Goal: Task Accomplishment & Management: Manage account settings

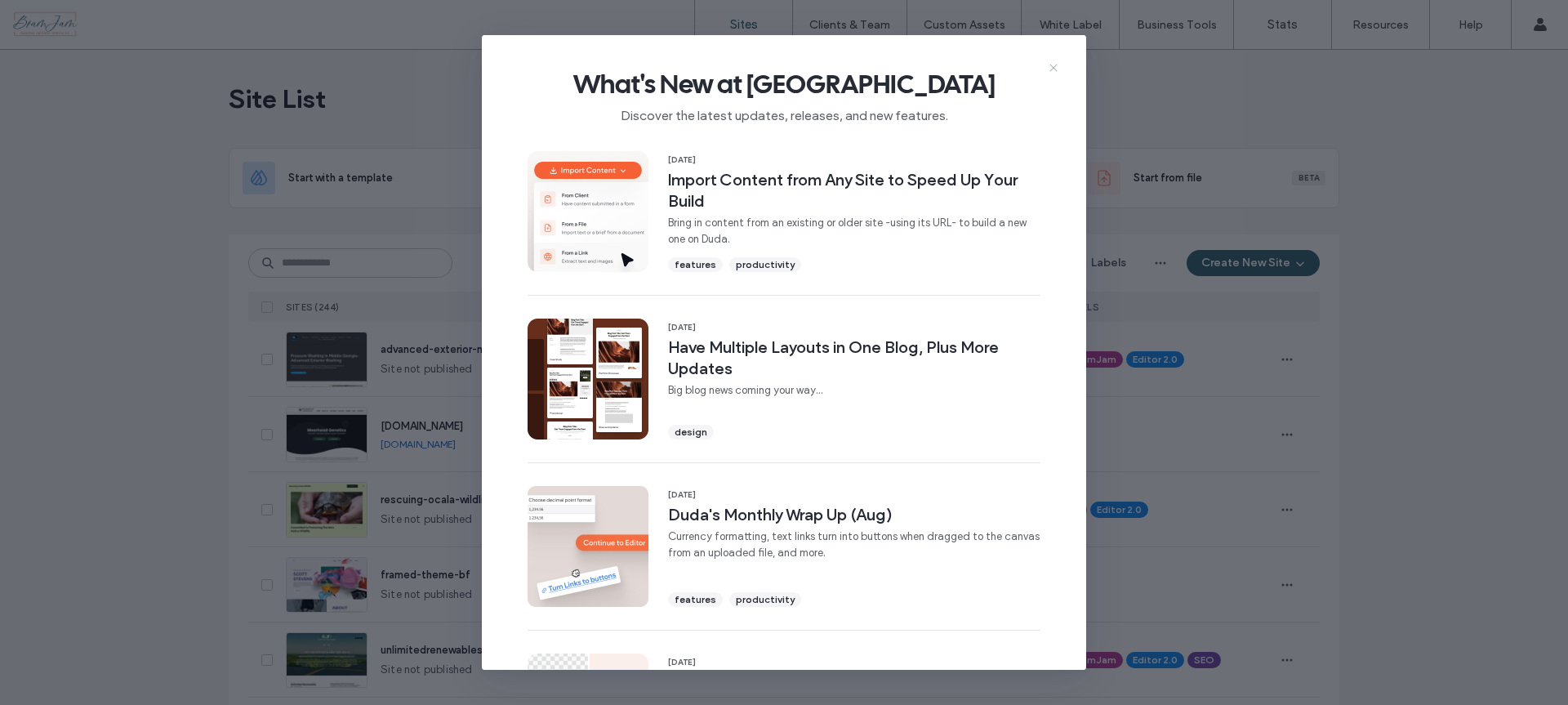
click at [1056, 67] on icon at bounding box center [1054, 68] width 13 height 13
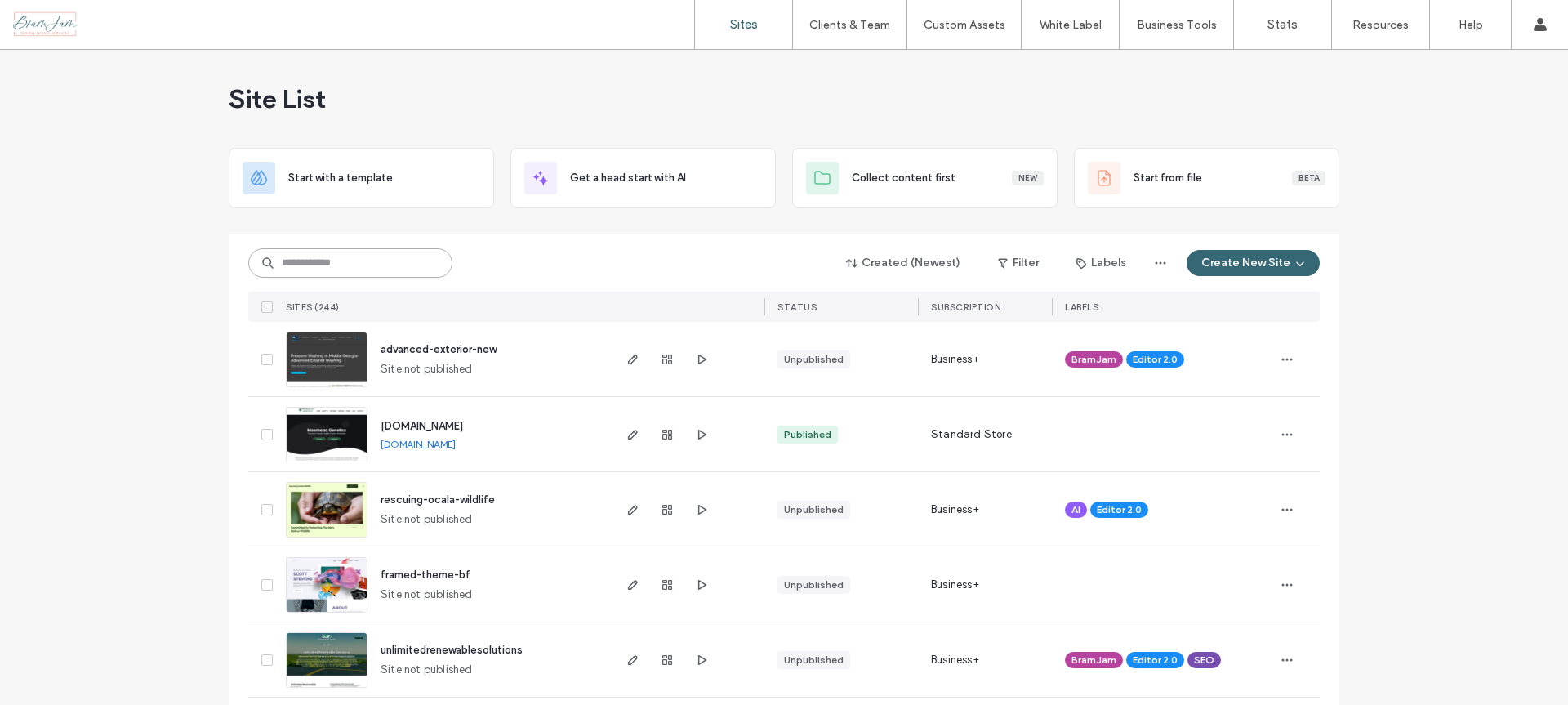
click at [306, 266] on input at bounding box center [350, 262] width 204 height 29
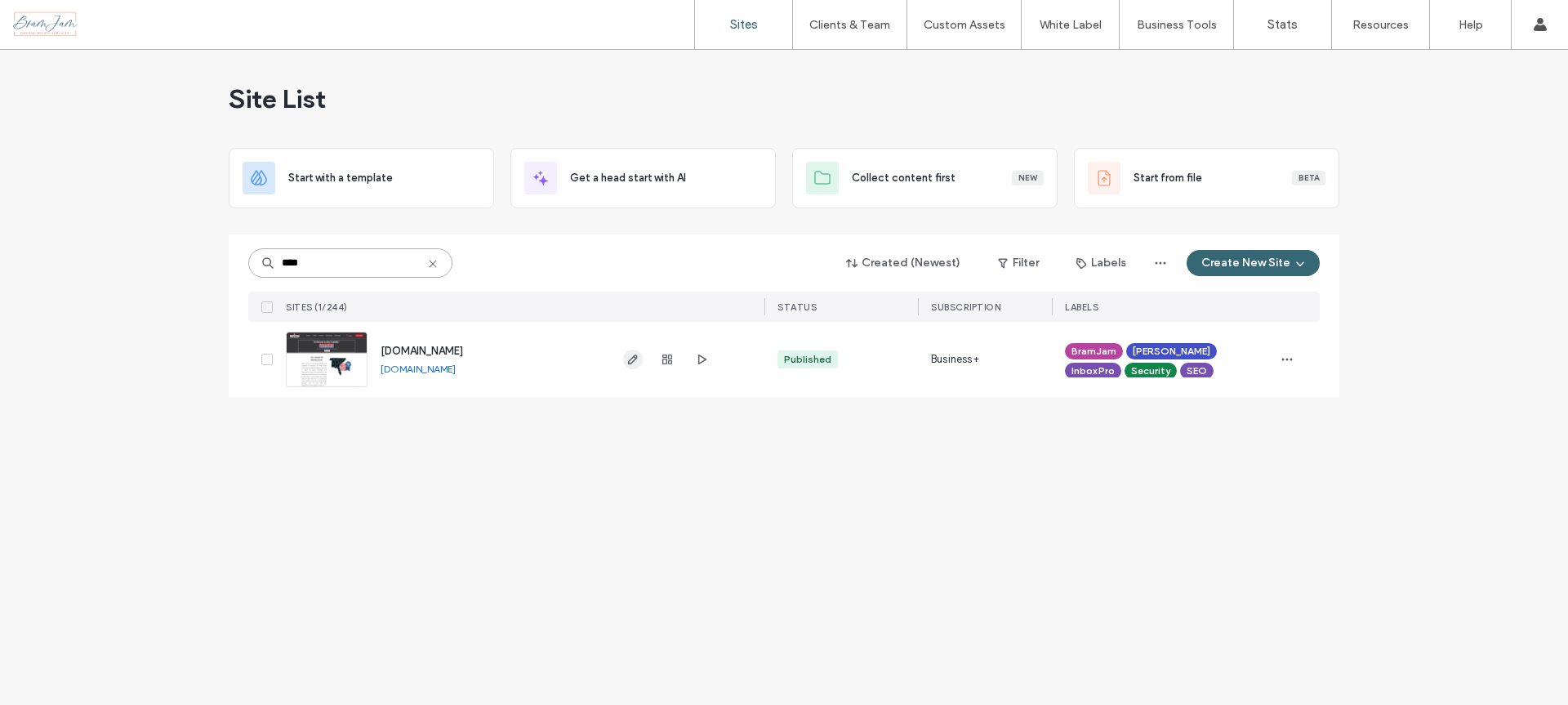
type input "****"
click at [636, 356] on icon "button" at bounding box center [633, 359] width 13 height 13
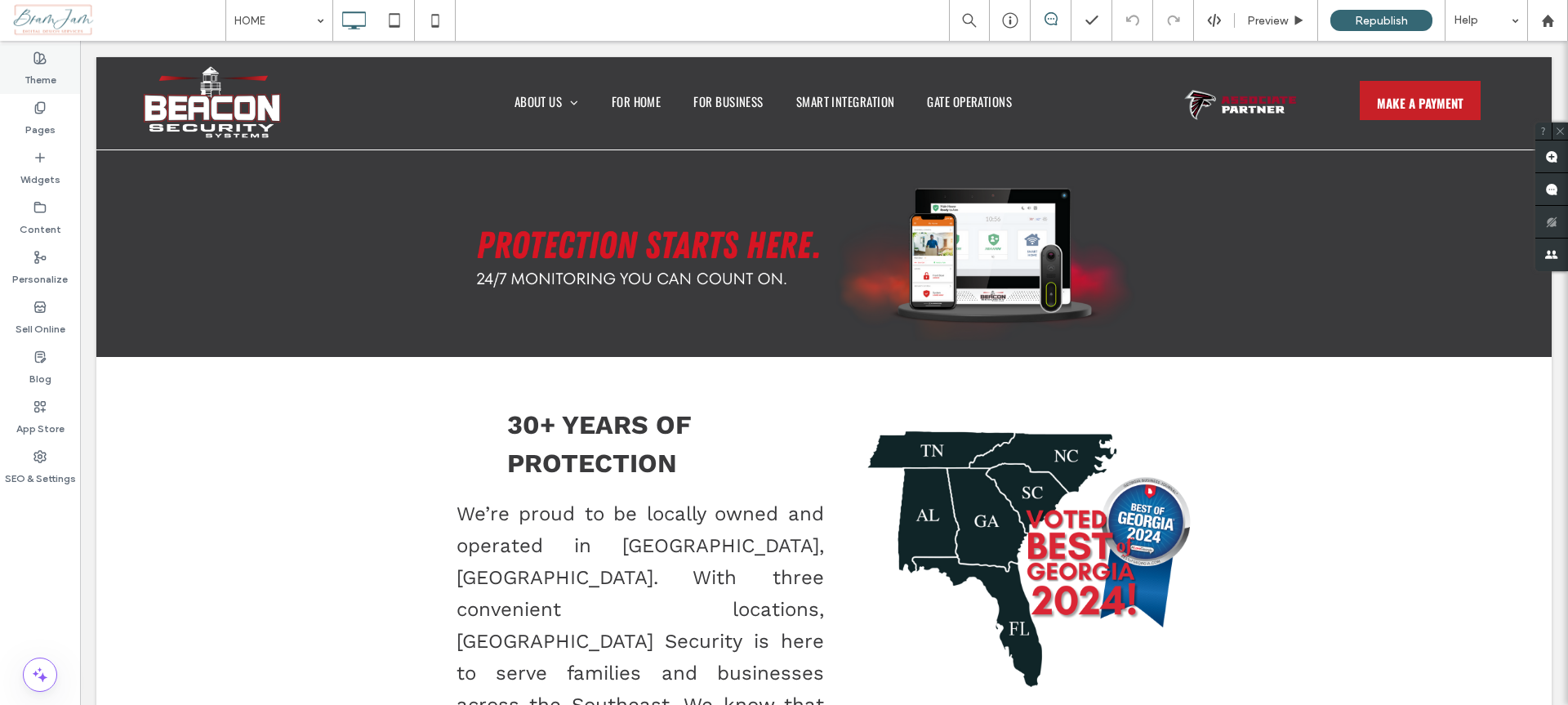
click at [49, 67] on label "Theme" at bounding box center [40, 75] width 32 height 22
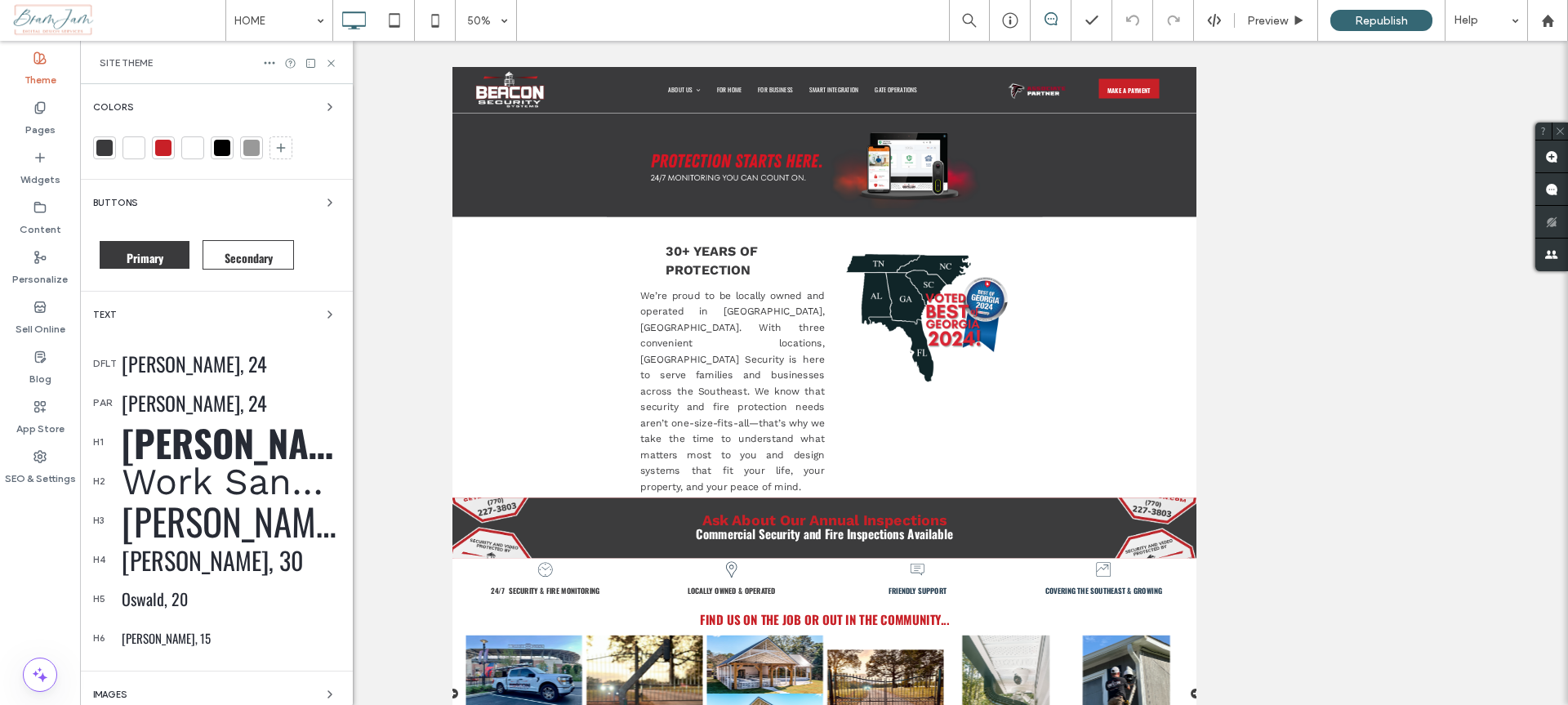
click at [105, 149] on div at bounding box center [105, 148] width 17 height 17
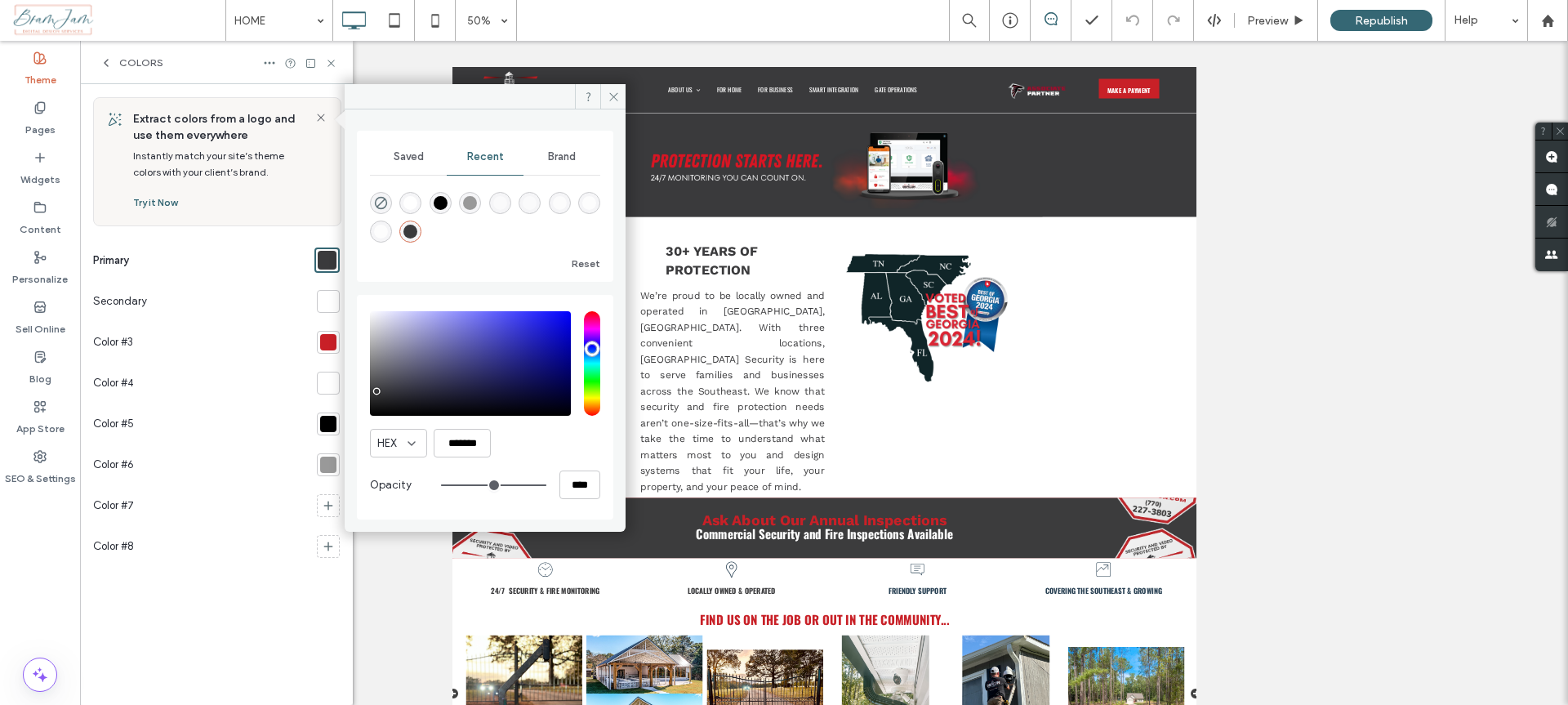
click at [407, 232] on div "rgba(58, 58, 60, 1)" at bounding box center [410, 232] width 14 height 14
type input "*******"
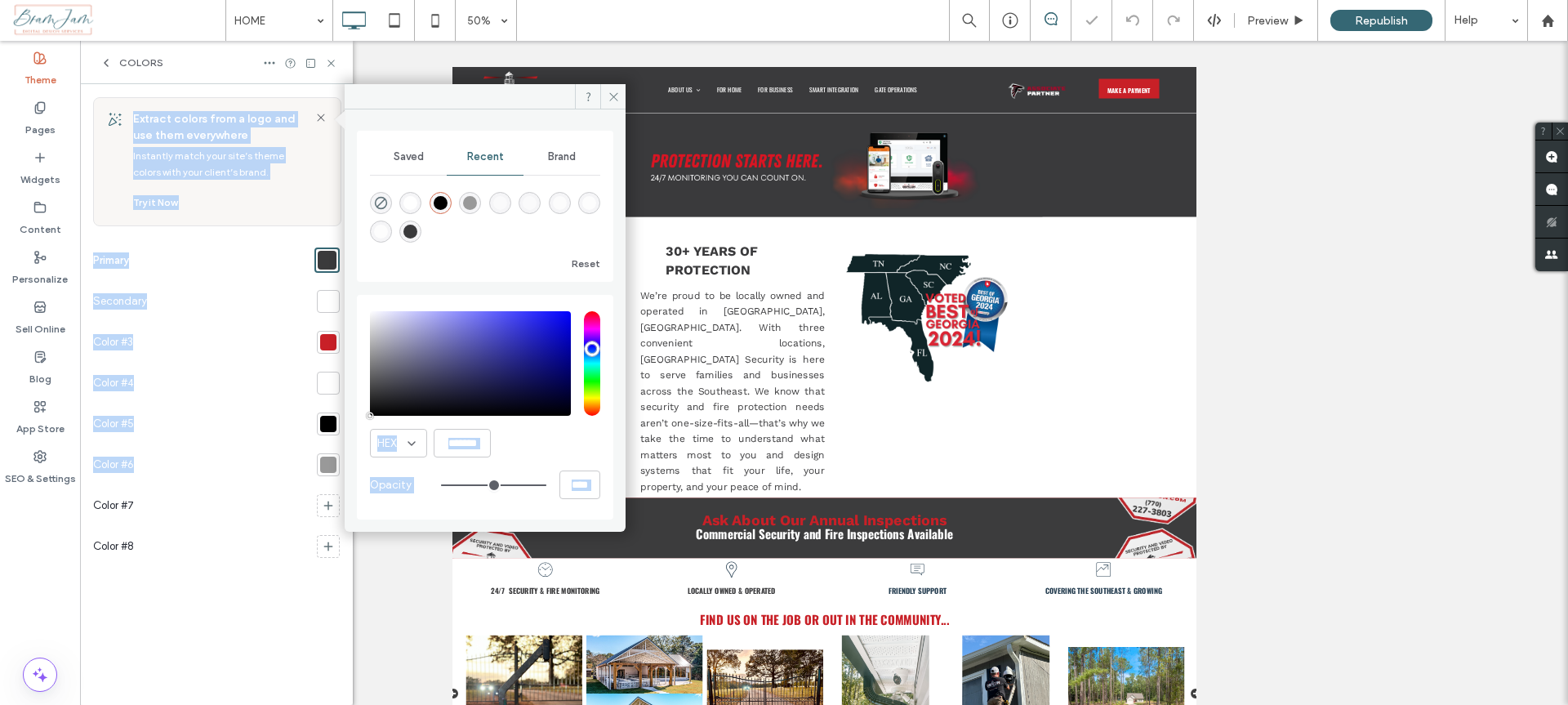
drag, startPoint x: 381, startPoint y: 394, endPoint x: 342, endPoint y: 464, distance: 80.1
click at [342, 464] on div "Saved Recent Brand Reset HEX ******* Opacity **** Extract colors from a logo an…" at bounding box center [216, 394] width 272 height 621
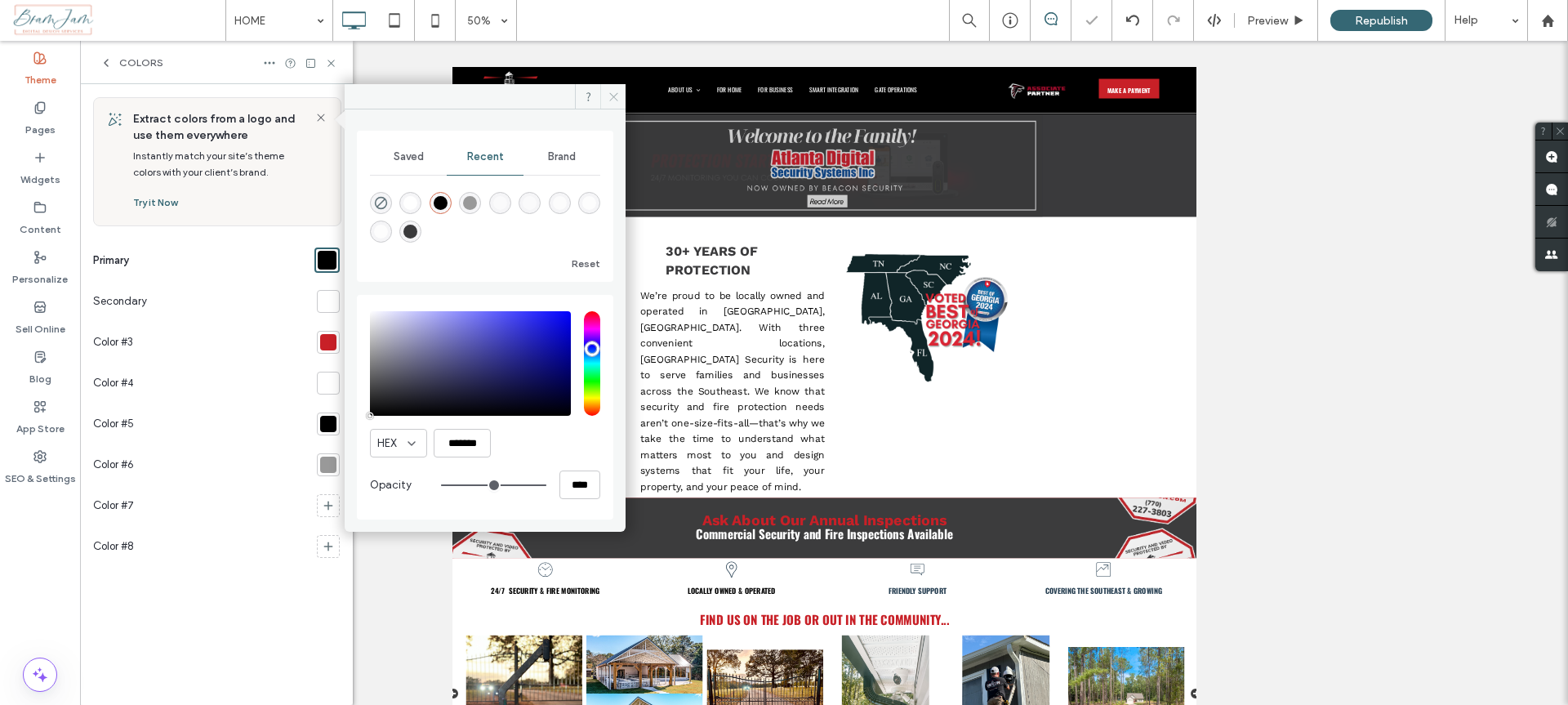
click at [606, 94] on span at bounding box center [612, 96] width 25 height 24
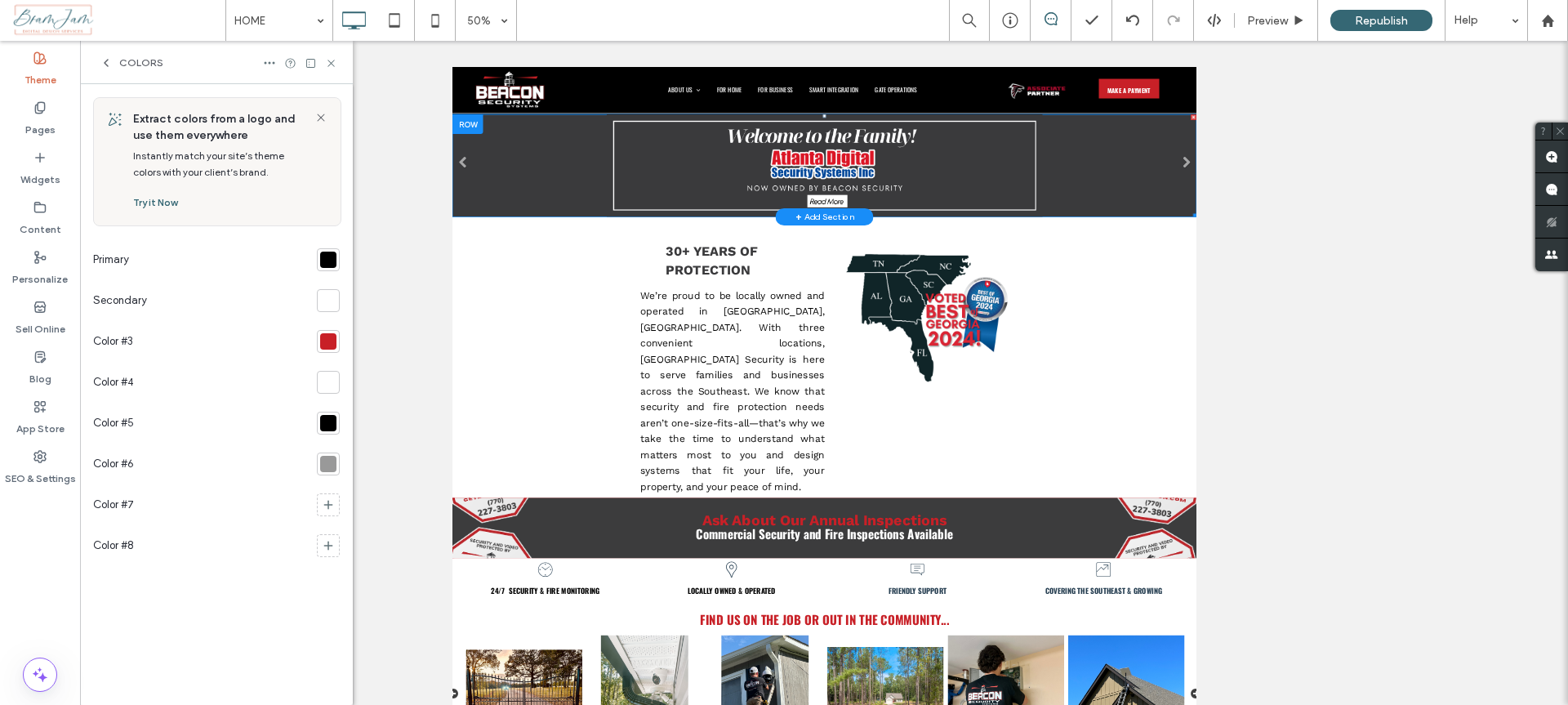
click at [1567, 302] on link at bounding box center [1196, 264] width 1488 height 205
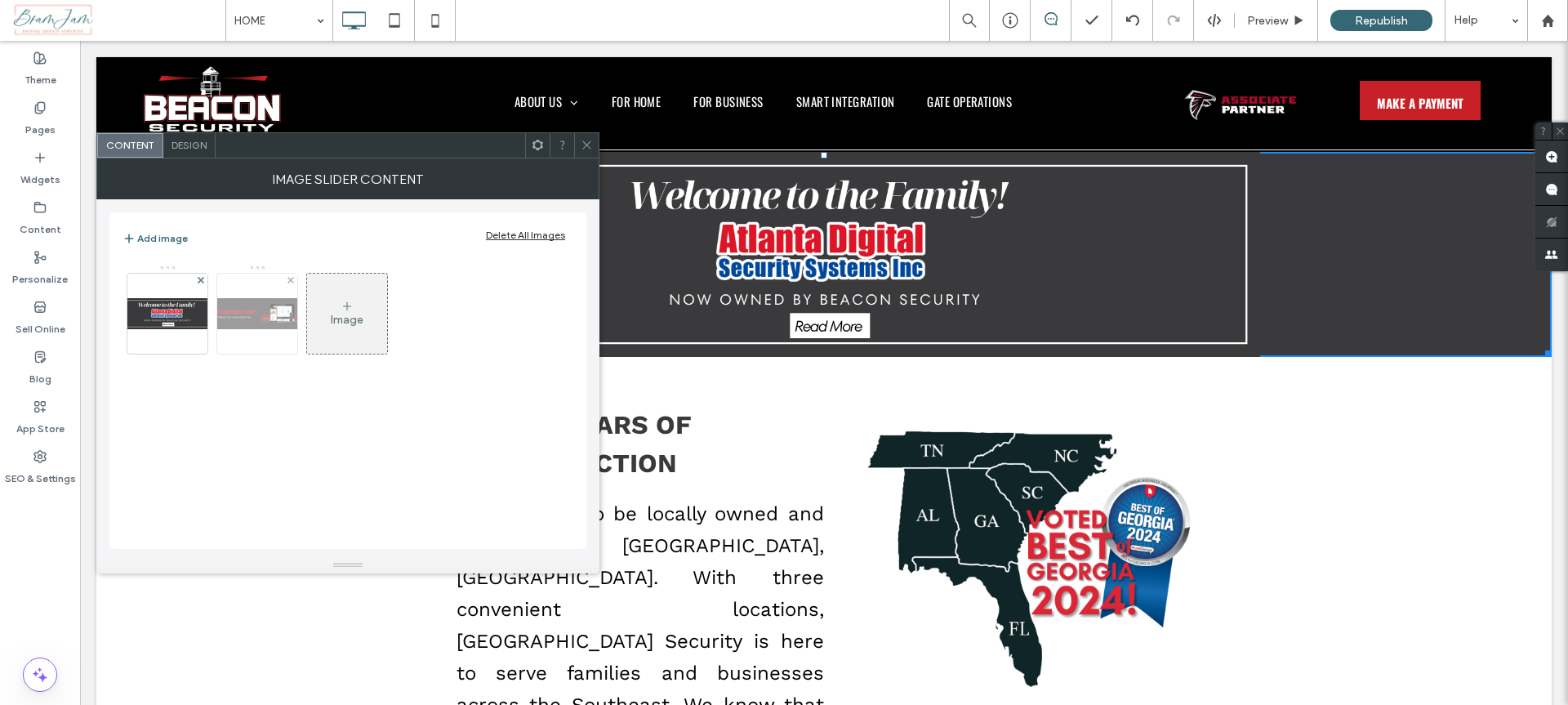
click at [286, 281] on div at bounding box center [290, 280] width 14 height 14
click at [196, 278] on div at bounding box center [200, 280] width 14 height 14
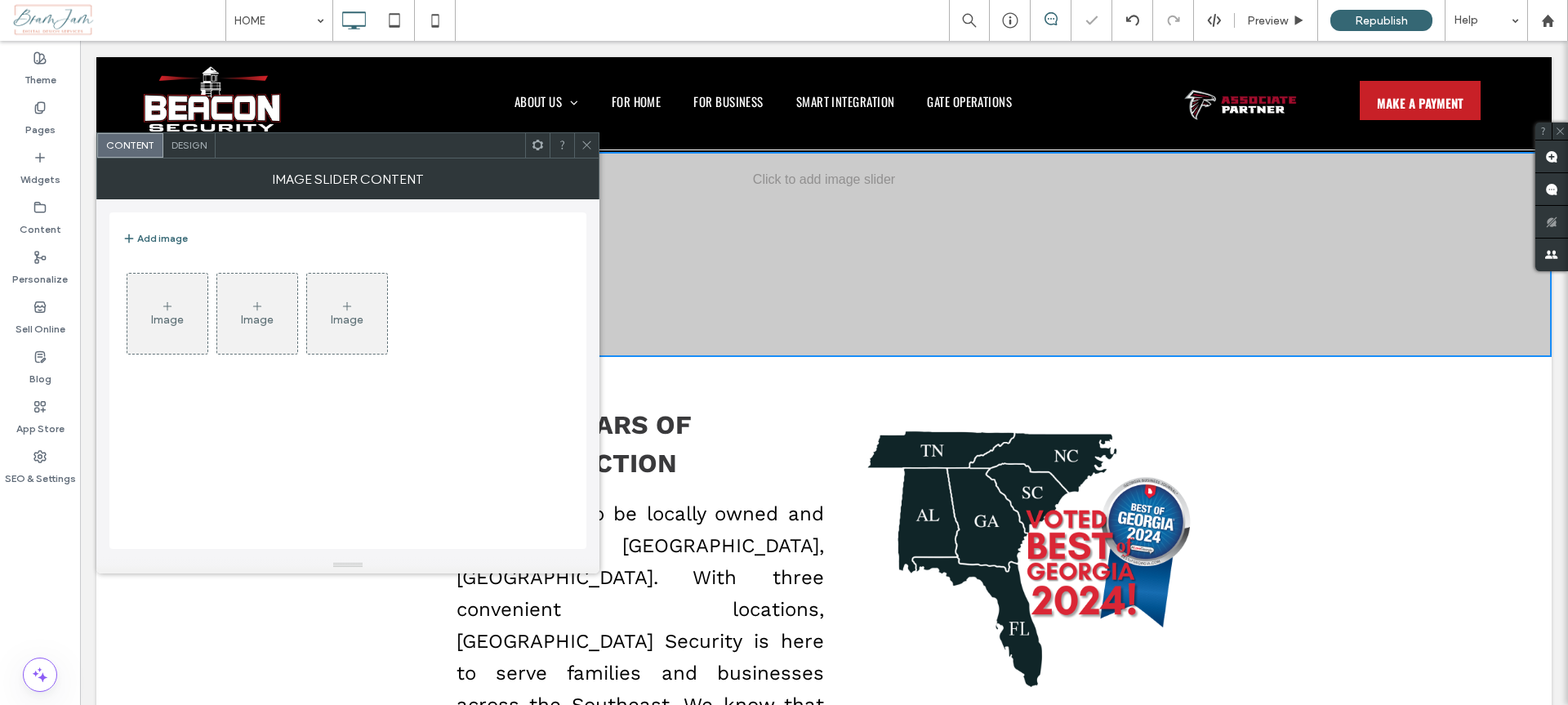
click at [242, 307] on div "Image" at bounding box center [257, 313] width 80 height 77
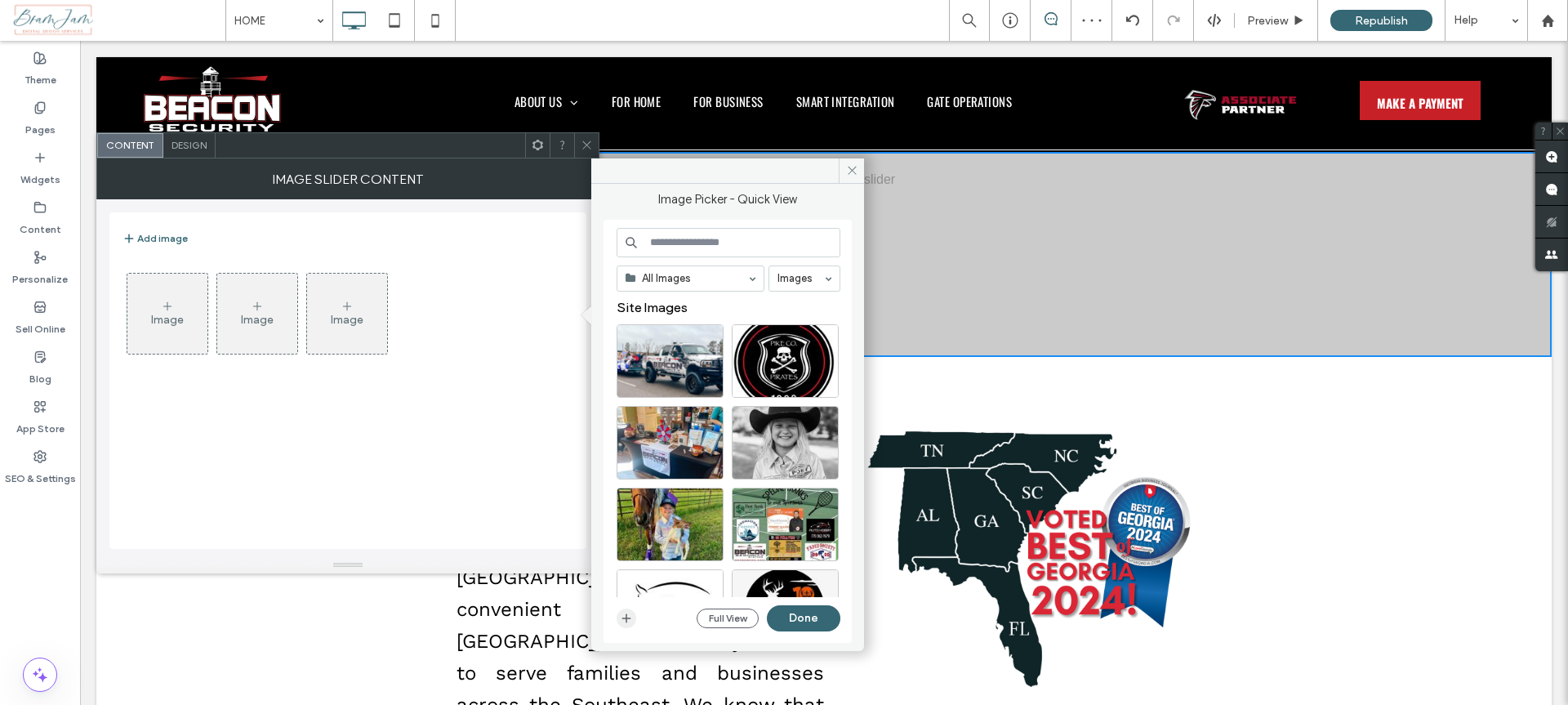
click at [633, 616] on span "button" at bounding box center [627, 618] width 20 height 20
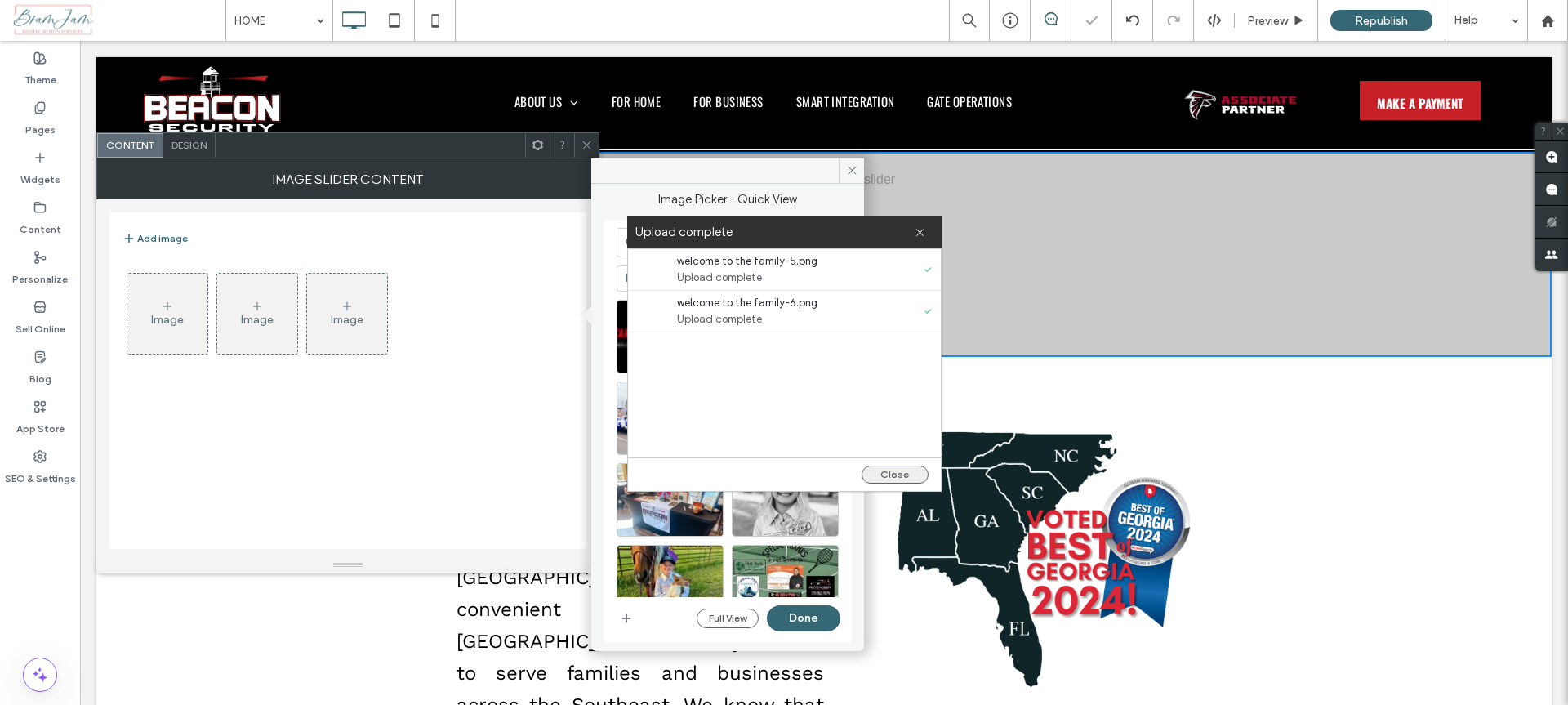
click at [897, 470] on button "Close" at bounding box center [895, 475] width 67 height 18
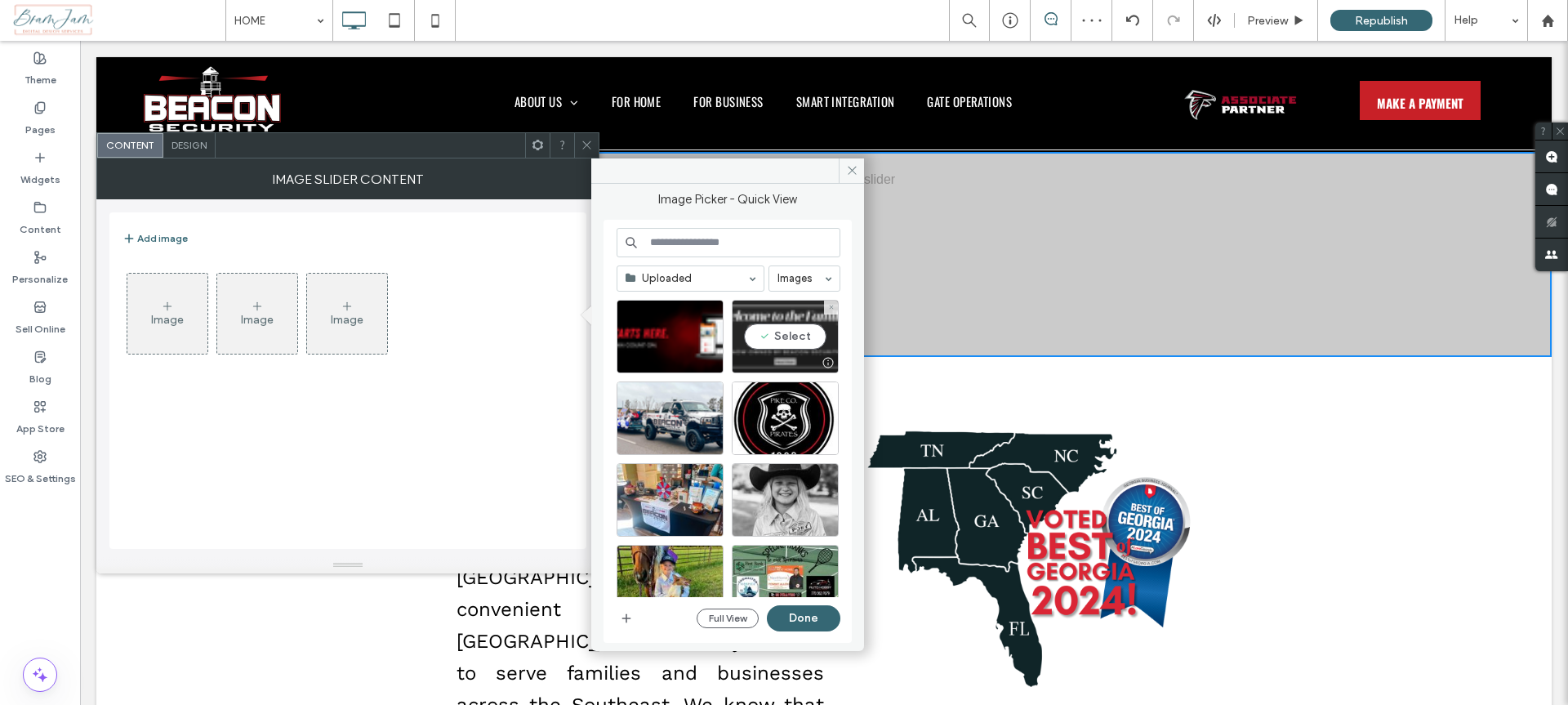
click at [797, 331] on div "Select" at bounding box center [785, 337] width 107 height 73
click at [810, 629] on button "Done" at bounding box center [803, 618] width 73 height 26
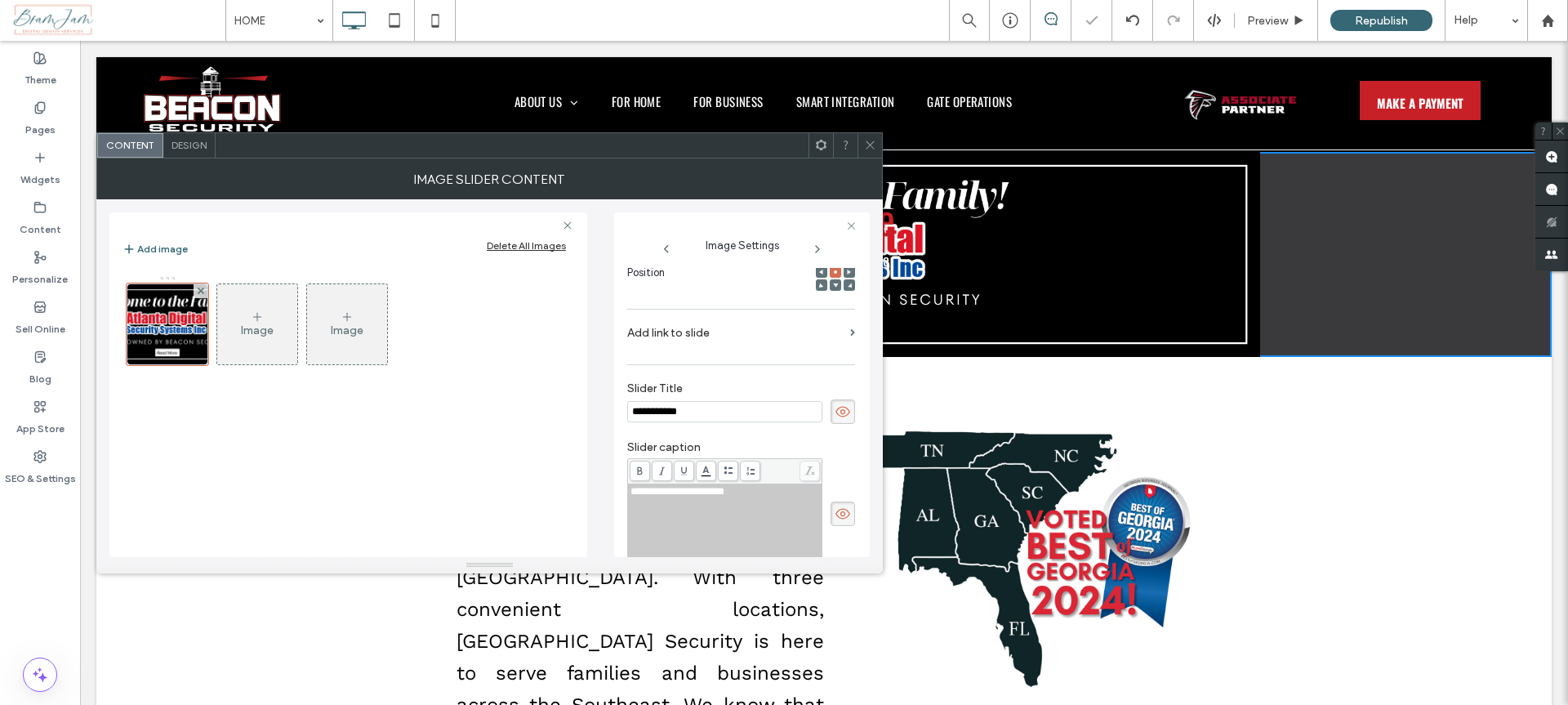
click at [835, 408] on icon at bounding box center [843, 412] width 17 height 18
click at [835, 508] on icon at bounding box center [843, 514] width 17 height 18
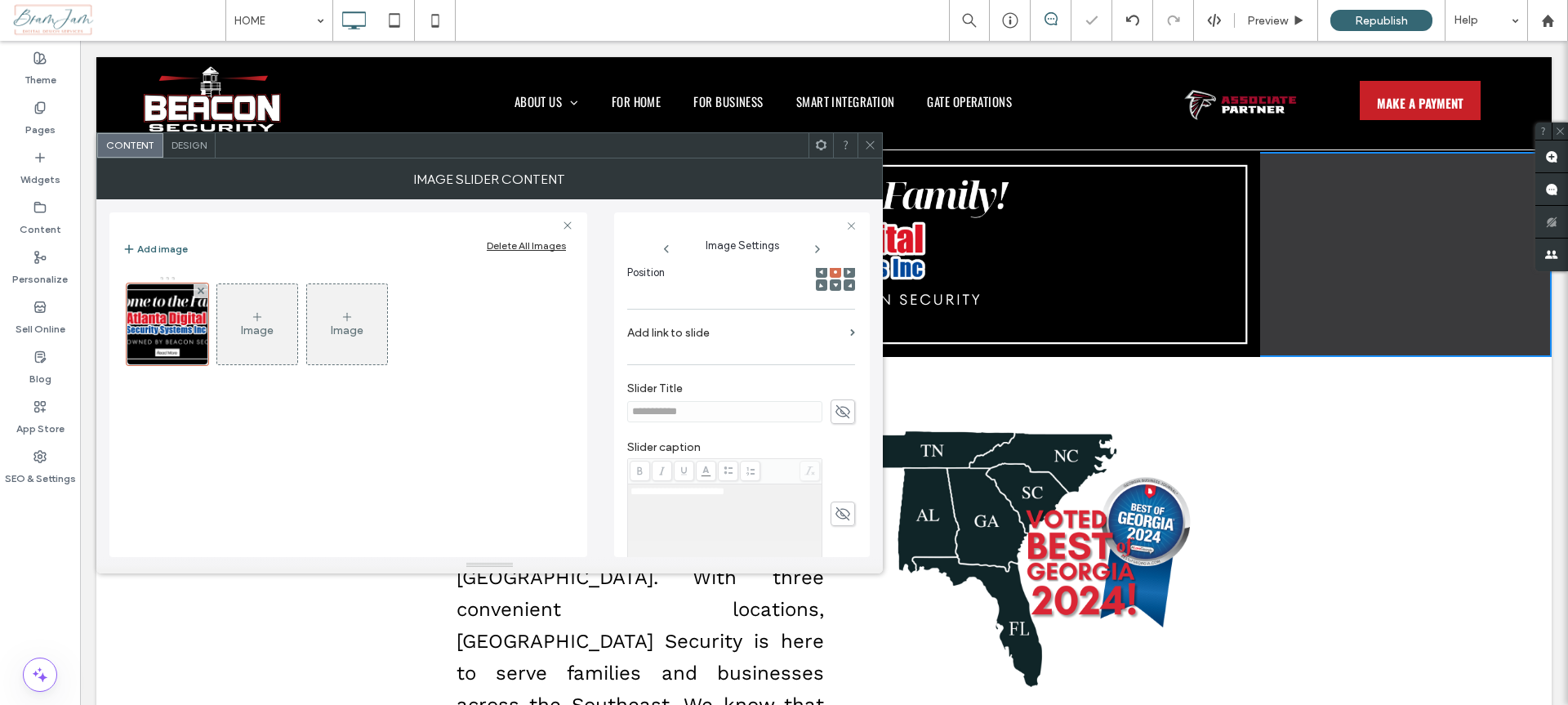
scroll to position [467, 0]
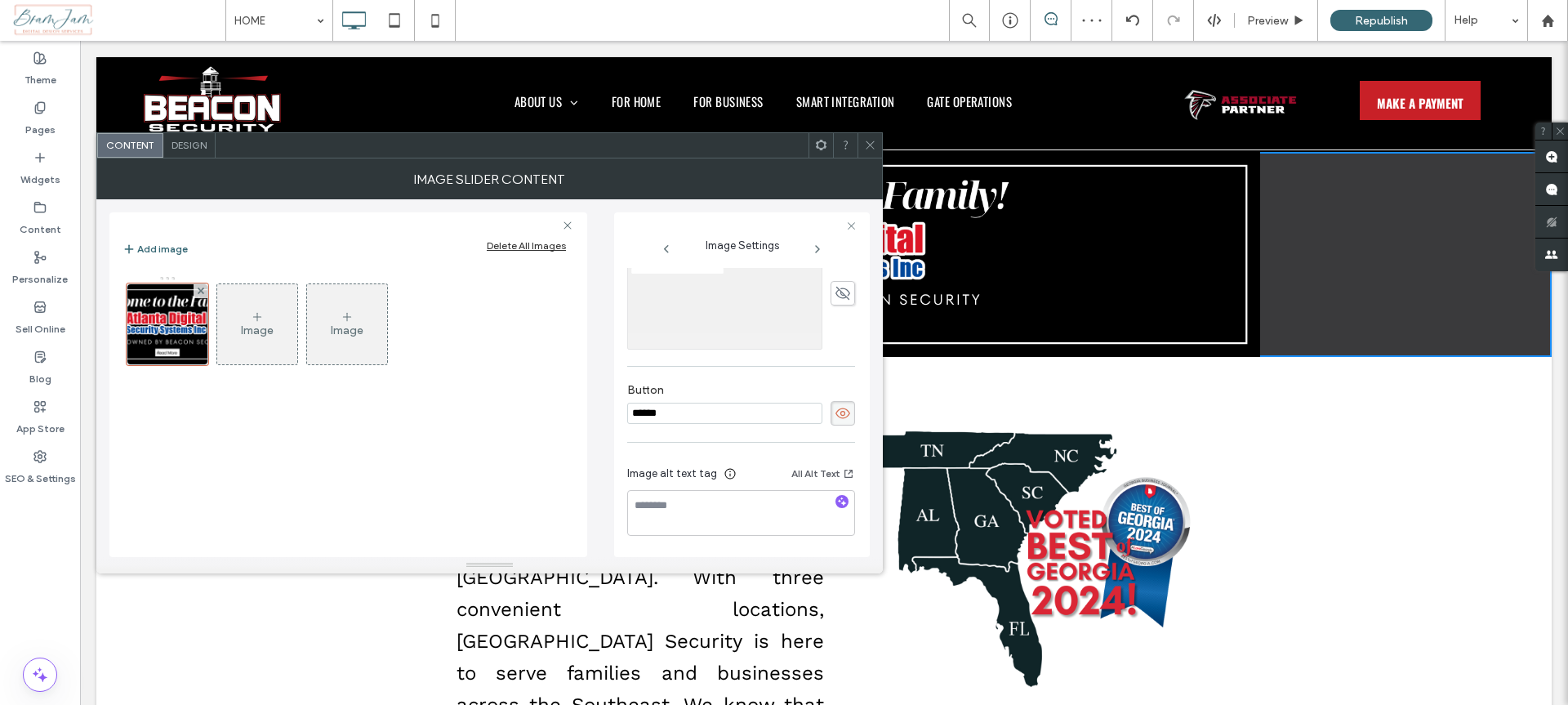
click at [835, 412] on icon at bounding box center [843, 413] width 17 height 18
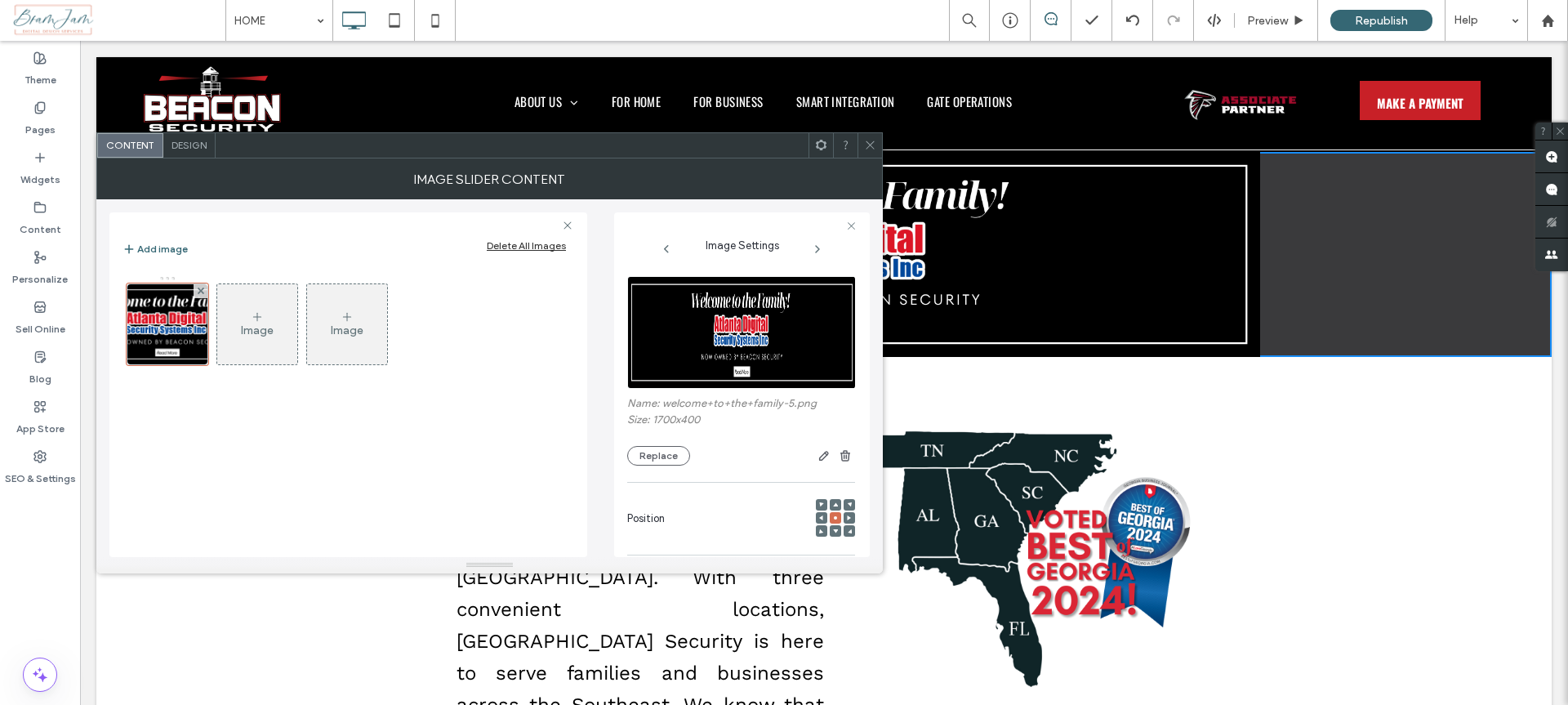
click at [245, 315] on div "Image" at bounding box center [257, 324] width 80 height 77
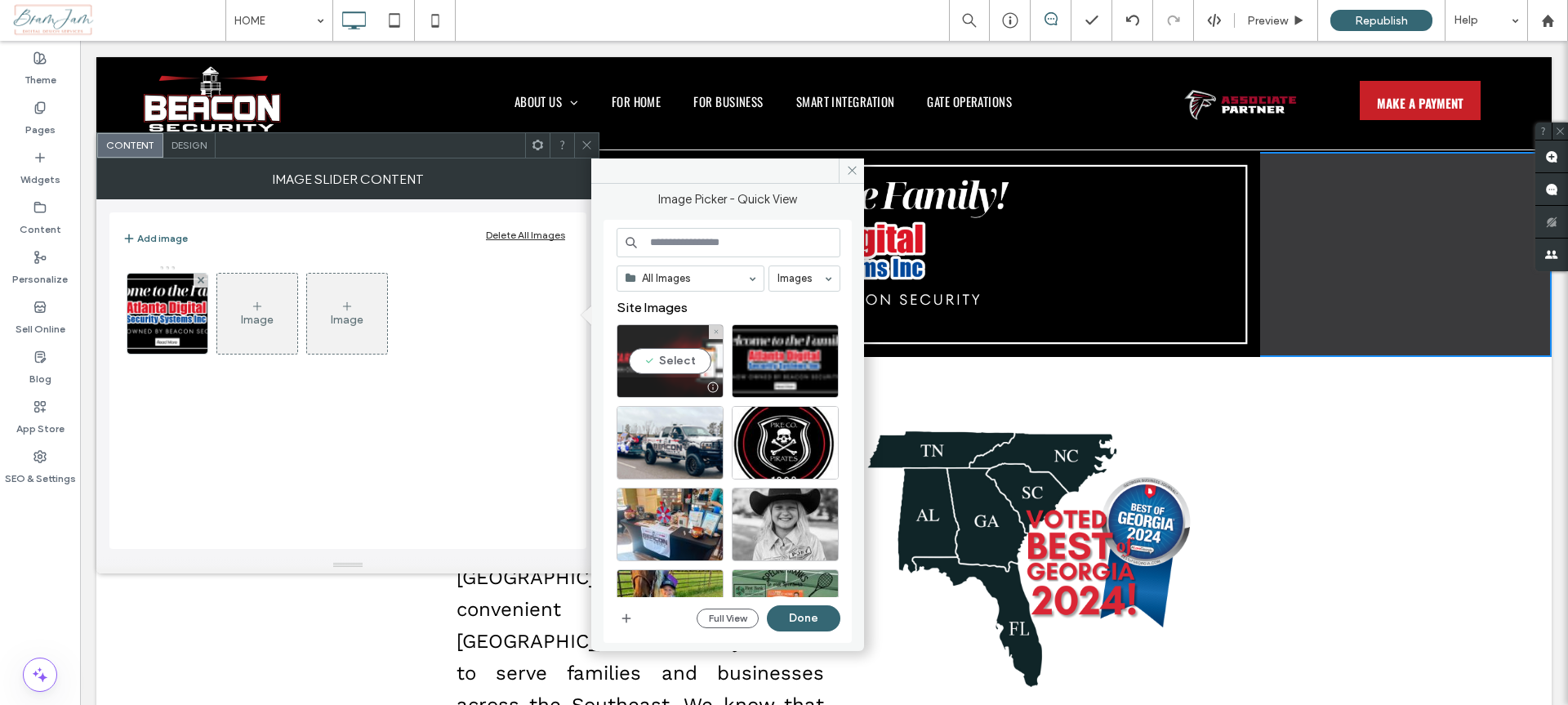
click at [680, 367] on div "Select" at bounding box center [670, 361] width 107 height 73
click at [786, 622] on button "Done" at bounding box center [803, 618] width 73 height 26
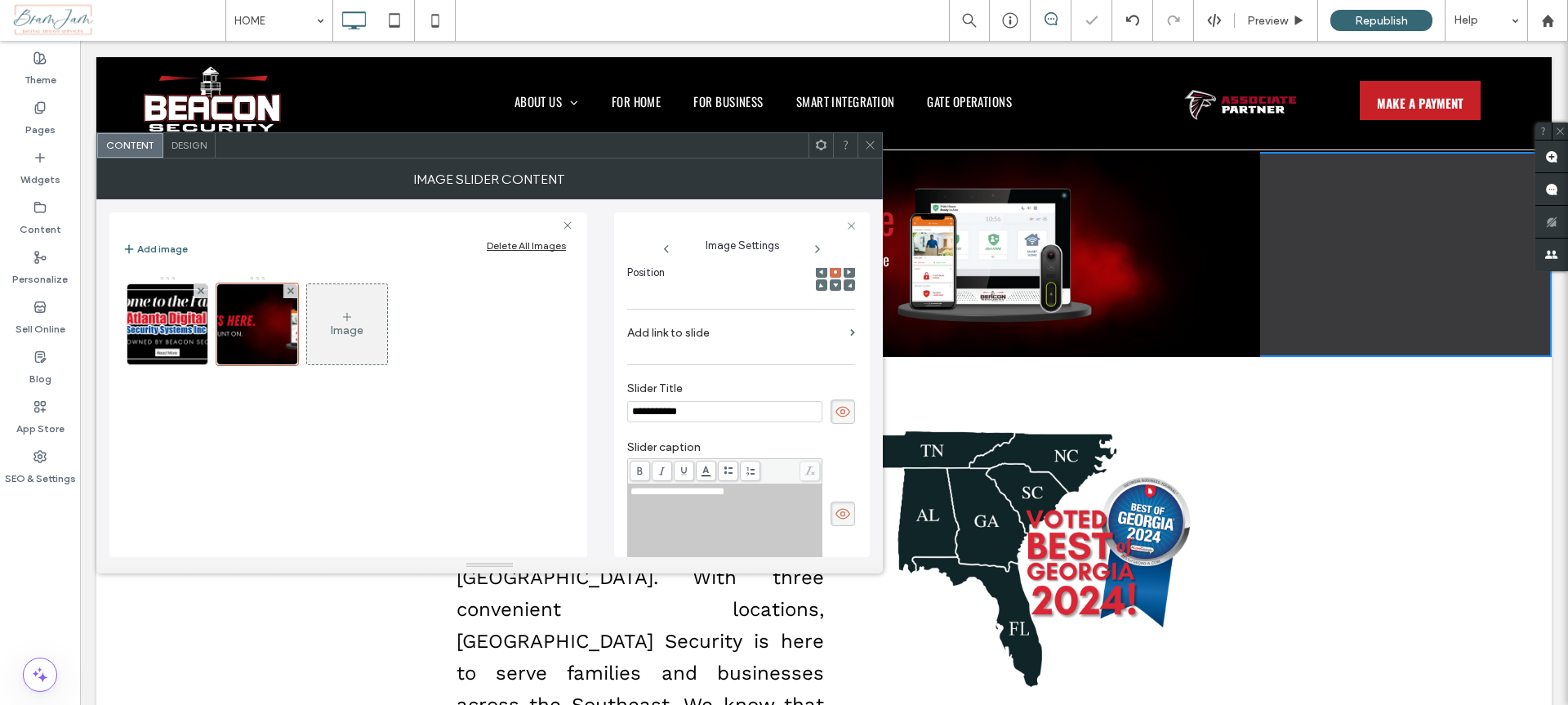
click at [836, 418] on icon at bounding box center [843, 412] width 17 height 18
click at [835, 519] on icon at bounding box center [843, 514] width 17 height 18
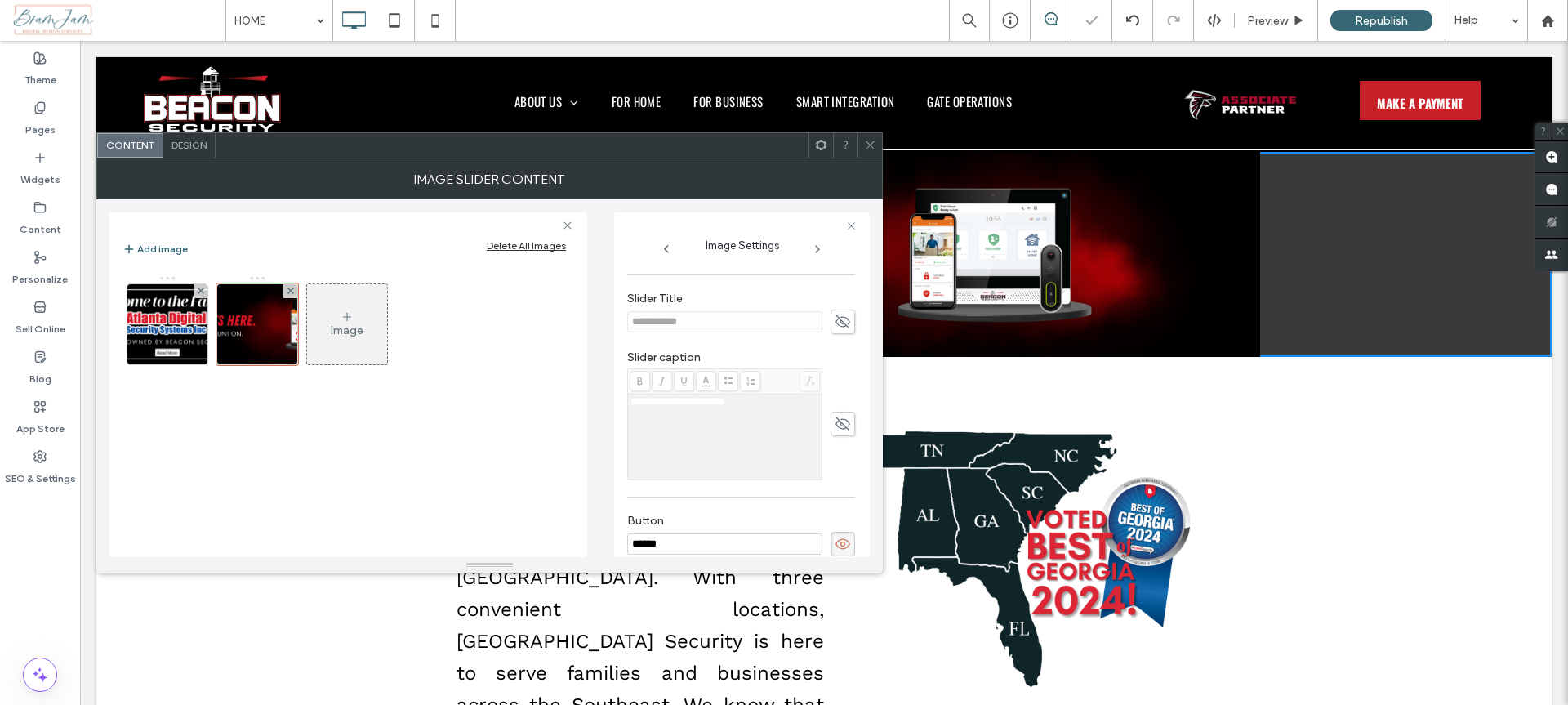
scroll to position [467, 0]
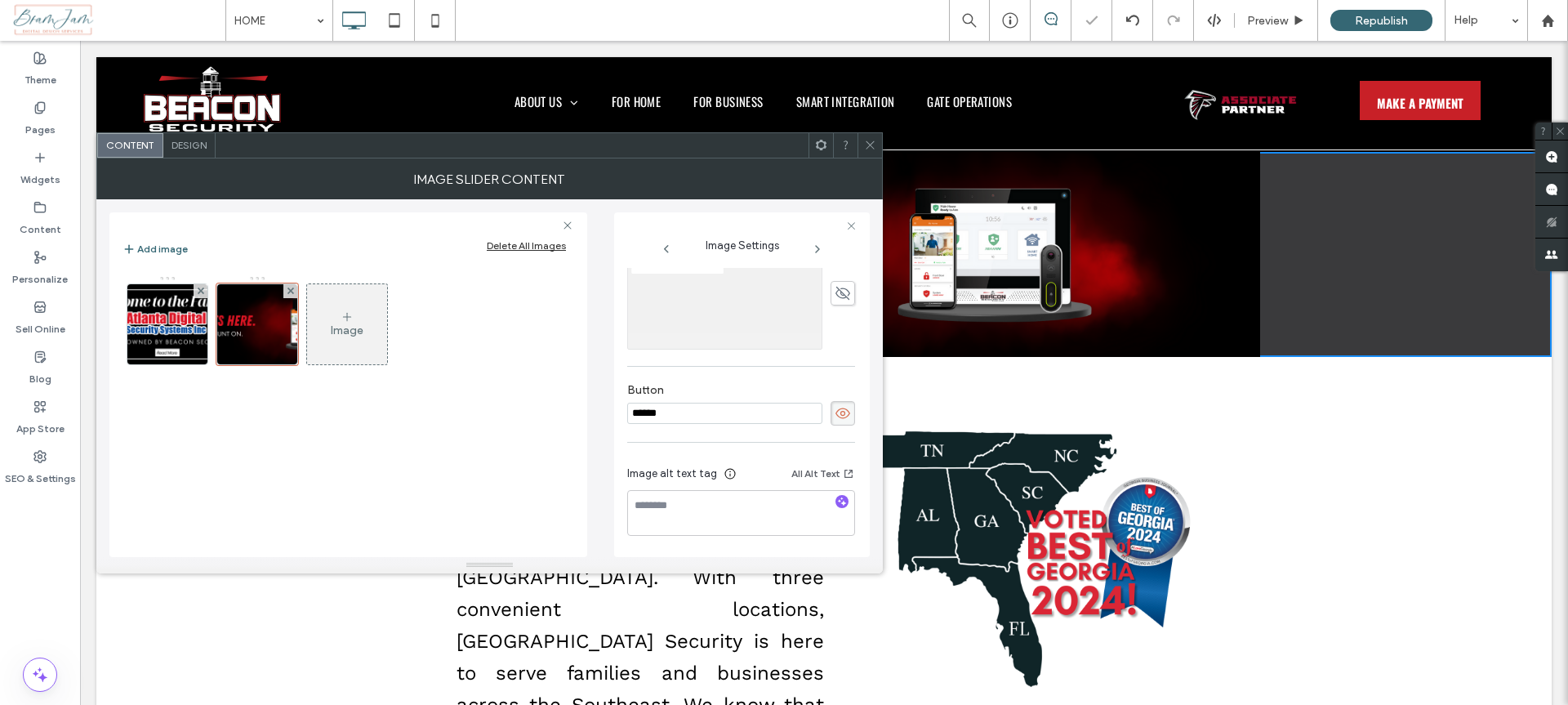
click at [837, 418] on use at bounding box center [843, 412] width 15 height 11
click at [870, 144] on icon at bounding box center [870, 145] width 12 height 12
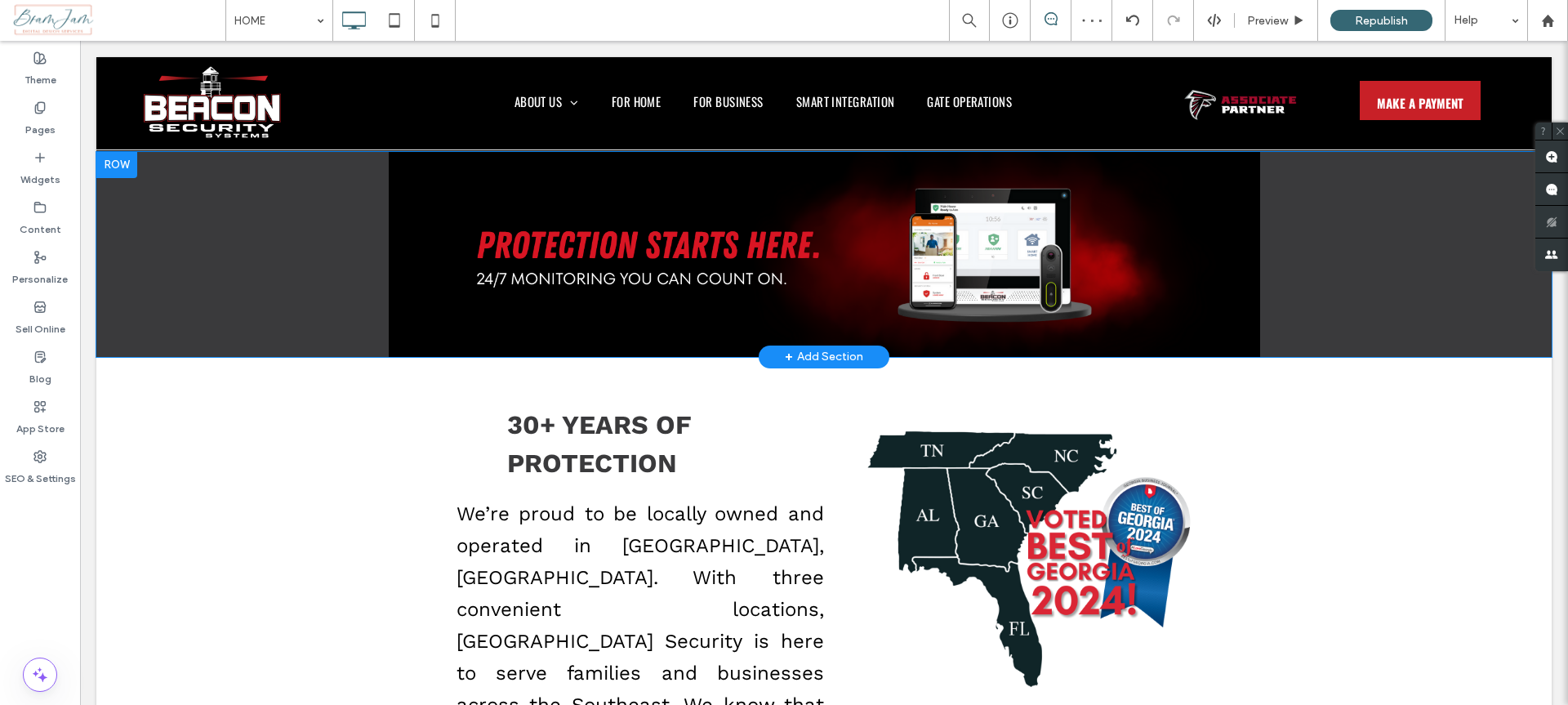
click at [136, 170] on div at bounding box center [117, 164] width 41 height 26
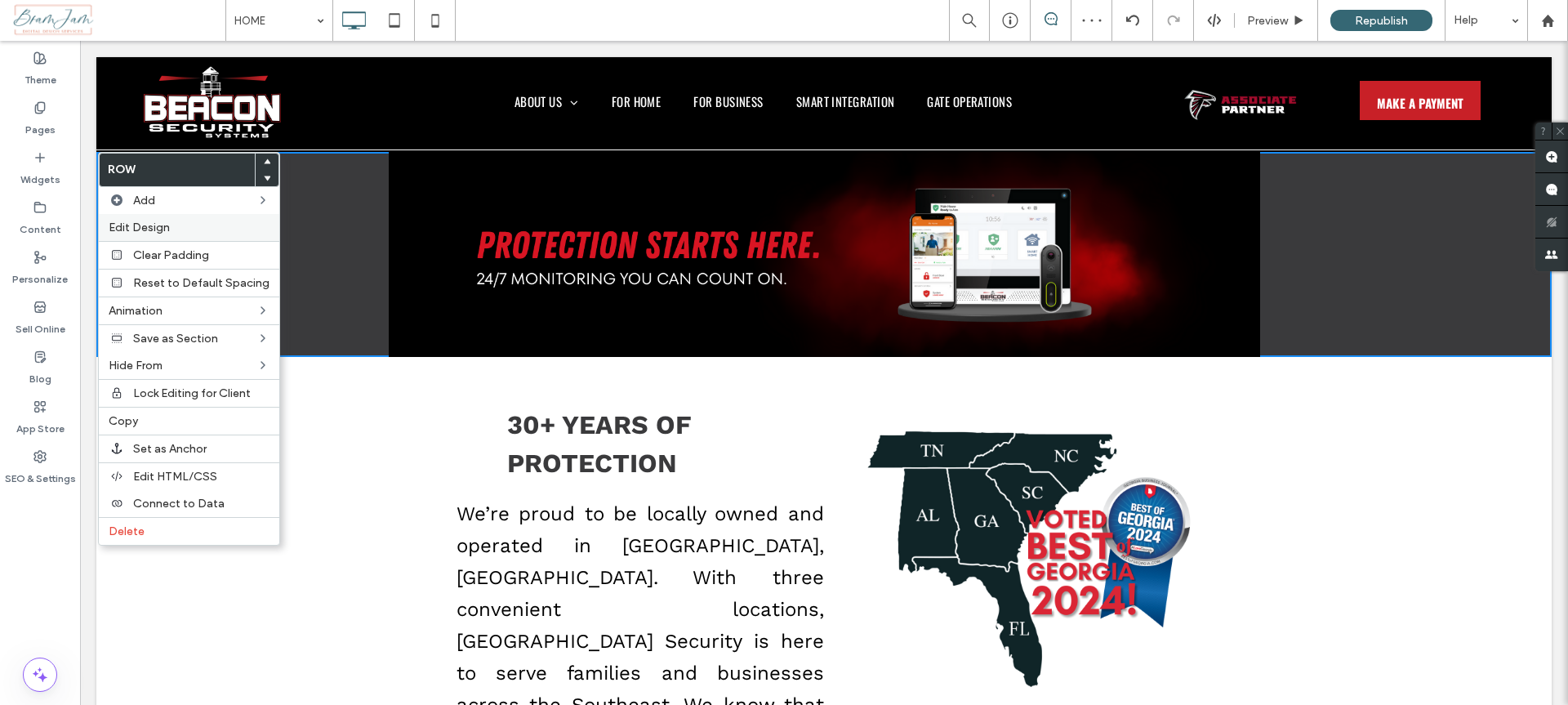
click at [151, 228] on span "Edit Design" at bounding box center [139, 228] width 62 height 14
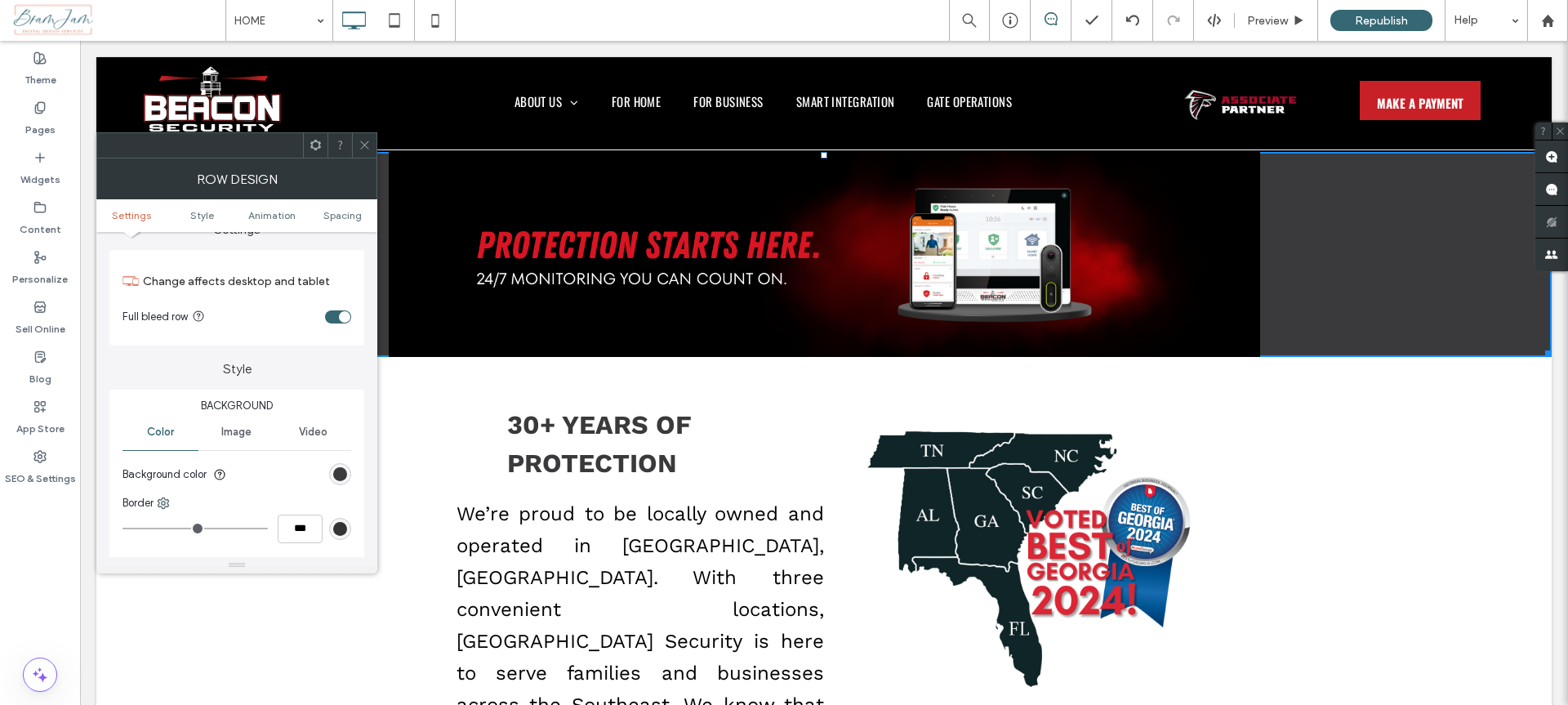
scroll to position [102, 0]
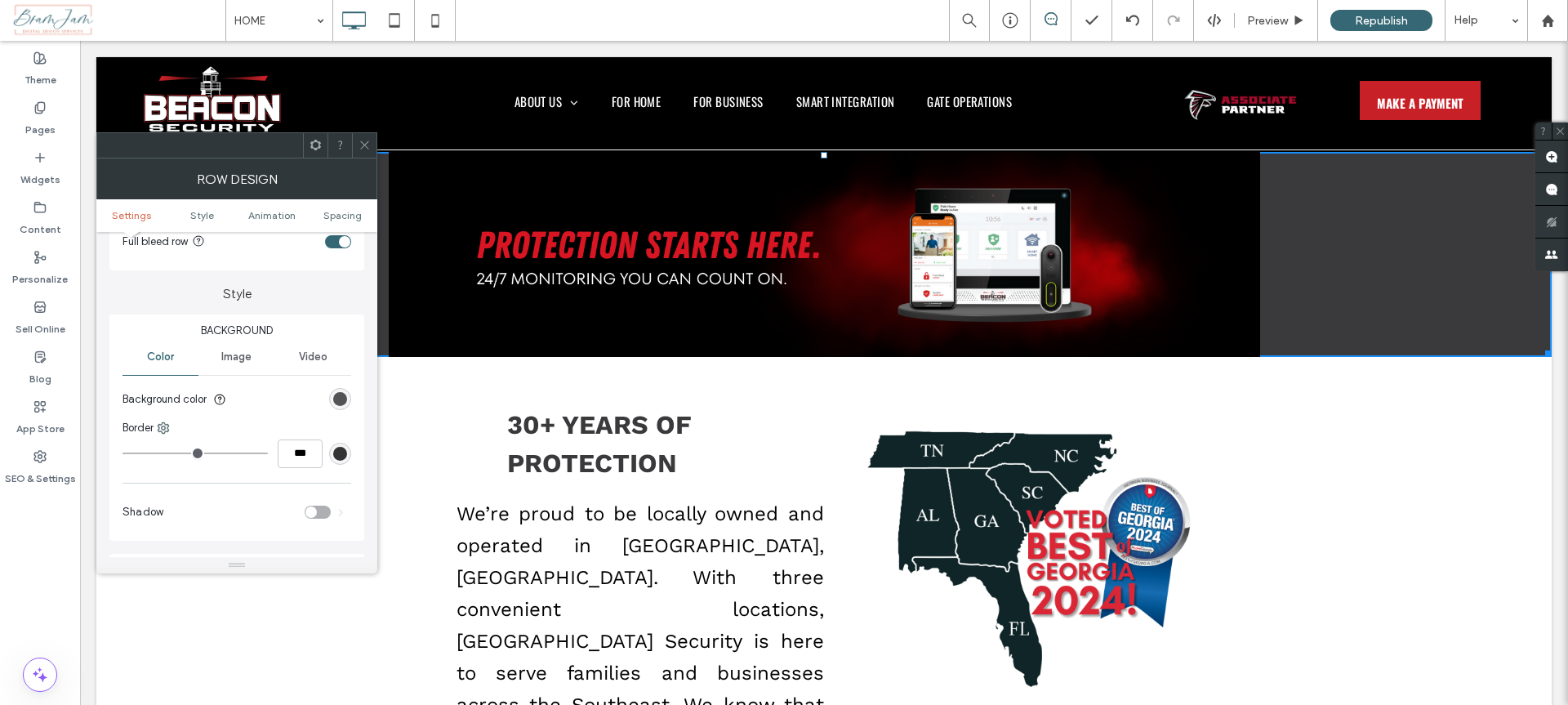
click at [342, 393] on div "rgb(58, 58, 60)" at bounding box center [340, 399] width 14 height 14
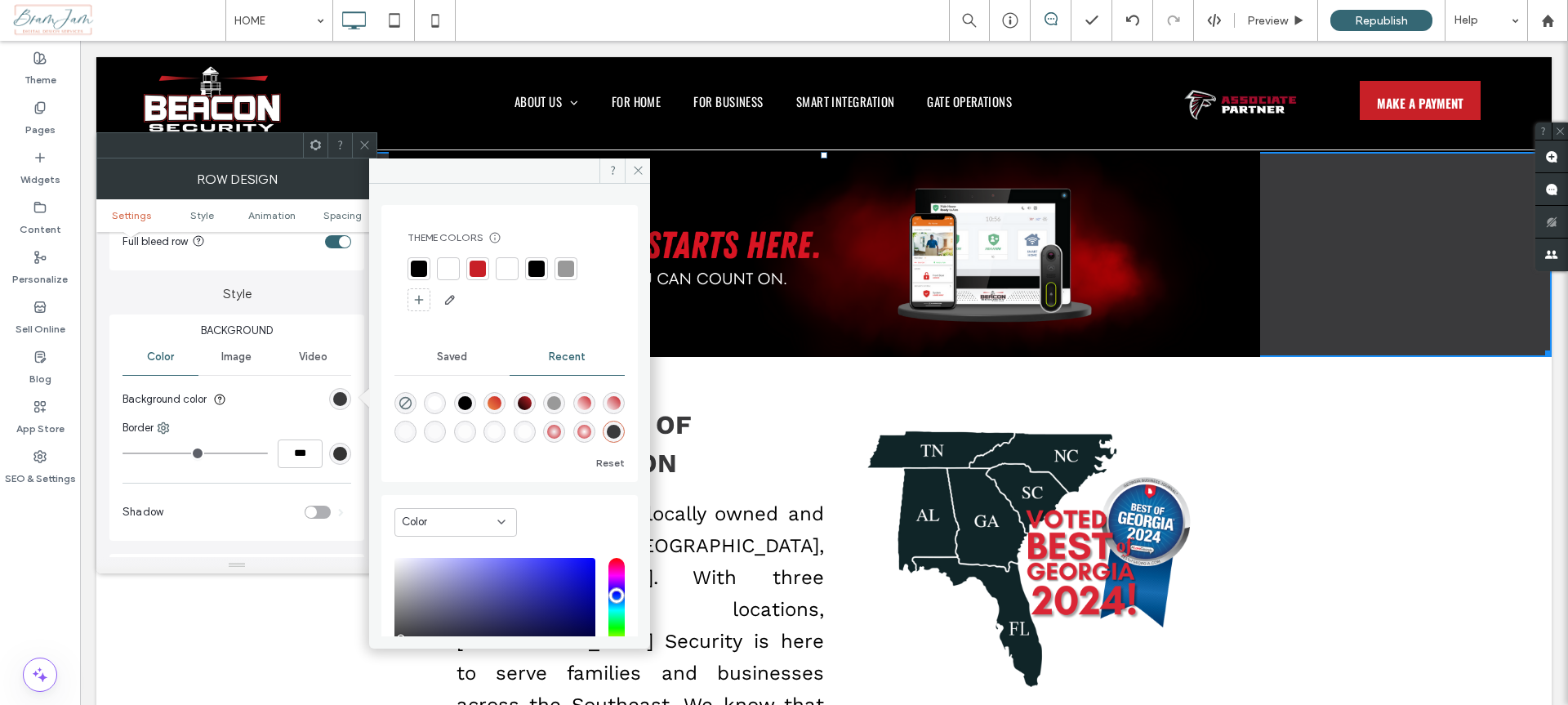
click at [418, 268] on div at bounding box center [419, 269] width 17 height 17
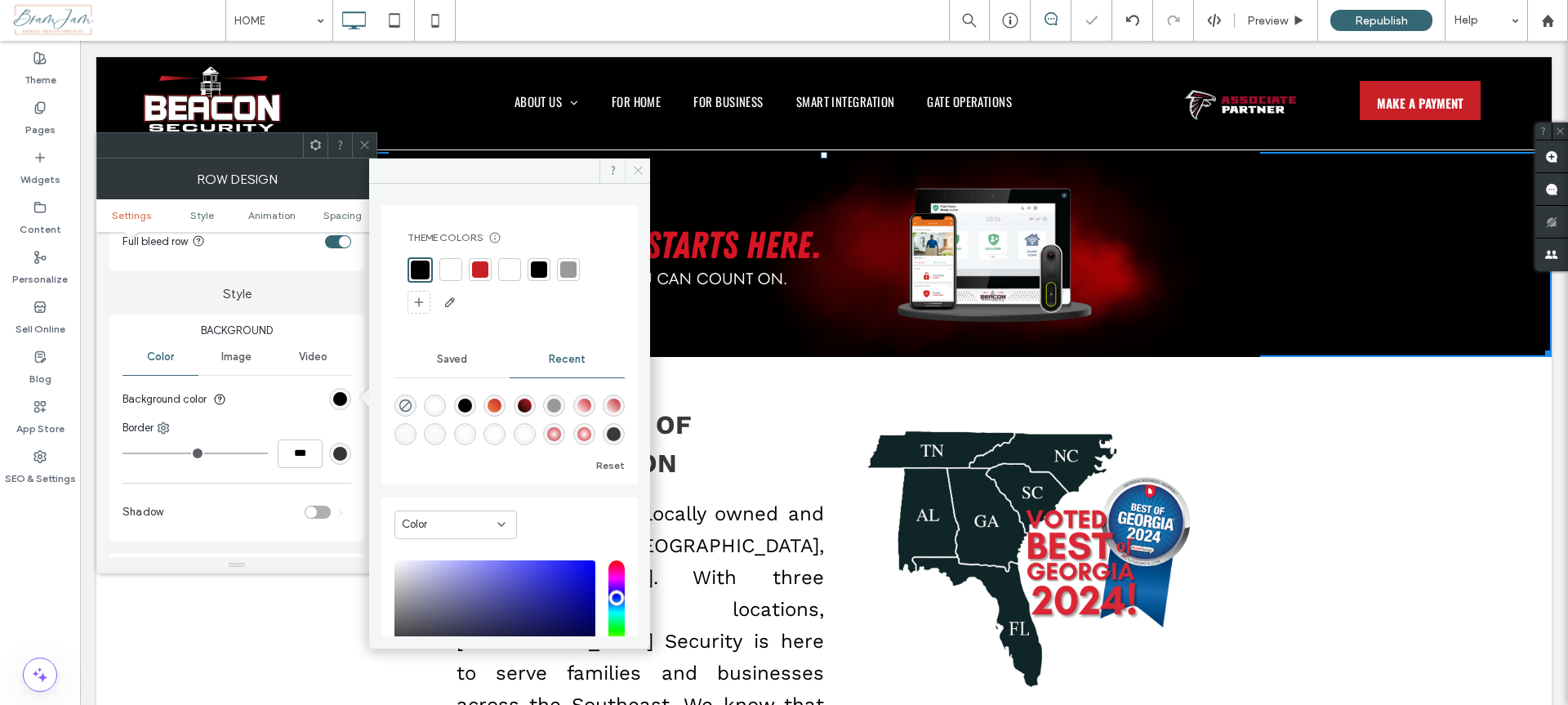
drag, startPoint x: 640, startPoint y: 162, endPoint x: 409, endPoint y: 107, distance: 237.5
click at [640, 162] on span at bounding box center [637, 170] width 25 height 24
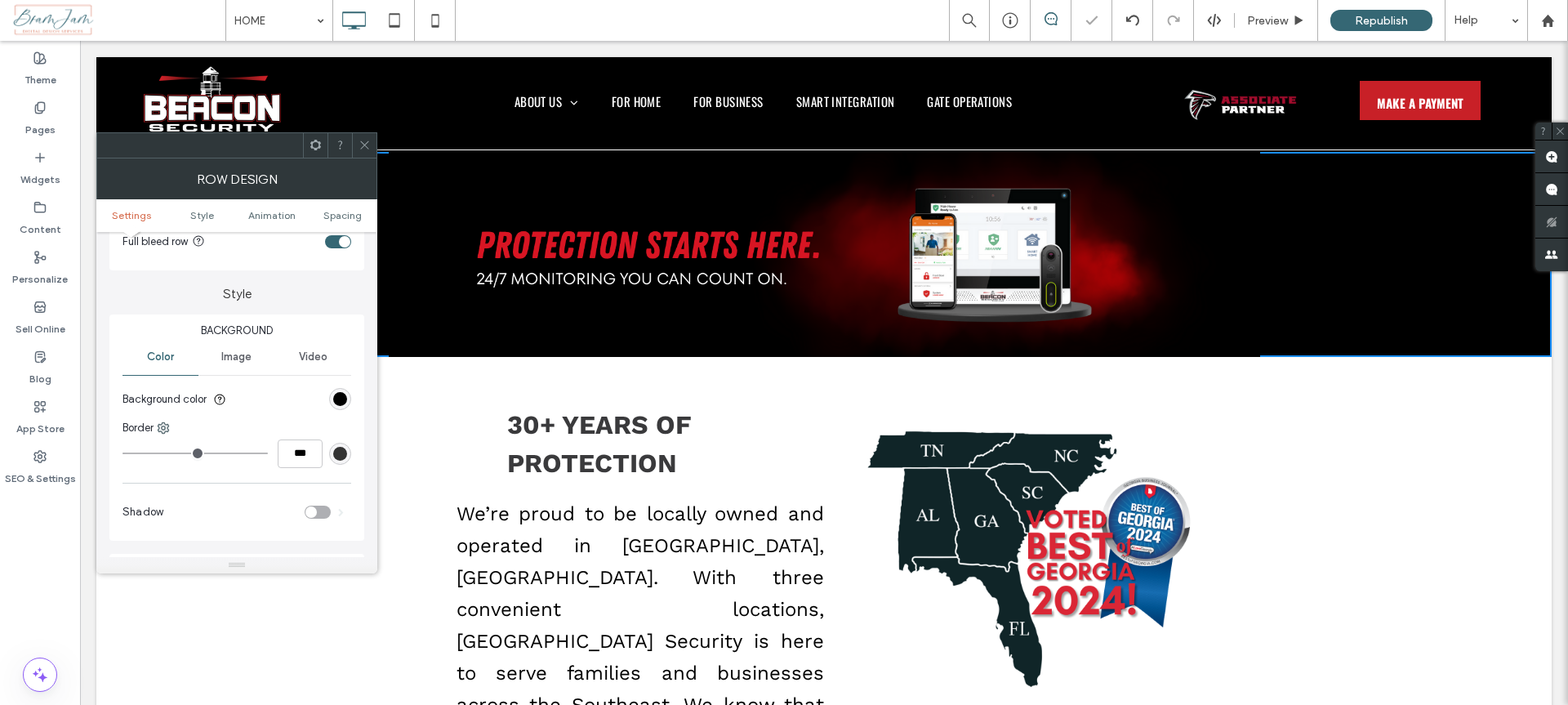
click at [364, 140] on icon at bounding box center [364, 145] width 12 height 12
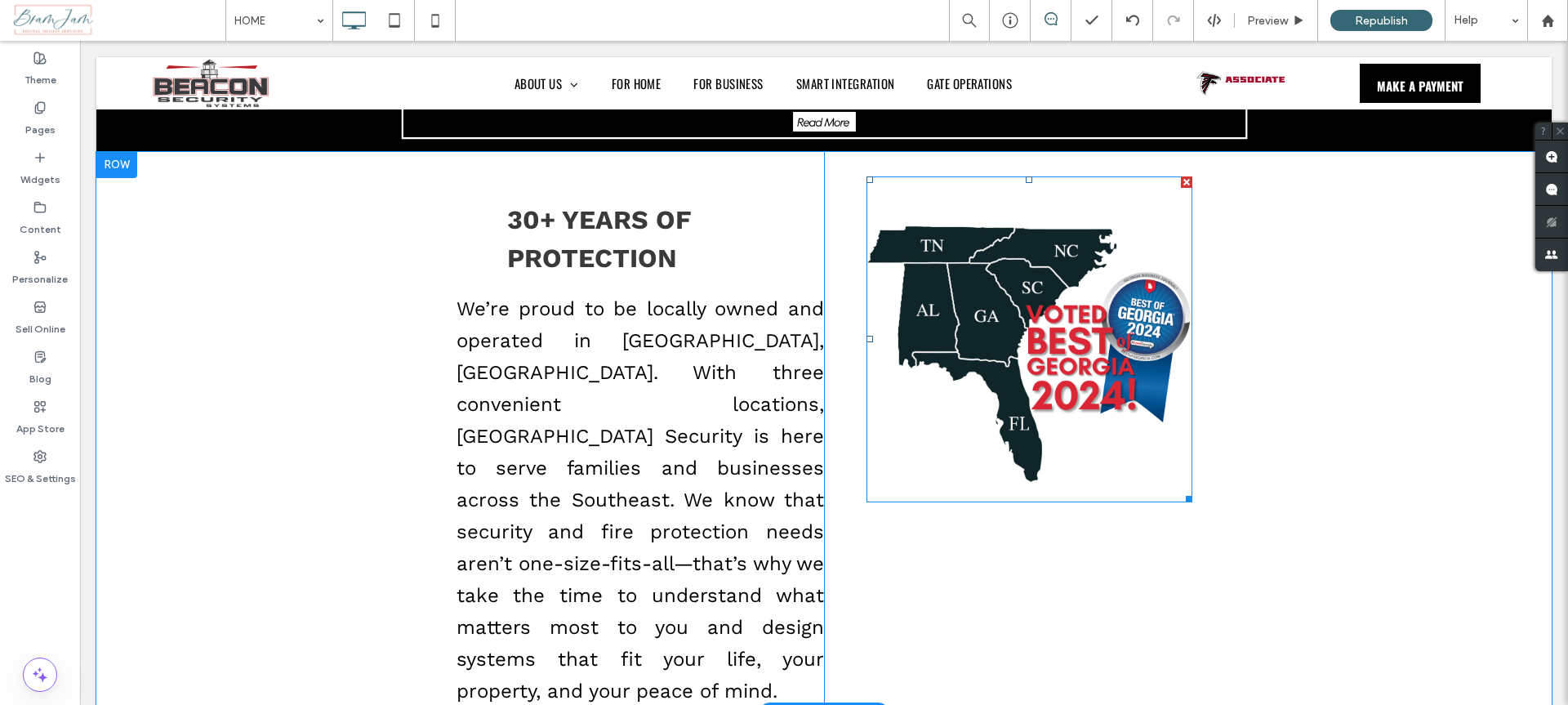
scroll to position [278, 0]
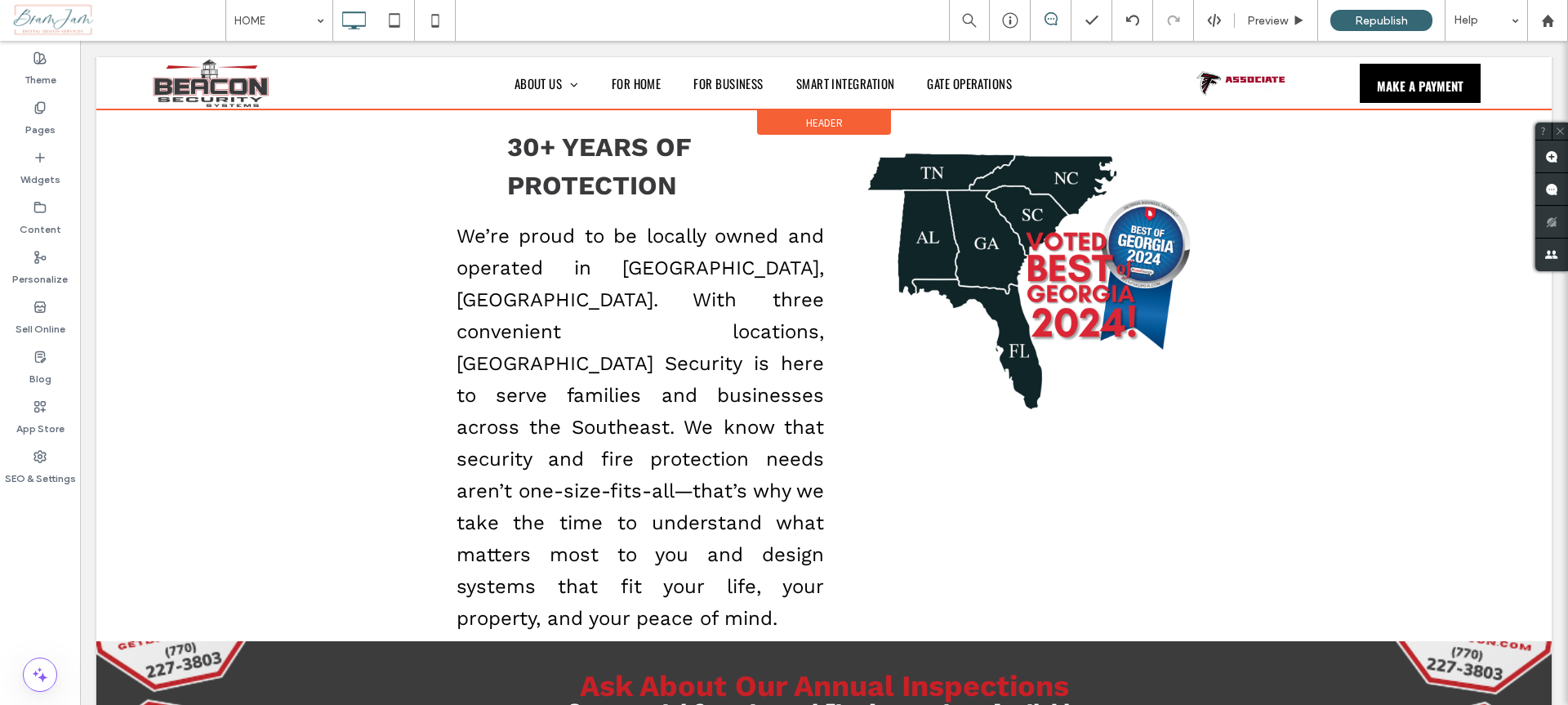
click at [1224, 80] on div at bounding box center [824, 83] width 1456 height 52
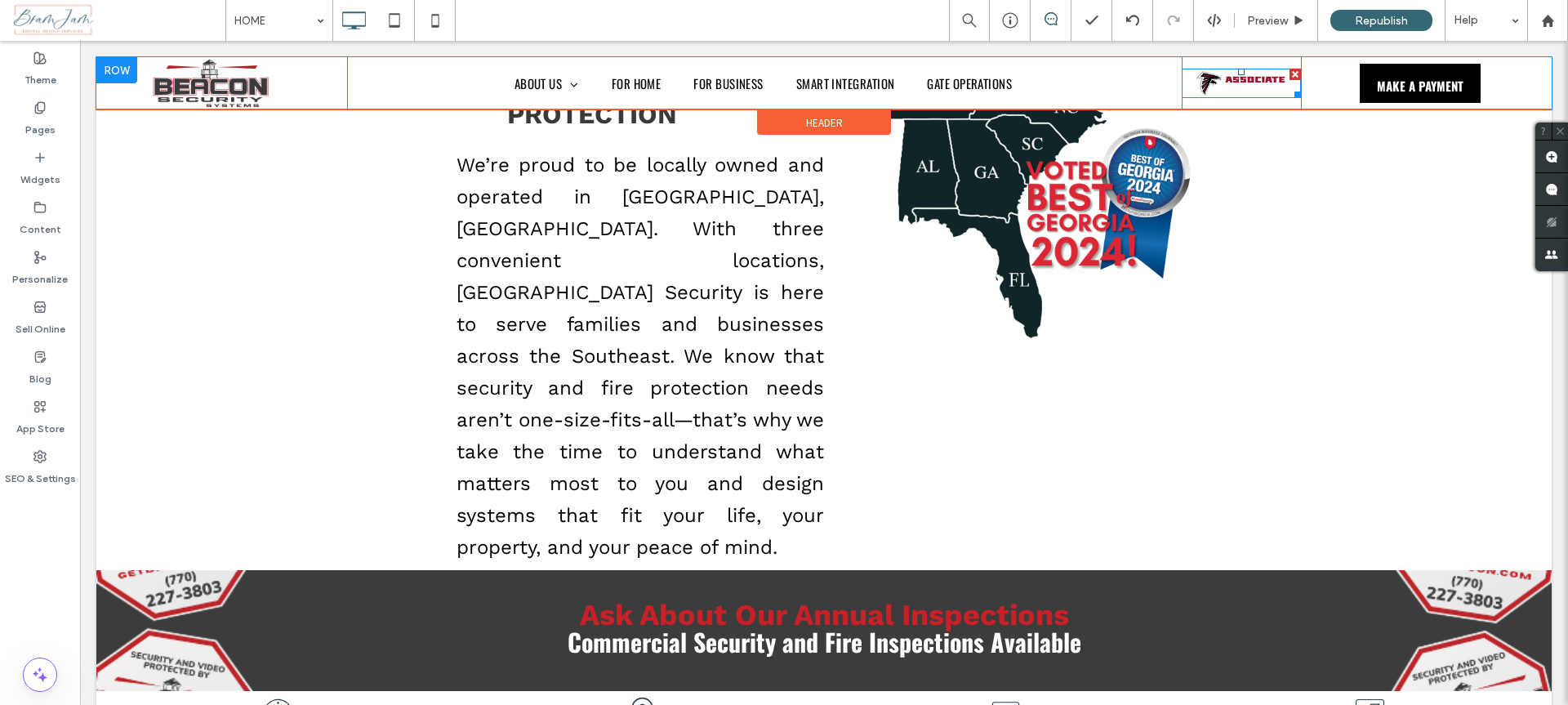
scroll to position [551, 0]
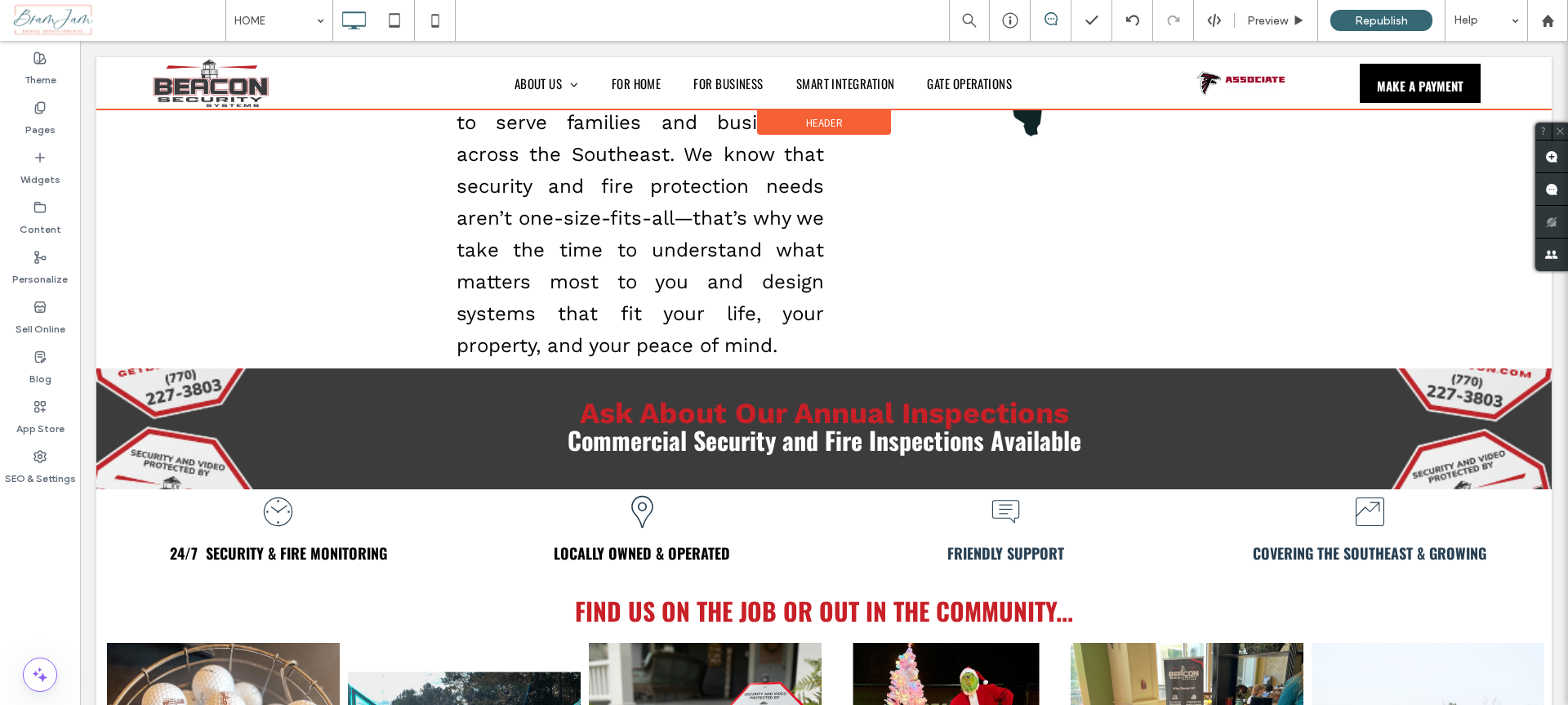
click at [239, 74] on div at bounding box center [824, 83] width 1456 height 52
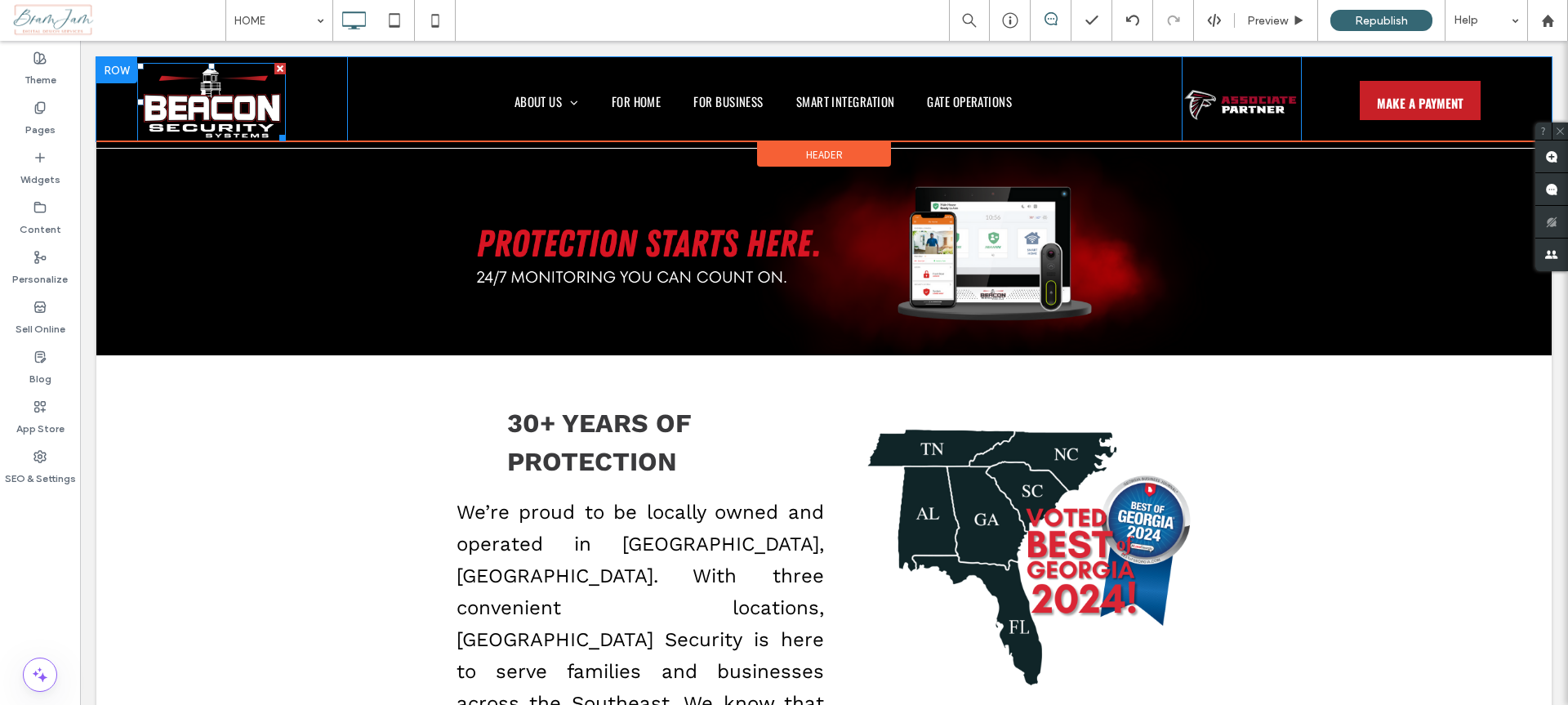
scroll to position [0, 0]
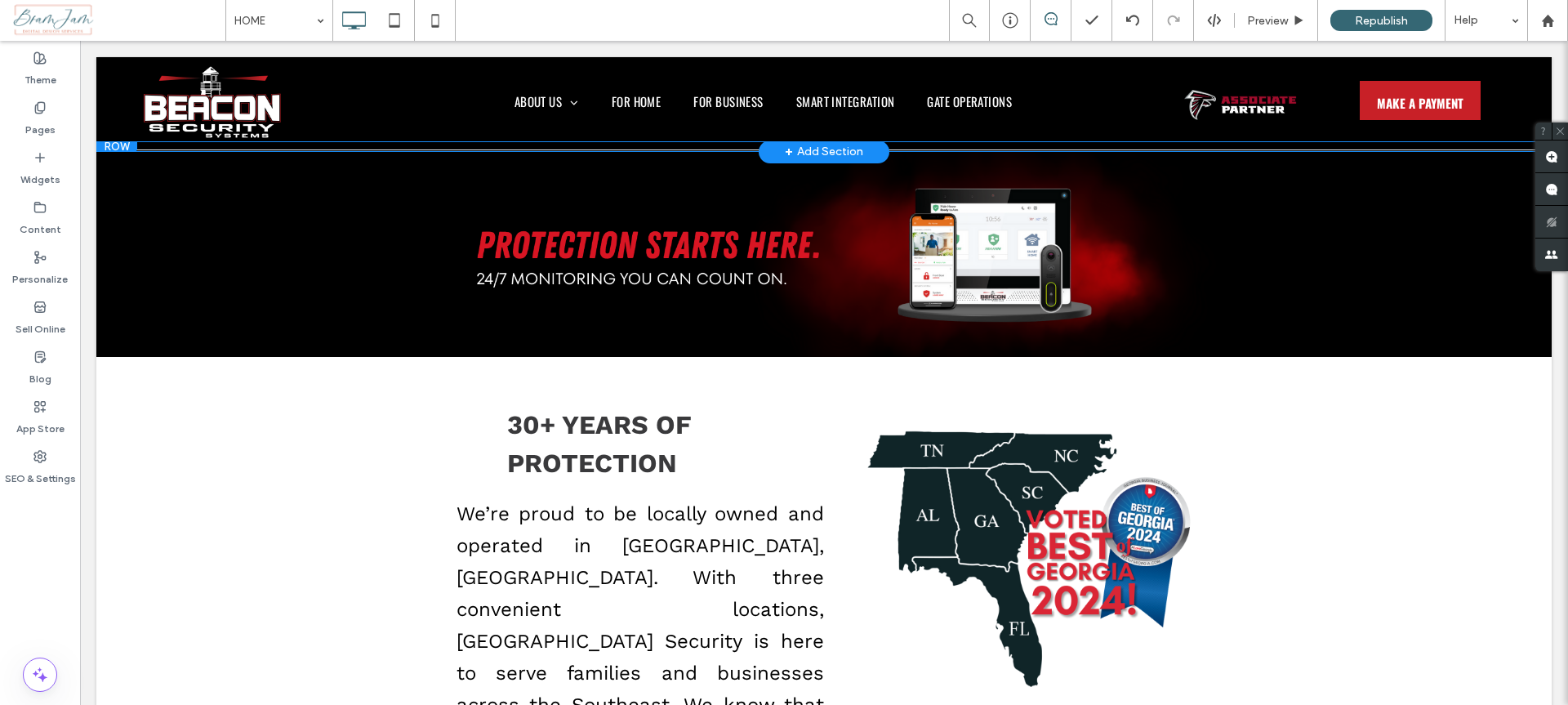
click at [796, 144] on div "+ Add Section" at bounding box center [824, 152] width 78 height 18
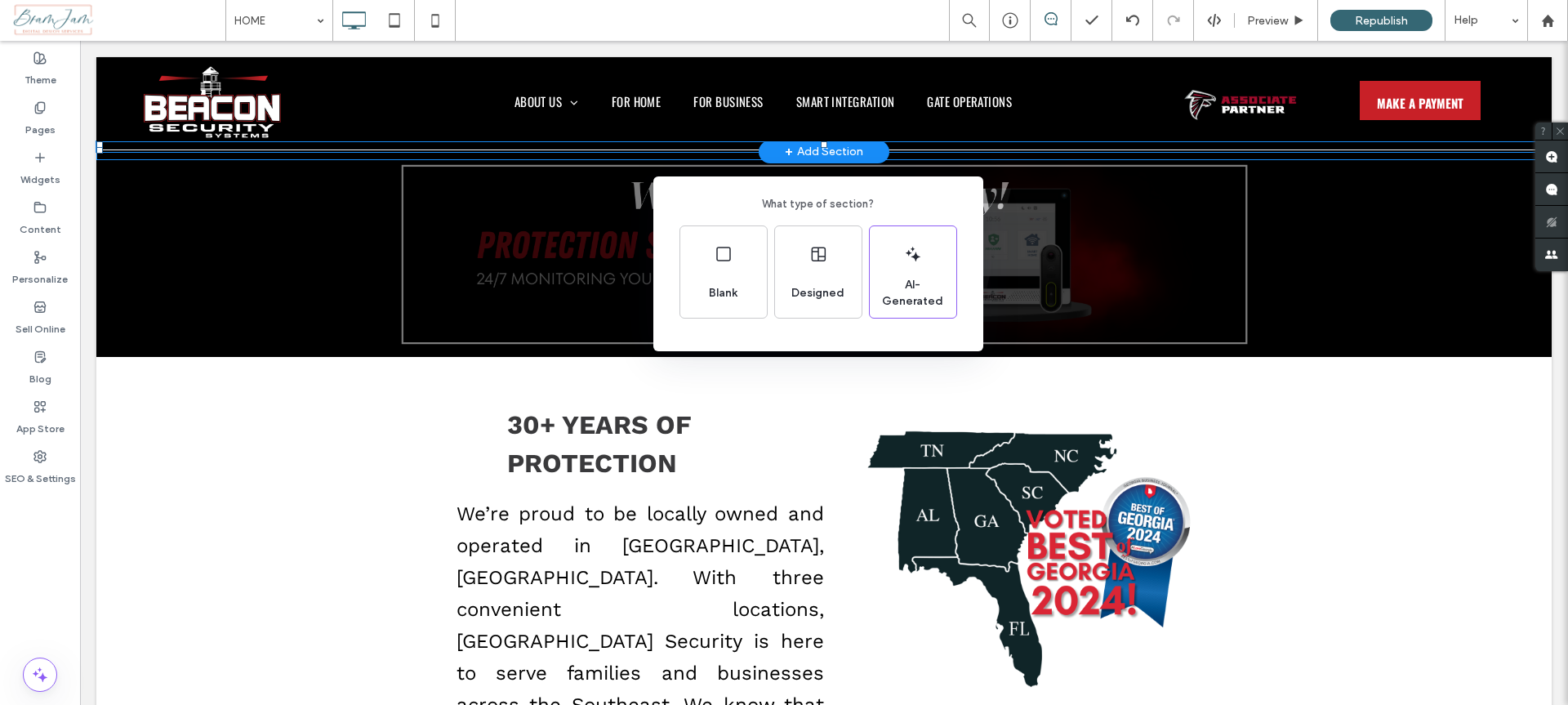
click at [236, 427] on div "What type of section? Blank Designed AI-Generated" at bounding box center [784, 392] width 1568 height 785
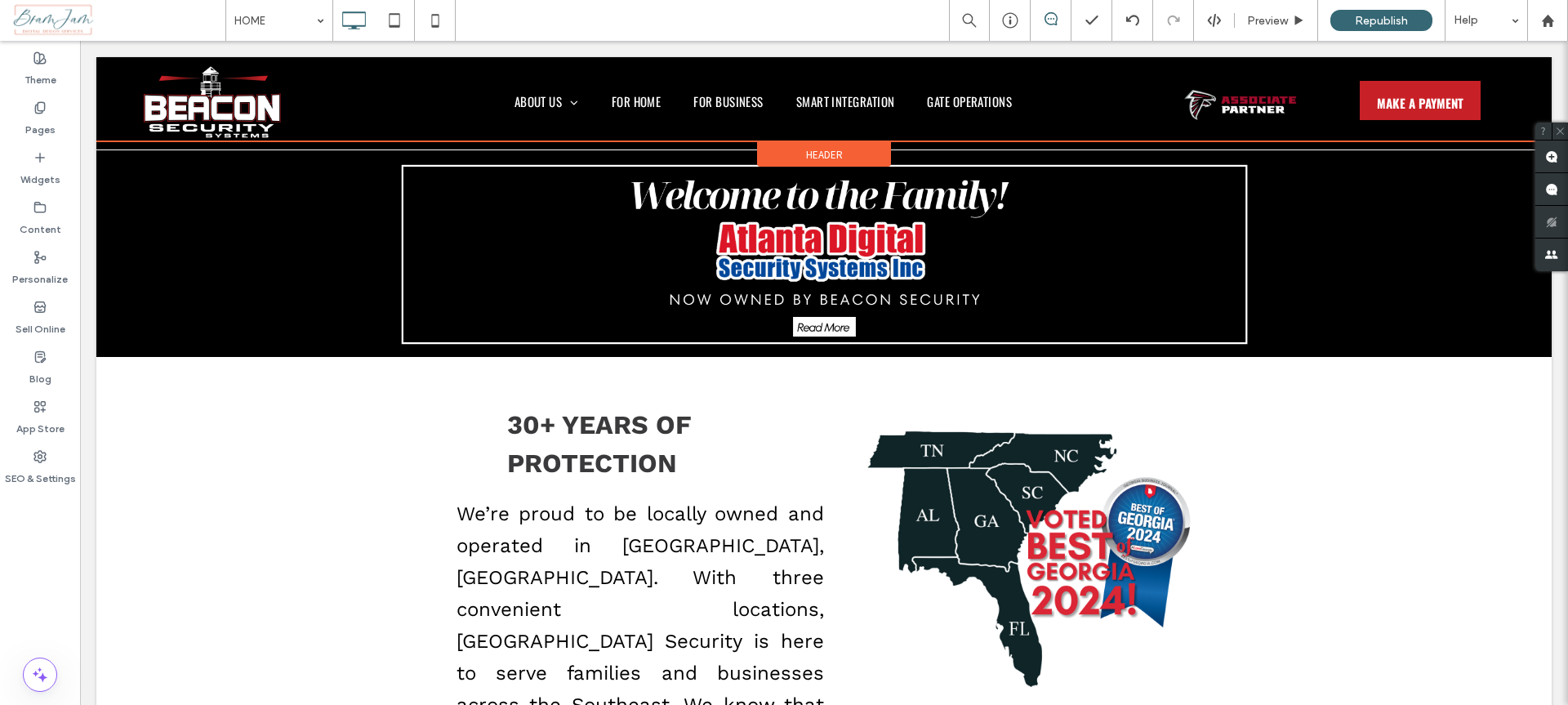
click at [778, 152] on div "Header" at bounding box center [824, 154] width 134 height 24
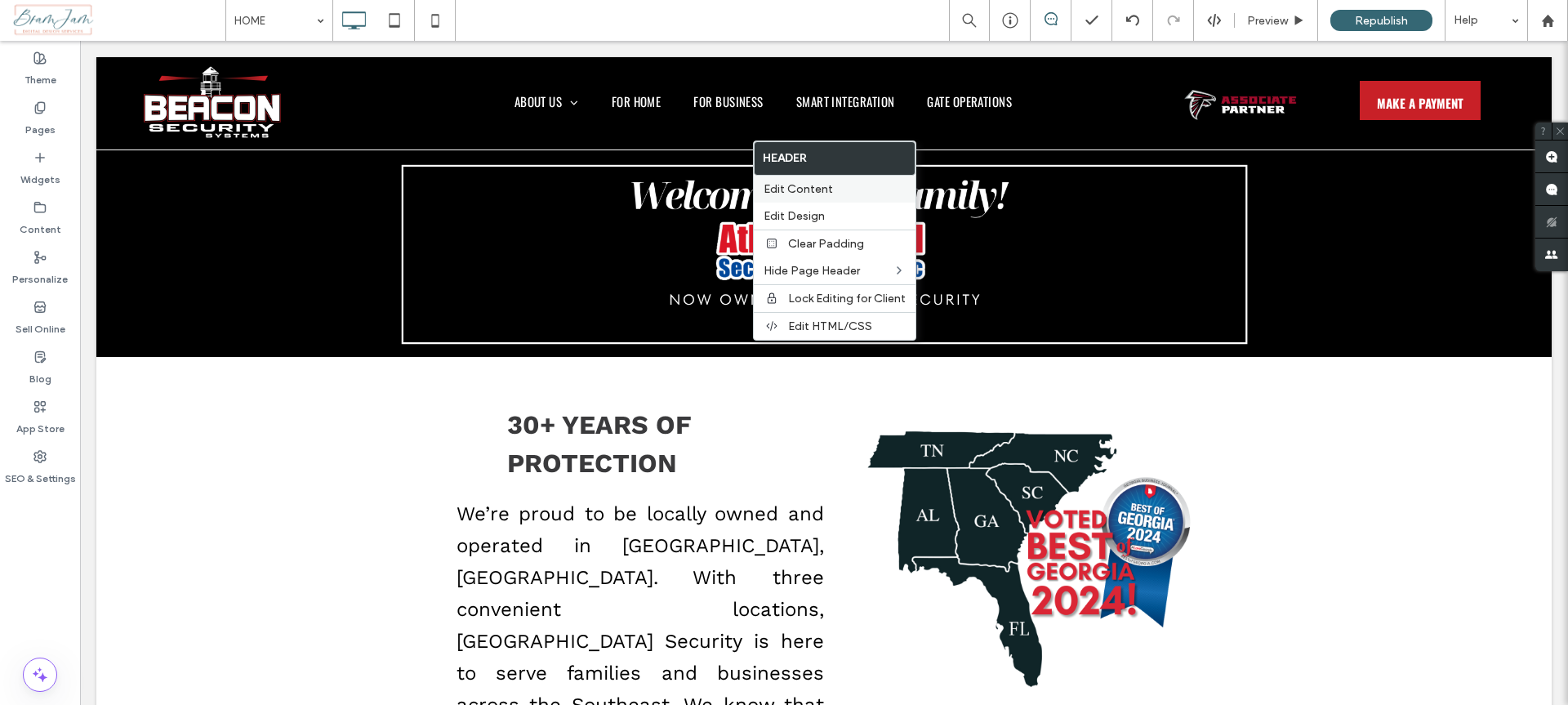
click at [832, 183] on label "Edit Content" at bounding box center [835, 189] width 142 height 14
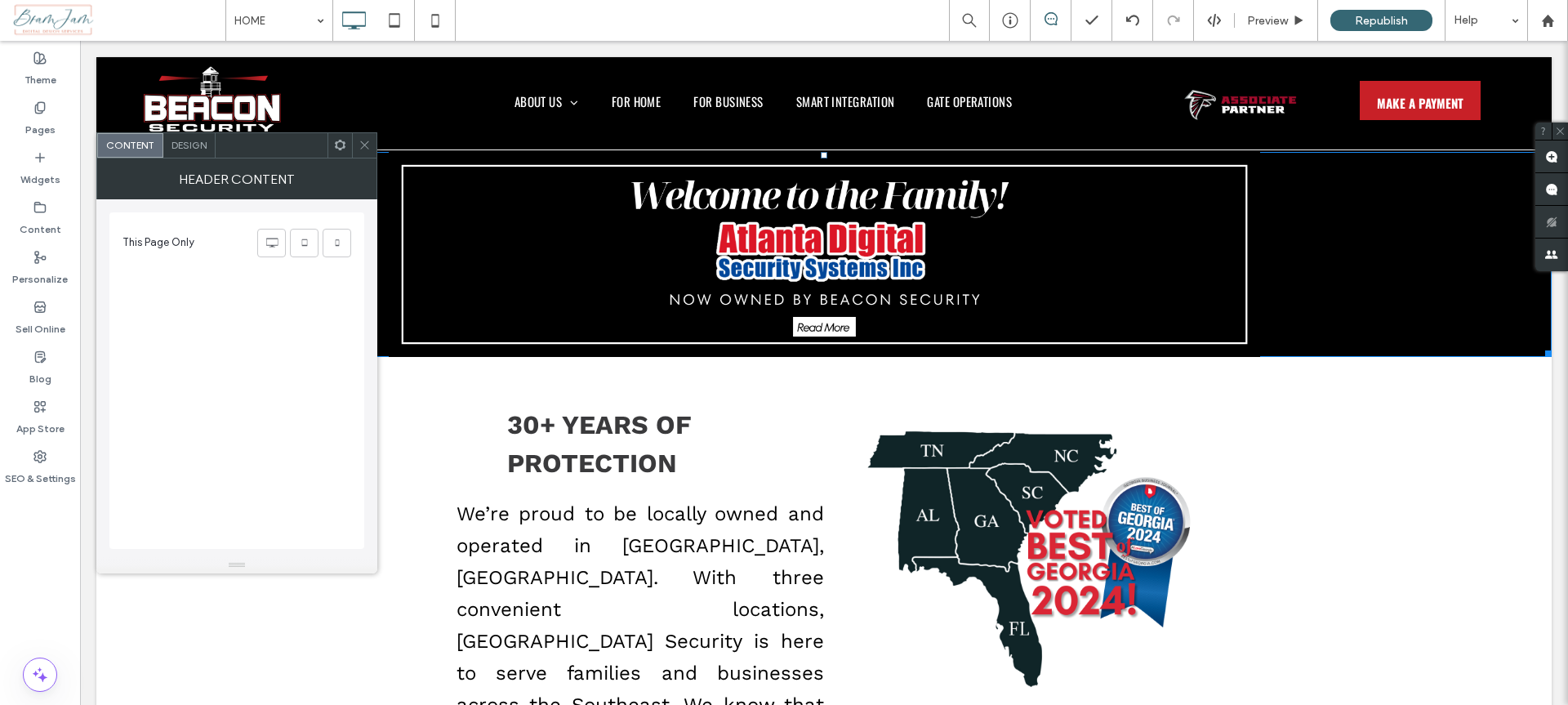
click at [182, 158] on div "Header Content" at bounding box center [237, 178] width 281 height 41
click at [202, 148] on span "Design" at bounding box center [189, 145] width 35 height 12
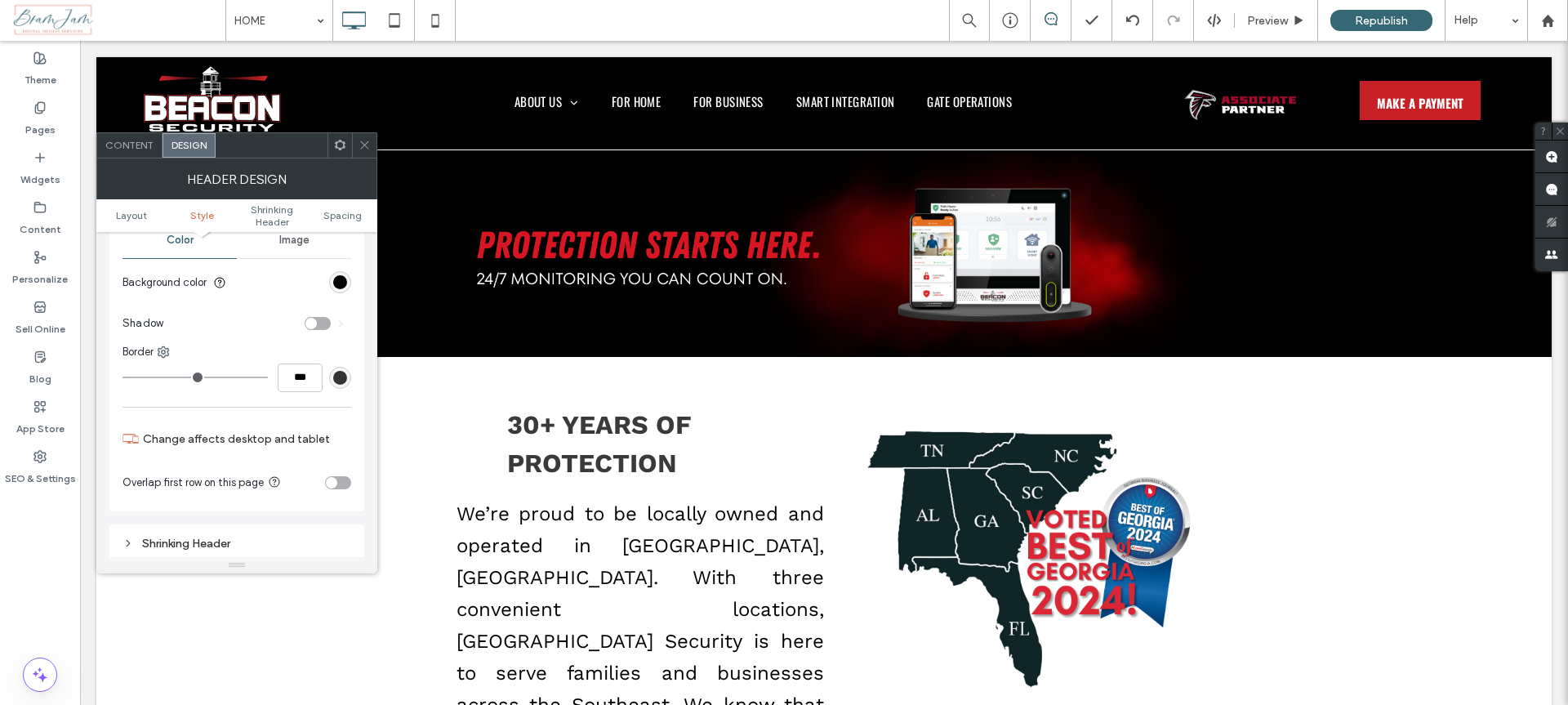
scroll to position [339, 0]
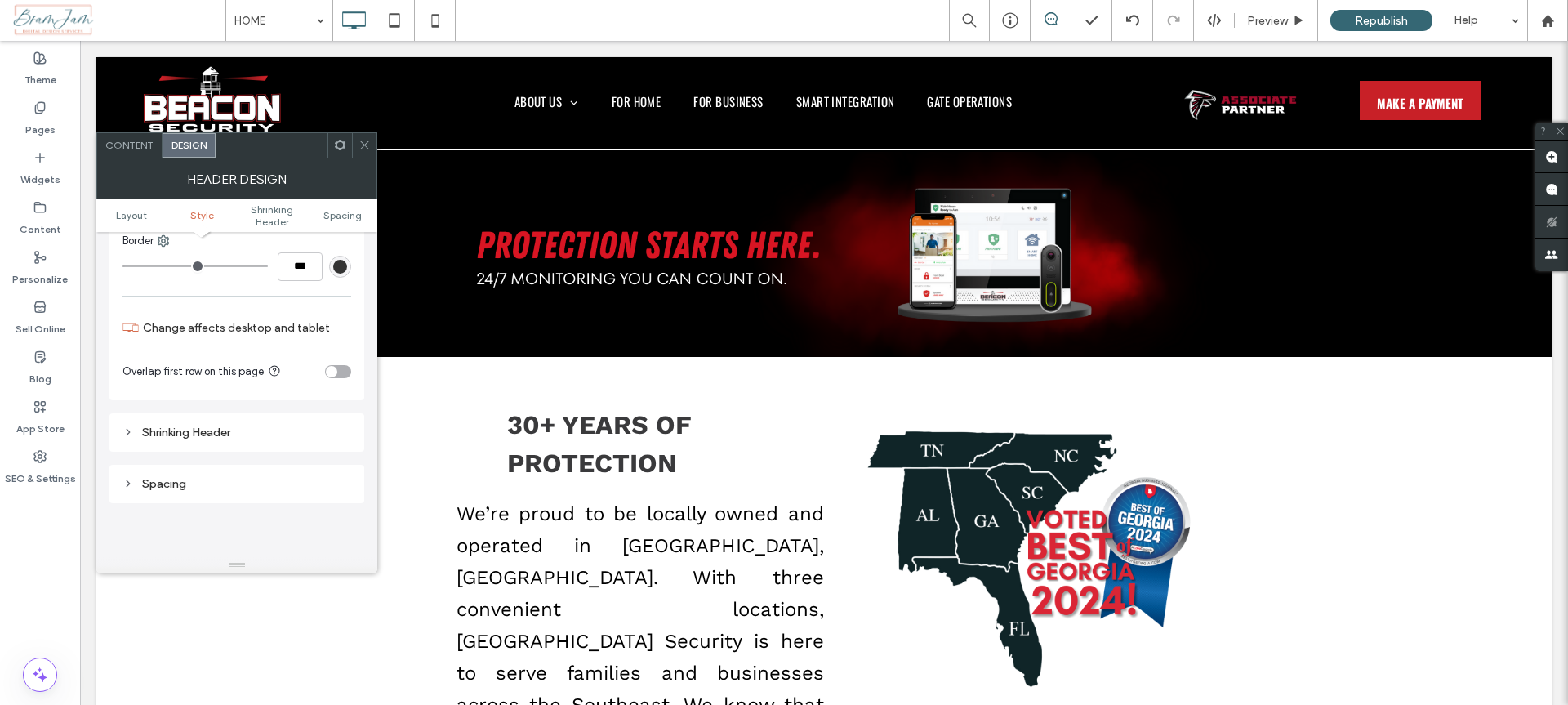
click at [300, 426] on div "Shrinking Header" at bounding box center [237, 432] width 228 height 14
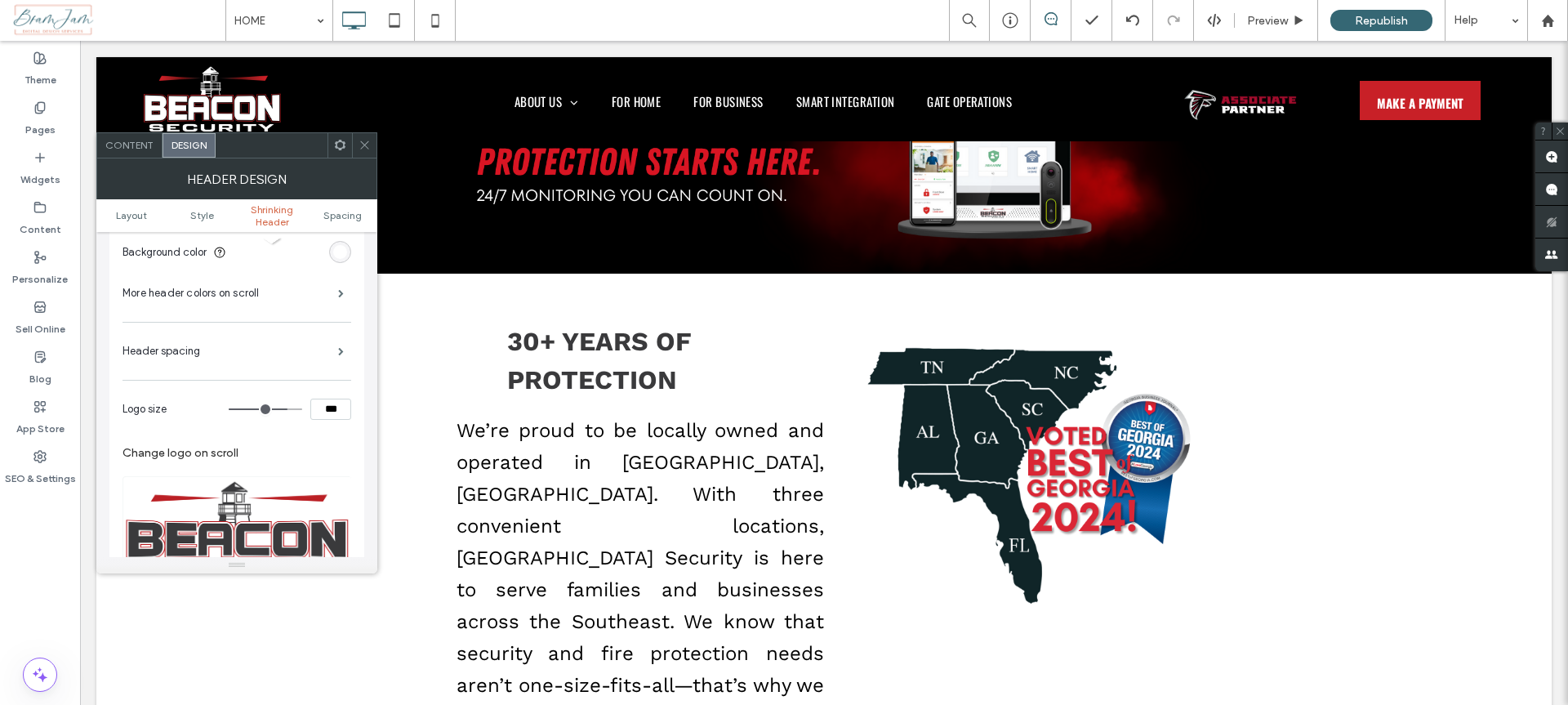
scroll to position [685, 0]
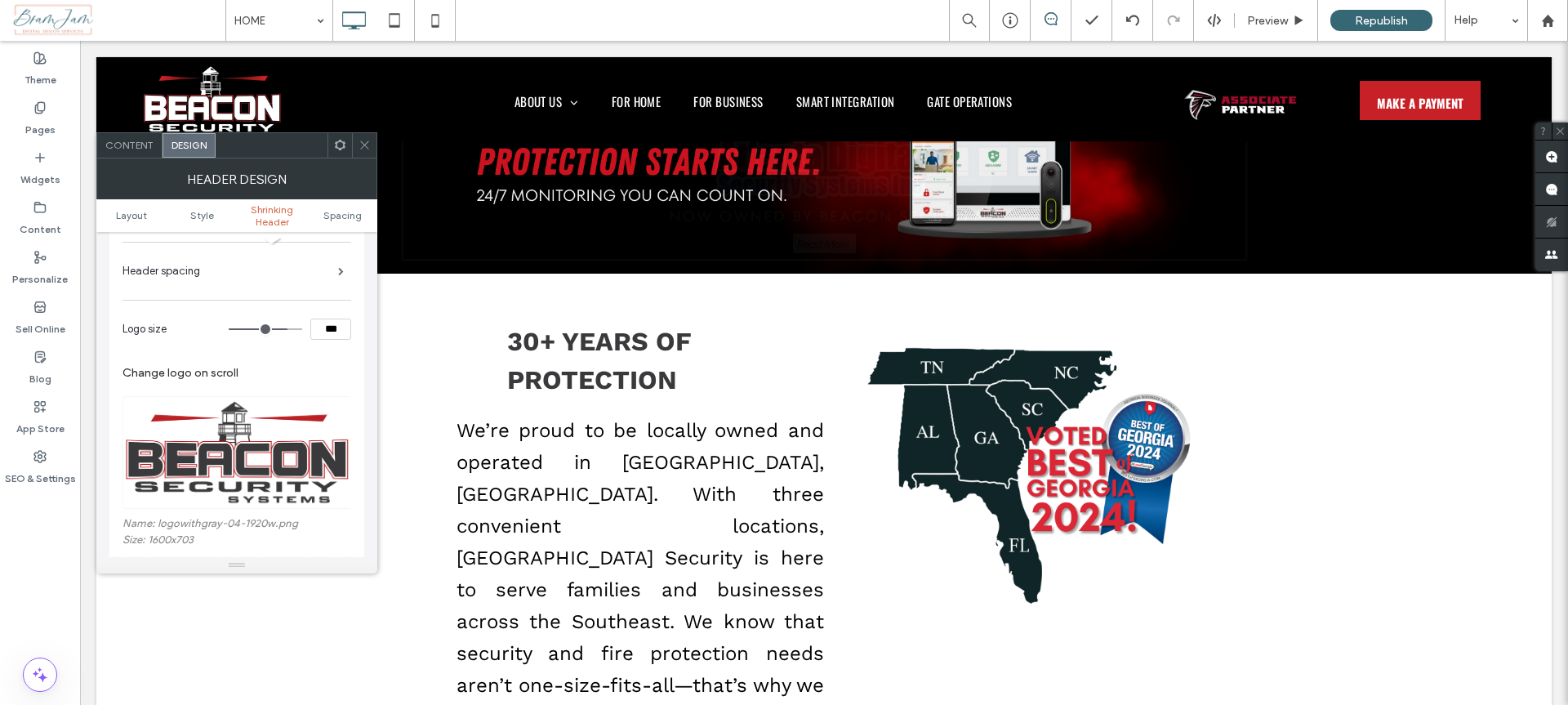
click at [274, 451] on img at bounding box center [237, 452] width 230 height 112
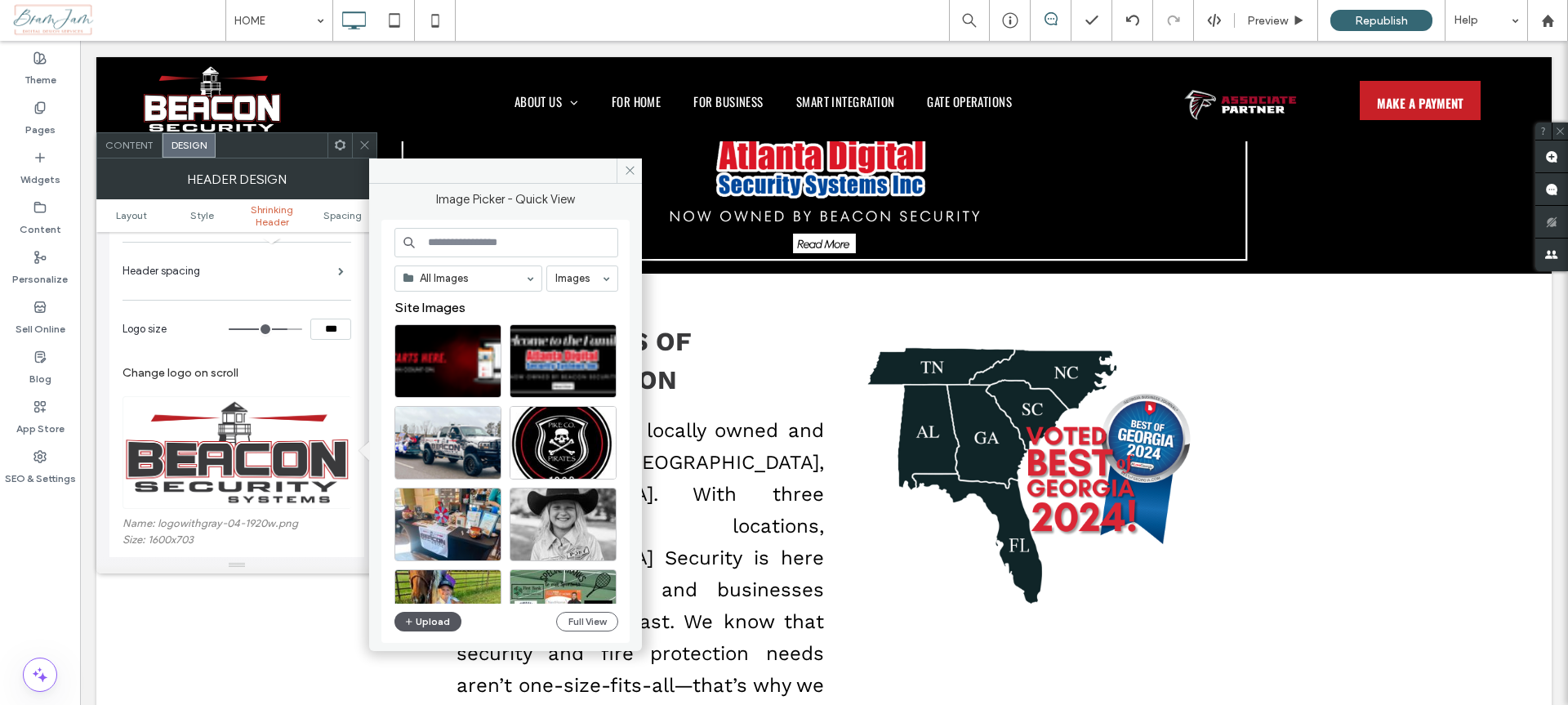
click at [437, 619] on button "Upload" at bounding box center [427, 622] width 67 height 20
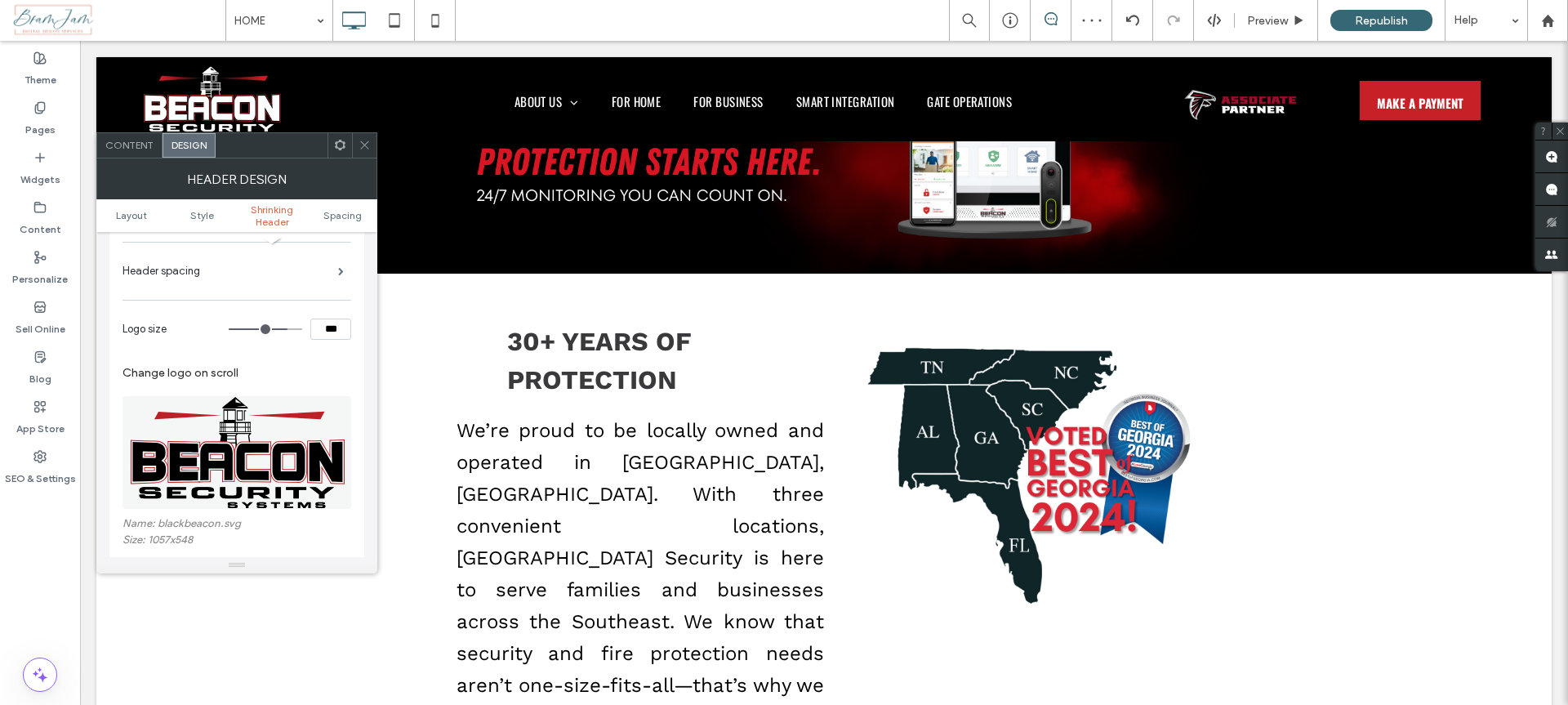
drag, startPoint x: 371, startPoint y: 151, endPoint x: 447, endPoint y: 196, distance: 88.3
click at [371, 151] on div at bounding box center [363, 145] width 24 height 24
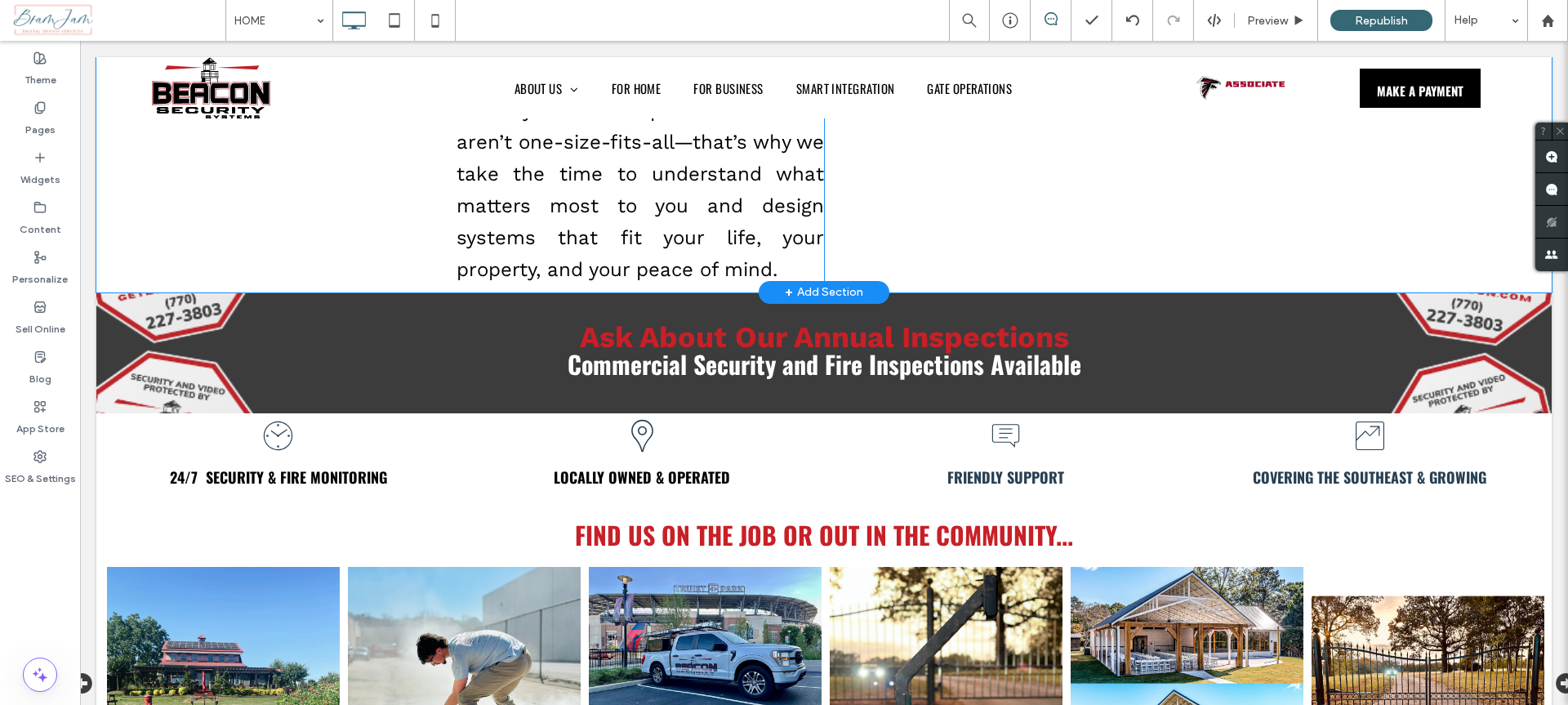
scroll to position [0, 0]
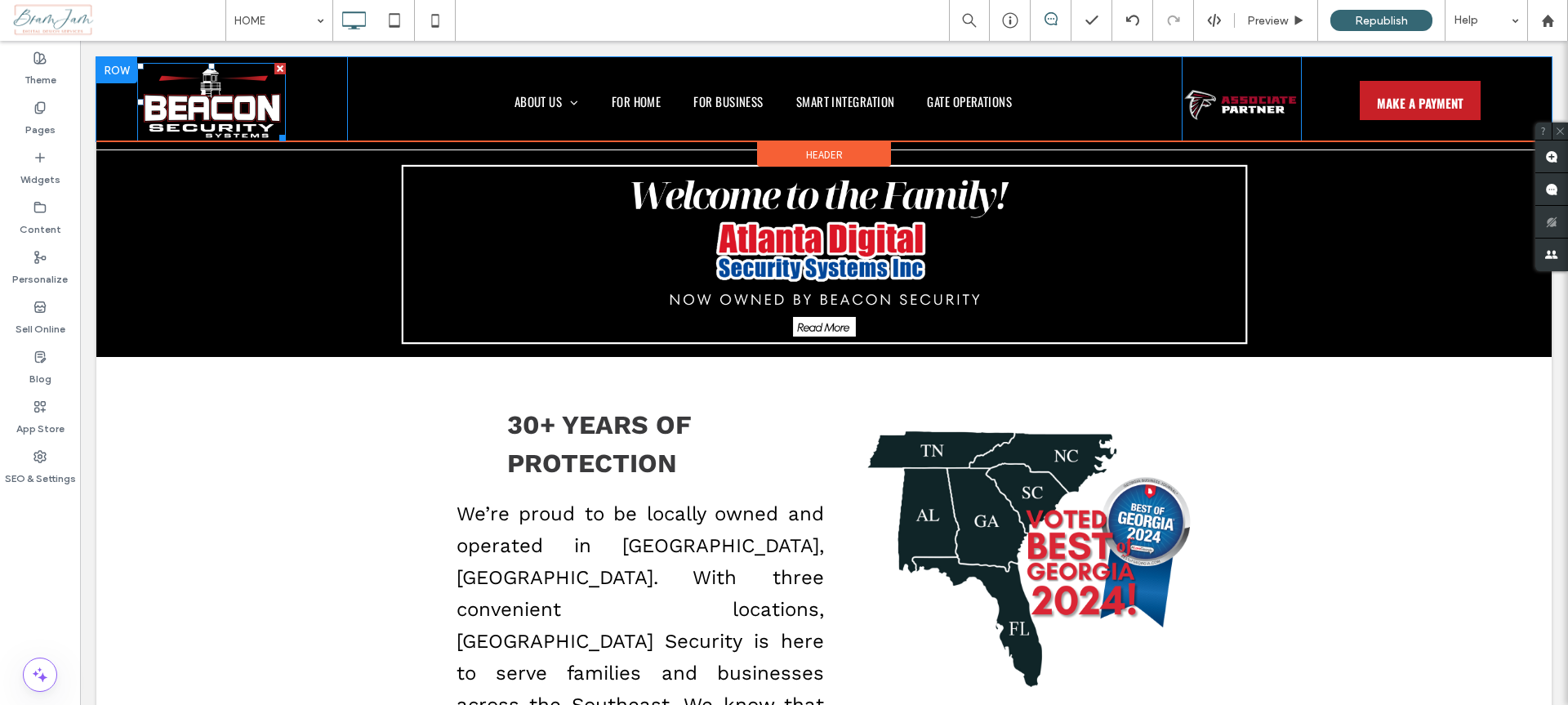
click at [262, 112] on img at bounding box center [212, 102] width 148 height 78
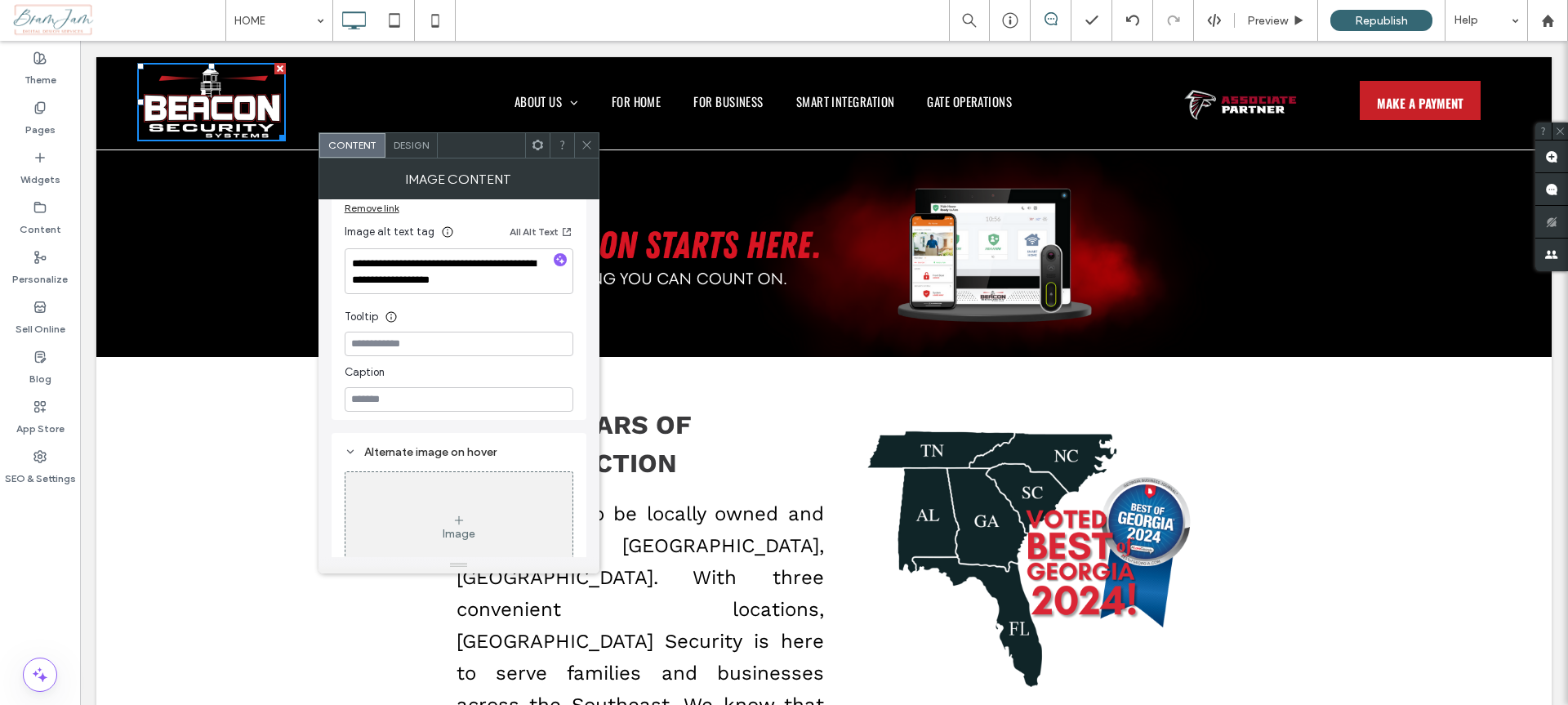
scroll to position [462, 0]
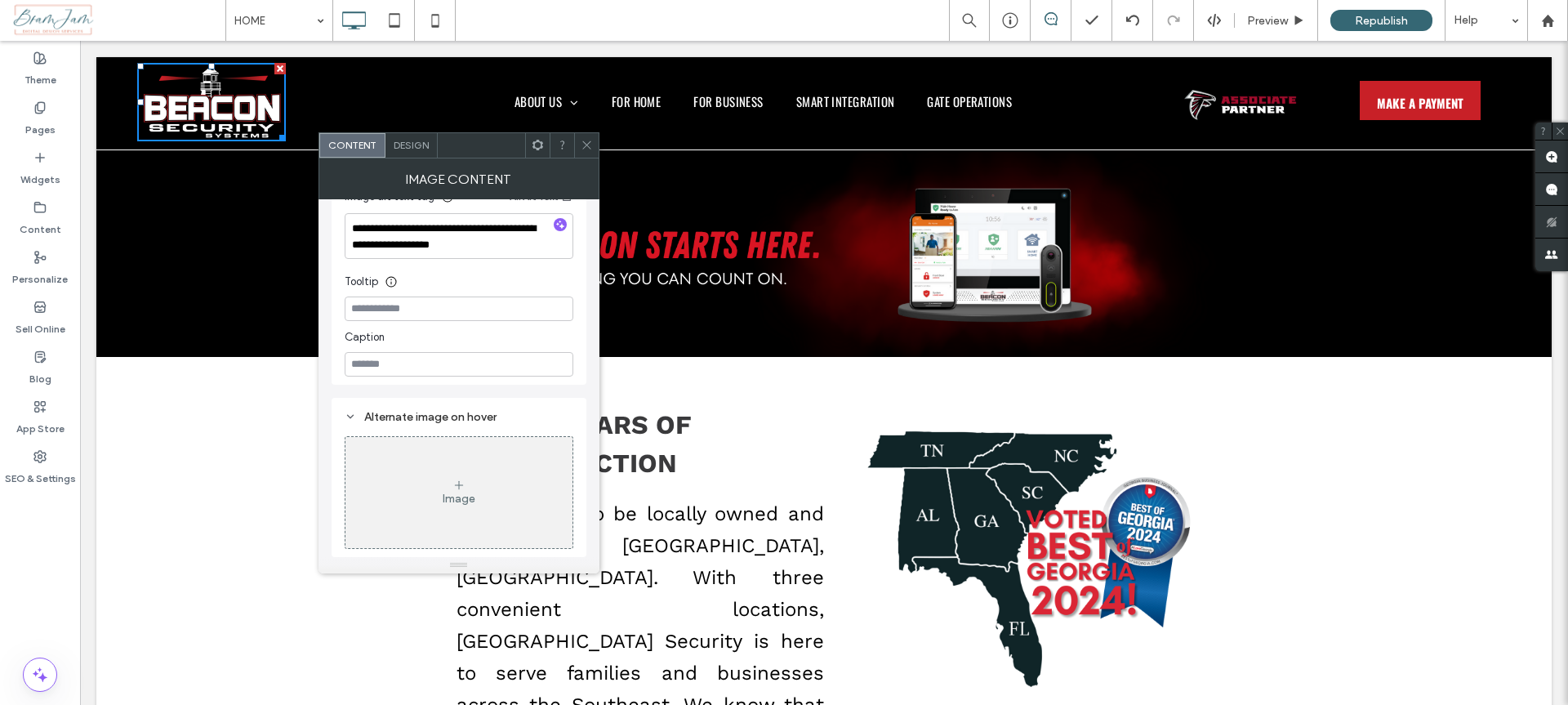
click at [422, 148] on span "Design" at bounding box center [411, 145] width 35 height 12
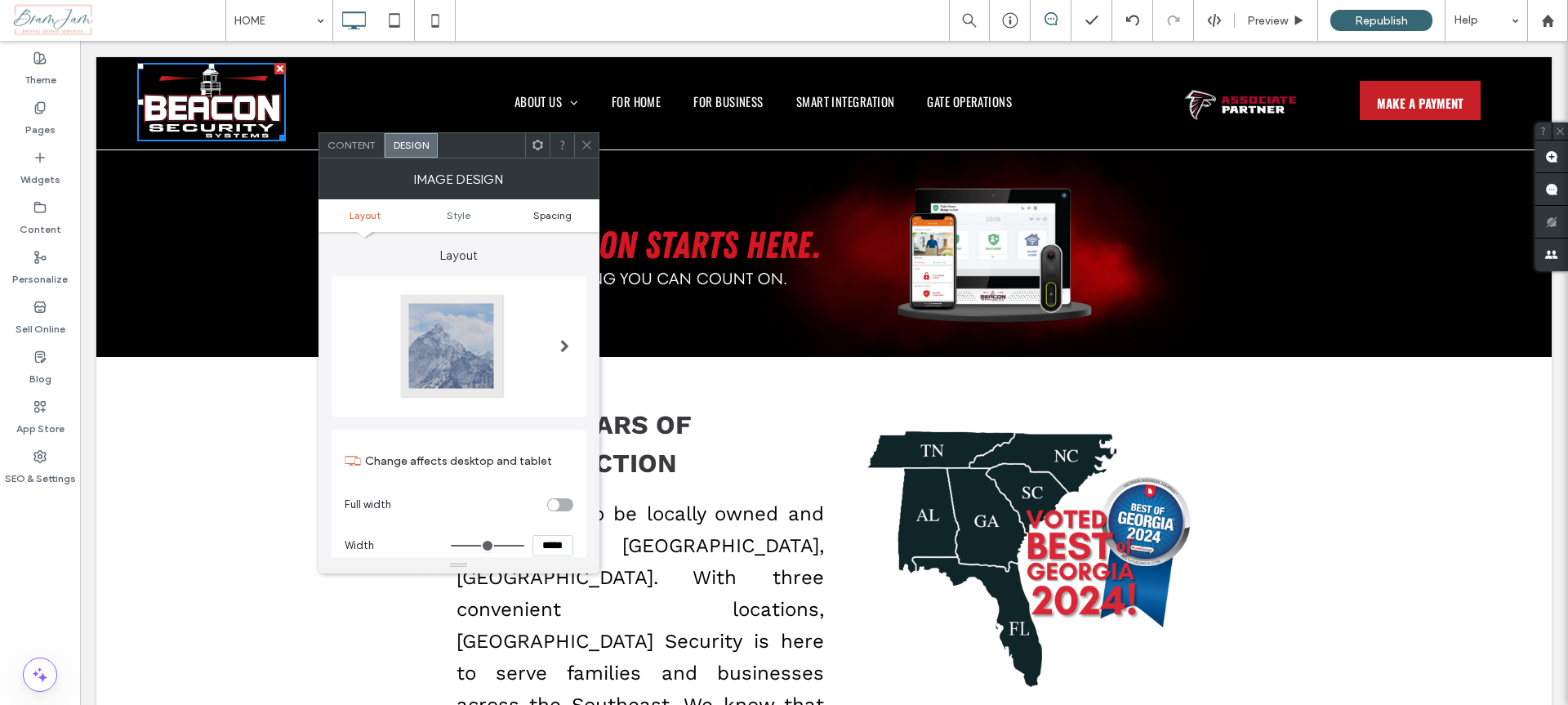
click at [555, 212] on span "Spacing" at bounding box center [552, 215] width 38 height 12
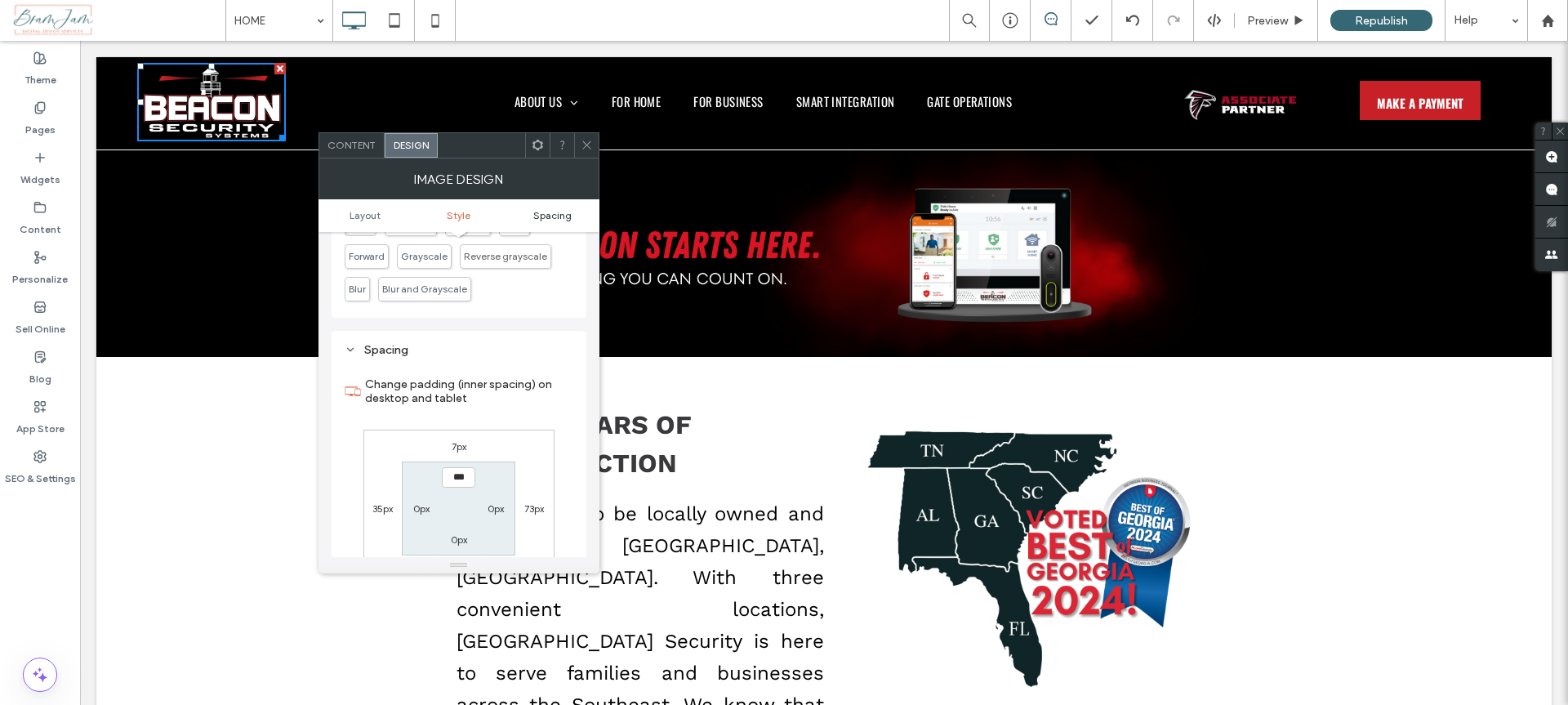
scroll to position [770, 0]
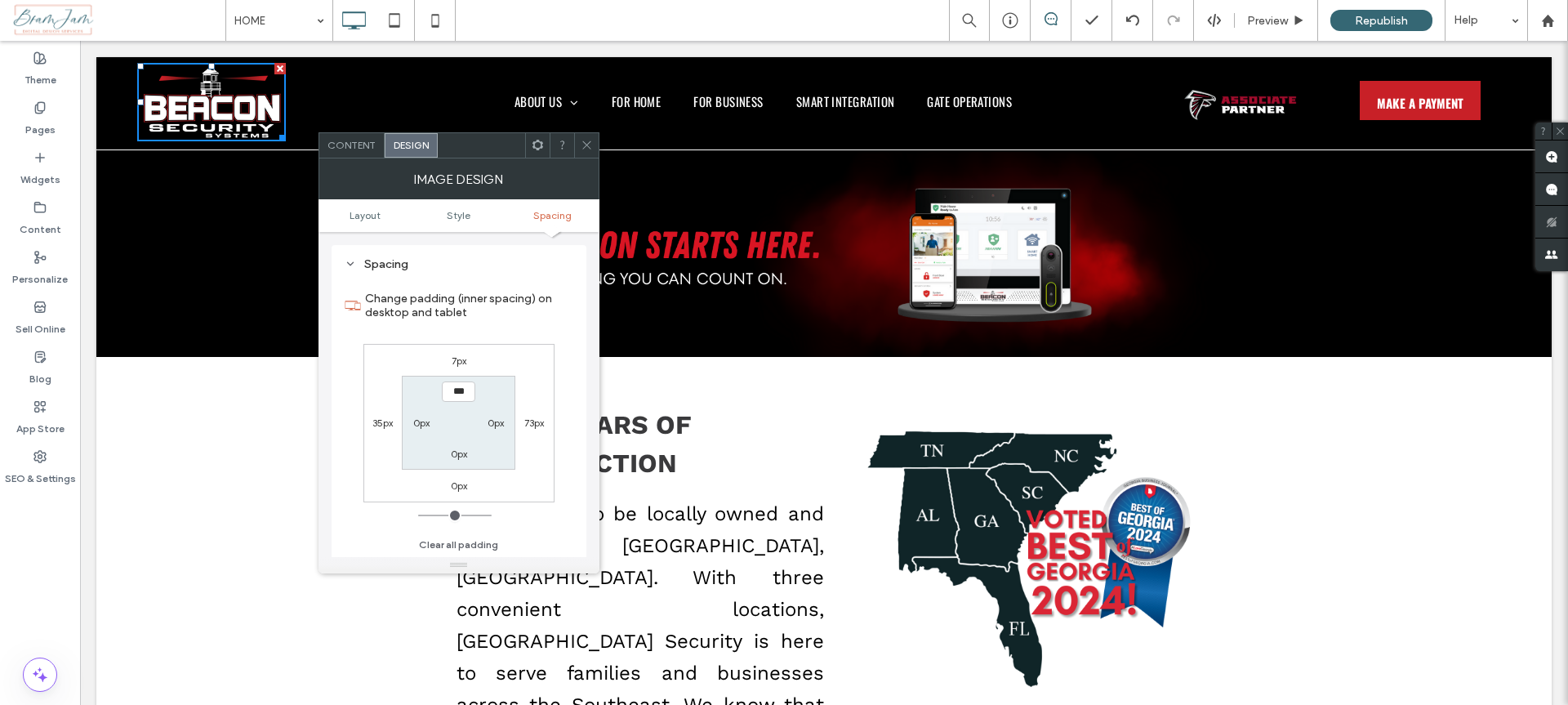
click at [462, 458] on label "0px" at bounding box center [459, 453] width 17 height 12
type input "*"
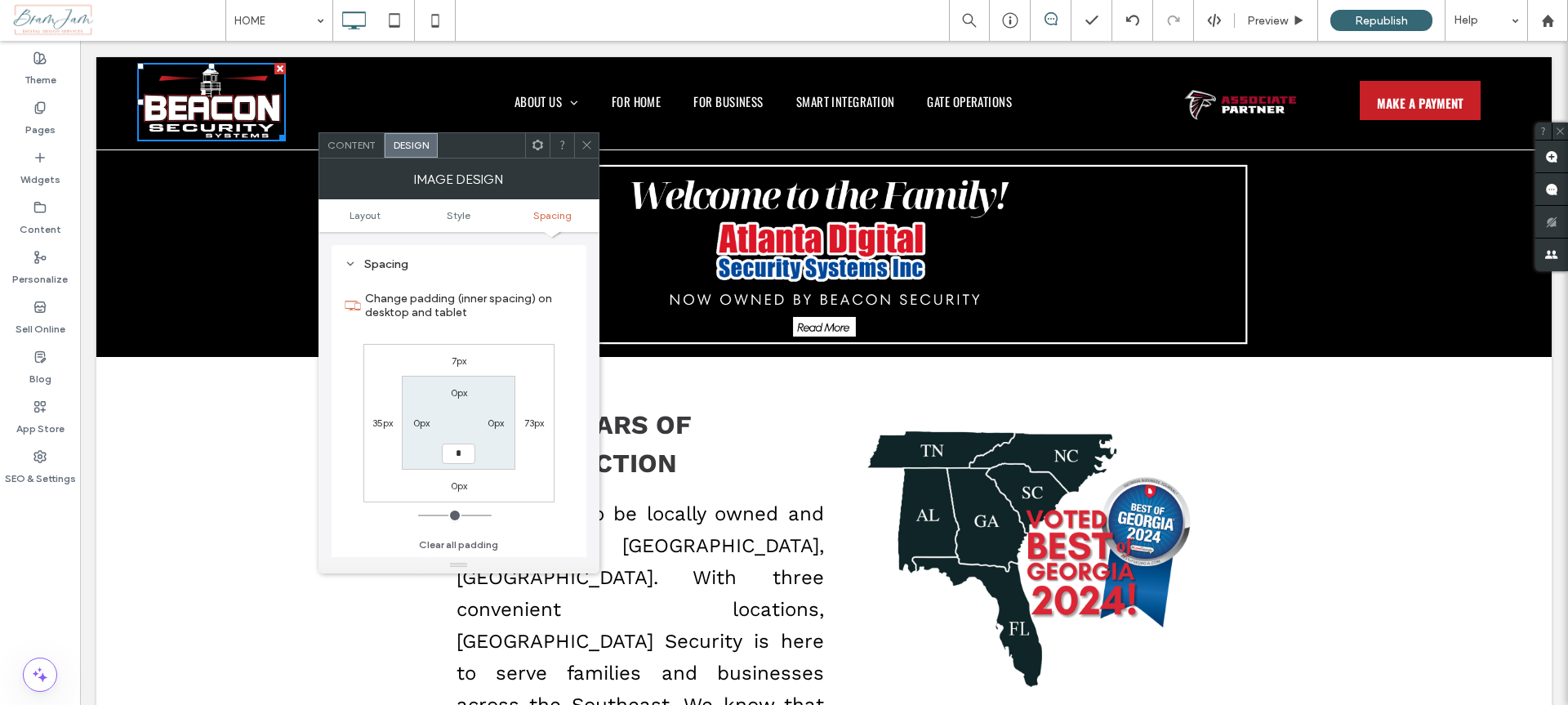
type input "*"
type input "***"
click at [537, 538] on div "Change padding (inner spacing) on desktop and tablet 7px 73px 0px 35px 0px 0px …" at bounding box center [459, 416] width 228 height 282
click at [710, 532] on p "We’re proud to be locally owned and operated in Zebulon, GA. With three conveni…" at bounding box center [641, 703] width 368 height 414
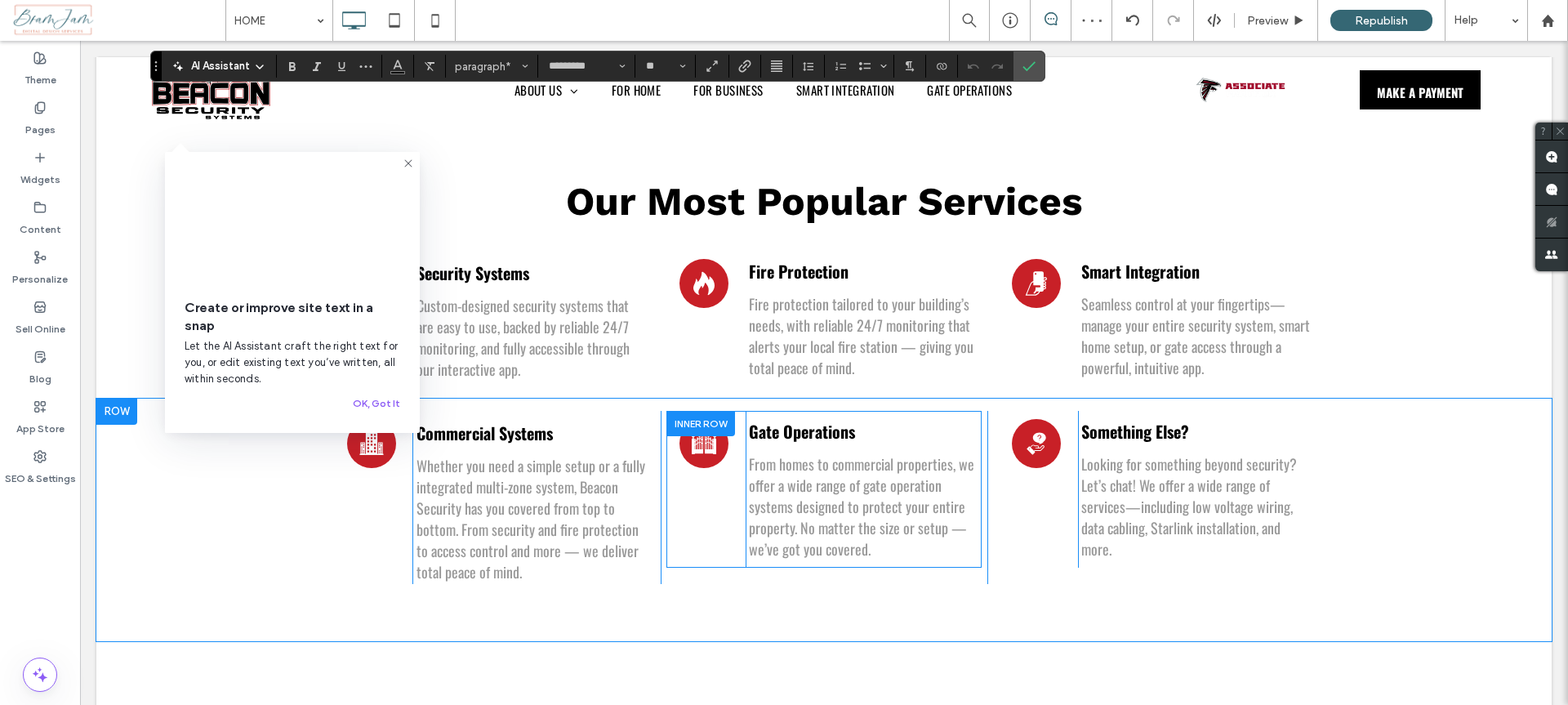
scroll to position [1269, 0]
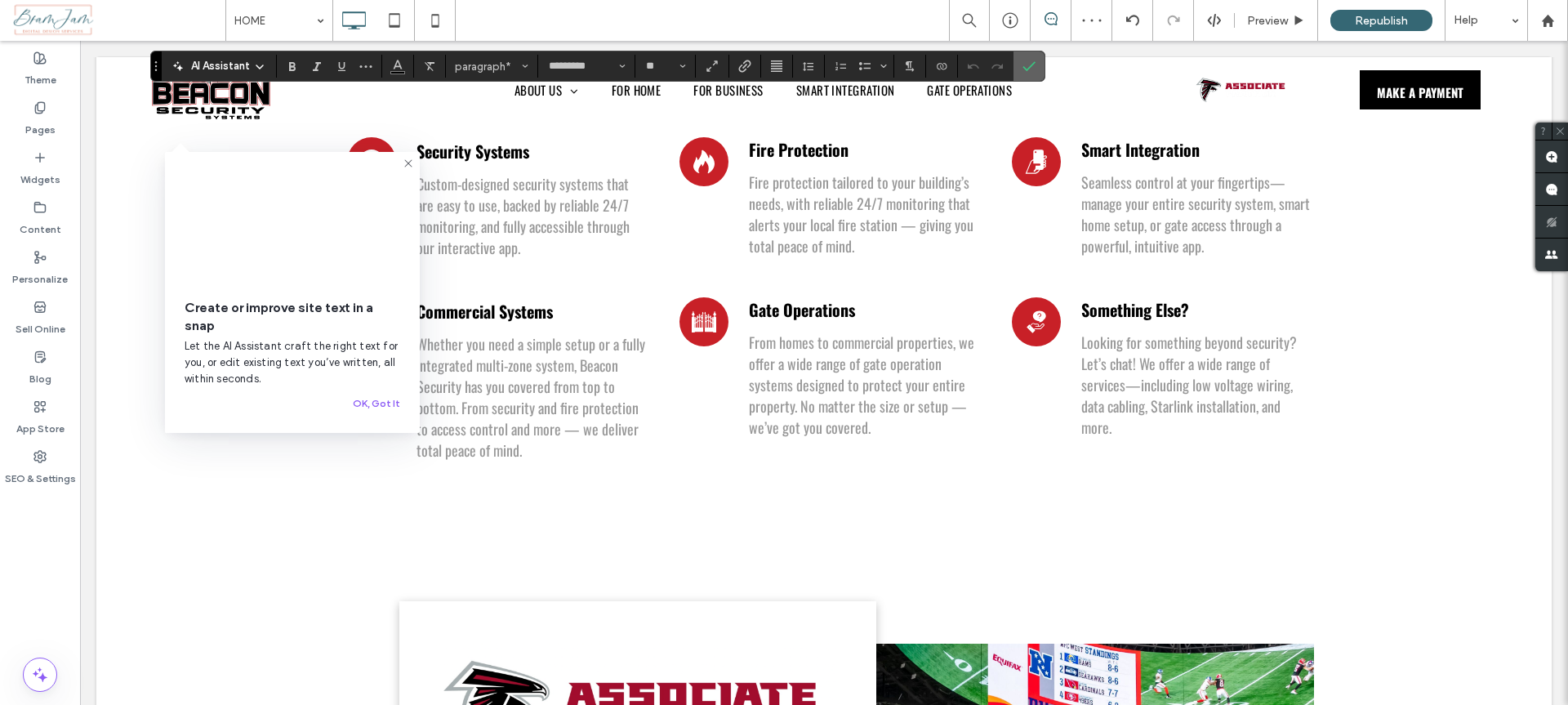
drag, startPoint x: 1030, startPoint y: 69, endPoint x: 946, endPoint y: 32, distance: 91.8
click at [1030, 69] on icon "Confirm" at bounding box center [1029, 67] width 13 height 13
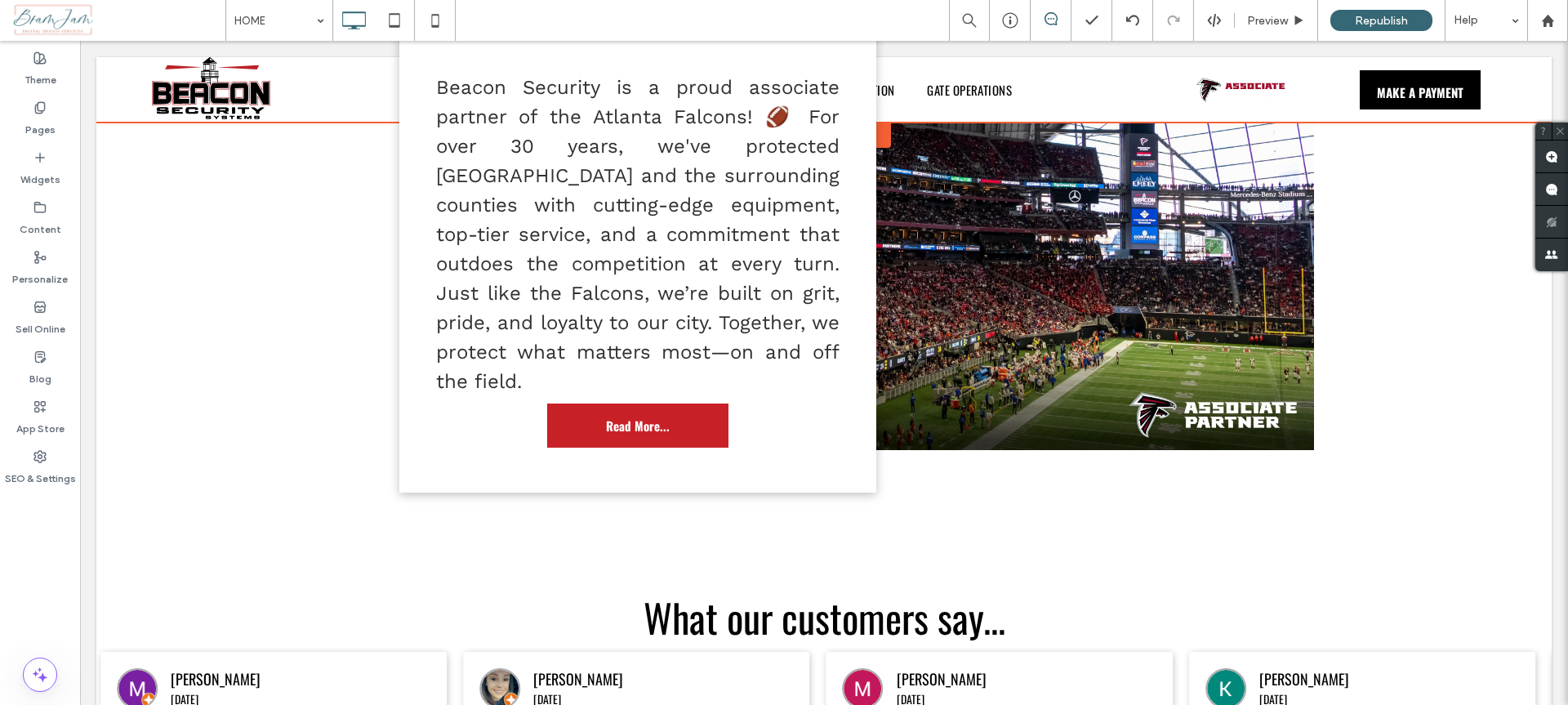
click at [1406, 92] on div at bounding box center [824, 90] width 1456 height 65
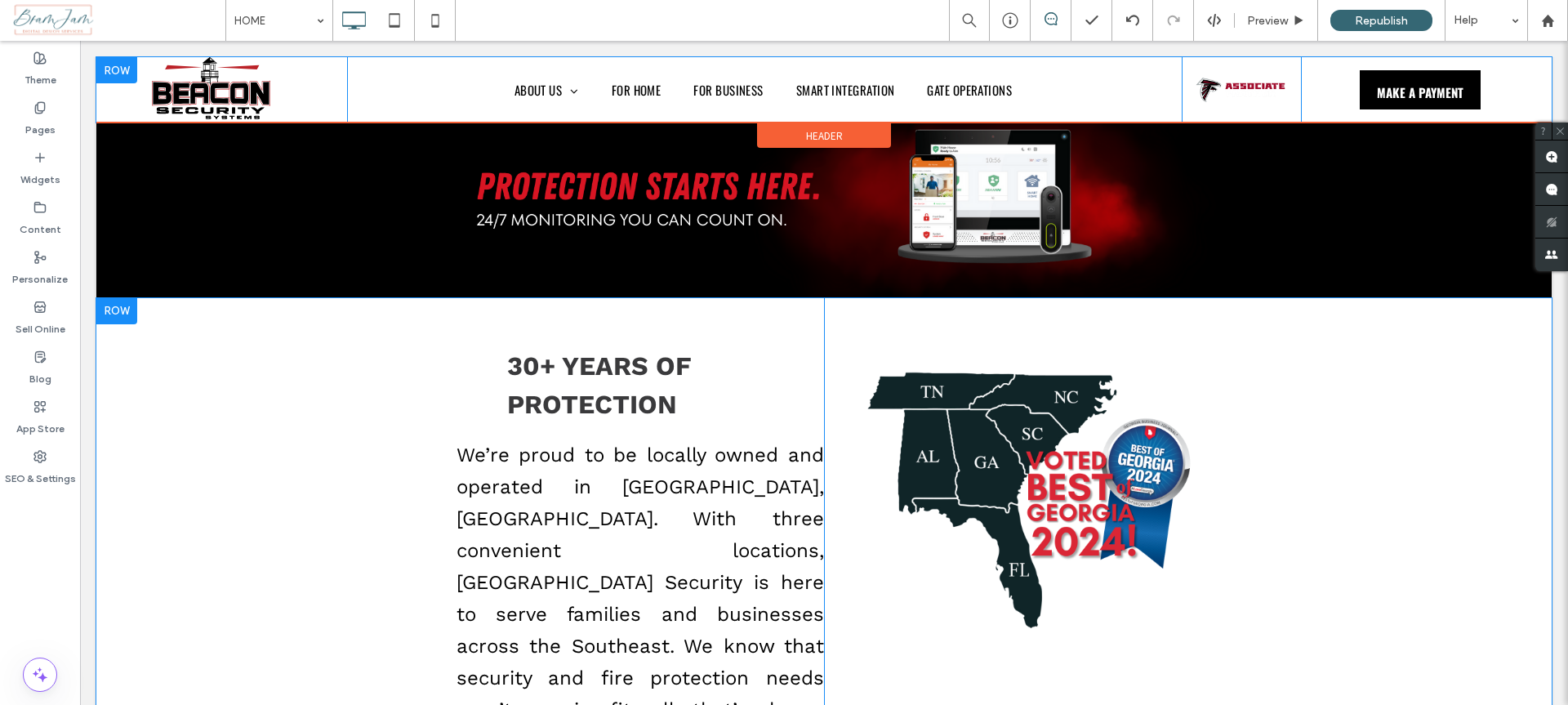
scroll to position [0, 0]
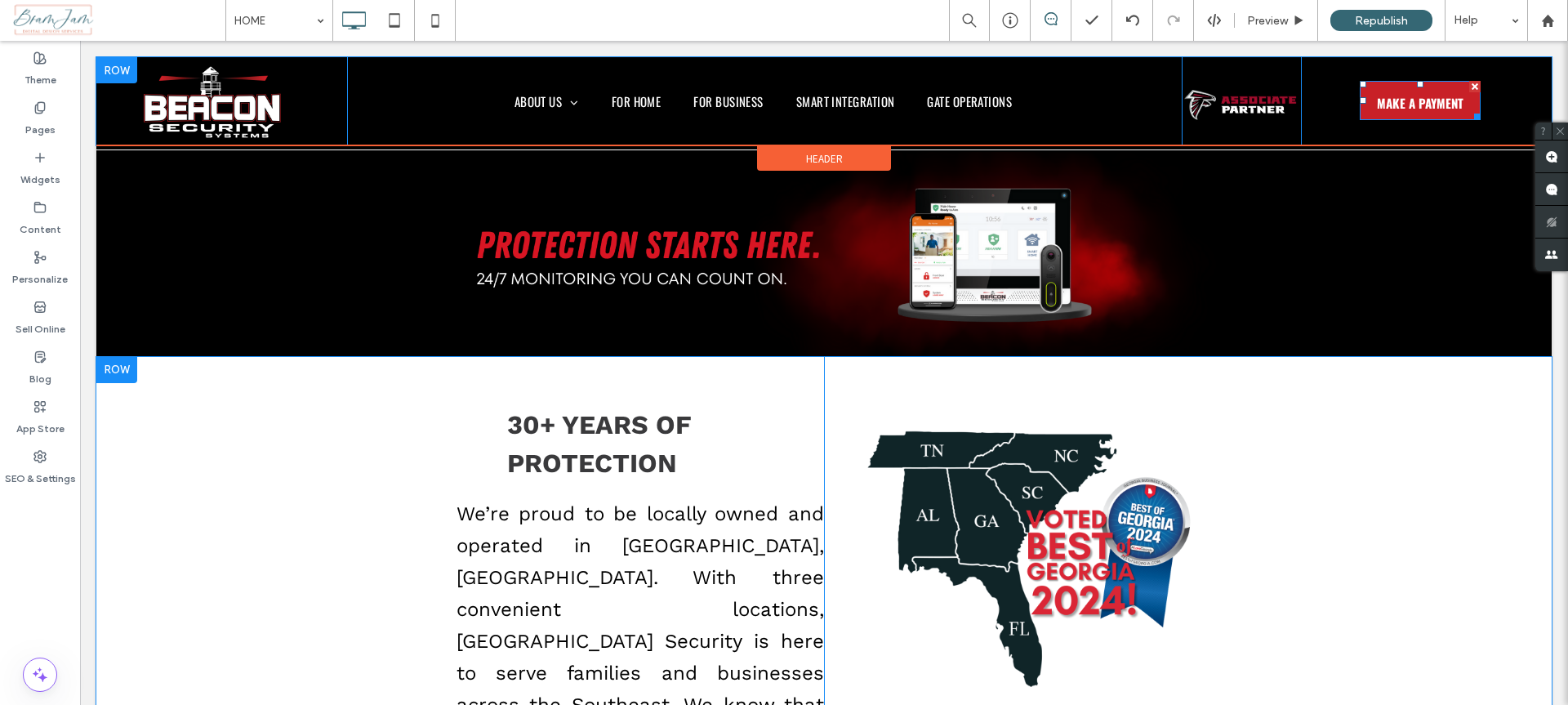
click at [1420, 92] on span "MAKE A PAYMENT" at bounding box center [1421, 102] width 87 height 44
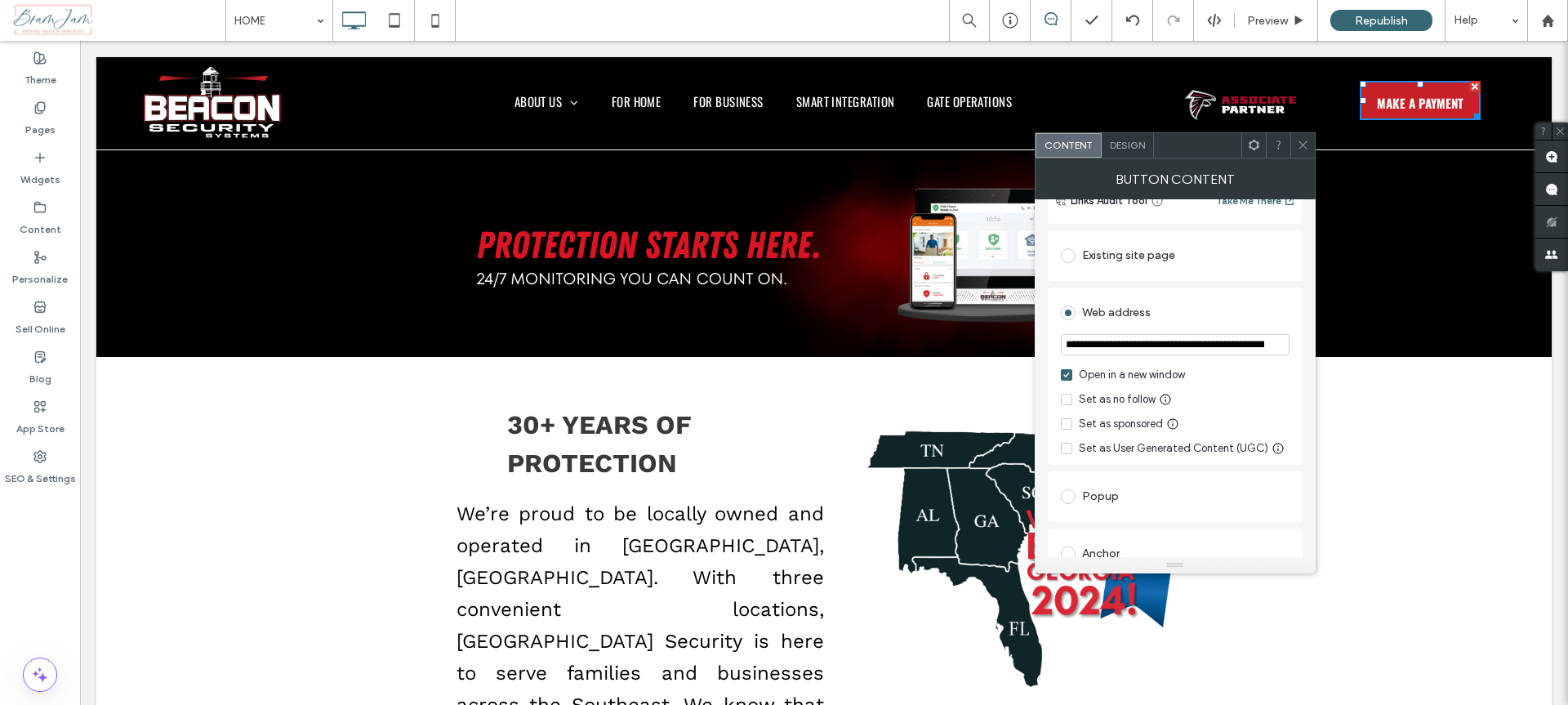
scroll to position [392, 0]
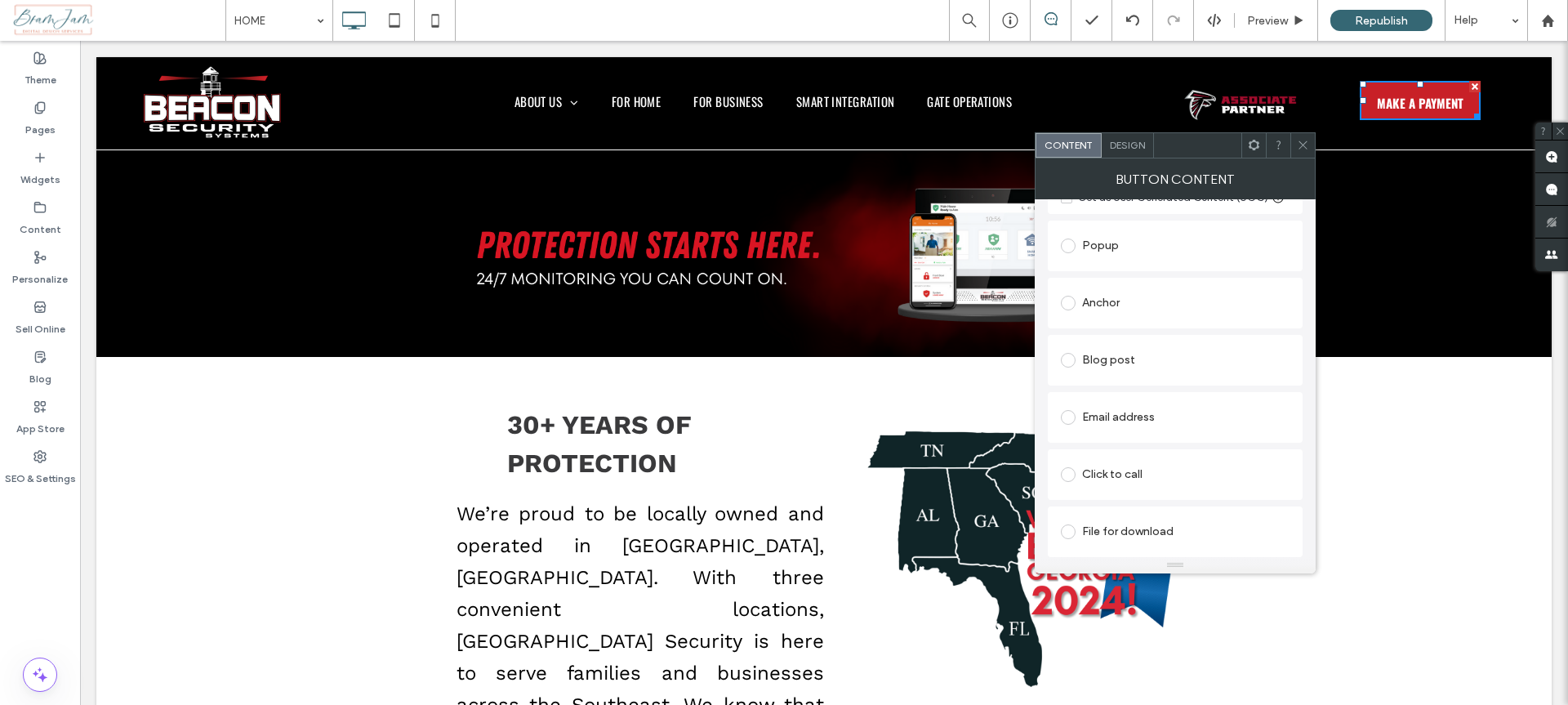
click at [1135, 149] on span "Design" at bounding box center [1127, 145] width 35 height 12
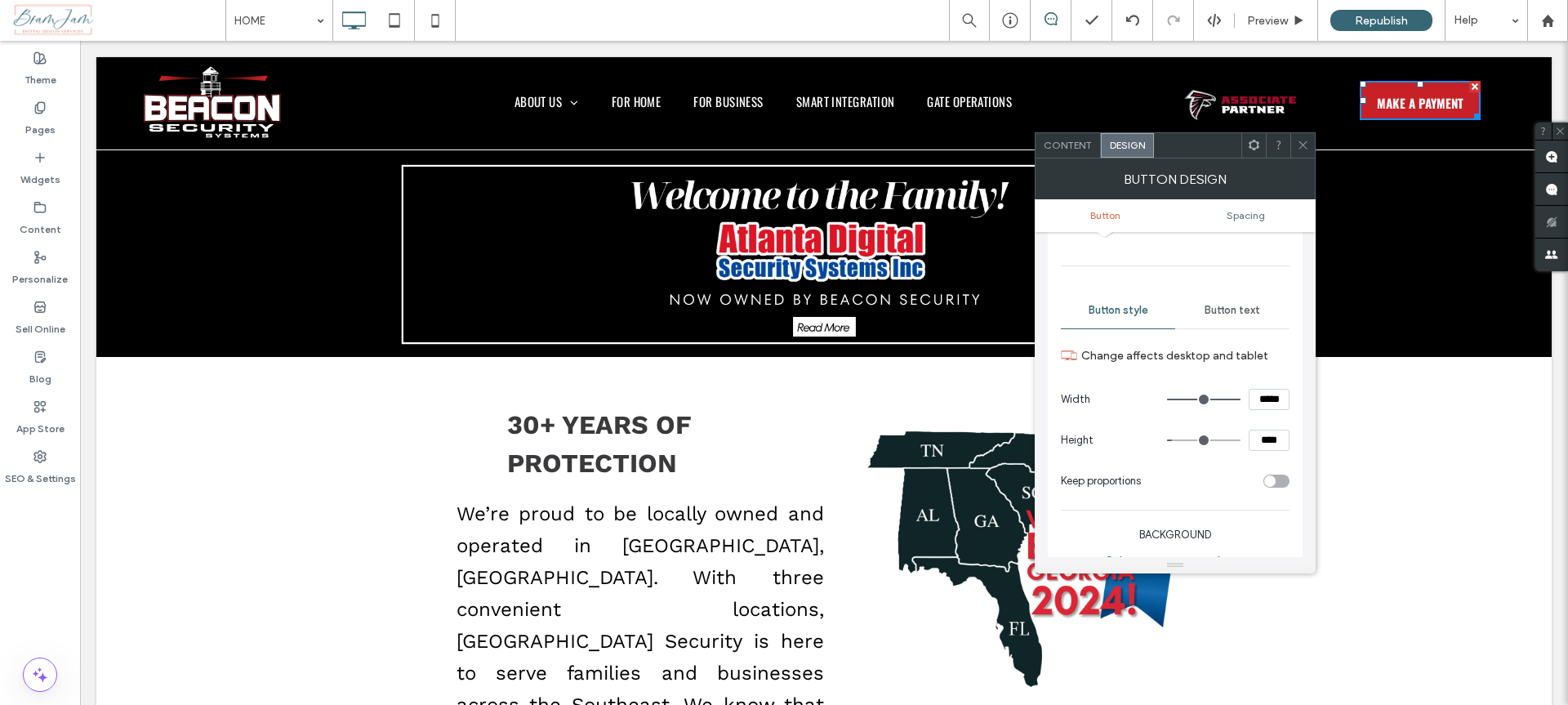
scroll to position [92, 0]
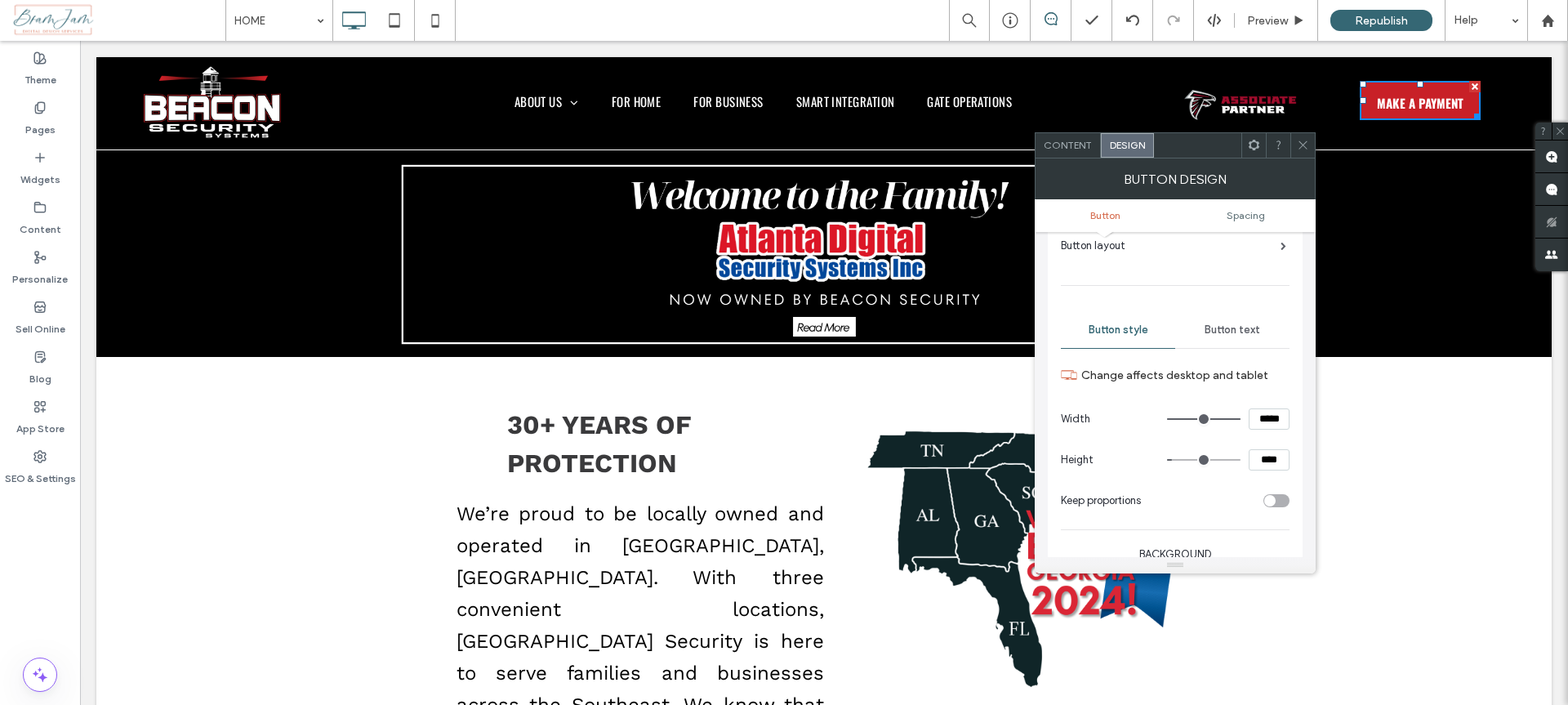
click at [1239, 330] on span "Button text" at bounding box center [1232, 330] width 56 height 13
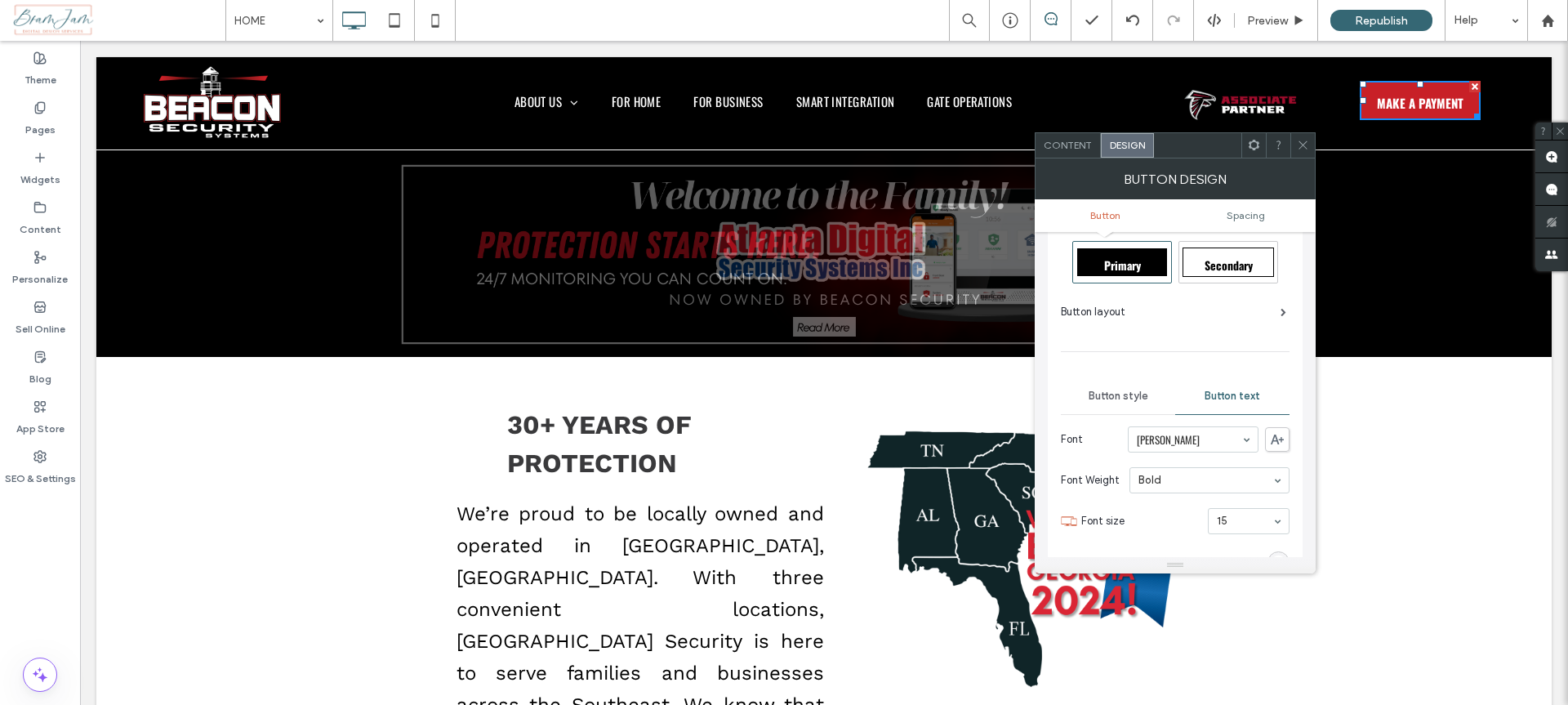
scroll to position [0, 0]
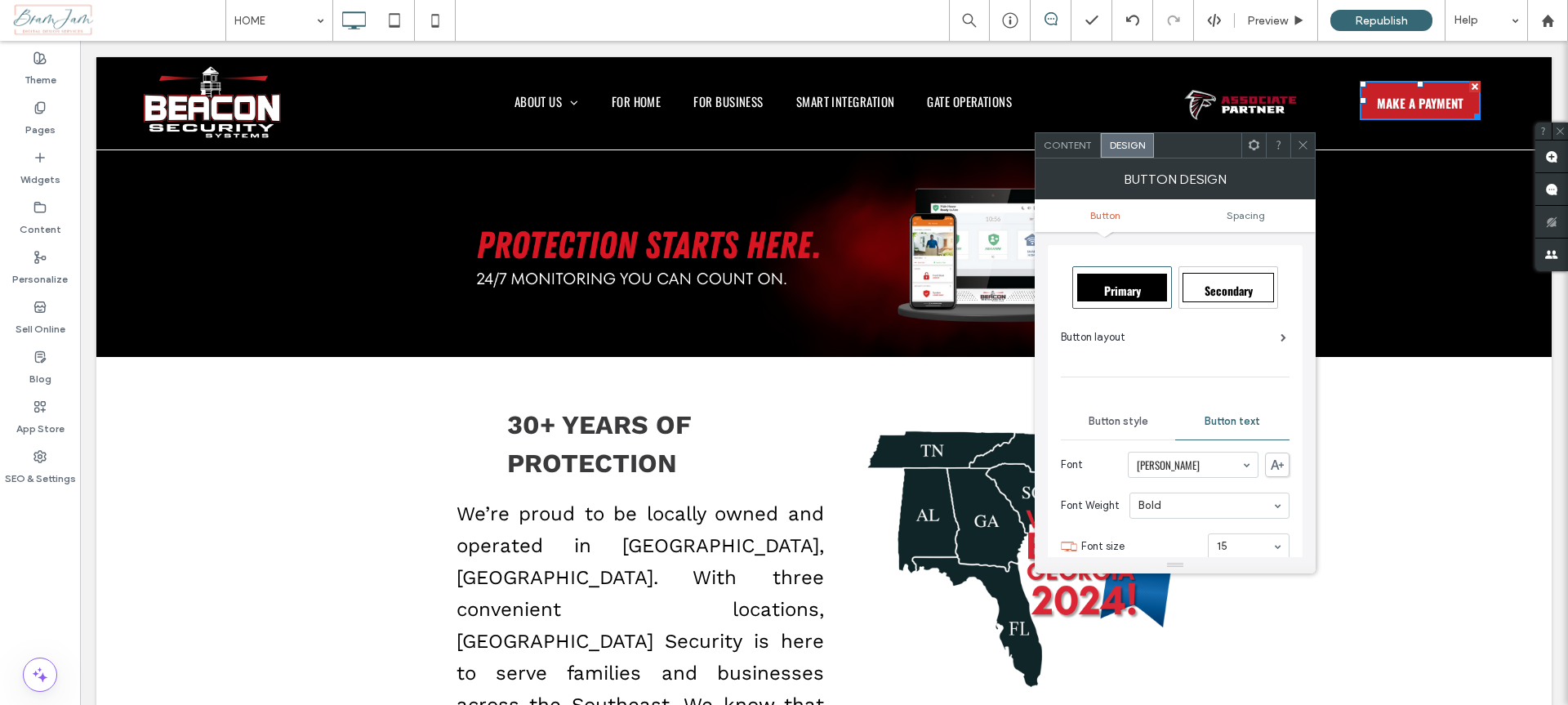
click at [1125, 431] on div "Button style" at bounding box center [1117, 421] width 114 height 36
click at [1303, 145] on use at bounding box center [1304, 146] width 8 height 8
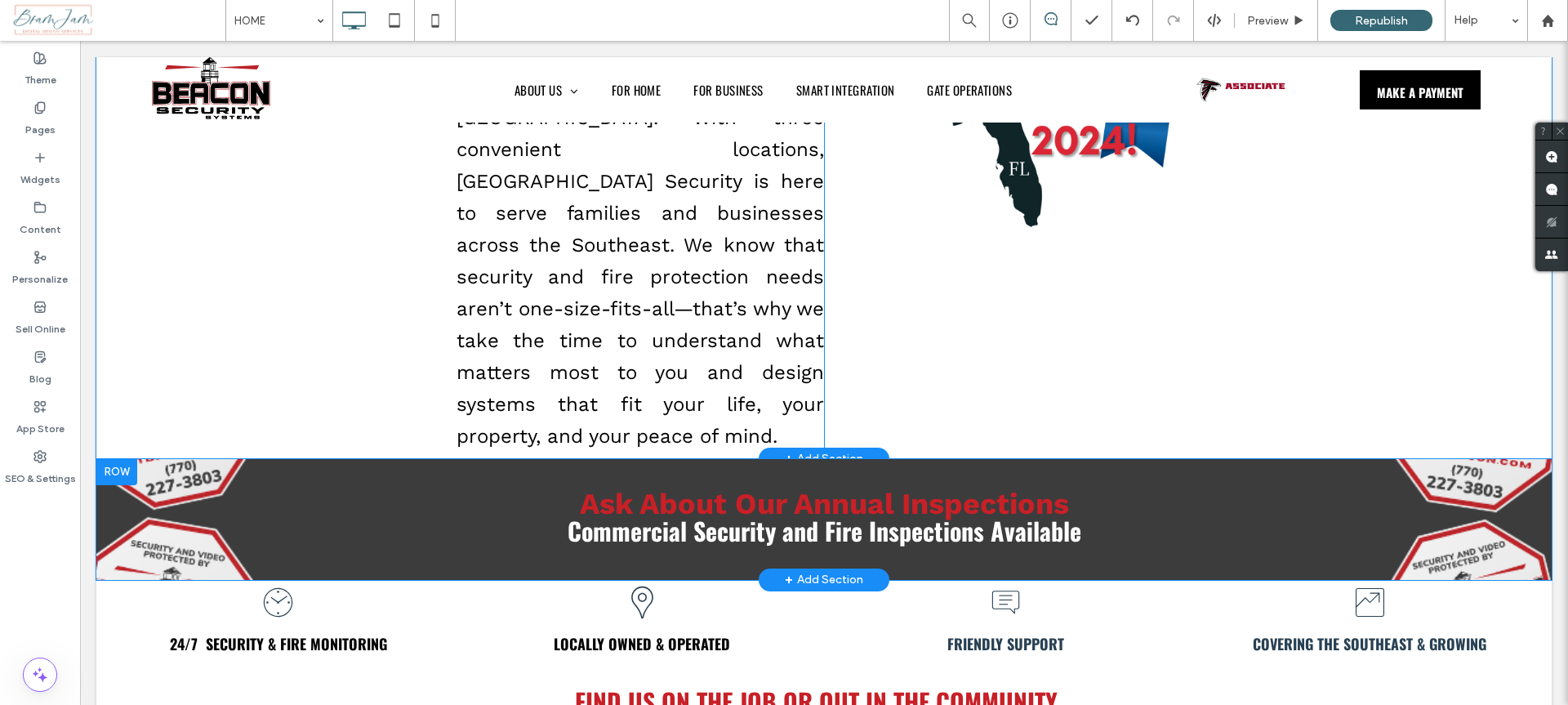
scroll to position [548, 0]
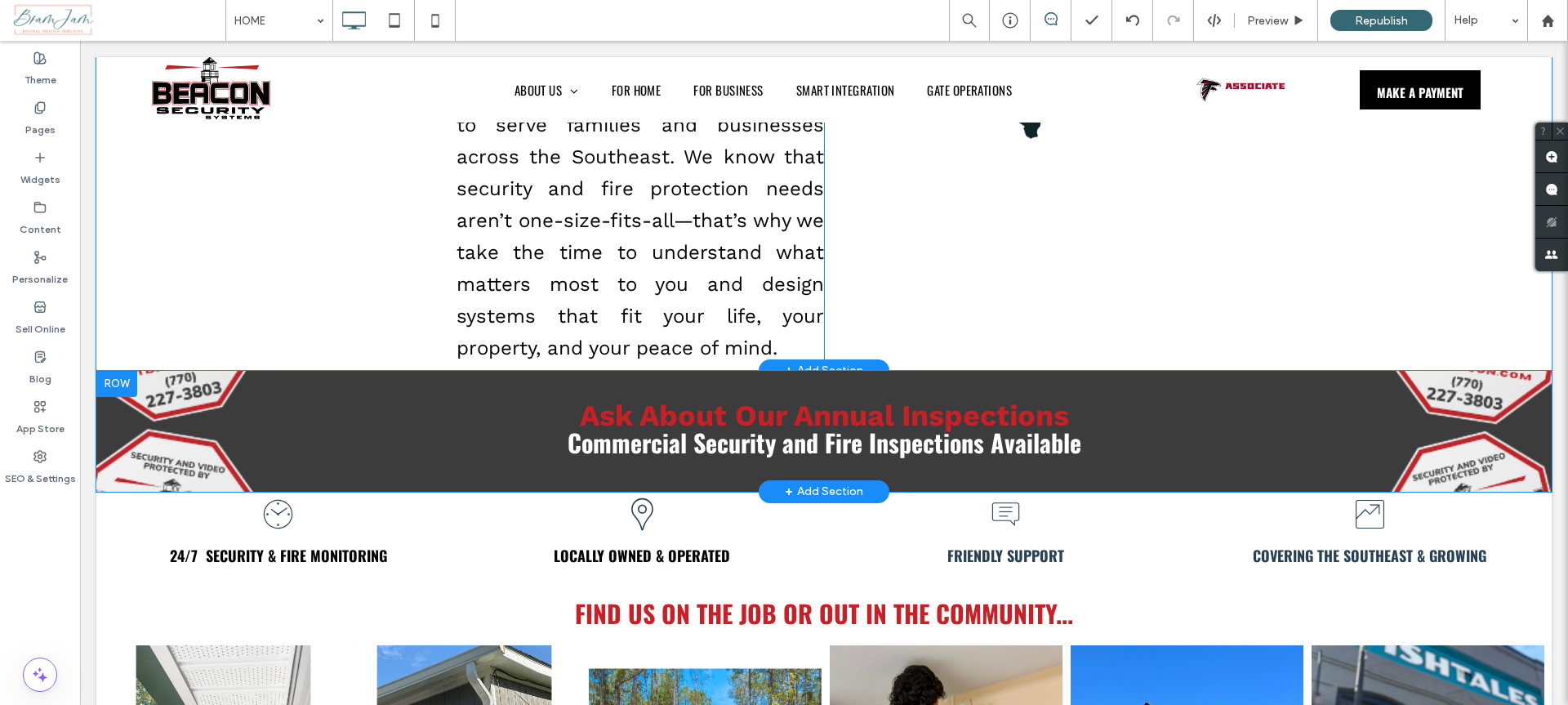
click at [1325, 371] on div "Ask About Our Annual Inspections Commercial Security and Fire Inspections Avail…" at bounding box center [824, 431] width 1456 height 121
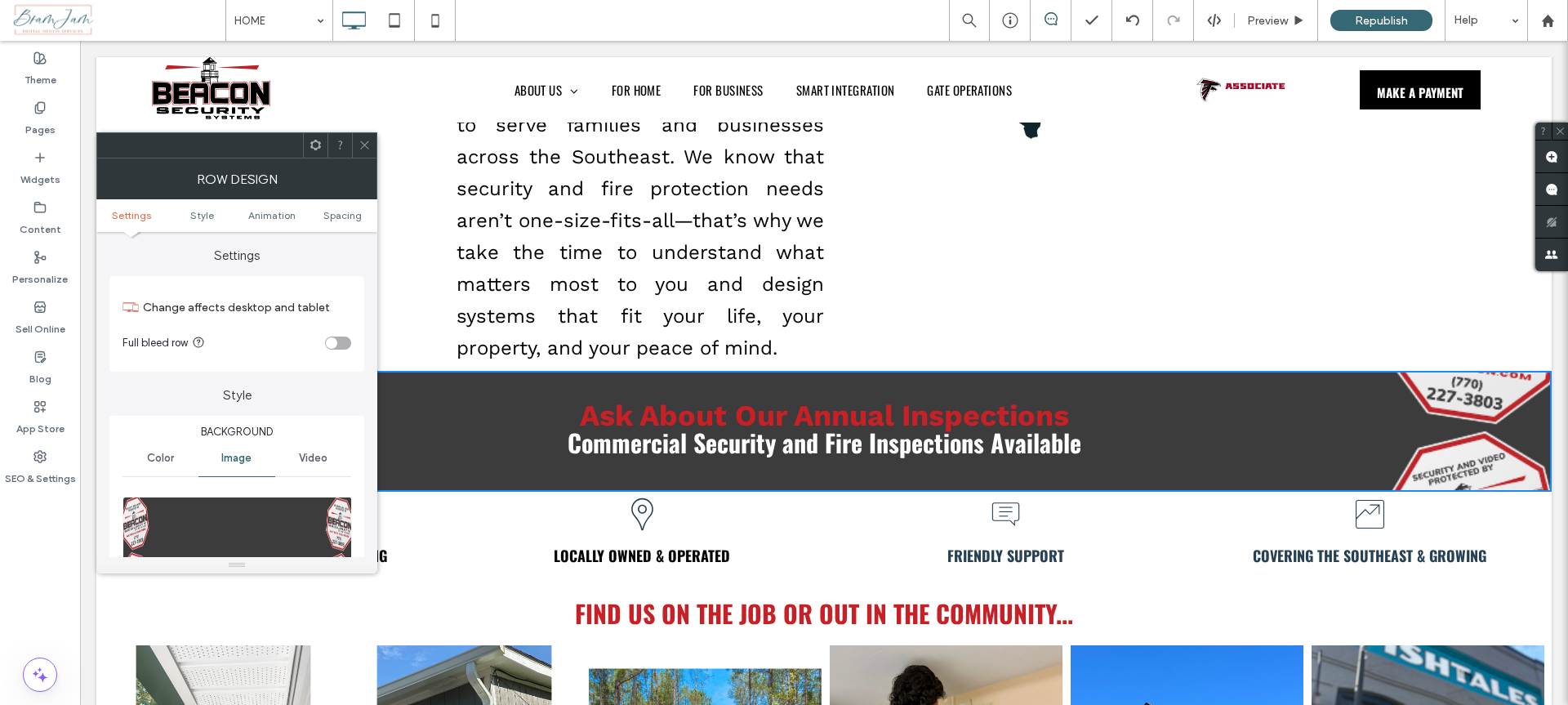
scroll to position [107, 0]
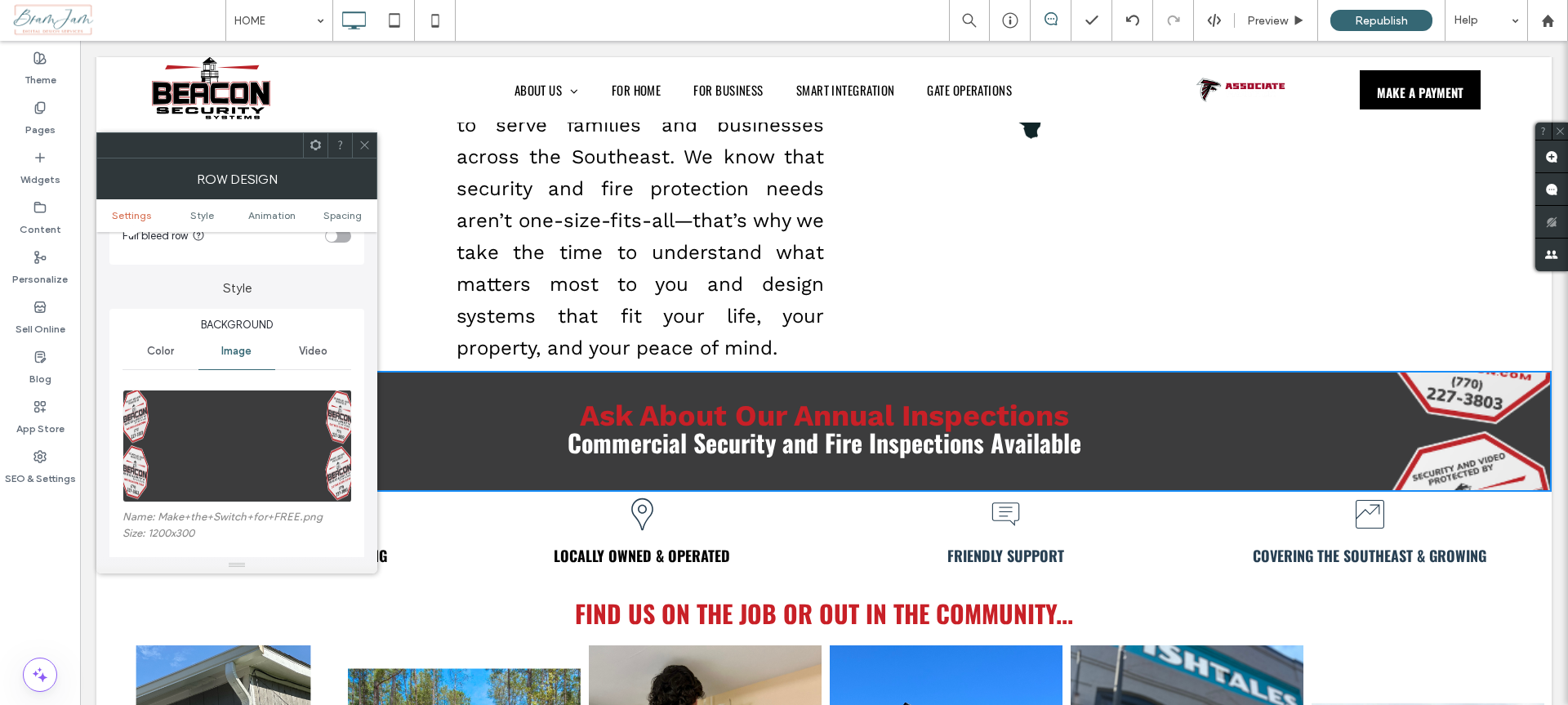
click at [358, 142] on icon at bounding box center [364, 145] width 12 height 12
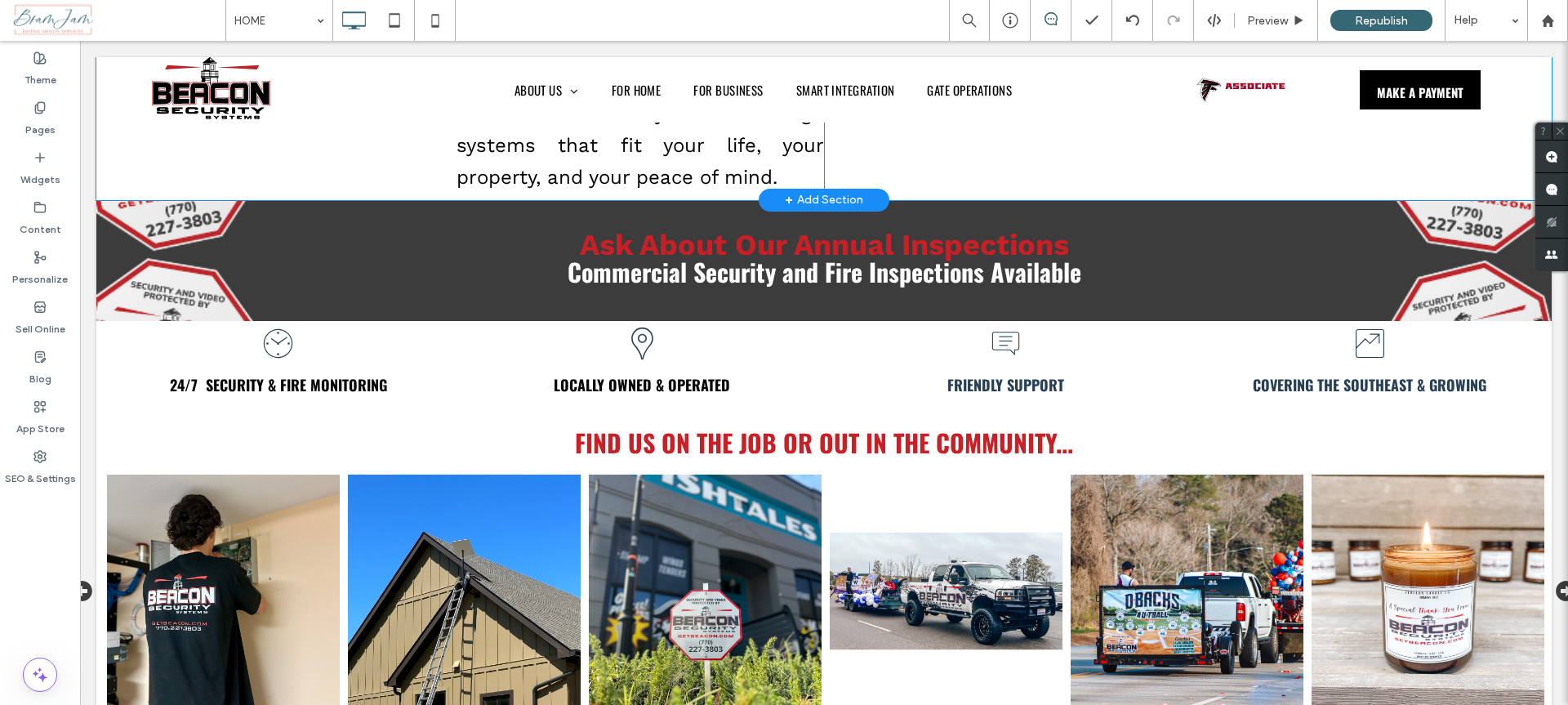
scroll to position [522, 0]
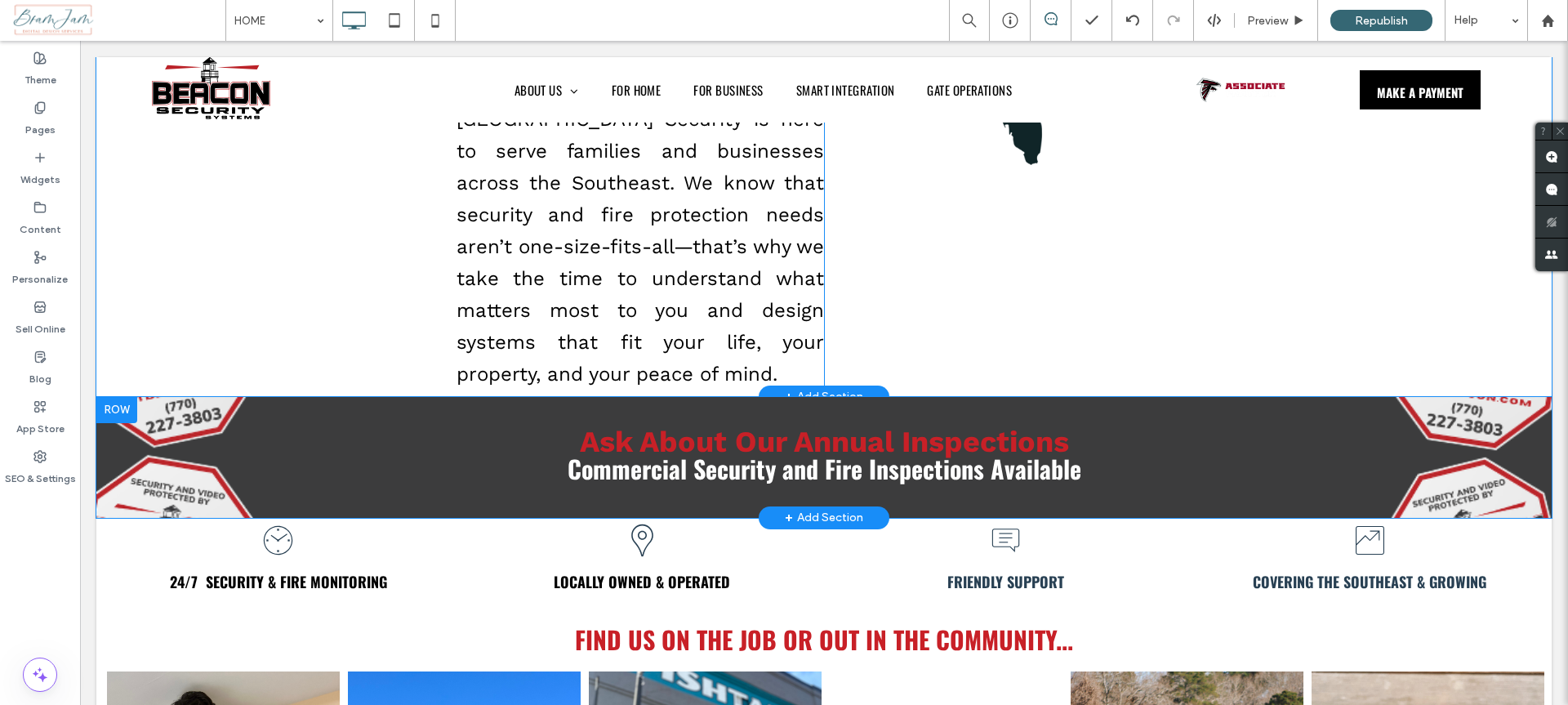
click at [430, 426] on div "Ask About Our Annual Inspections Commercial Security and Fire Inspections Avail…" at bounding box center [824, 458] width 980 height 63
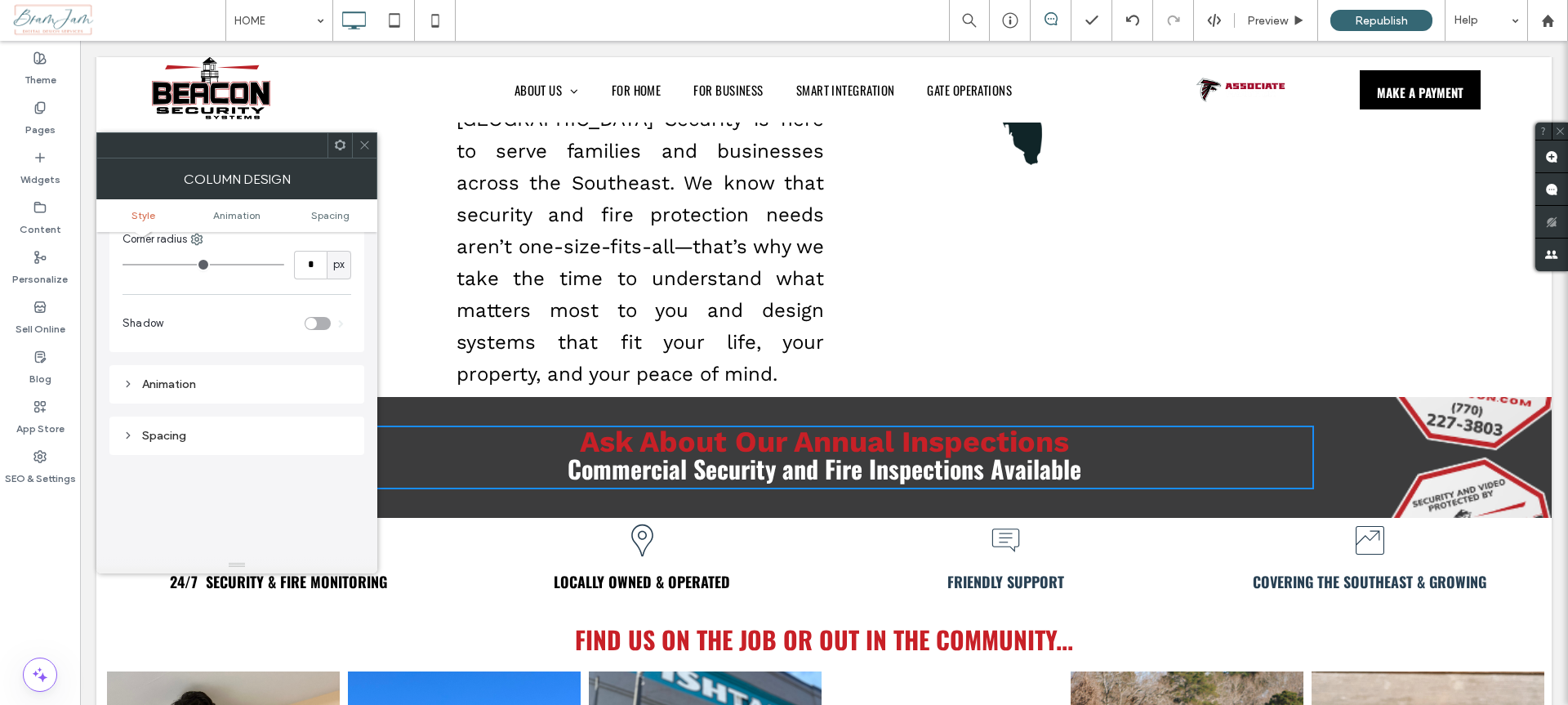
scroll to position [0, 0]
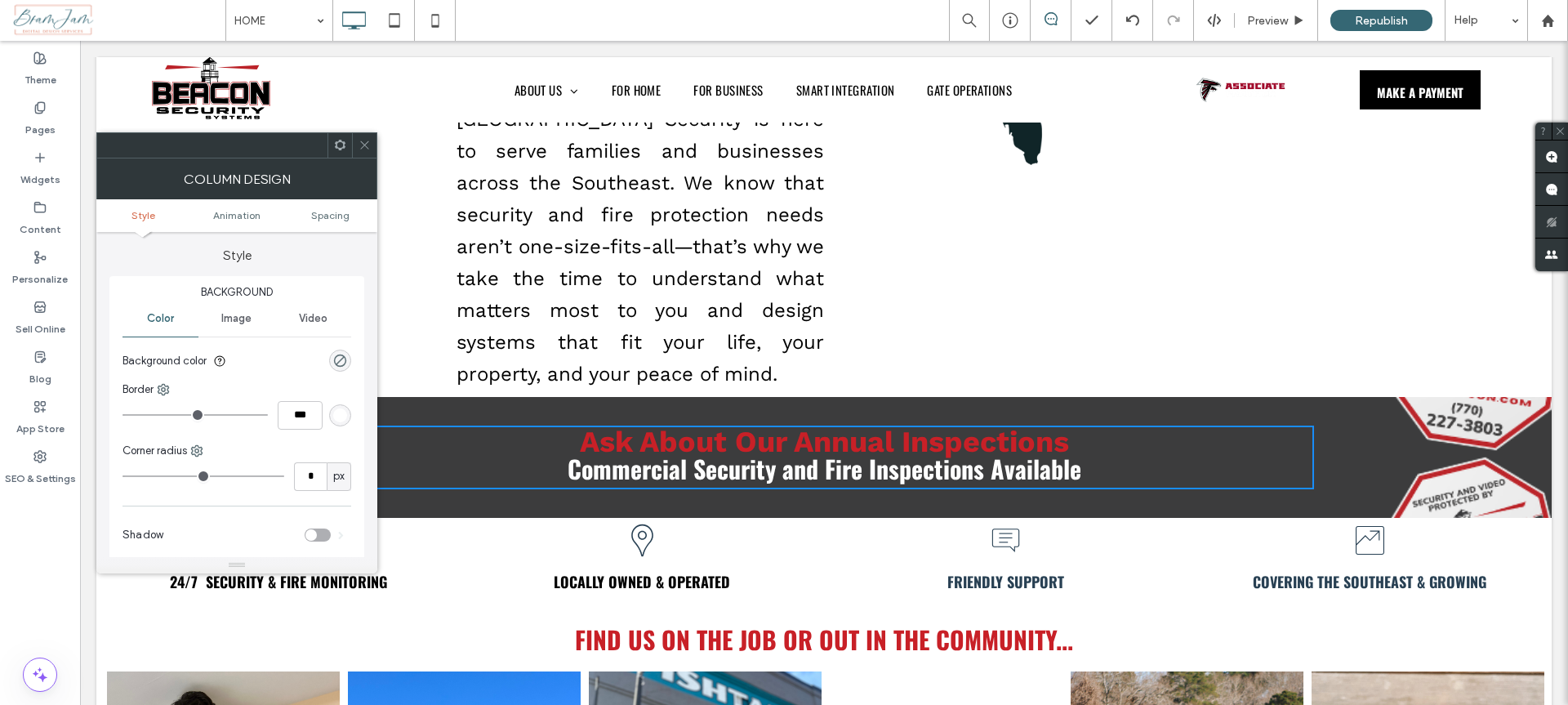
click at [360, 148] on icon at bounding box center [364, 145] width 12 height 12
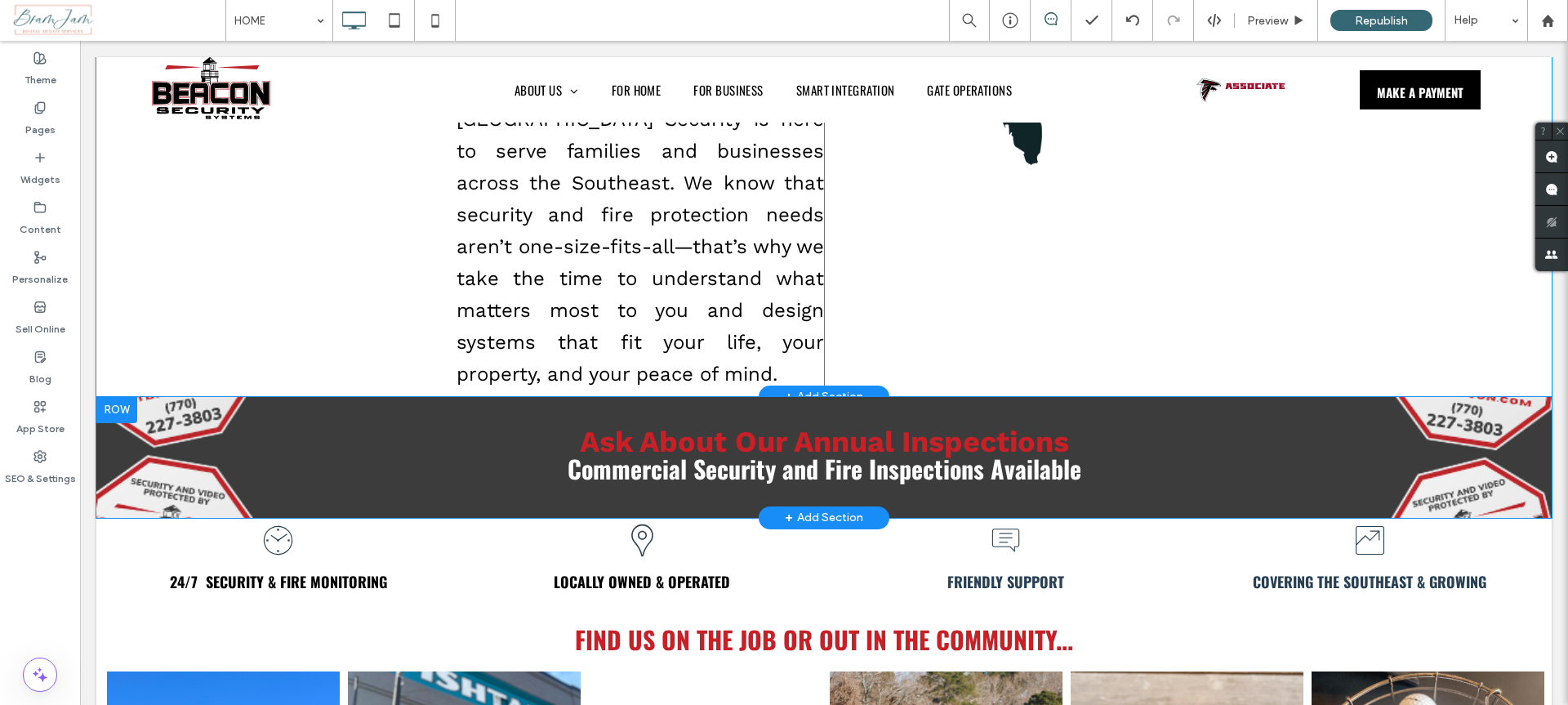
click at [172, 397] on div "Ask About Our Annual Inspections Commercial Security and Fire Inspections Avail…" at bounding box center [824, 457] width 1456 height 121
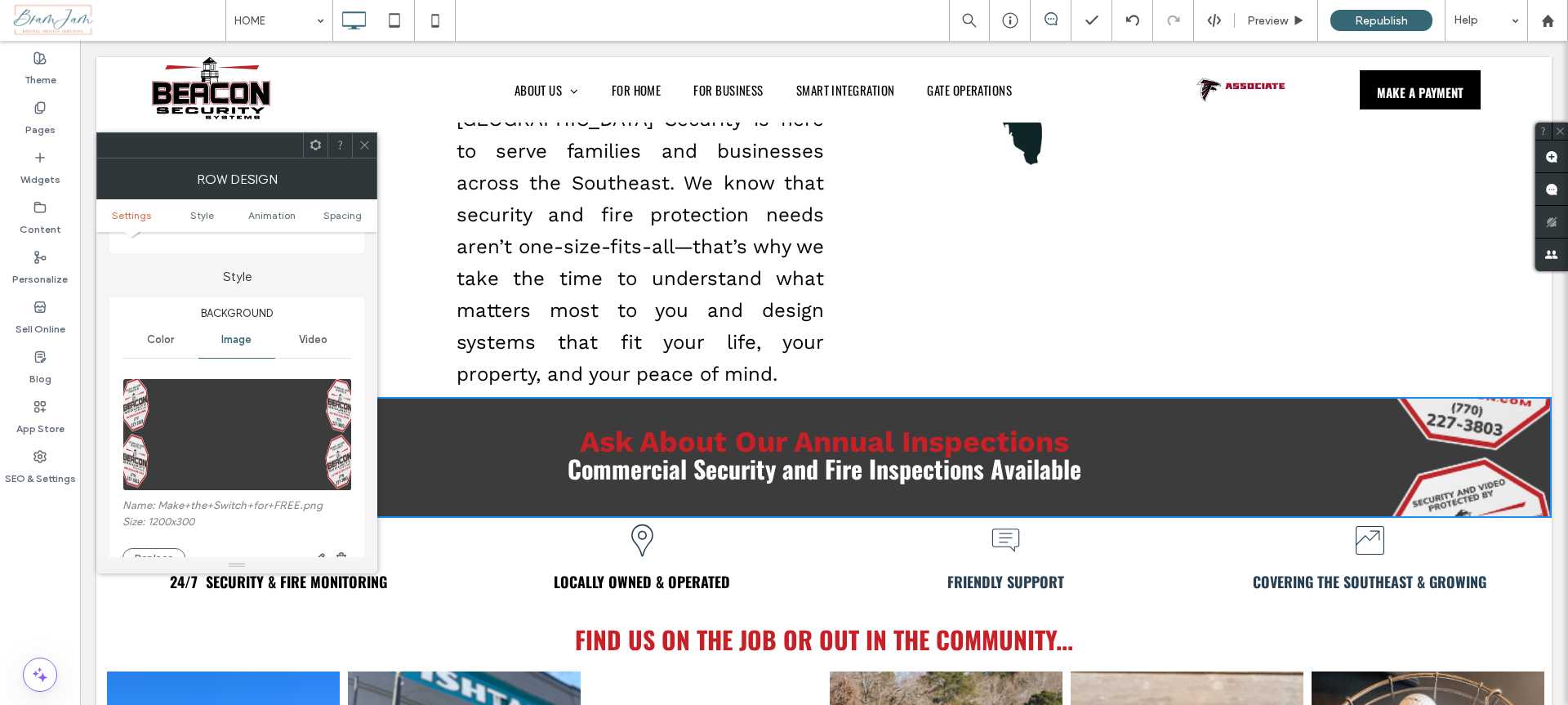
scroll to position [146, 0]
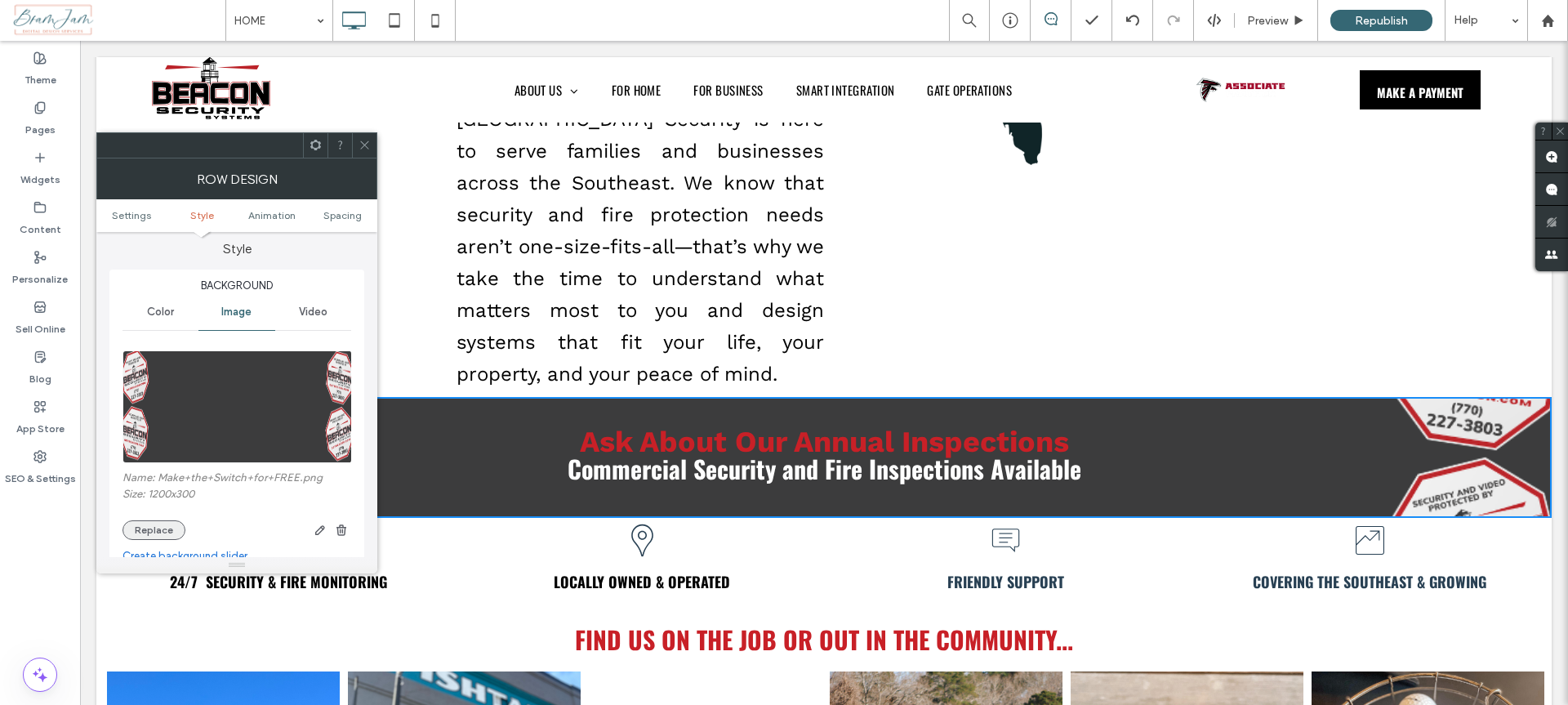
click at [171, 524] on button "Replace" at bounding box center [153, 530] width 62 height 20
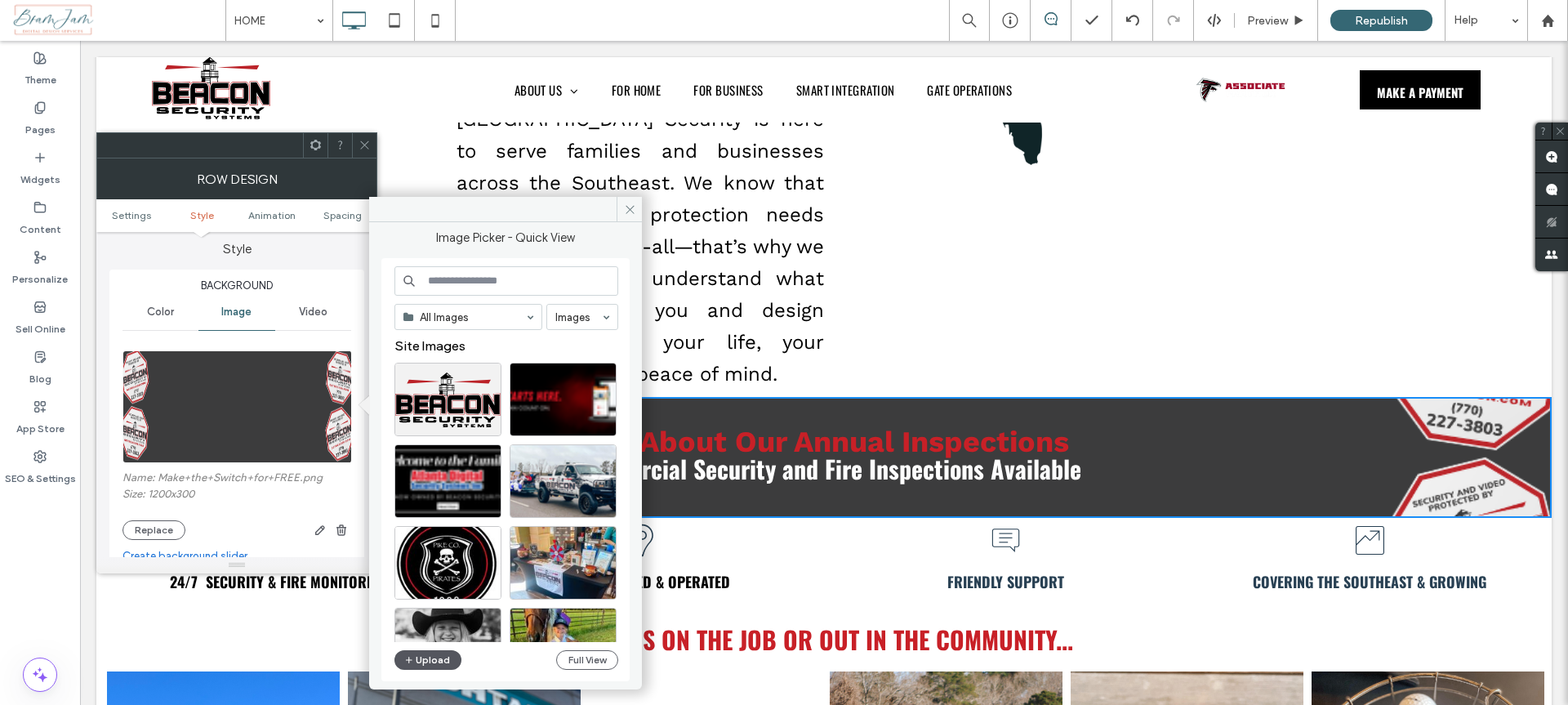
click at [423, 653] on button "Upload" at bounding box center [427, 660] width 67 height 20
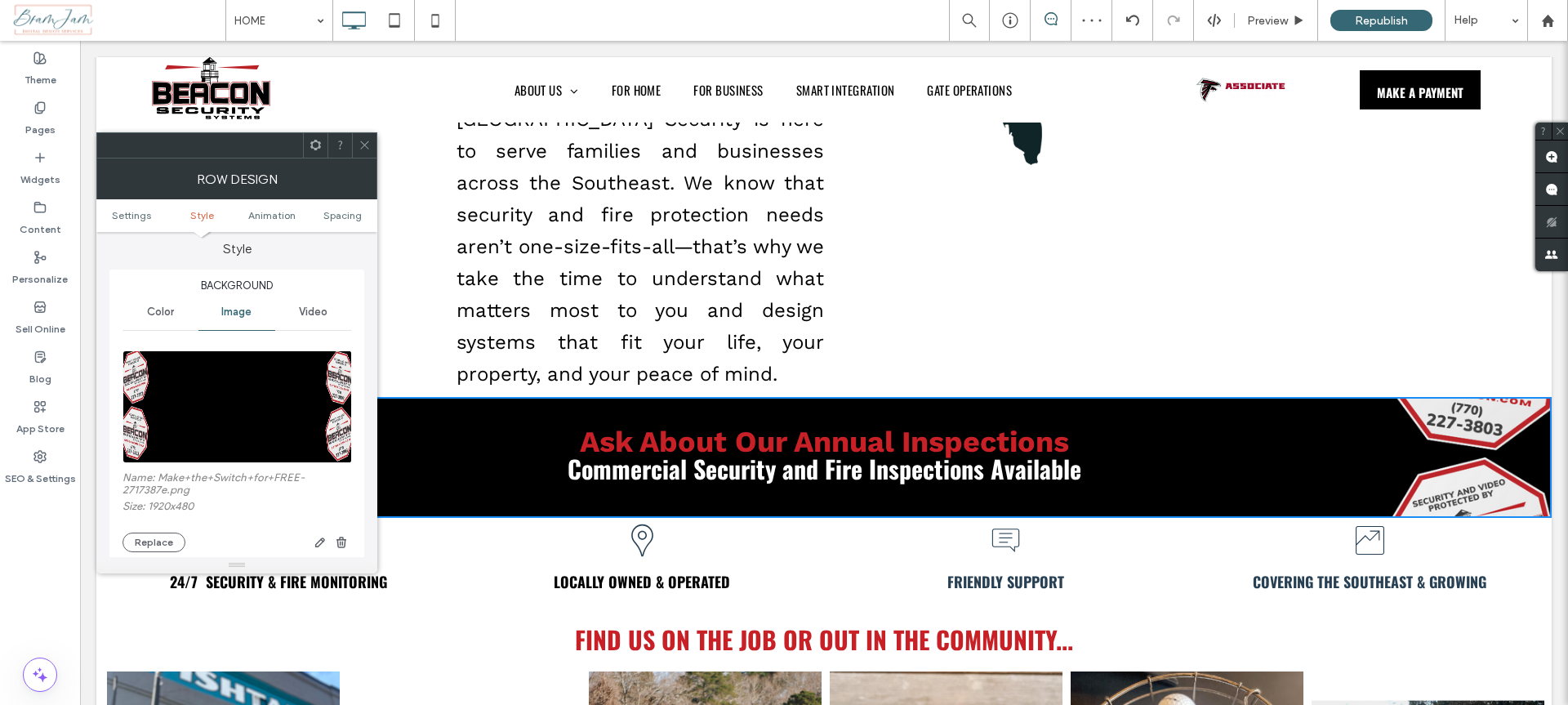
click at [360, 144] on icon at bounding box center [364, 145] width 12 height 12
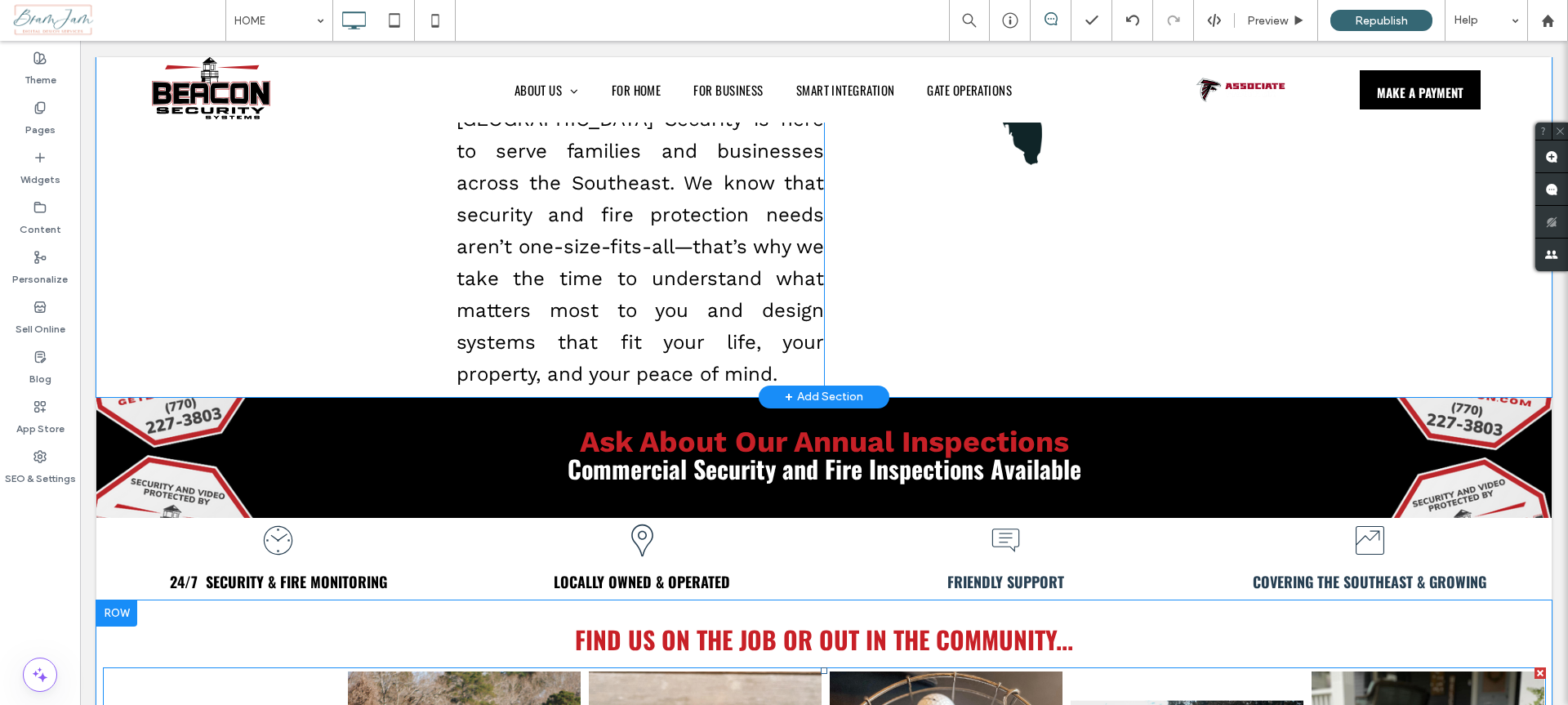
scroll to position [525, 0]
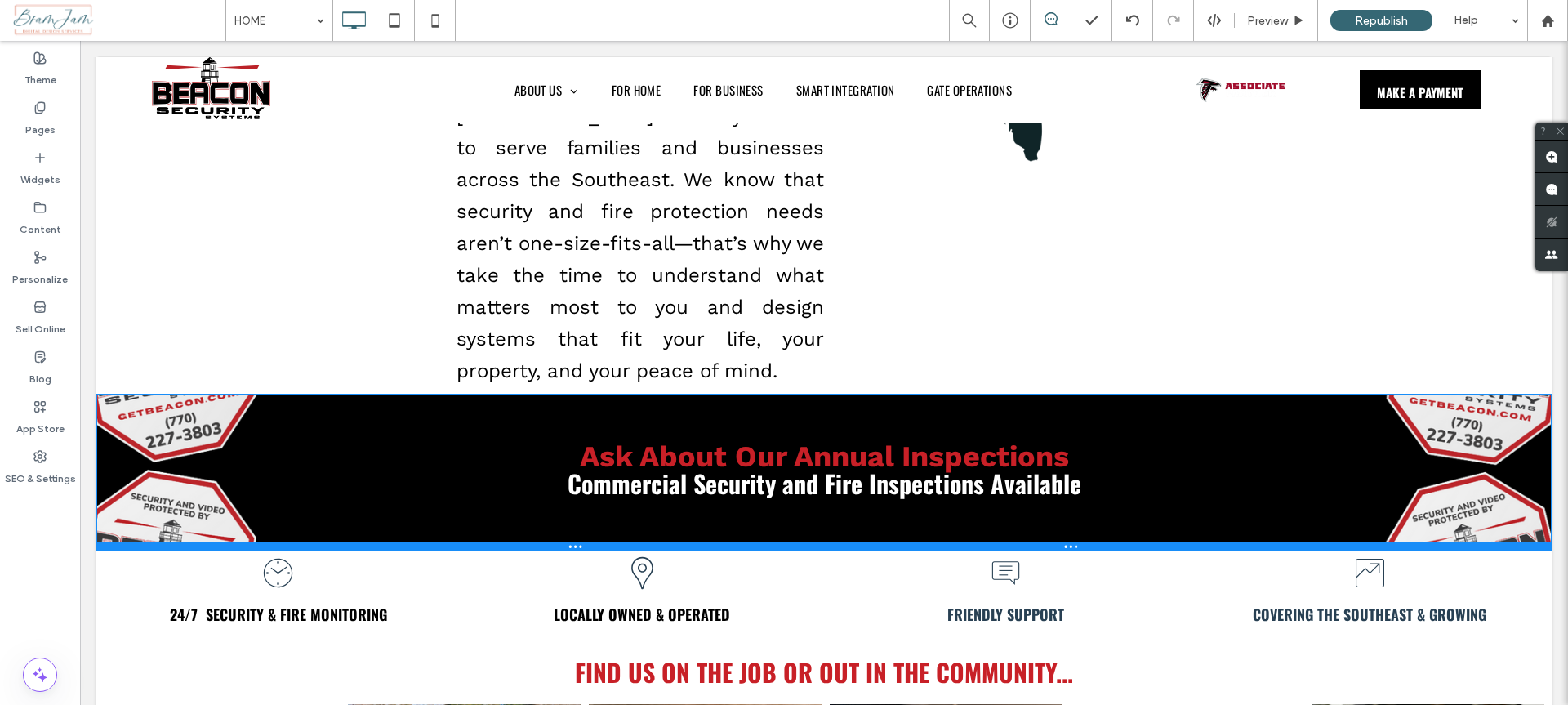
drag, startPoint x: 512, startPoint y: 446, endPoint x: 512, endPoint y: 482, distance: 36.0
click at [512, 542] on div at bounding box center [824, 547] width 1456 height 8
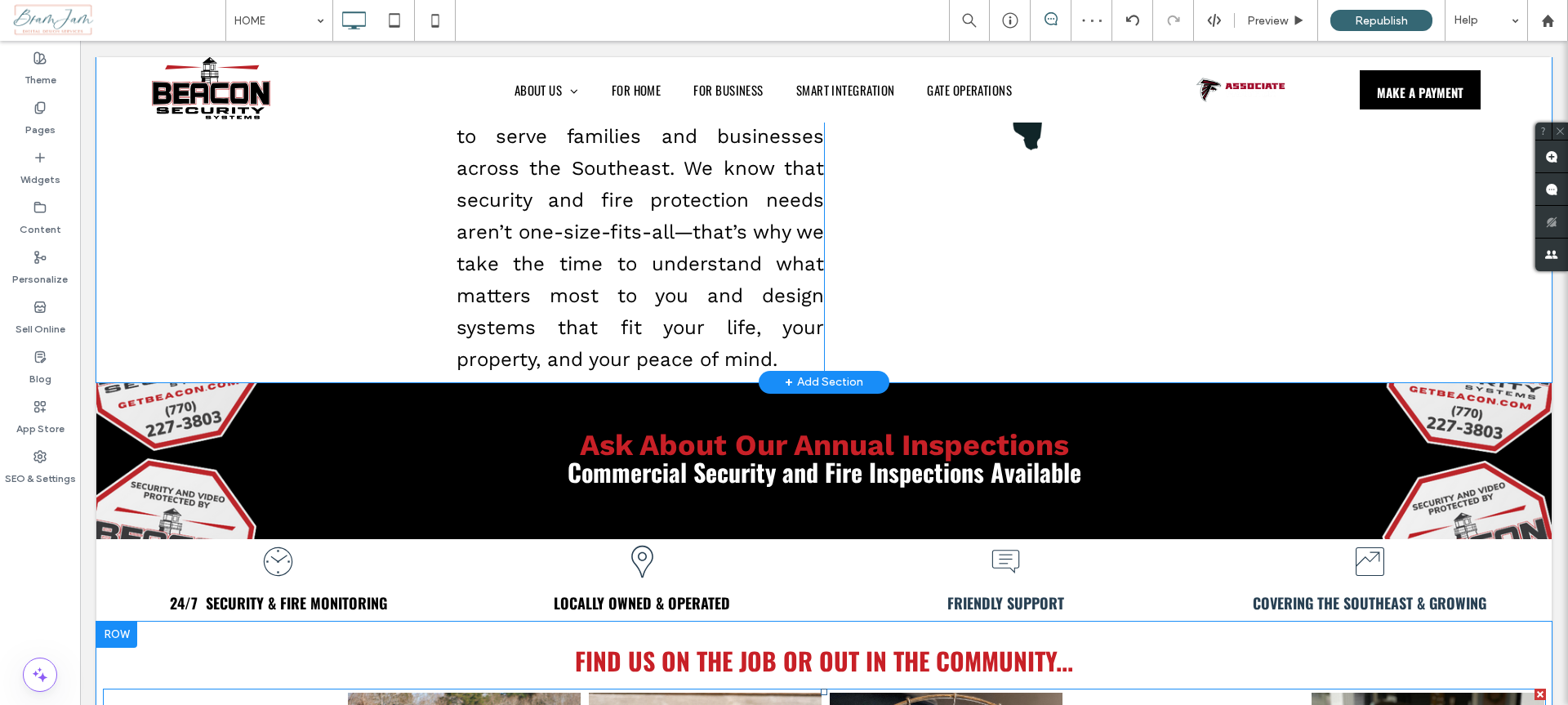
scroll to position [551, 0]
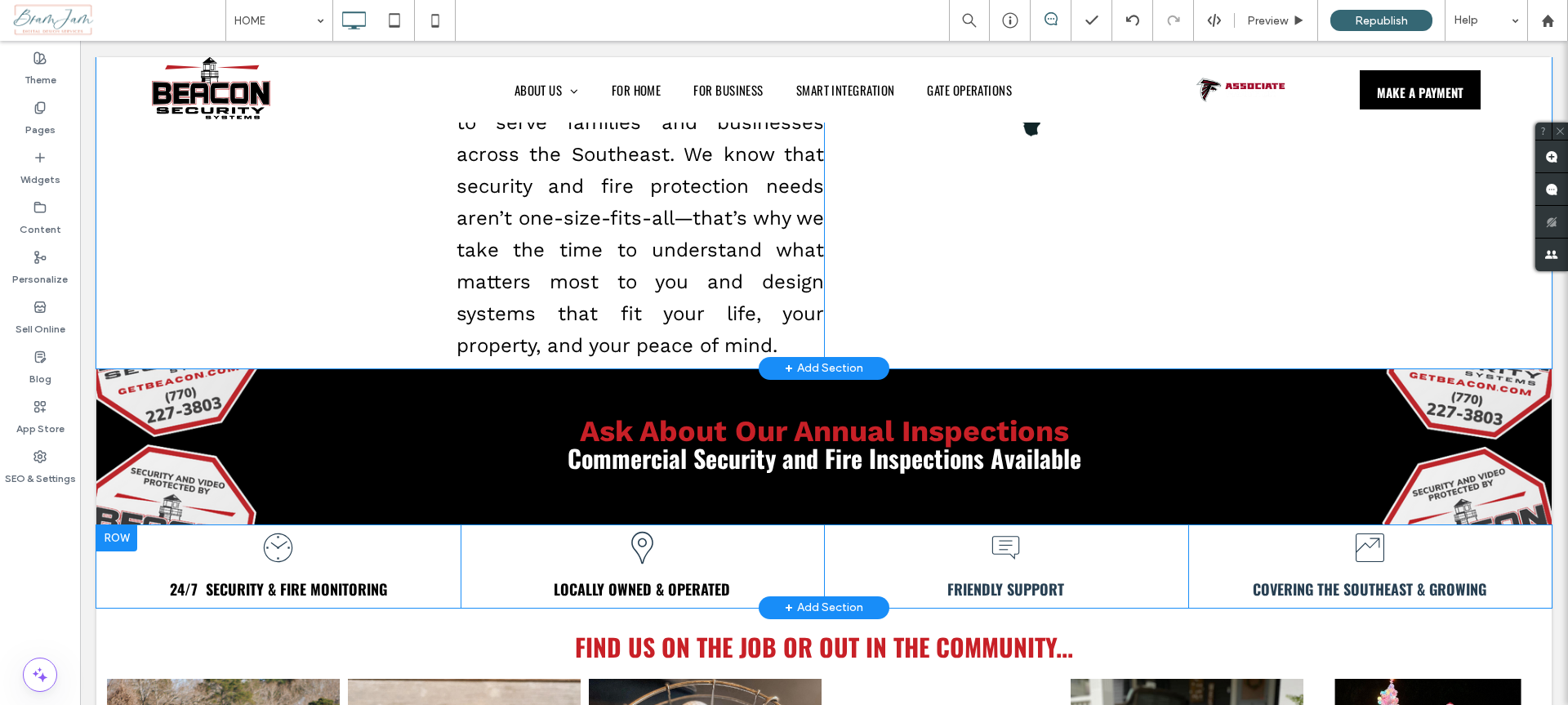
click at [128, 525] on div at bounding box center [117, 538] width 41 height 26
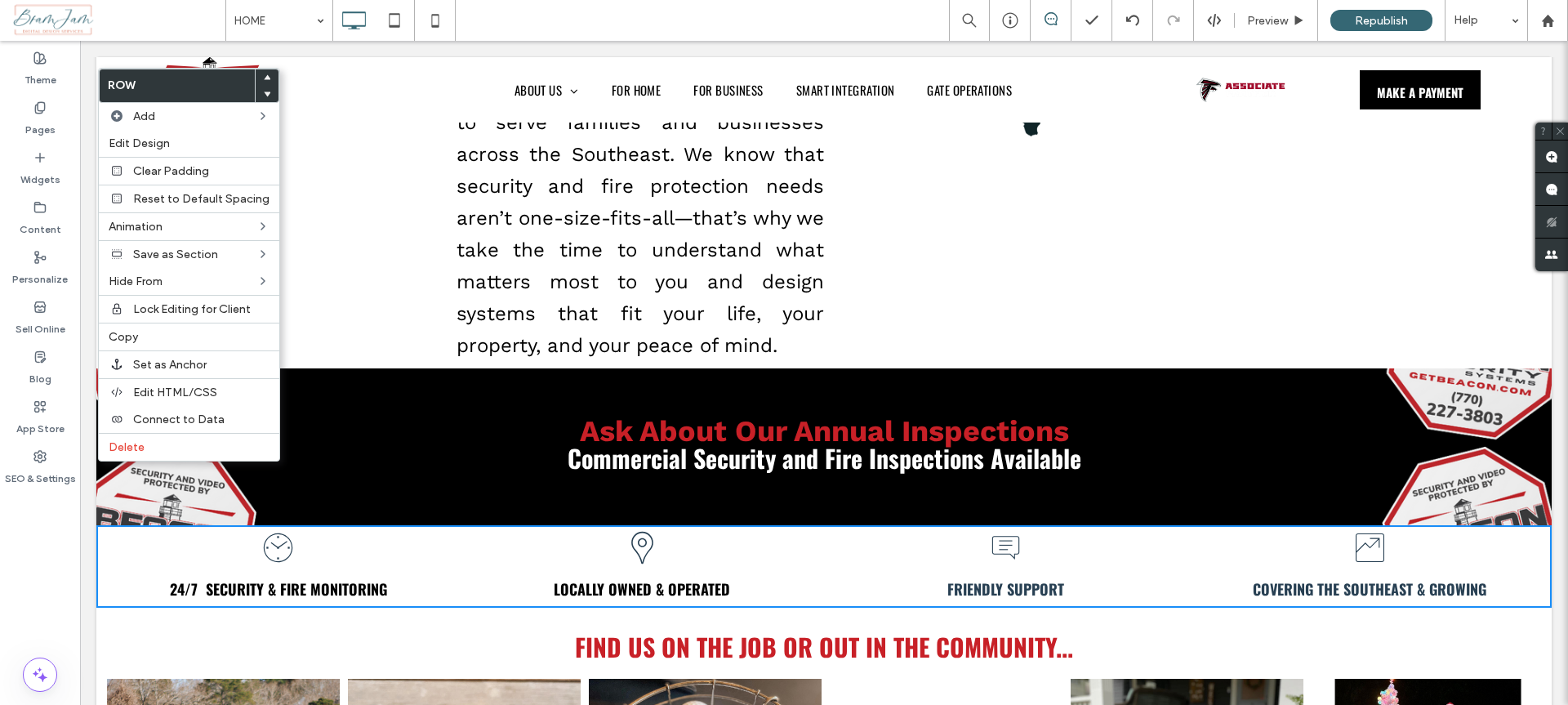
click at [264, 79] on use at bounding box center [267, 77] width 7 height 5
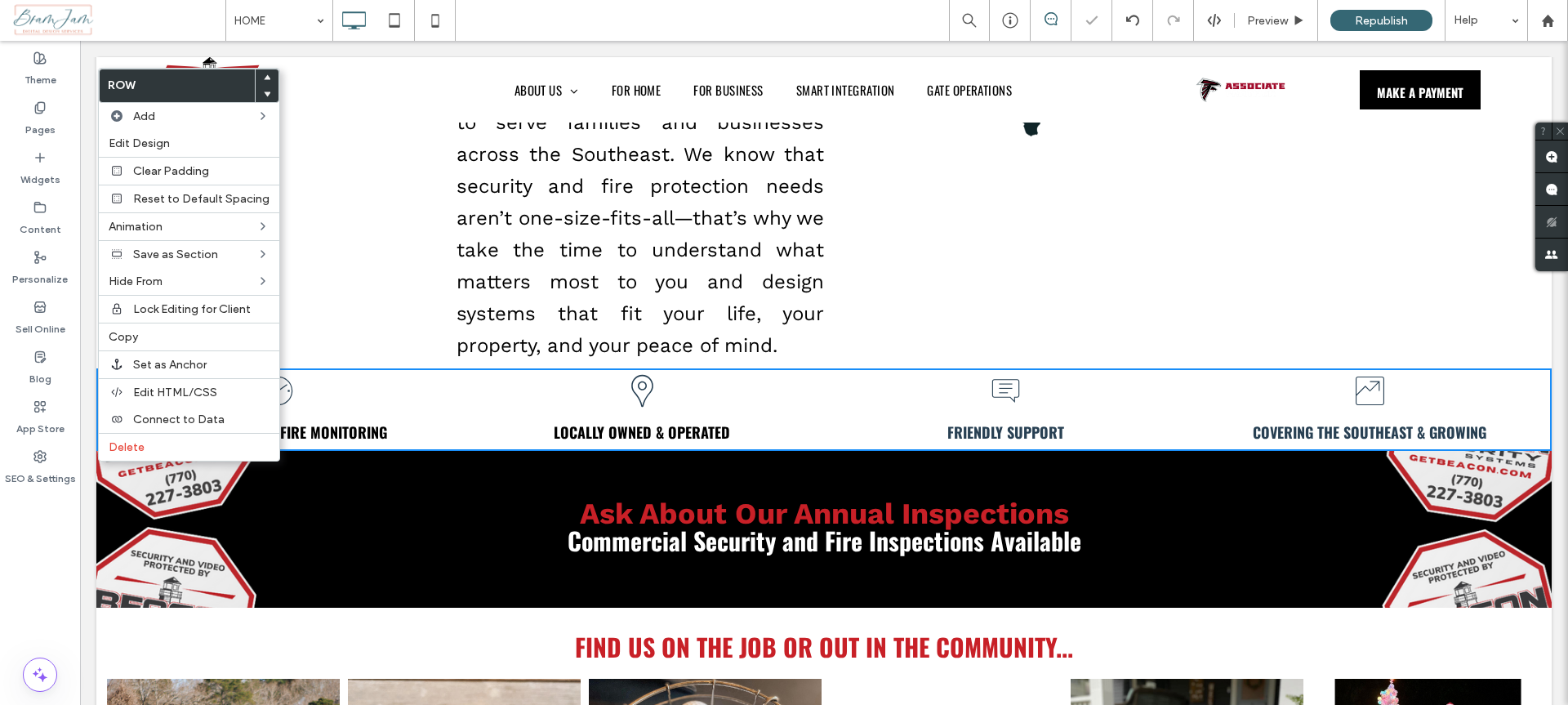
click at [312, 130] on div "30+ YEARS OF PROTECTION We’re proud to be locally owned and operated in Zebulon…" at bounding box center [477, 88] width 695 height 562
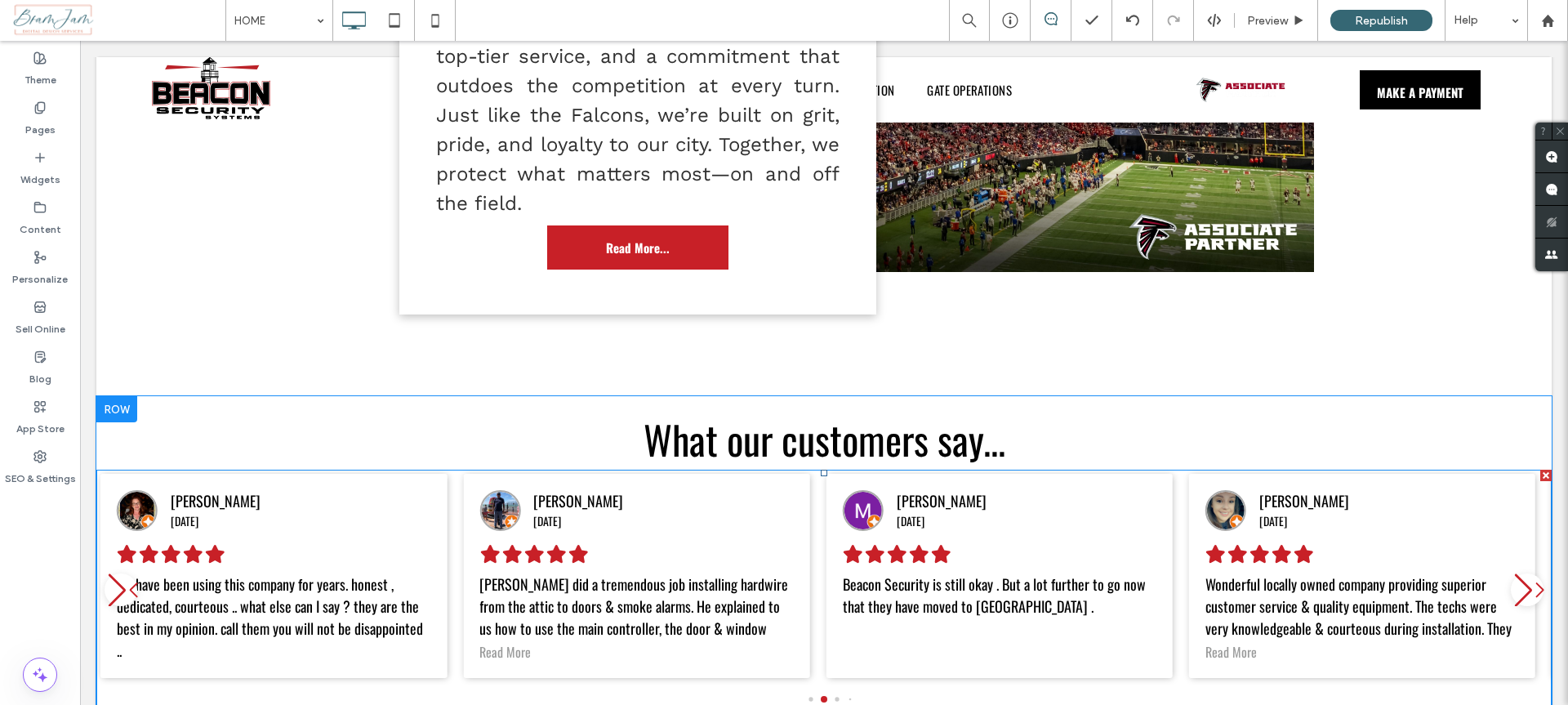
scroll to position [2446, 0]
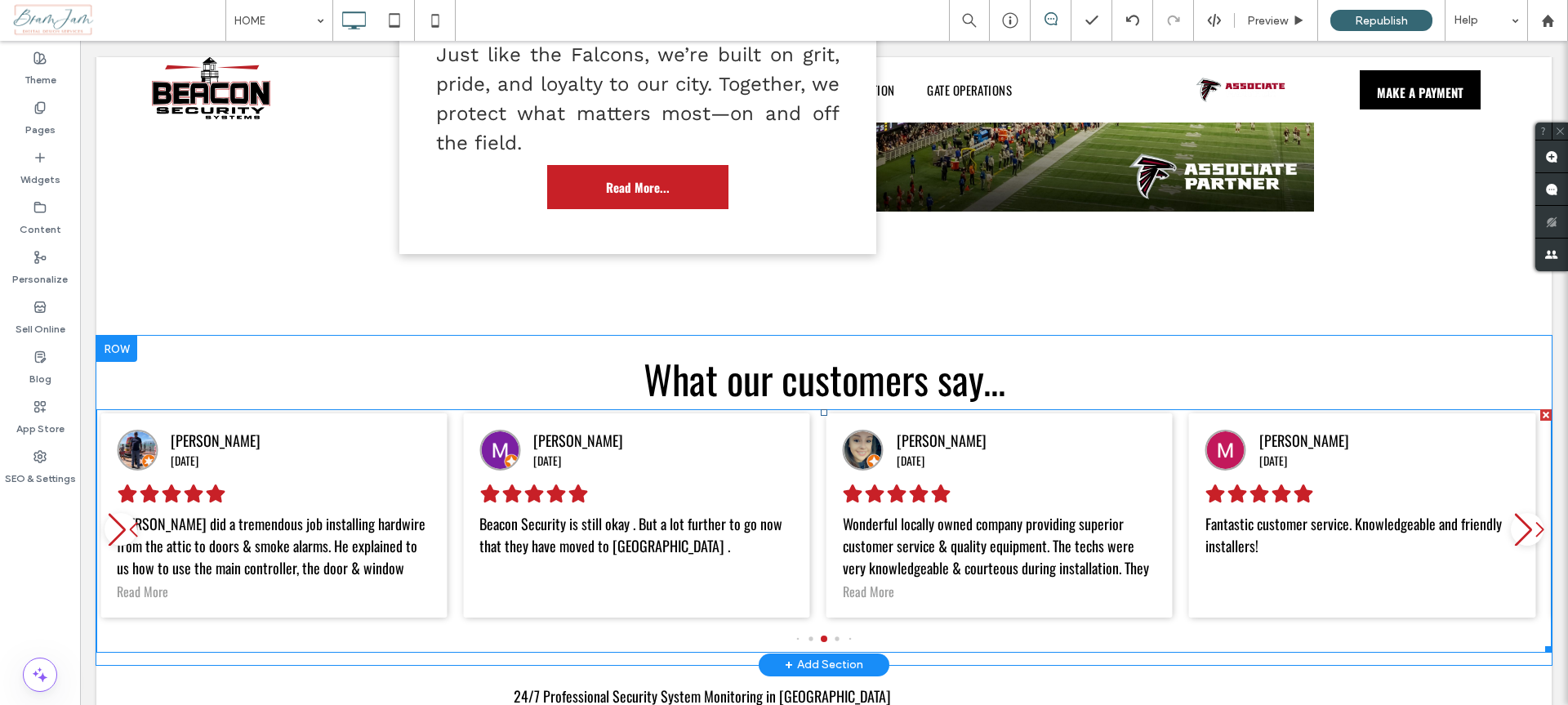
click at [116, 443] on span at bounding box center [824, 530] width 1456 height 242
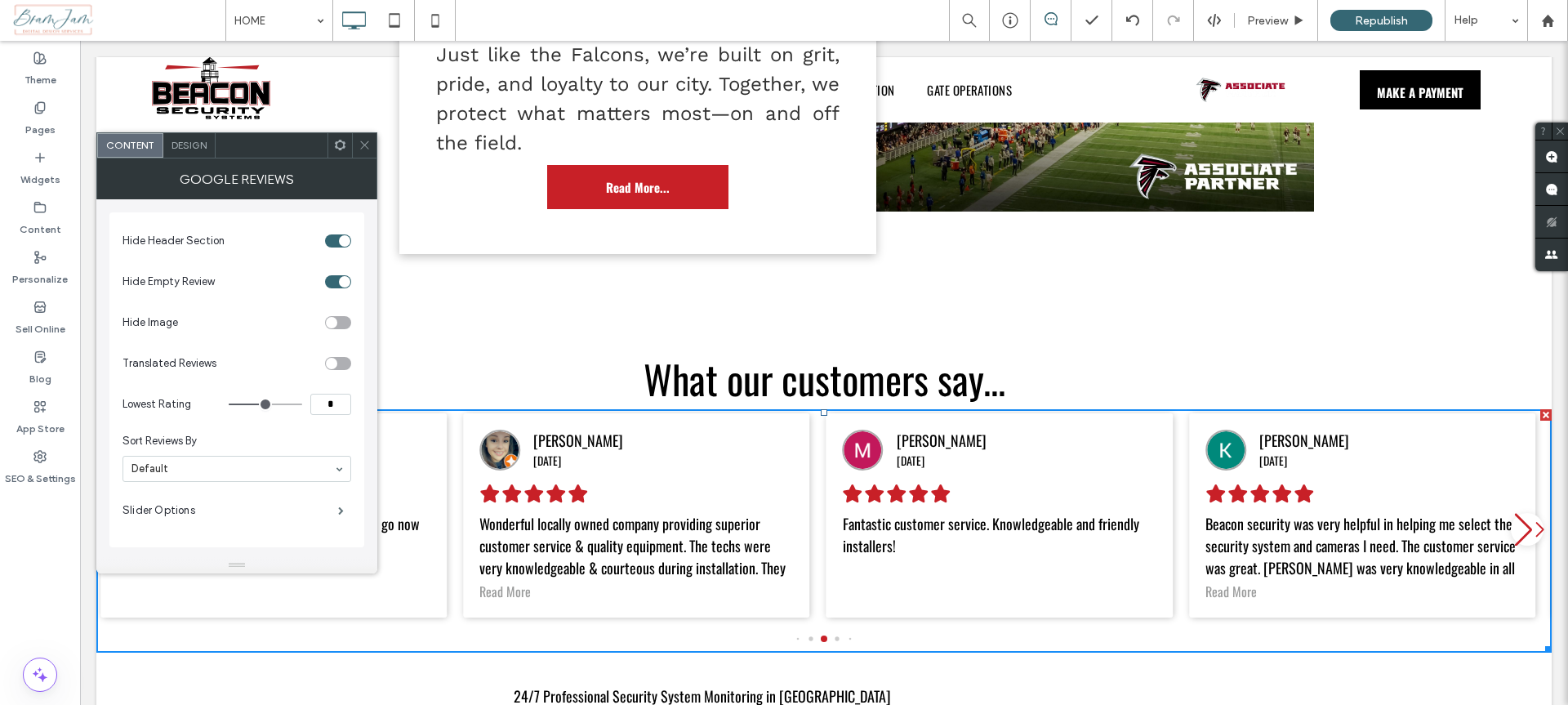
click at [363, 146] on icon at bounding box center [364, 145] width 12 height 12
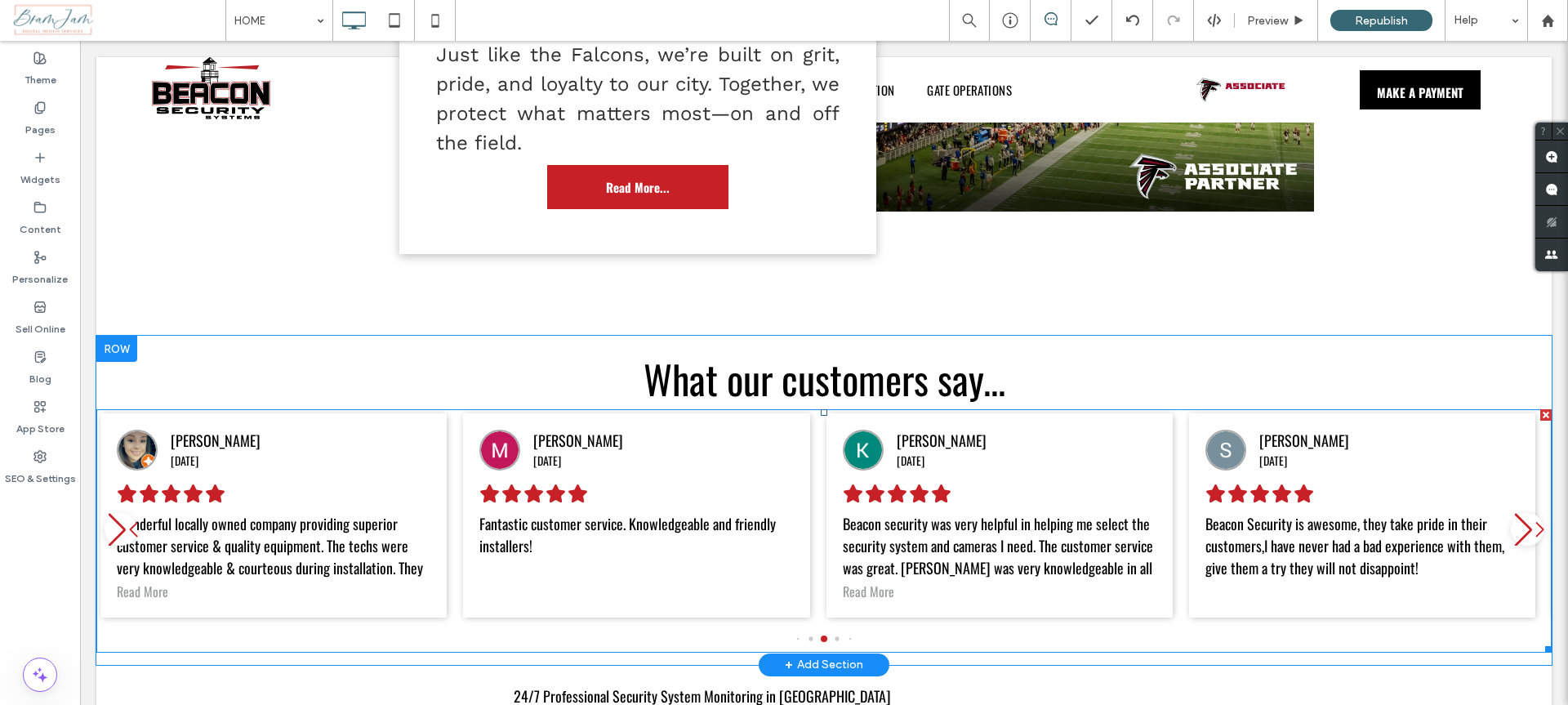
click at [1516, 434] on span at bounding box center [824, 530] width 1456 height 242
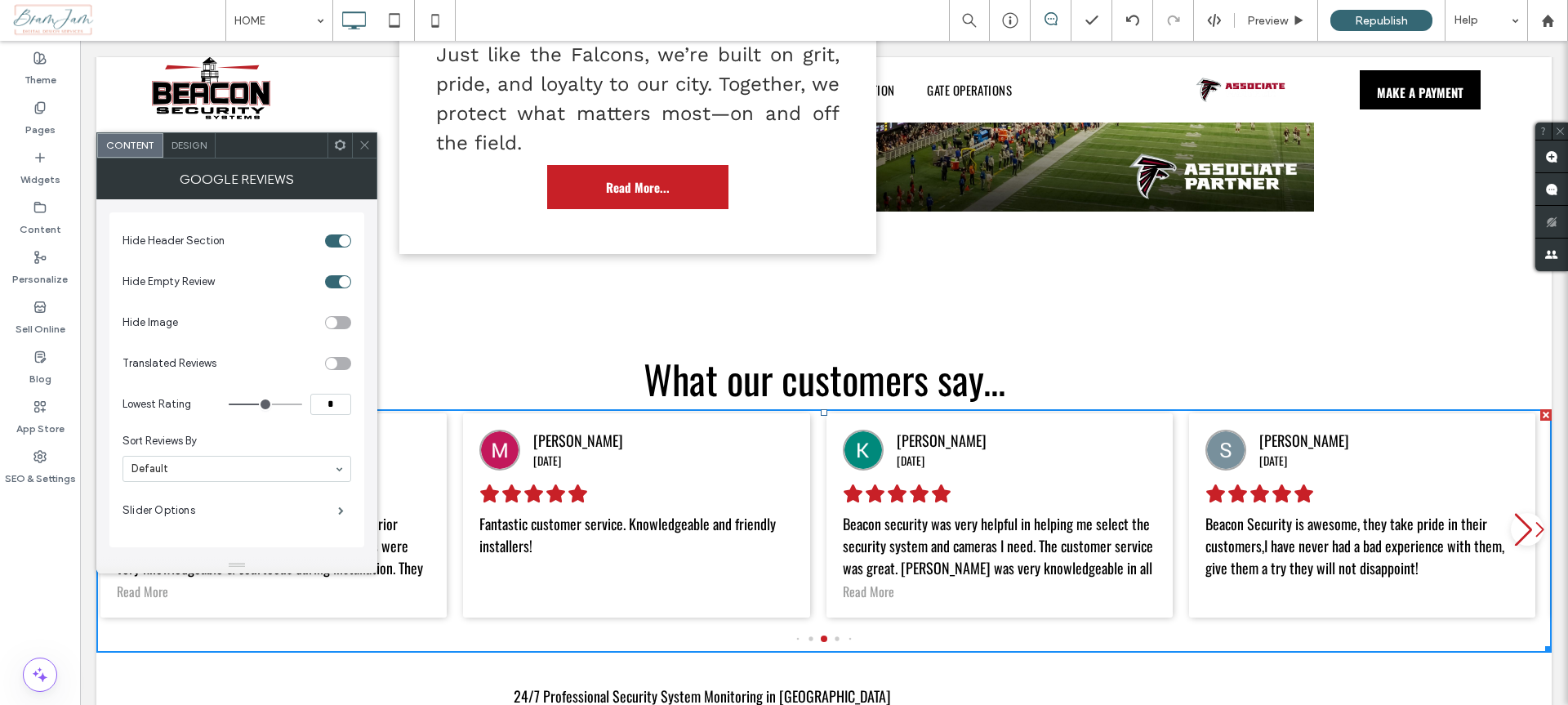
click at [371, 142] on div at bounding box center [363, 145] width 24 height 24
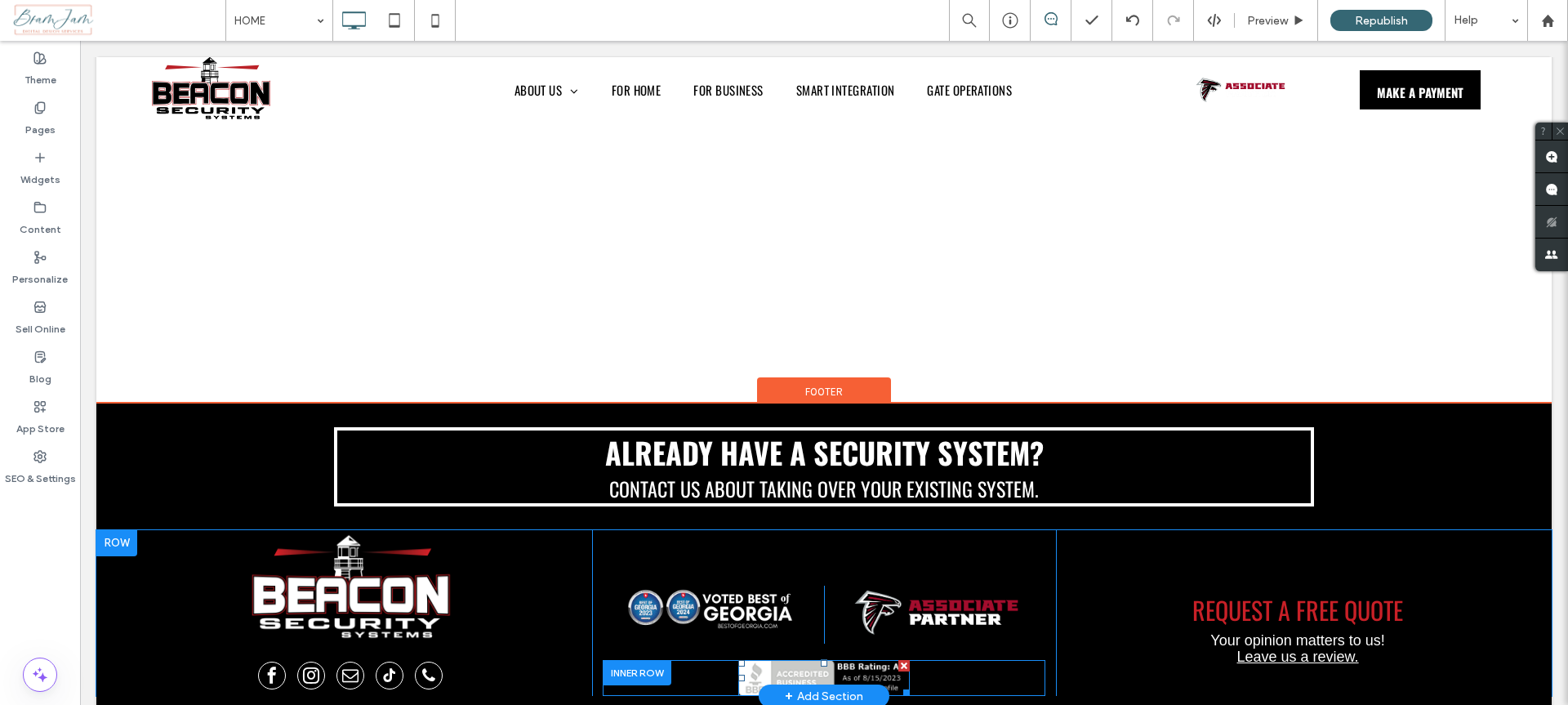
scroll to position [3894, 0]
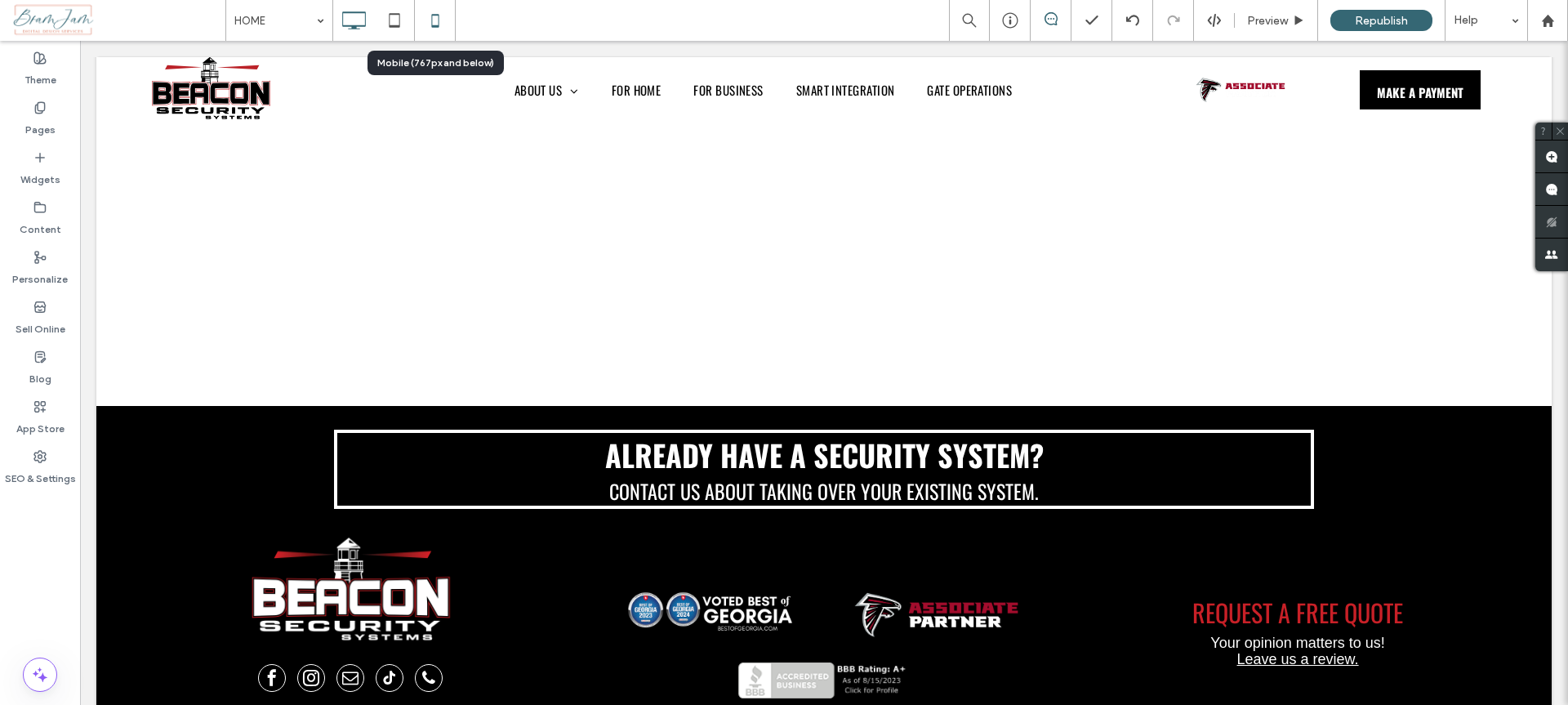
click at [438, 14] on icon at bounding box center [435, 20] width 32 height 32
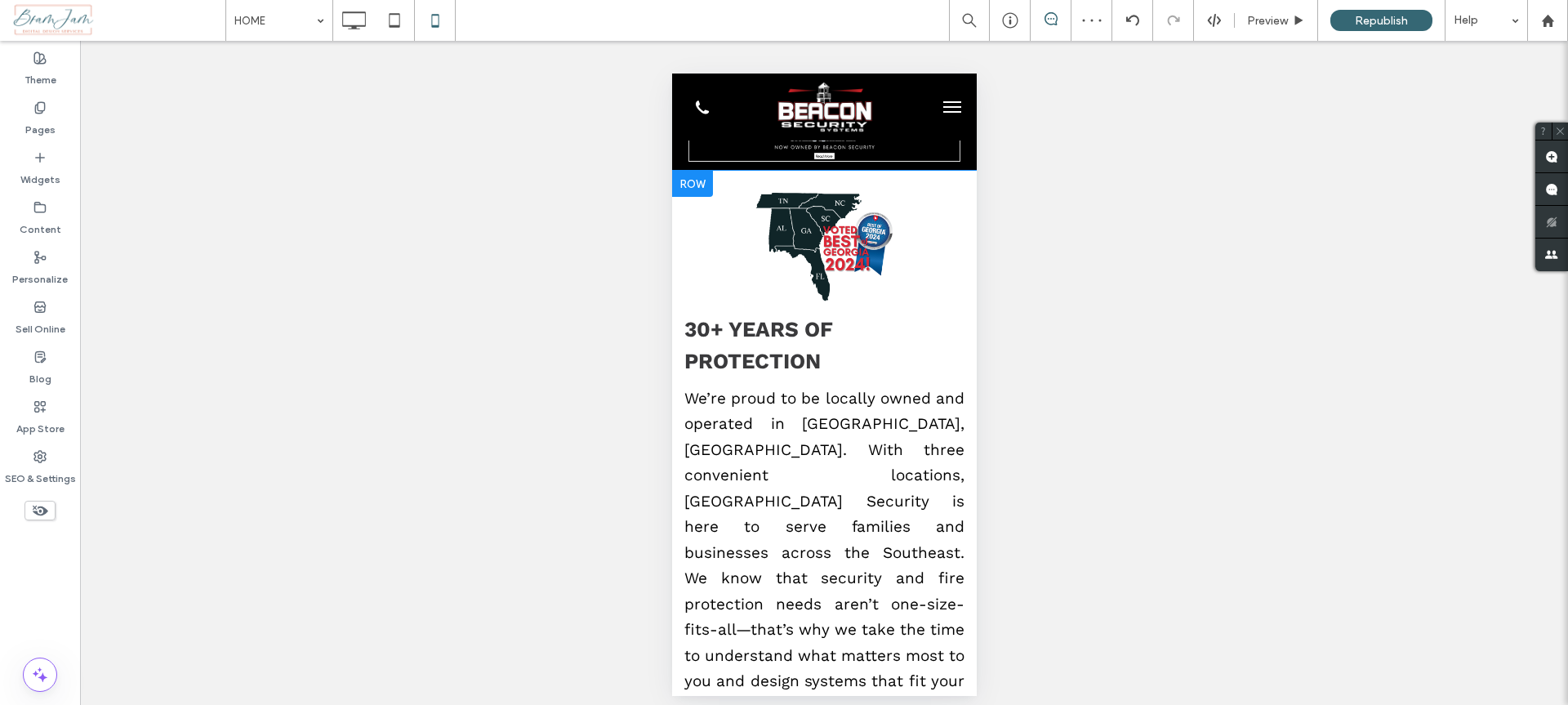
scroll to position [68, 0]
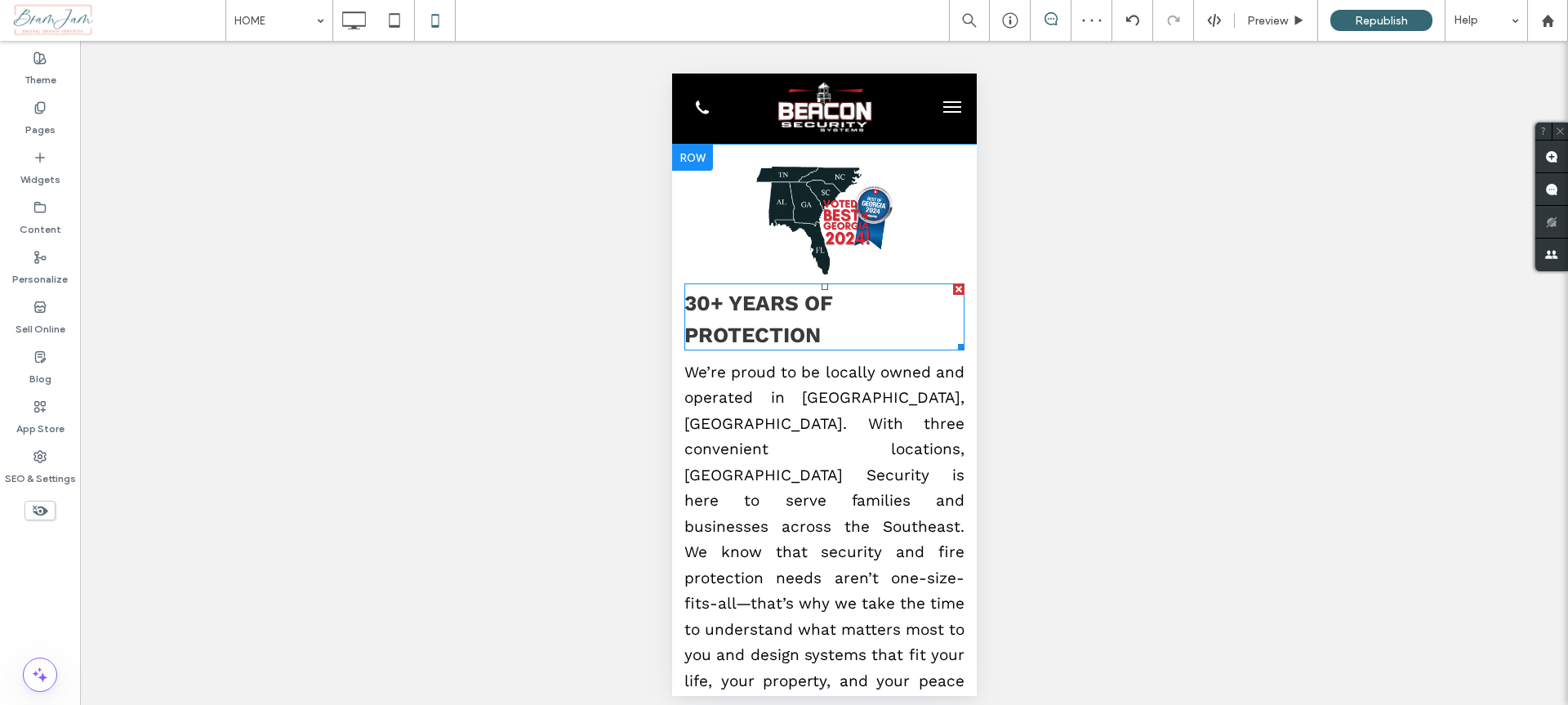
click at [772, 324] on strong "30+ YEARS OF PROTECTION" at bounding box center [757, 319] width 148 height 57
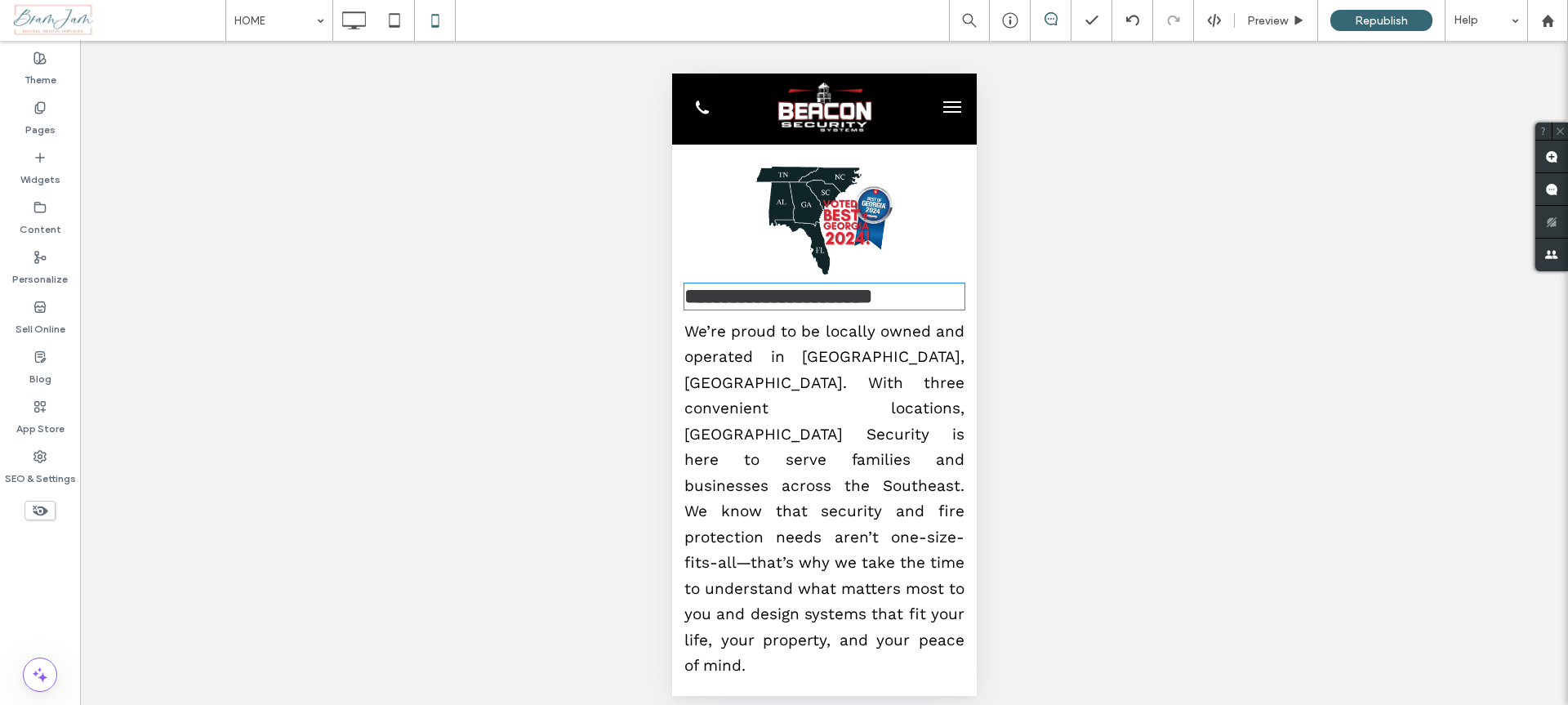
type input "*********"
type input "**"
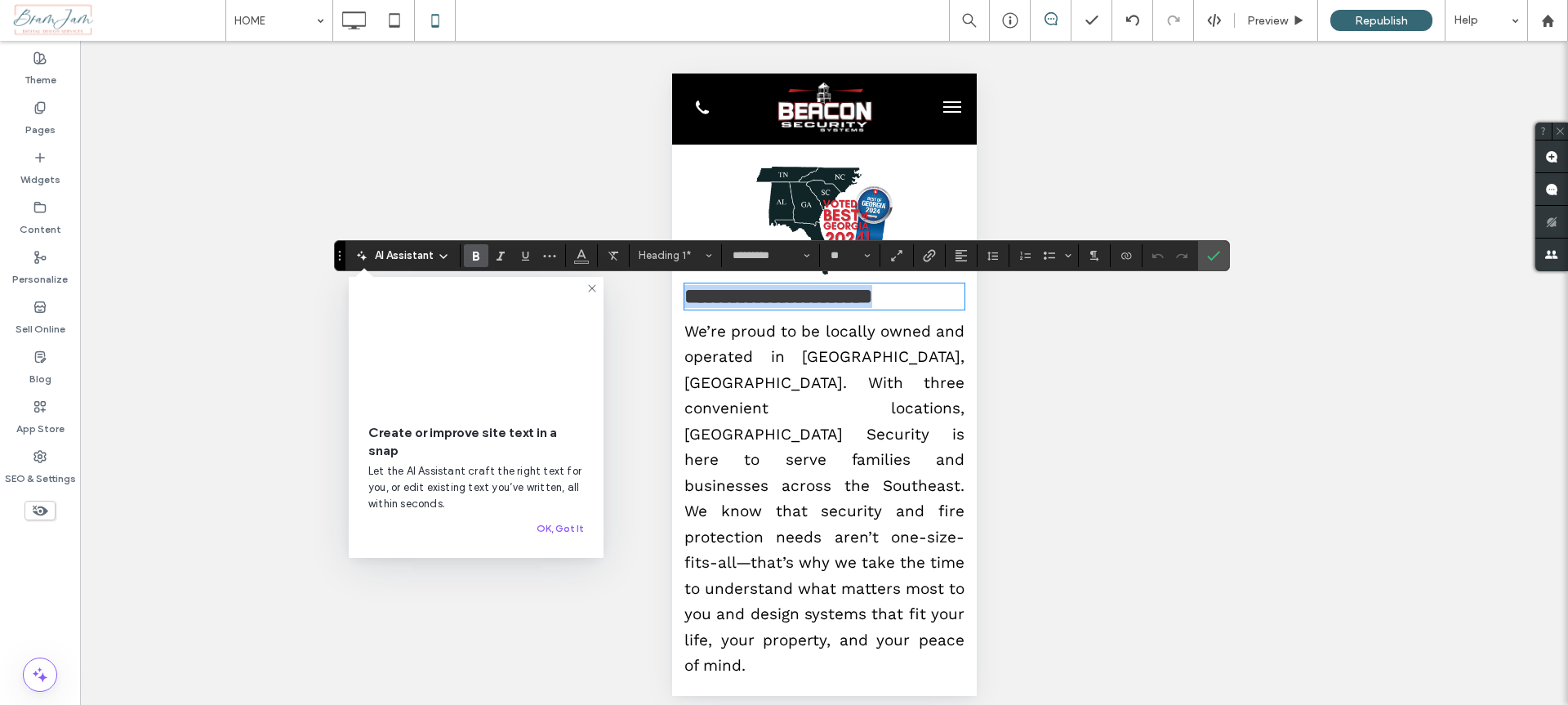
click at [820, 307] on strong "**********" at bounding box center [777, 296] width 187 height 21
click at [684, 307] on strong "**********" at bounding box center [777, 296] width 187 height 21
drag, startPoint x: 856, startPoint y: 336, endPoint x: 680, endPoint y: 296, distance: 180.5
click at [680, 296] on div "**********" at bounding box center [824, 415] width 305 height 542
click at [875, 255] on button "**" at bounding box center [850, 255] width 53 height 22
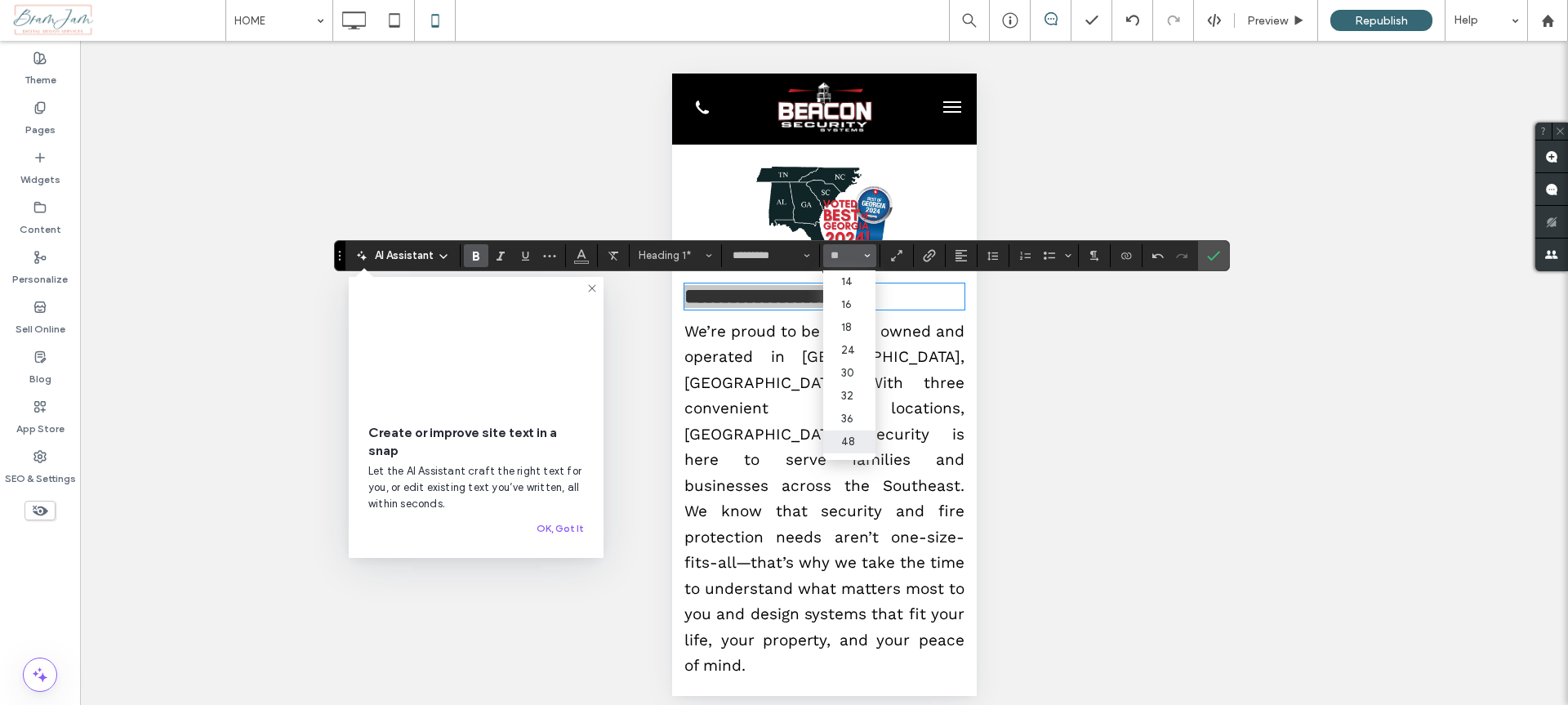
scroll to position [94, 0]
click at [847, 369] on label "24" at bounding box center [849, 370] width 52 height 22
click at [871, 260] on button "**" at bounding box center [850, 255] width 53 height 22
click at [854, 413] on label "18" at bounding box center [849, 418] width 52 height 22
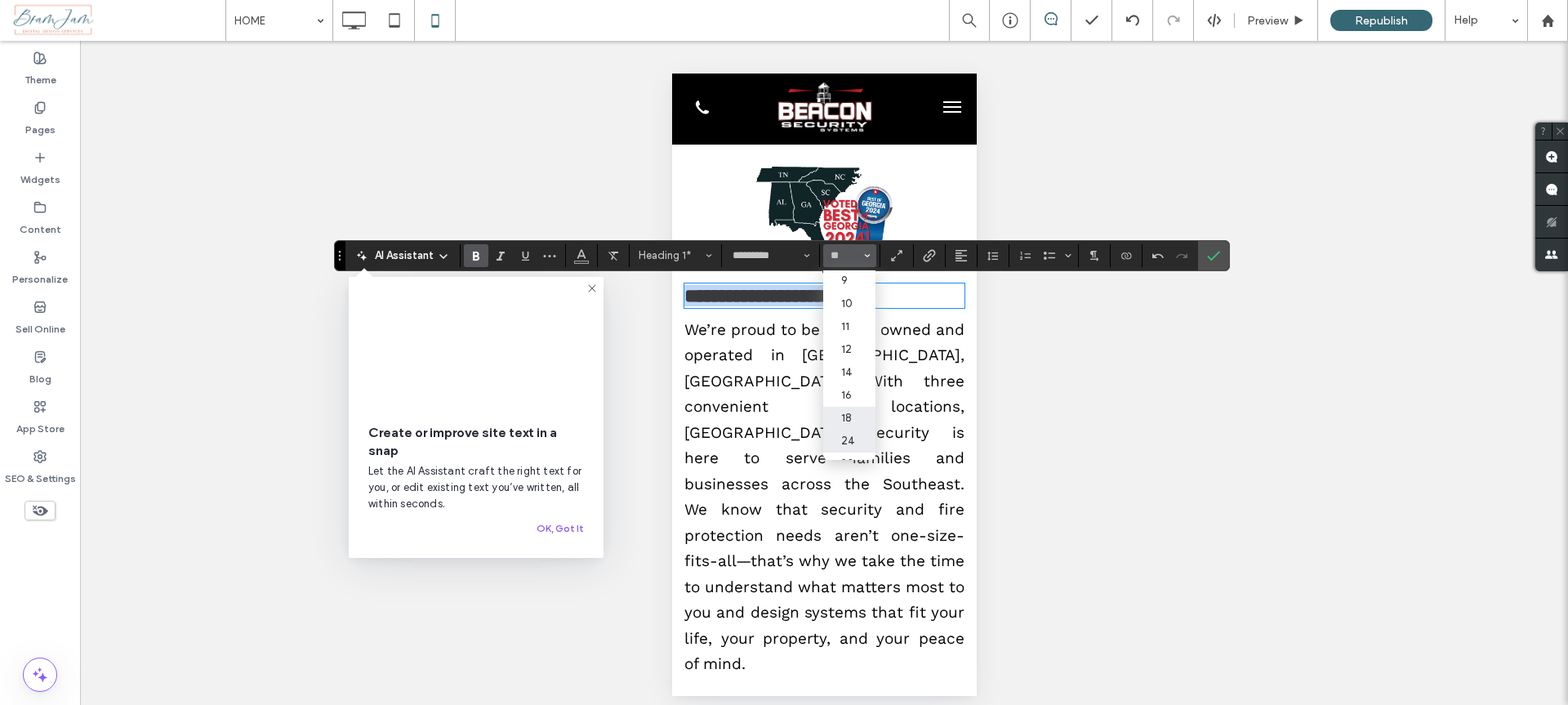
type input "**"
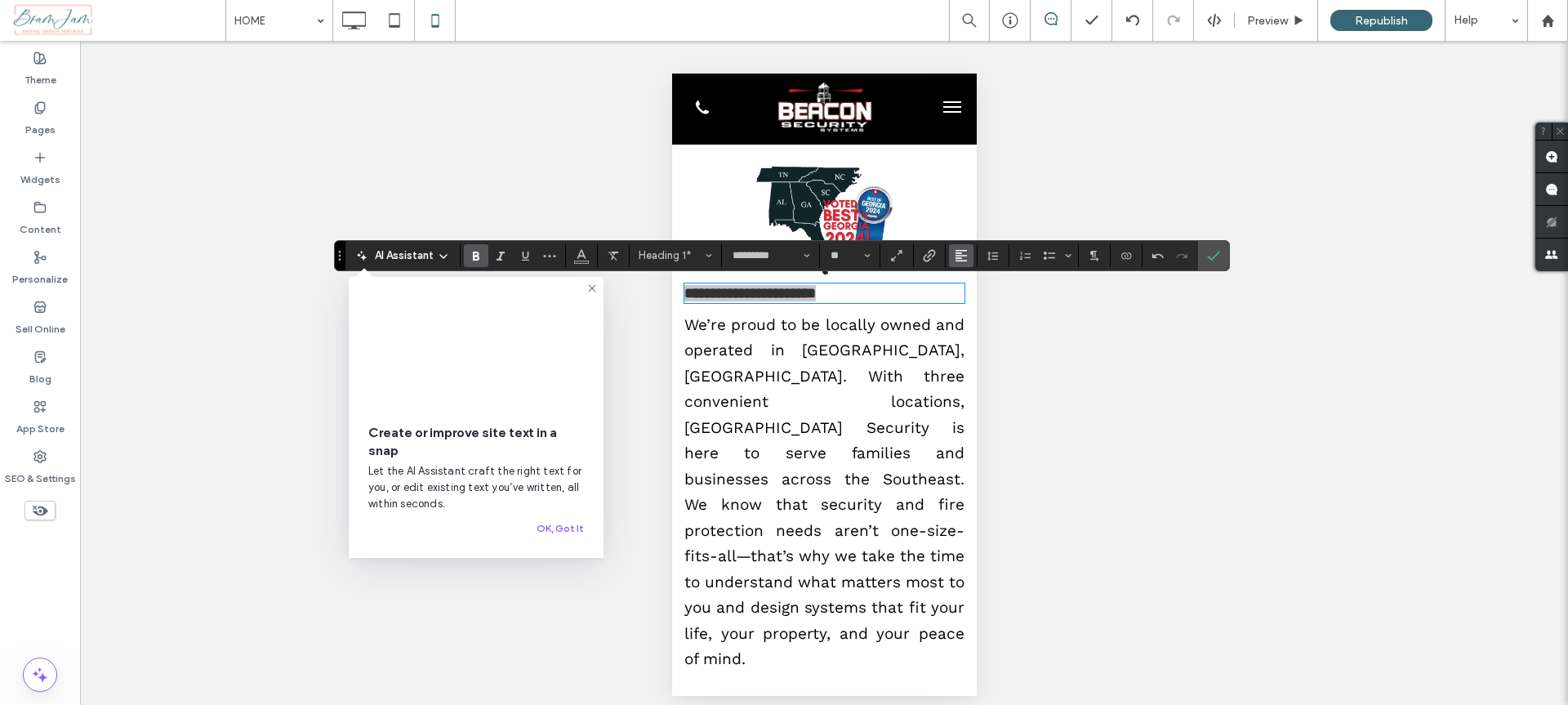
click at [961, 261] on use "Alignment" at bounding box center [961, 256] width 12 height 12
click at [978, 309] on icon "ui.textEditor.alignment.center" at bounding box center [974, 306] width 13 height 13
click at [1201, 257] on label "Confirm" at bounding box center [1213, 255] width 24 height 29
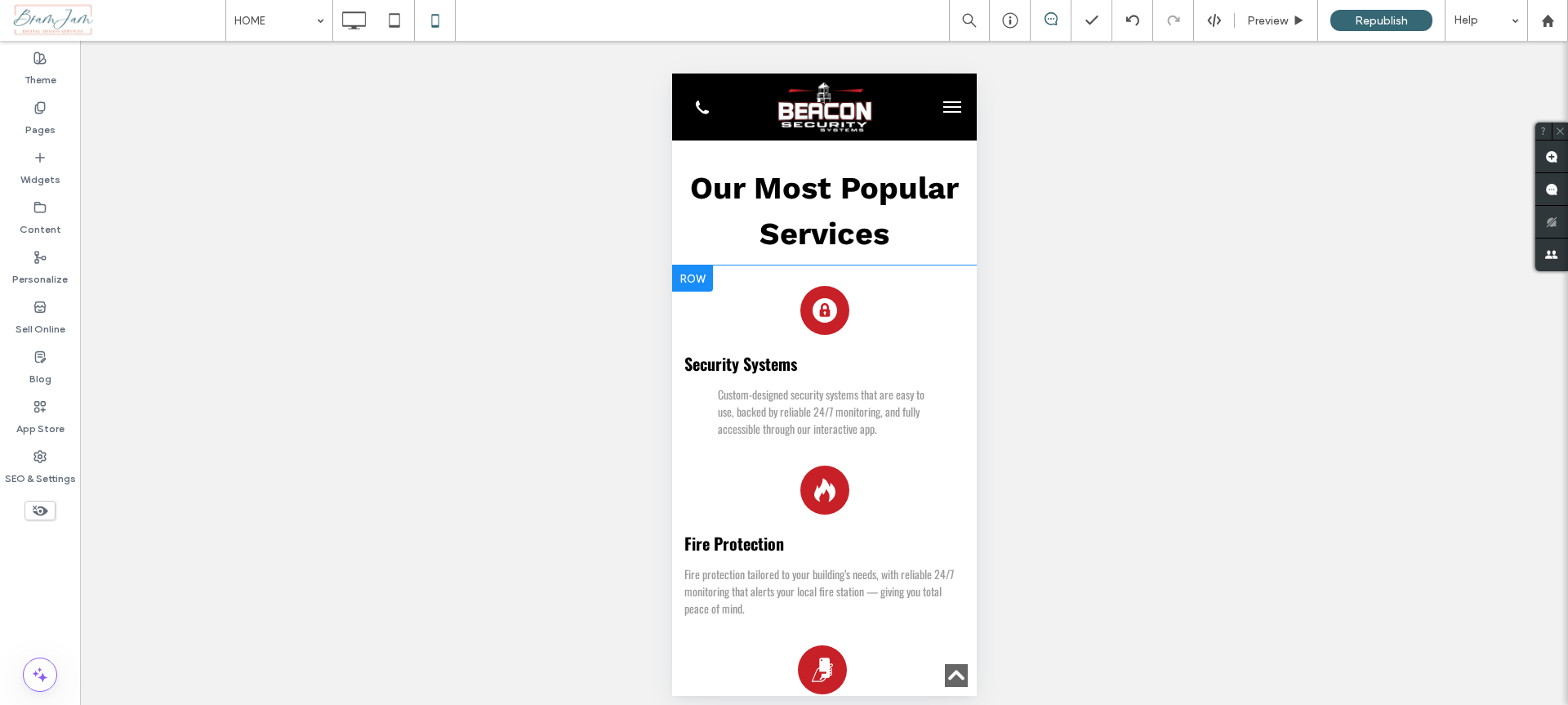
scroll to position [1380, 0]
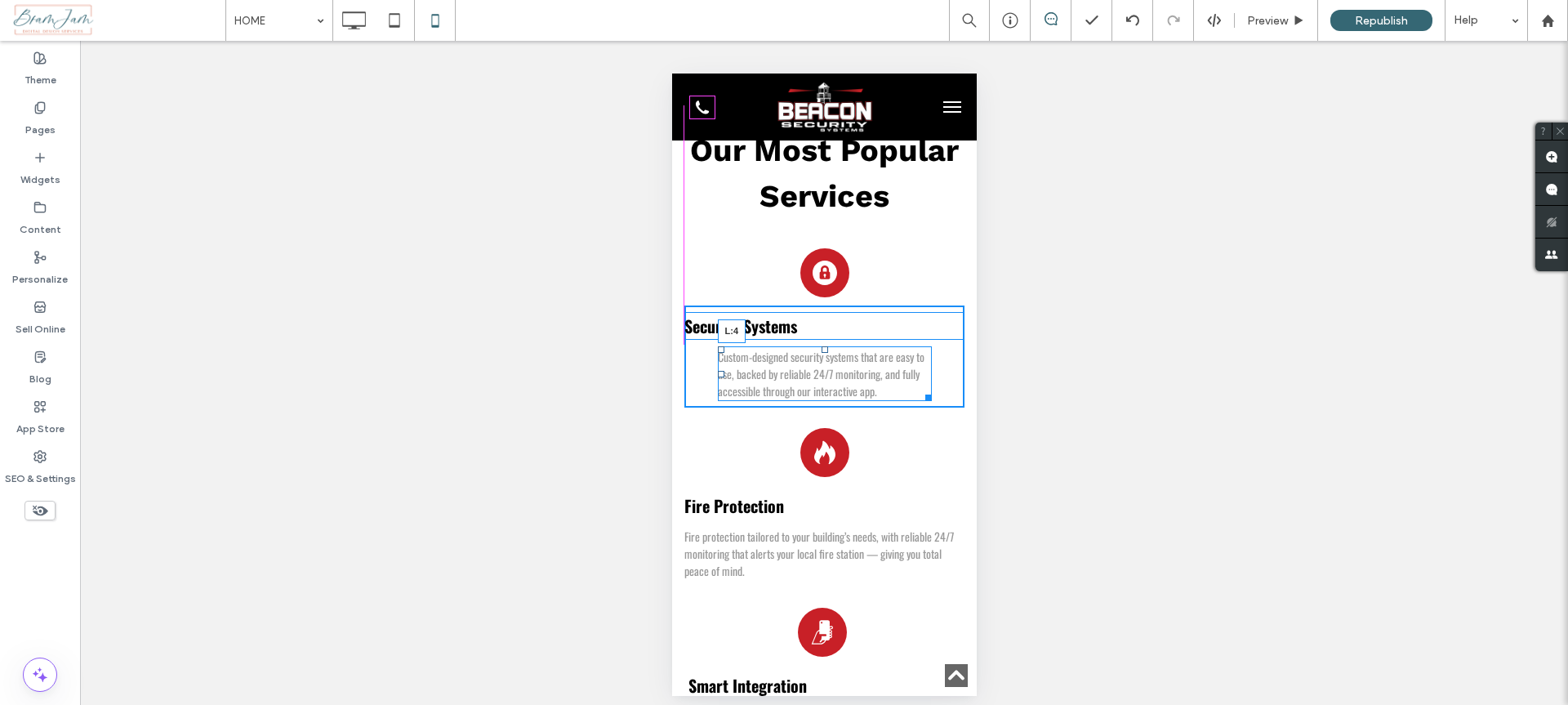
drag, startPoint x: 716, startPoint y: 315, endPoint x: 1371, endPoint y: 393, distance: 659.6
click at [717, 371] on div at bounding box center [721, 374] width 7 height 7
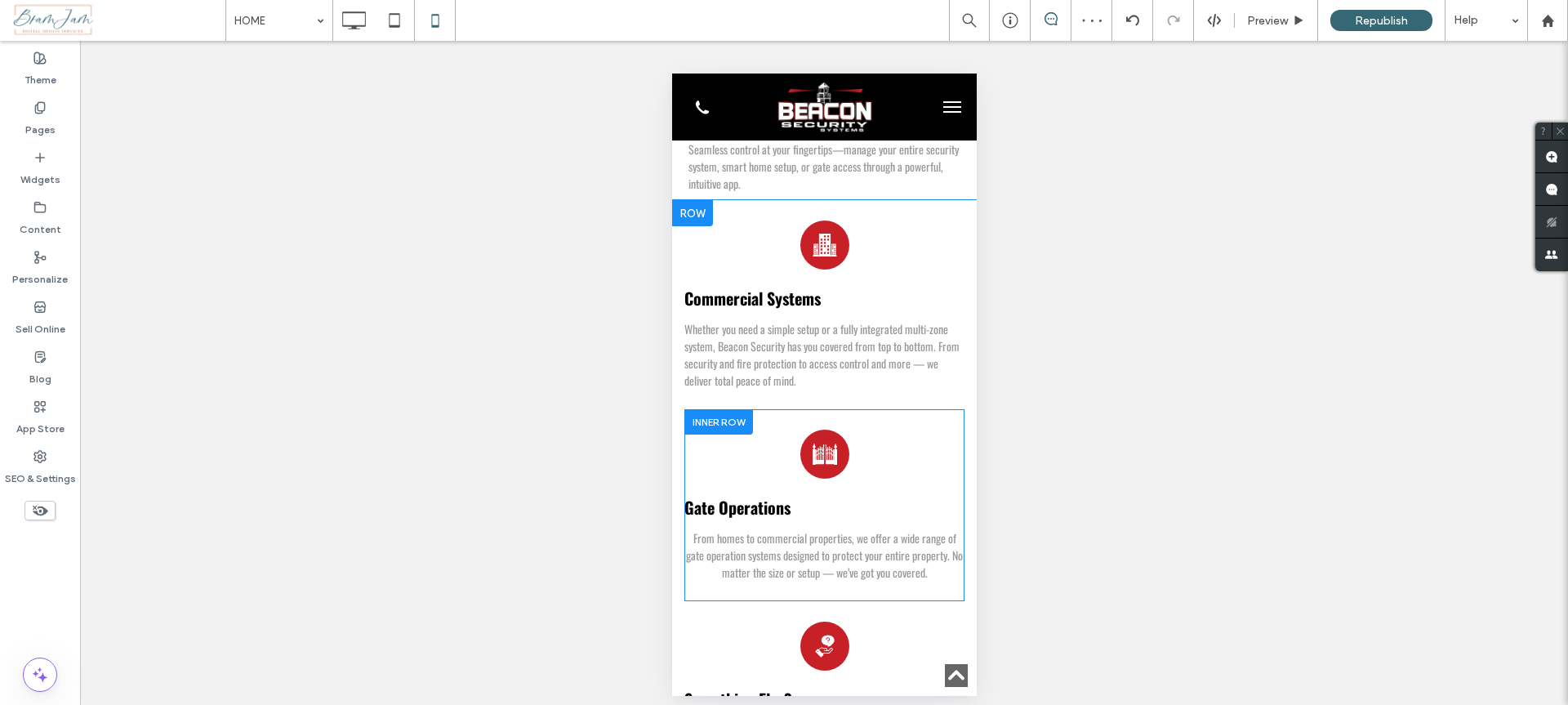
scroll to position [2018, 0]
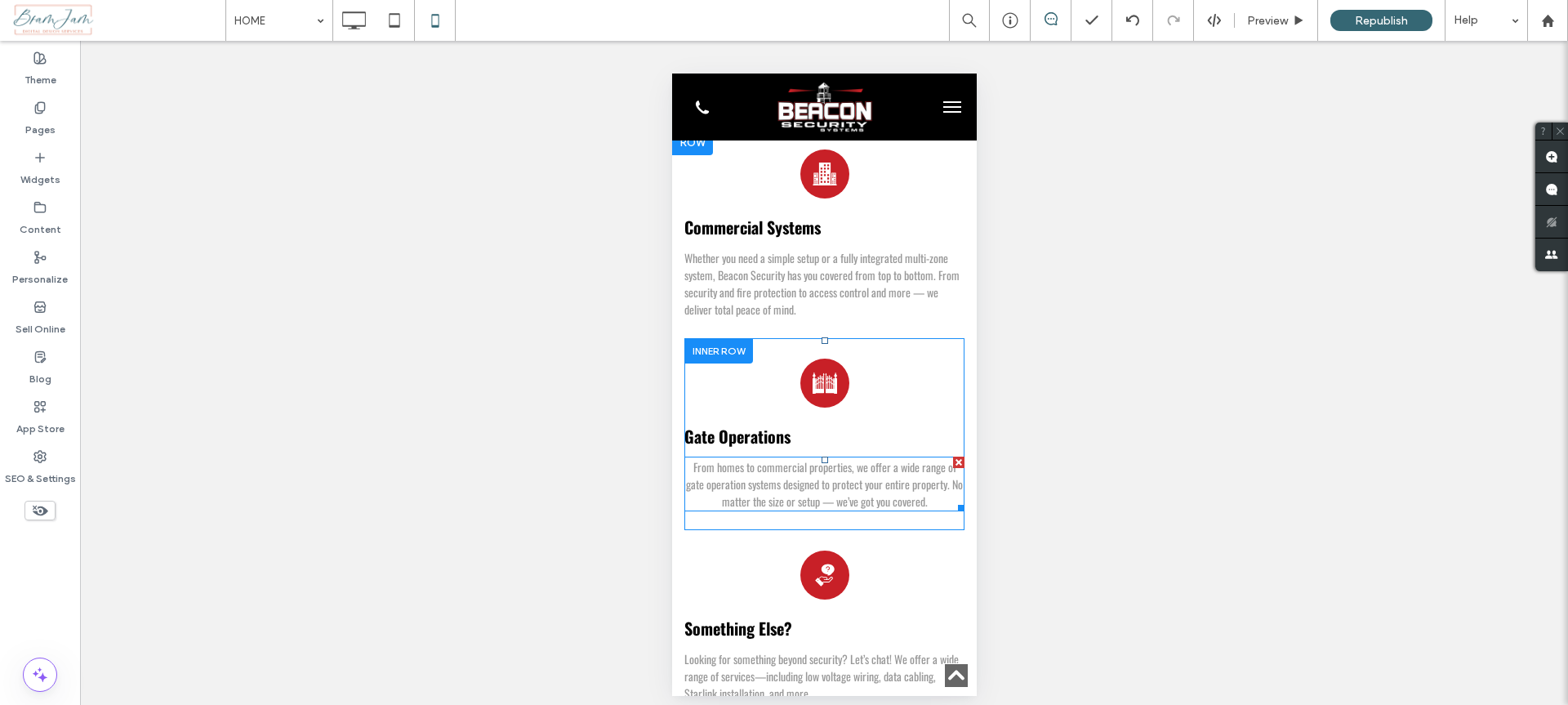
click at [851, 458] on span "From homes to commercial properties, we offer a wide range of gate operation sy…" at bounding box center [823, 484] width 277 height 52
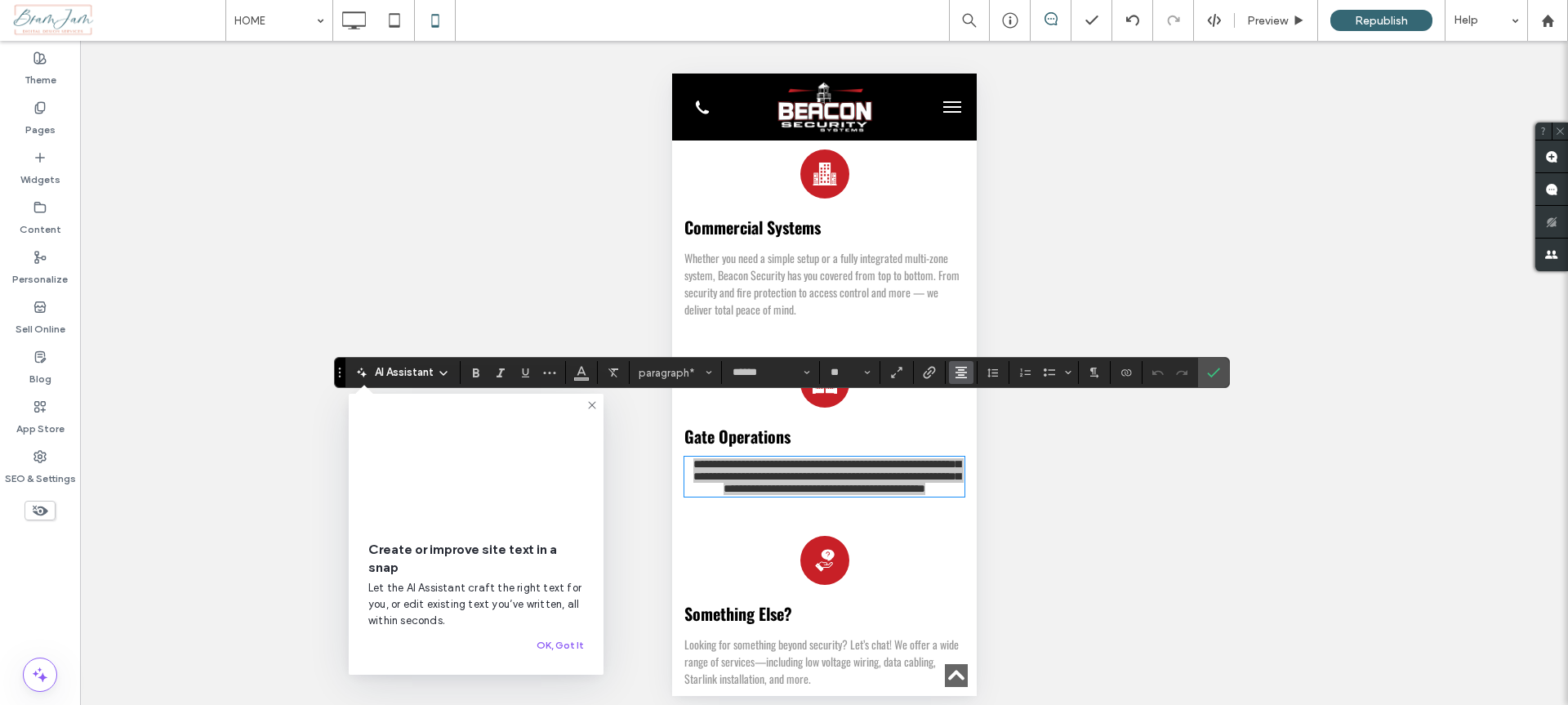
click at [960, 371] on icon "Alignment" at bounding box center [961, 372] width 13 height 13
click at [965, 398] on label "ui.textEditor.alignment.left" at bounding box center [977, 399] width 57 height 23
click at [1204, 372] on label "Confirm" at bounding box center [1213, 372] width 24 height 29
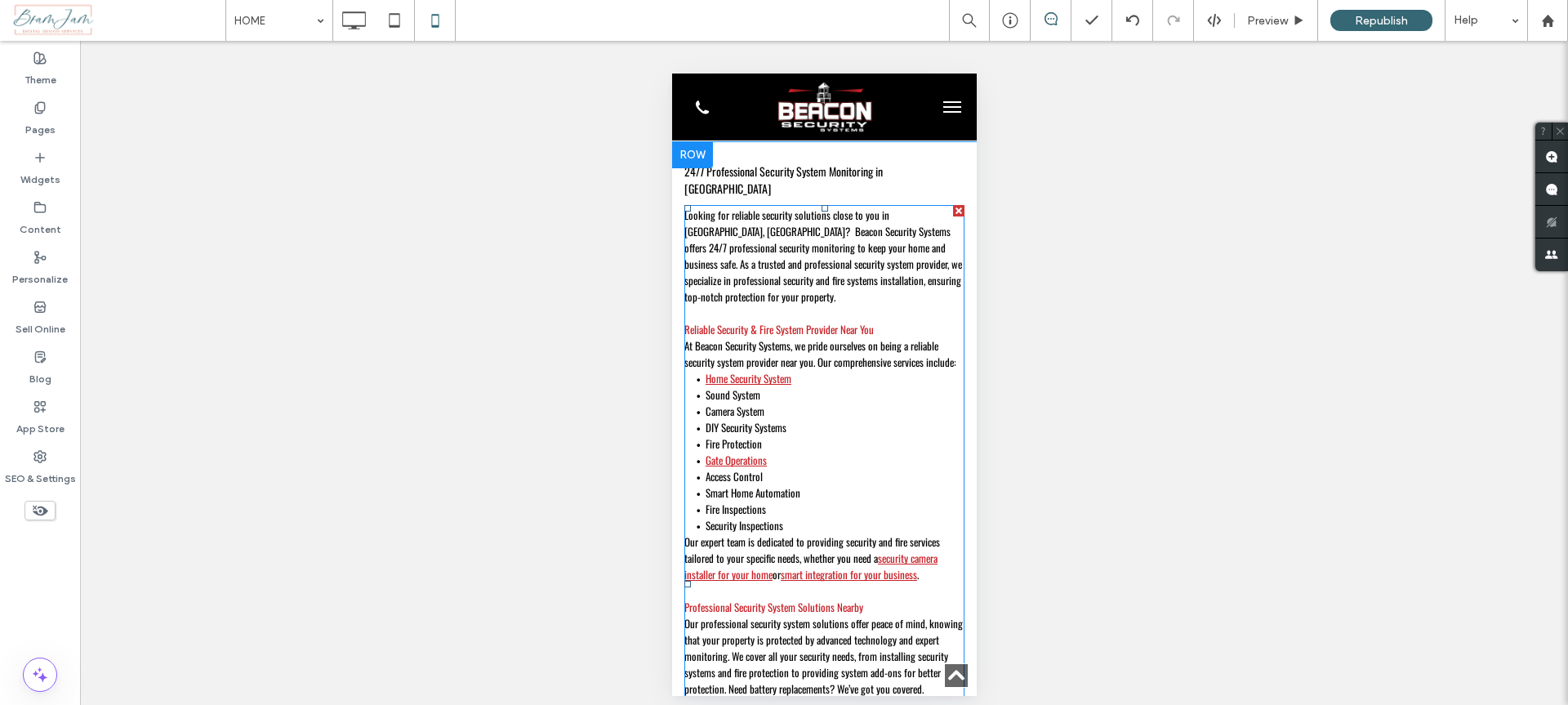
scroll to position [3075, 0]
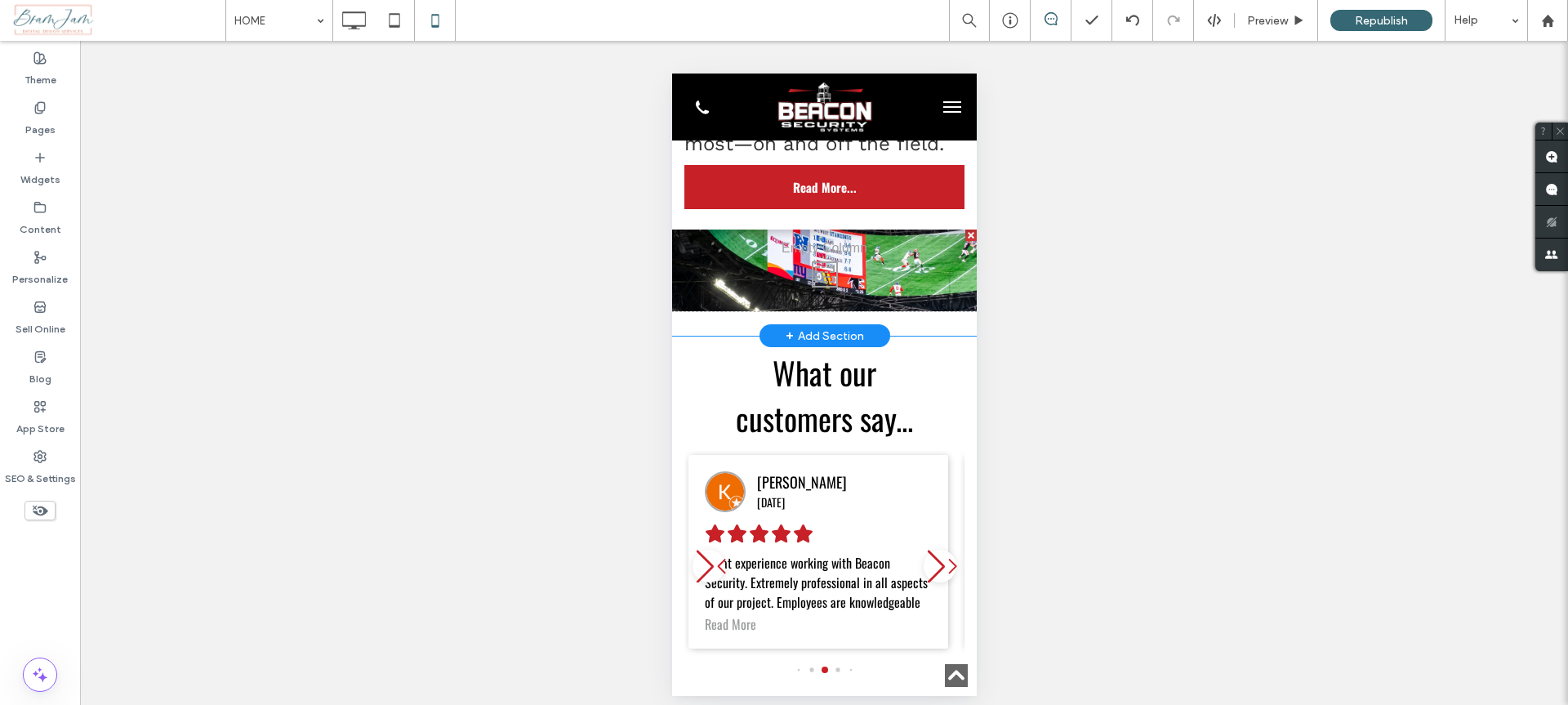
click at [909, 260] on div "Click To Paste" at bounding box center [824, 270] width 305 height 82
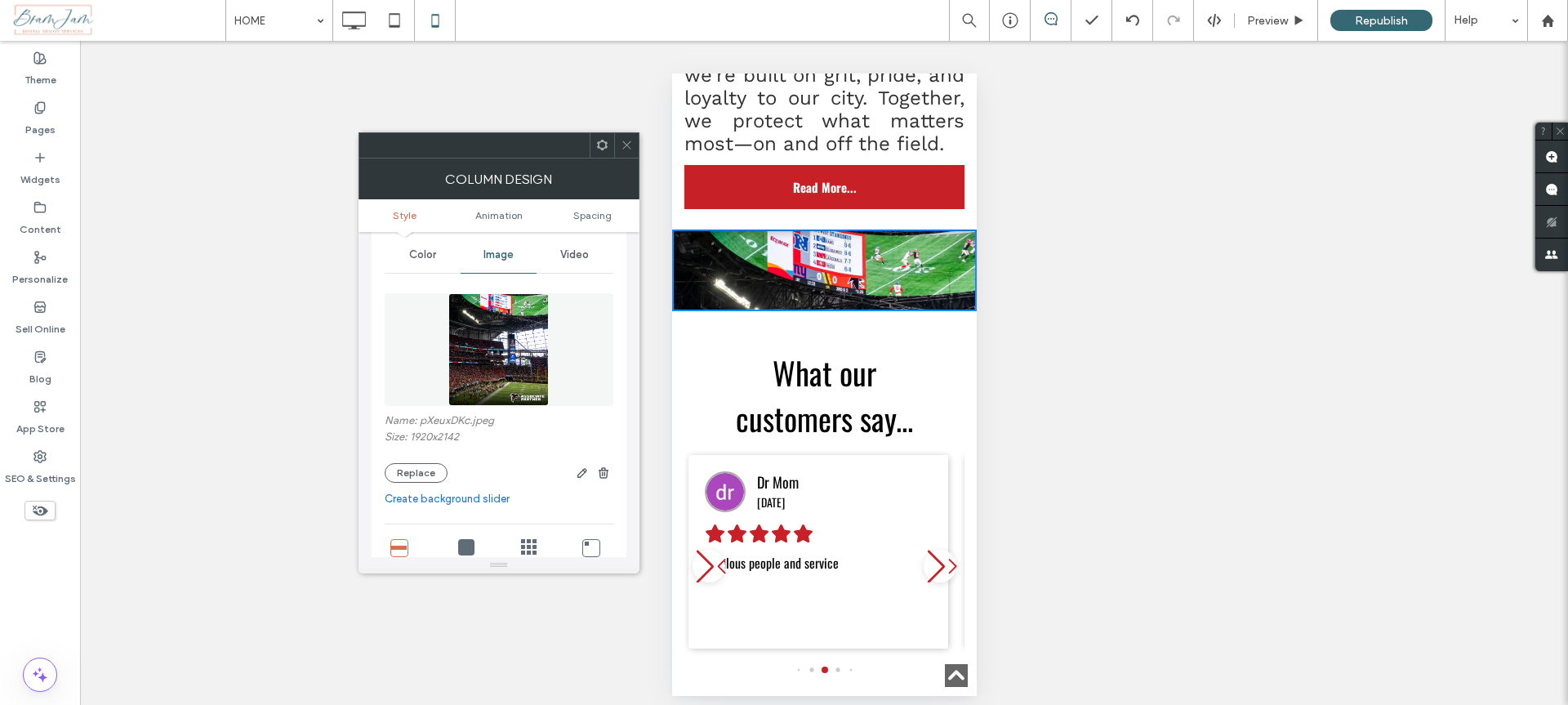
scroll to position [168, 0]
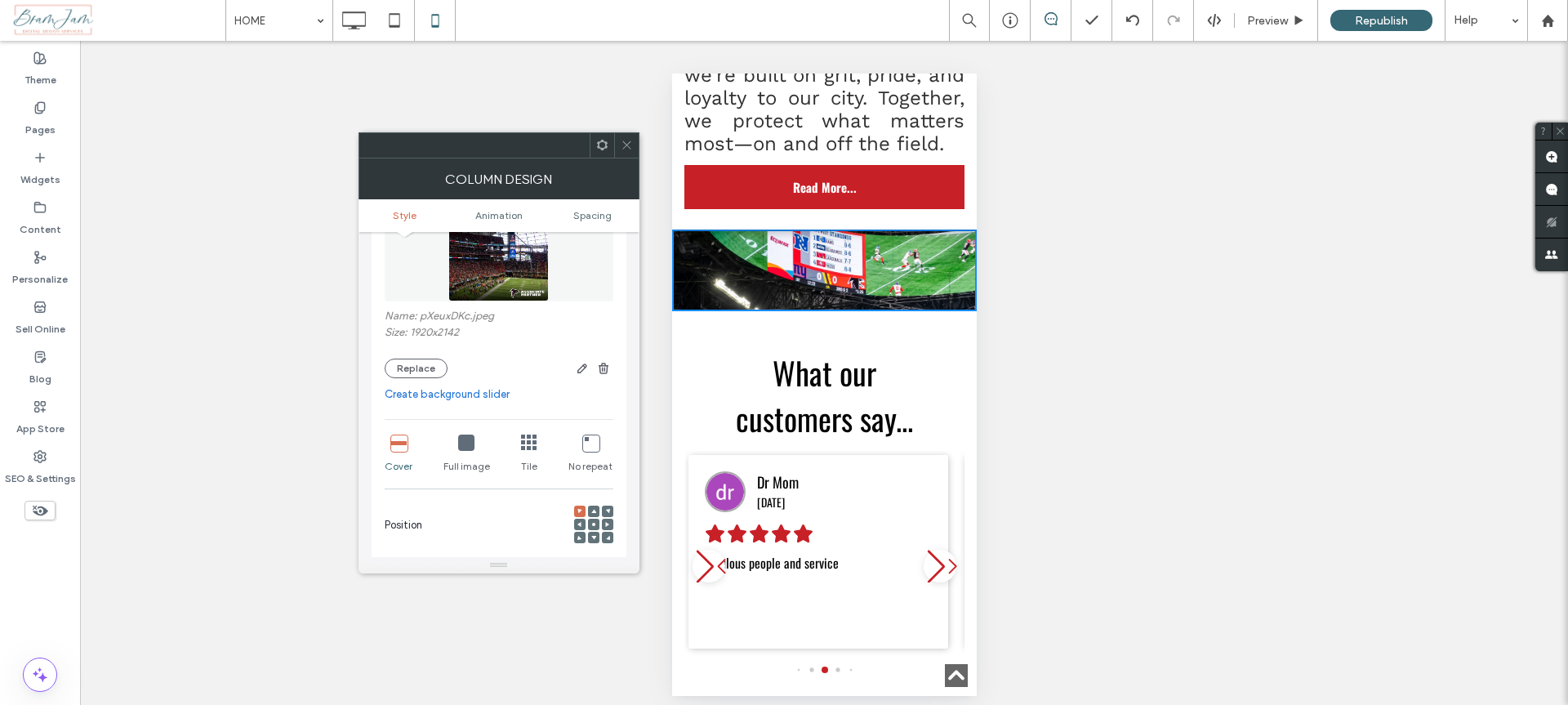
click at [598, 518] on div at bounding box center [594, 524] width 12 height 12
click at [595, 522] on icon at bounding box center [594, 524] width 5 height 5
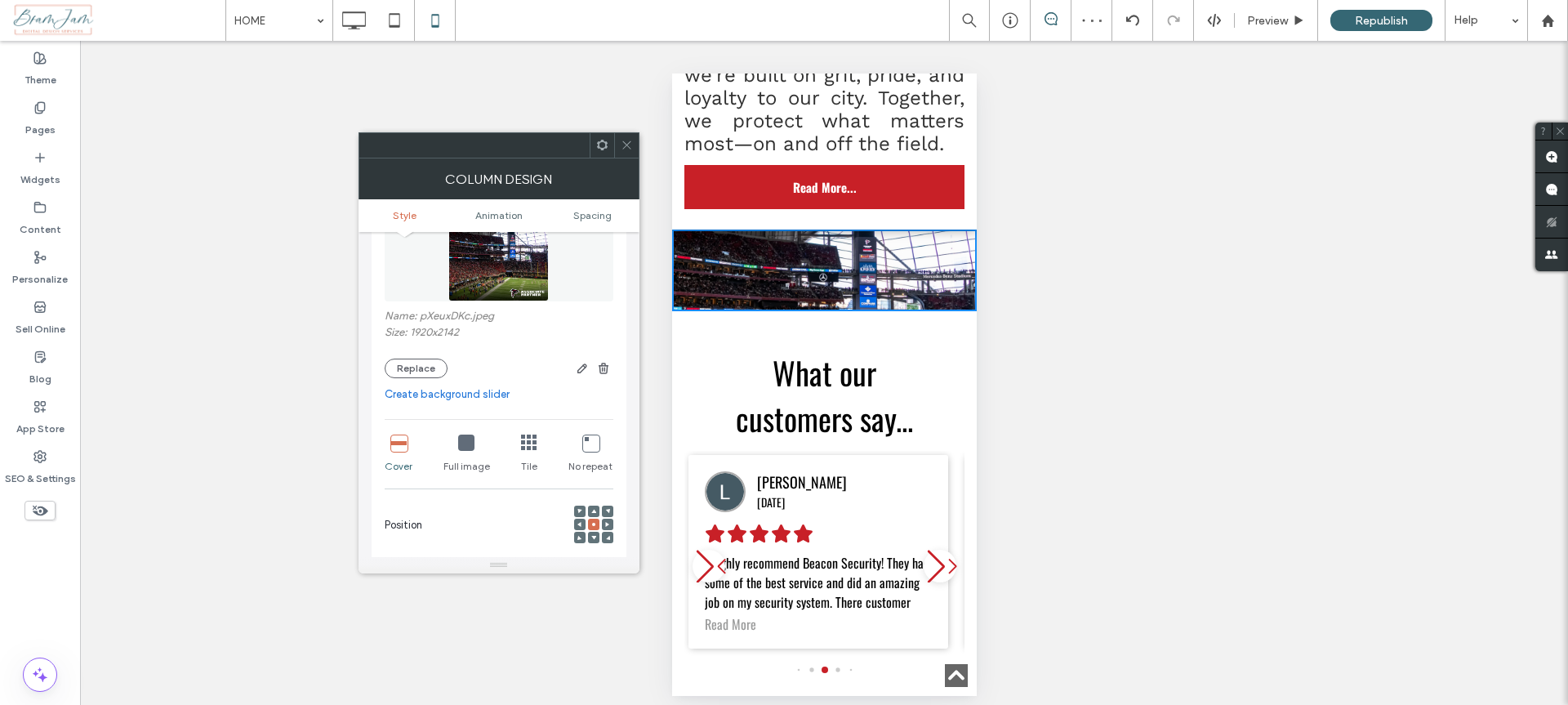
click at [626, 147] on icon at bounding box center [627, 145] width 12 height 12
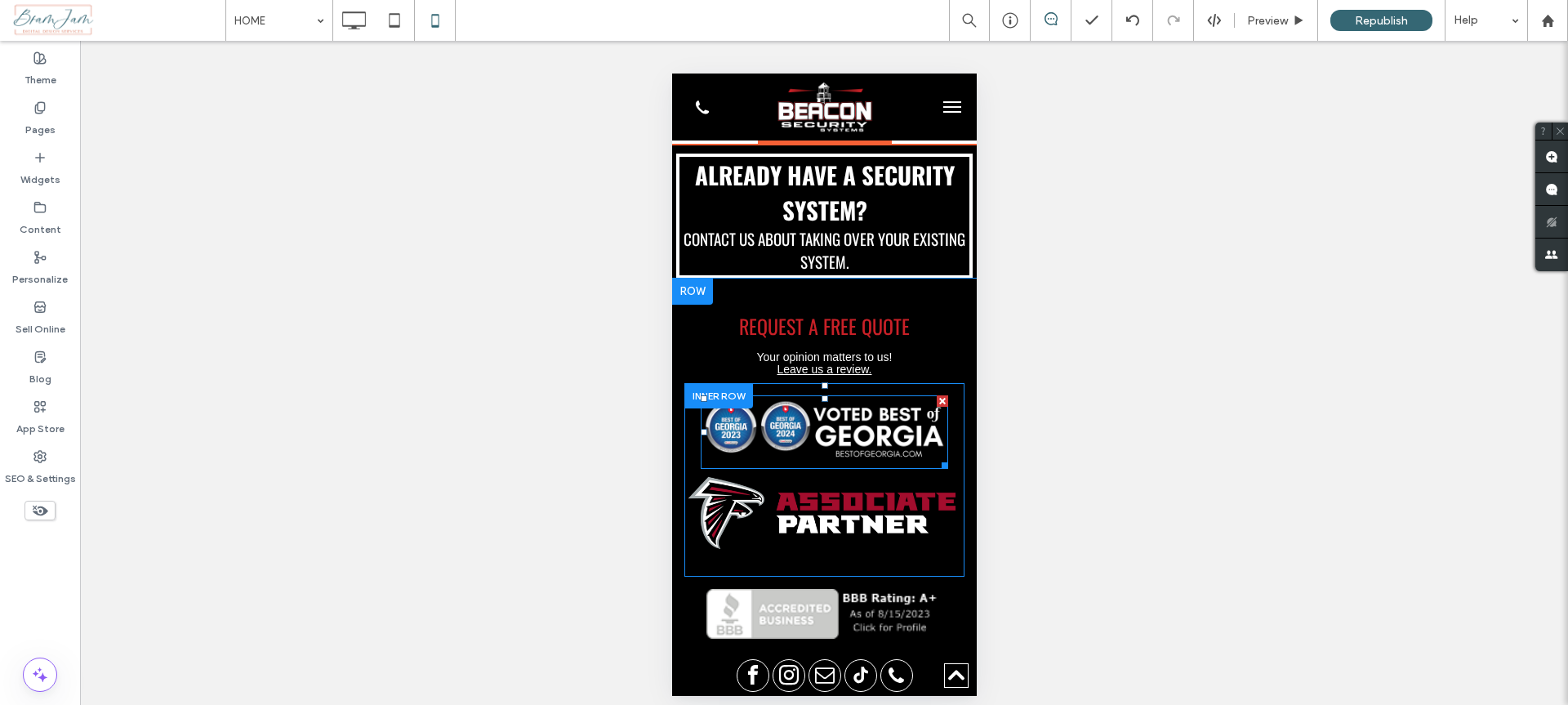
scroll to position [4952, 0]
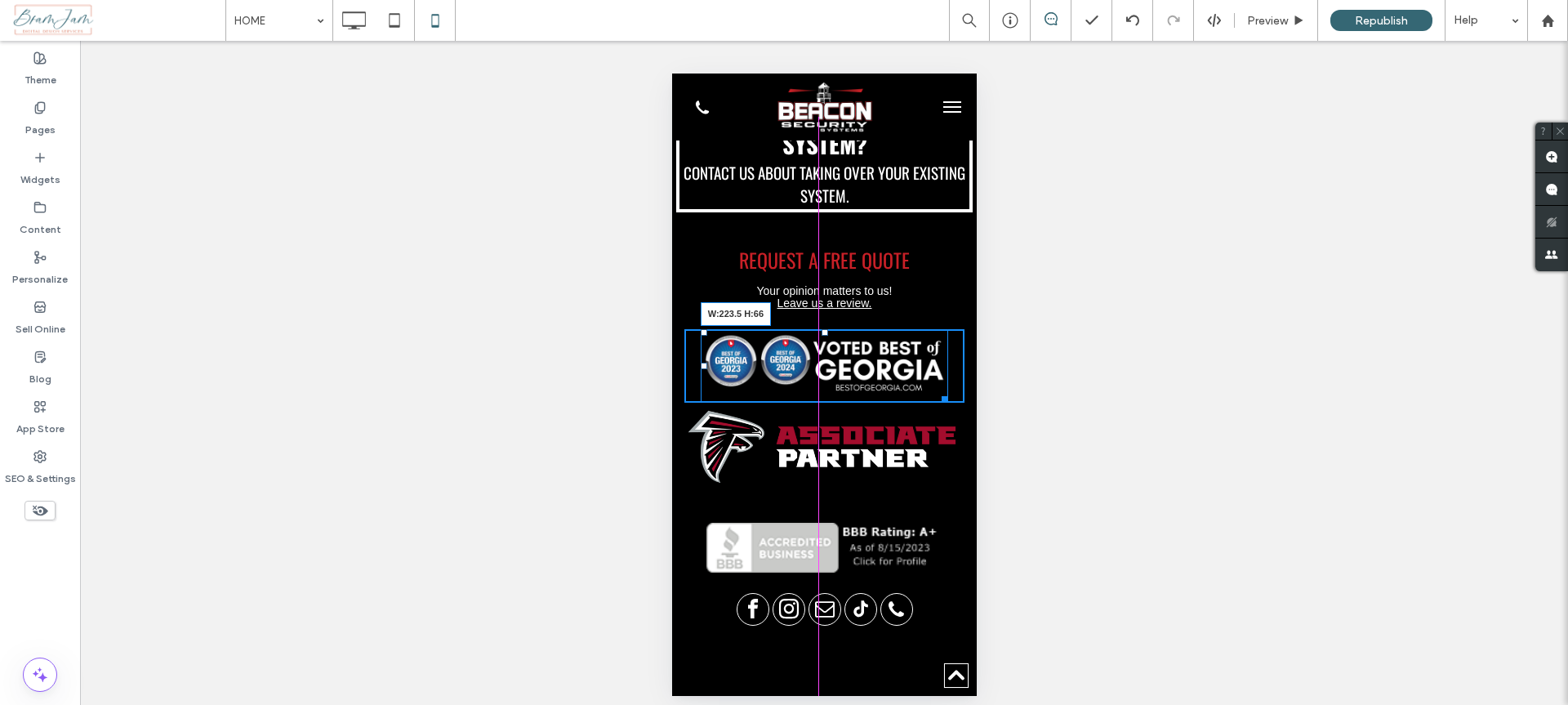
drag, startPoint x: 936, startPoint y: 377, endPoint x: 902, endPoint y: 362, distance: 37.2
click at [935, 391] on div at bounding box center [941, 397] width 12 height 12
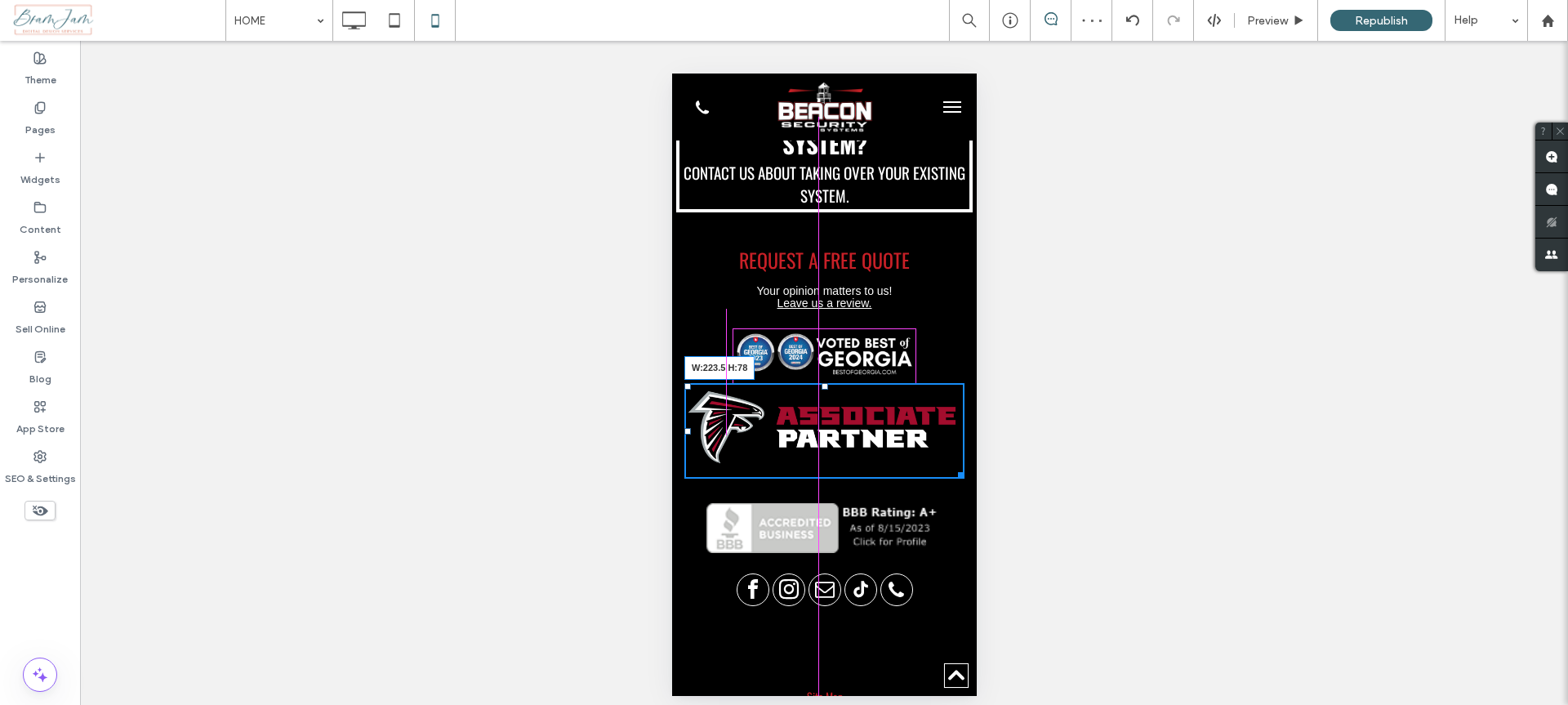
drag, startPoint x: 948, startPoint y: 451, endPoint x: 1580, endPoint y: 508, distance: 634.6
click at [907, 432] on div "Click To Paste W:223.5 H:78 Click To Paste" at bounding box center [823, 404] width 280 height 175
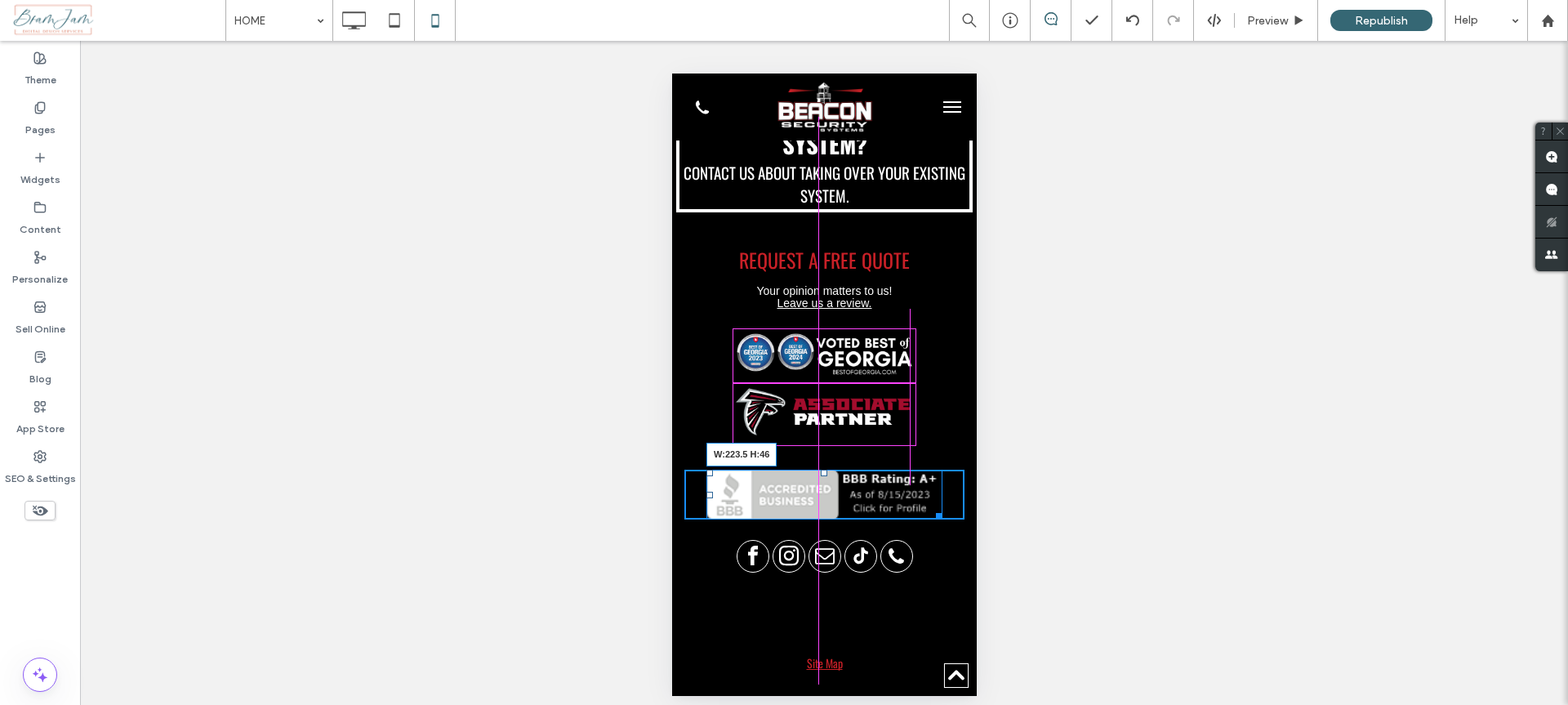
drag, startPoint x: 930, startPoint y: 494, endPoint x: 1571, endPoint y: 553, distance: 643.7
click at [929, 508] on div at bounding box center [935, 513] width 12 height 12
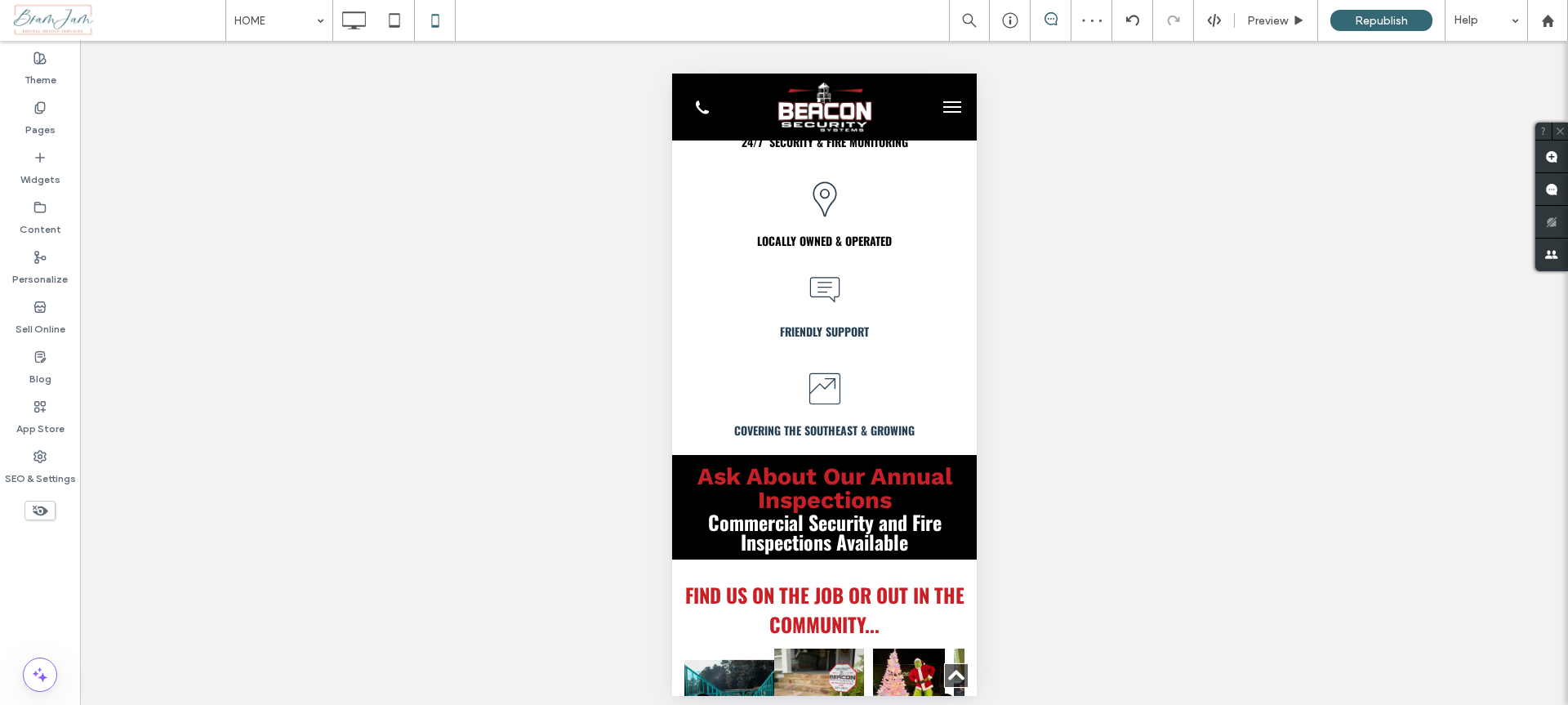
scroll to position [0, 0]
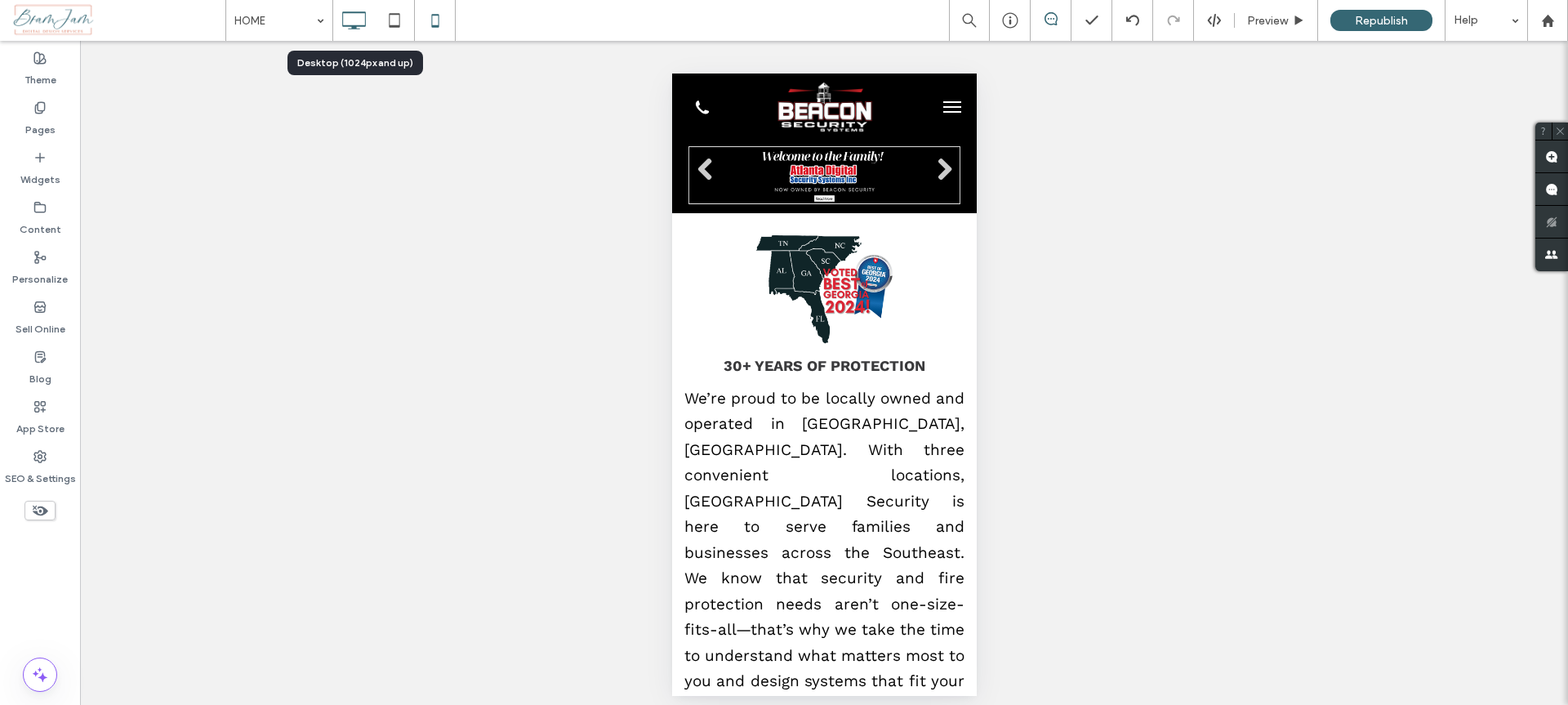
click at [353, 33] on icon at bounding box center [353, 20] width 32 height 32
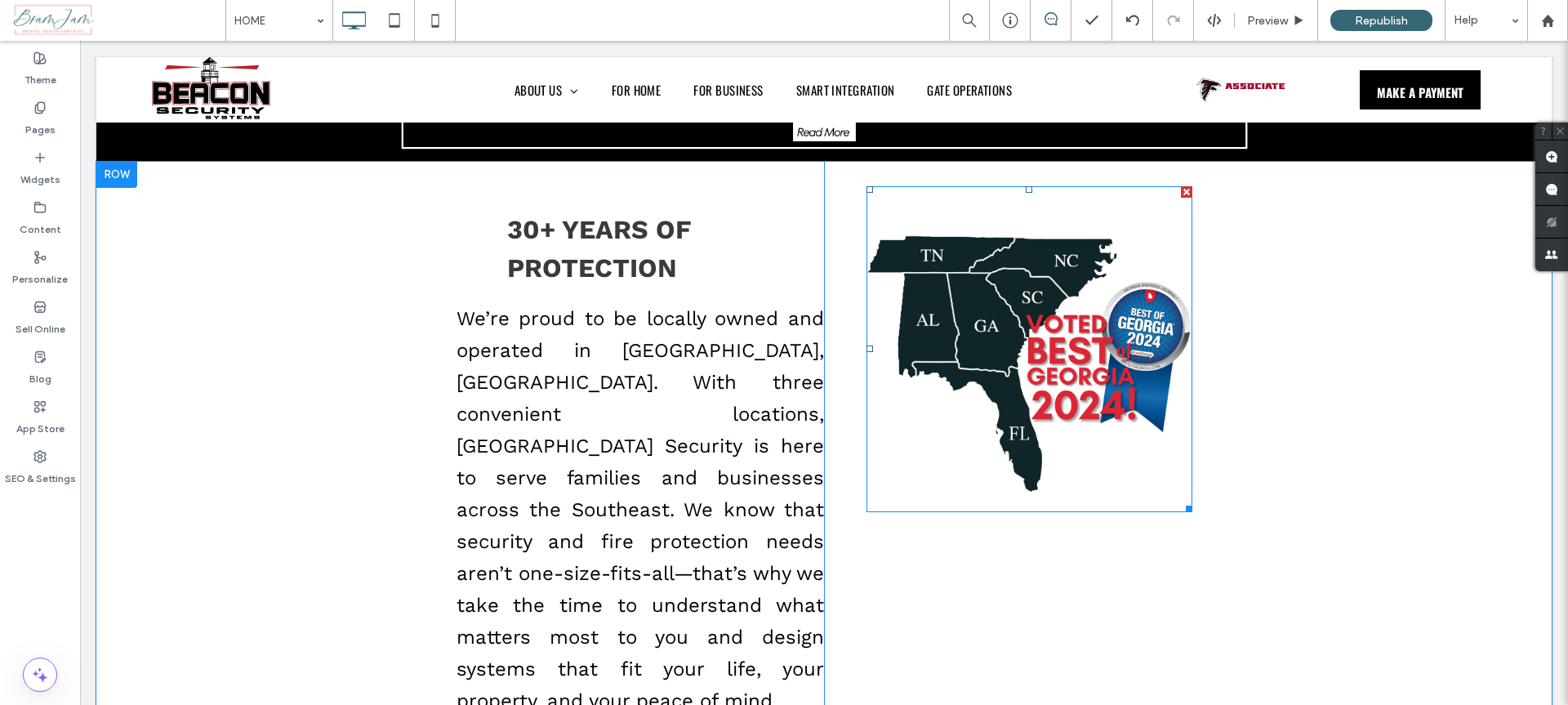
scroll to position [247, 0]
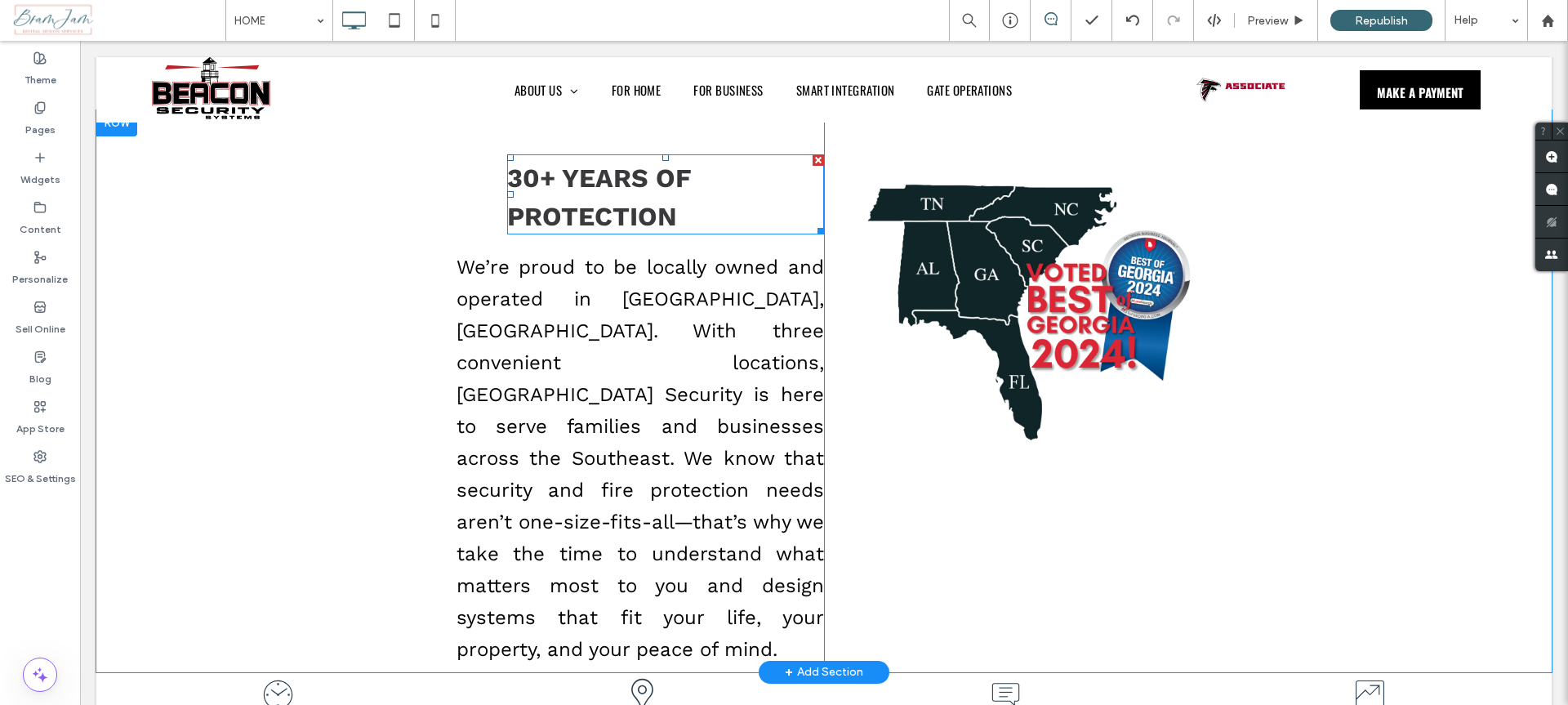
click at [666, 210] on strong "30+ YEARS OF PROTECTION" at bounding box center [600, 197] width 185 height 69
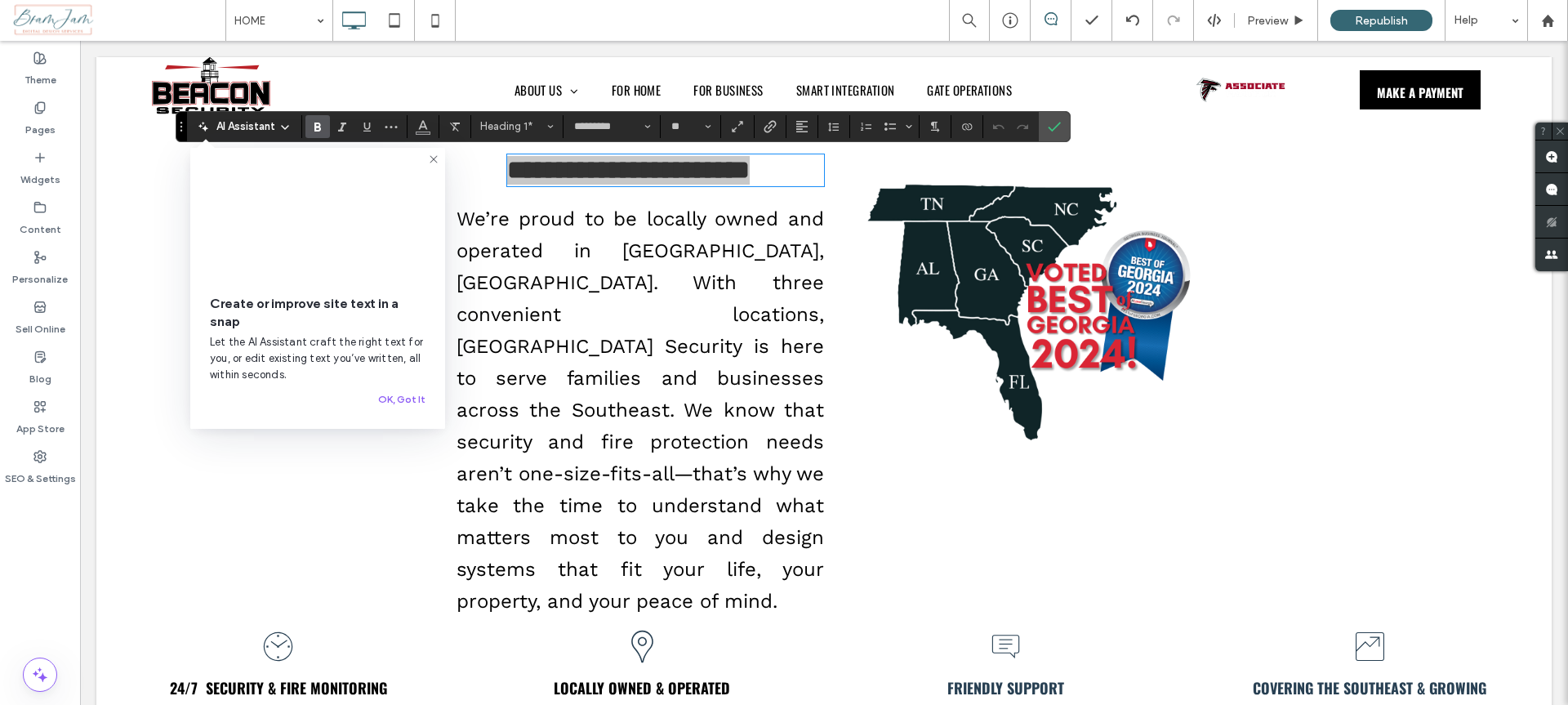
click at [429, 160] on icon at bounding box center [434, 159] width 13 height 13
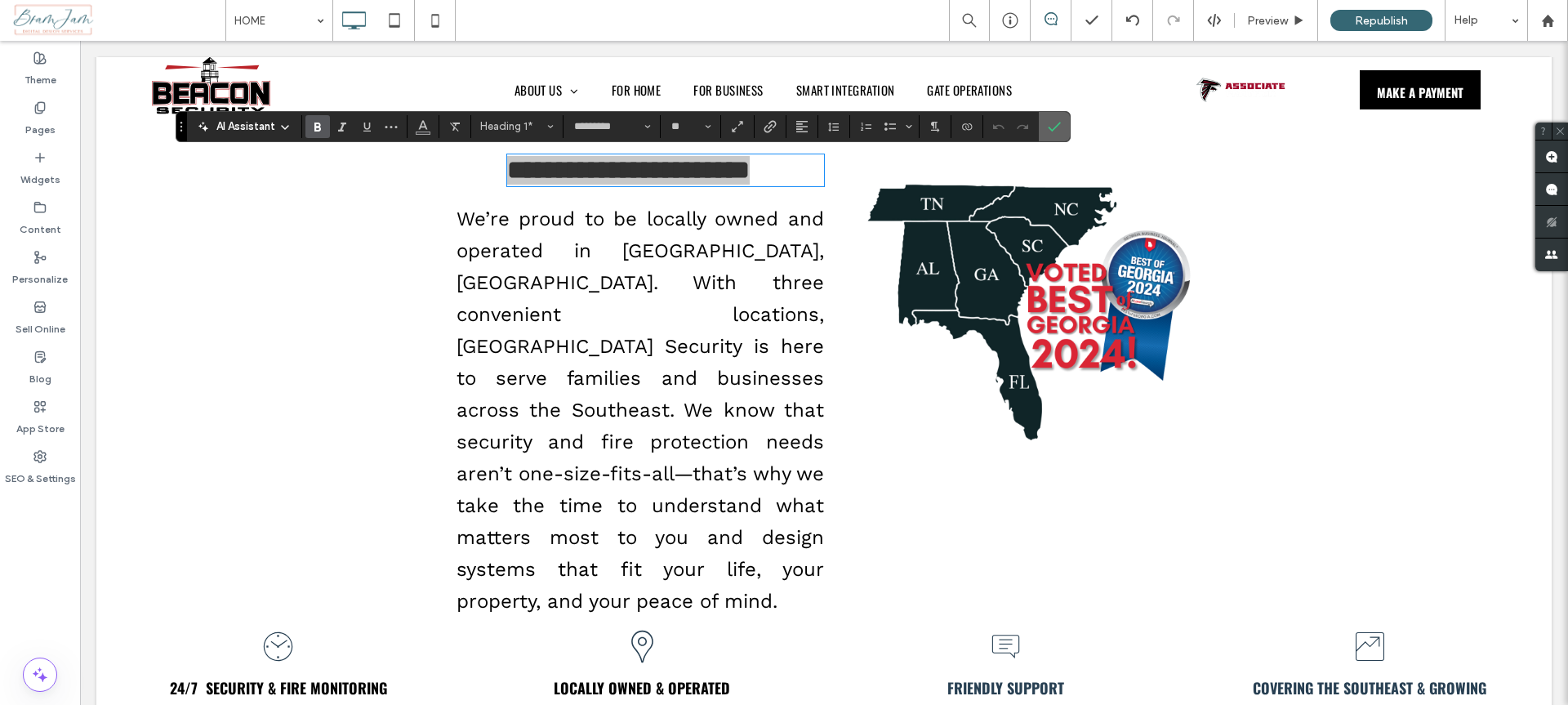
drag, startPoint x: 1055, startPoint y: 124, endPoint x: 979, endPoint y: 85, distance: 85.4
click at [1055, 124] on icon "Confirm" at bounding box center [1055, 127] width 13 height 13
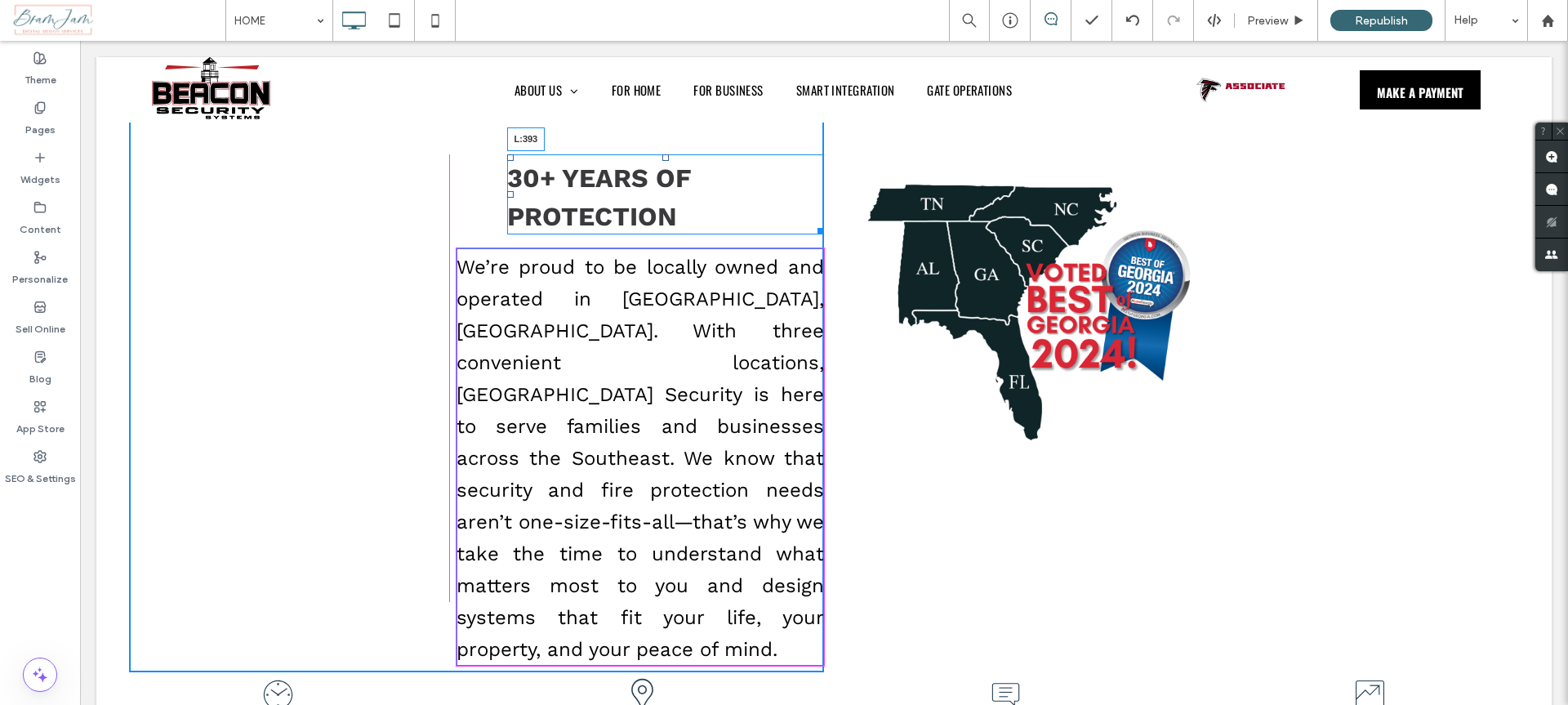
drag, startPoint x: 504, startPoint y: 193, endPoint x: 456, endPoint y: 198, distance: 48.3
click at [507, 198] on div "30+ YEARS OF PROTECTION L:393" at bounding box center [666, 194] width 317 height 80
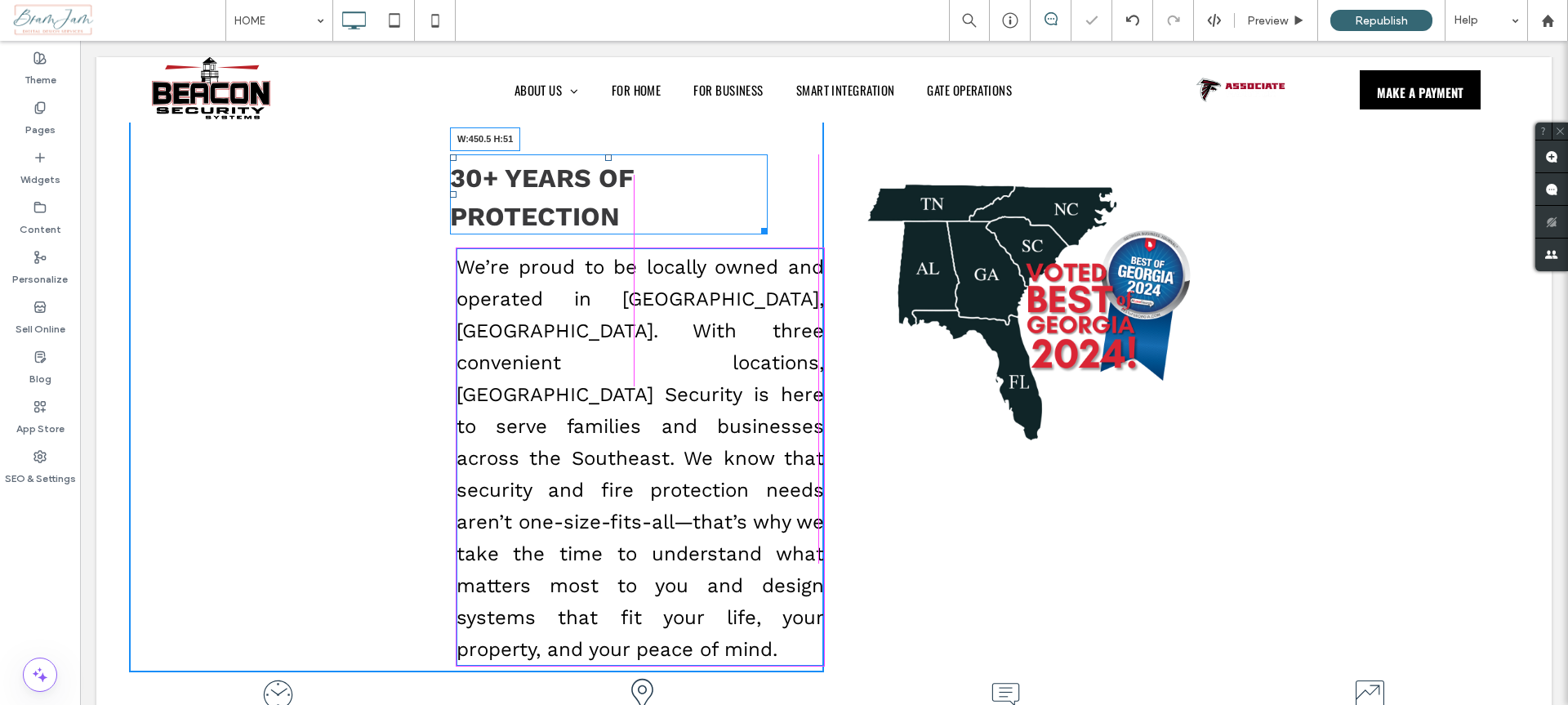
drag, startPoint x: 760, startPoint y: 228, endPoint x: 821, endPoint y: 228, distance: 61.0
click at [821, 228] on div "30+ YEARS OF PROTECTION W:450.5 H:51 We’re proud to be locally owned and operat…" at bounding box center [824, 391] width 1390 height 562
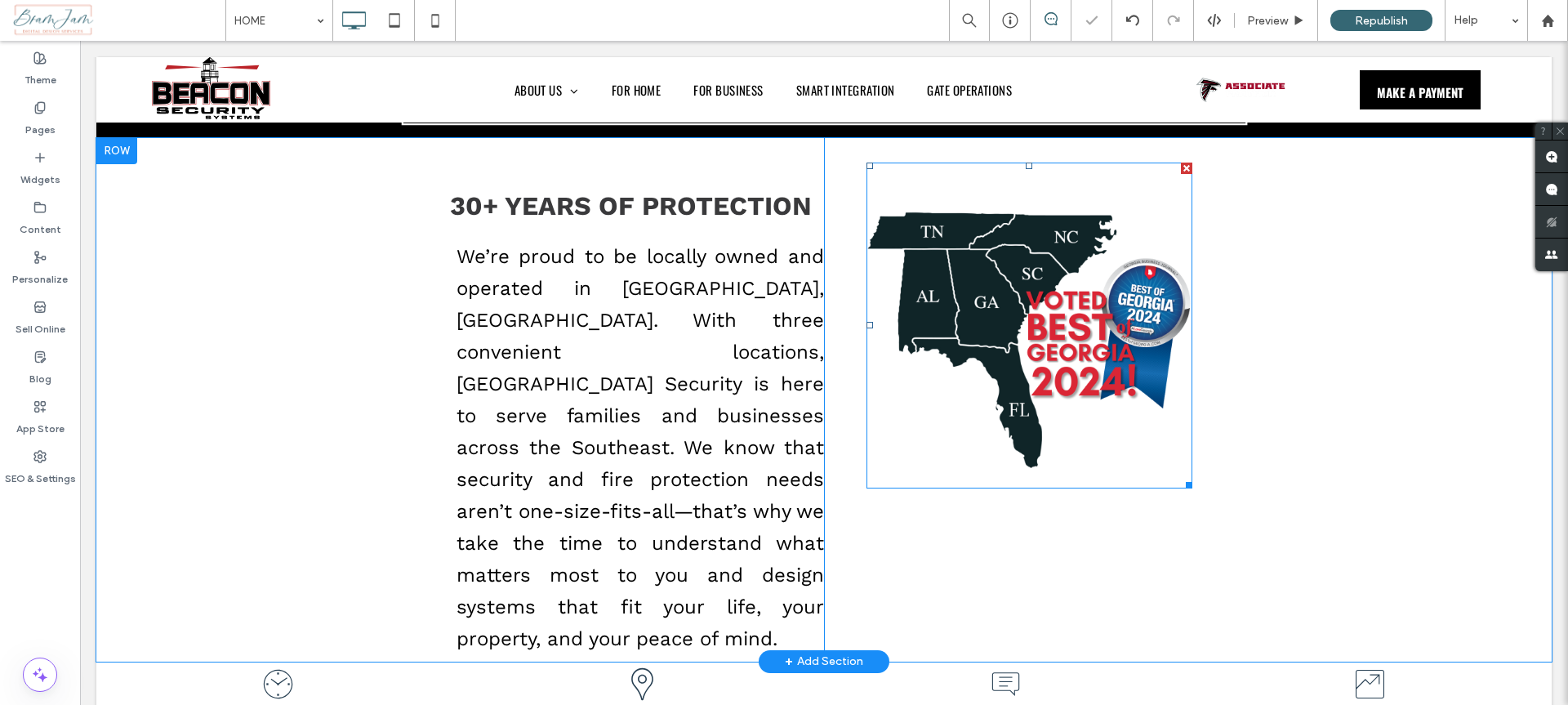
scroll to position [26, 0]
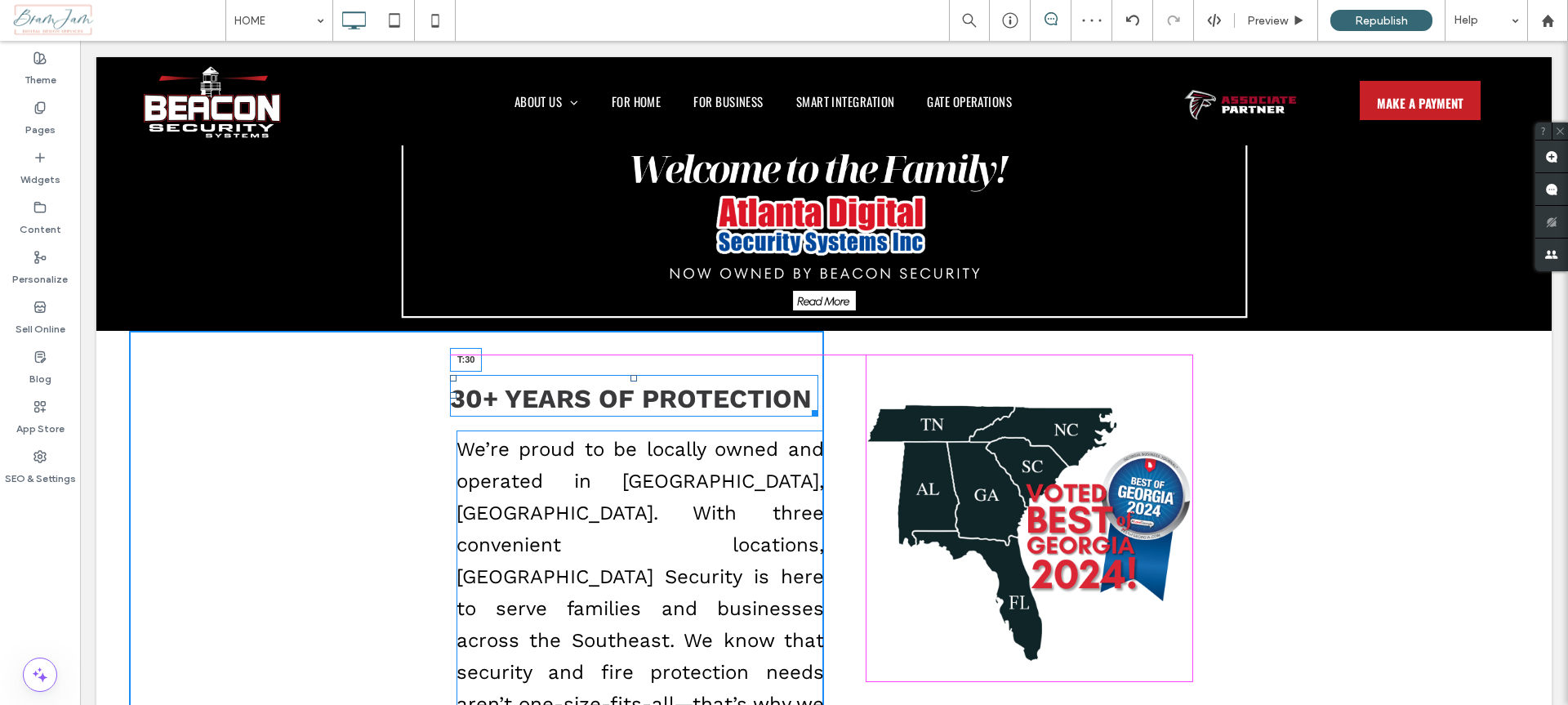
drag, startPoint x: 635, startPoint y: 378, endPoint x: 640, endPoint y: 359, distance: 19.6
click at [640, 375] on div "30+ YEARS OF PROTECTION T:30" at bounding box center [634, 396] width 368 height 42
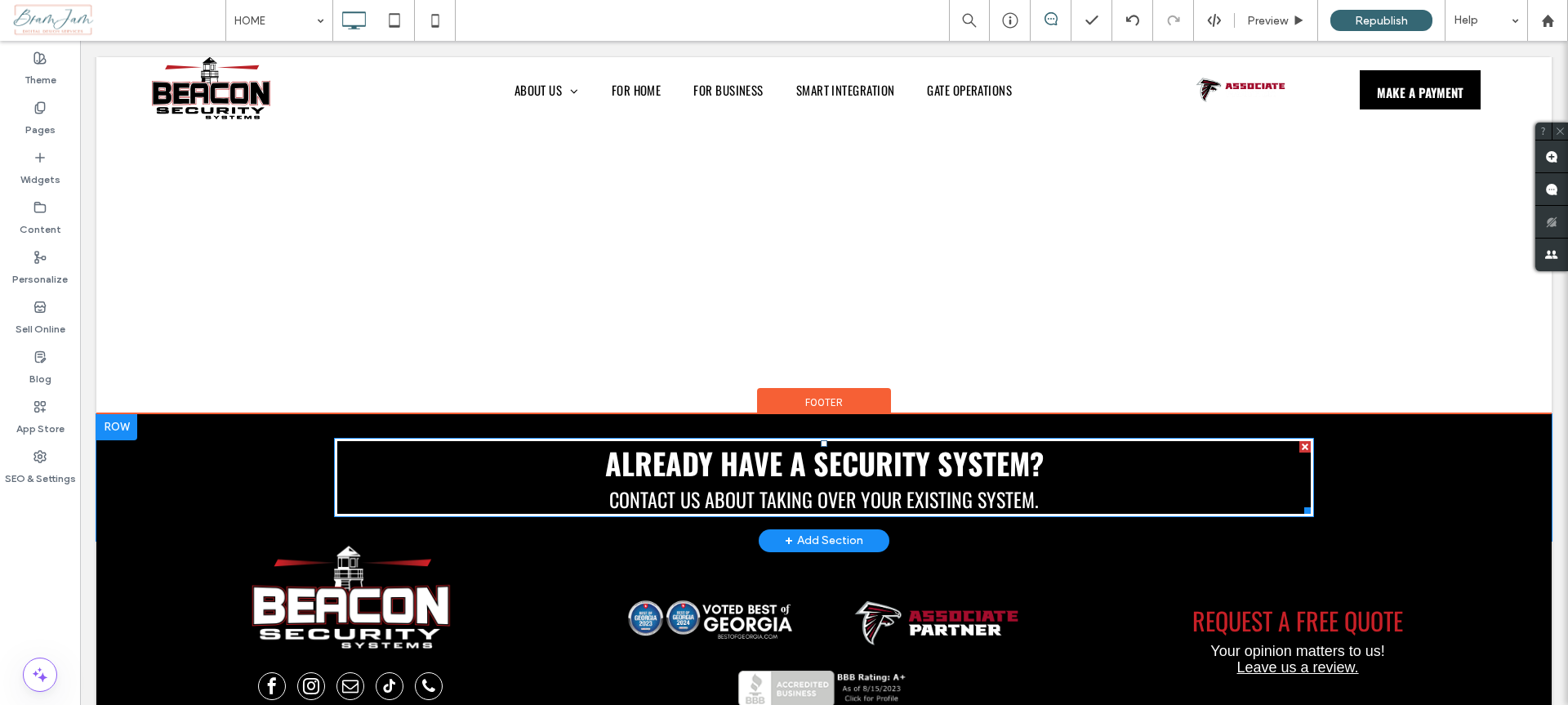
scroll to position [3838, 0]
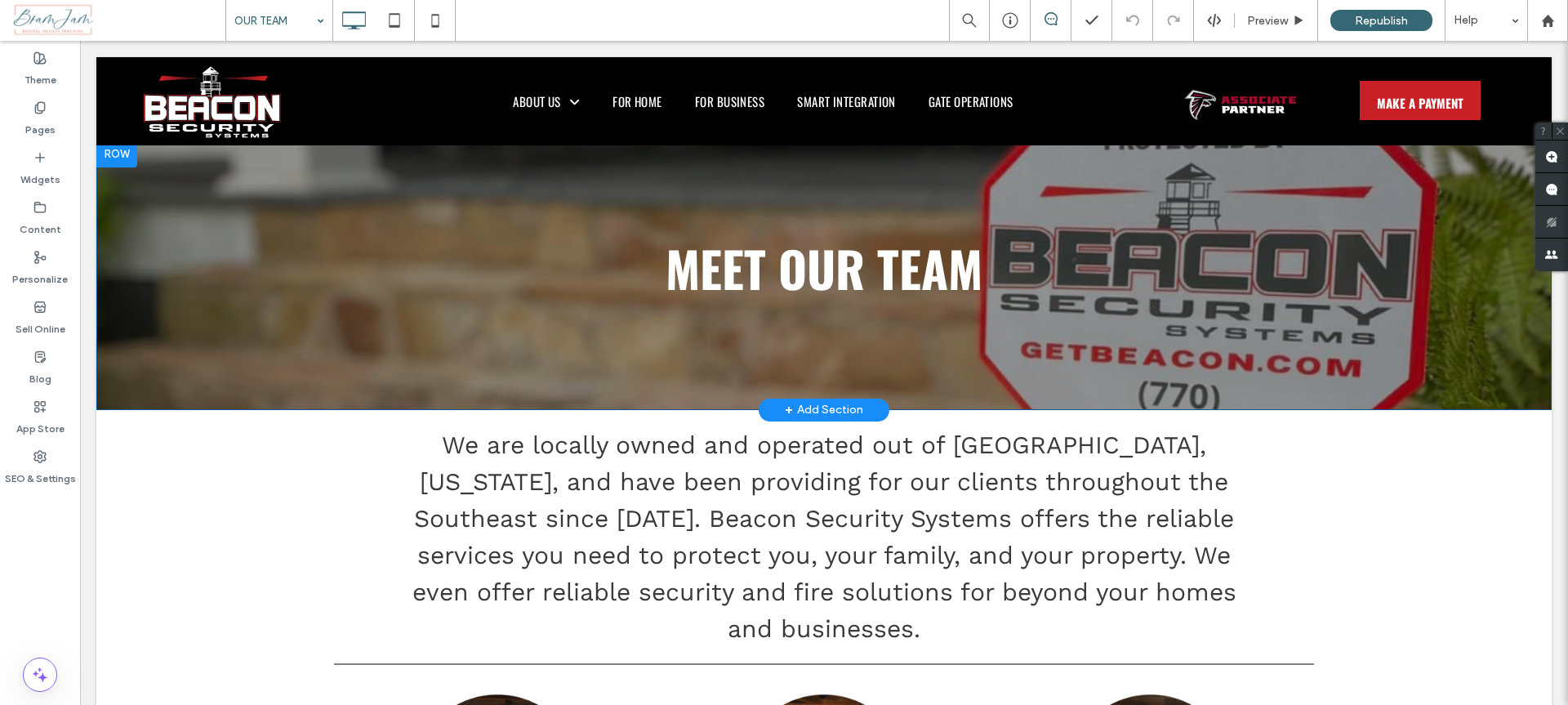
click at [1231, 198] on div "MEET OUR TEAM Click To Paste Row + Add Section" at bounding box center [824, 276] width 1456 height 268
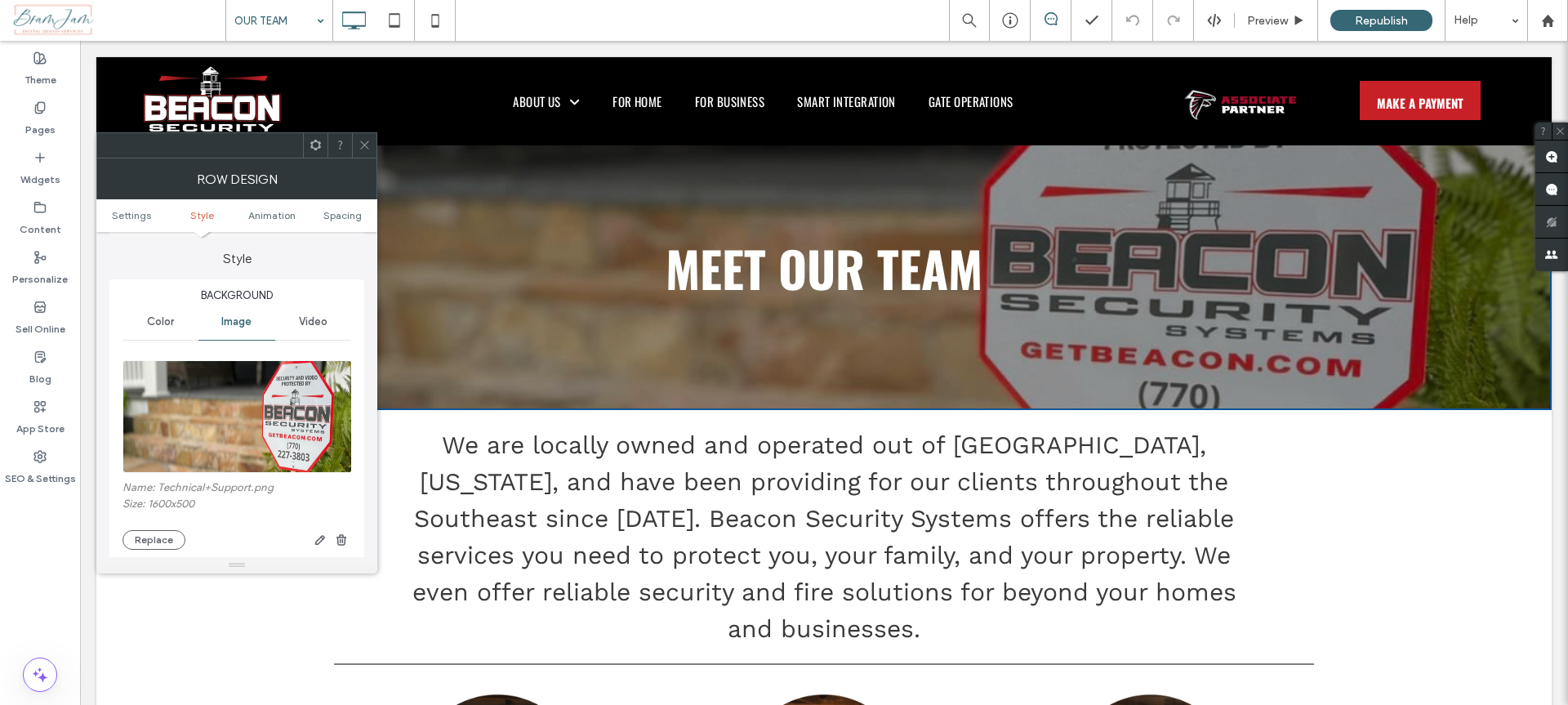
scroll to position [167, 0]
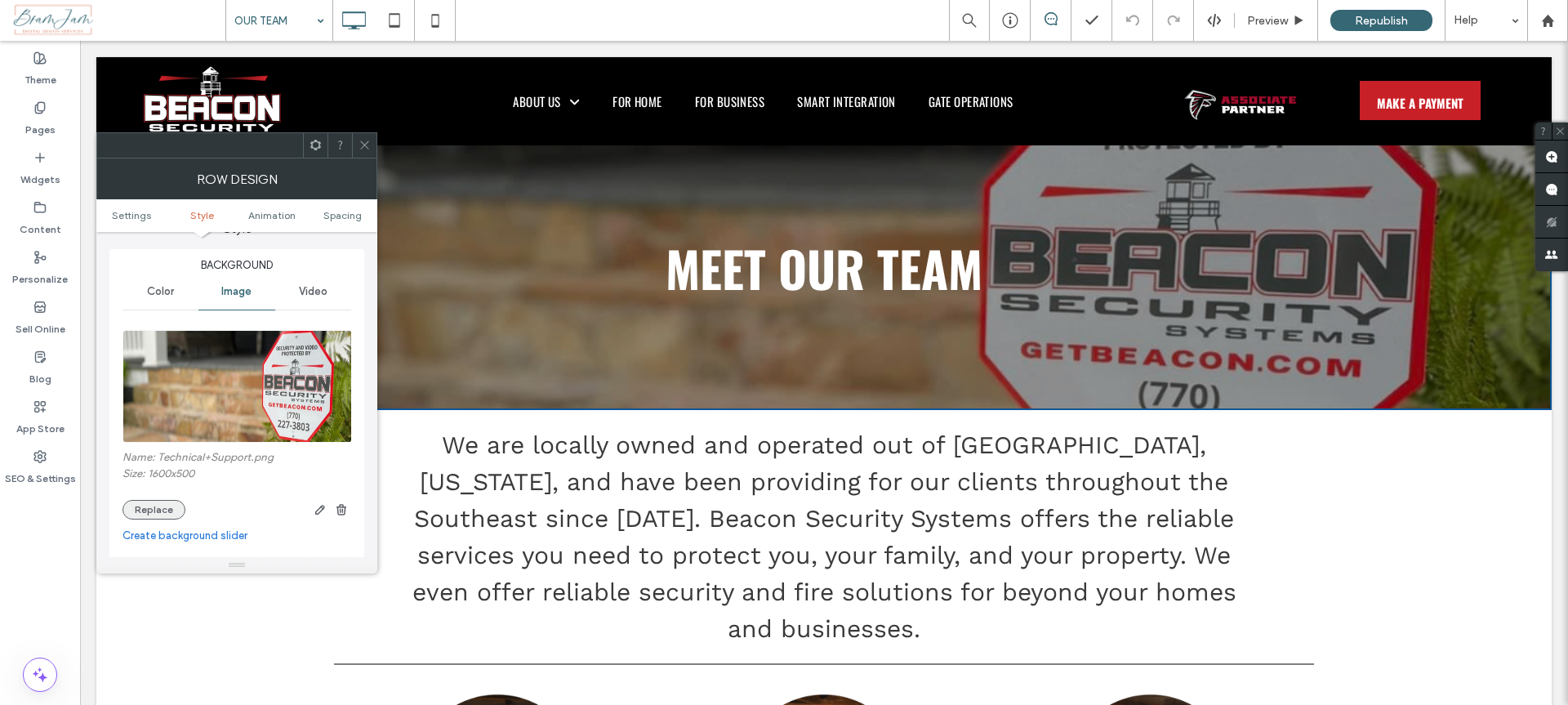
click at [143, 505] on button "Replace" at bounding box center [153, 510] width 62 height 20
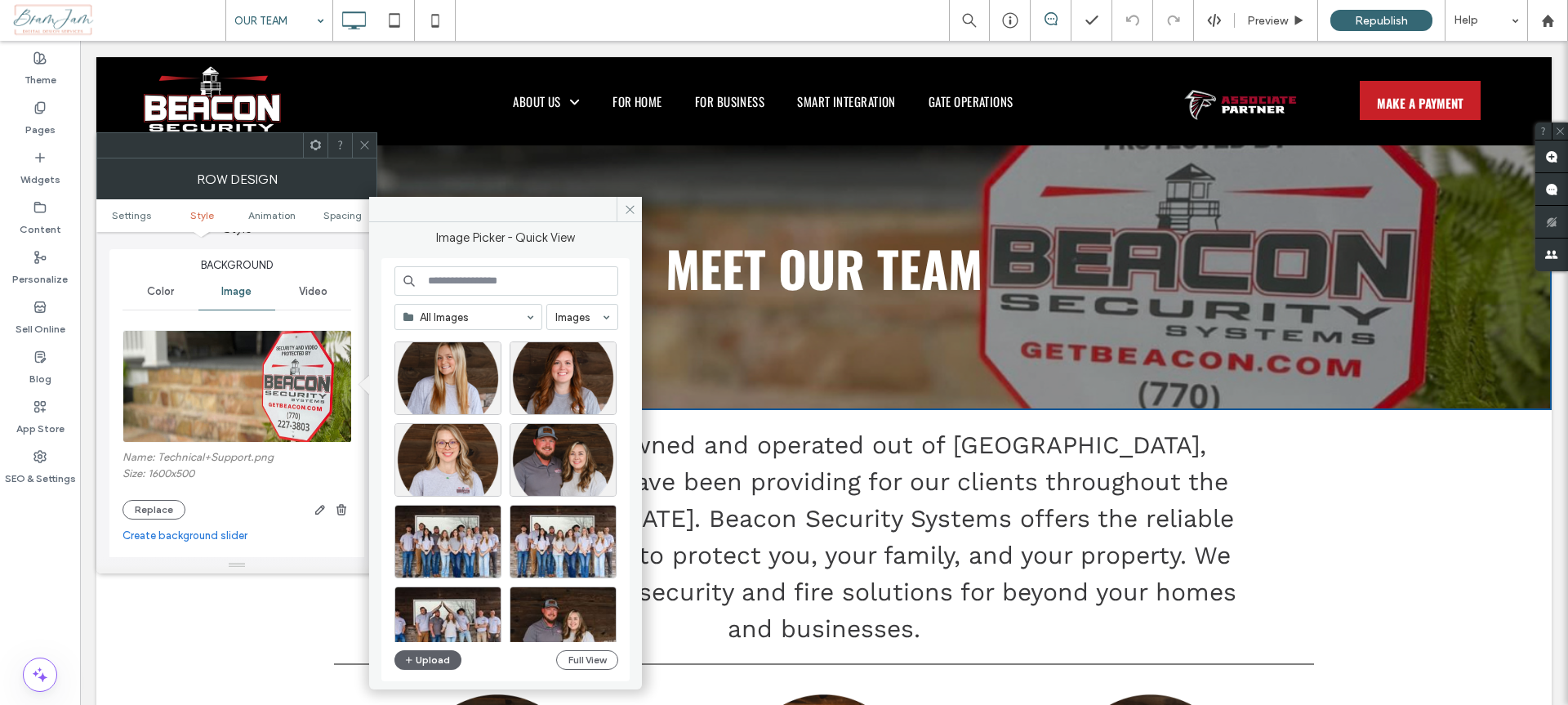
scroll to position [3299, 0]
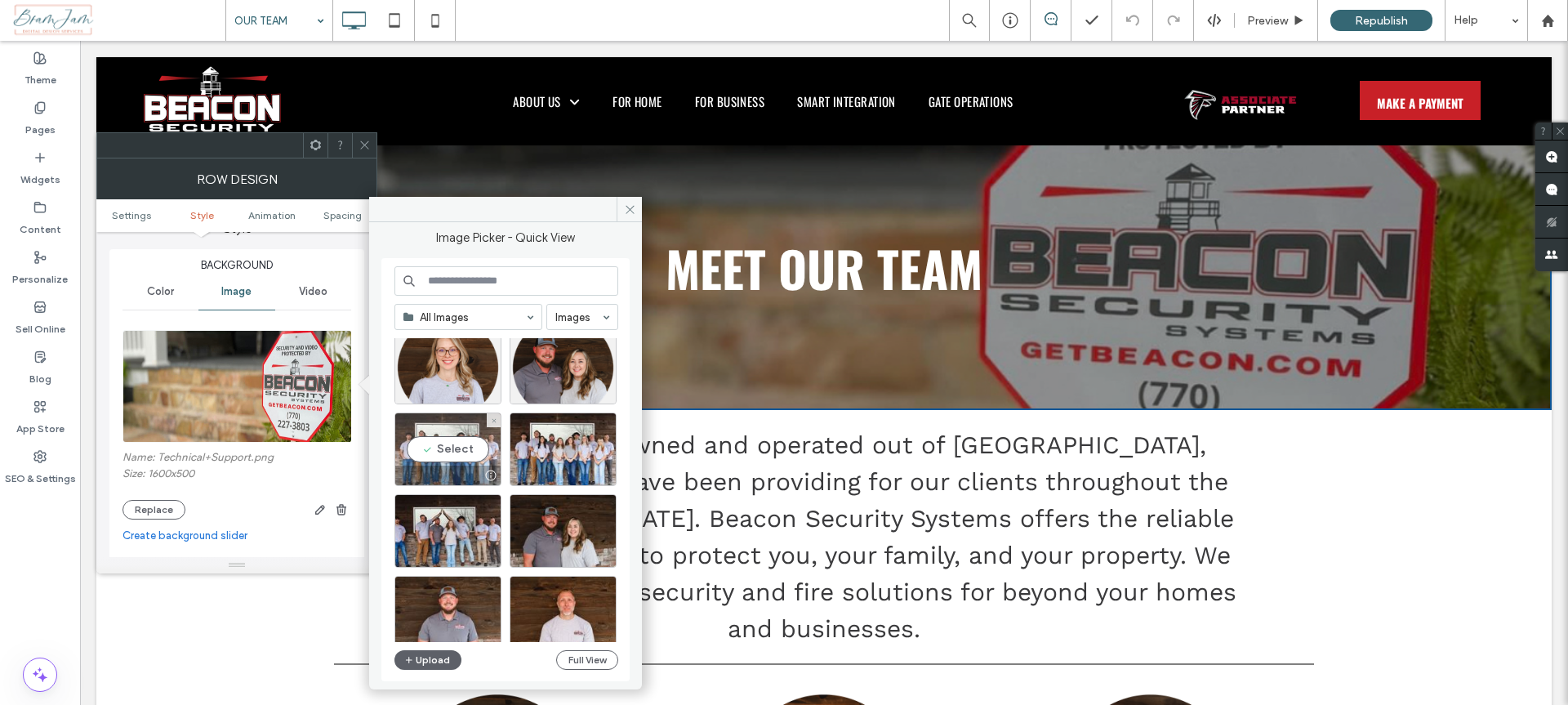
click at [471, 451] on div "Select" at bounding box center [447, 449] width 107 height 73
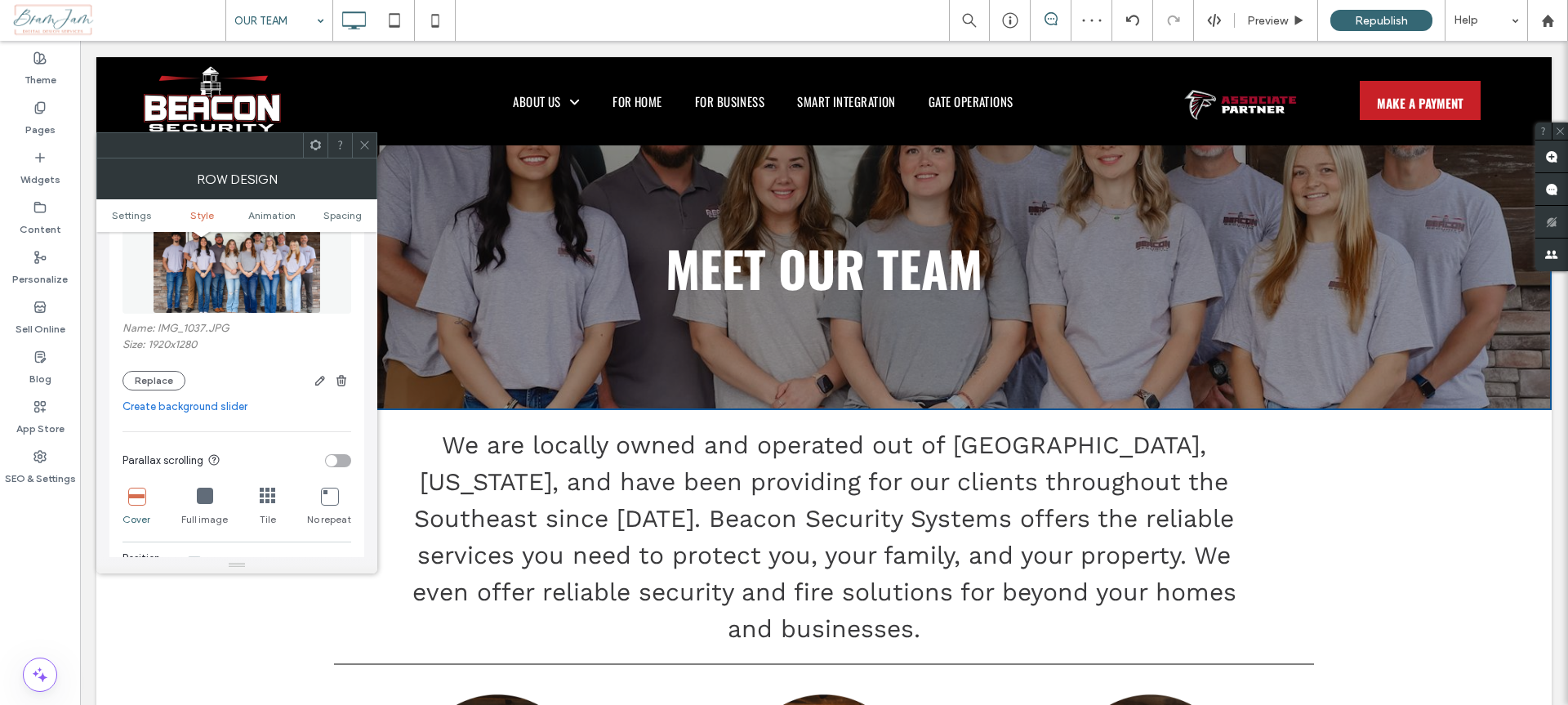
scroll to position [457, 0]
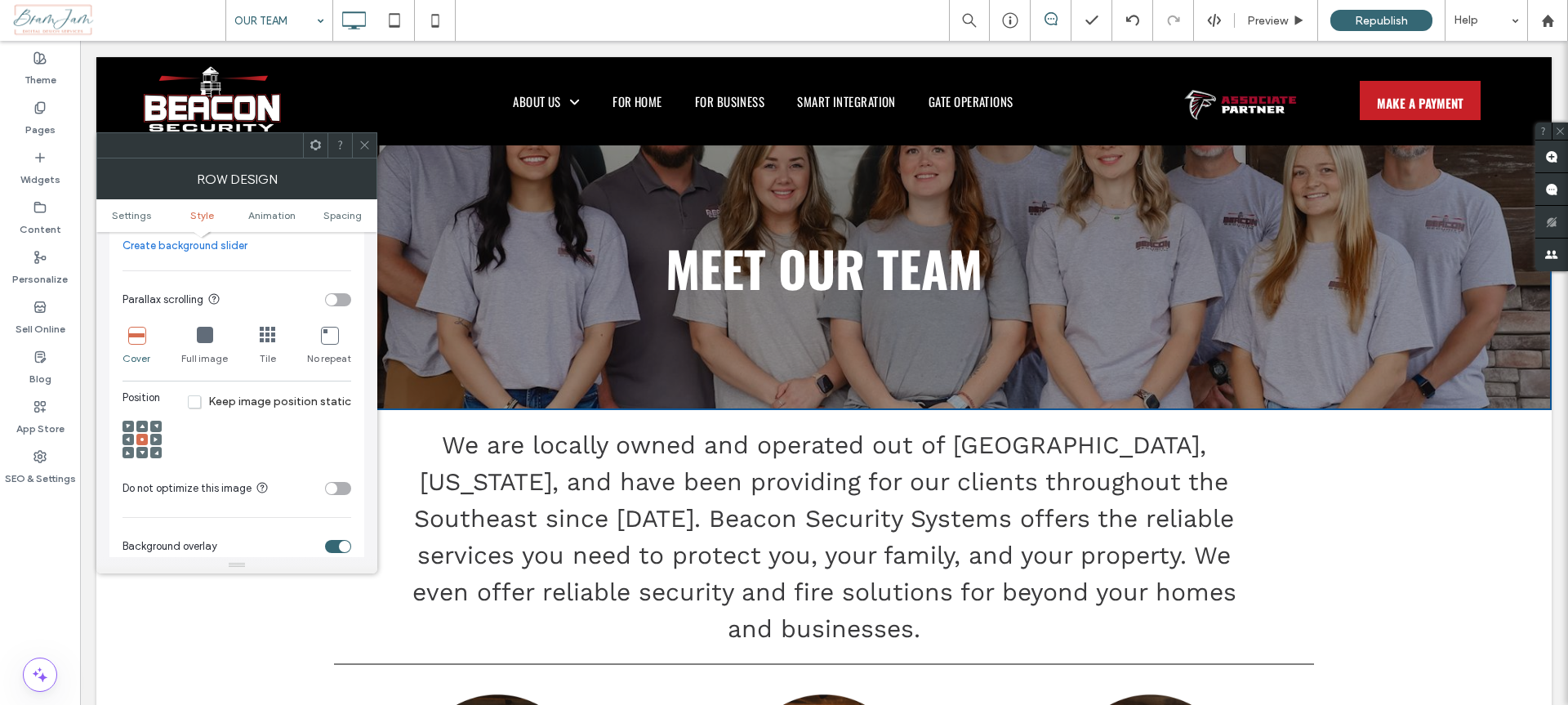
click at [143, 424] on use at bounding box center [142, 426] width 5 height 4
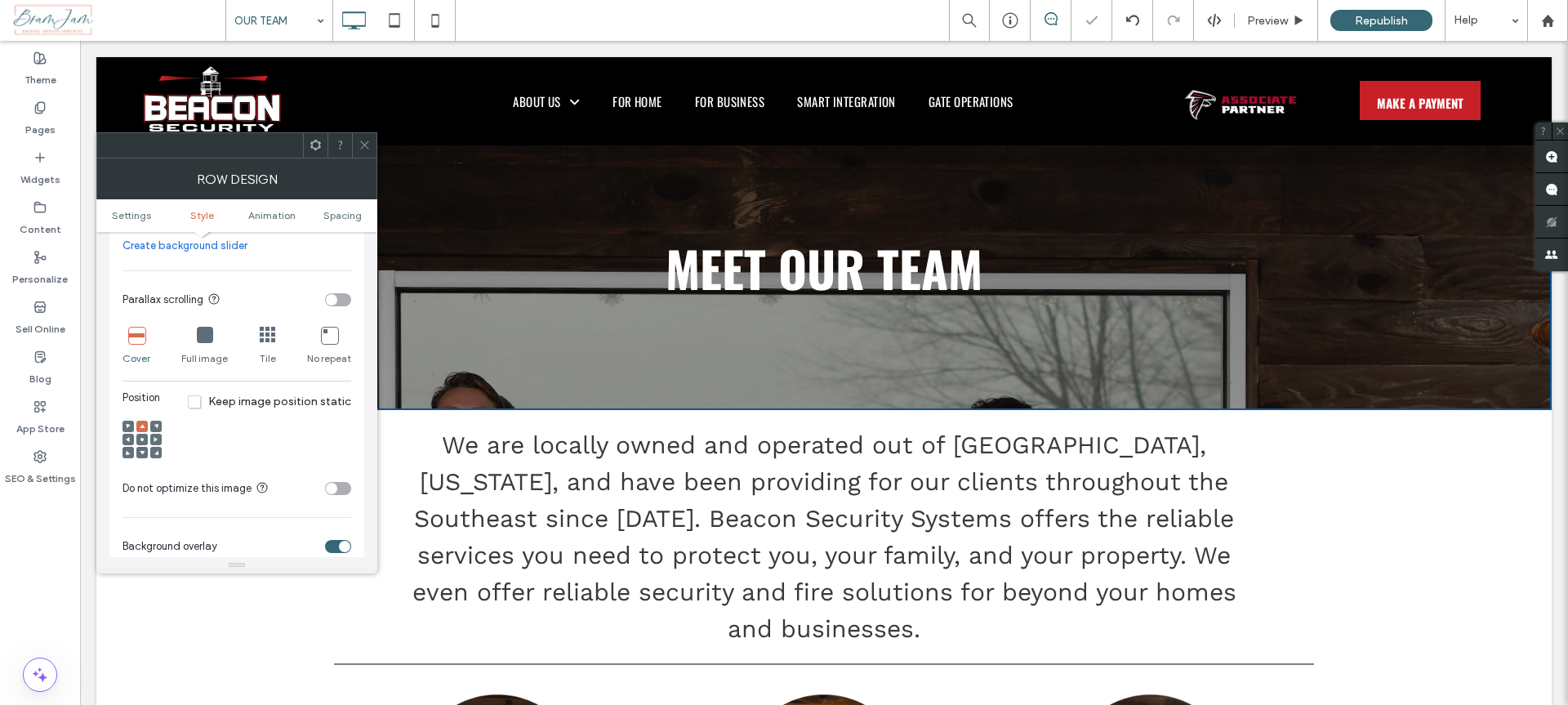
scroll to position [585, 0]
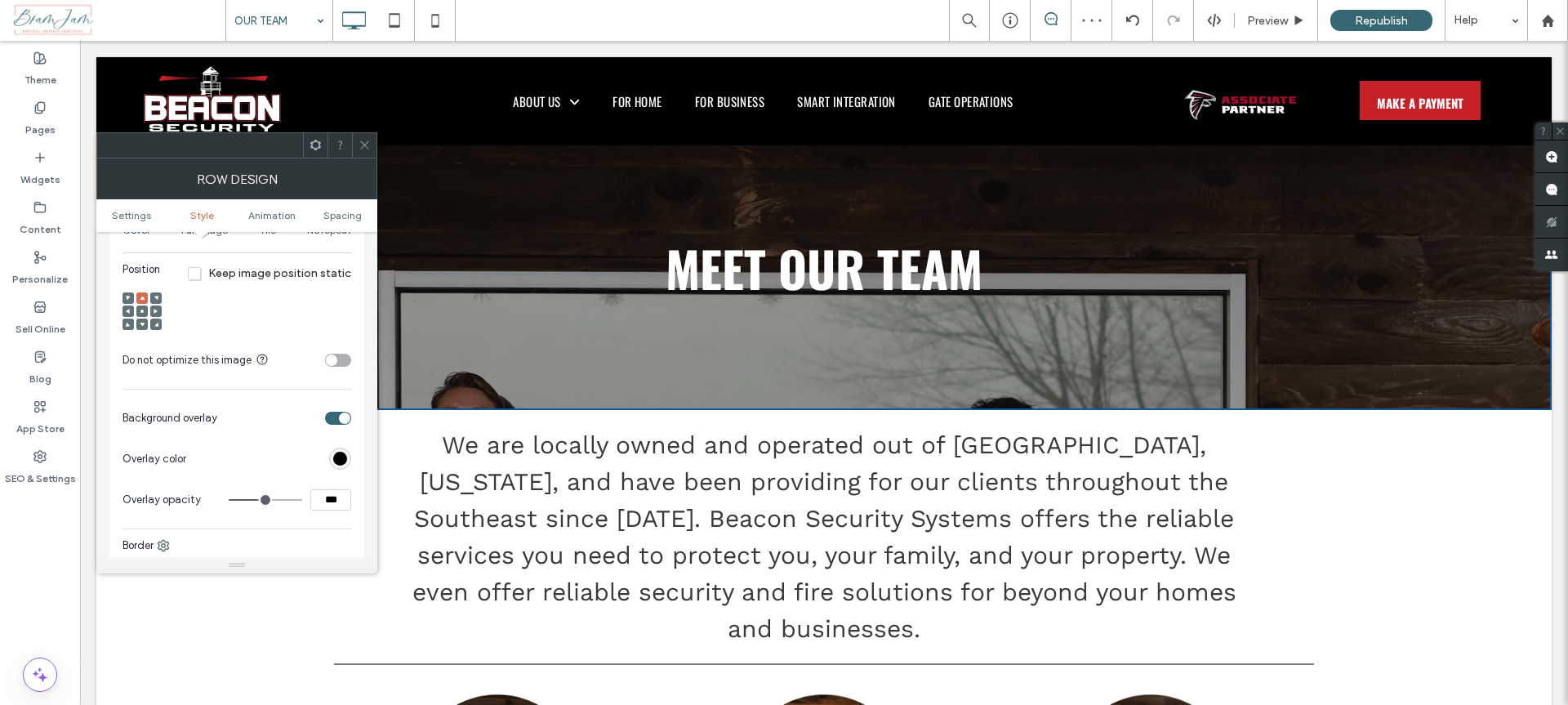
click at [141, 309] on icon at bounding box center [142, 312] width 5 height 5
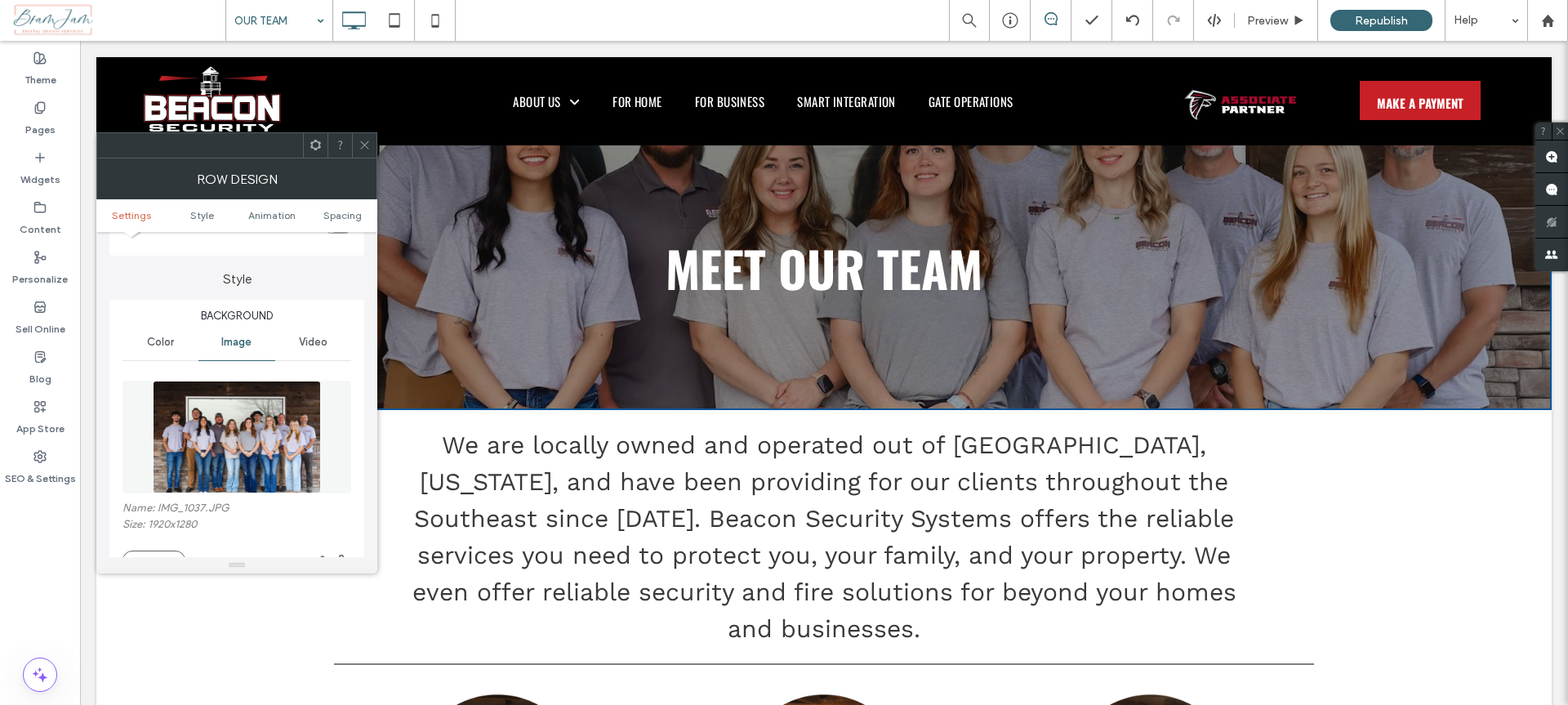
scroll to position [267, 0]
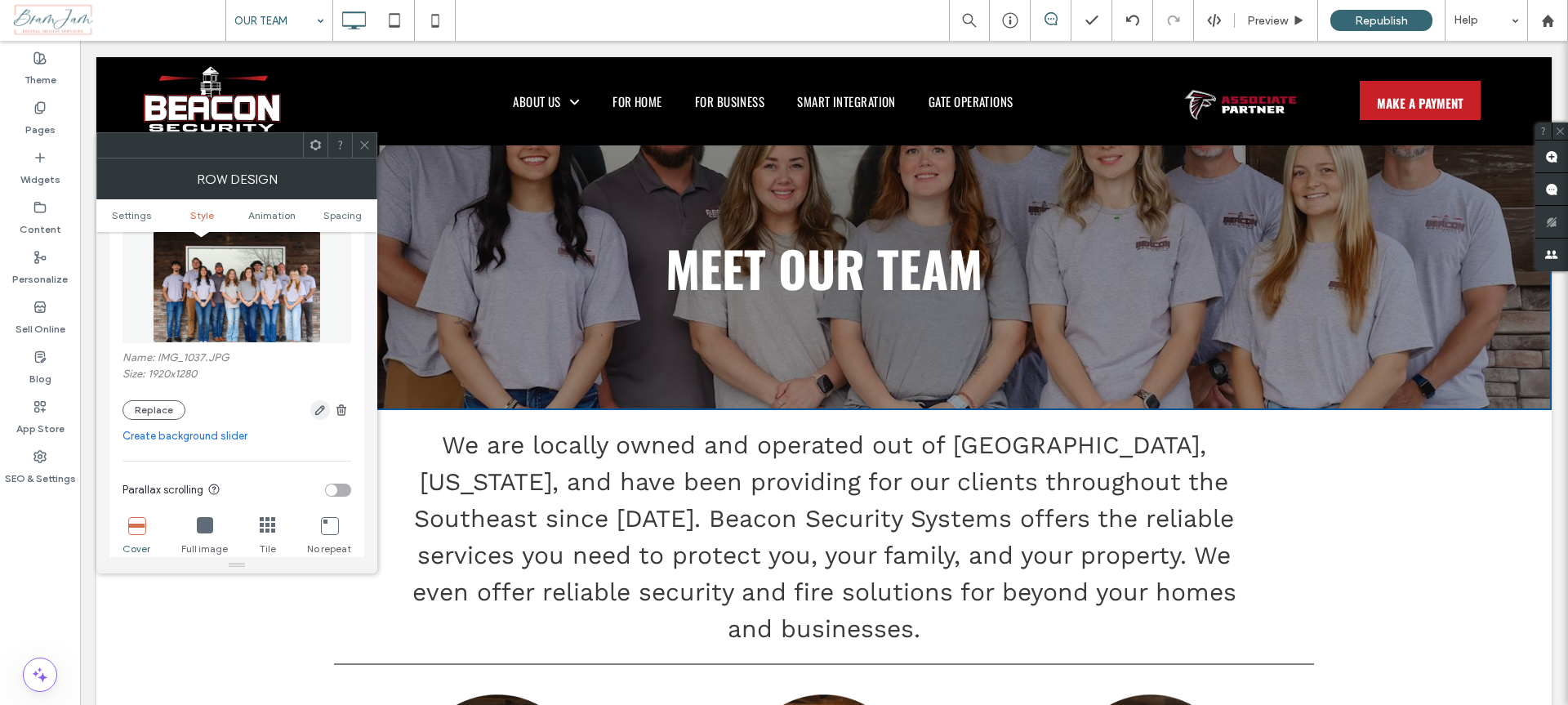
click at [321, 405] on use "button" at bounding box center [320, 410] width 10 height 10
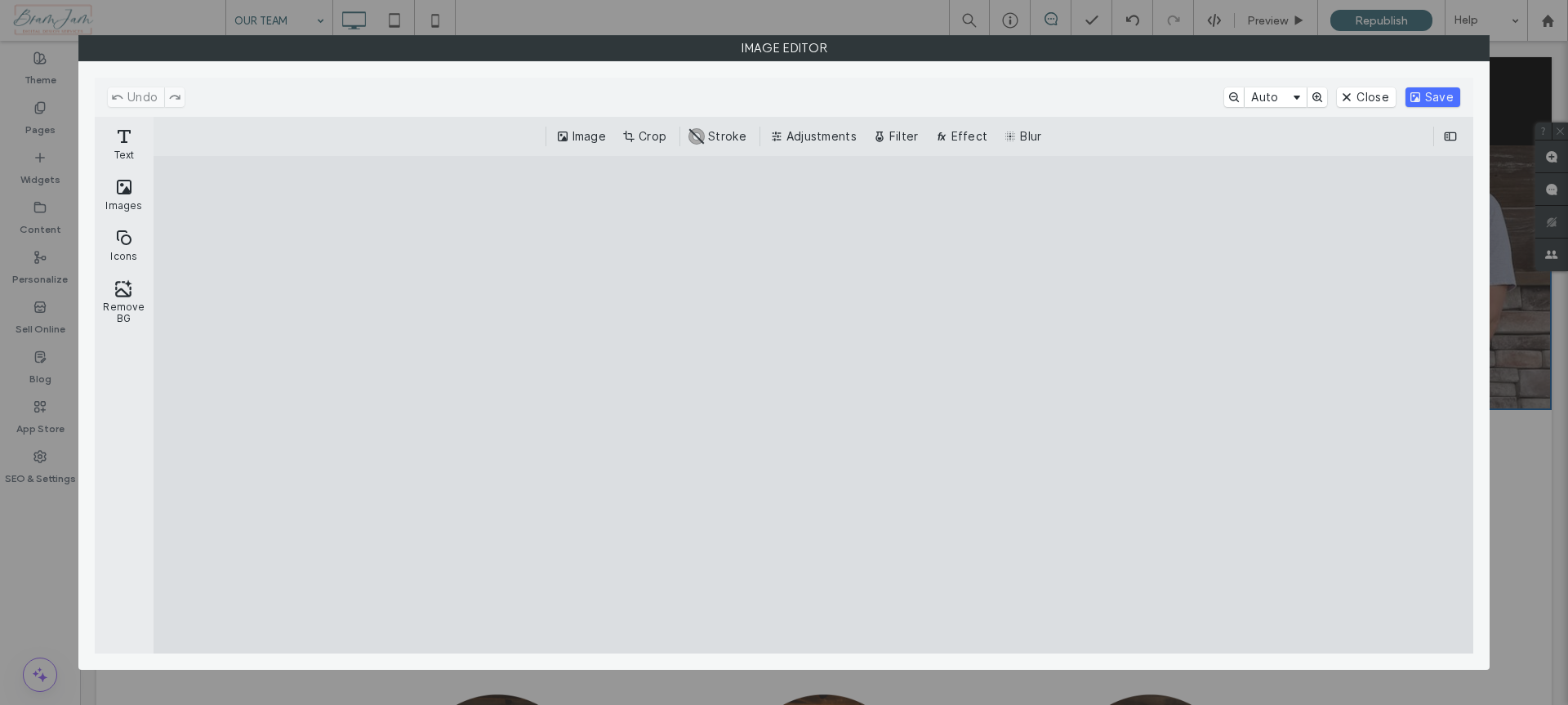
click at [668, 140] on button "Crop" at bounding box center [646, 137] width 54 height 20
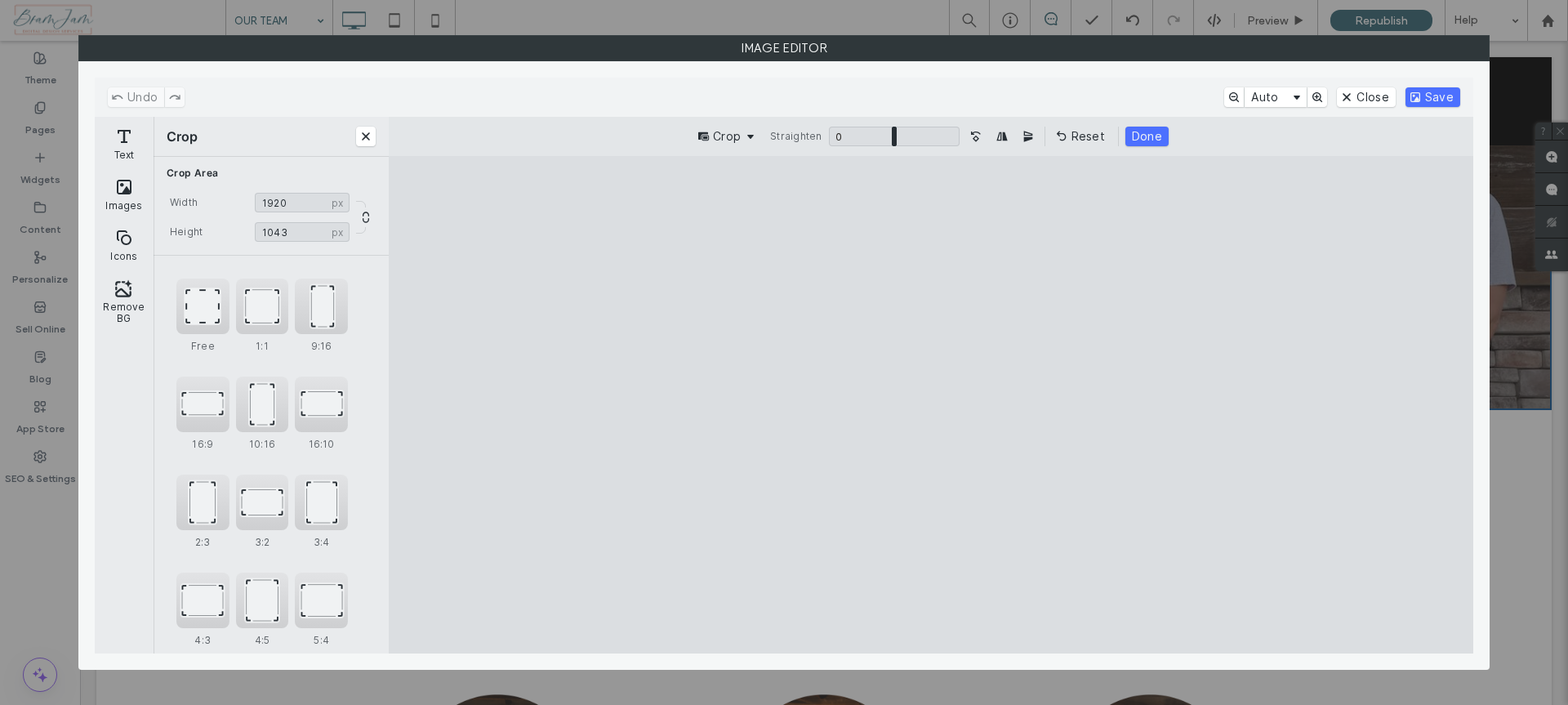
type input "****"
drag, startPoint x: 936, startPoint y: 207, endPoint x: 961, endPoint y: 280, distance: 77.2
click at [931, 405] on cesdk-canvas "Editor canvas" at bounding box center [931, 405] width 0 height 0
click at [1448, 96] on button "Save" at bounding box center [1433, 98] width 55 height 20
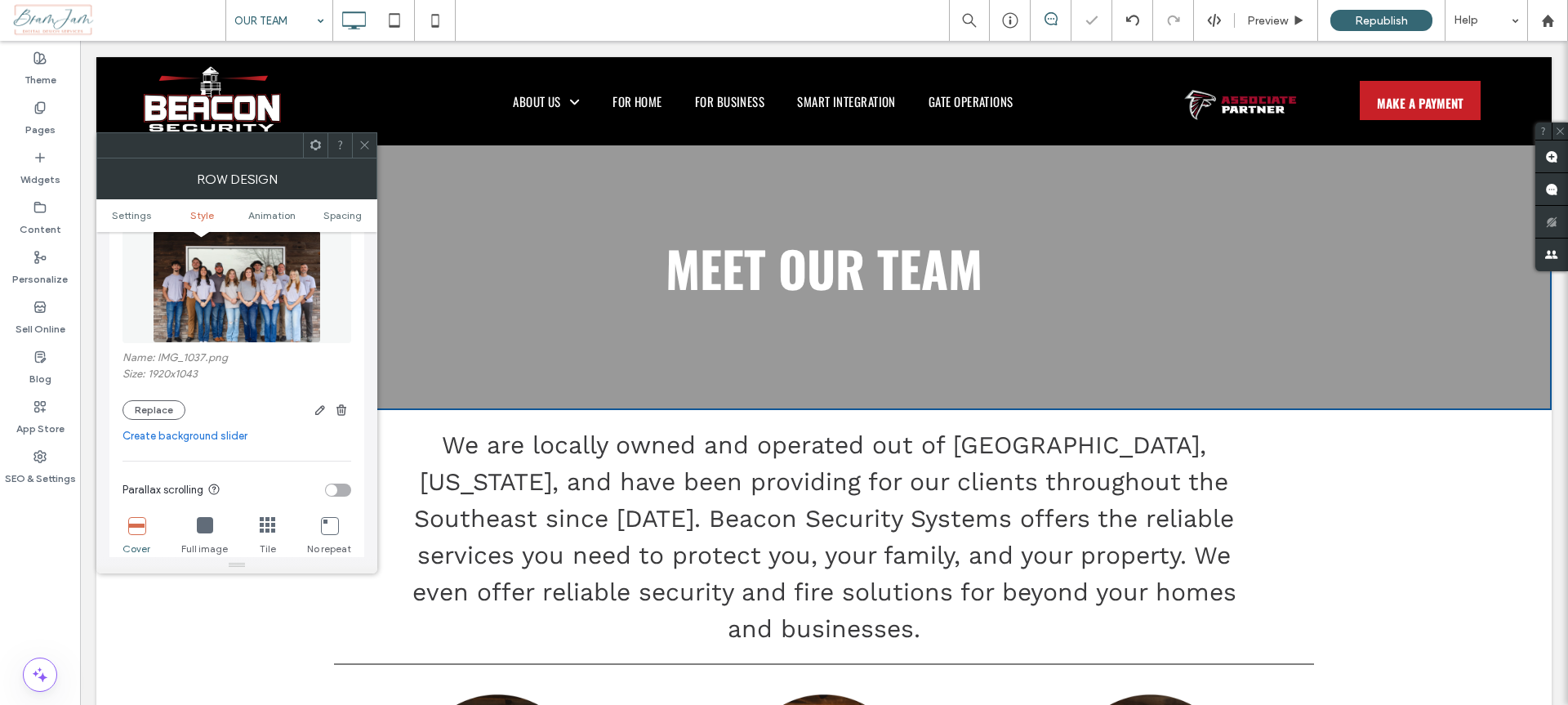
scroll to position [400, 0]
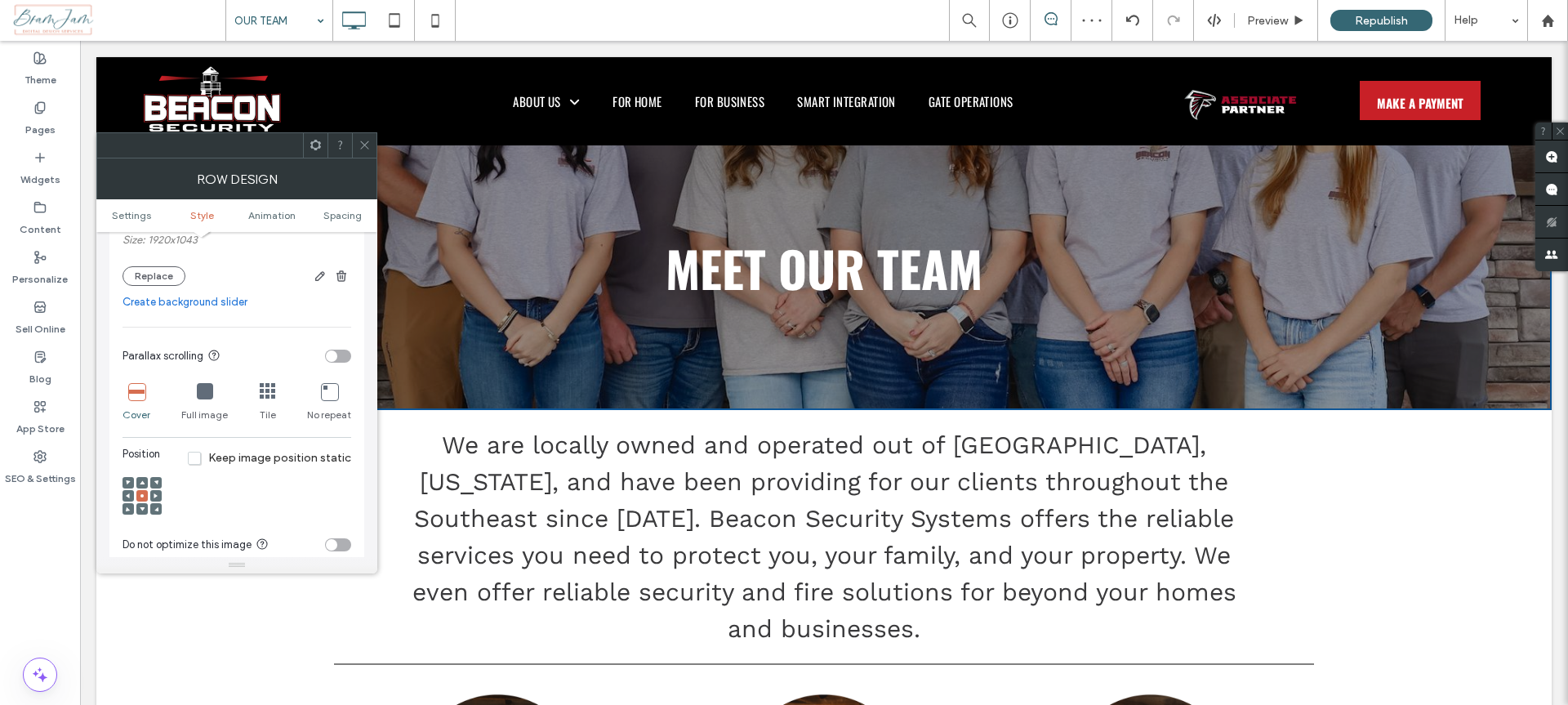
click at [141, 480] on icon at bounding box center [142, 482] width 5 height 5
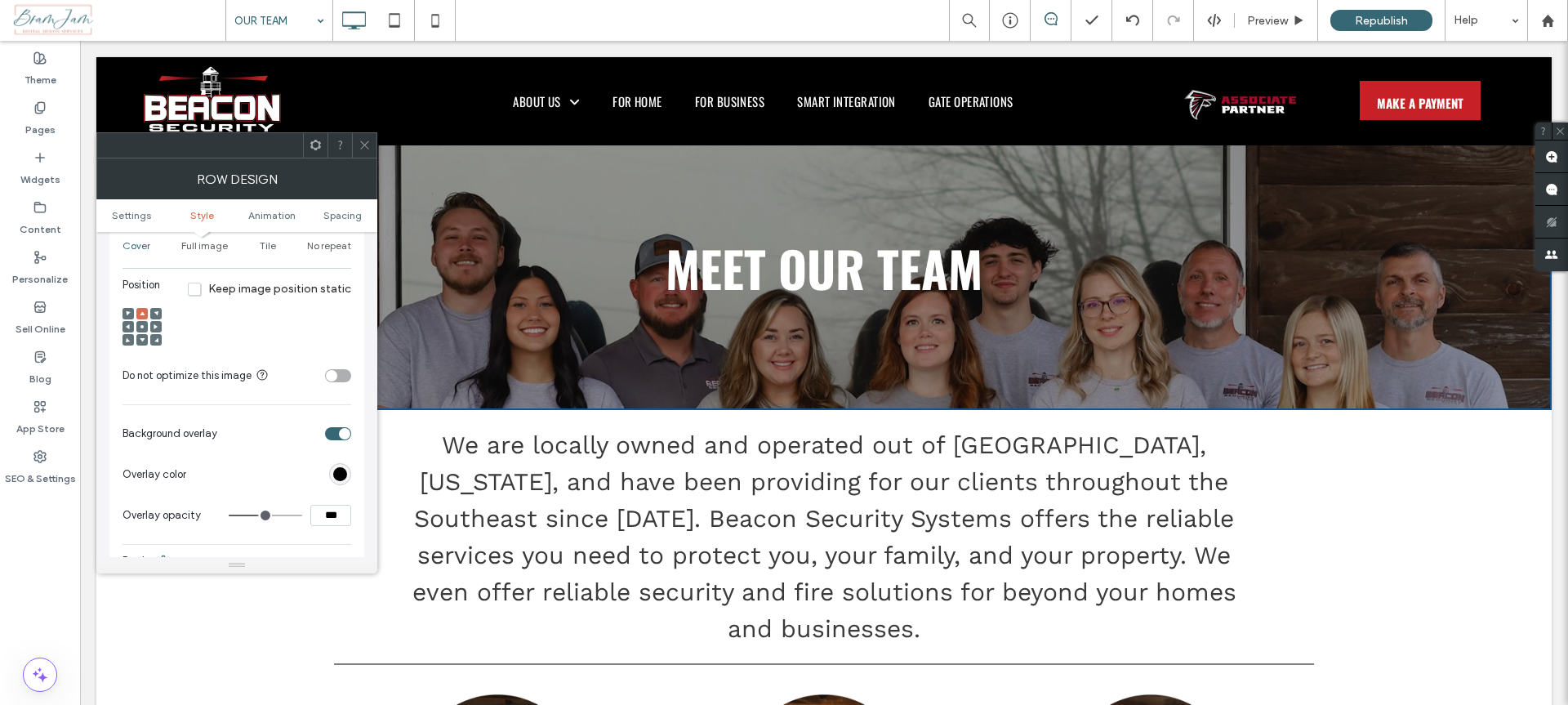
scroll to position [500, 0]
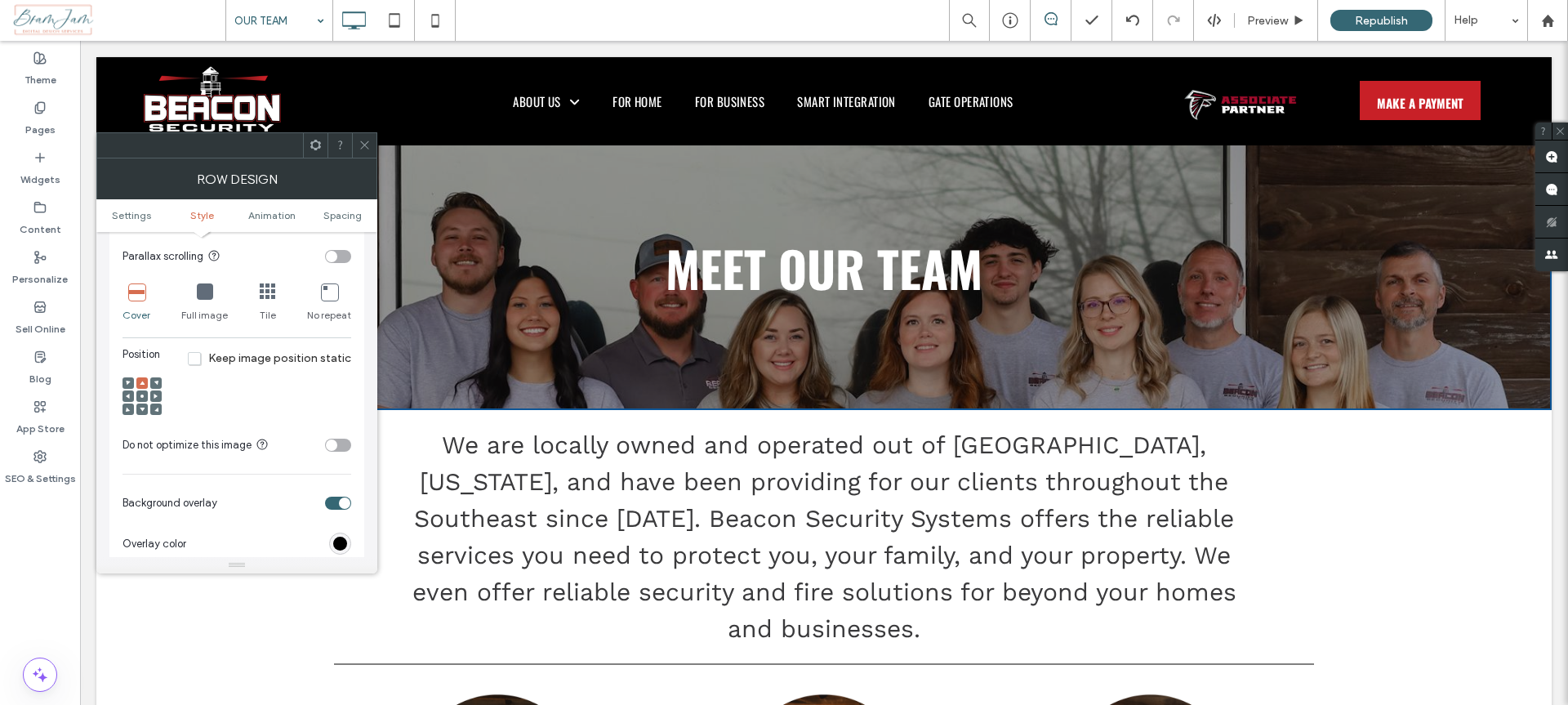
click at [141, 393] on icon at bounding box center [142, 396] width 5 height 5
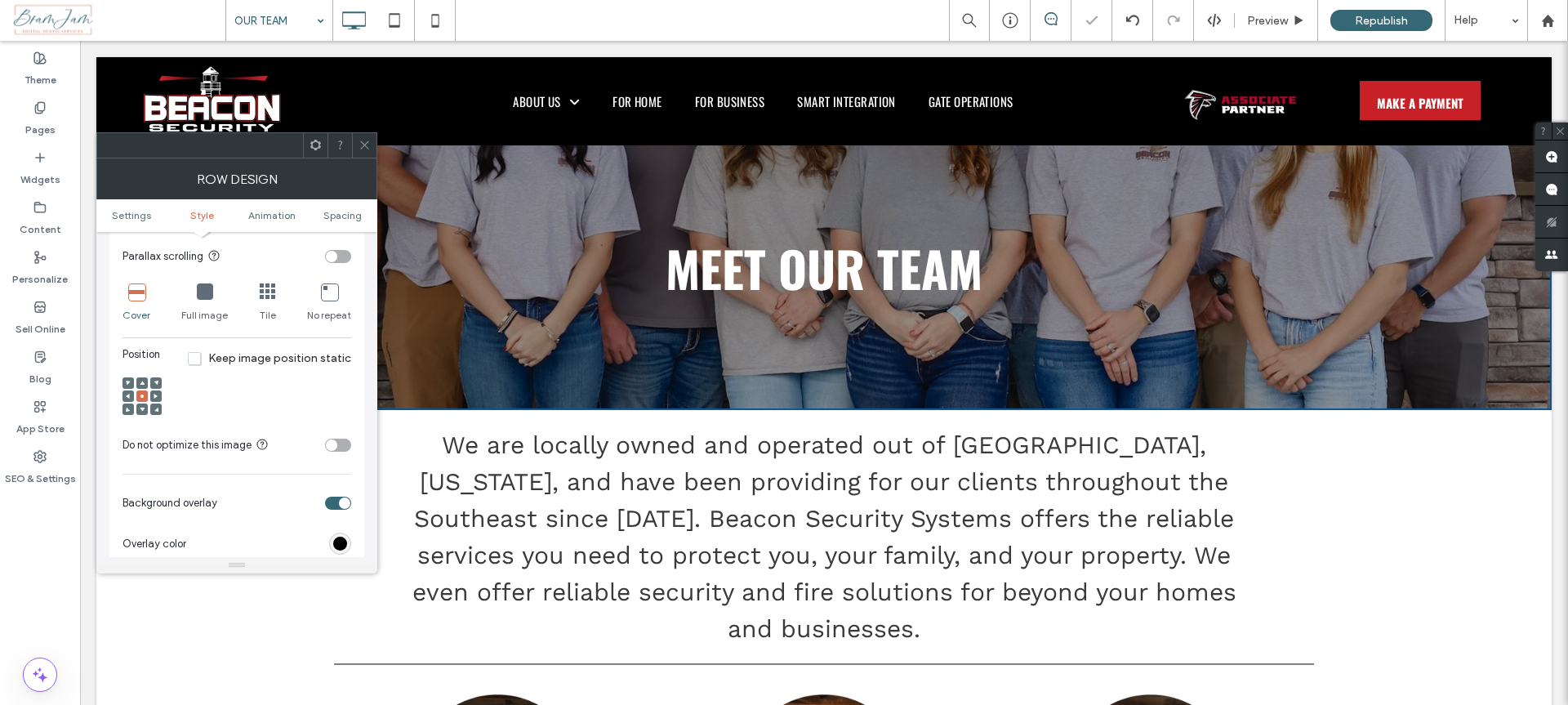
scroll to position [408, 0]
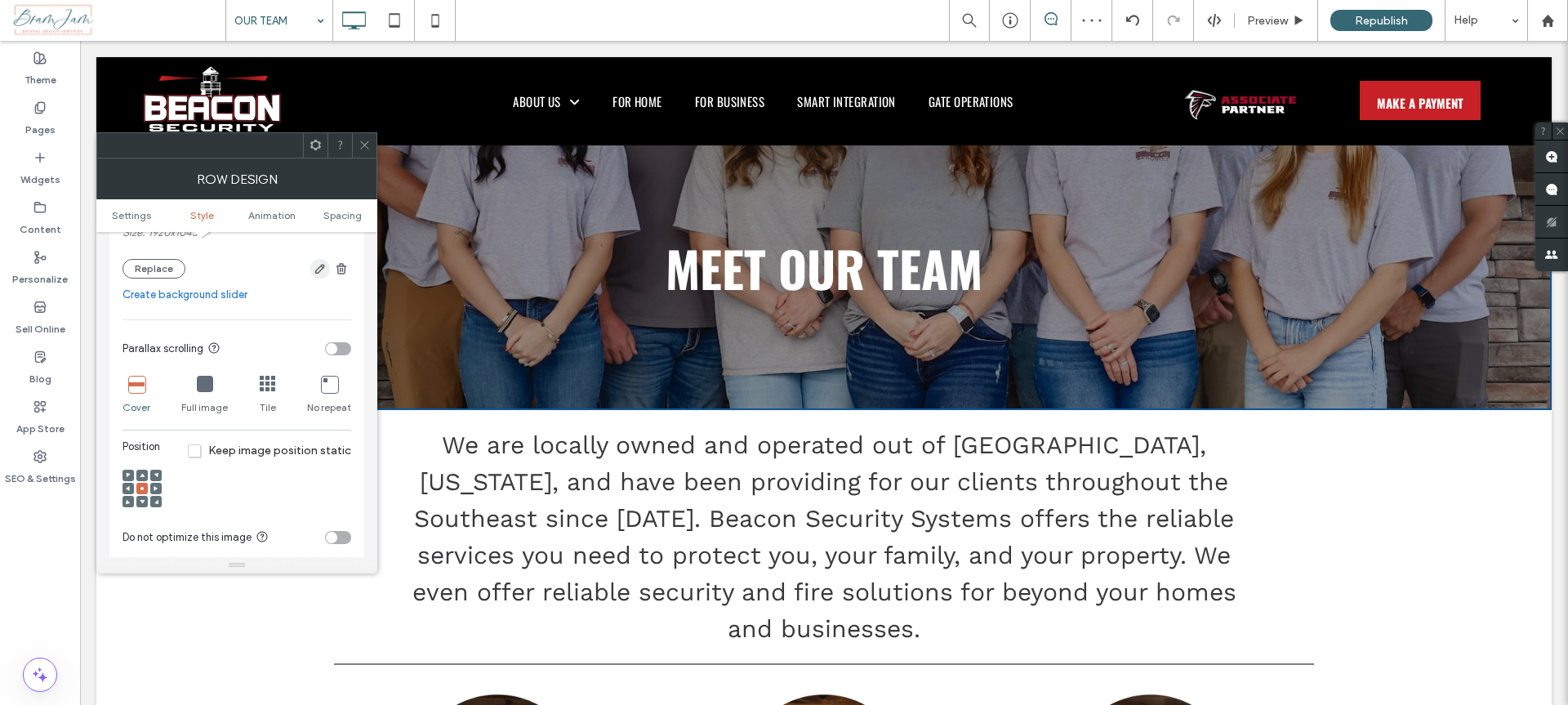
click at [319, 262] on icon "button" at bounding box center [320, 269] width 13 height 13
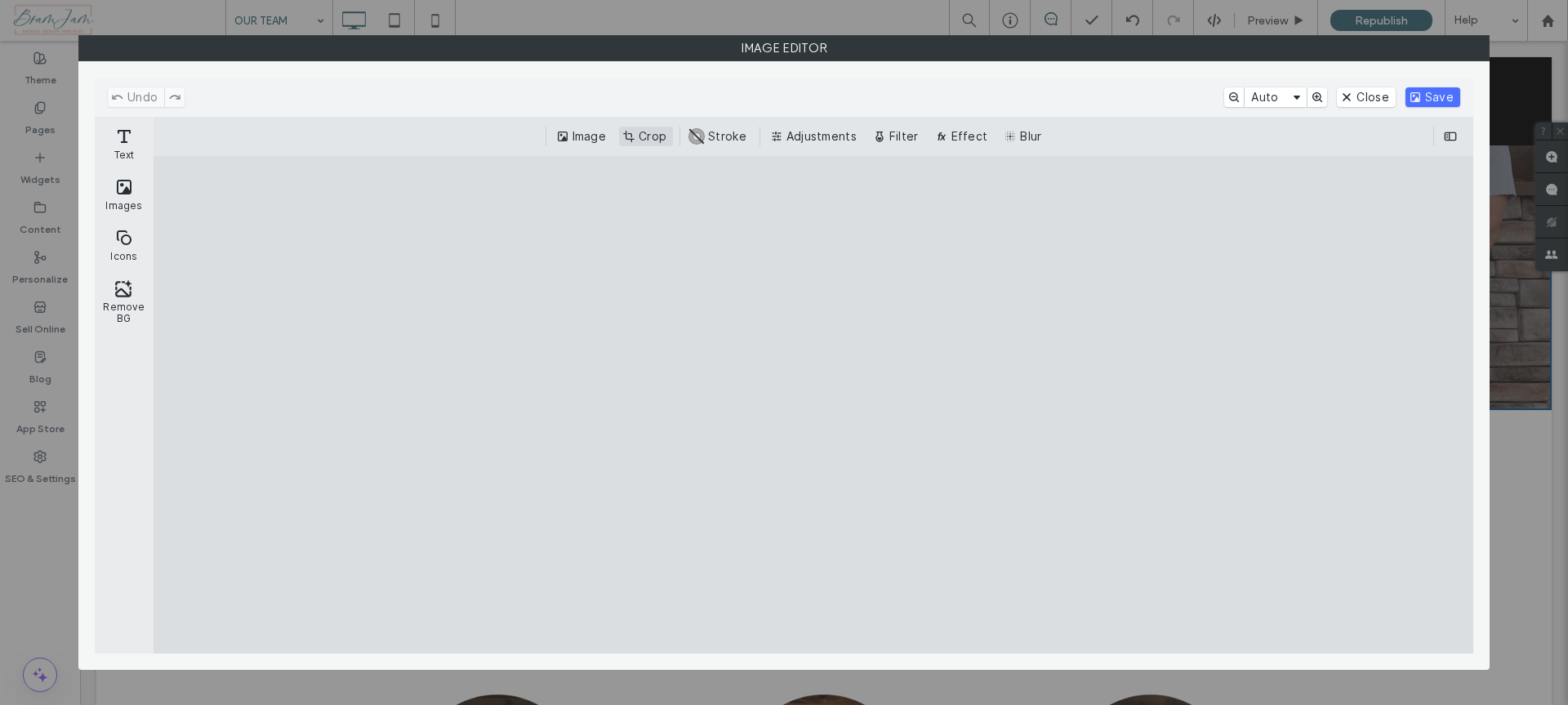
click at [642, 135] on button "Crop" at bounding box center [646, 137] width 54 height 20
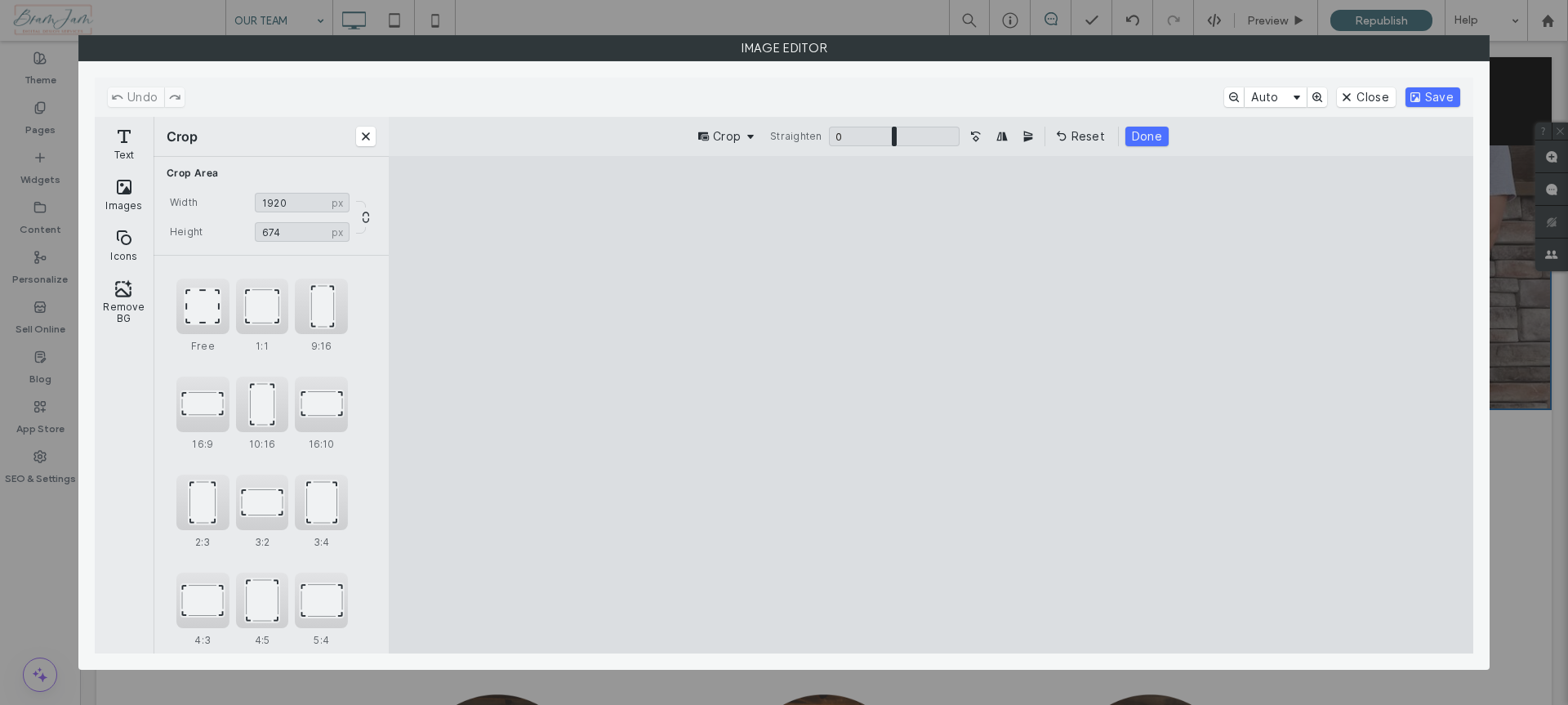
drag, startPoint x: 934, startPoint y: 599, endPoint x: 985, endPoint y: 450, distance: 157.5
click at [931, 405] on cesdk-canvas "Editor canvas" at bounding box center [931, 405] width 0 height 0
type input "***"
click at [1445, 102] on button "Save" at bounding box center [1433, 98] width 55 height 20
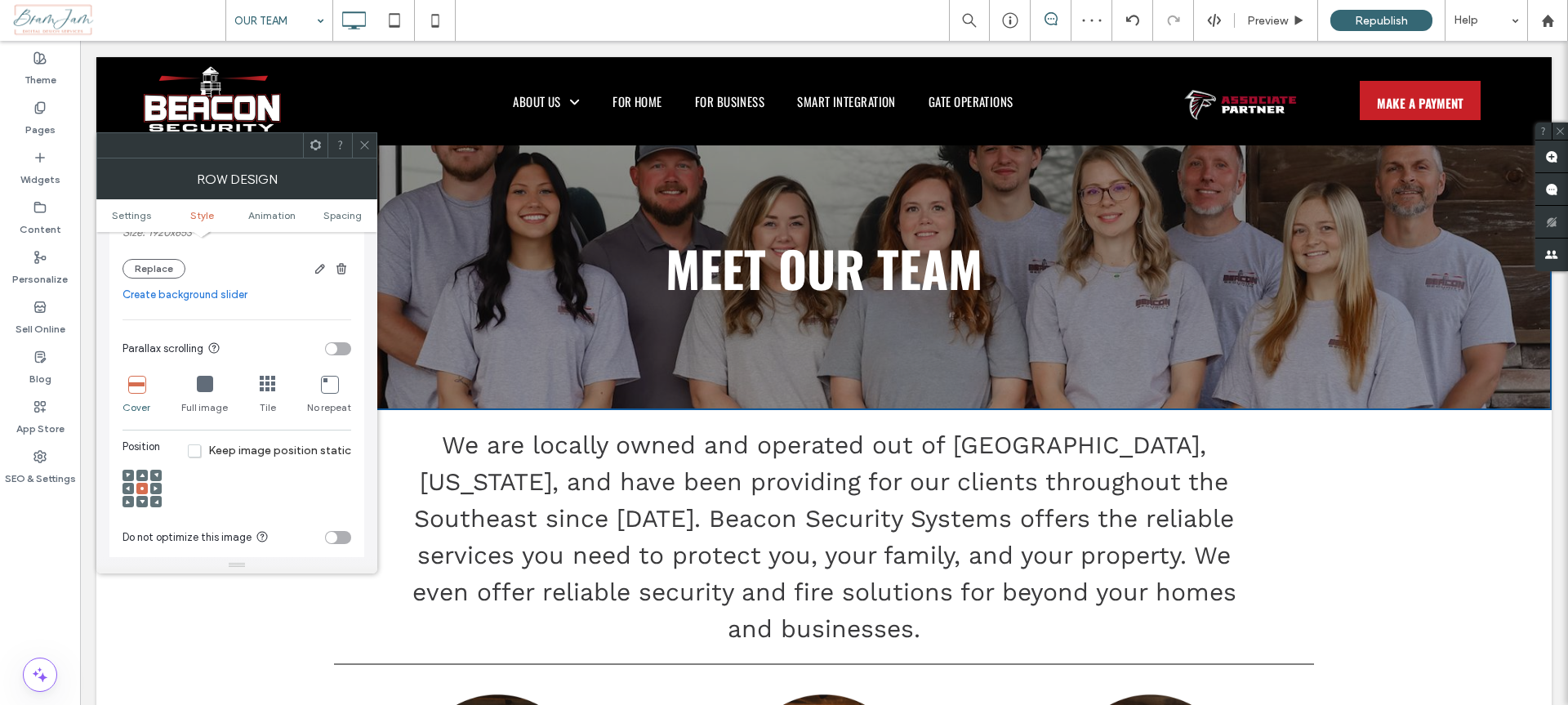
click at [141, 473] on icon at bounding box center [142, 476] width 5 height 5
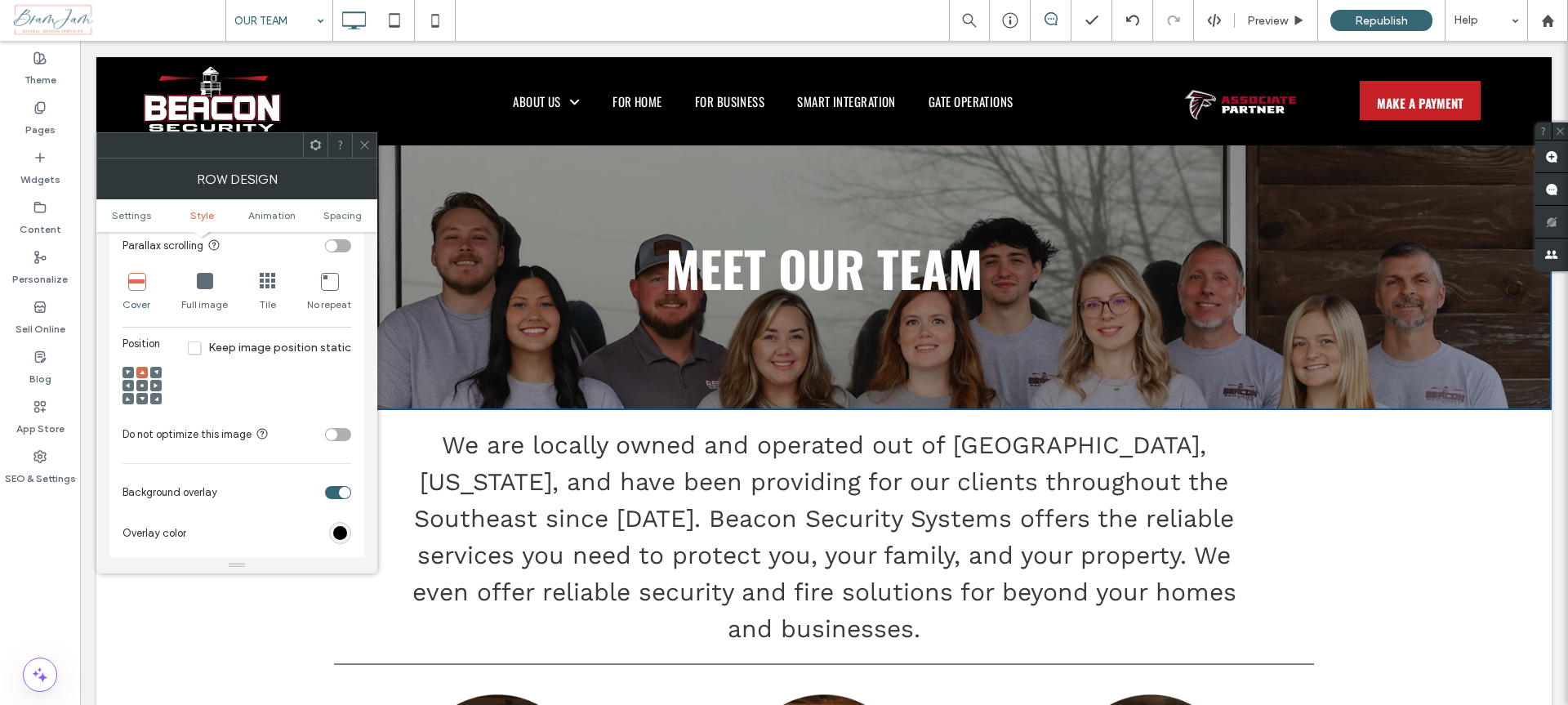
scroll to position [301, 0]
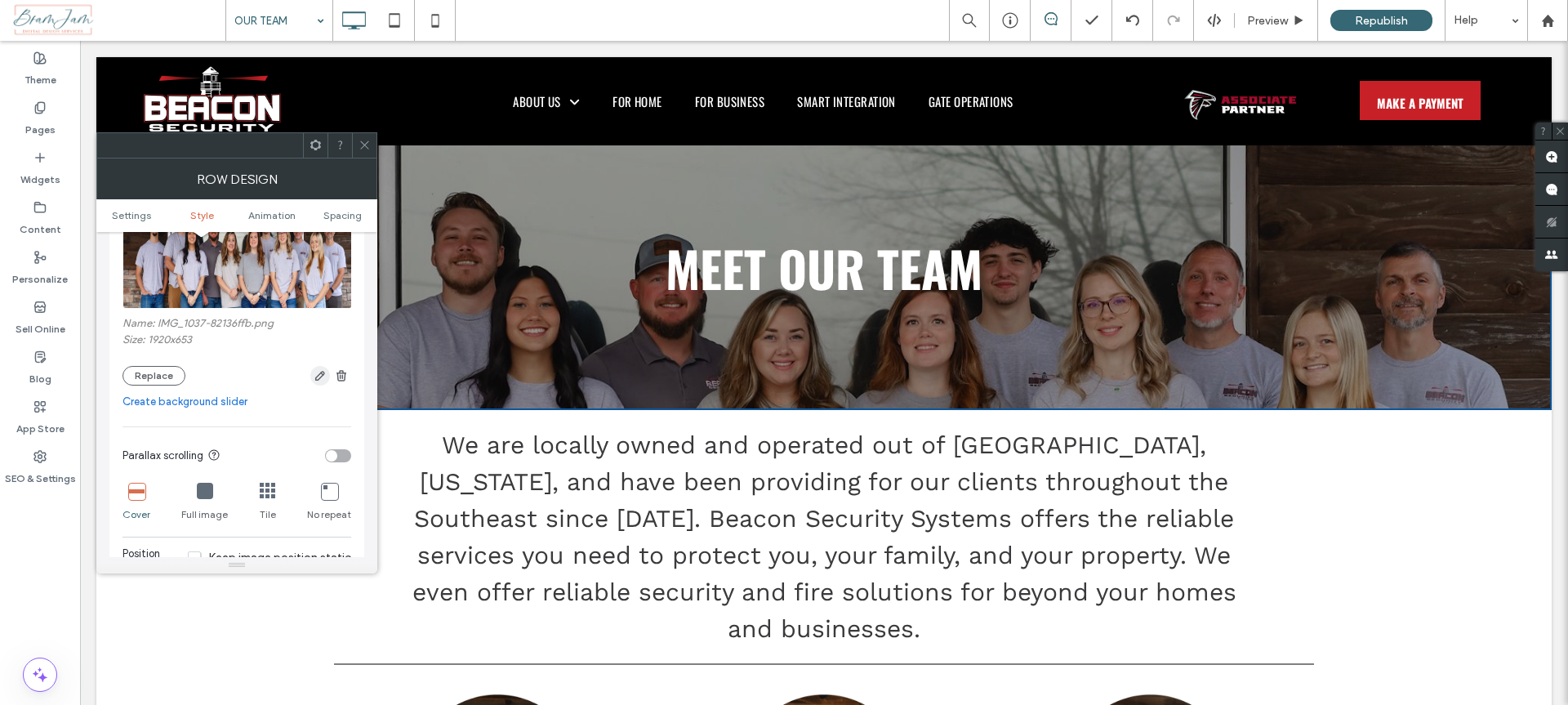
click at [322, 377] on icon "button" at bounding box center [320, 376] width 13 height 13
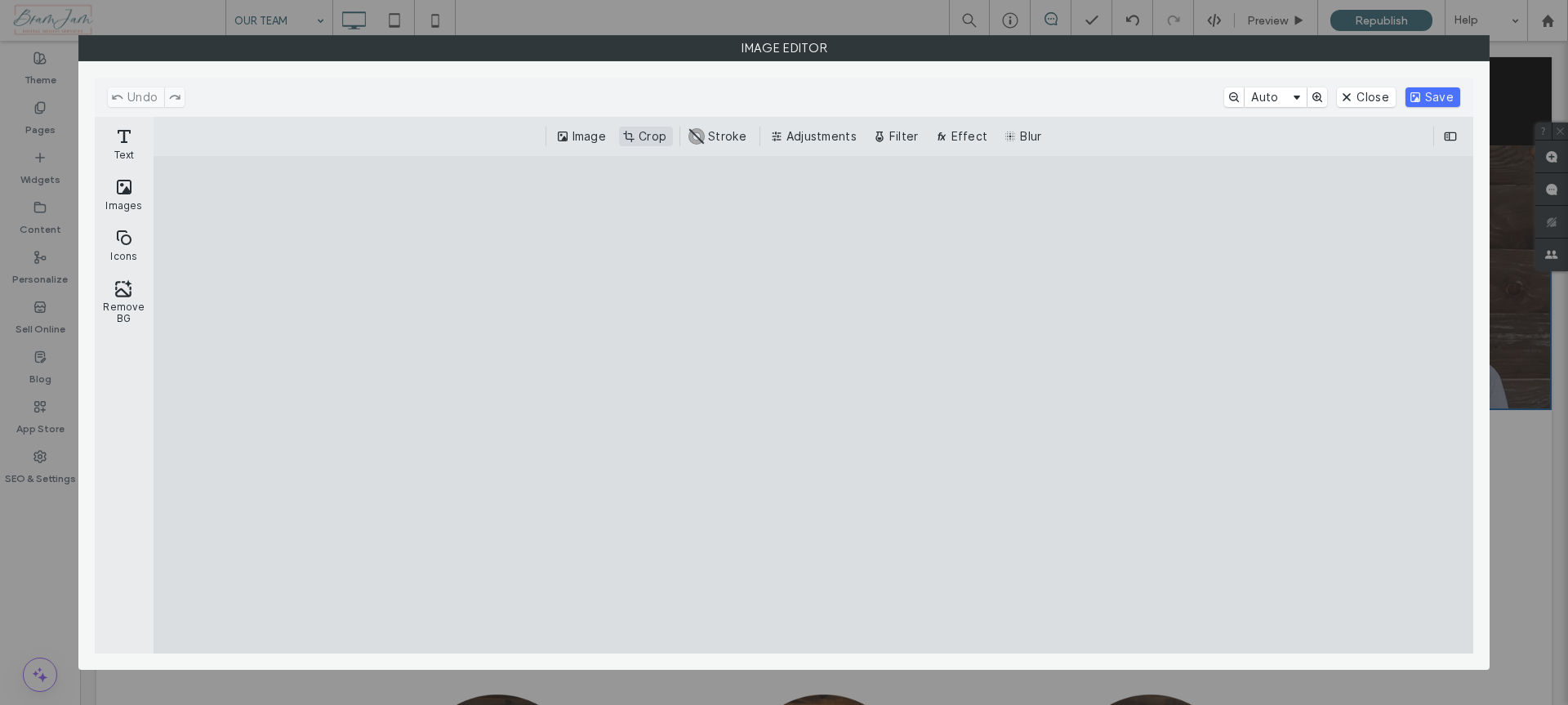
click at [657, 139] on button "Crop" at bounding box center [646, 137] width 54 height 20
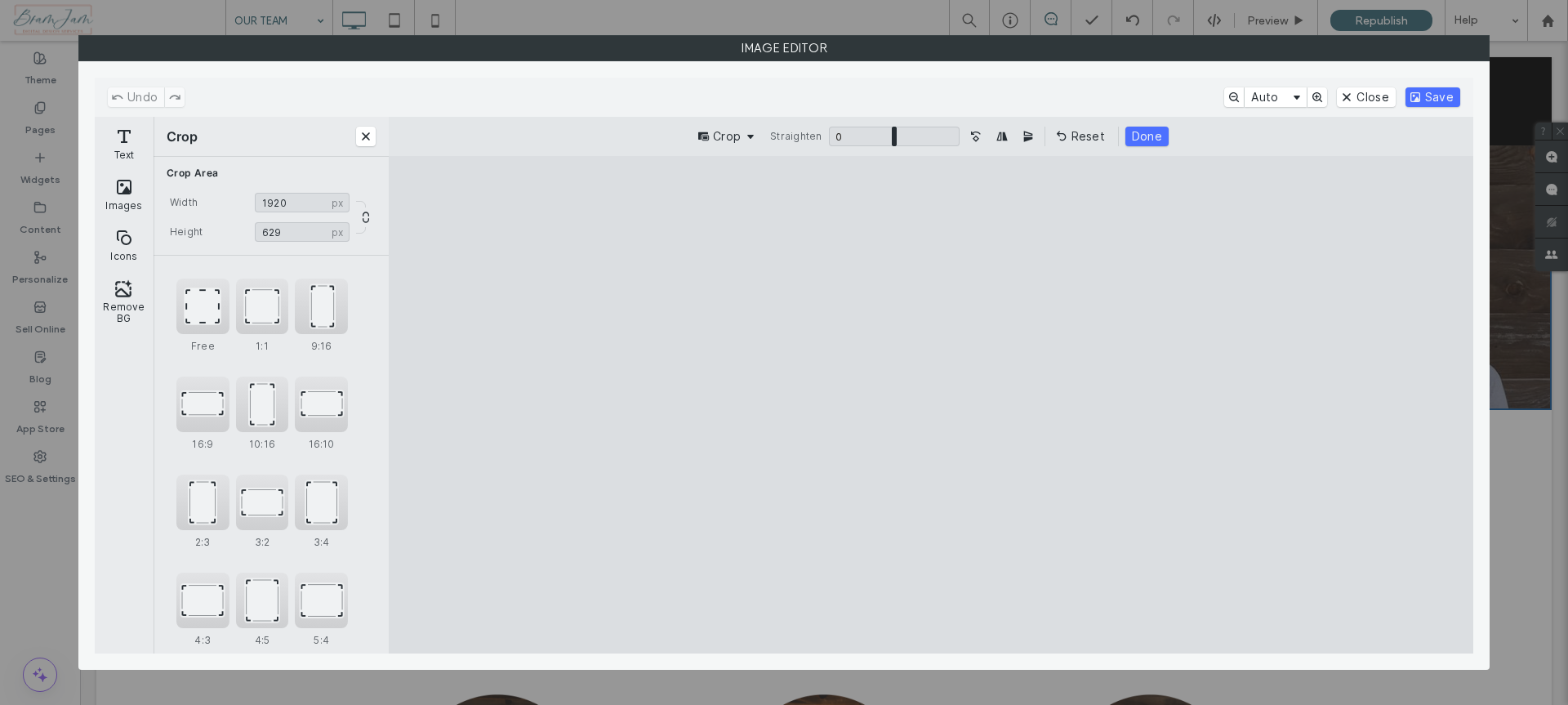
type input "***"
drag, startPoint x: 935, startPoint y: 254, endPoint x: 1152, endPoint y: 183, distance: 228.3
click at [931, 405] on cesdk-canvas "Editor canvas" at bounding box center [931, 405] width 0 height 0
click at [1440, 103] on button "Save" at bounding box center [1433, 98] width 55 height 20
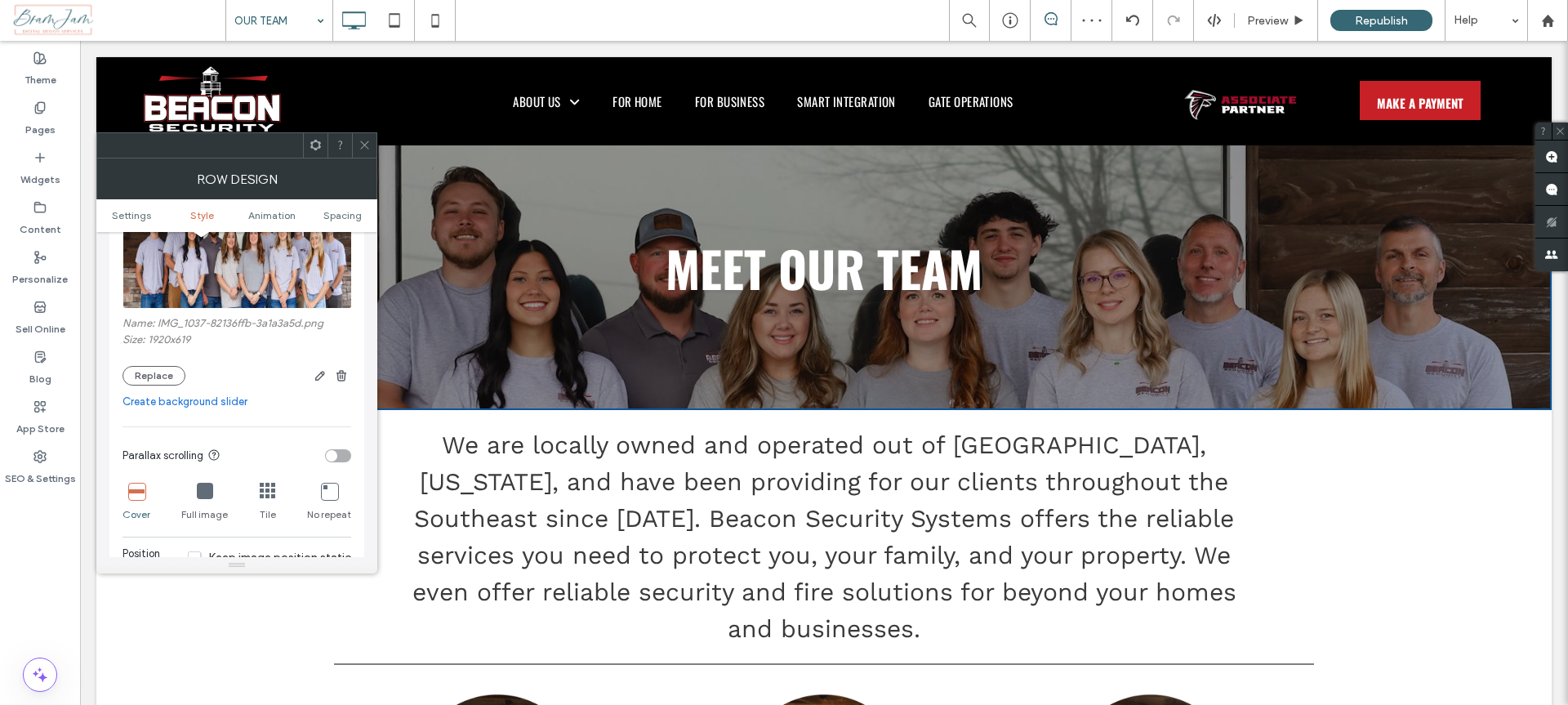
click at [362, 146] on icon at bounding box center [364, 145] width 12 height 12
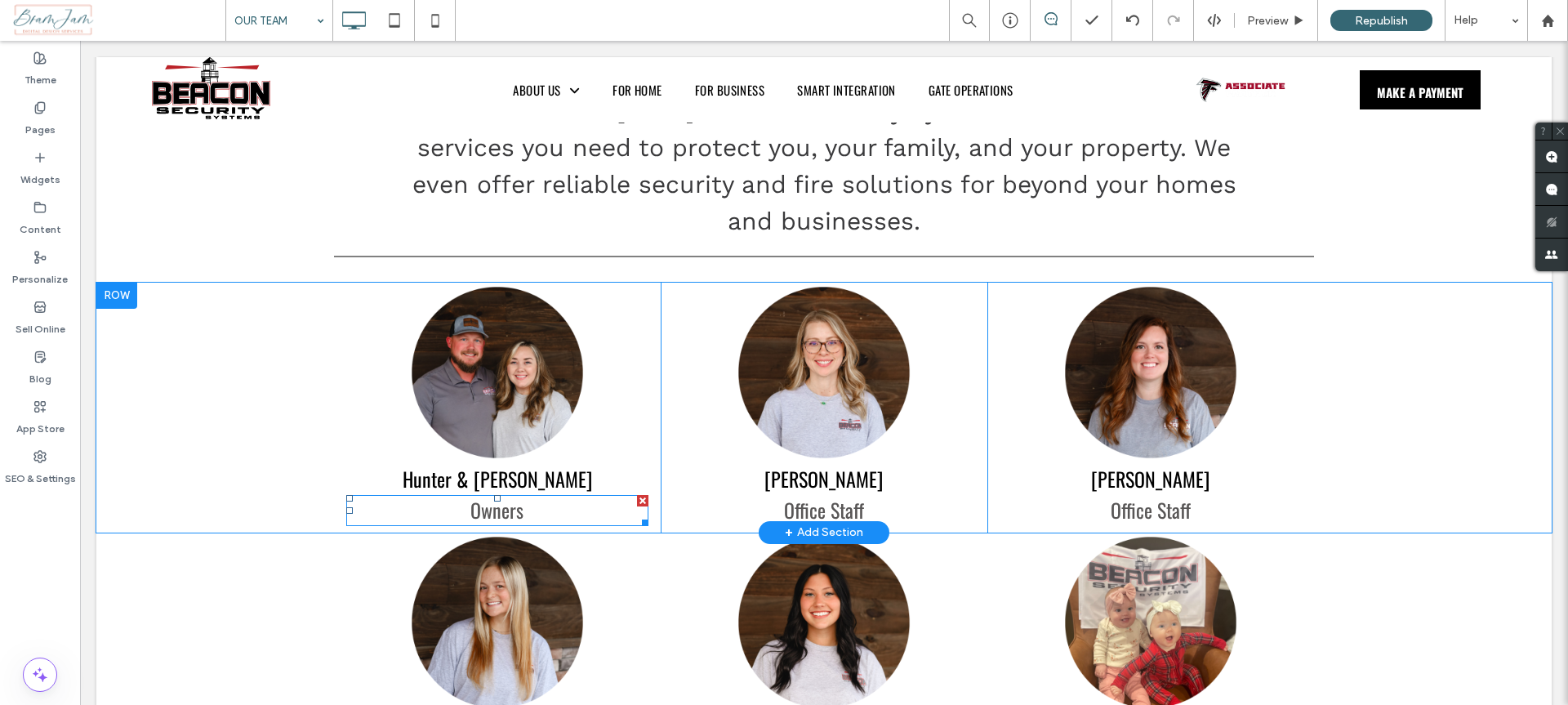
scroll to position [0, 0]
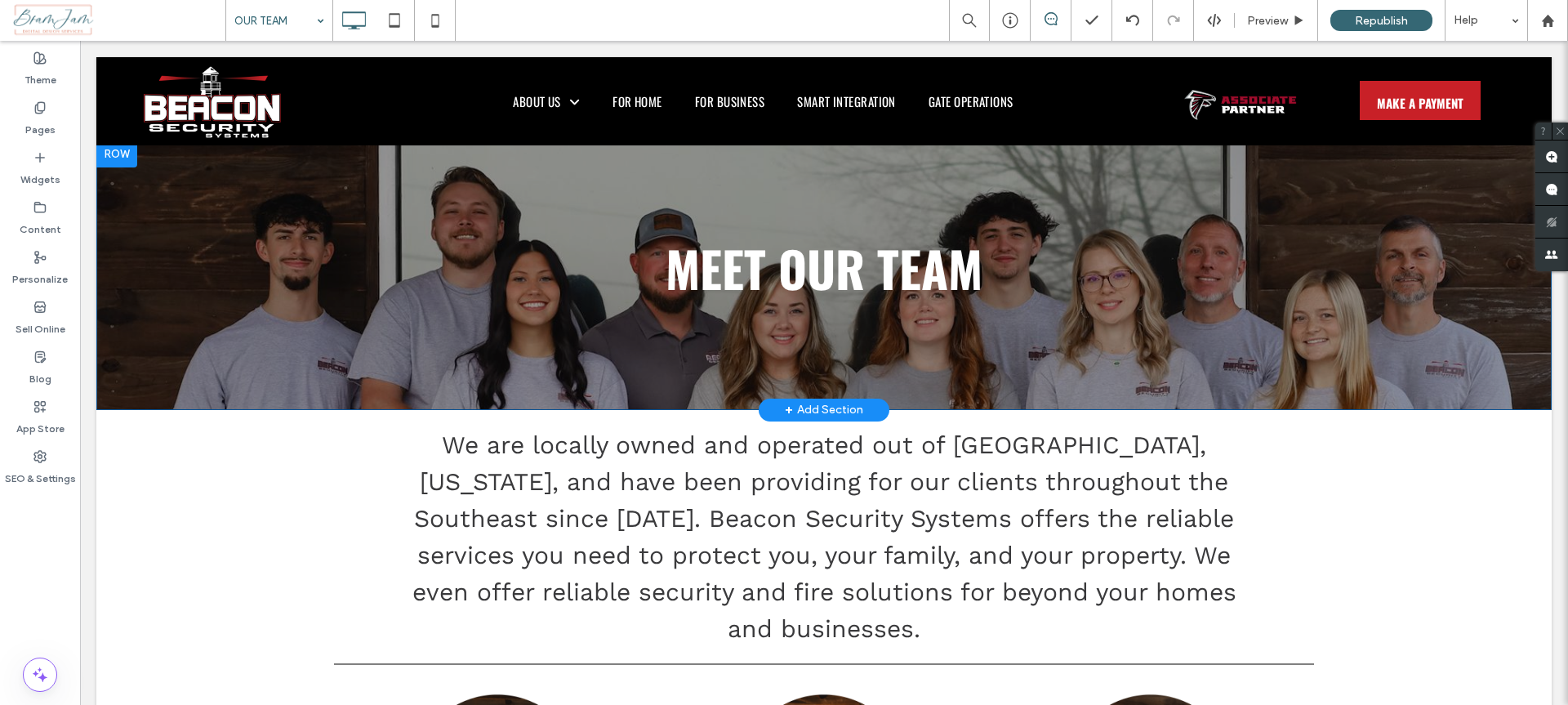
click at [355, 187] on div "MEET OUR TEAM Click To Paste Row + Add Section" at bounding box center [824, 276] width 1456 height 268
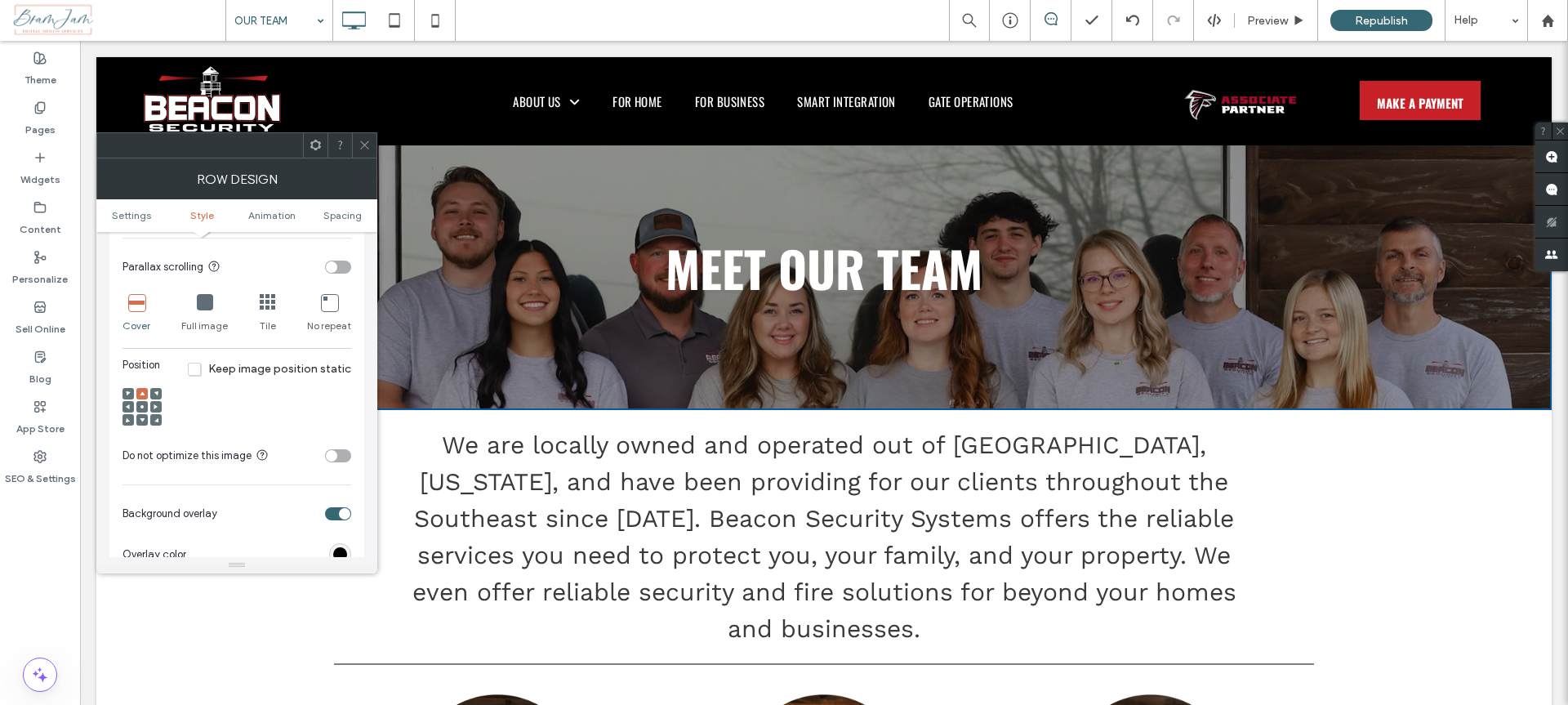
scroll to position [372, 0]
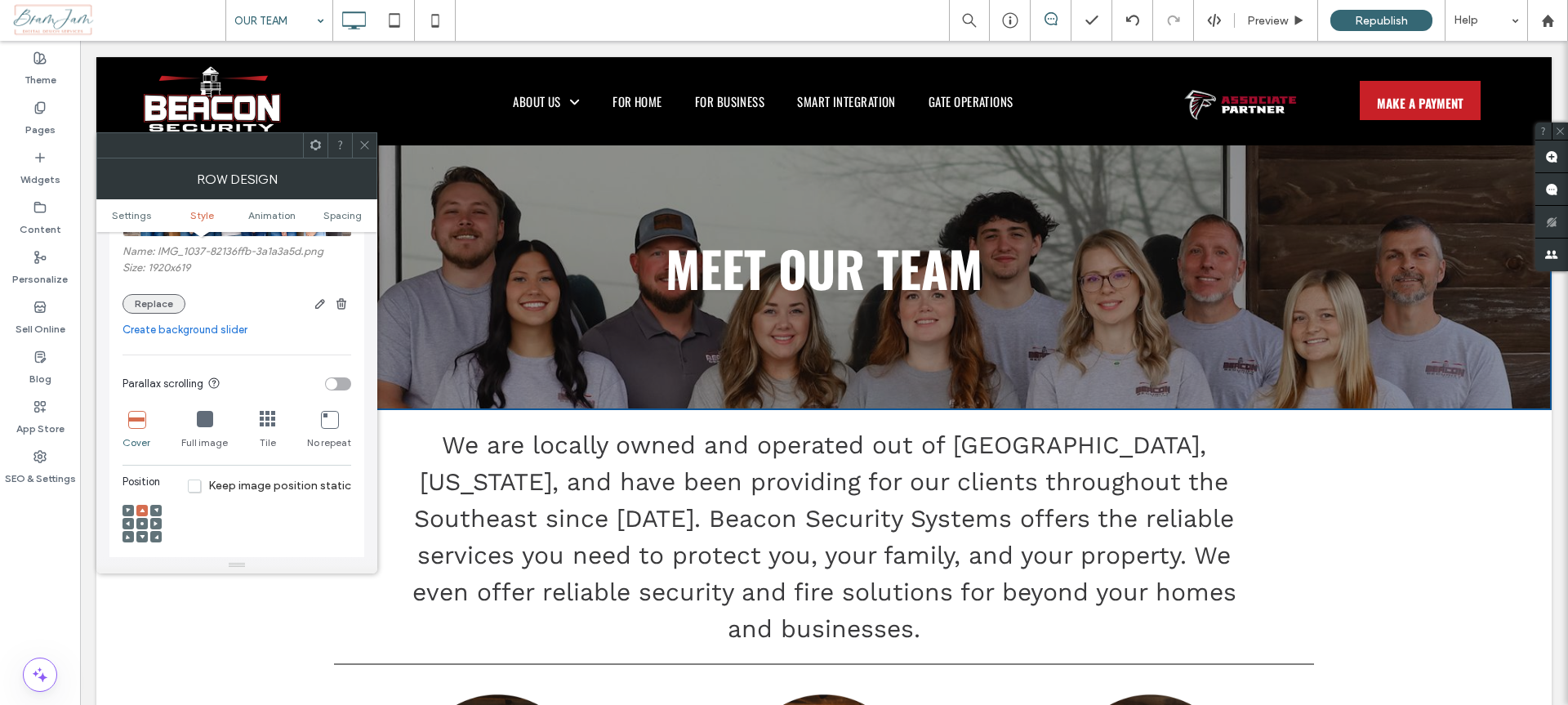
click at [164, 304] on button "Replace" at bounding box center [153, 304] width 62 height 20
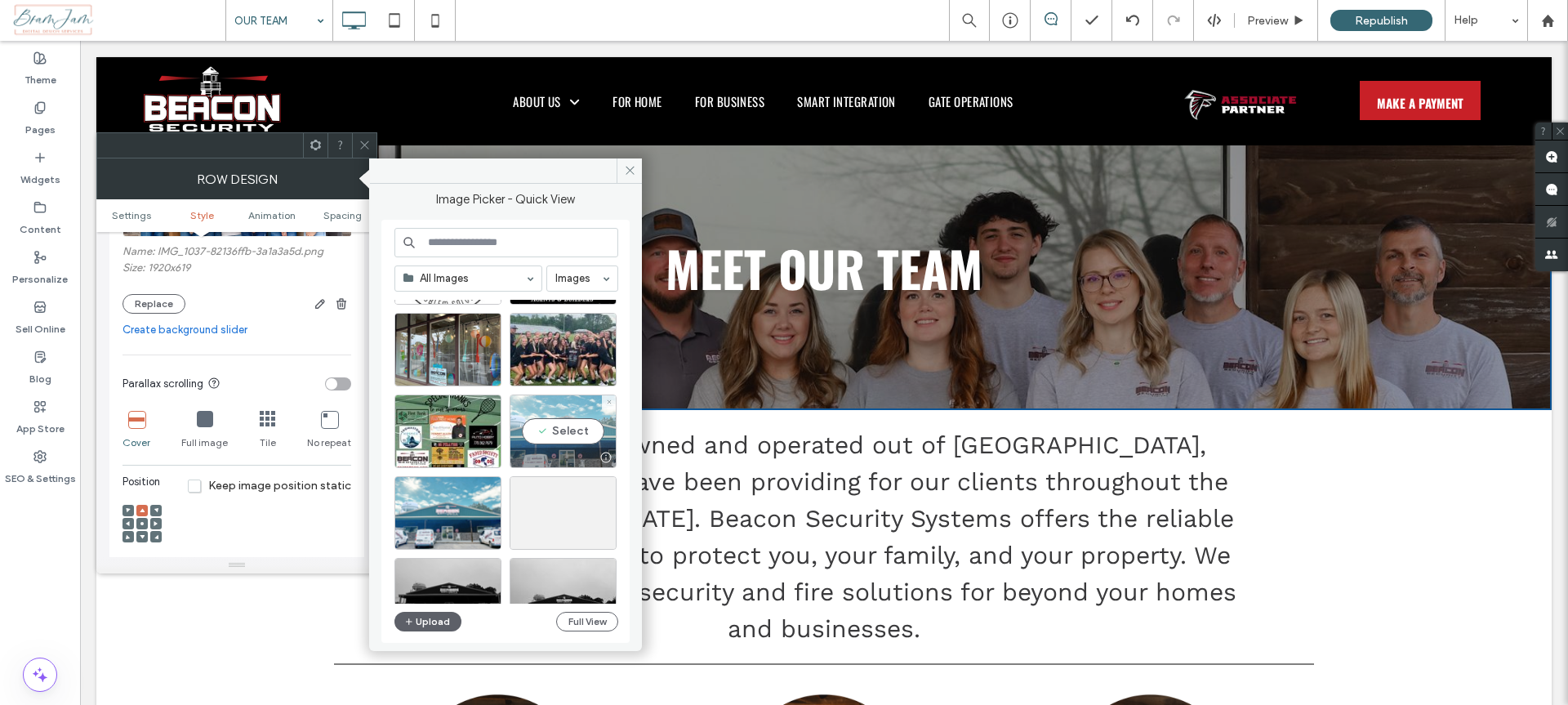
scroll to position [750, 0]
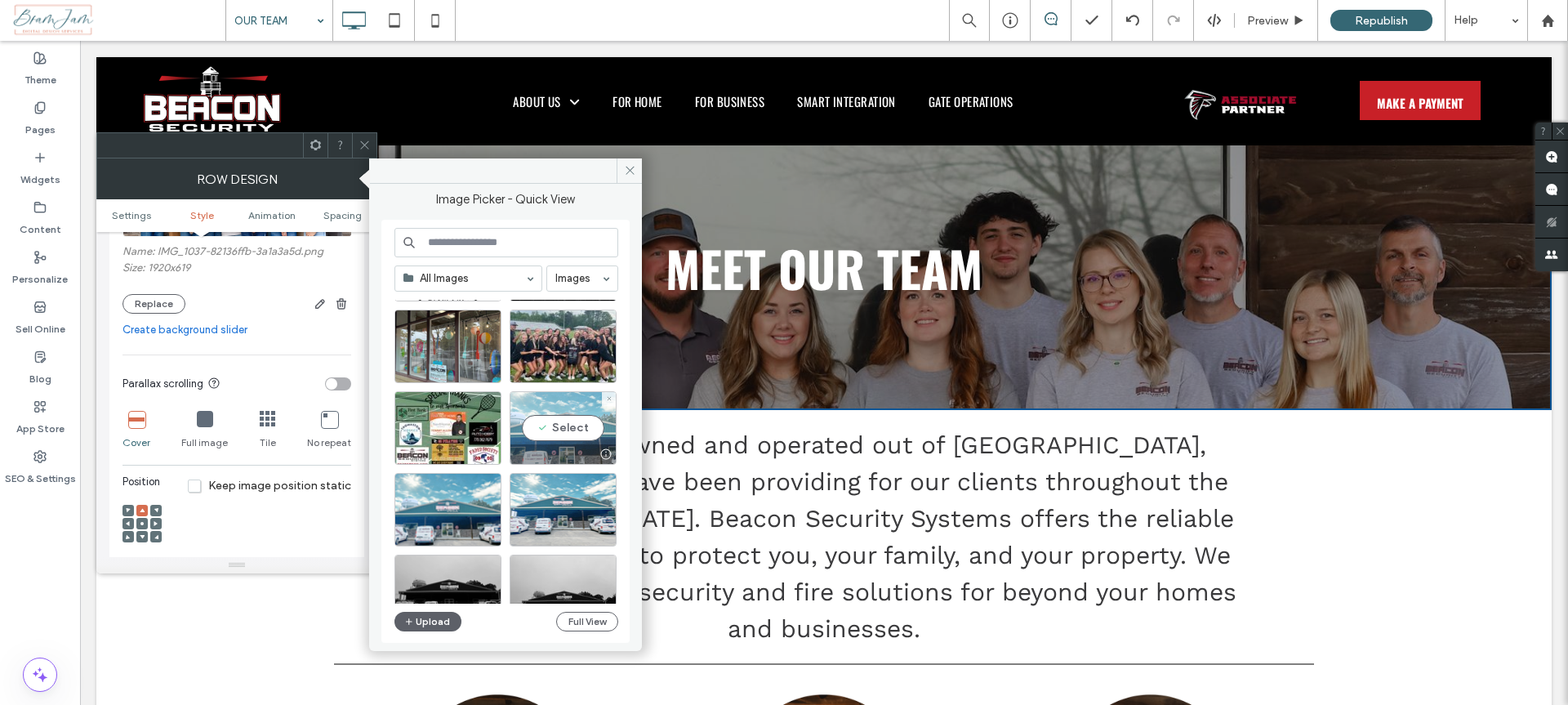
click at [565, 432] on div "Select" at bounding box center [563, 428] width 107 height 73
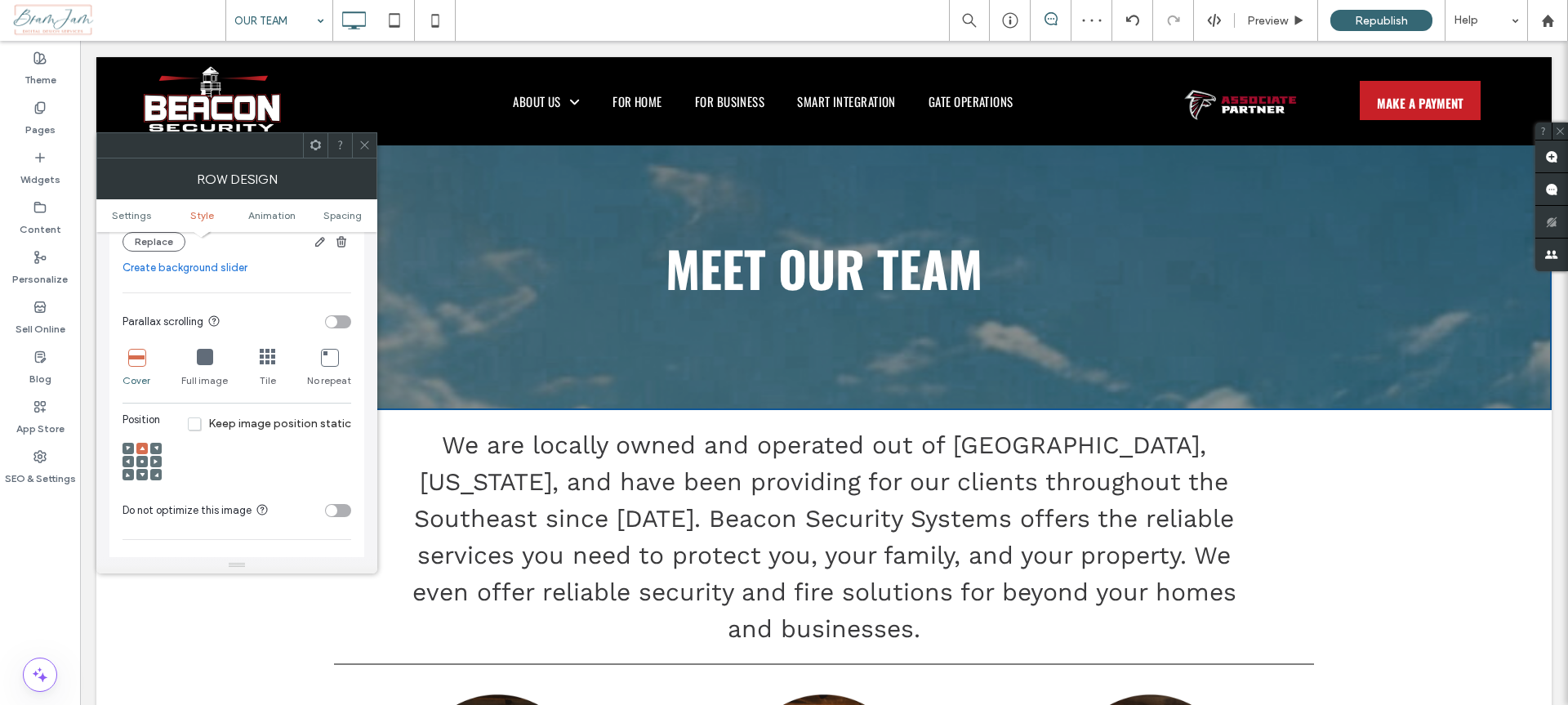
scroll to position [438, 0]
click at [140, 456] on icon at bounding box center [142, 458] width 5 height 5
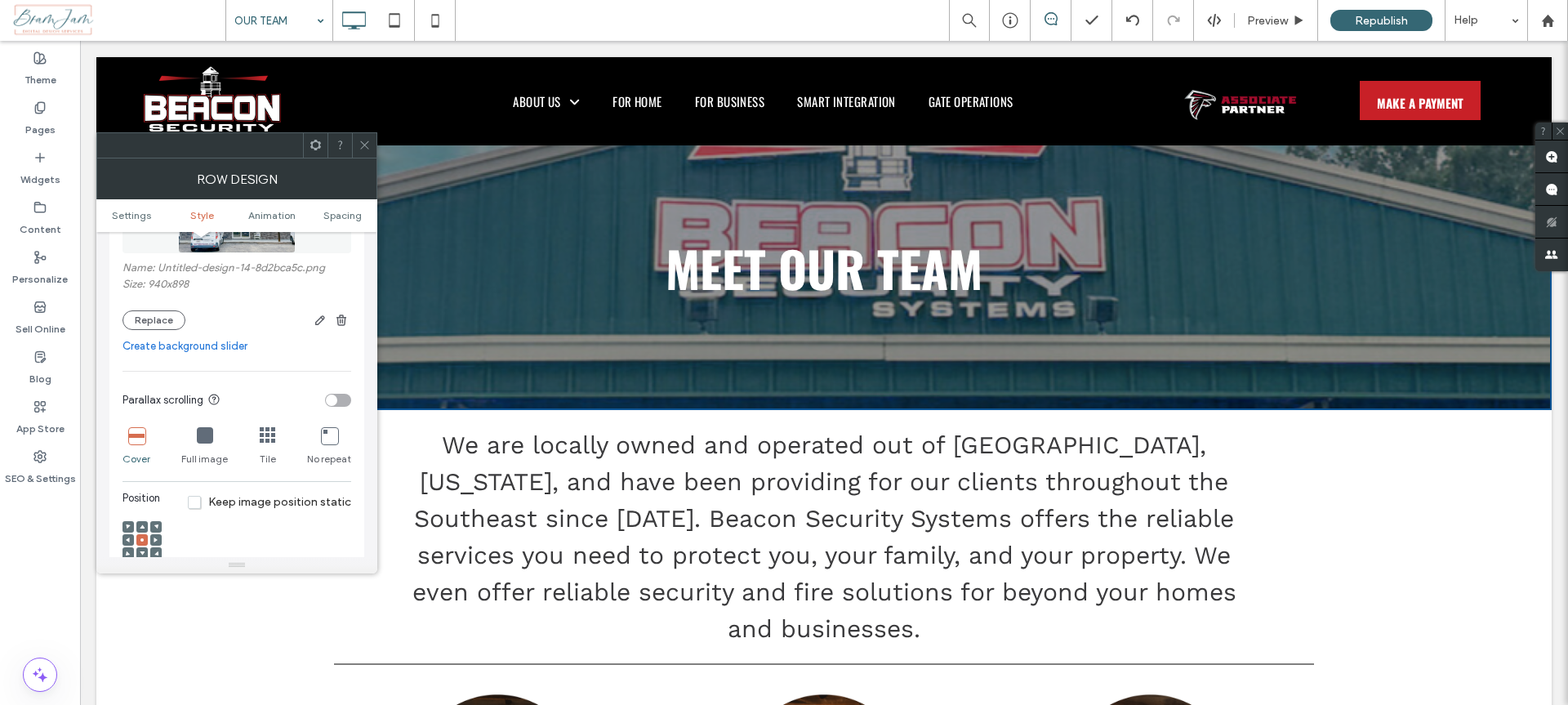
scroll to position [352, 0]
click at [162, 317] on button "Replace" at bounding box center [153, 323] width 62 height 20
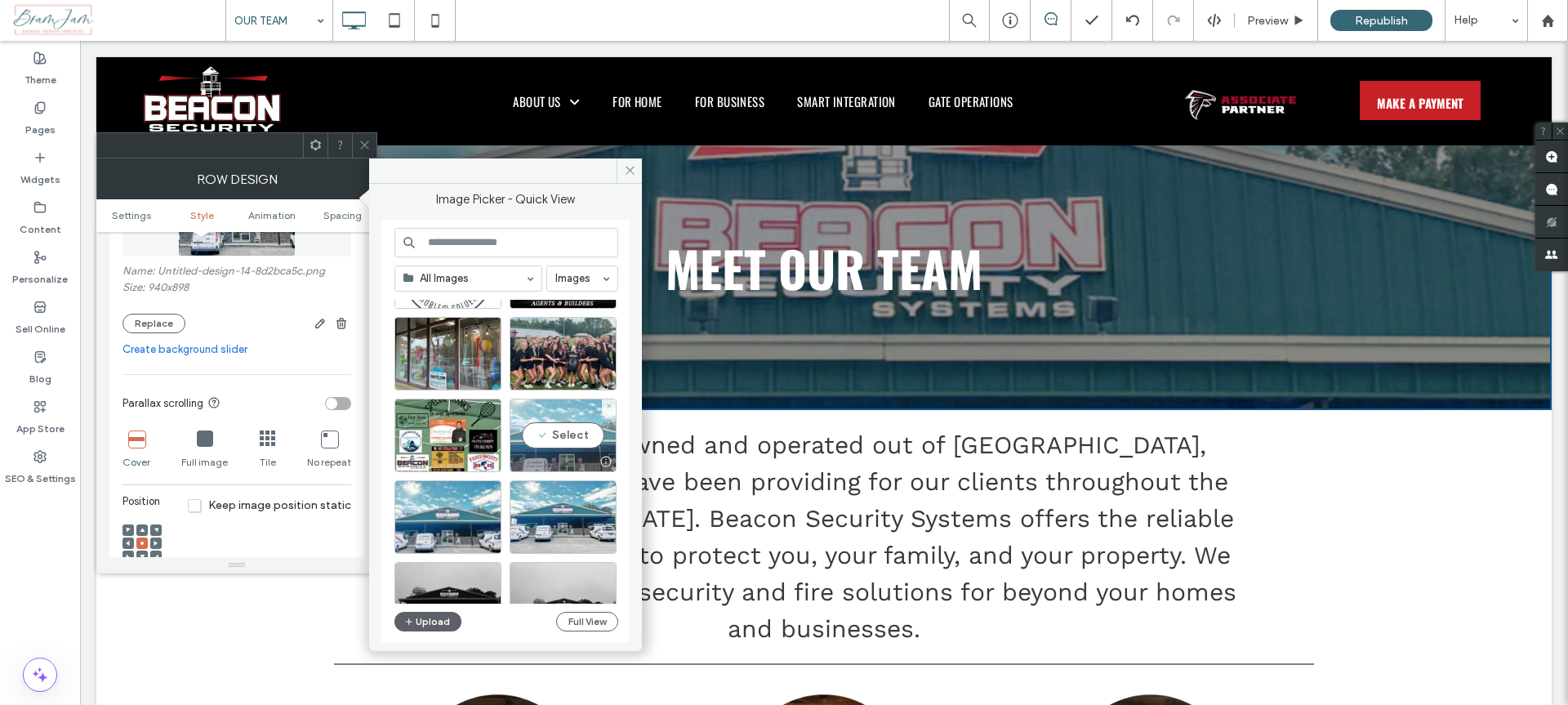
scroll to position [746, 0]
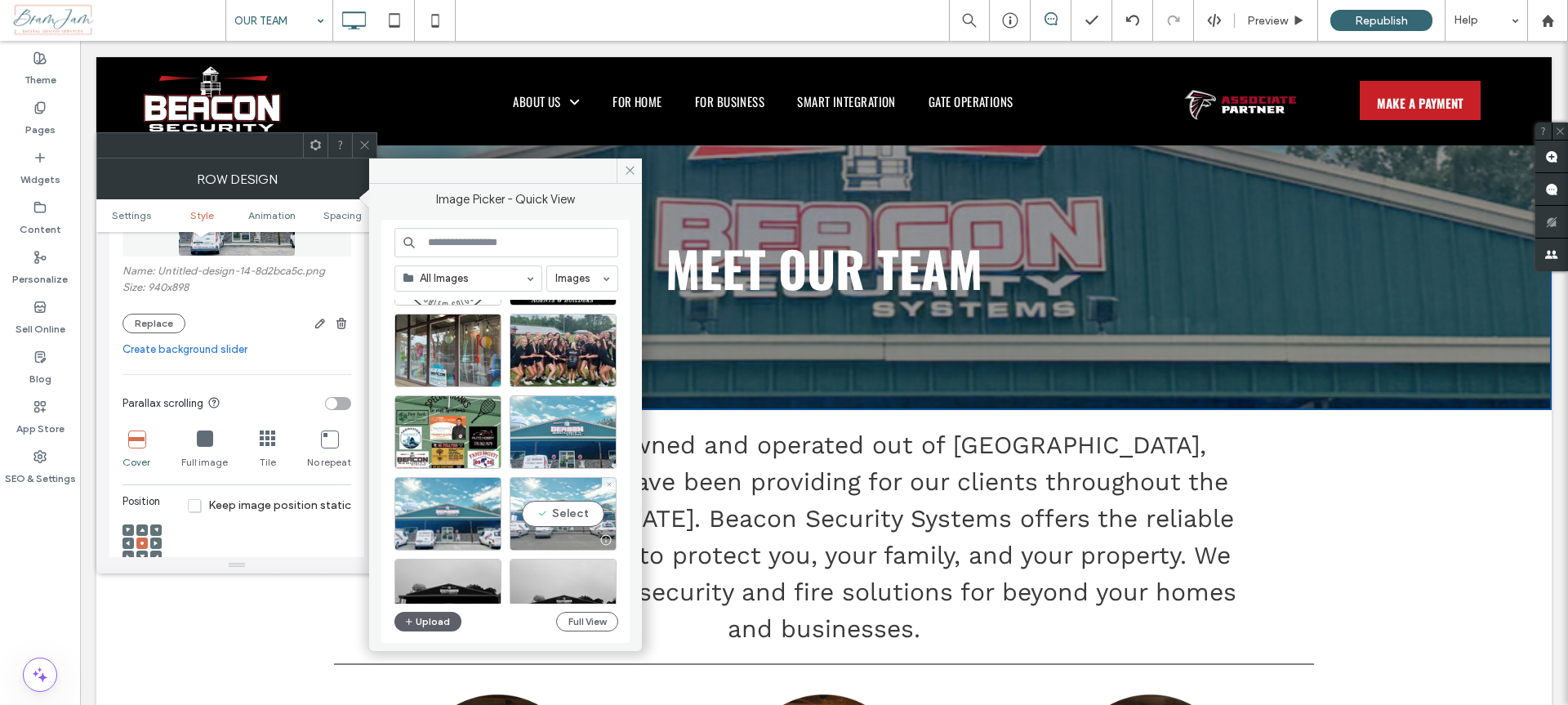
click at [569, 517] on div "Select" at bounding box center [563, 513] width 107 height 73
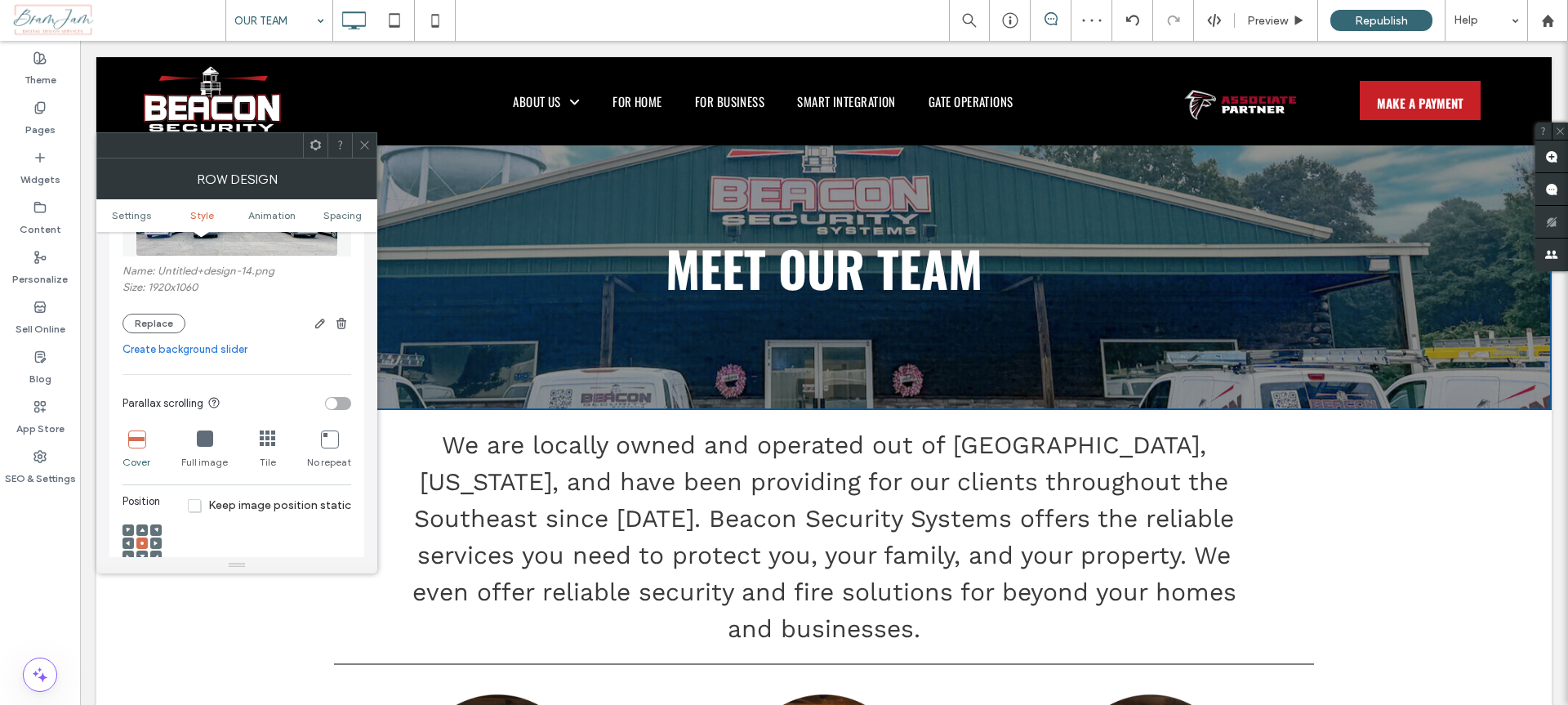
click at [359, 143] on icon at bounding box center [364, 145] width 12 height 12
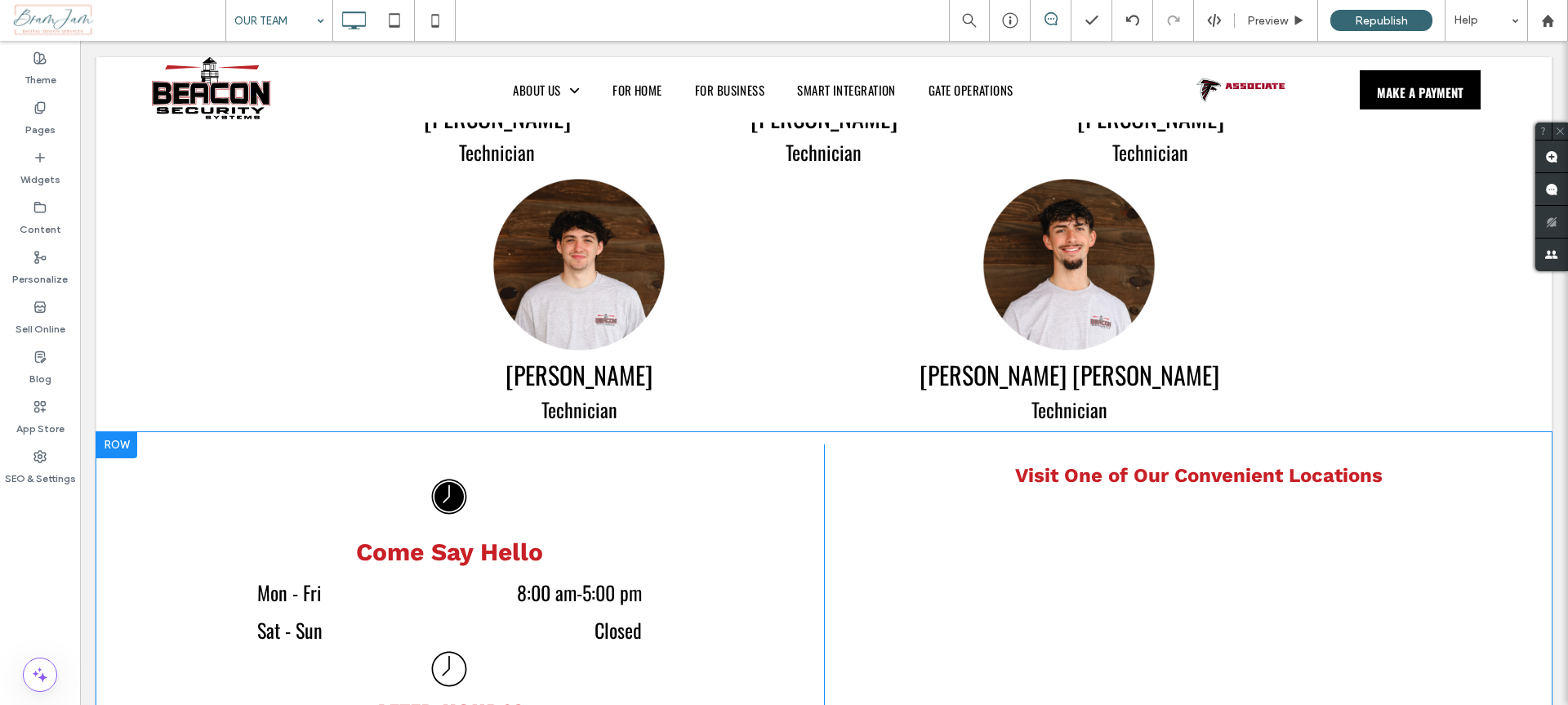
scroll to position [1085, 0]
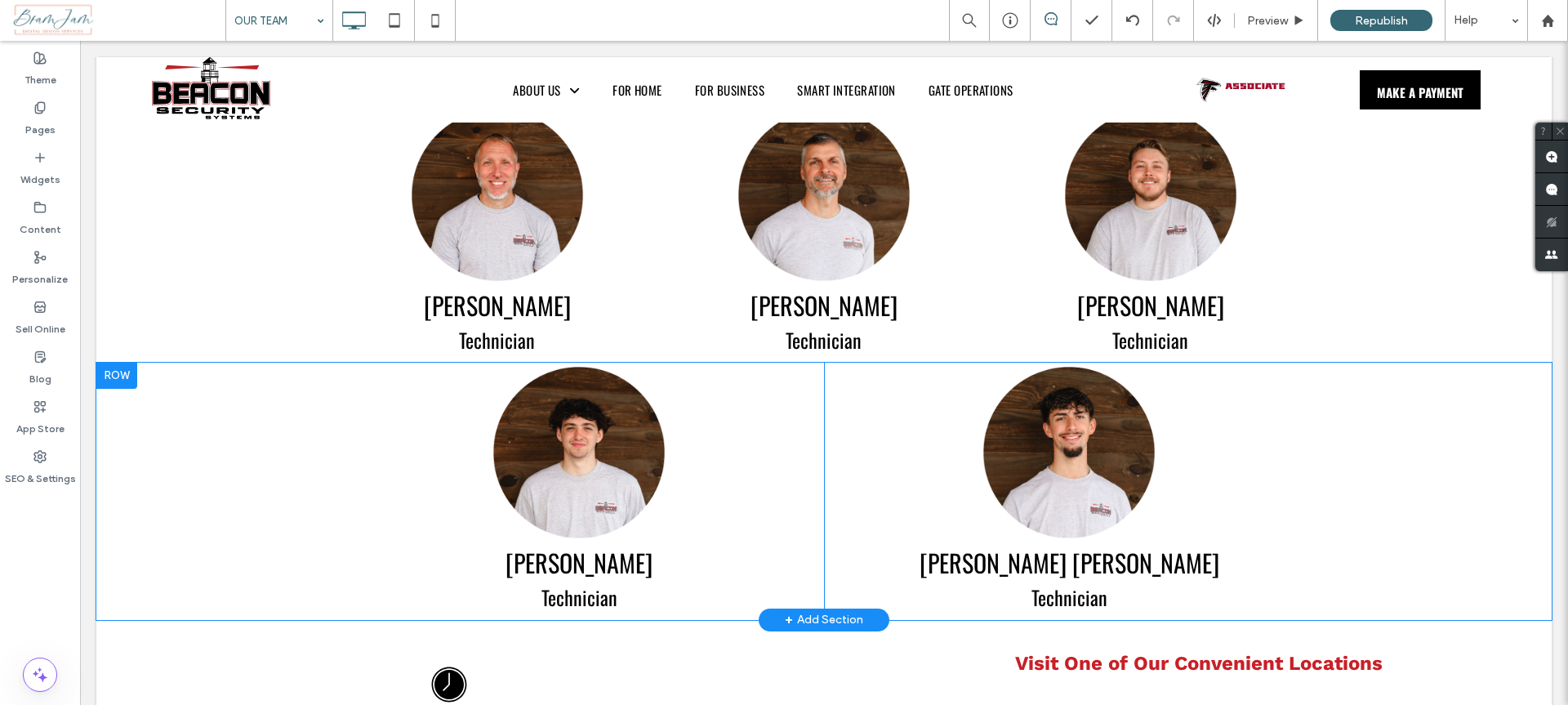
click at [133, 362] on div at bounding box center [117, 375] width 41 height 26
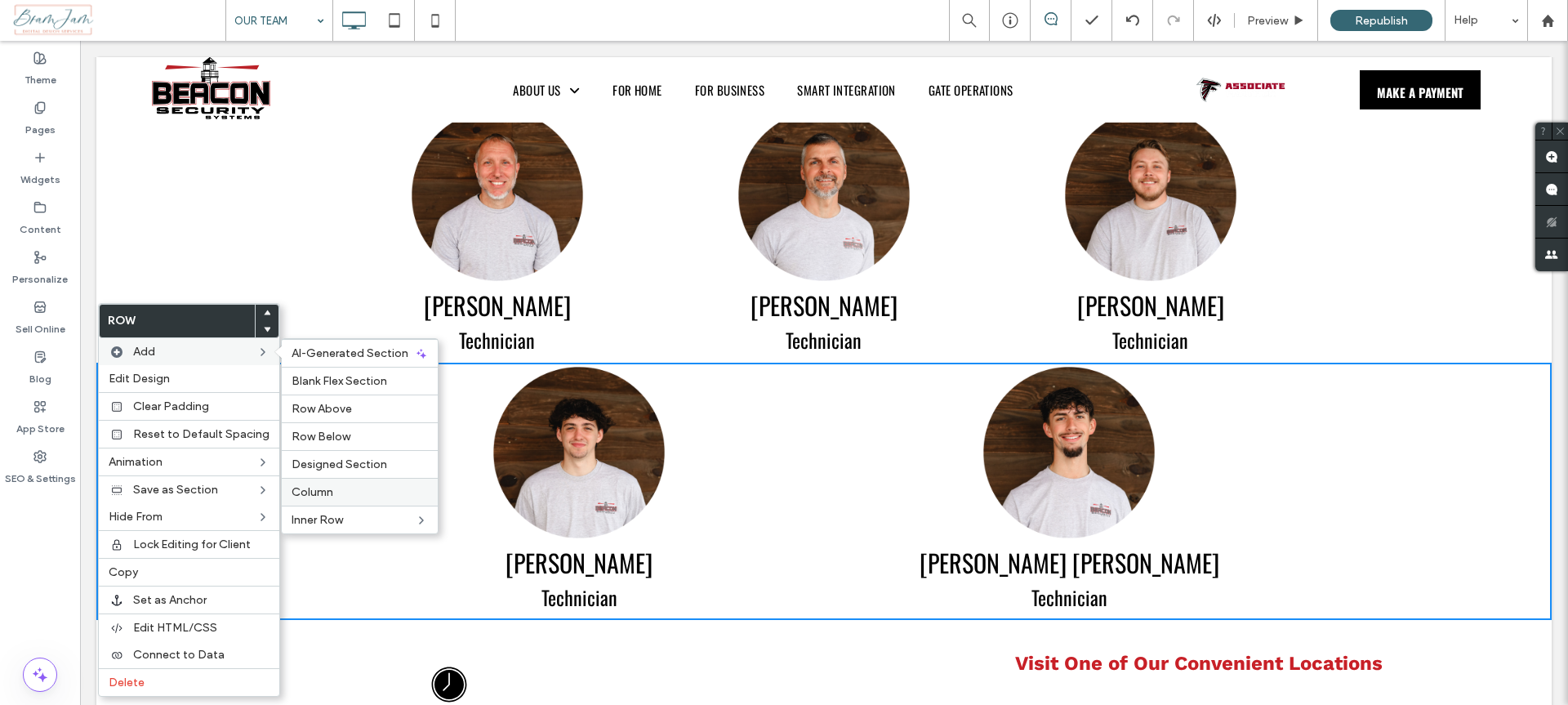
click at [354, 484] on div "Column" at bounding box center [359, 491] width 156 height 28
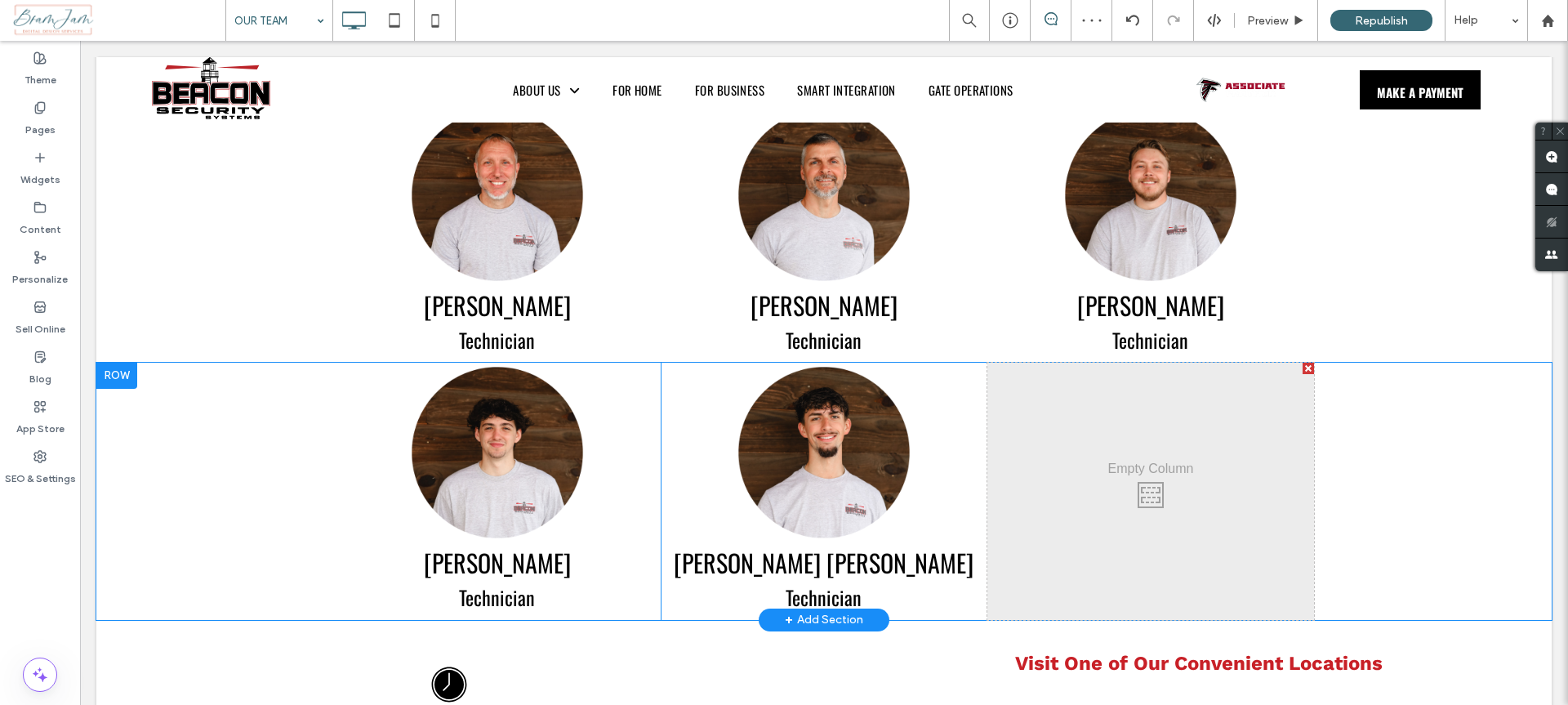
click at [676, 362] on div "Drake Archer Technician Click To Paste" at bounding box center [824, 491] width 327 height 258
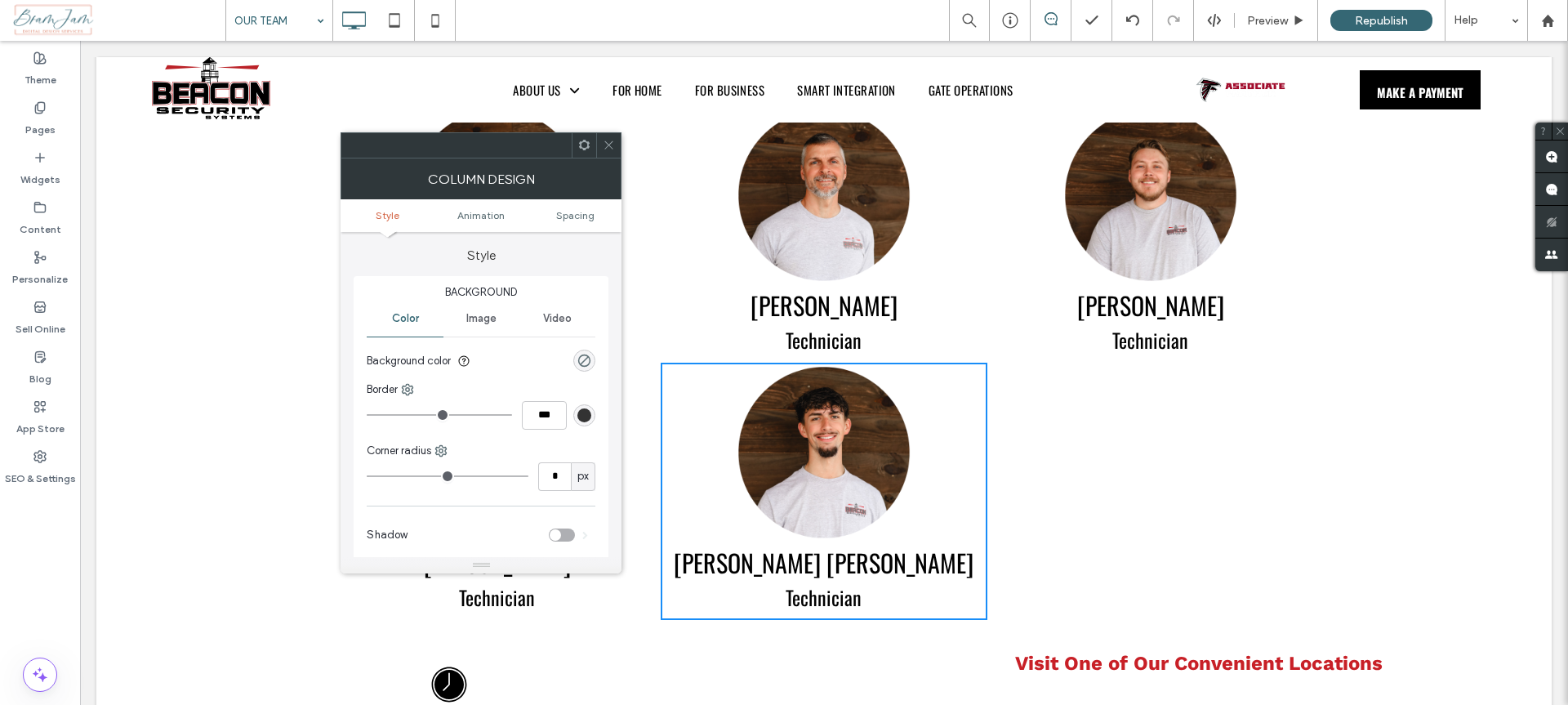
click at [582, 154] on span at bounding box center [584, 145] width 12 height 24
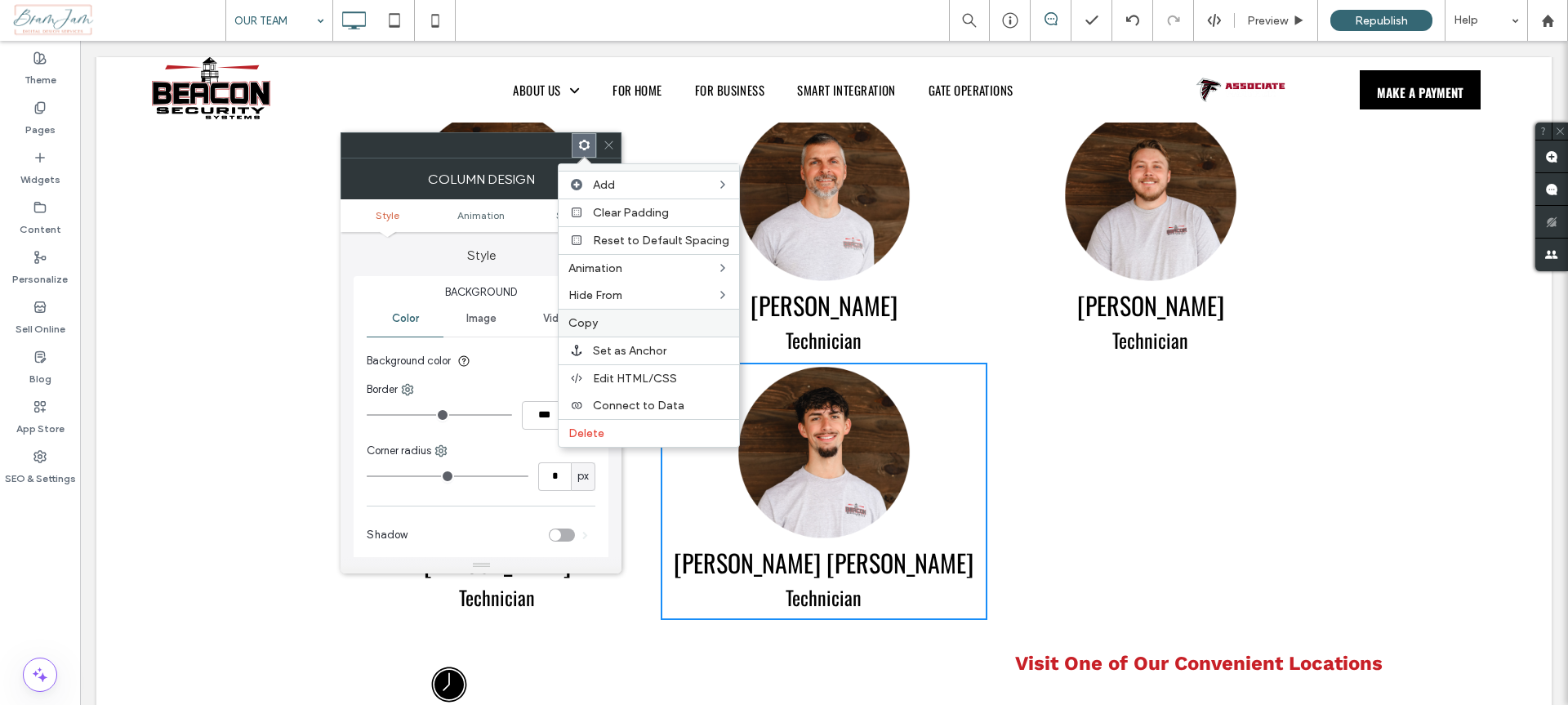
click at [639, 328] on label "Copy" at bounding box center [648, 322] width 161 height 14
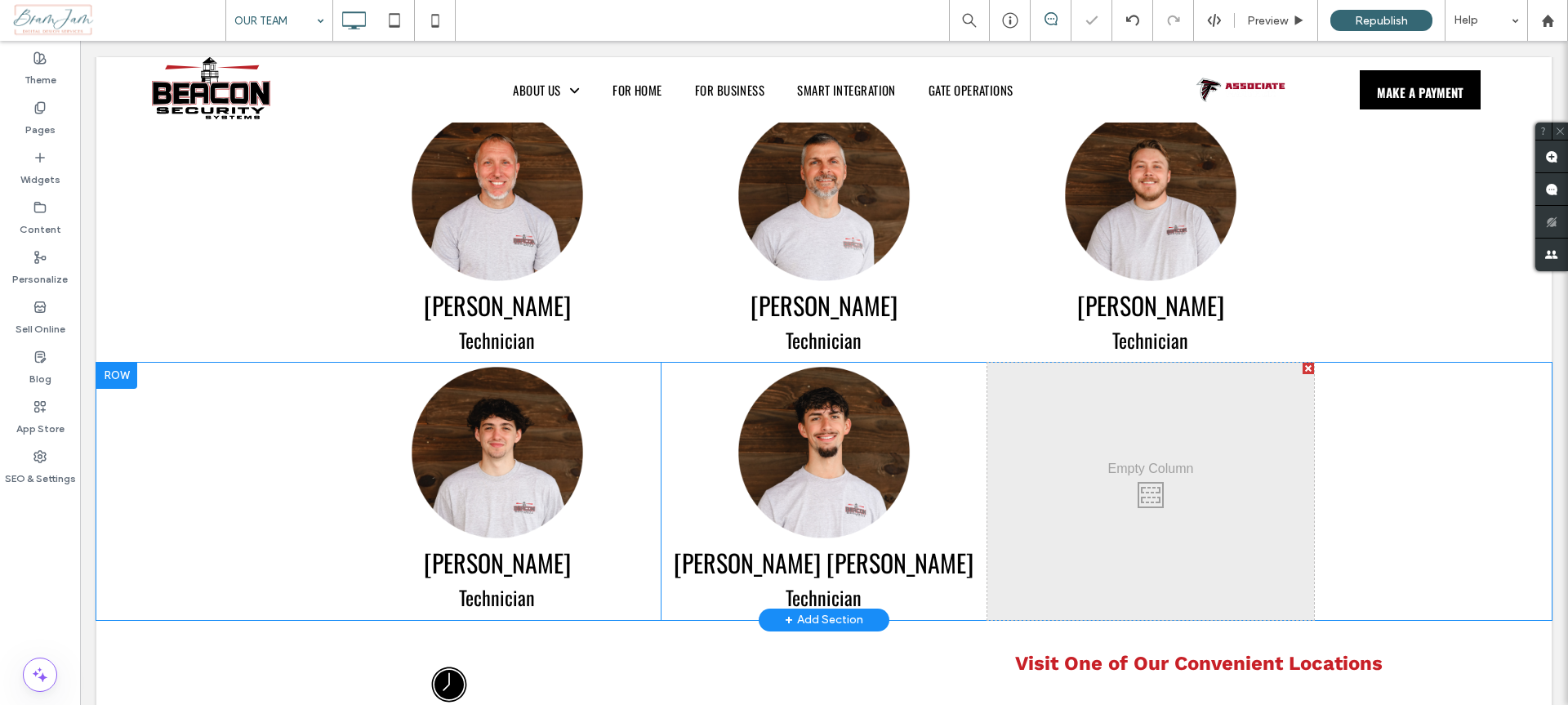
click at [1014, 362] on div "Click To Paste Click To Paste" at bounding box center [1151, 491] width 327 height 258
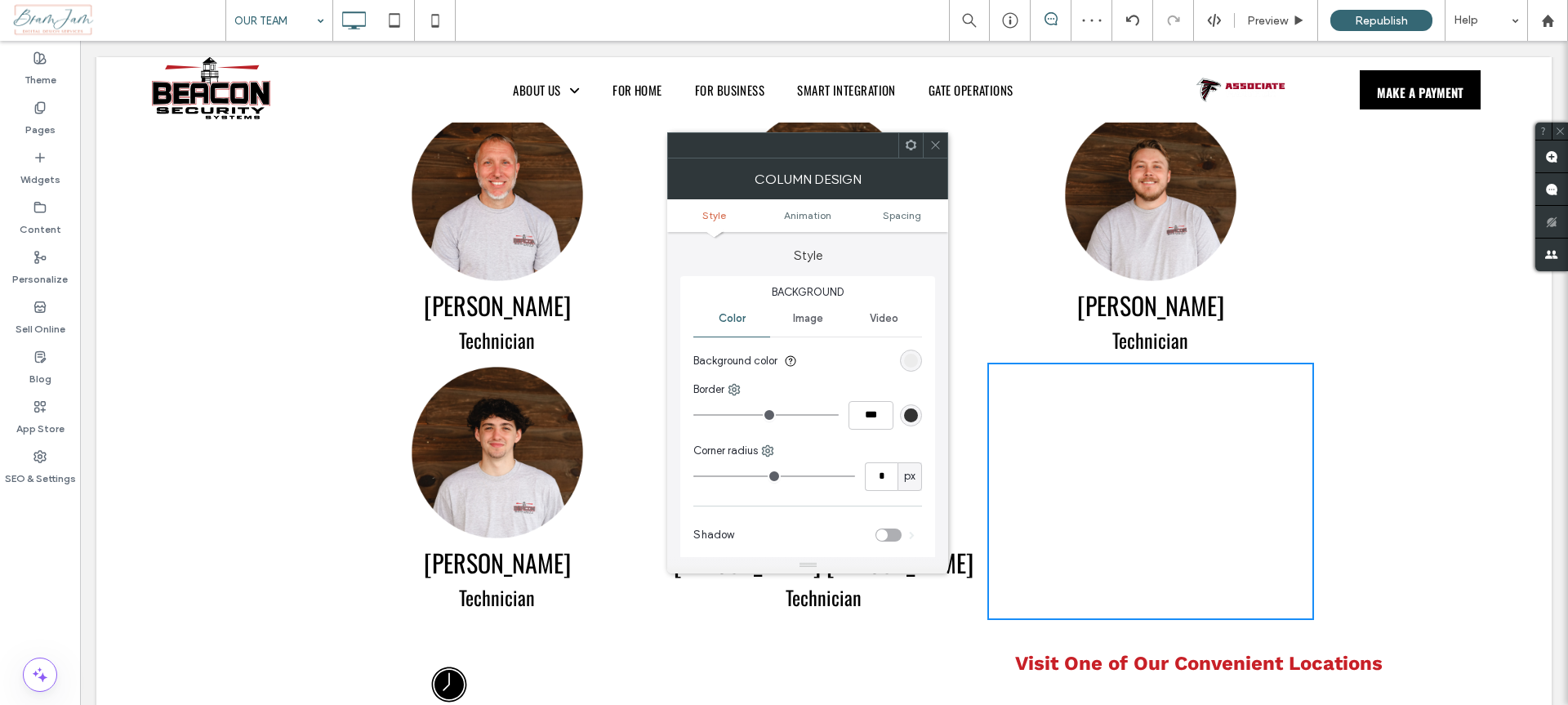
click at [911, 155] on span at bounding box center [911, 145] width 12 height 24
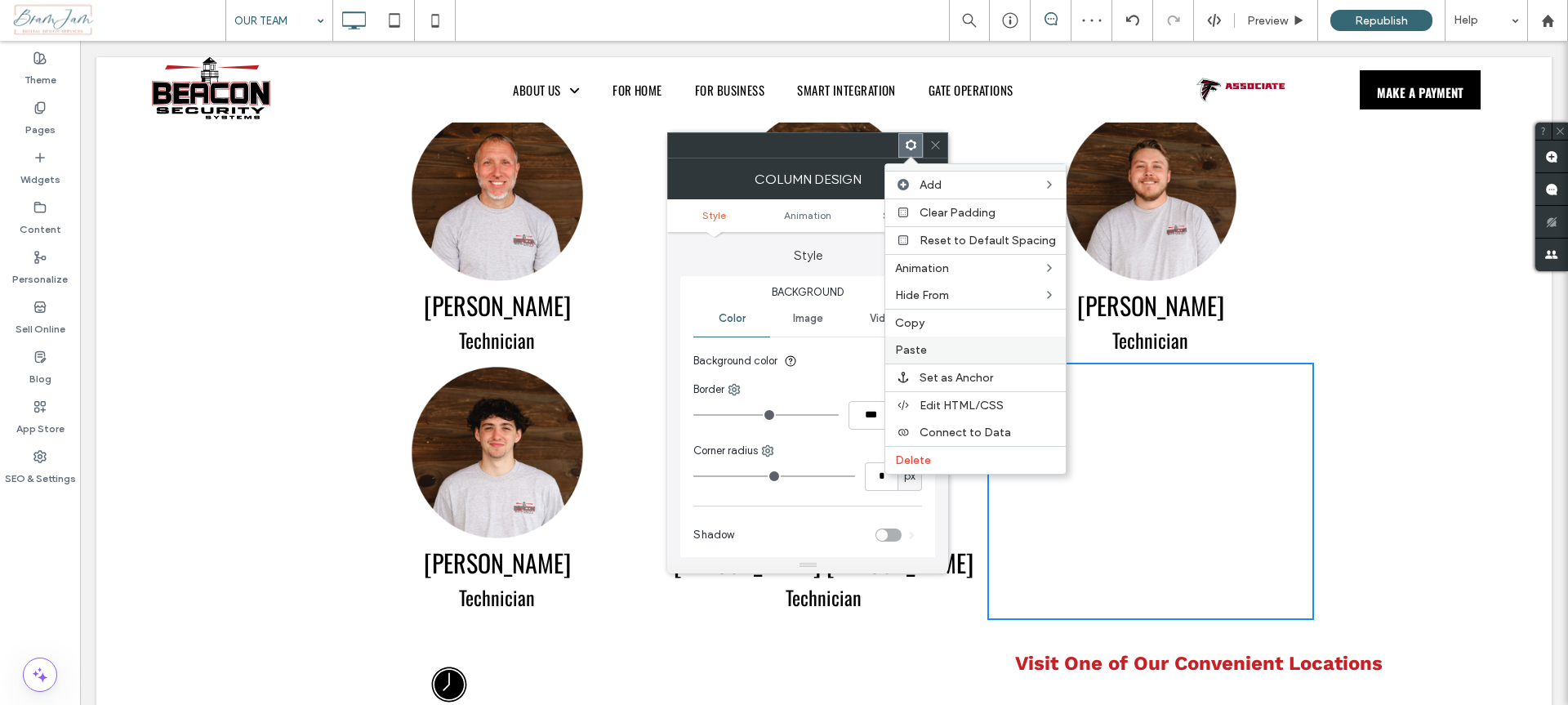
click at [937, 351] on label "Paste" at bounding box center [975, 350] width 161 height 14
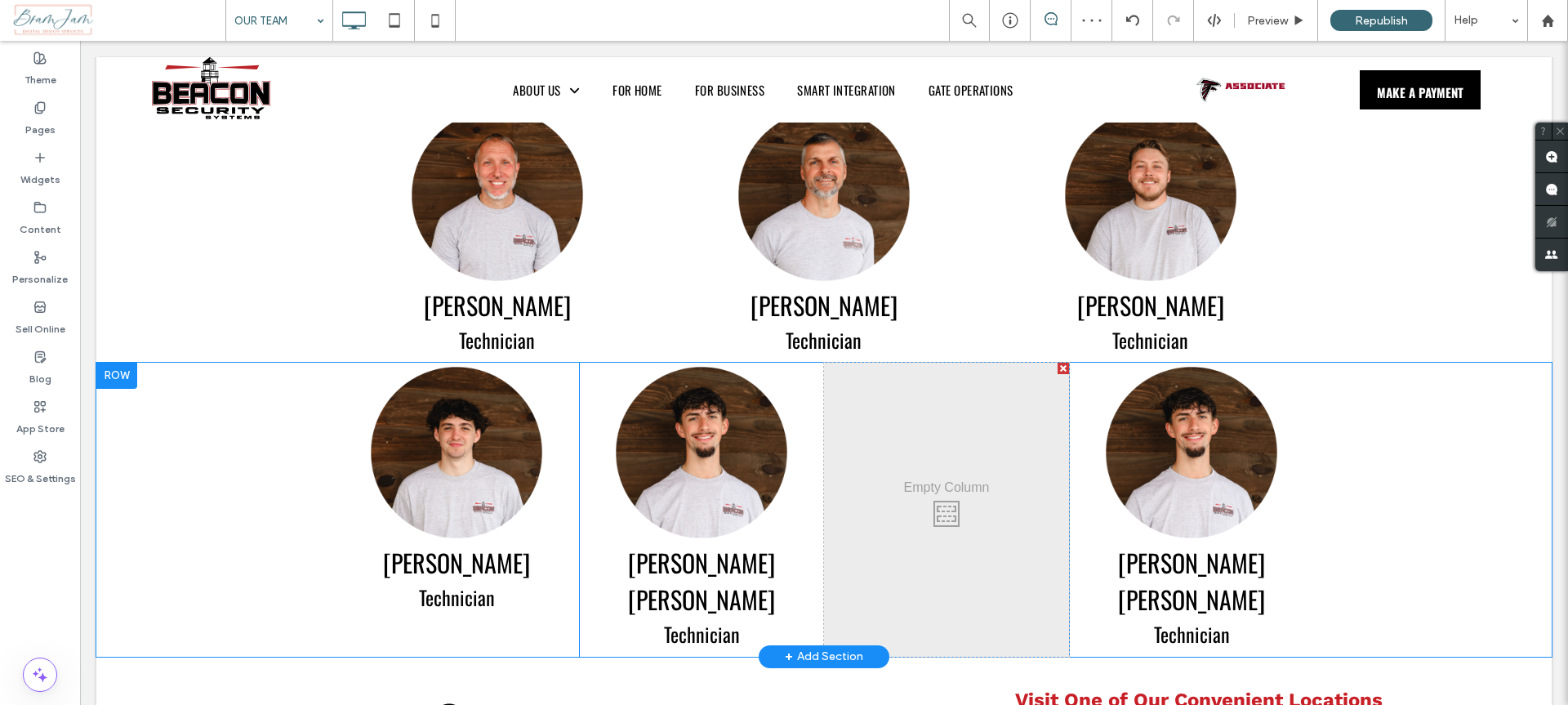
click at [1057, 362] on div at bounding box center [1063, 368] width 12 height 12
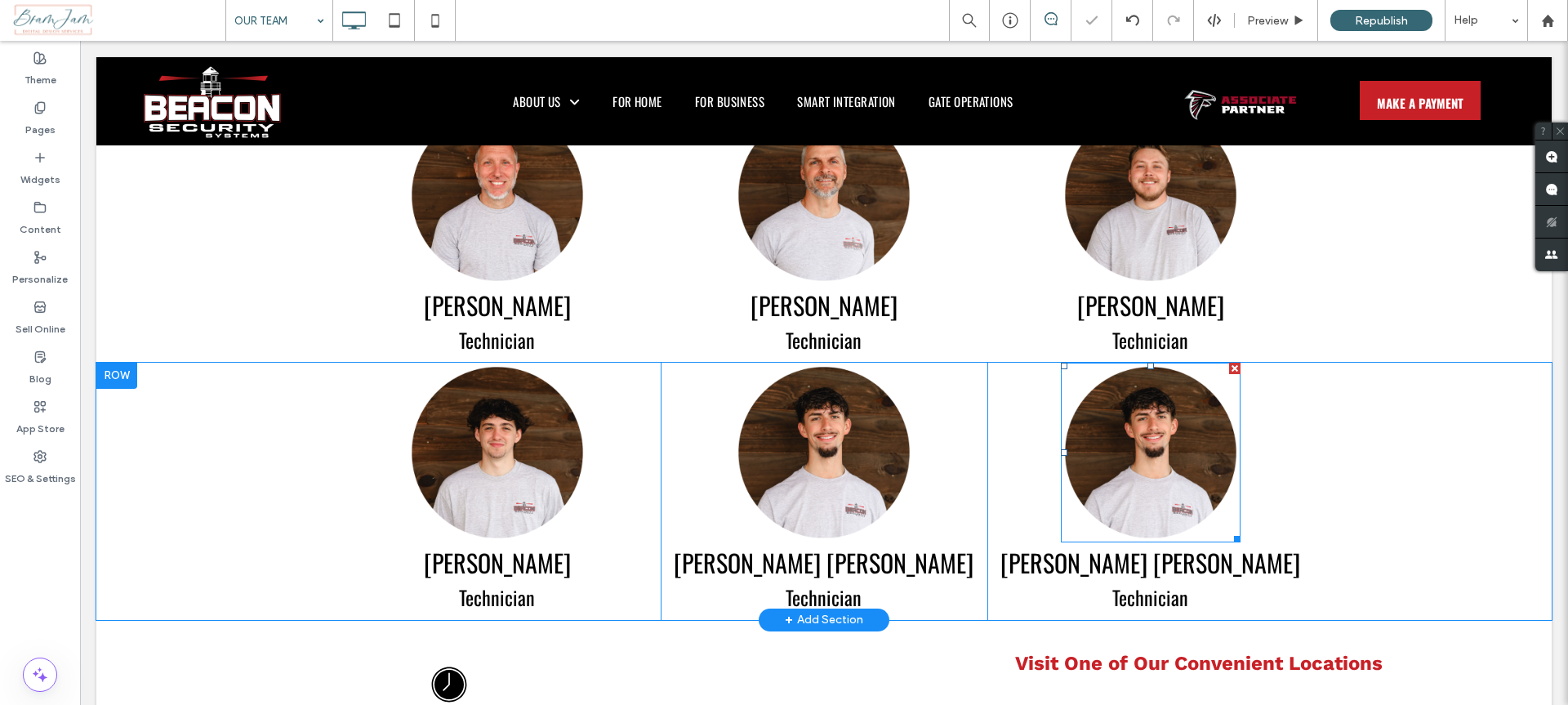
click at [1149, 420] on img at bounding box center [1151, 452] width 180 height 180
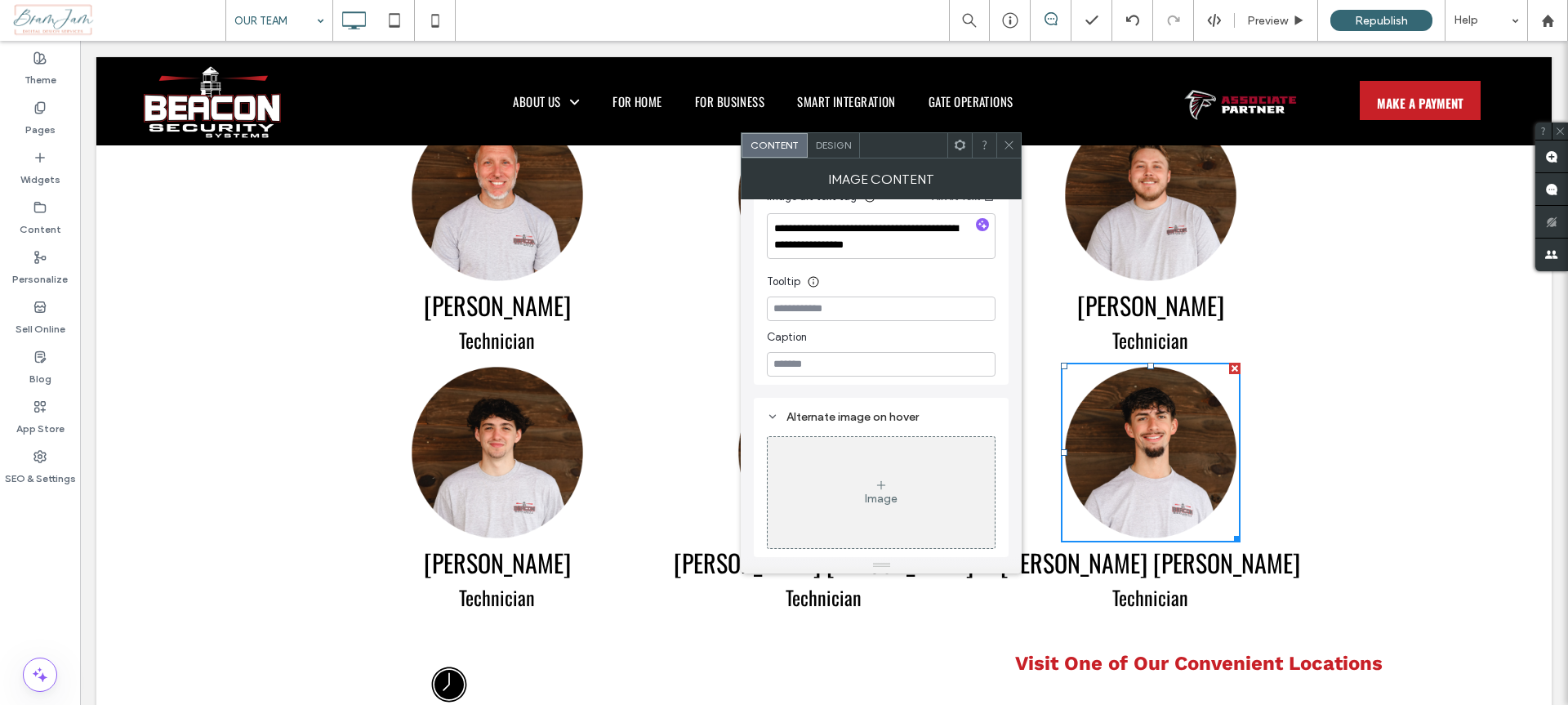
scroll to position [147, 0]
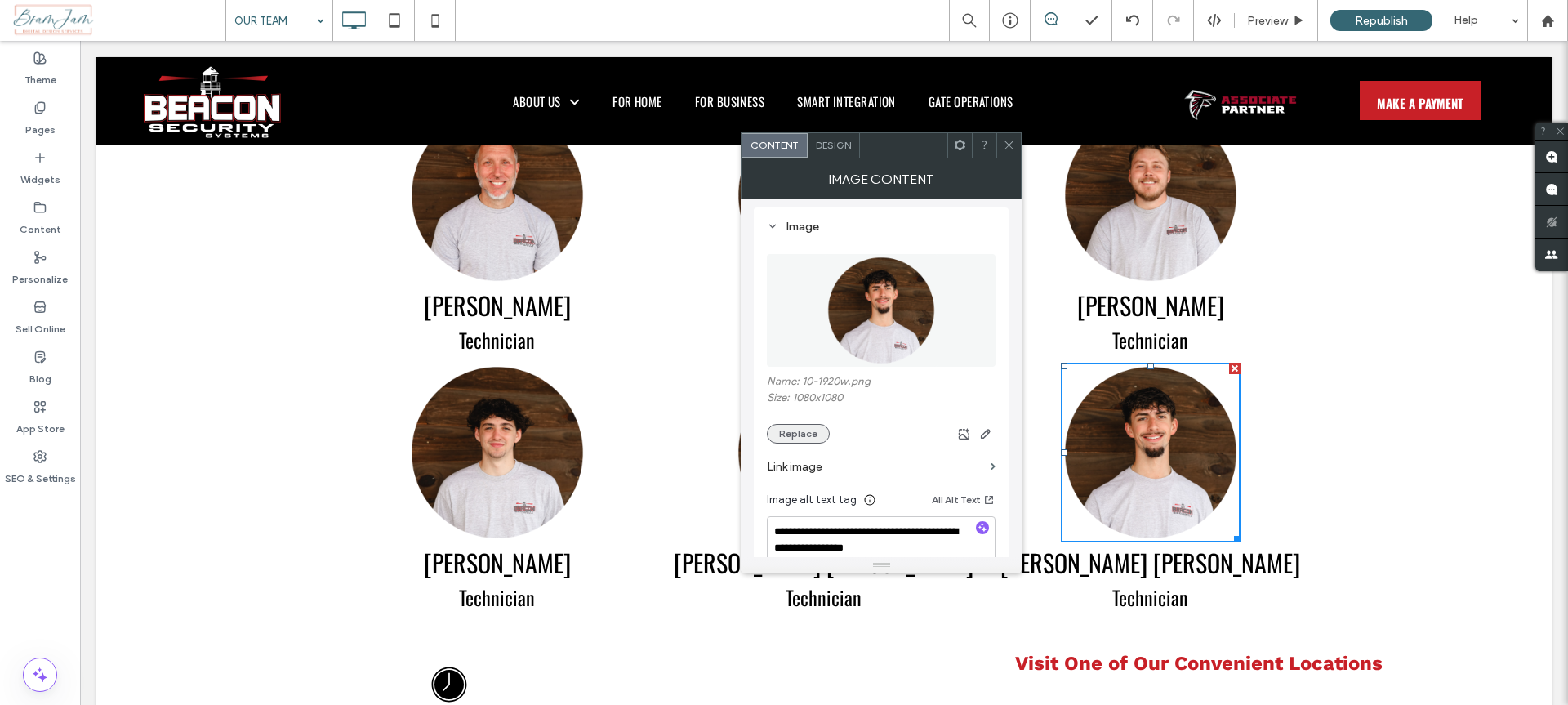
click at [821, 434] on button "Replace" at bounding box center [797, 434] width 62 height 20
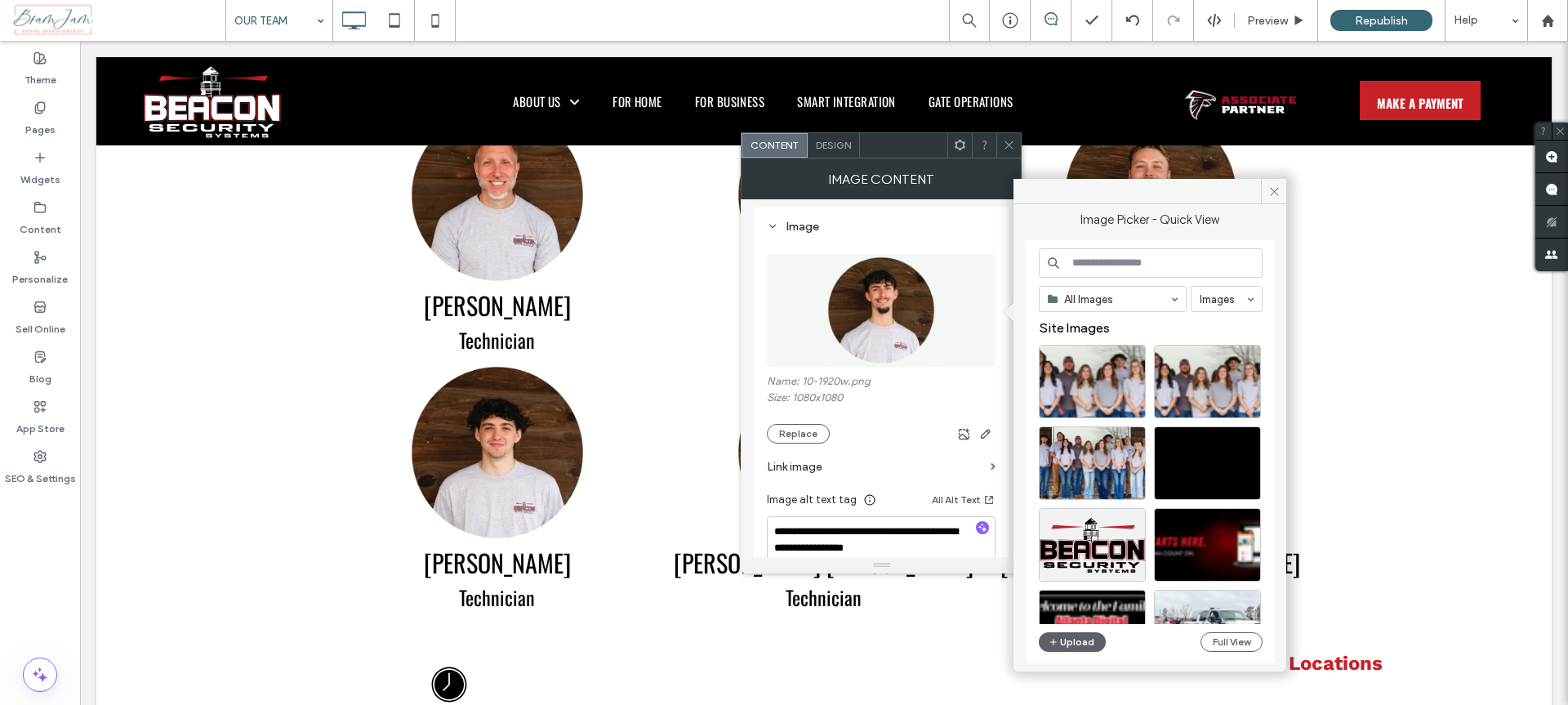
click at [1156, 258] on input at bounding box center [1151, 262] width 224 height 29
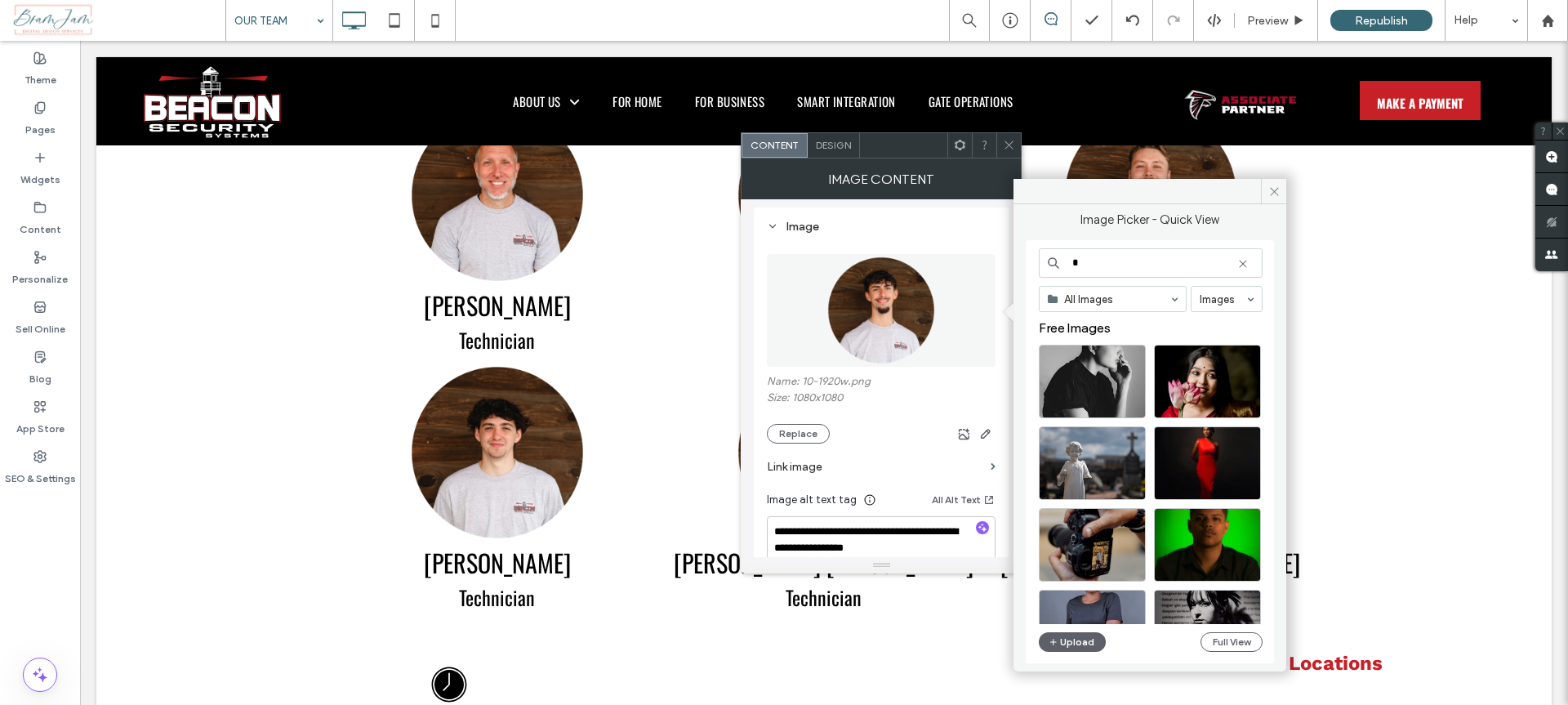
type input "*"
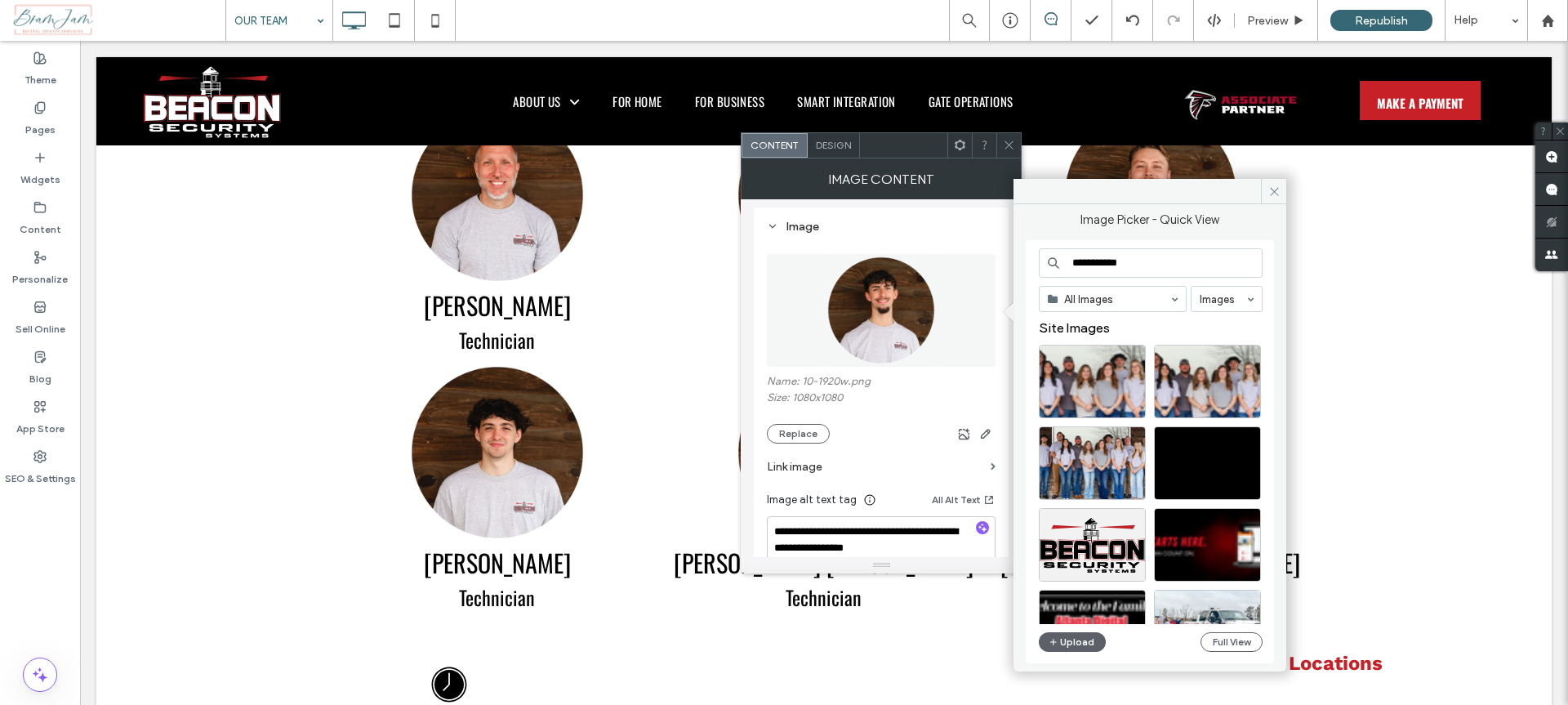
type input "**********"
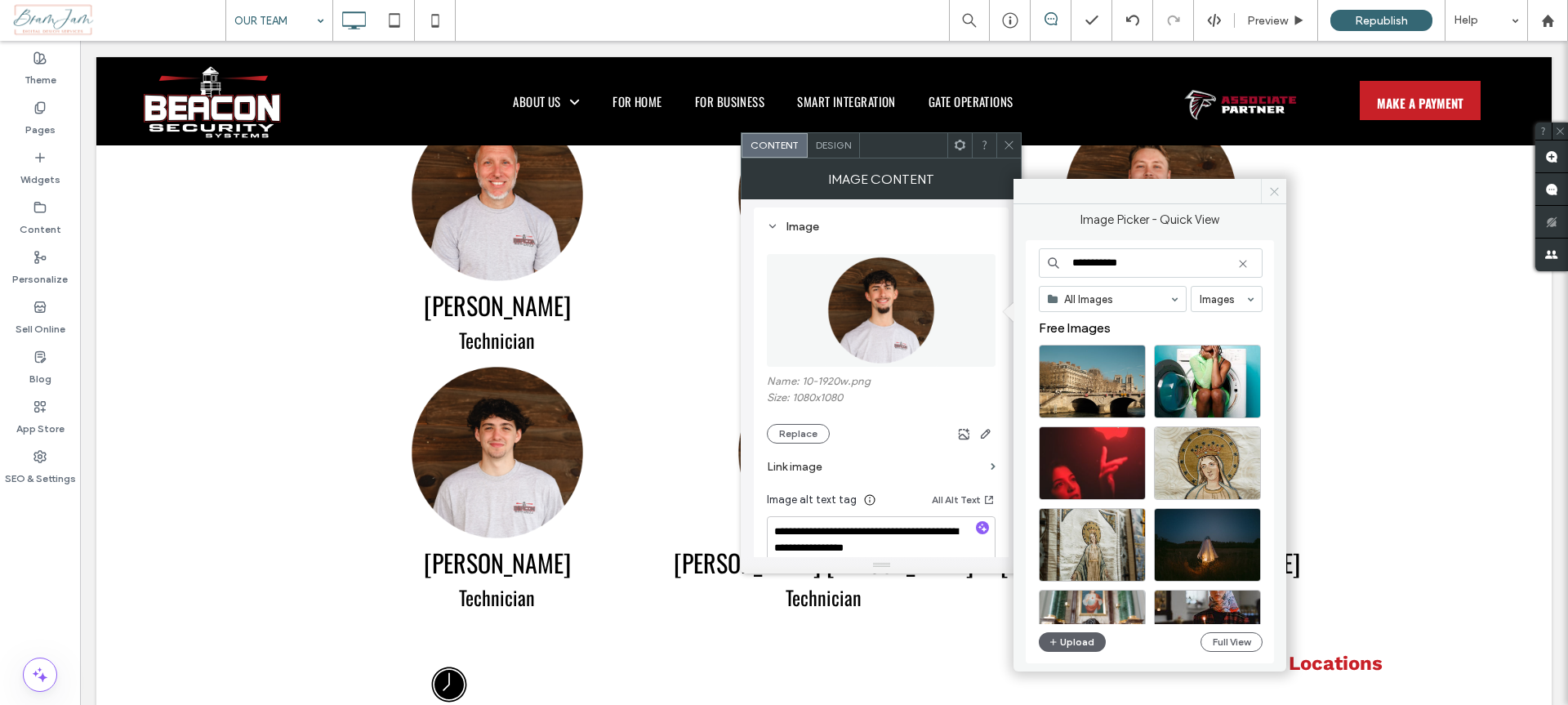
click at [1274, 182] on span at bounding box center [1273, 191] width 25 height 24
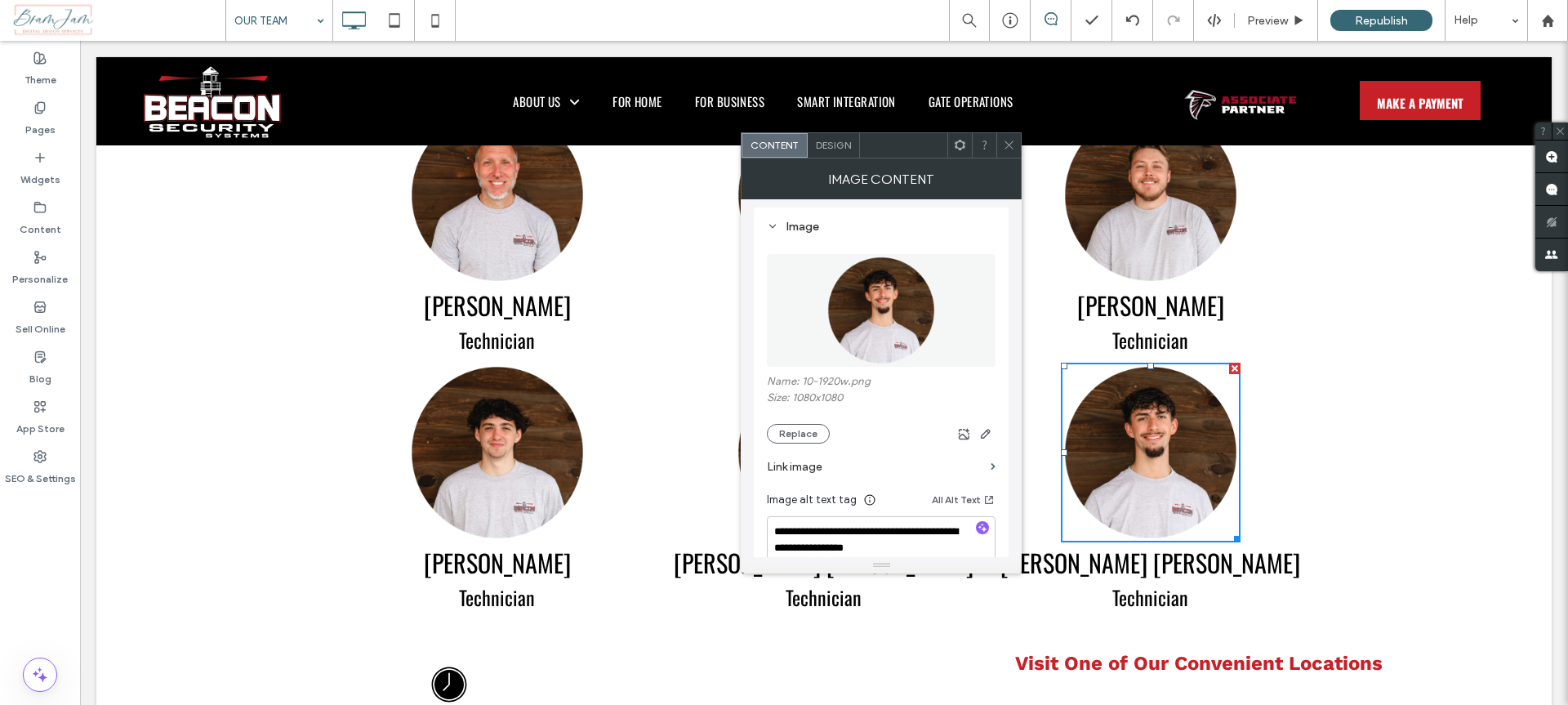
click at [1006, 146] on icon at bounding box center [1009, 145] width 12 height 12
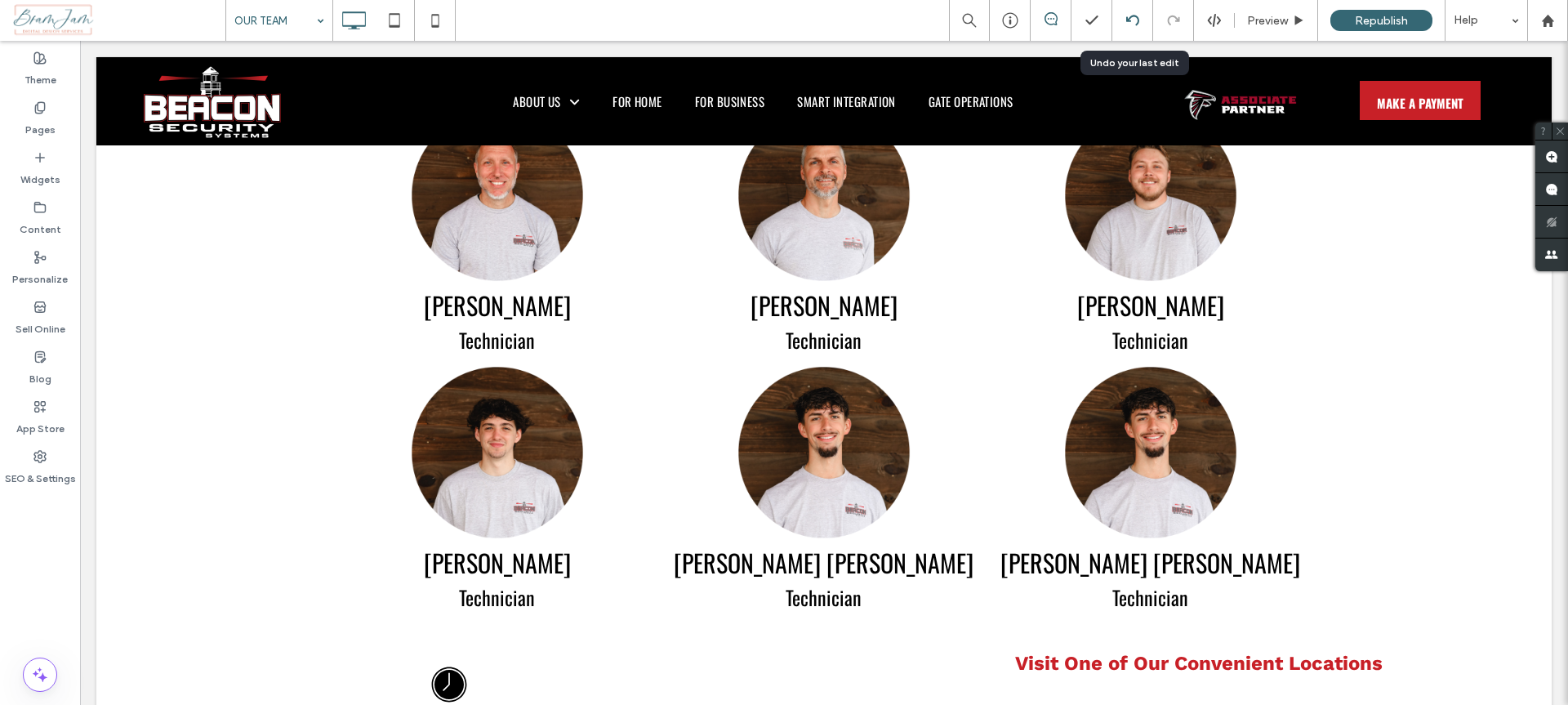
click at [1122, 17] on div at bounding box center [1132, 21] width 40 height 13
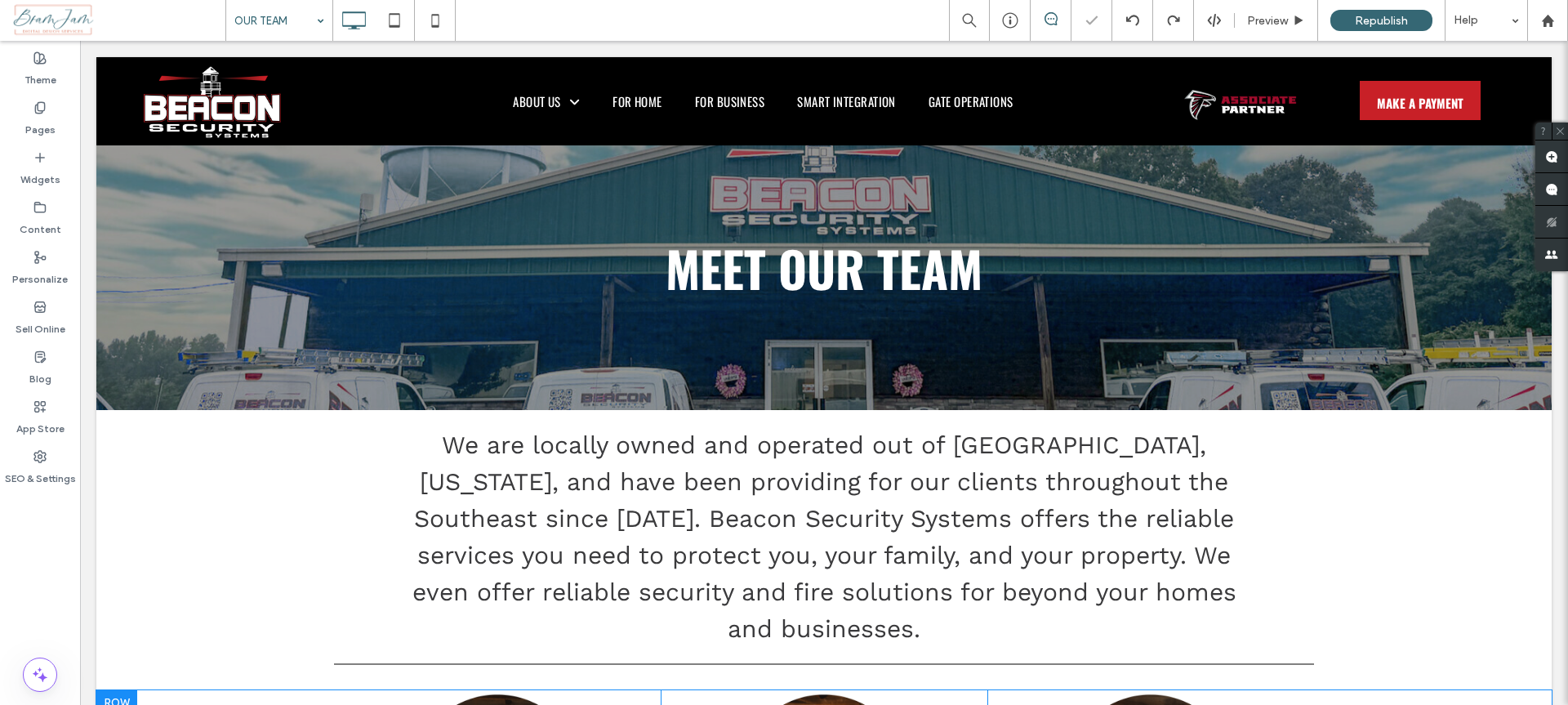
scroll to position [1373, 0]
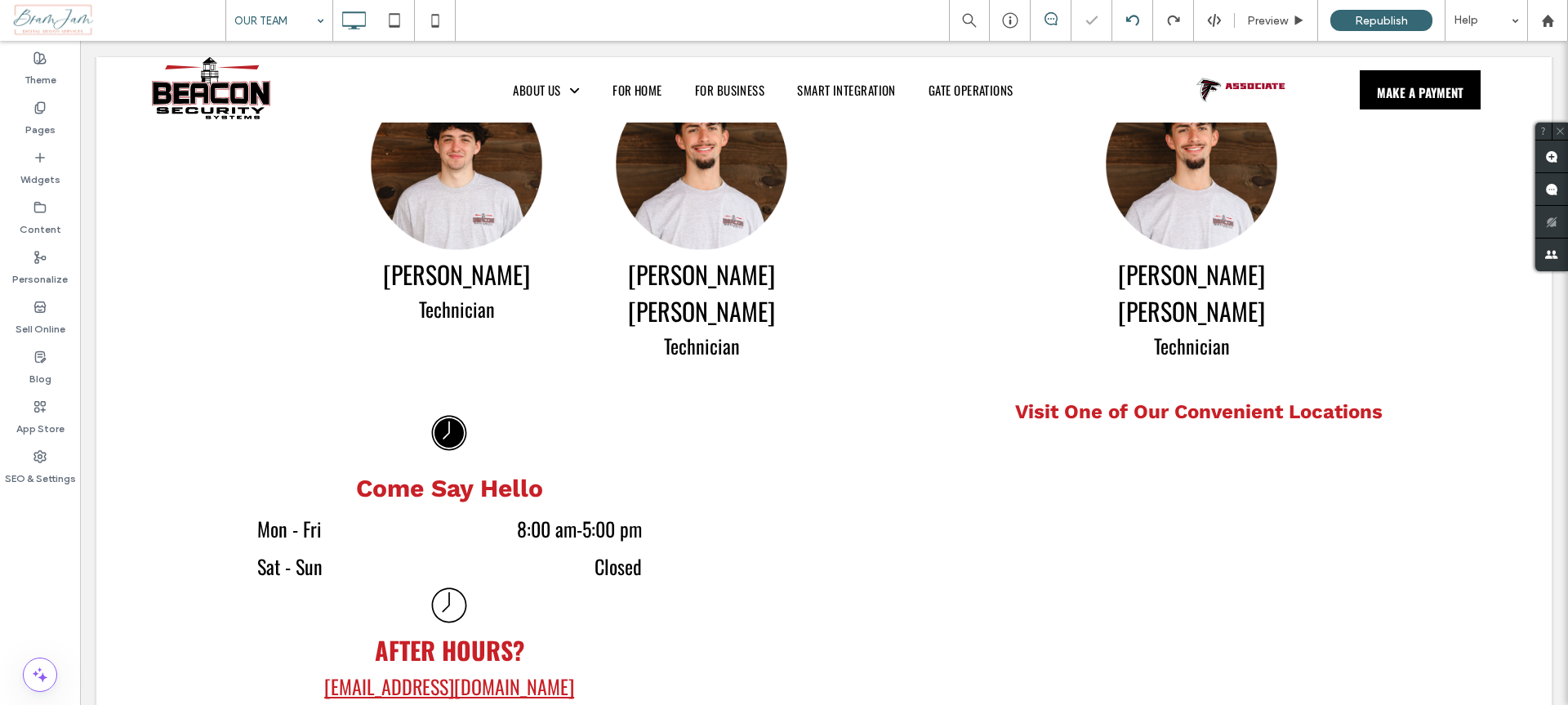
click at [1133, 25] on icon at bounding box center [1133, 21] width 13 height 13
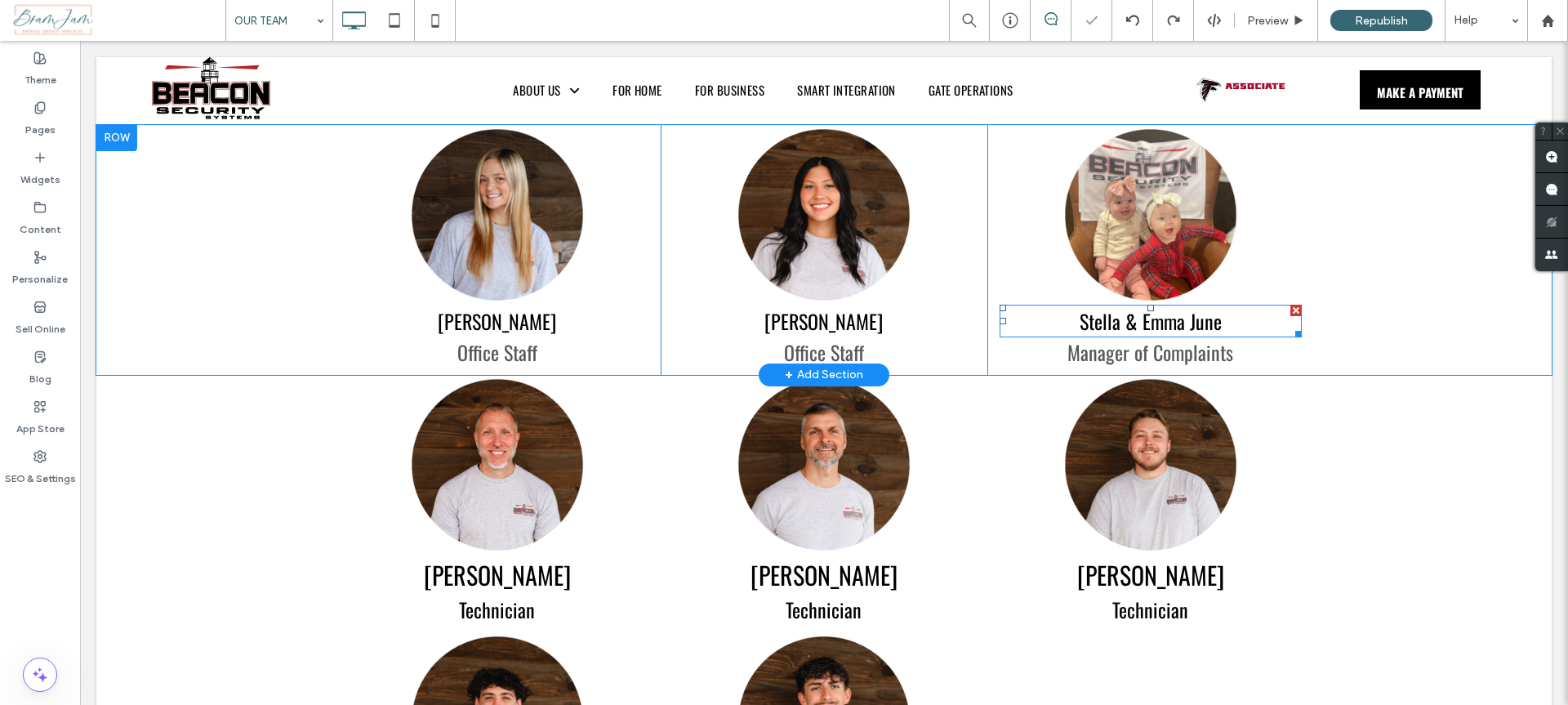
scroll to position [952, 0]
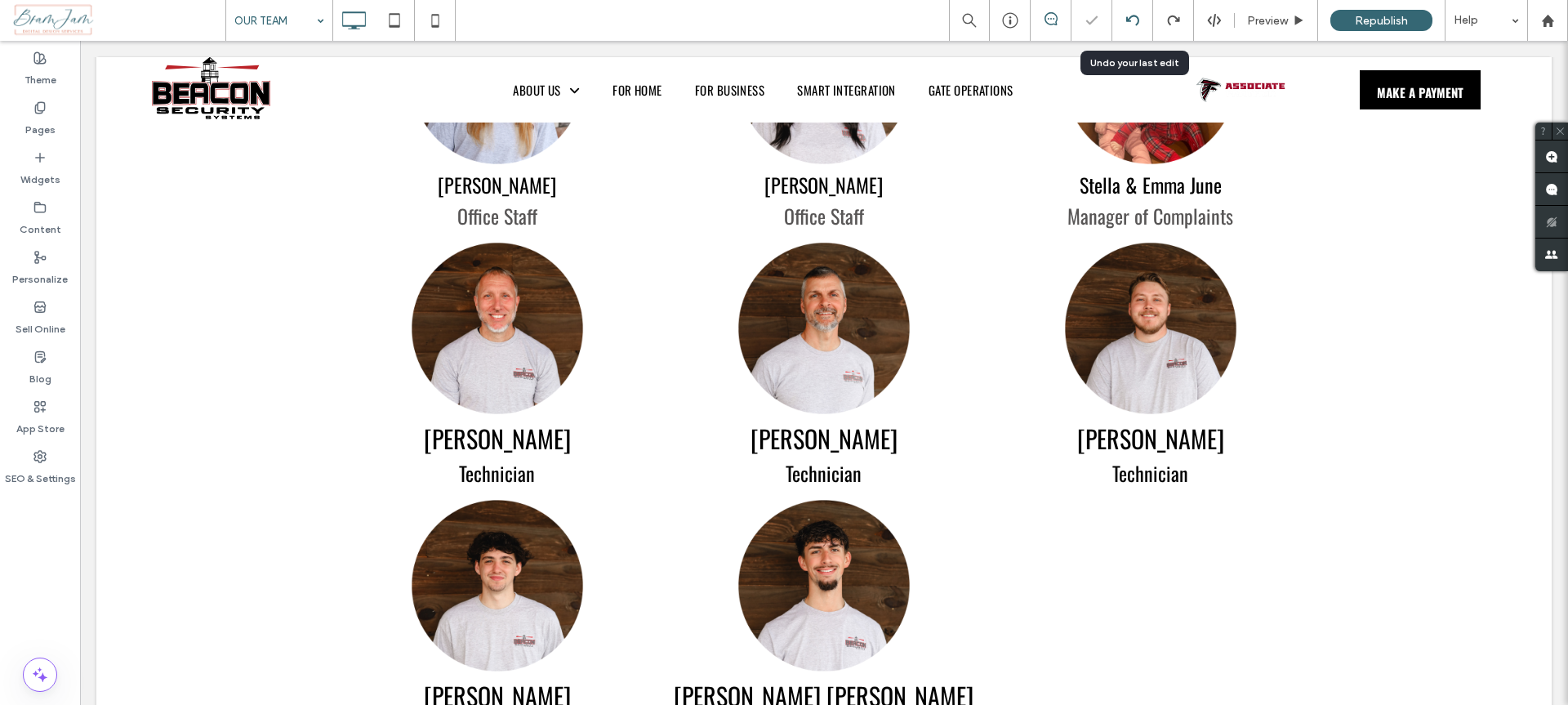
click at [1135, 23] on icon at bounding box center [1133, 21] width 13 height 13
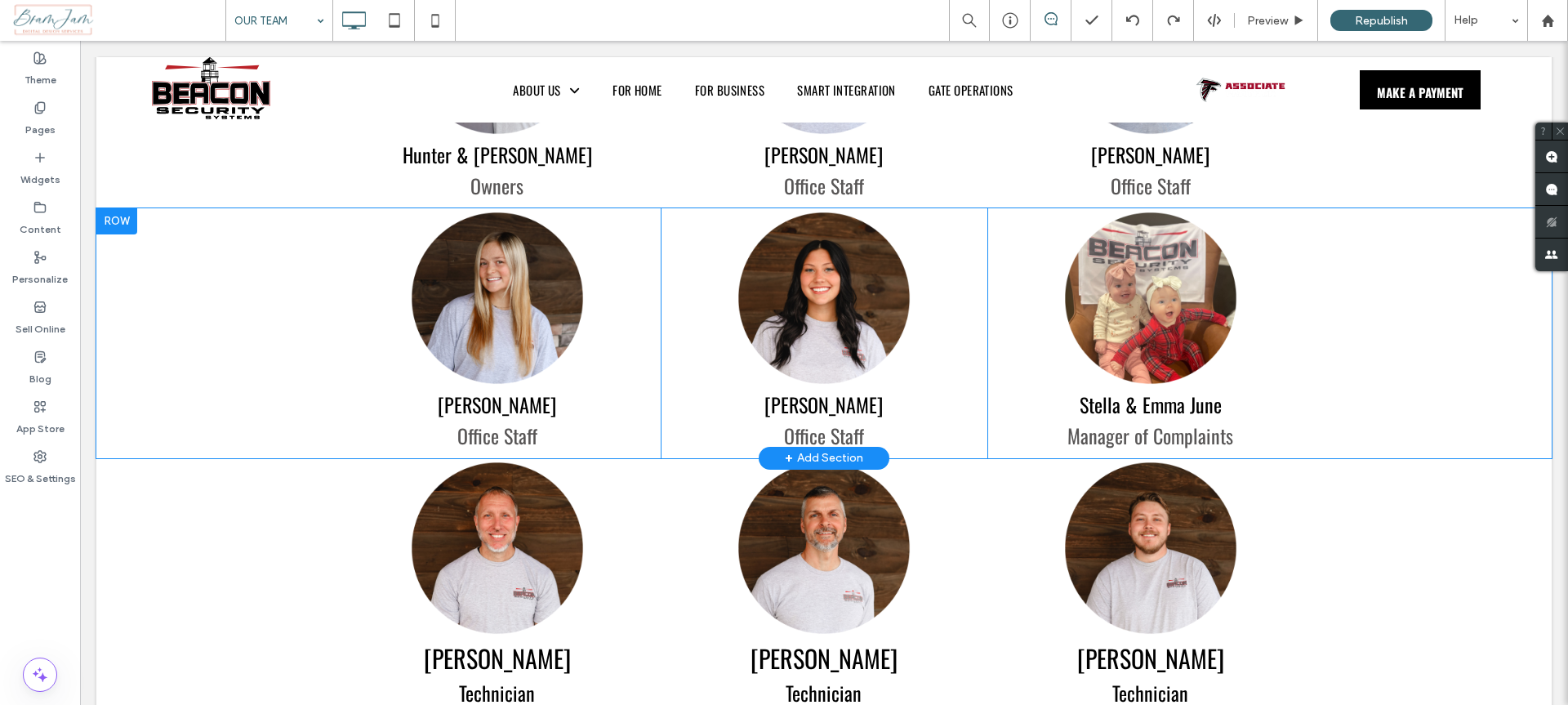
scroll to position [797, 0]
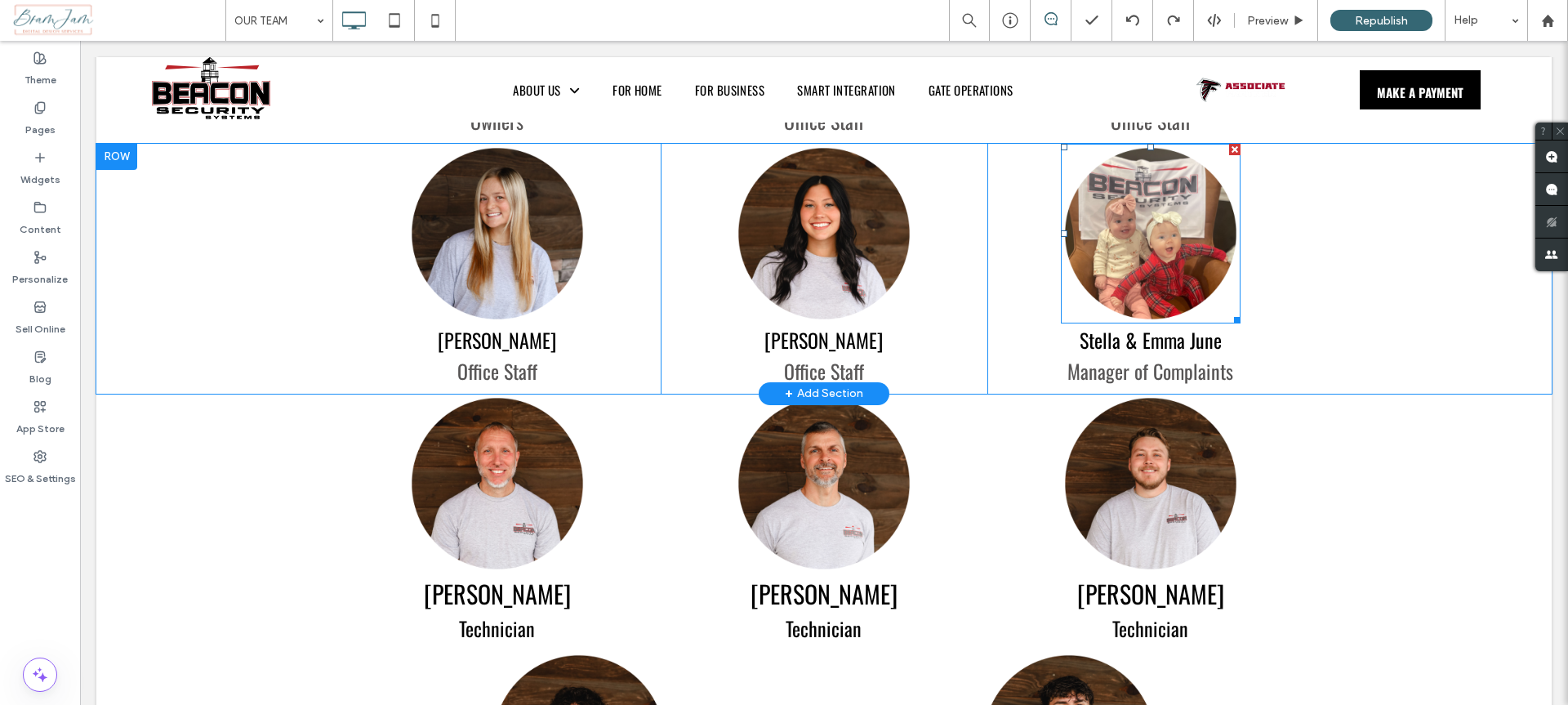
click at [1179, 255] on img at bounding box center [1151, 234] width 180 height 180
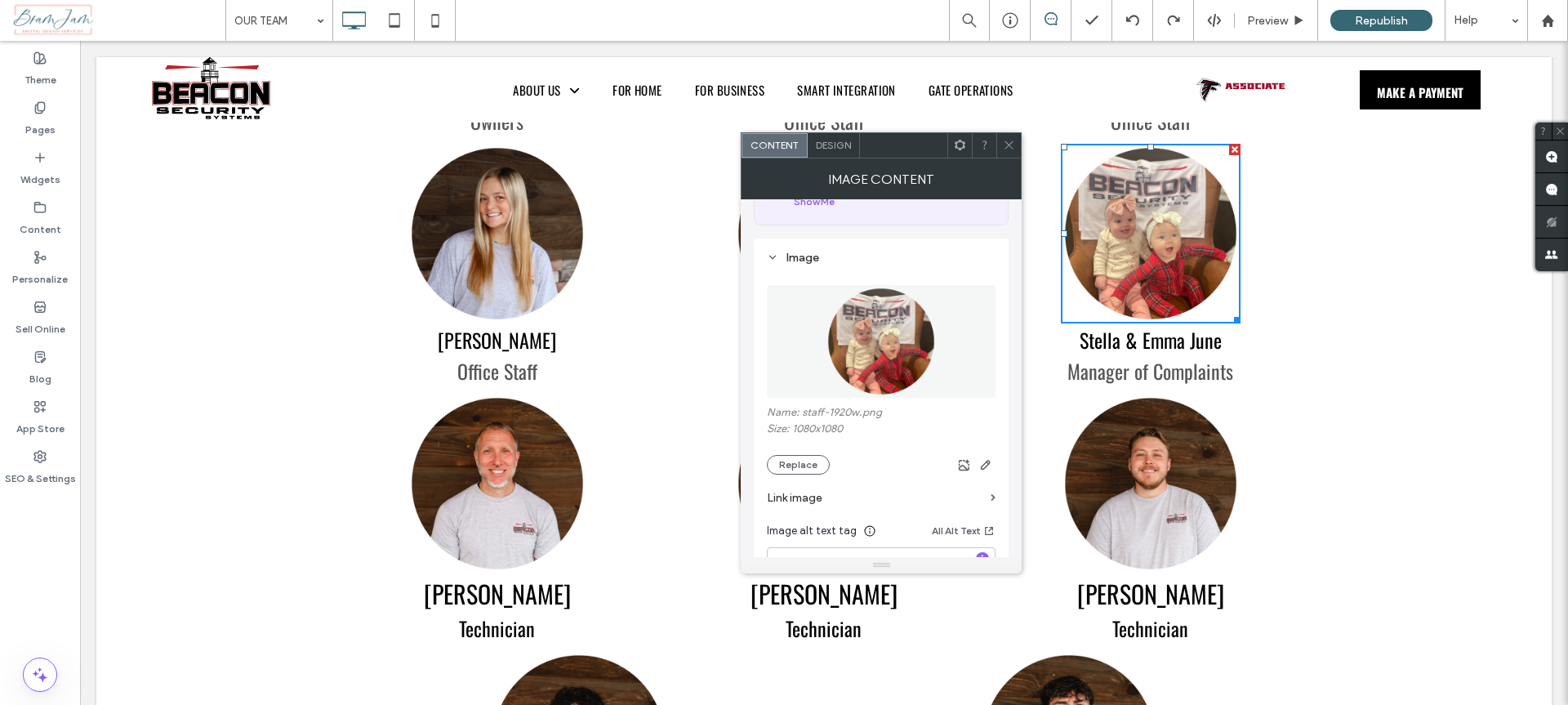
scroll to position [288, 0]
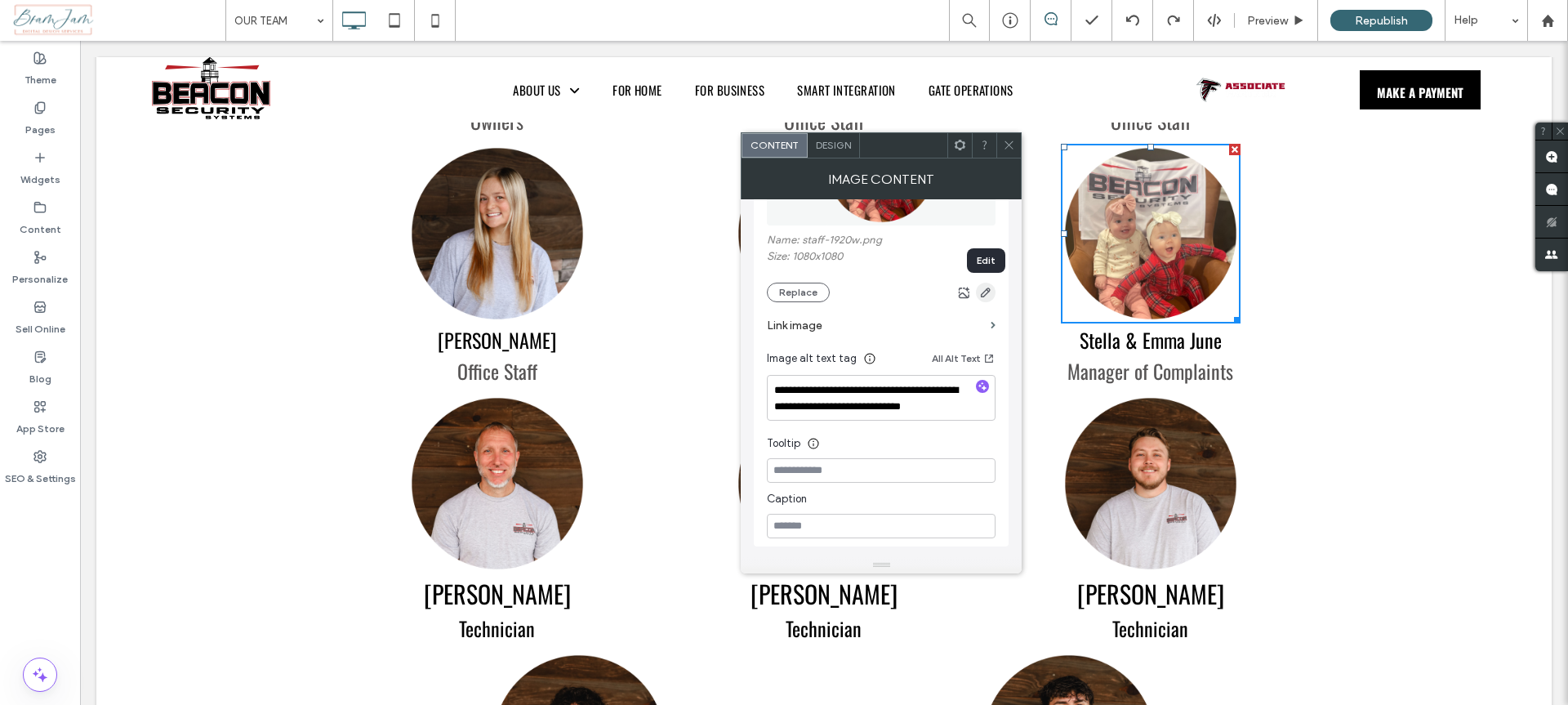
click at [989, 292] on use "button" at bounding box center [986, 292] width 10 height 10
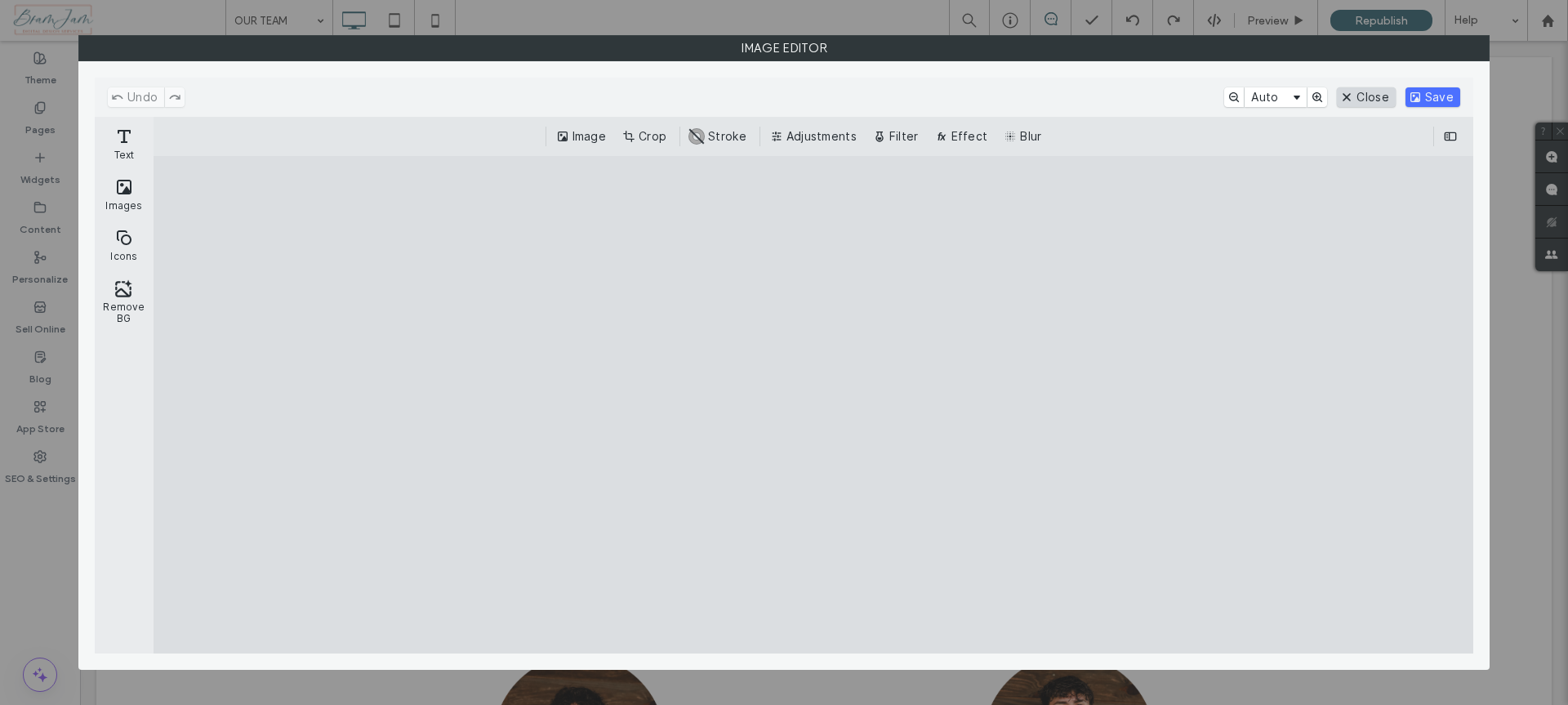
click at [1371, 107] on button "Close" at bounding box center [1366, 98] width 58 height 20
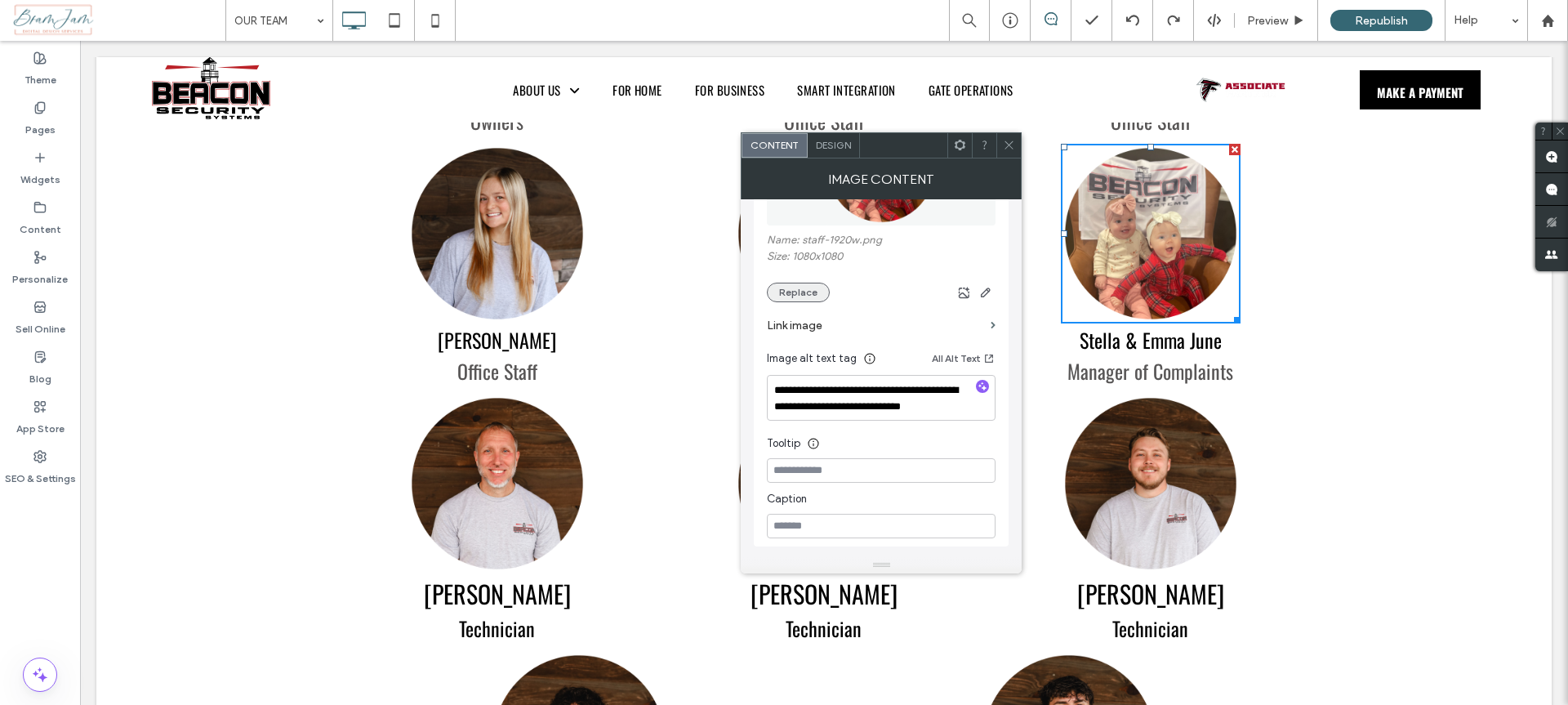
click at [799, 295] on button "Replace" at bounding box center [797, 292] width 62 height 20
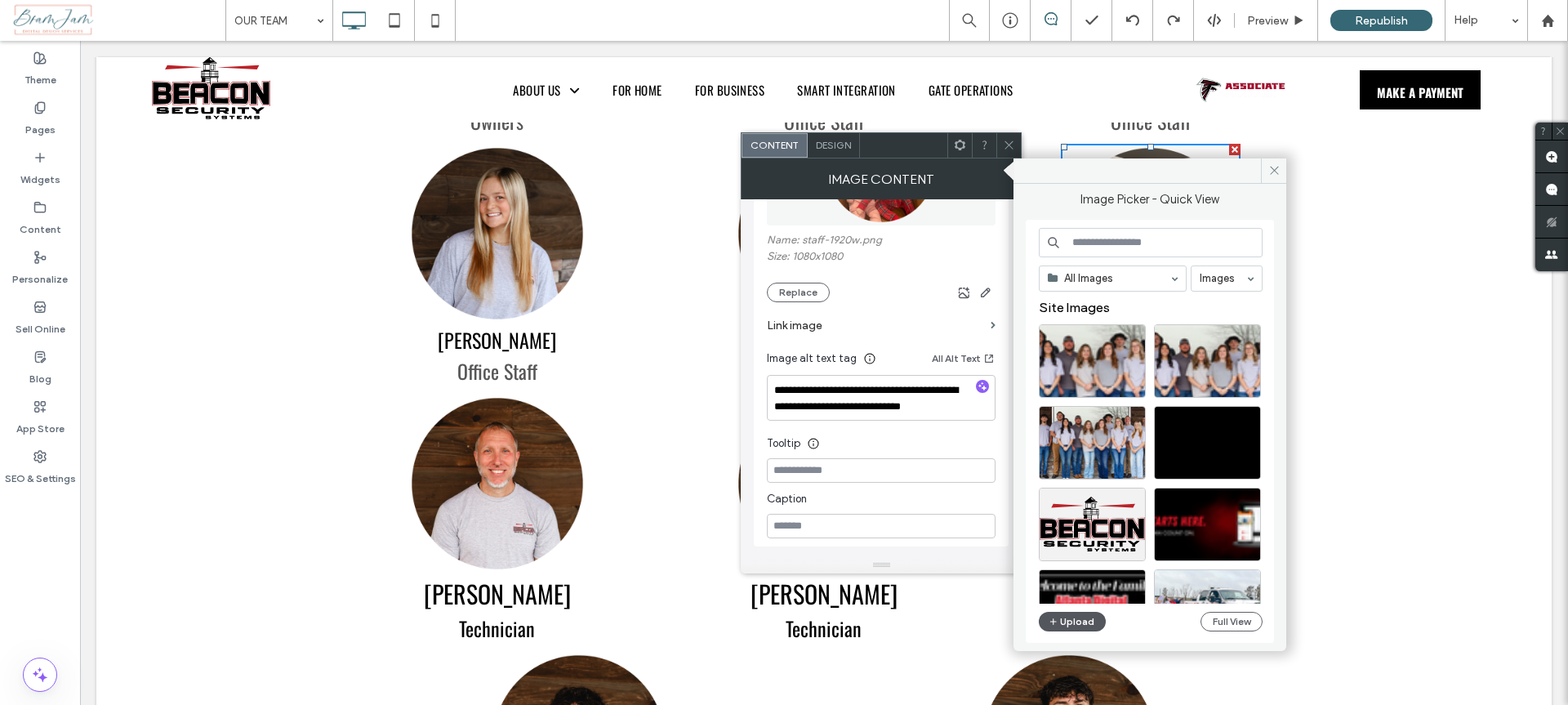
click at [1056, 621] on icon "button" at bounding box center [1054, 622] width 10 height 13
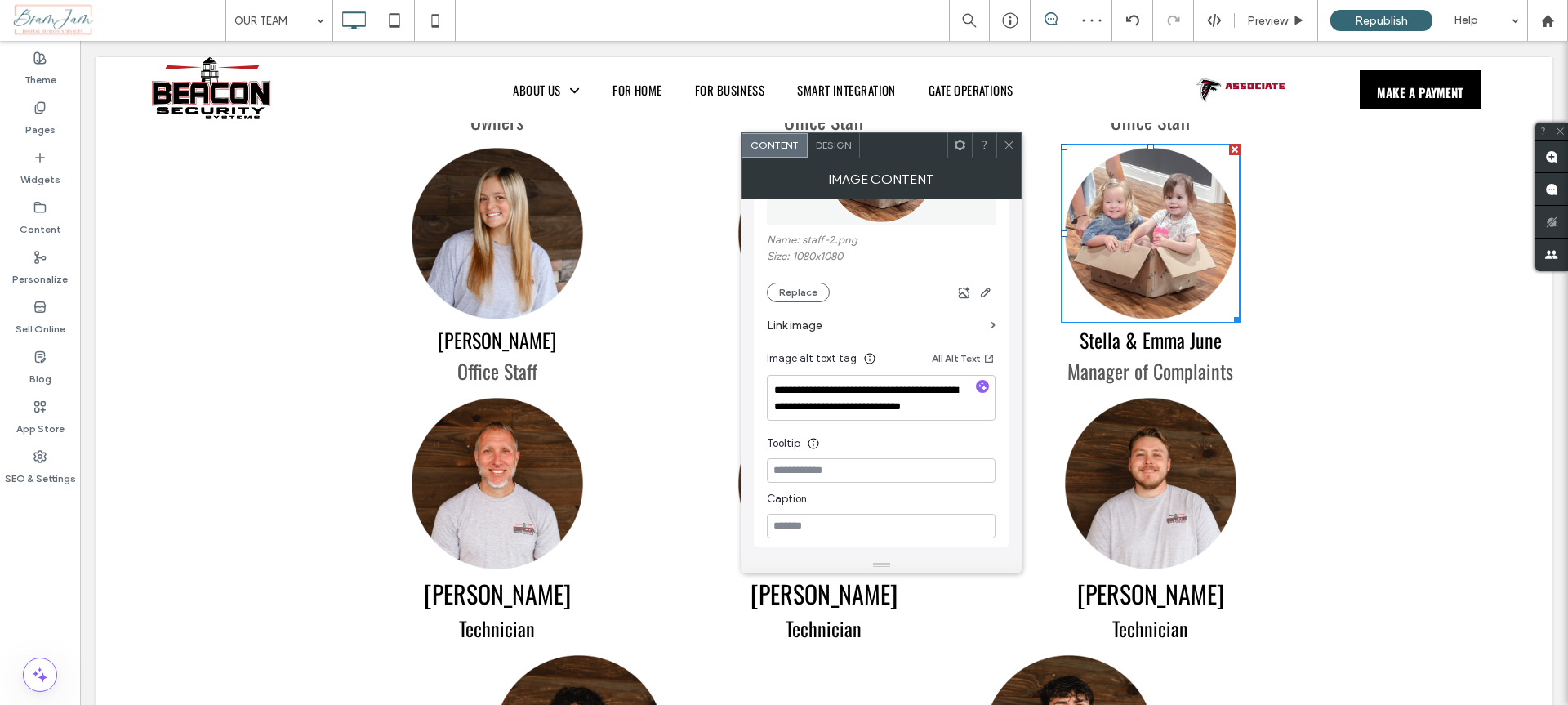
click at [1011, 151] on span at bounding box center [1009, 145] width 12 height 24
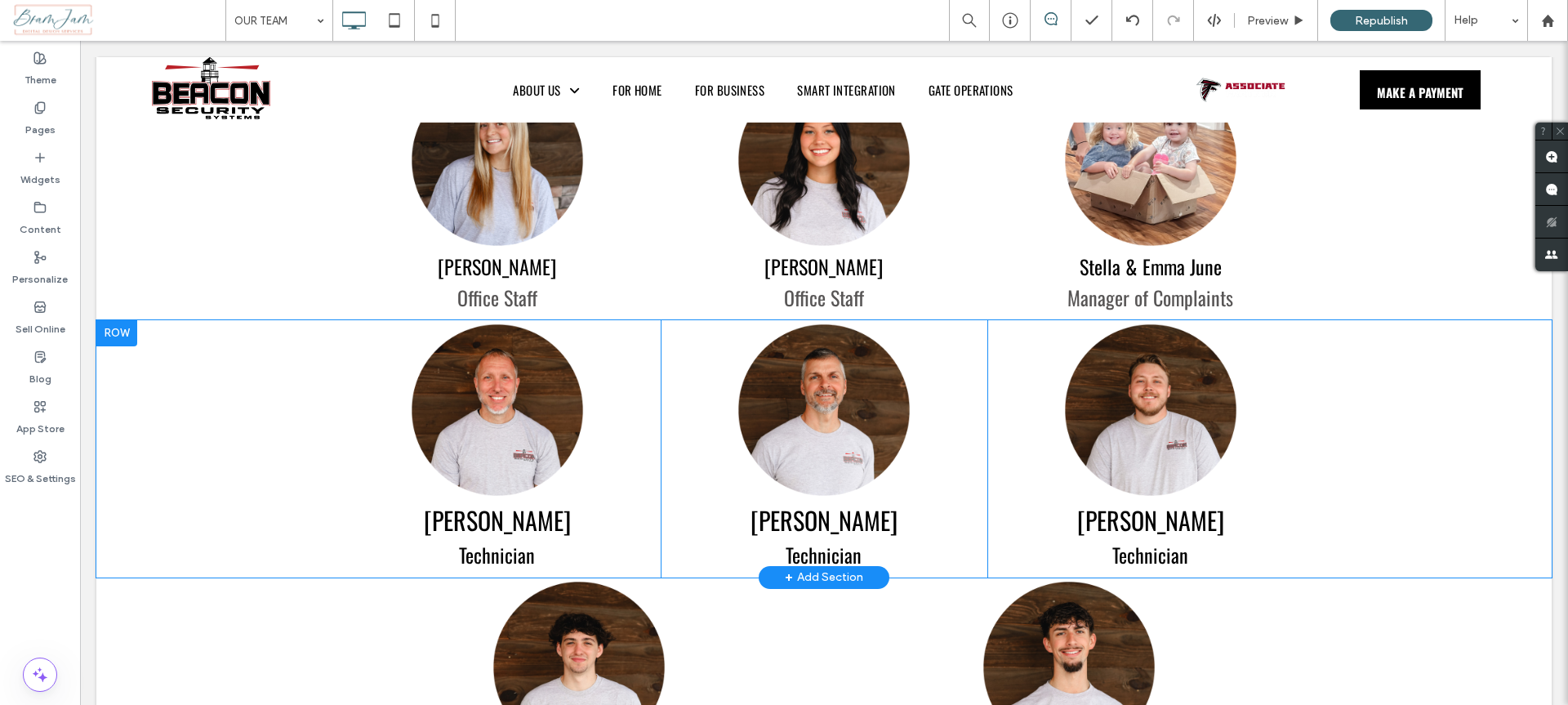
scroll to position [653, 0]
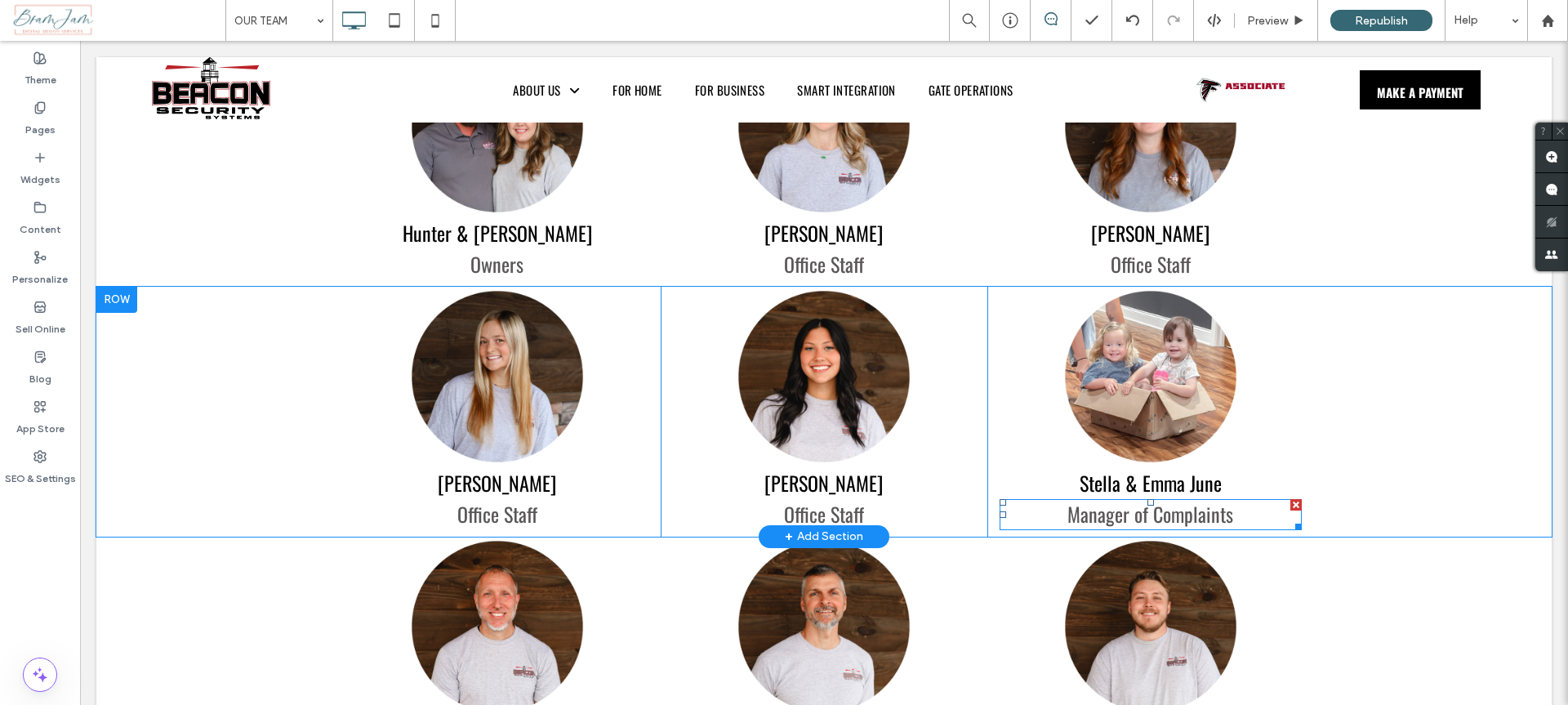
click at [1132, 499] on span "Manager of Complaints" at bounding box center [1150, 513] width 166 height 29
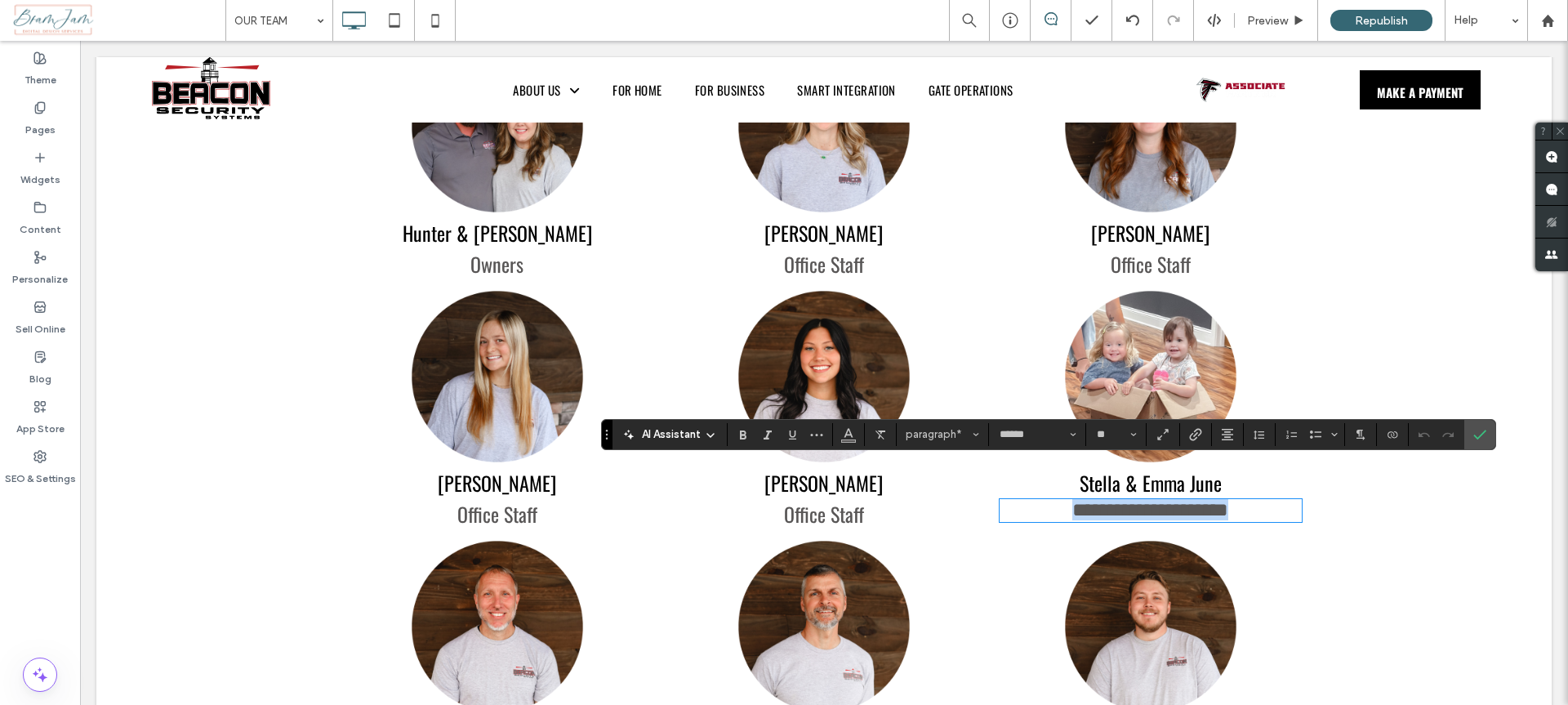
click at [1122, 500] on span "**********" at bounding box center [1150, 510] width 156 height 20
click at [1482, 439] on icon "Confirm" at bounding box center [1480, 435] width 13 height 13
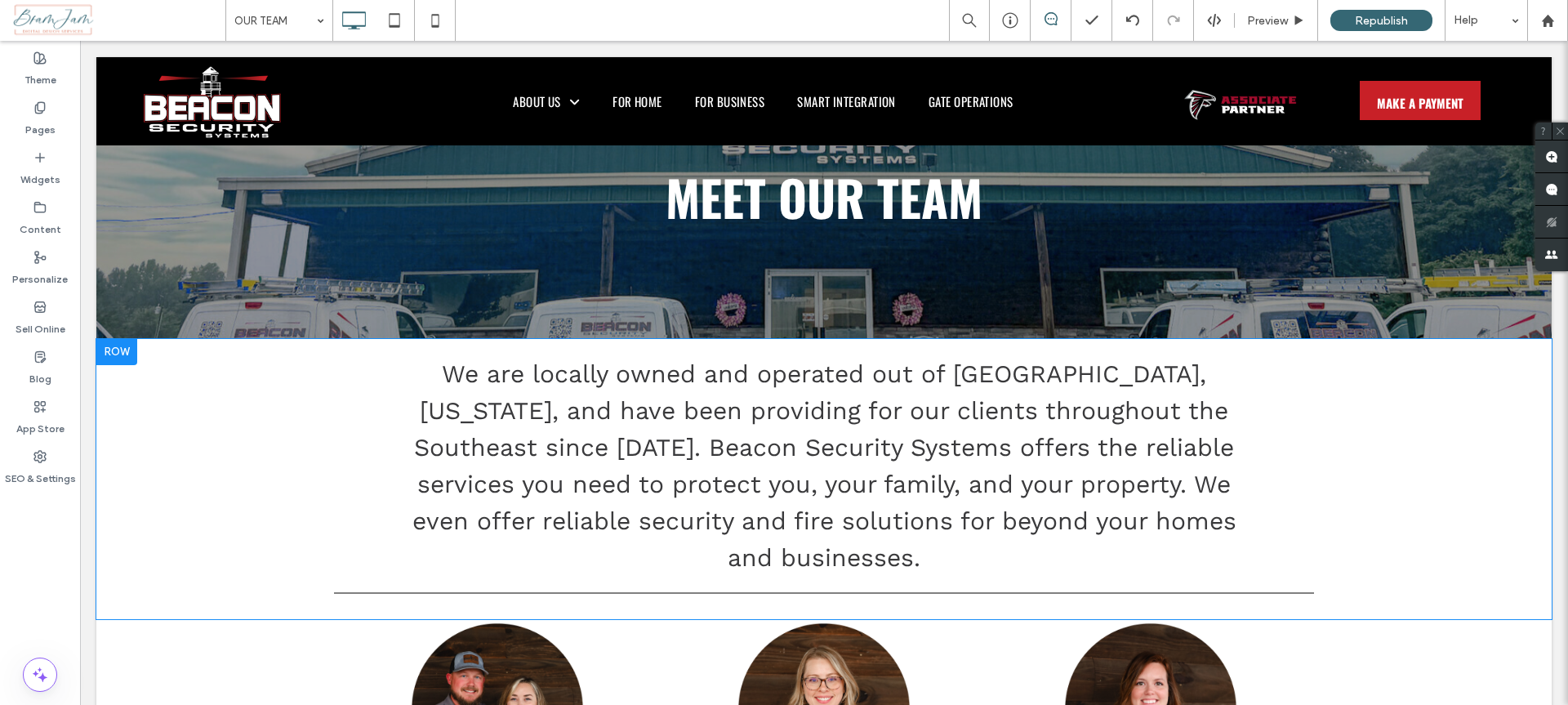
scroll to position [0, 0]
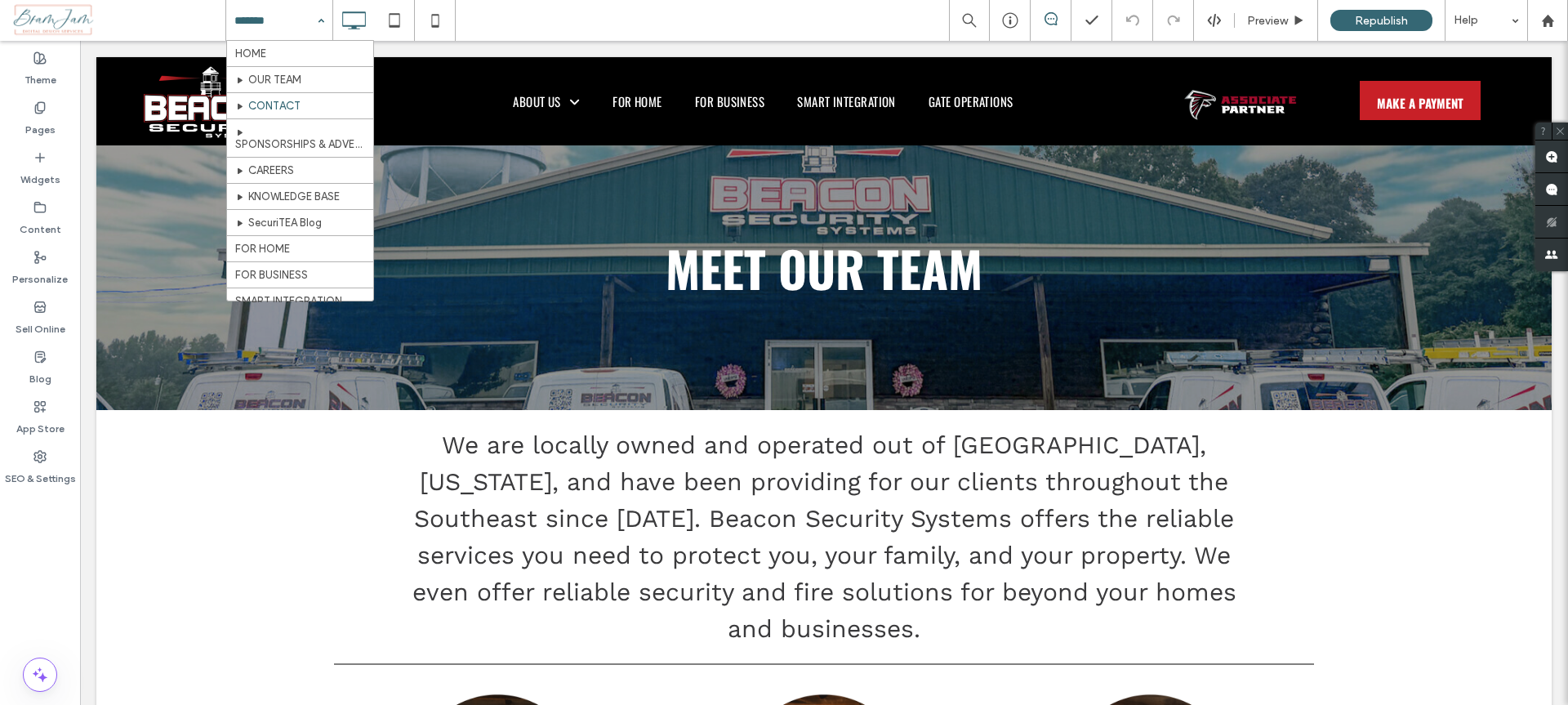
click at [290, 28] on input at bounding box center [275, 20] width 82 height 41
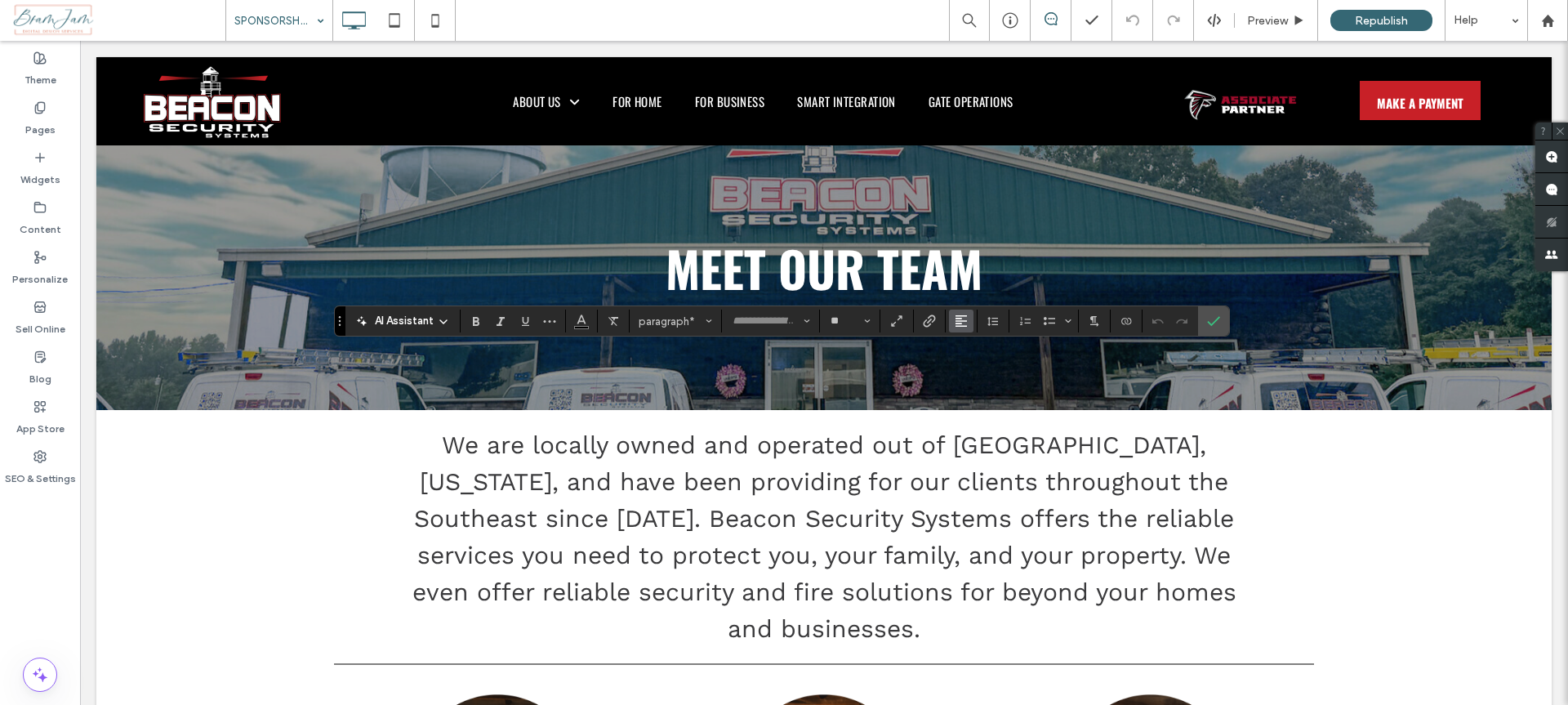
click at [963, 322] on icon "Alignment" at bounding box center [961, 321] width 13 height 13
click at [972, 380] on label "ui.textEditor.alignment.center" at bounding box center [977, 371] width 57 height 23
type input "*********"
type input "**"
type input "*********"
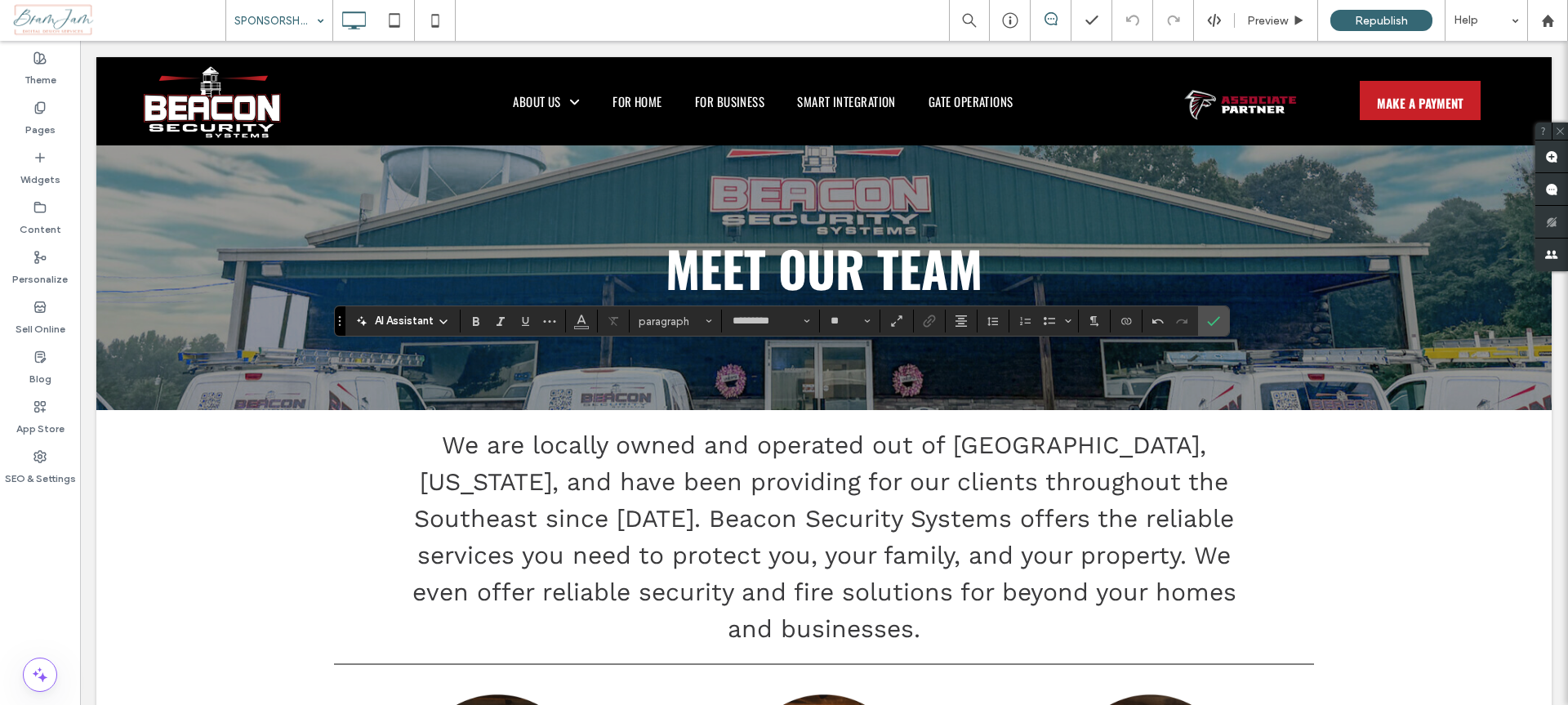
type input "**"
click at [854, 320] on input "**" at bounding box center [845, 321] width 32 height 13
type input "*********"
type input "**"
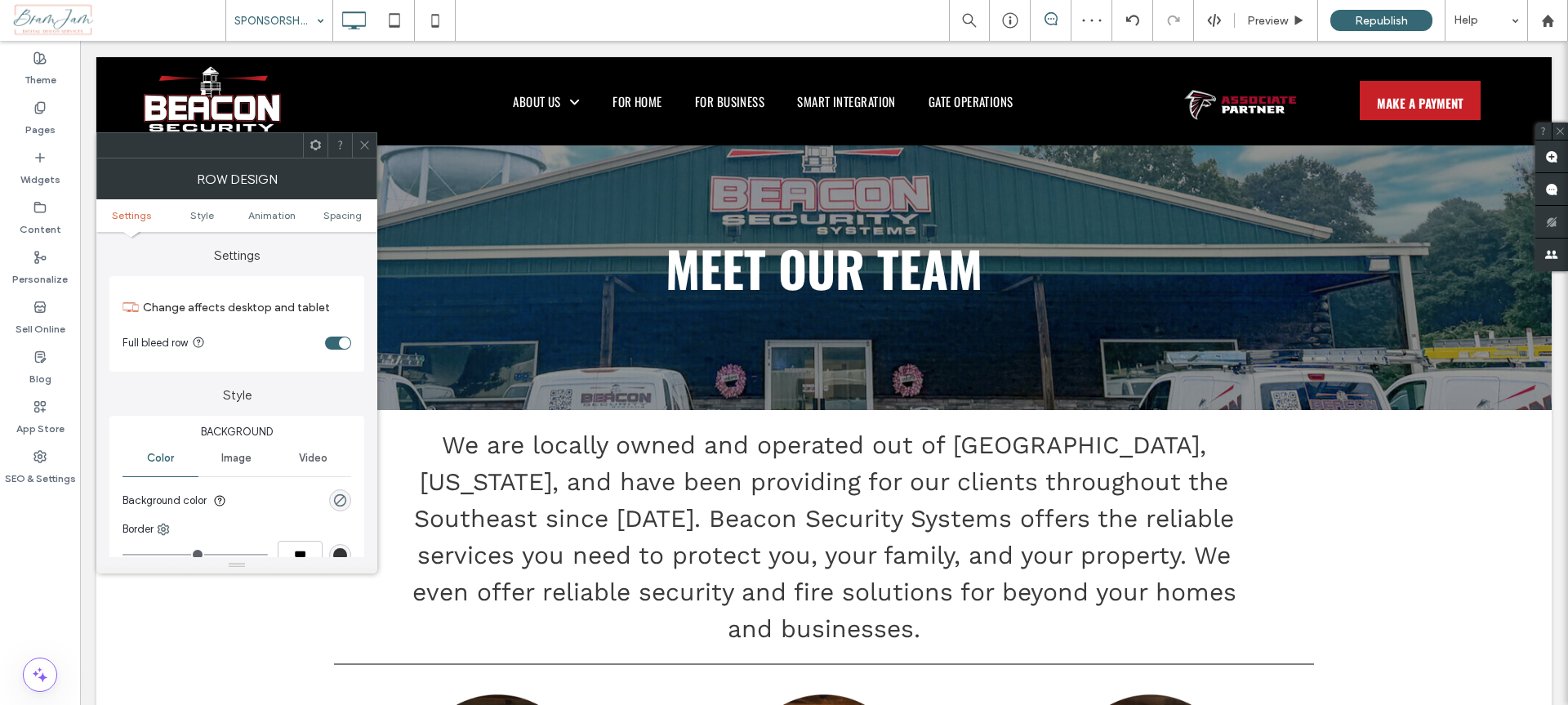
scroll to position [377, 0]
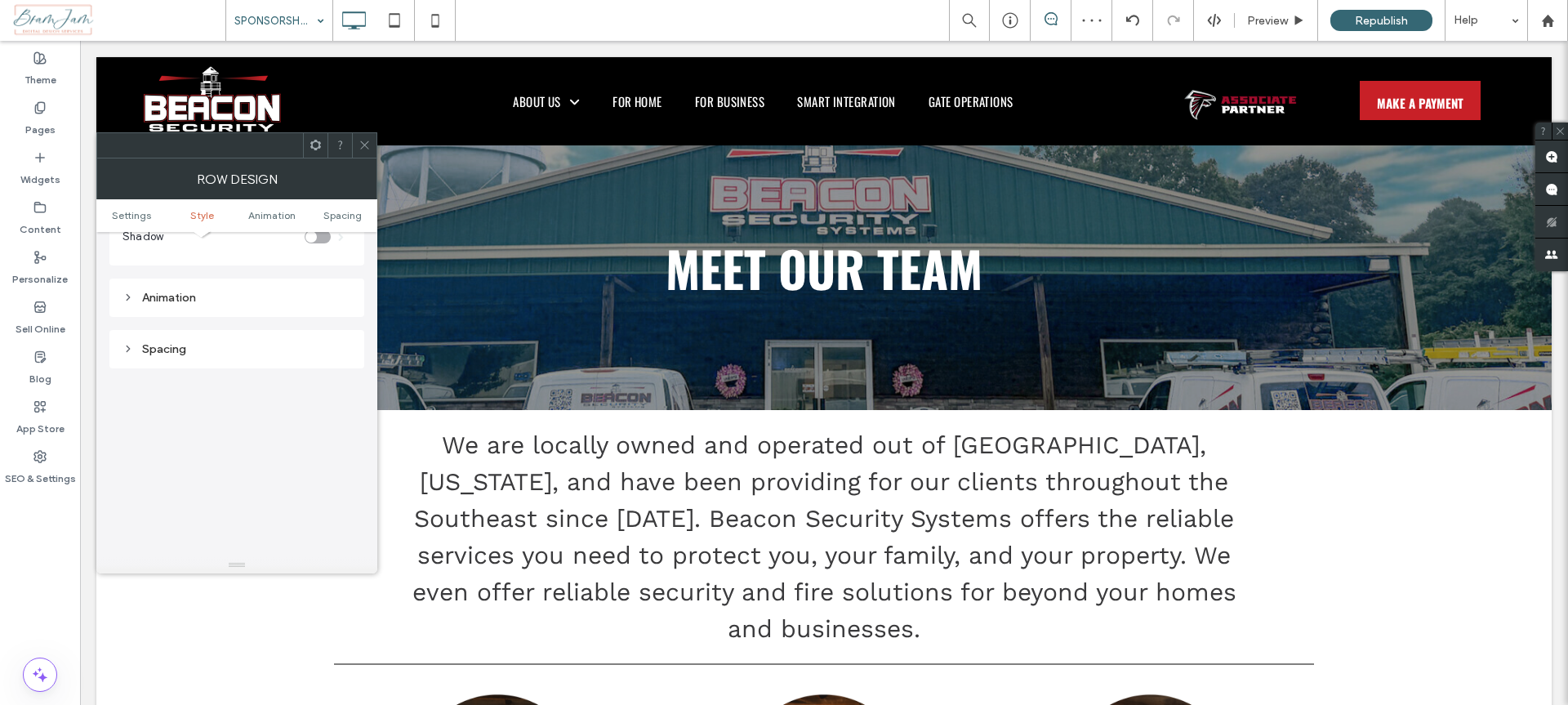
click at [291, 342] on div "Spacing" at bounding box center [237, 349] width 228 height 14
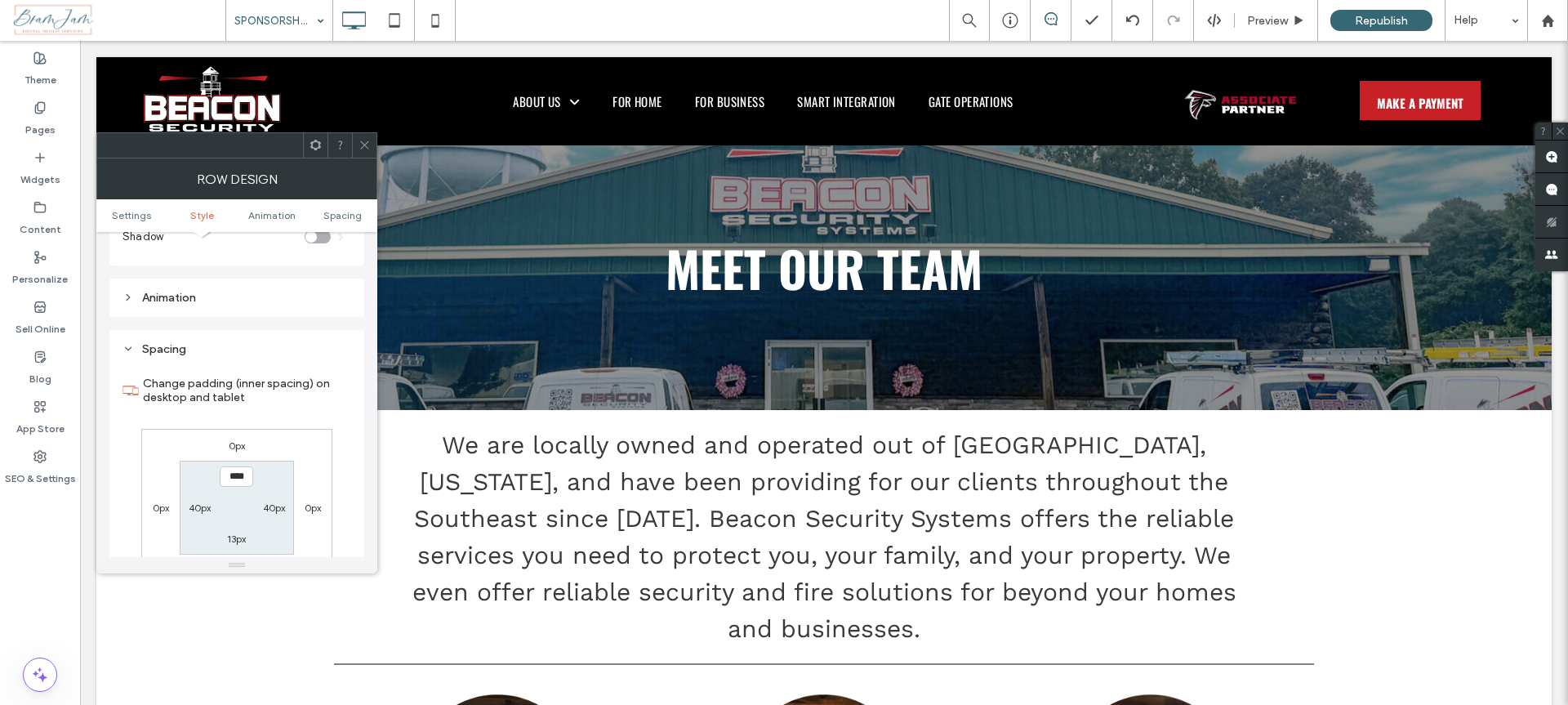
scroll to position [397, 0]
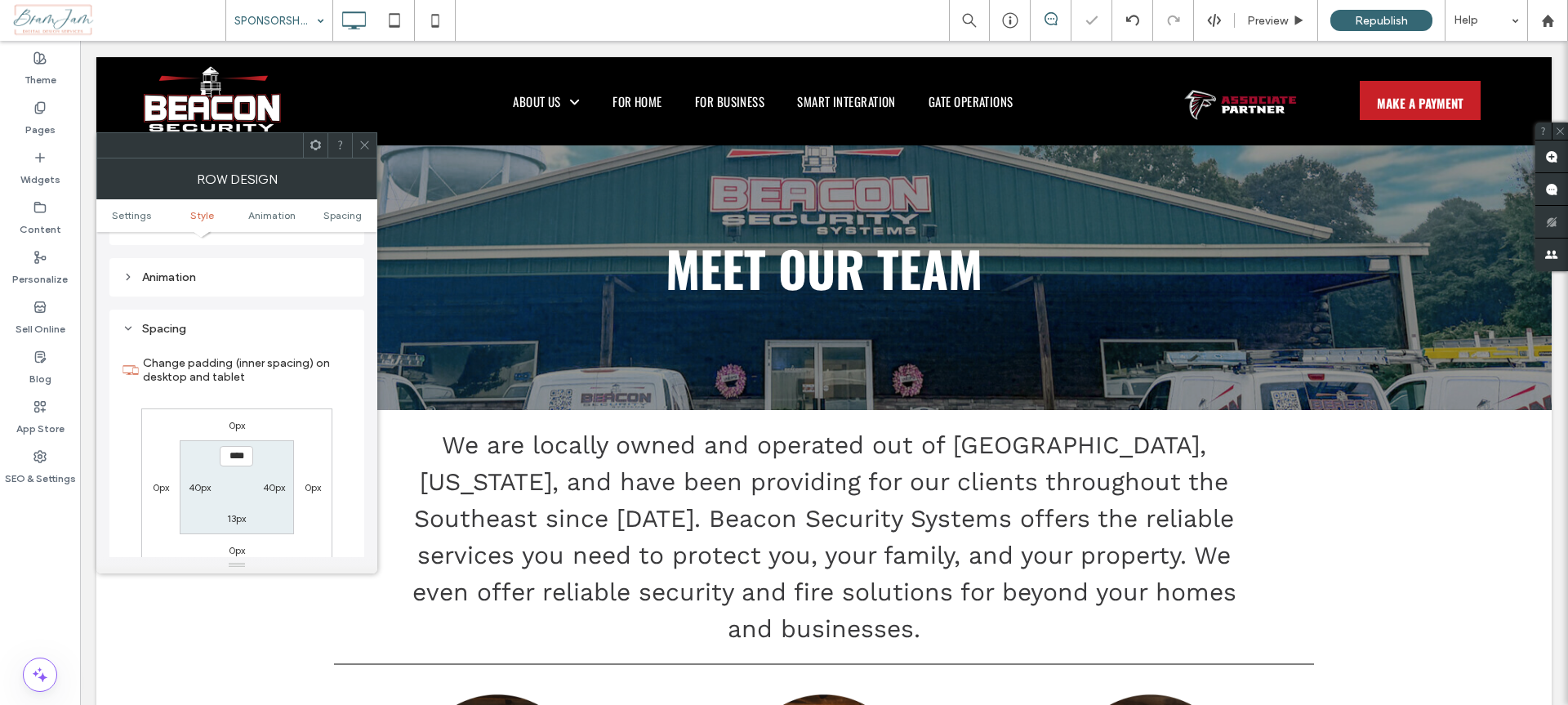
click at [242, 513] on label "13px" at bounding box center [237, 518] width 19 height 12
type input "**"
type input "*"
type input "***"
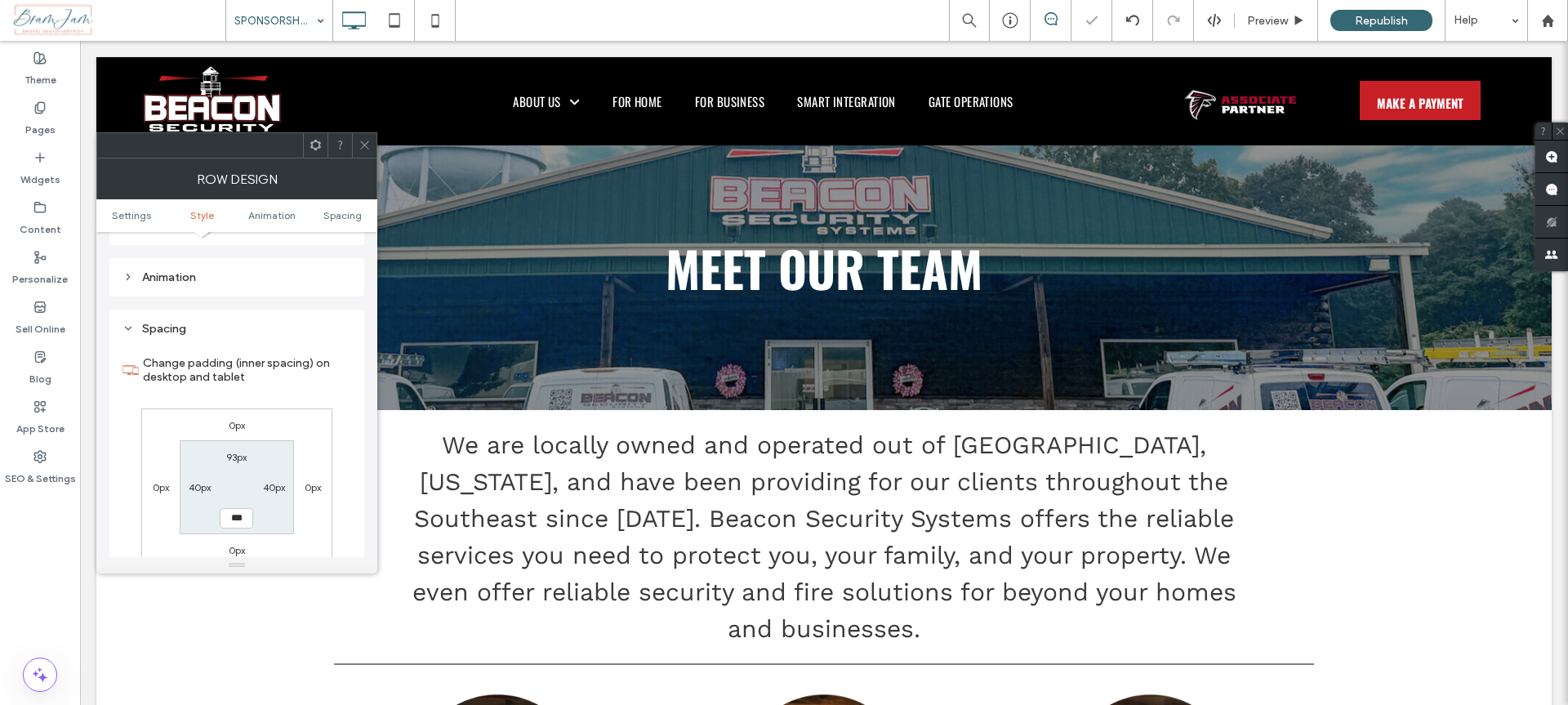
click at [303, 368] on label "Change padding (inner spacing) on desktop and tablet" at bounding box center [247, 370] width 208 height 44
click at [363, 142] on icon at bounding box center [364, 145] width 12 height 12
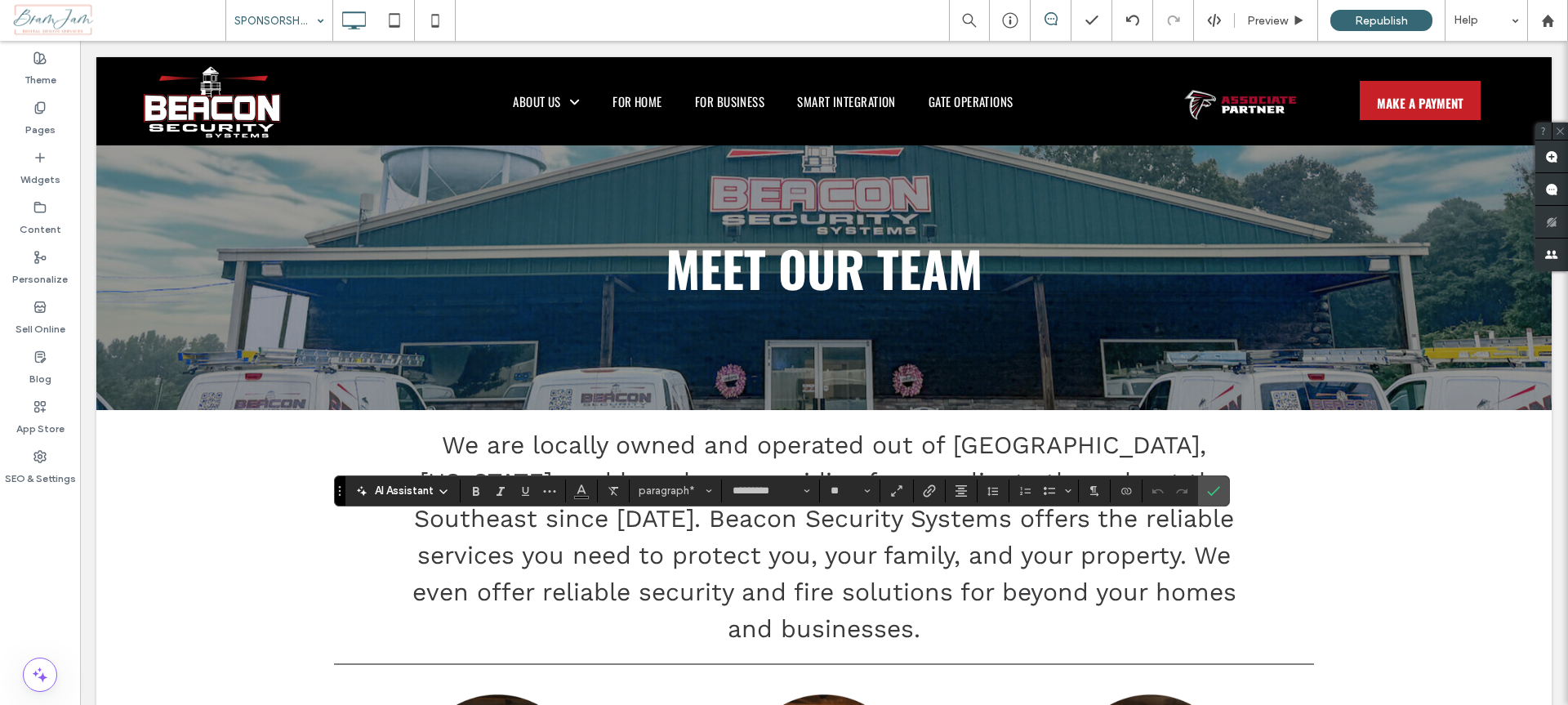
type input "*********"
click at [855, 490] on input "**" at bounding box center [845, 491] width 32 height 13
click at [862, 390] on label "48" at bounding box center [849, 396] width 52 height 22
type input "**"
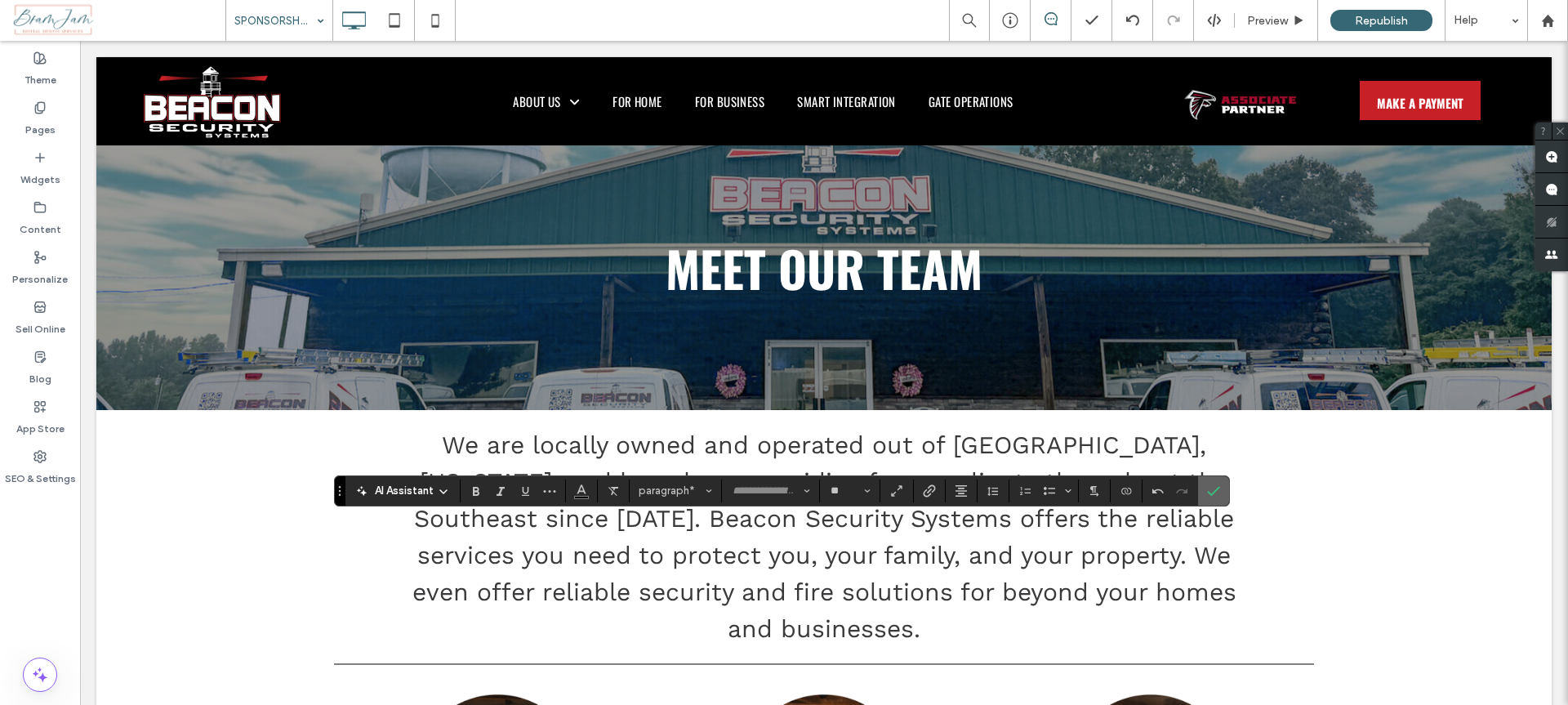
click at [1213, 487] on icon "Confirm" at bounding box center [1214, 491] width 13 height 13
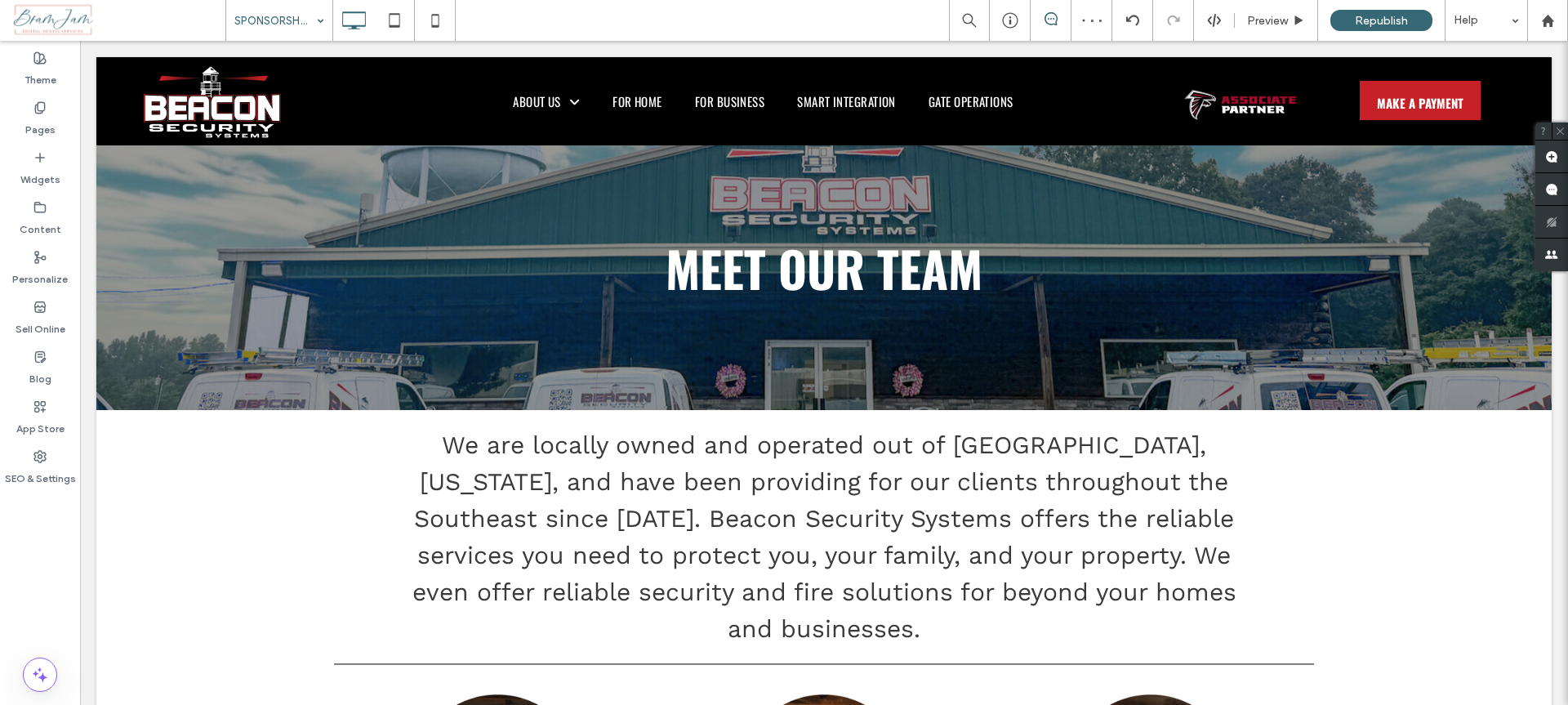
type input "**"
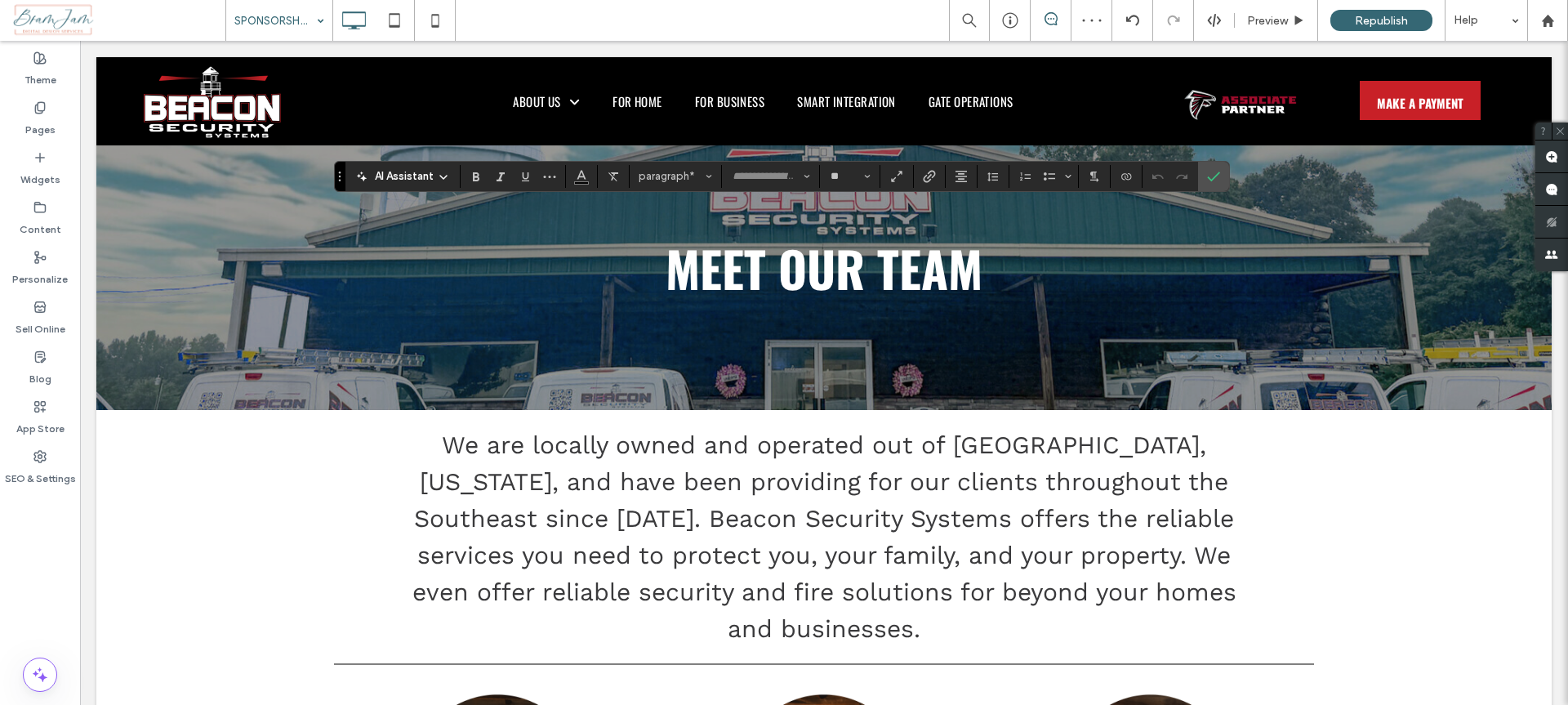
type input "*********"
click at [868, 168] on span "Size" at bounding box center [867, 176] width 7 height 21
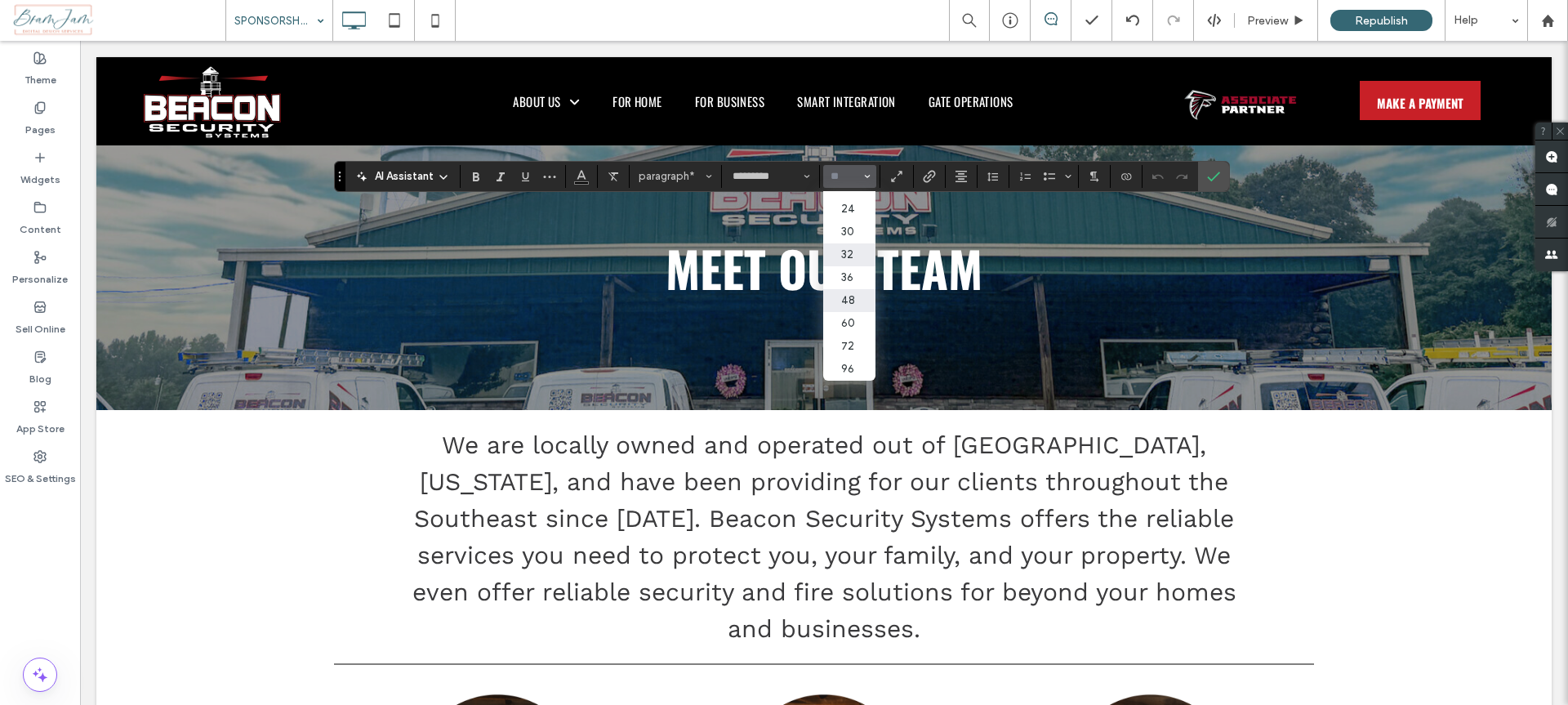
click at [855, 243] on label "32" at bounding box center [849, 254] width 52 height 22
type input "**"
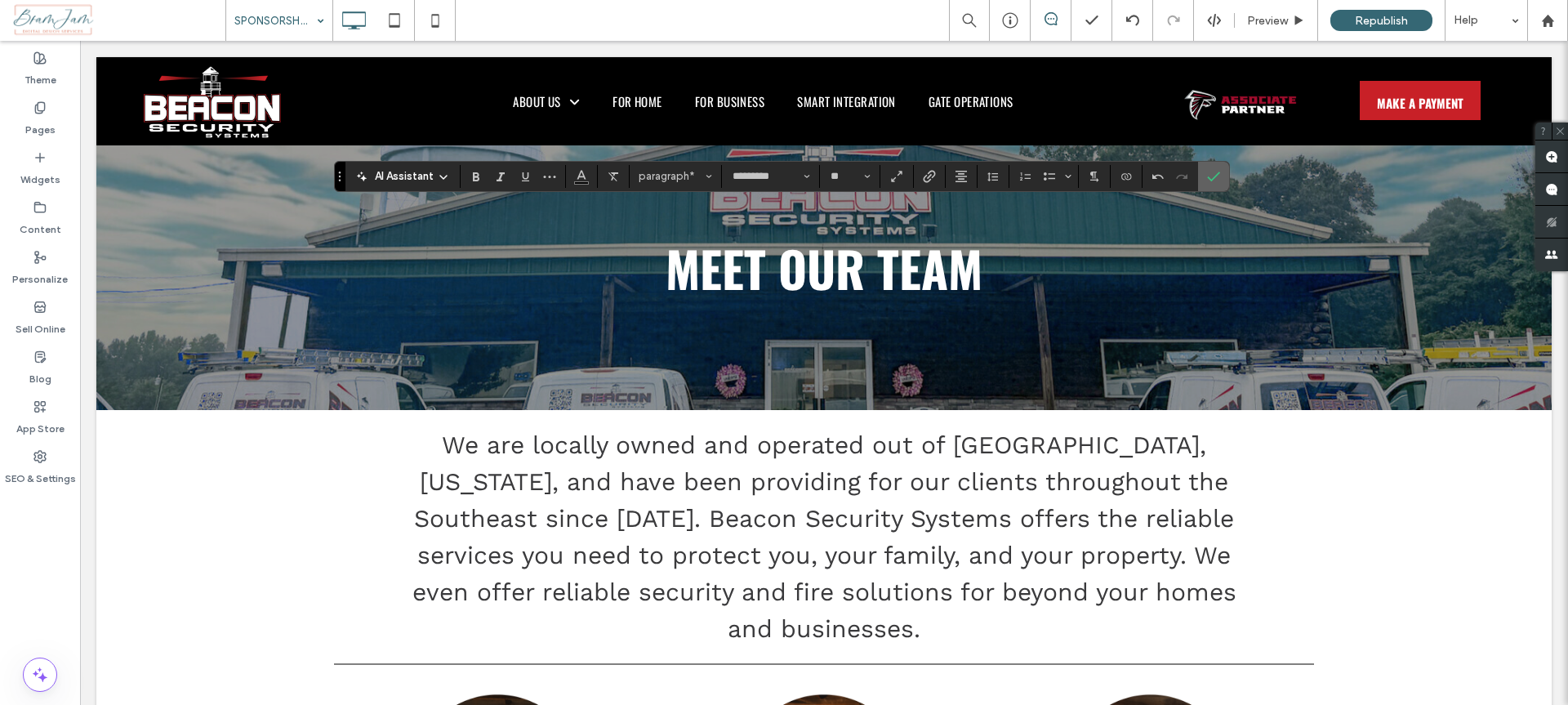
click at [1224, 170] on label "Confirm" at bounding box center [1213, 176] width 24 height 29
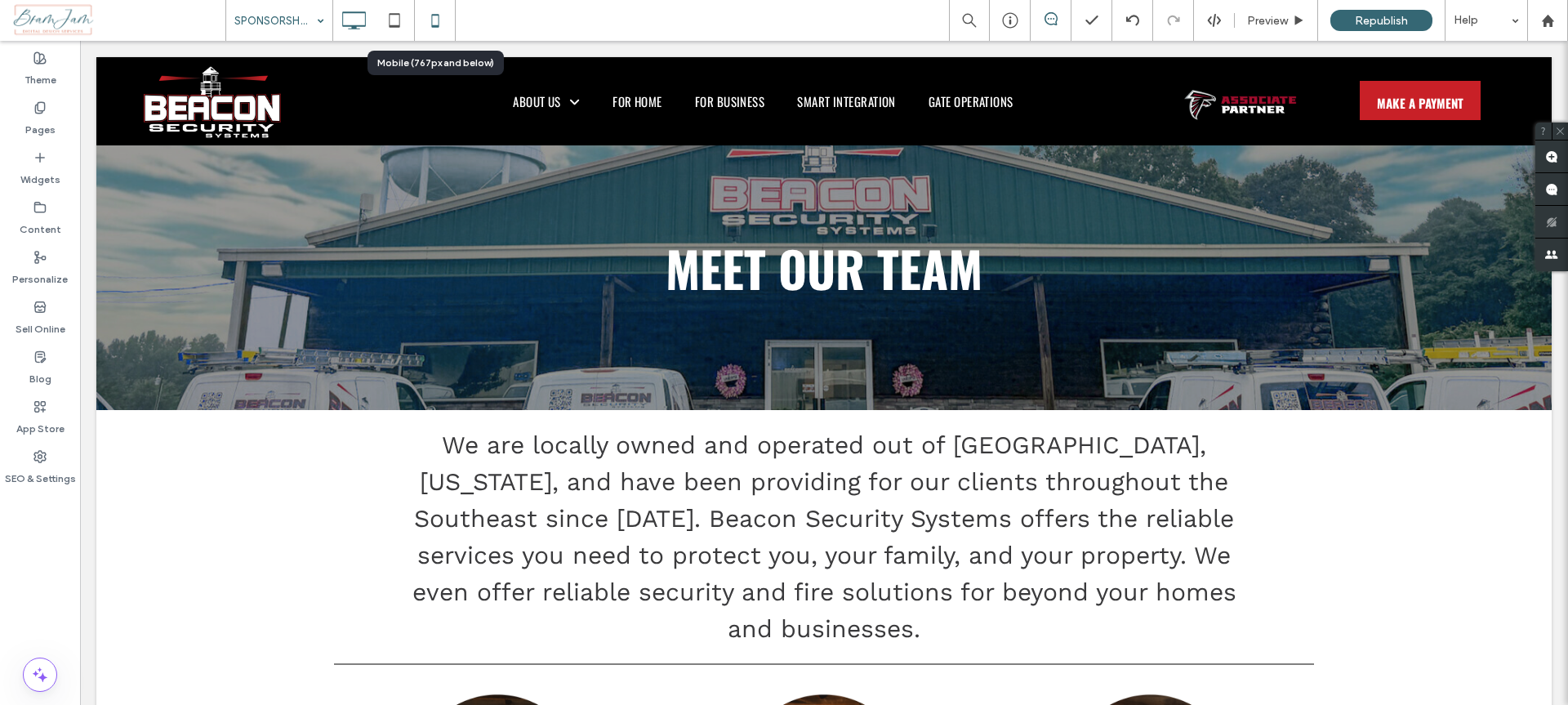
click at [447, 26] on icon at bounding box center [435, 20] width 32 height 32
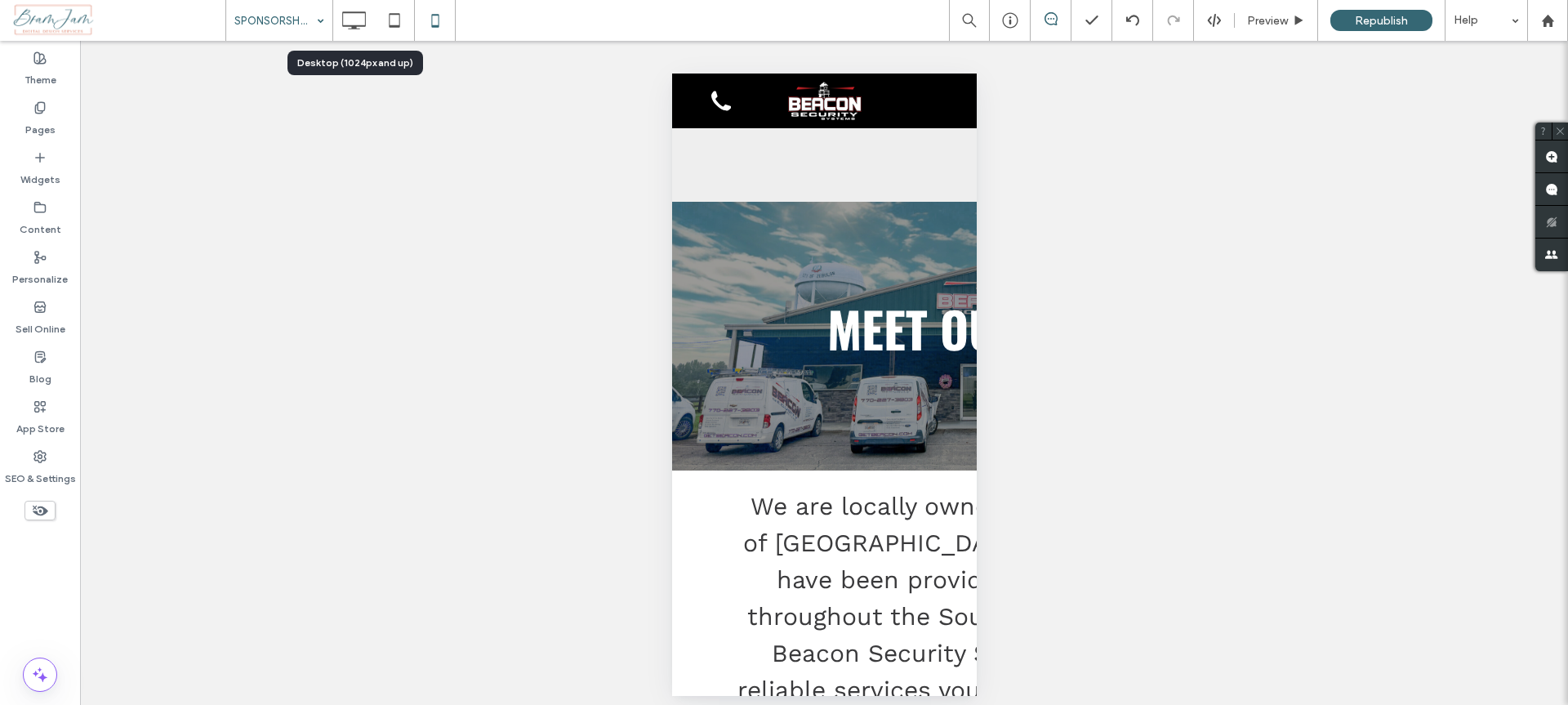
click at [357, 18] on icon at bounding box center [353, 20] width 32 height 32
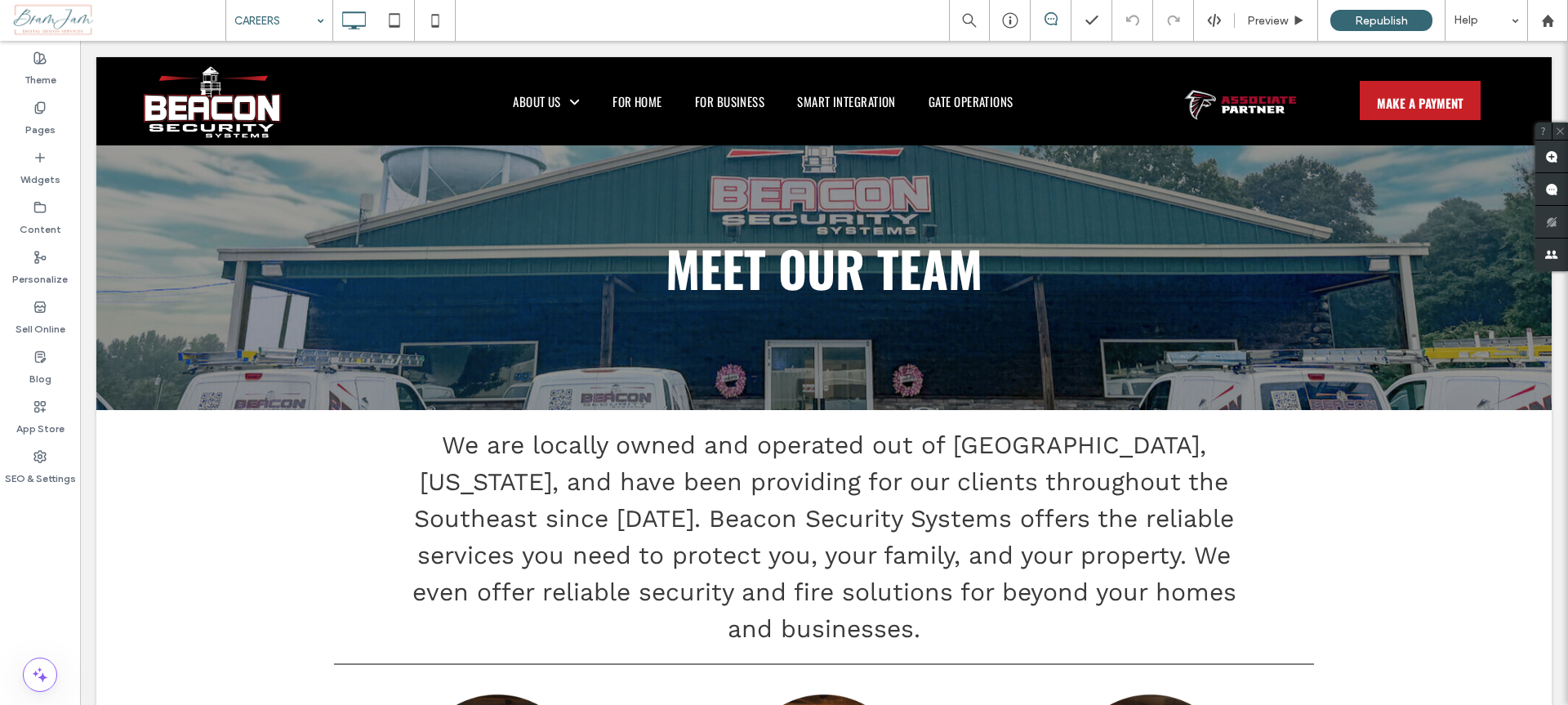
click at [281, 12] on input at bounding box center [275, 20] width 82 height 41
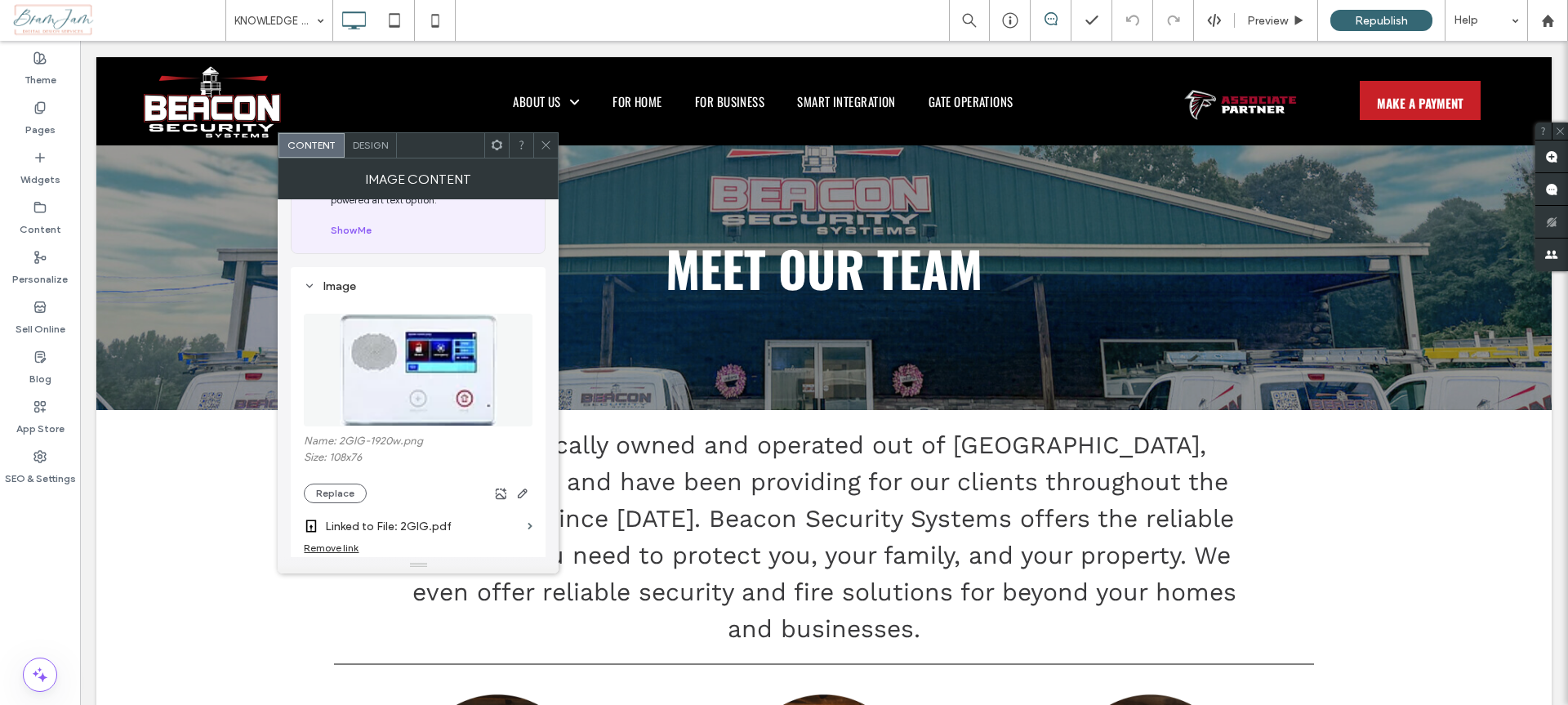
scroll to position [155, 0]
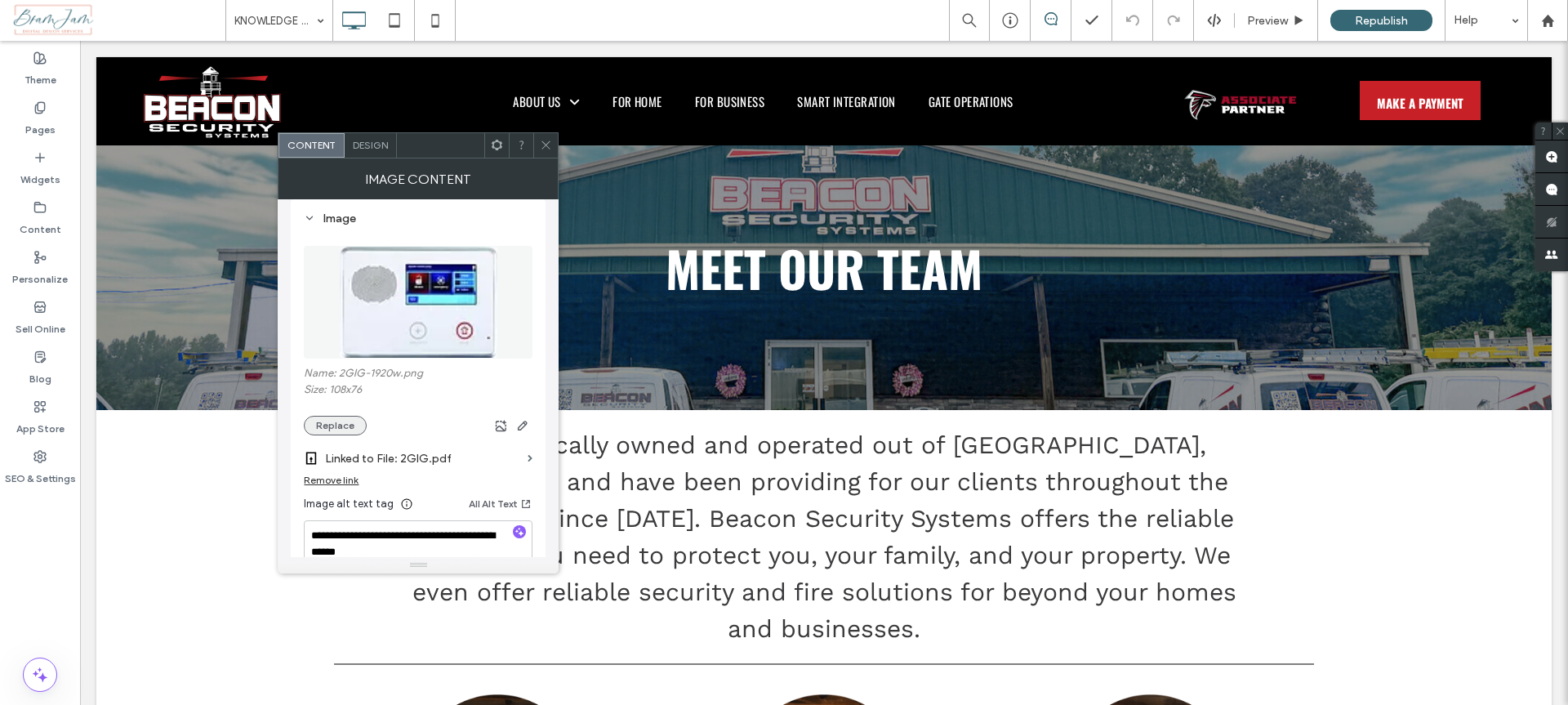
click at [341, 430] on button "Replace" at bounding box center [335, 426] width 62 height 20
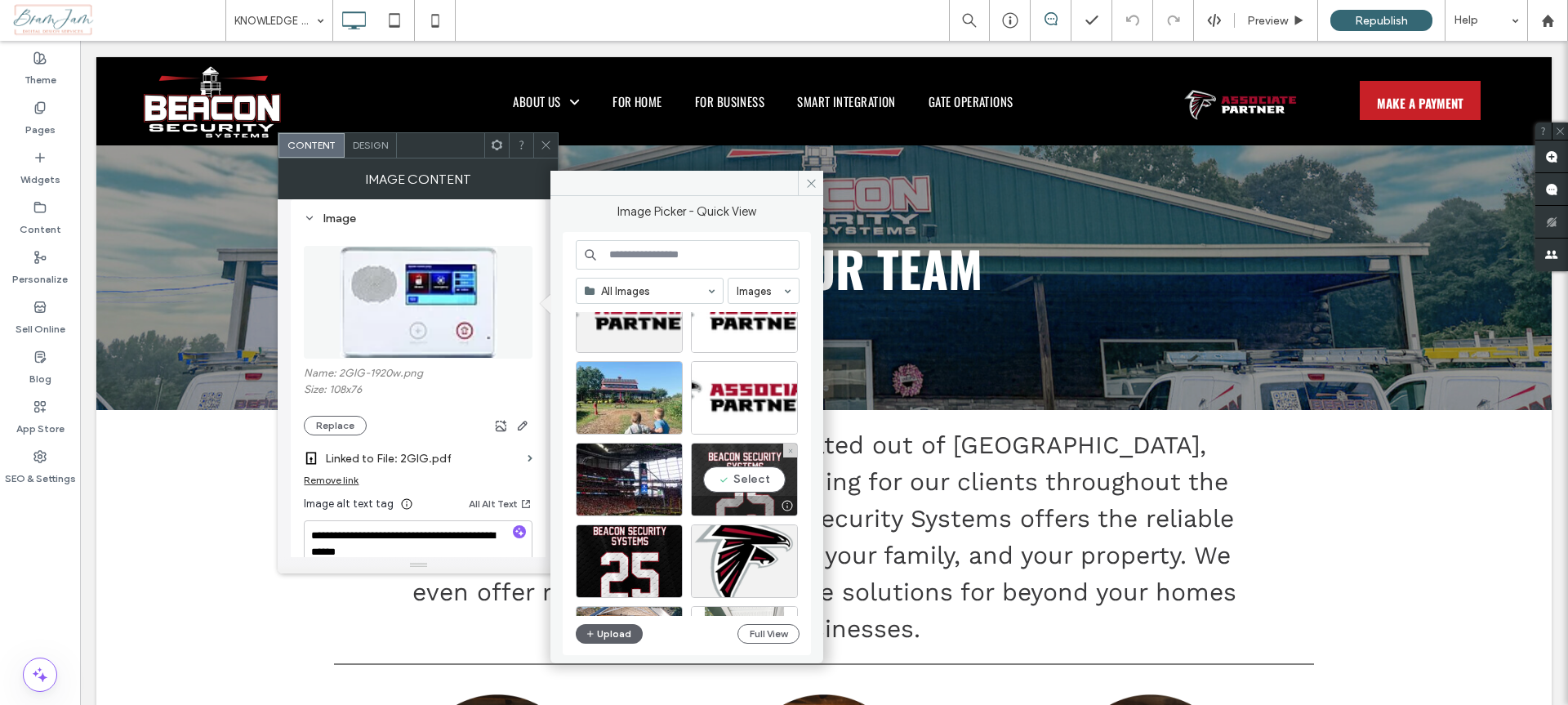
scroll to position [1858, 0]
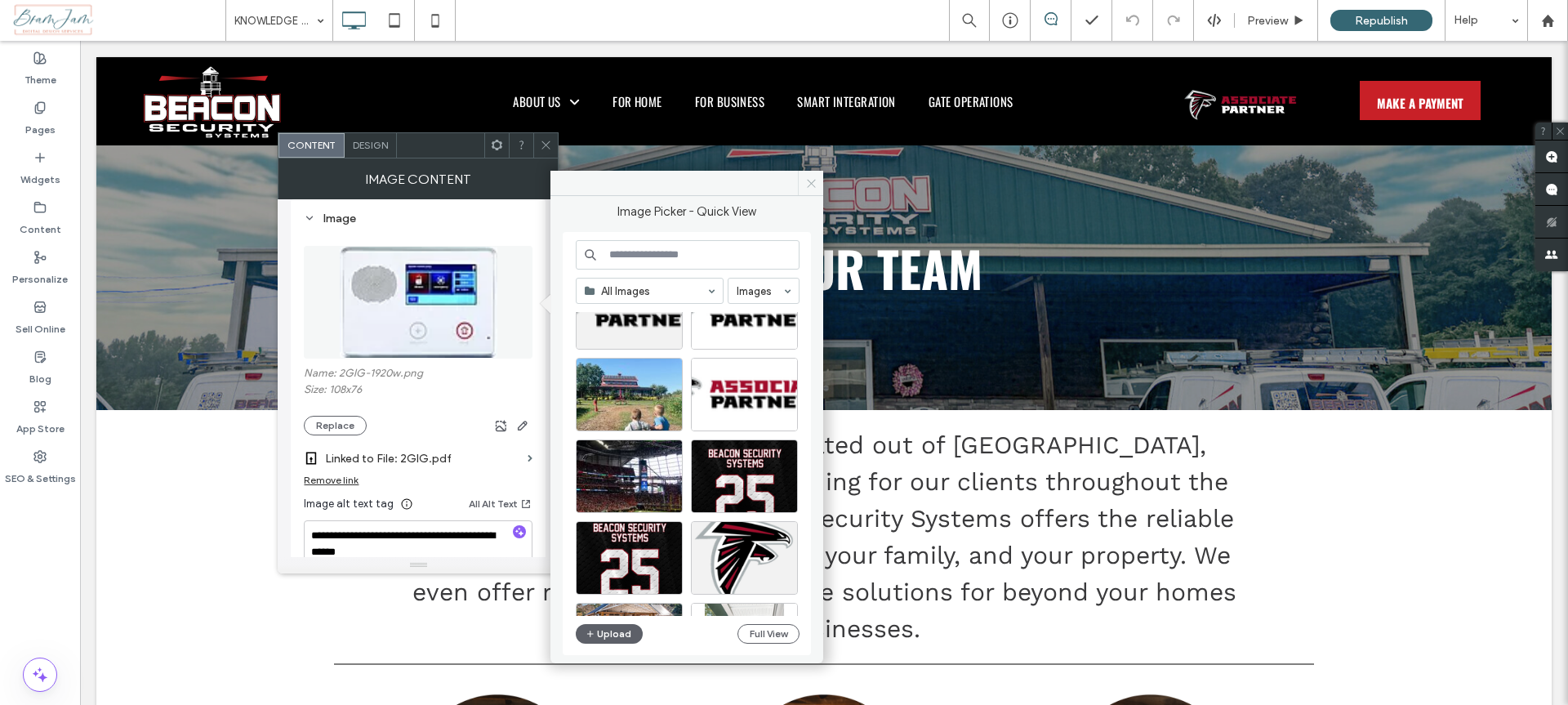
click at [812, 183] on use at bounding box center [811, 183] width 8 height 8
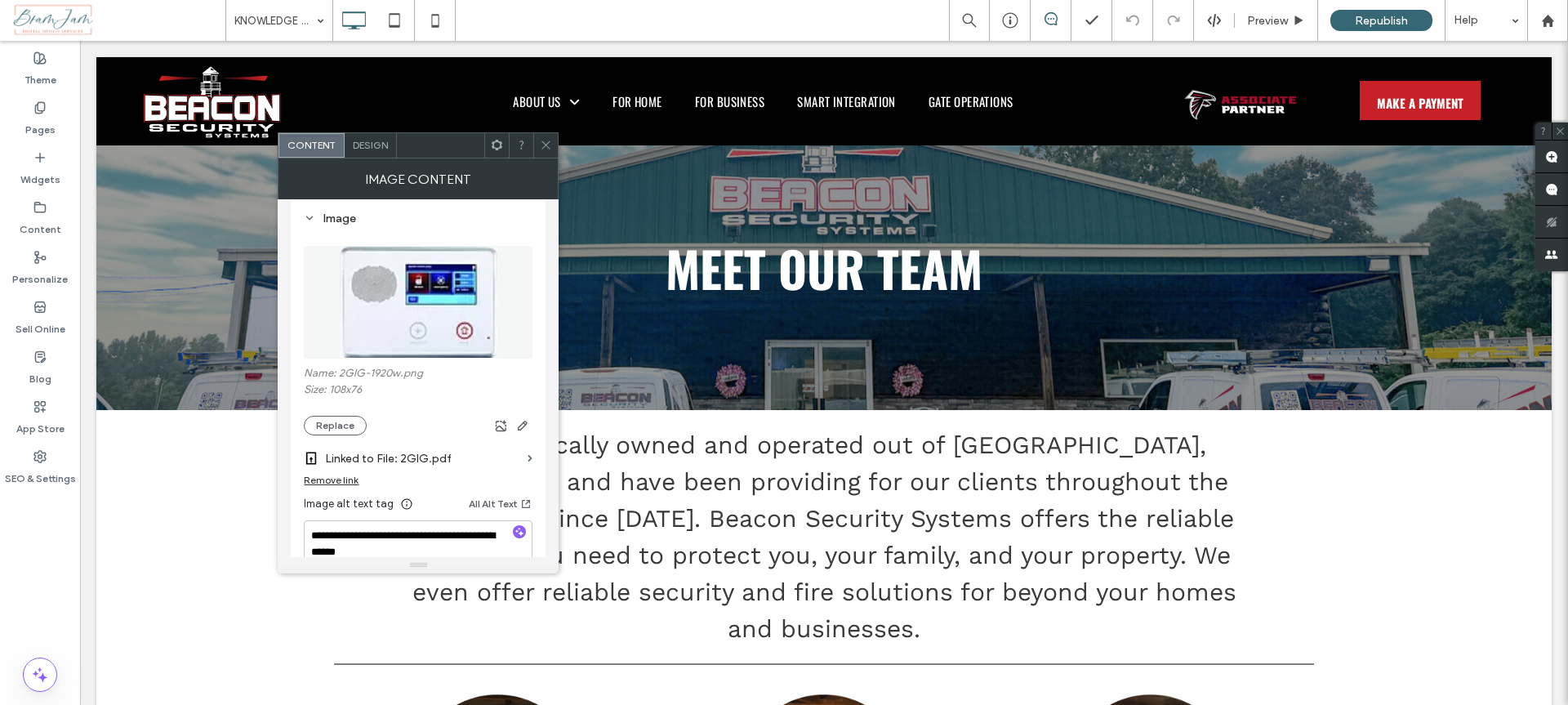
click at [548, 149] on icon at bounding box center [546, 145] width 12 height 12
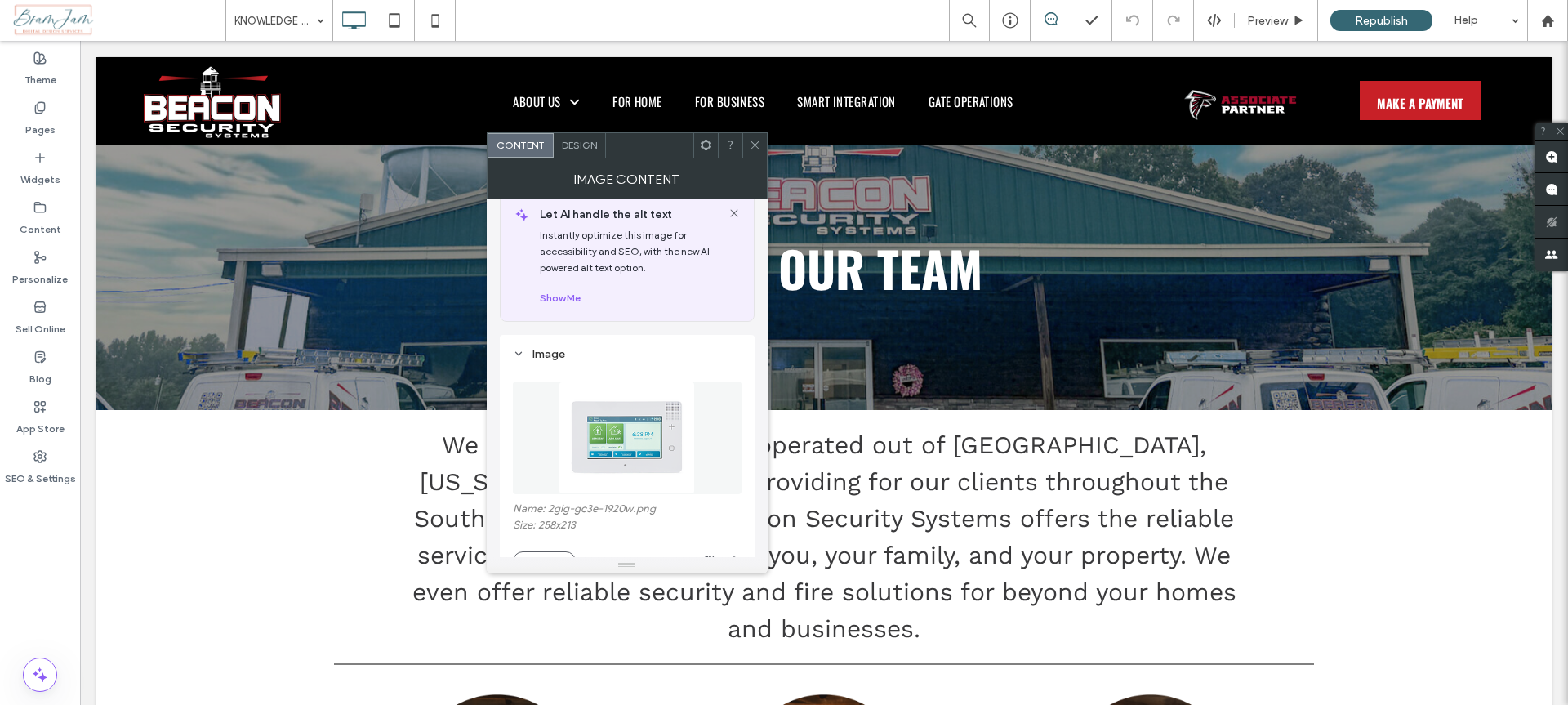
scroll to position [195, 0]
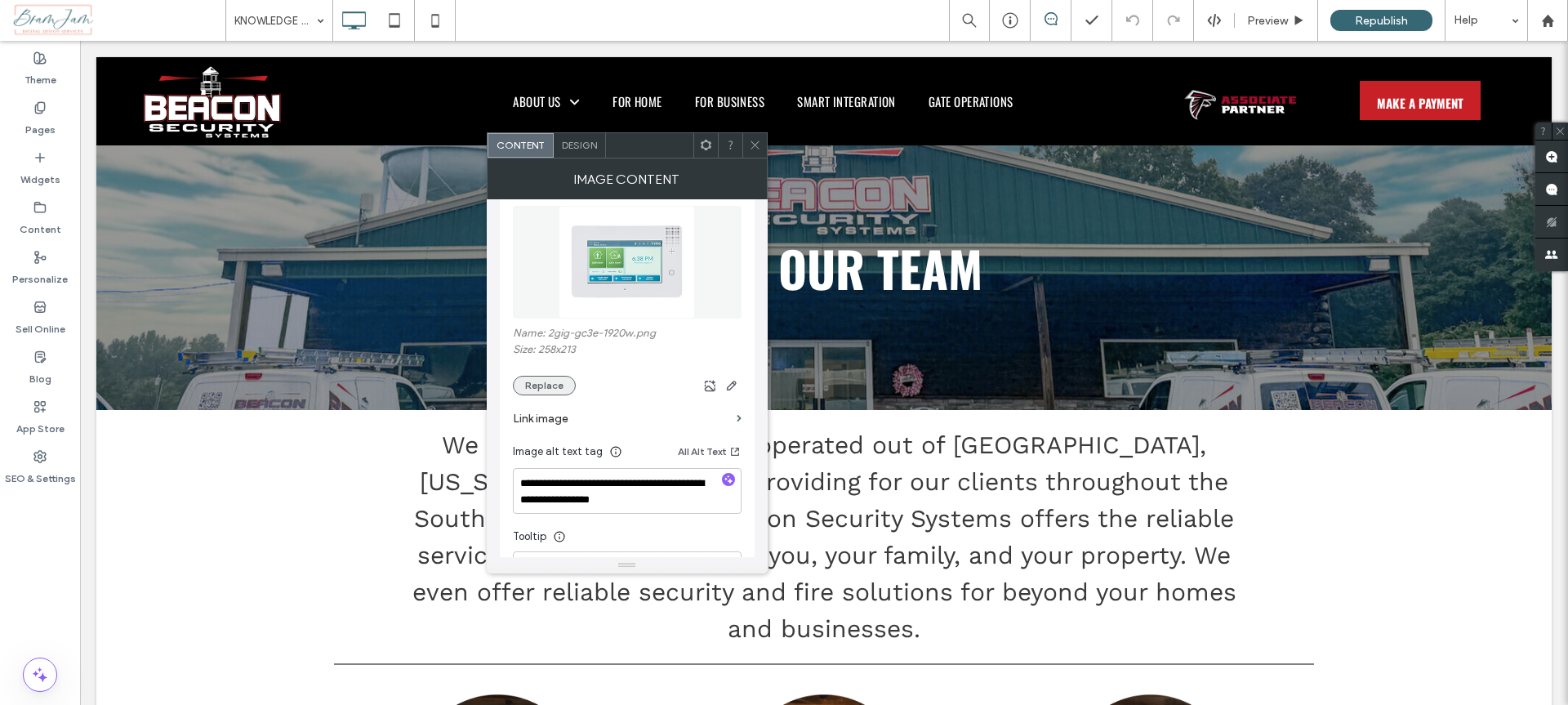
click at [541, 385] on button "Replace" at bounding box center [544, 386] width 62 height 20
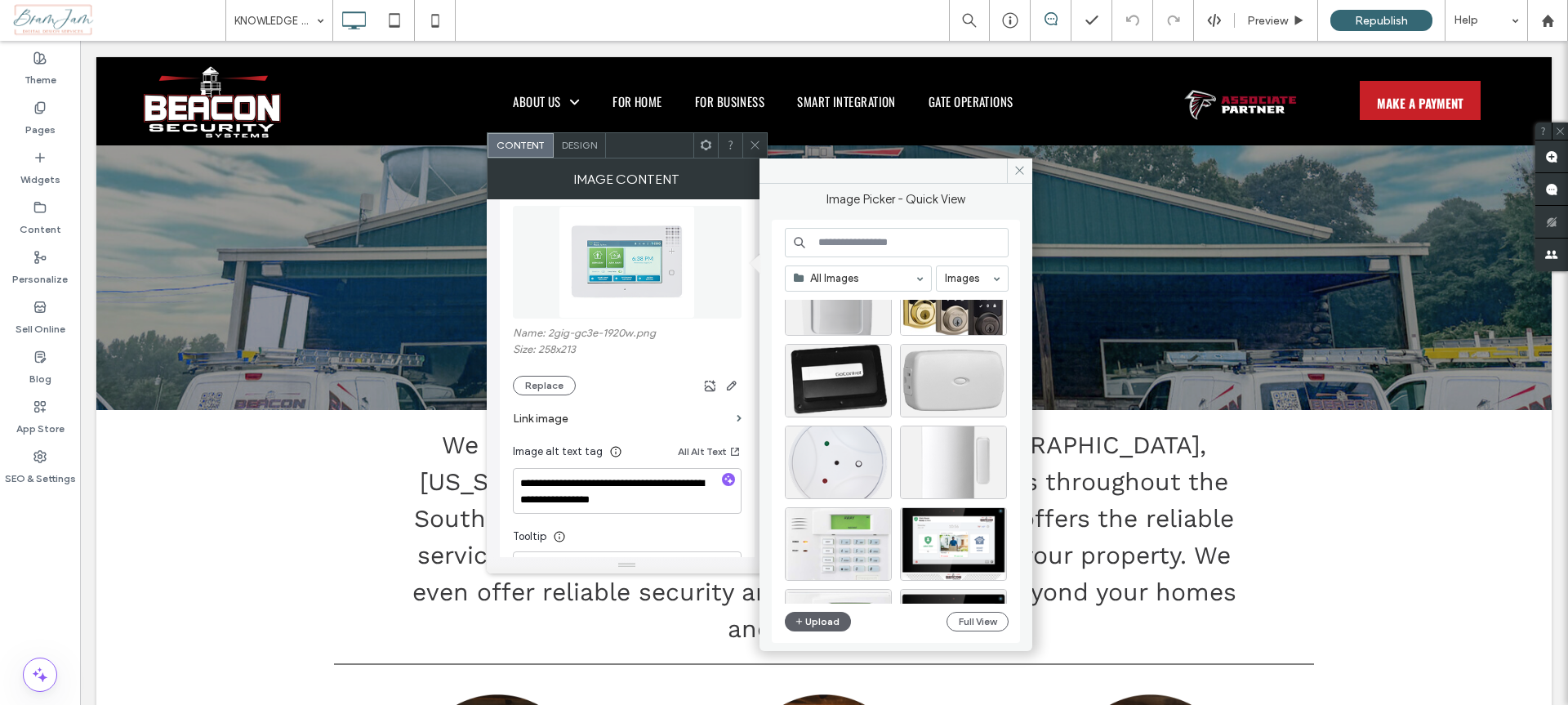
scroll to position [5970, 0]
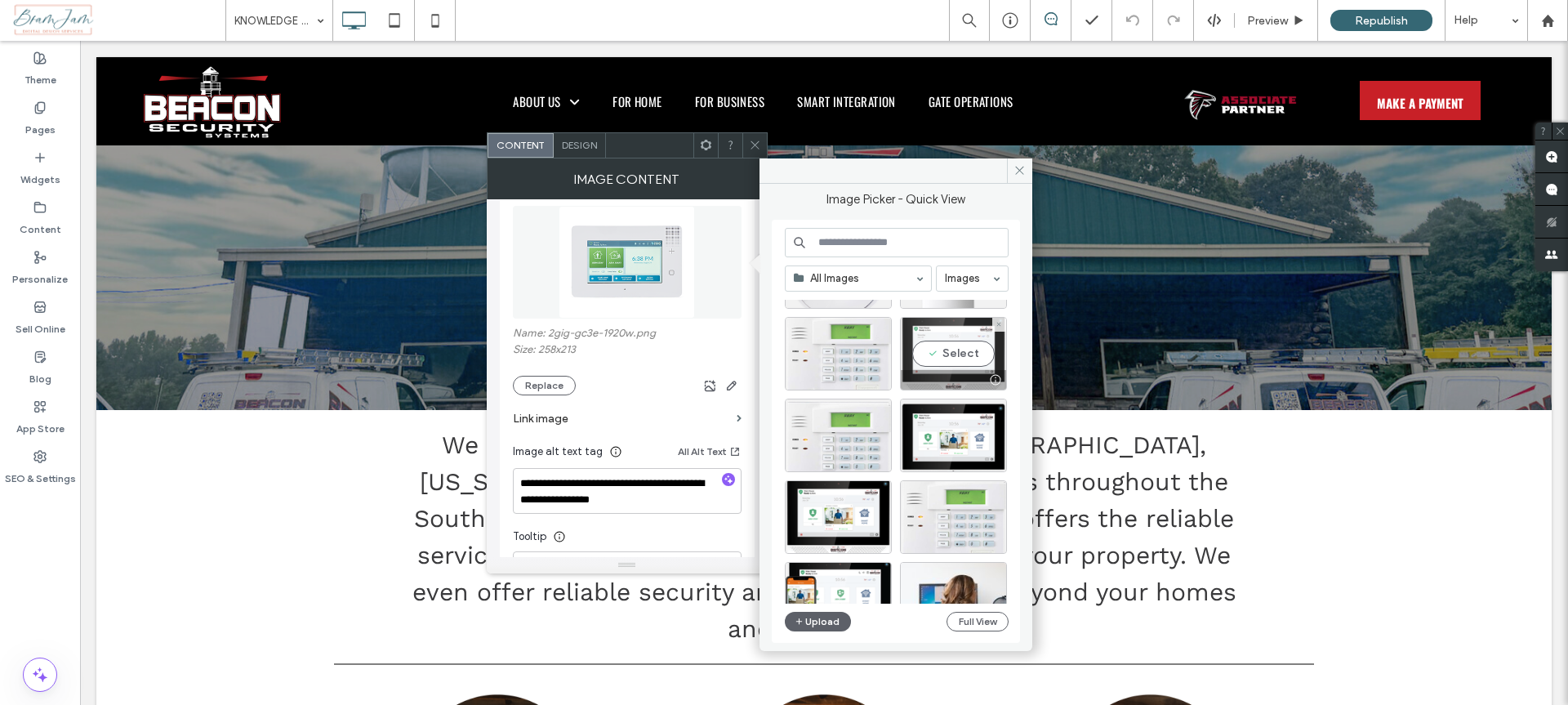
click at [947, 352] on div "Select" at bounding box center [953, 353] width 107 height 73
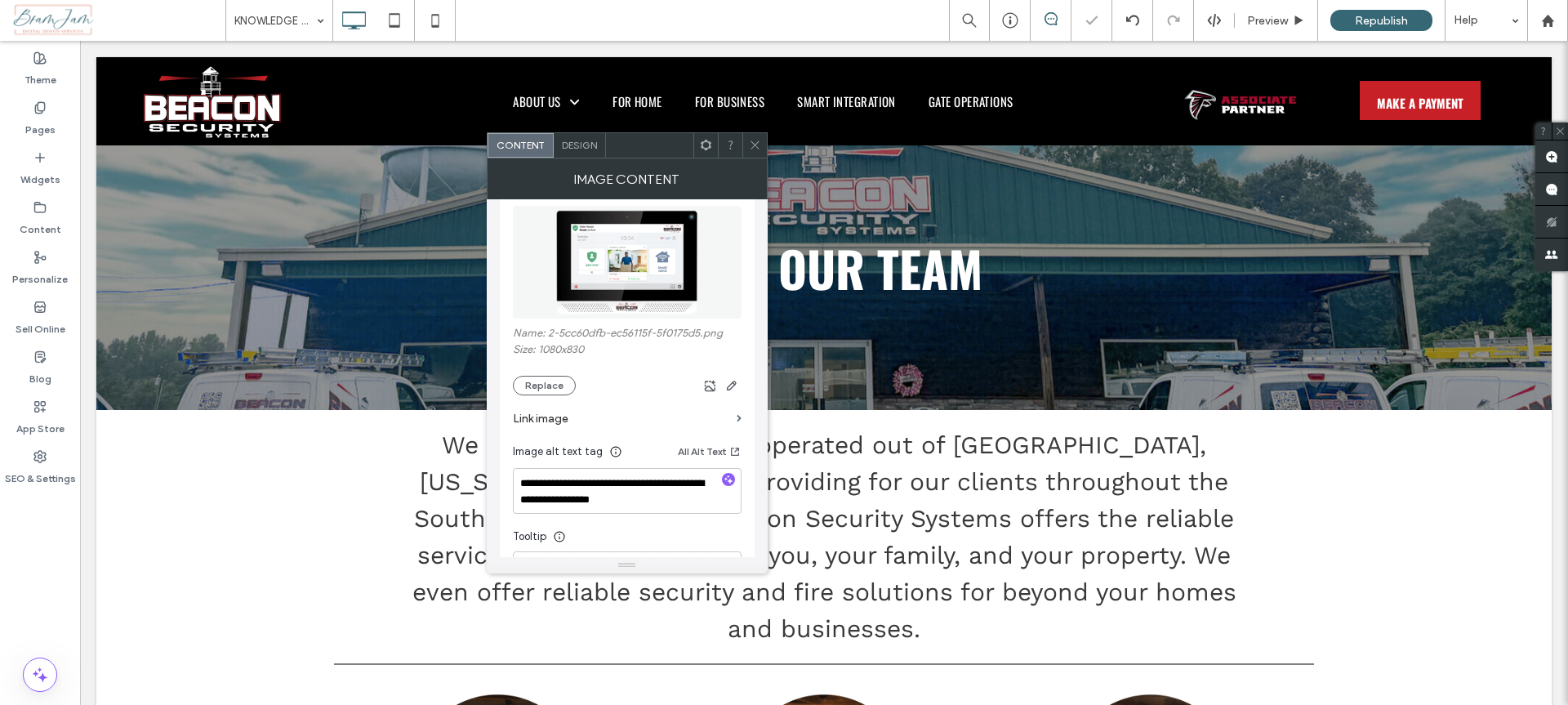
click at [752, 138] on span at bounding box center [755, 145] width 12 height 24
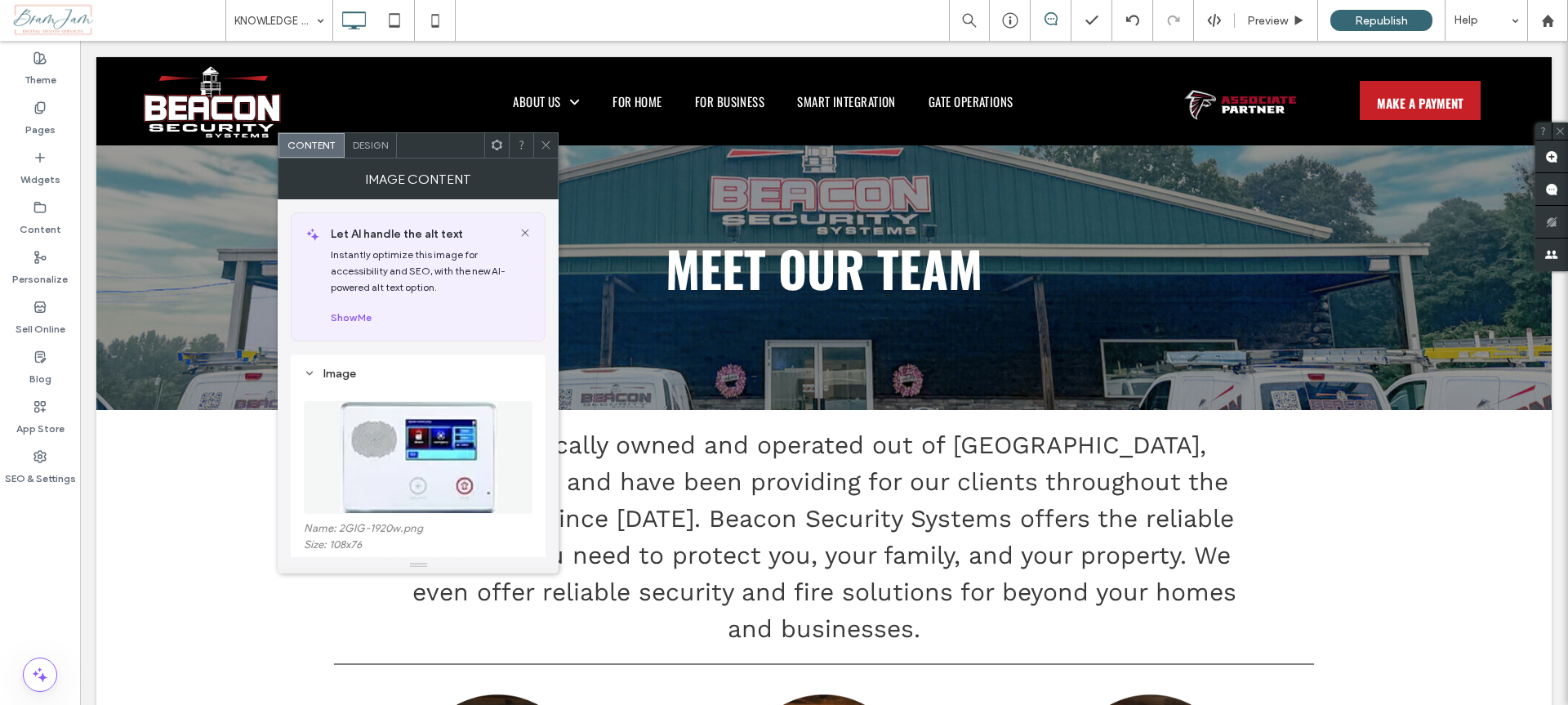
scroll to position [34, 0]
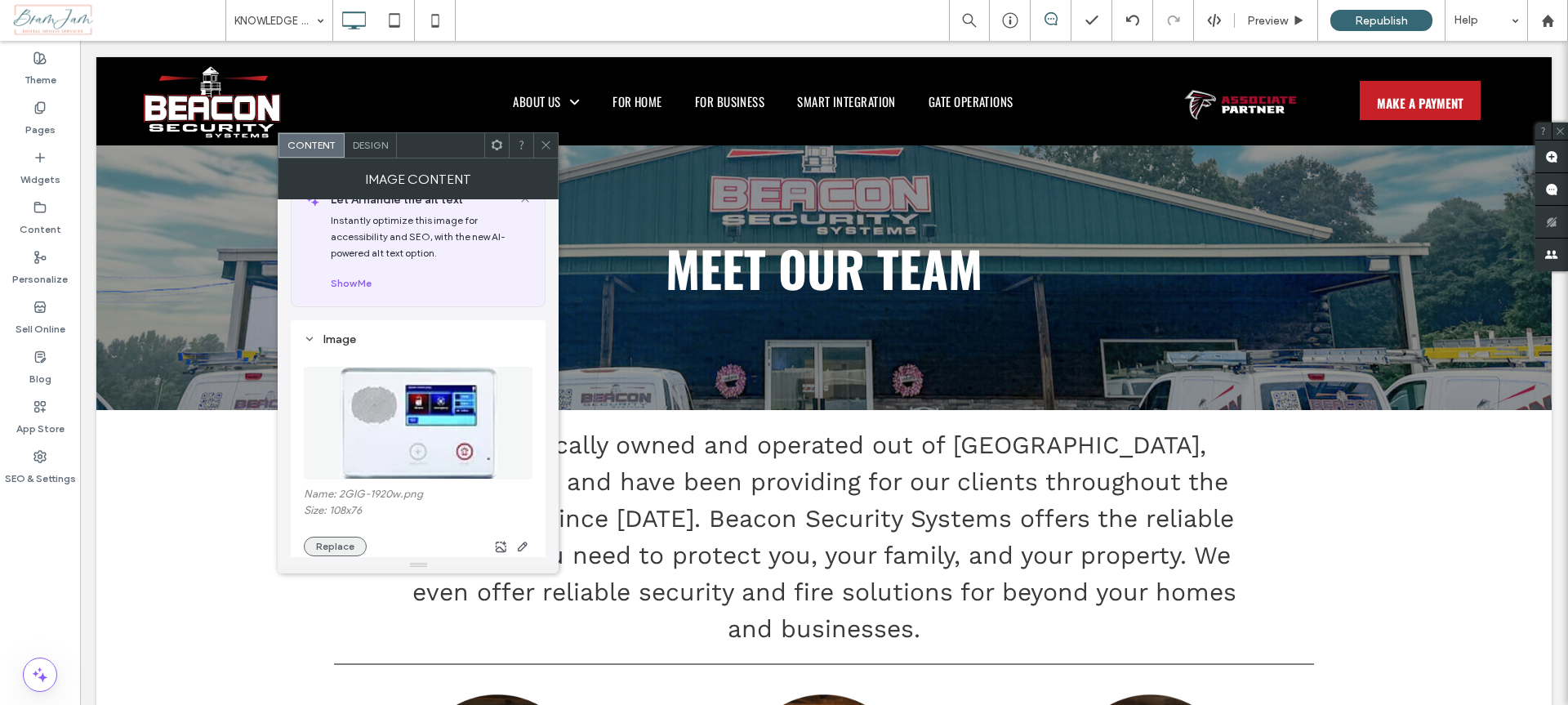
click at [342, 544] on button "Replace" at bounding box center [335, 547] width 62 height 20
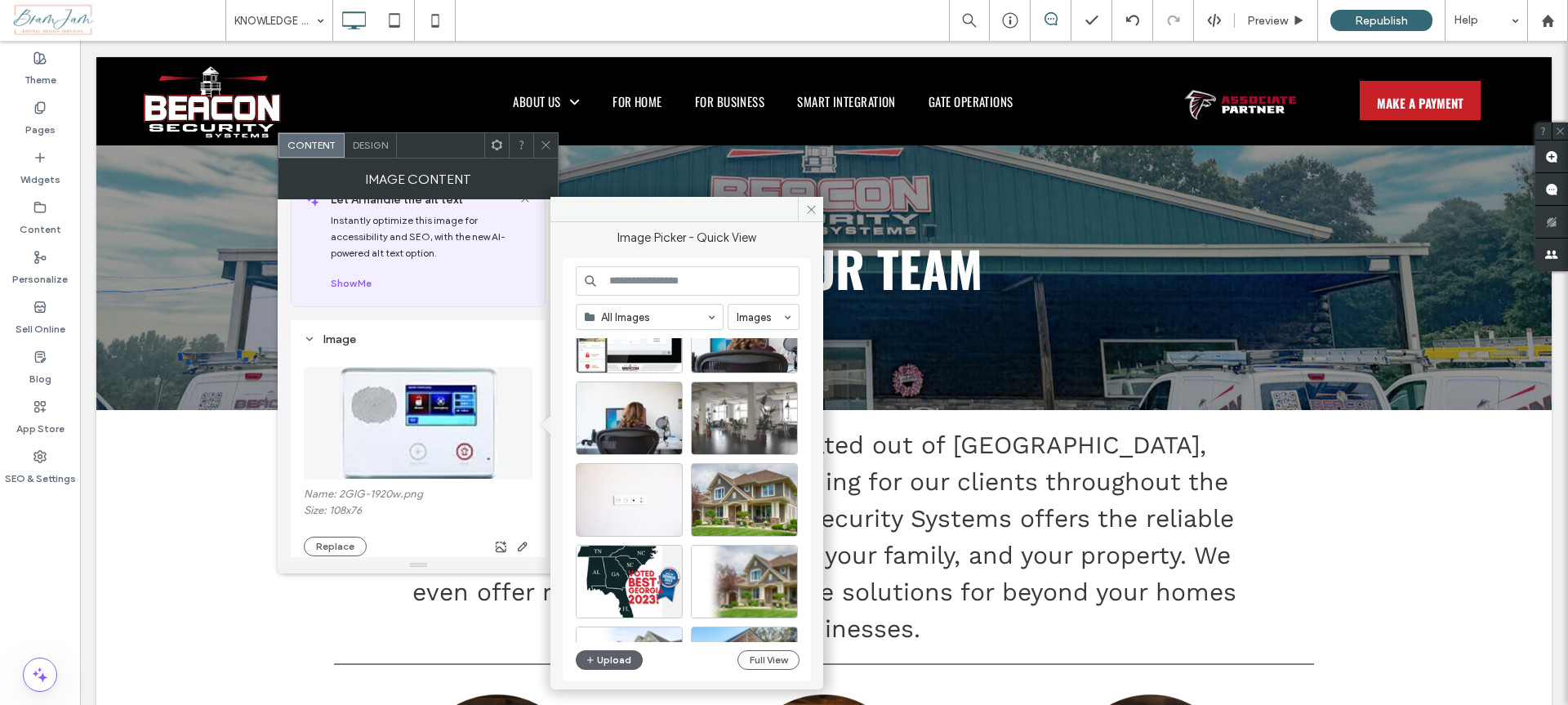
scroll to position [5846, 0]
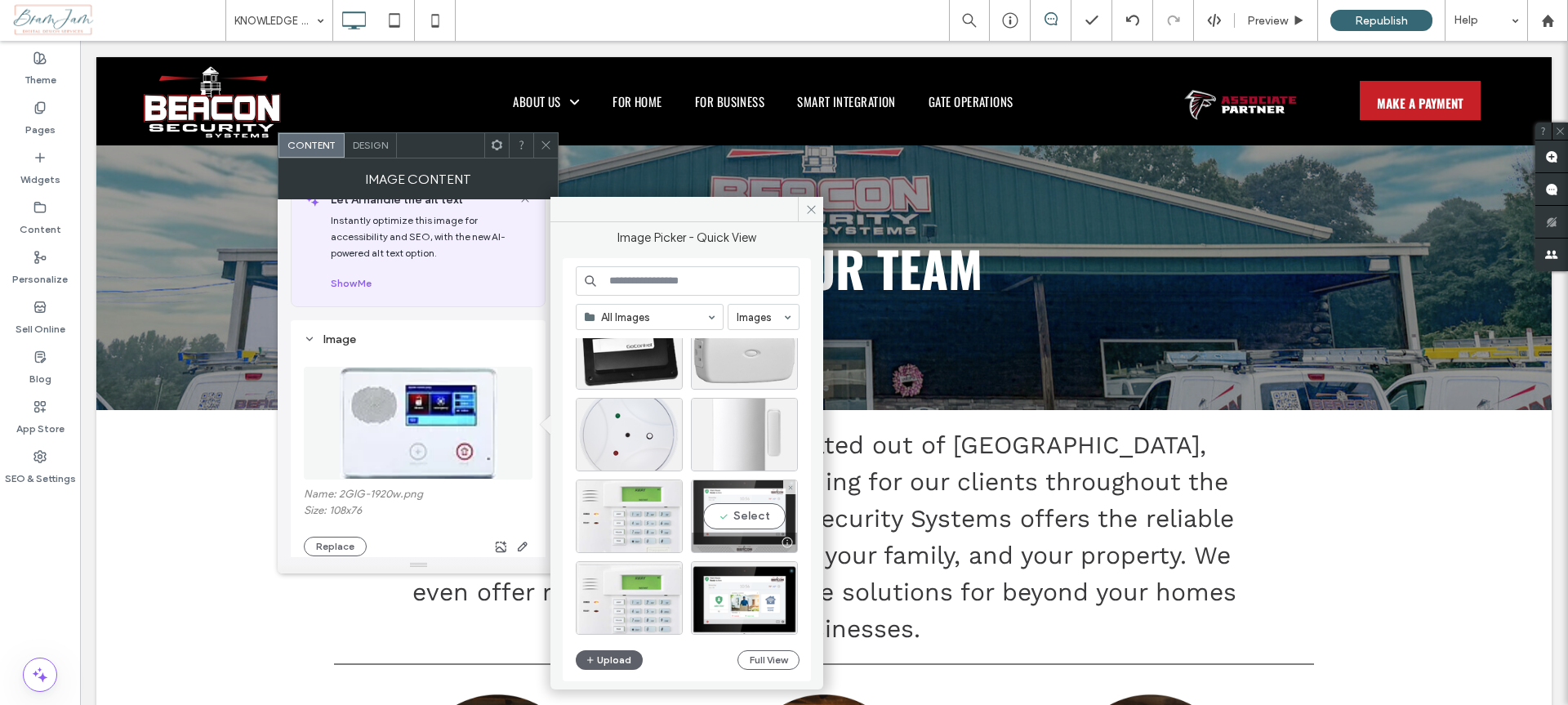
click at [748, 517] on div "Select" at bounding box center [744, 516] width 107 height 73
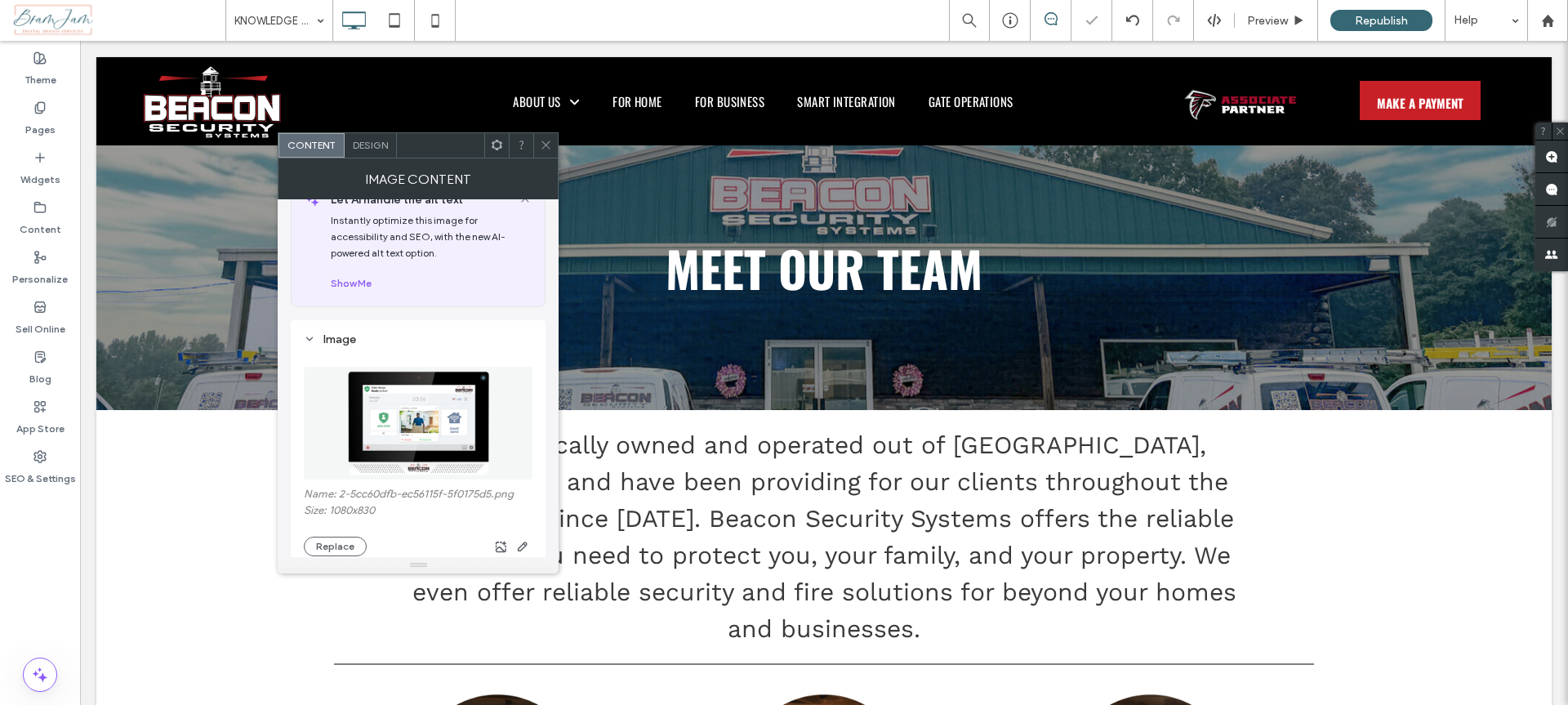
click at [551, 142] on icon at bounding box center [546, 145] width 12 height 12
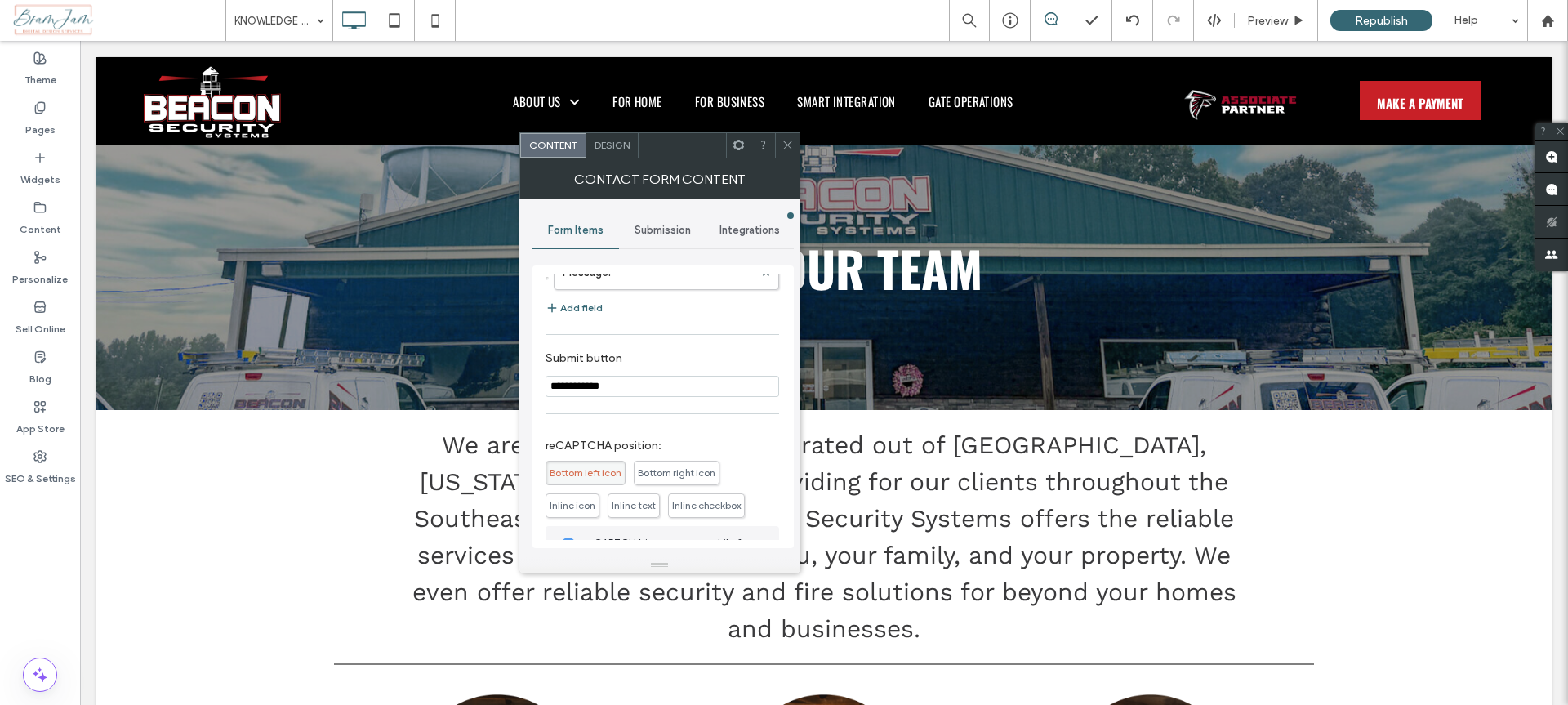
scroll to position [0, 0]
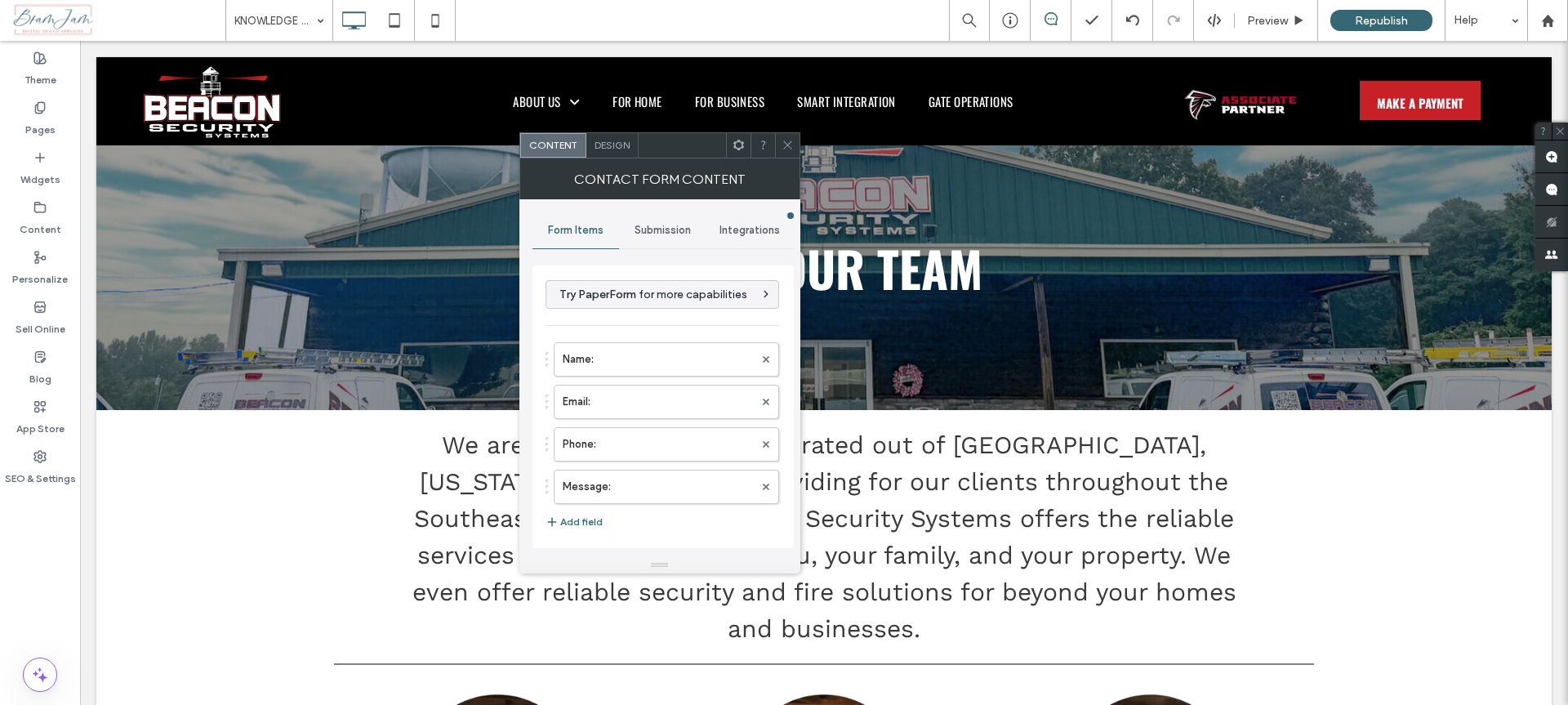
click at [665, 227] on span "Submission" at bounding box center [663, 231] width 57 height 13
click at [721, 303] on label "New submission notification" at bounding box center [664, 307] width 218 height 32
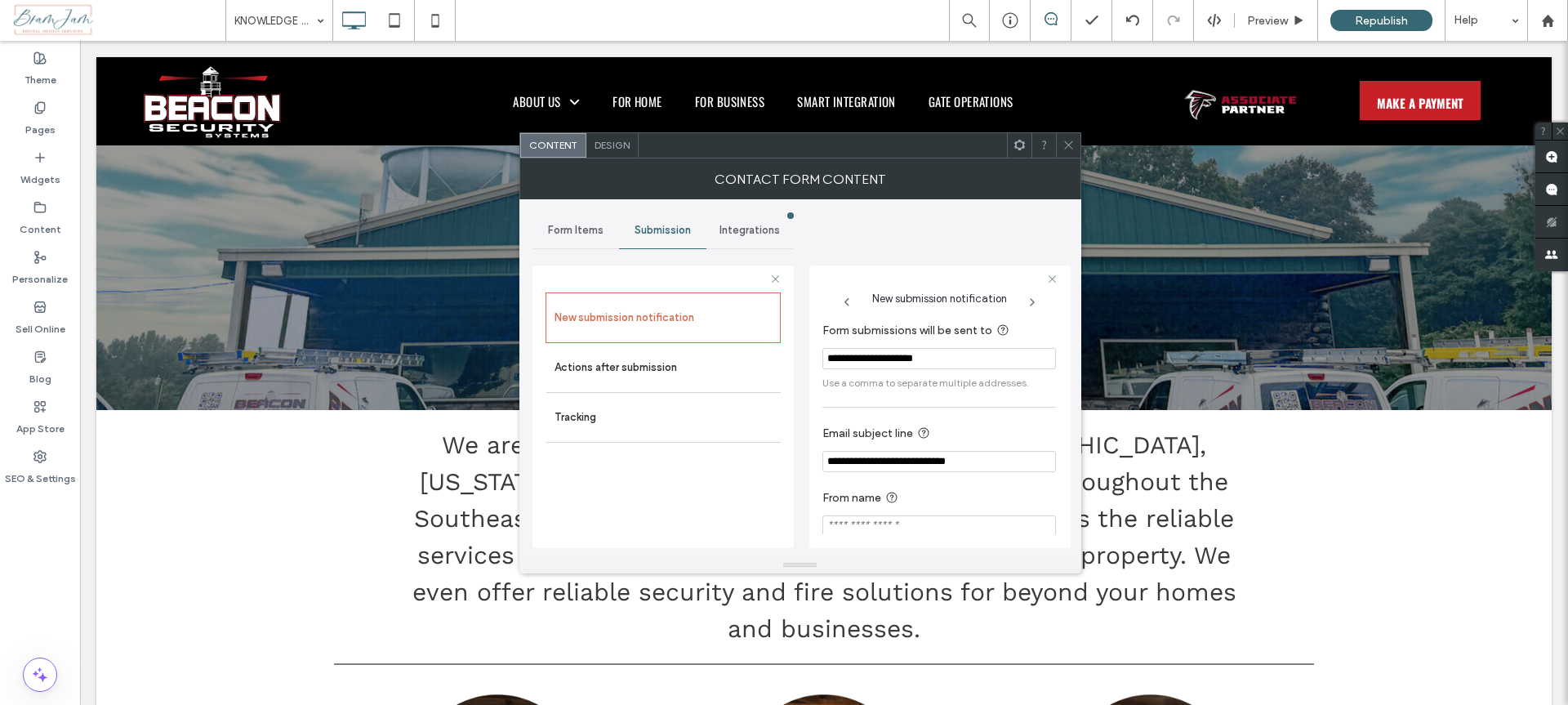
drag, startPoint x: 850, startPoint y: 356, endPoint x: 813, endPoint y: 352, distance: 37.2
type input "**********"
click at [966, 480] on section "From name" at bounding box center [939, 512] width 233 height 64
click at [1069, 147] on icon at bounding box center [1068, 145] width 12 height 12
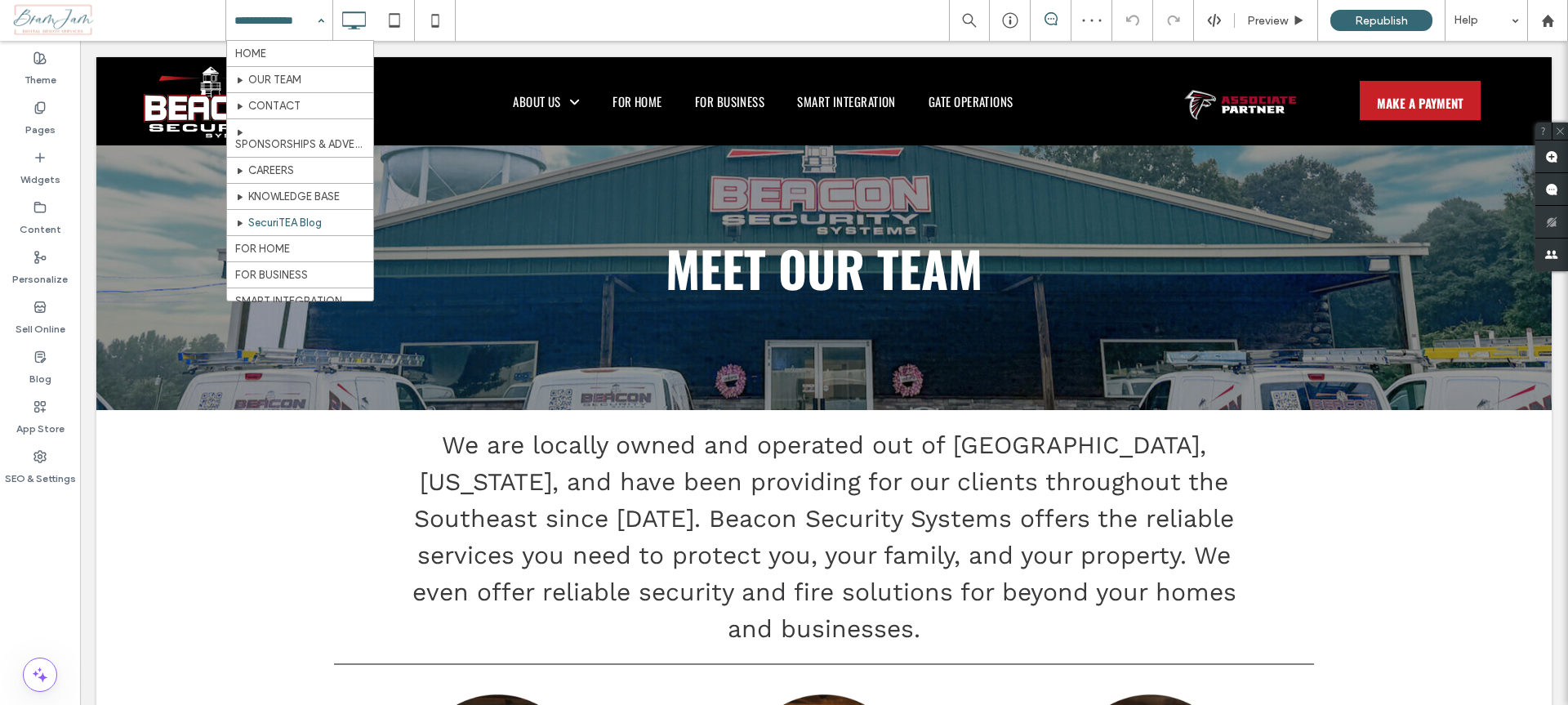
click at [270, 36] on input at bounding box center [275, 20] width 82 height 41
click at [280, 29] on input at bounding box center [275, 20] width 82 height 41
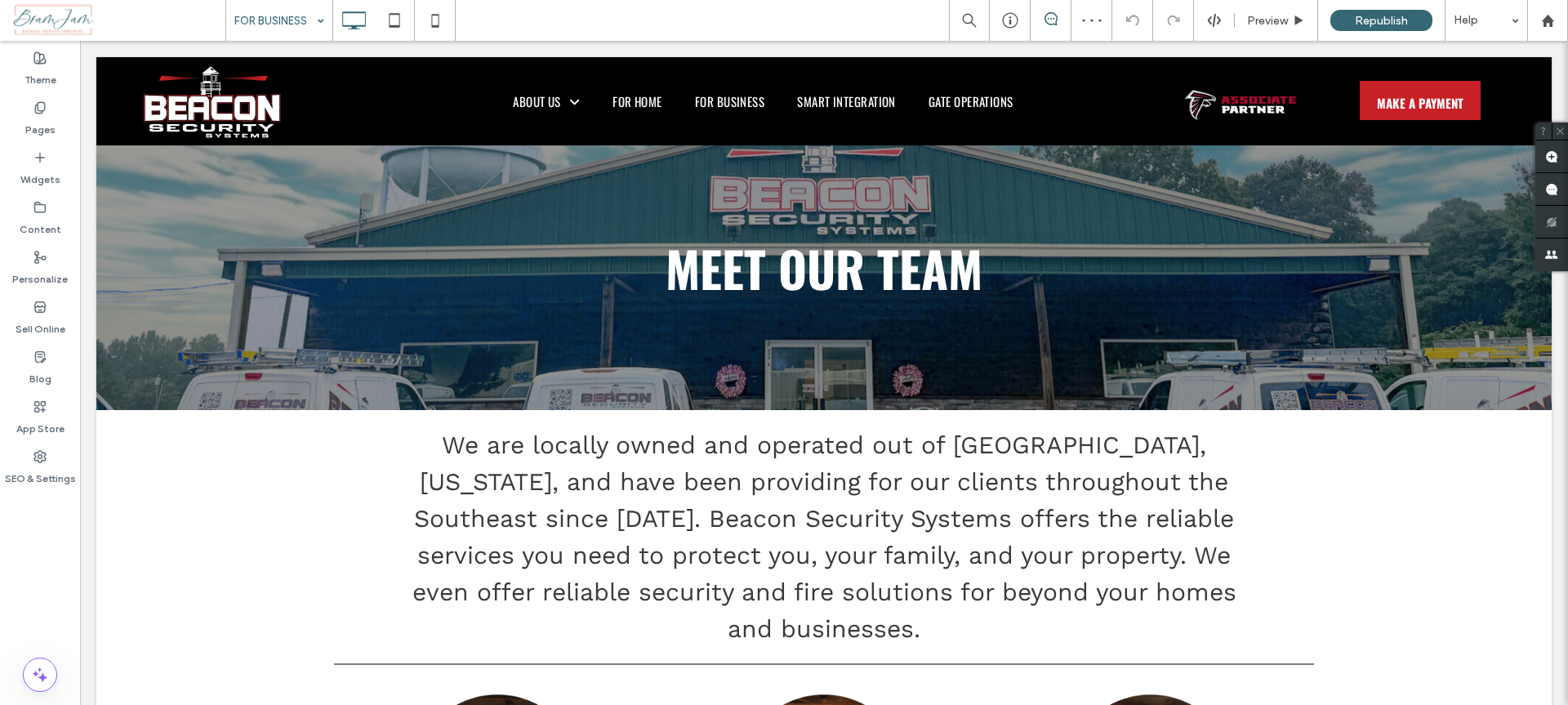
click at [305, 17] on input at bounding box center [275, 20] width 82 height 41
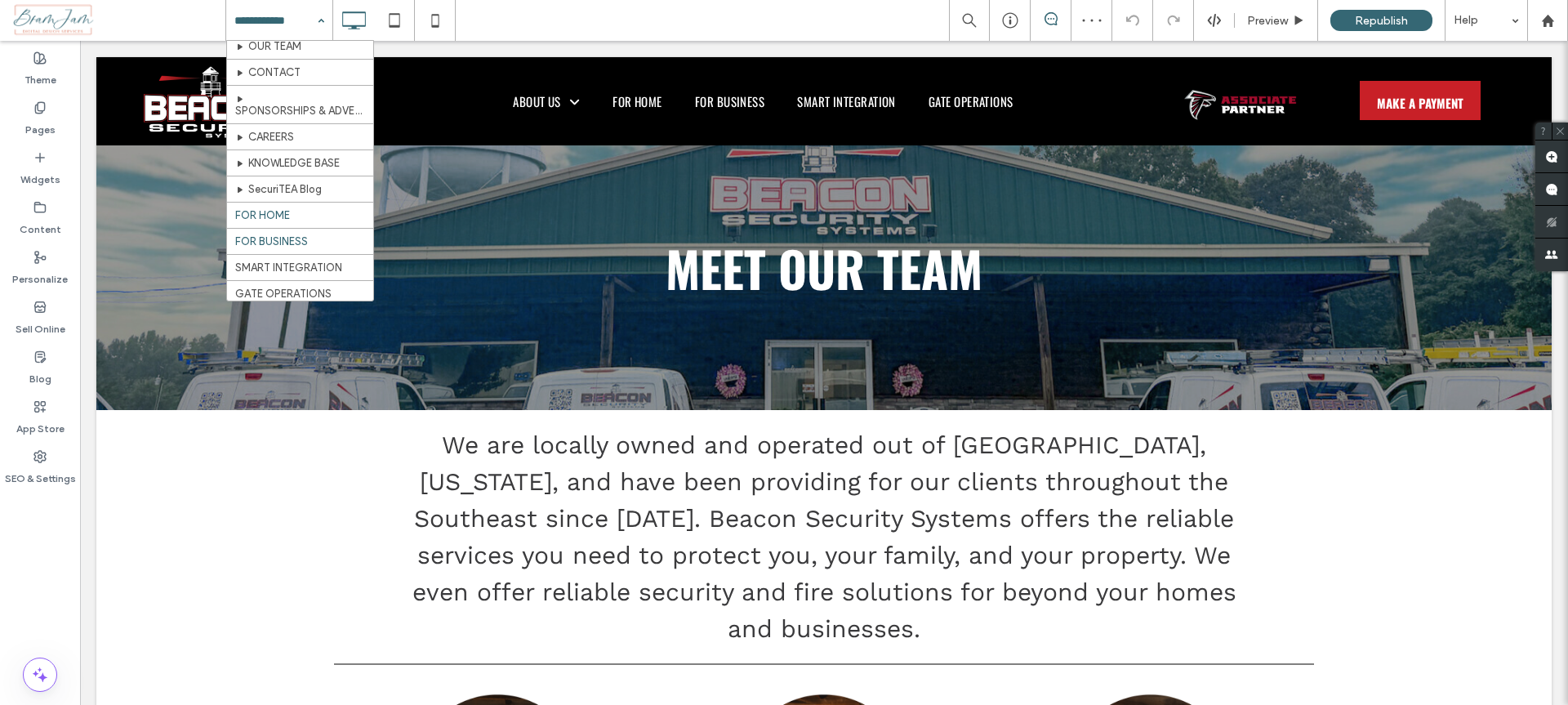
scroll to position [68, 0]
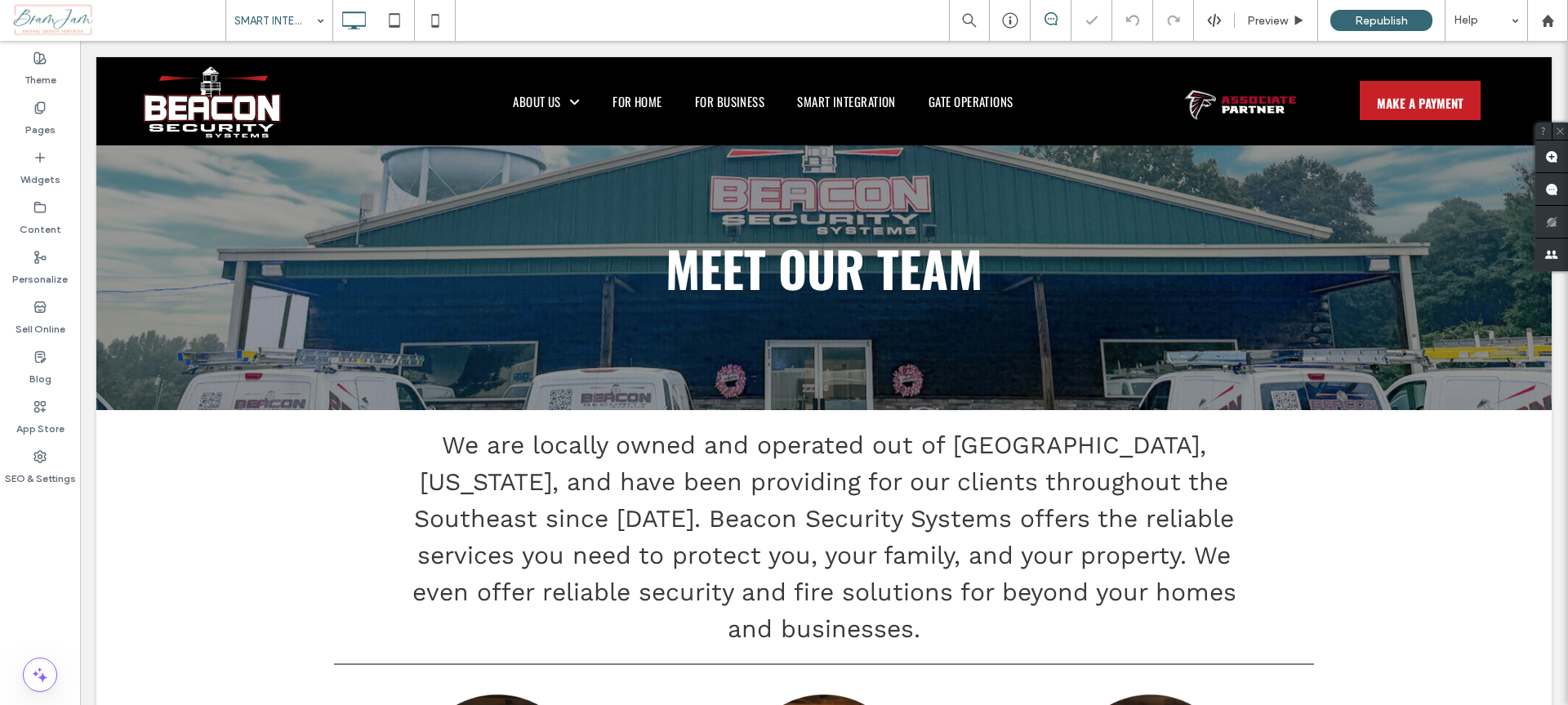
click at [305, 30] on input at bounding box center [275, 20] width 82 height 41
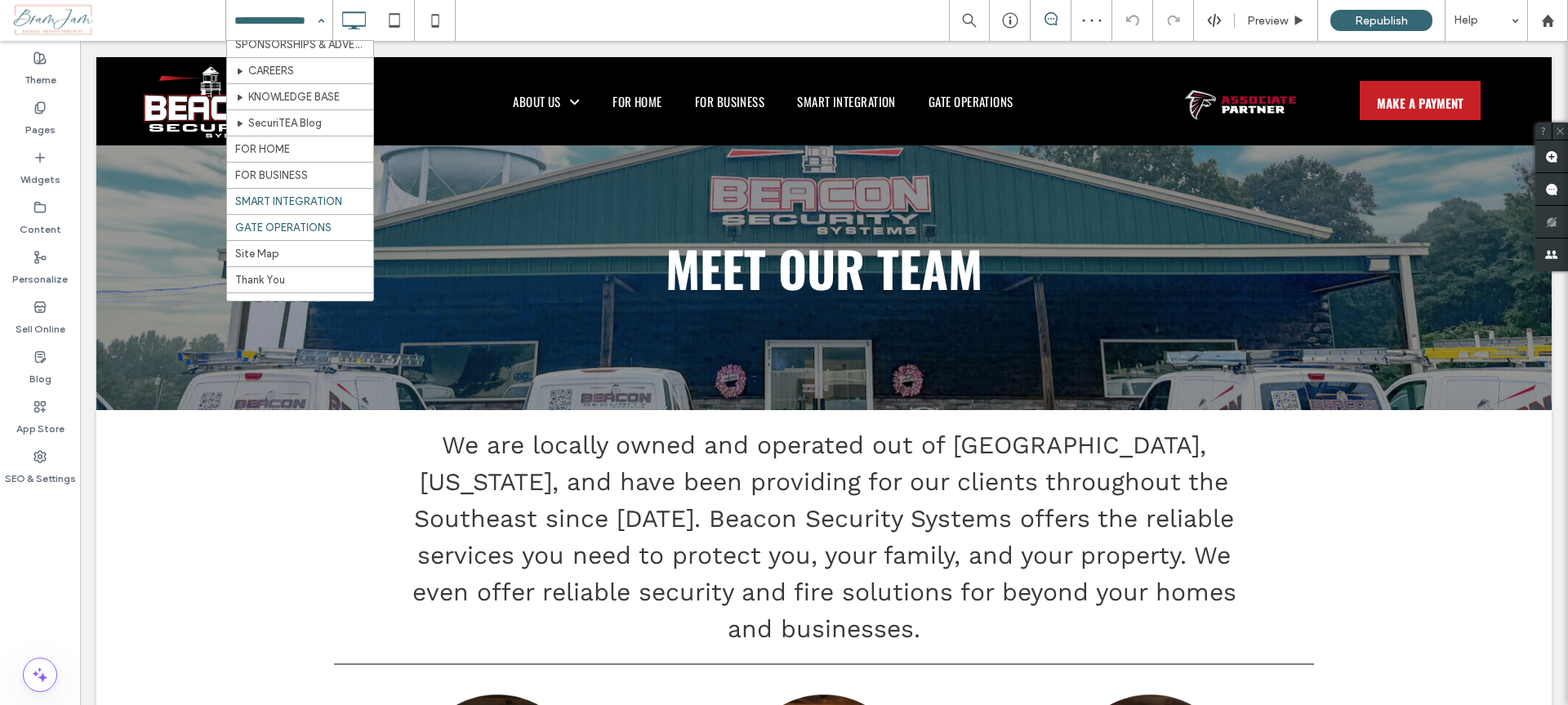
scroll to position [103, 0]
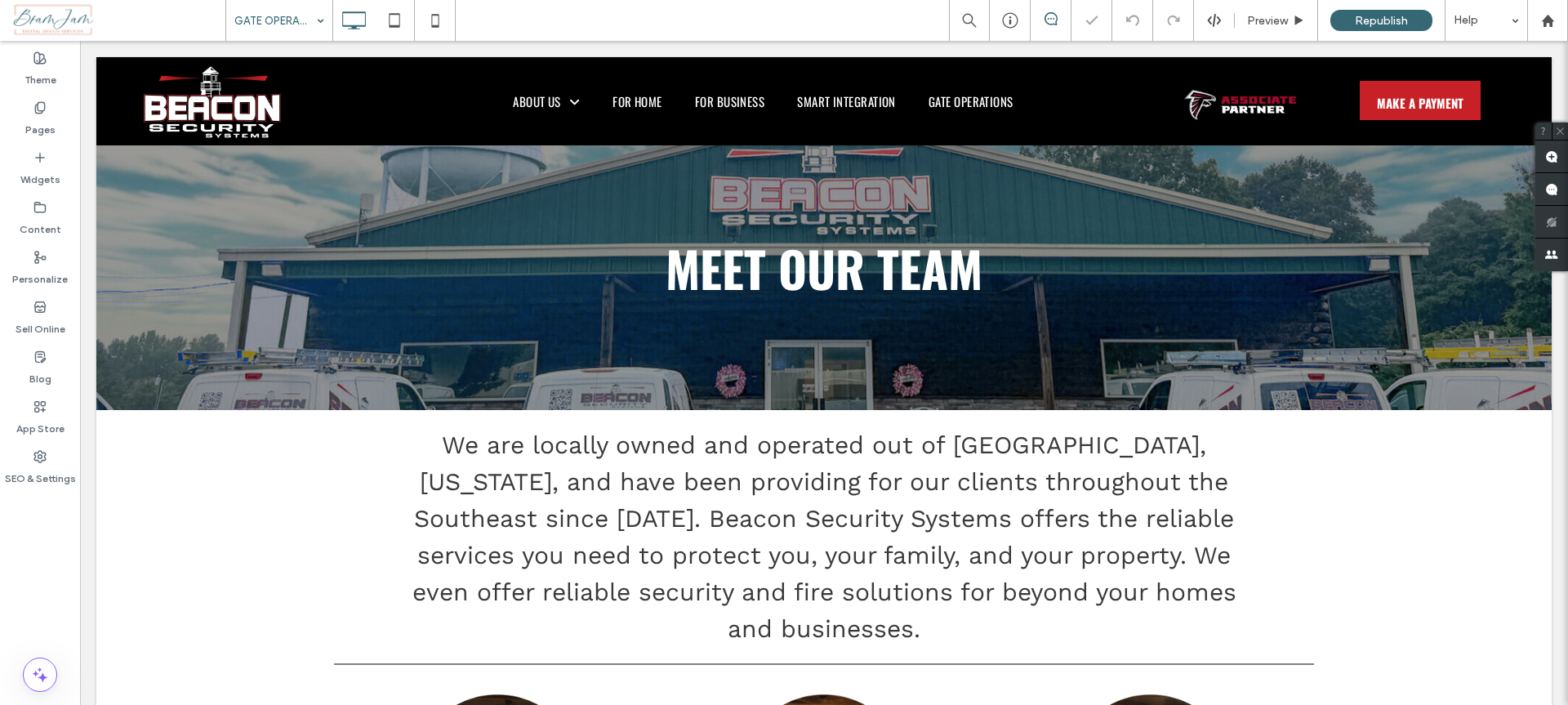
click at [315, 15] on div "GATE OPERATIONS" at bounding box center [279, 20] width 106 height 41
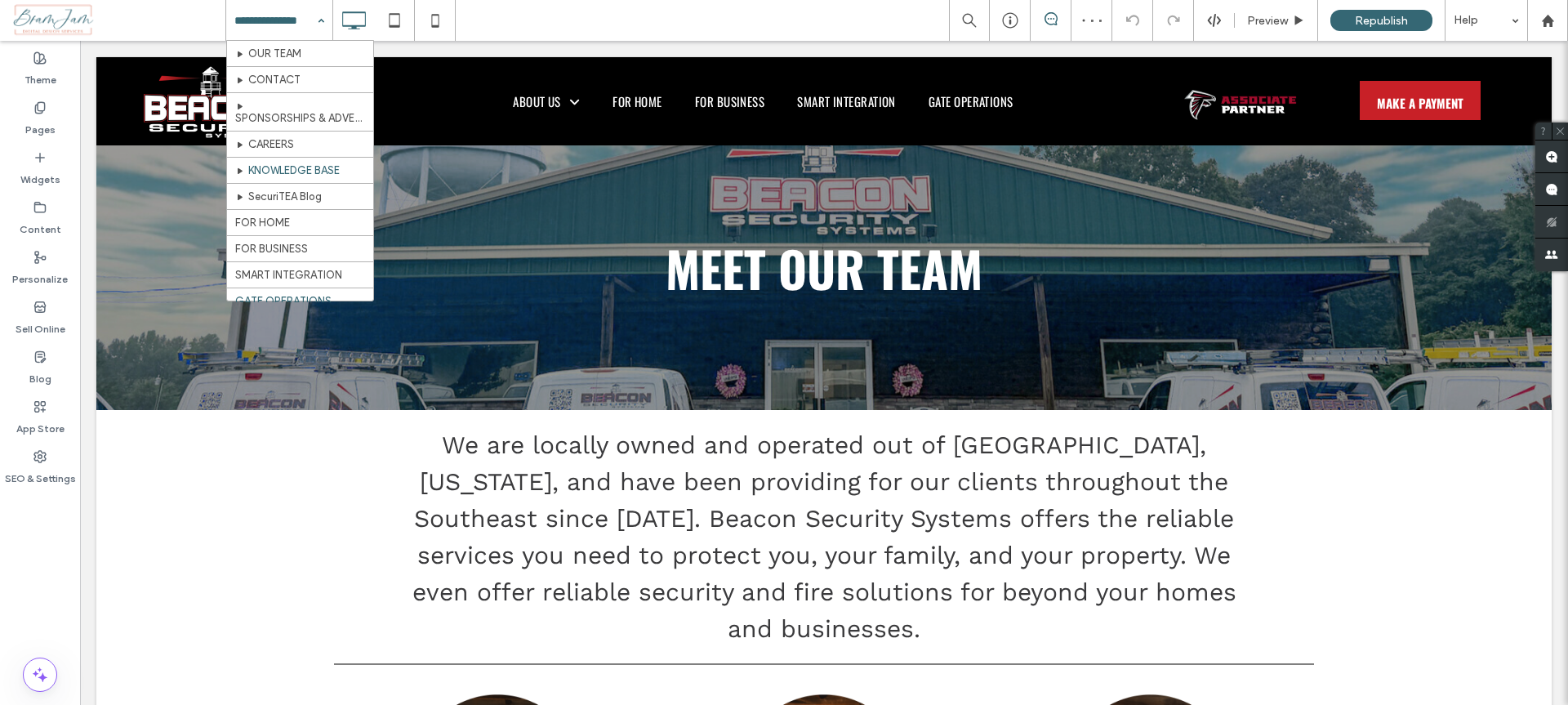
scroll to position [168, 0]
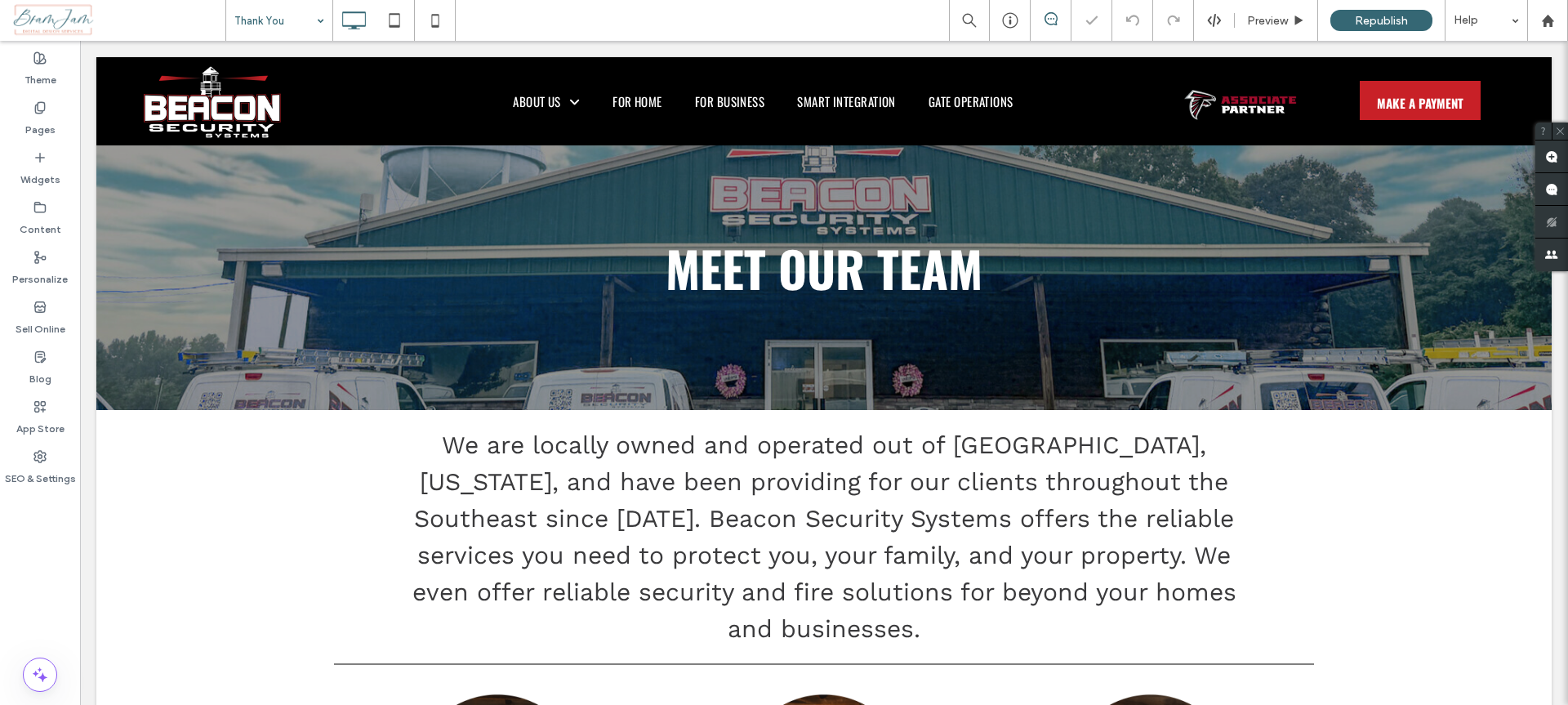
click at [274, 28] on input at bounding box center [275, 20] width 82 height 41
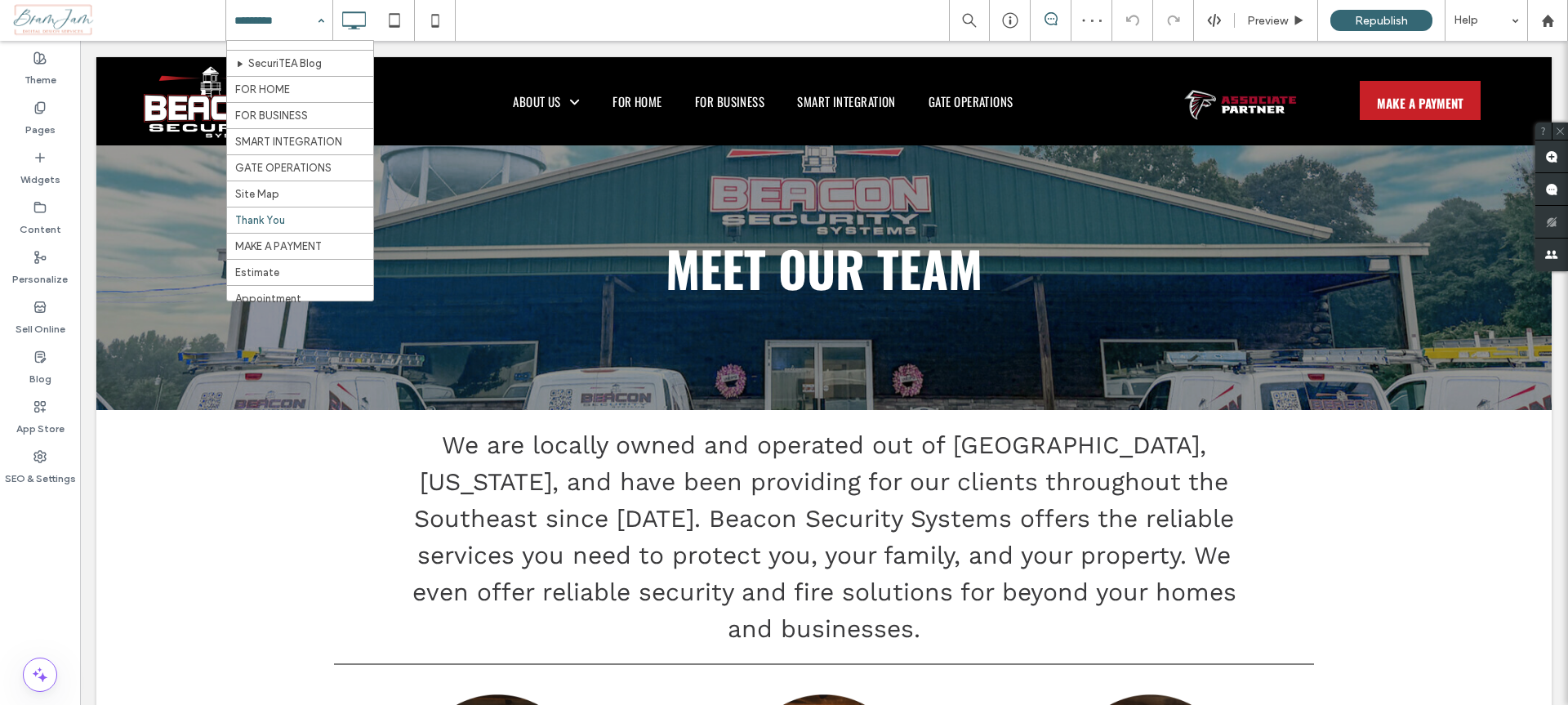
scroll to position [168, 0]
click at [273, 22] on input at bounding box center [275, 20] width 82 height 41
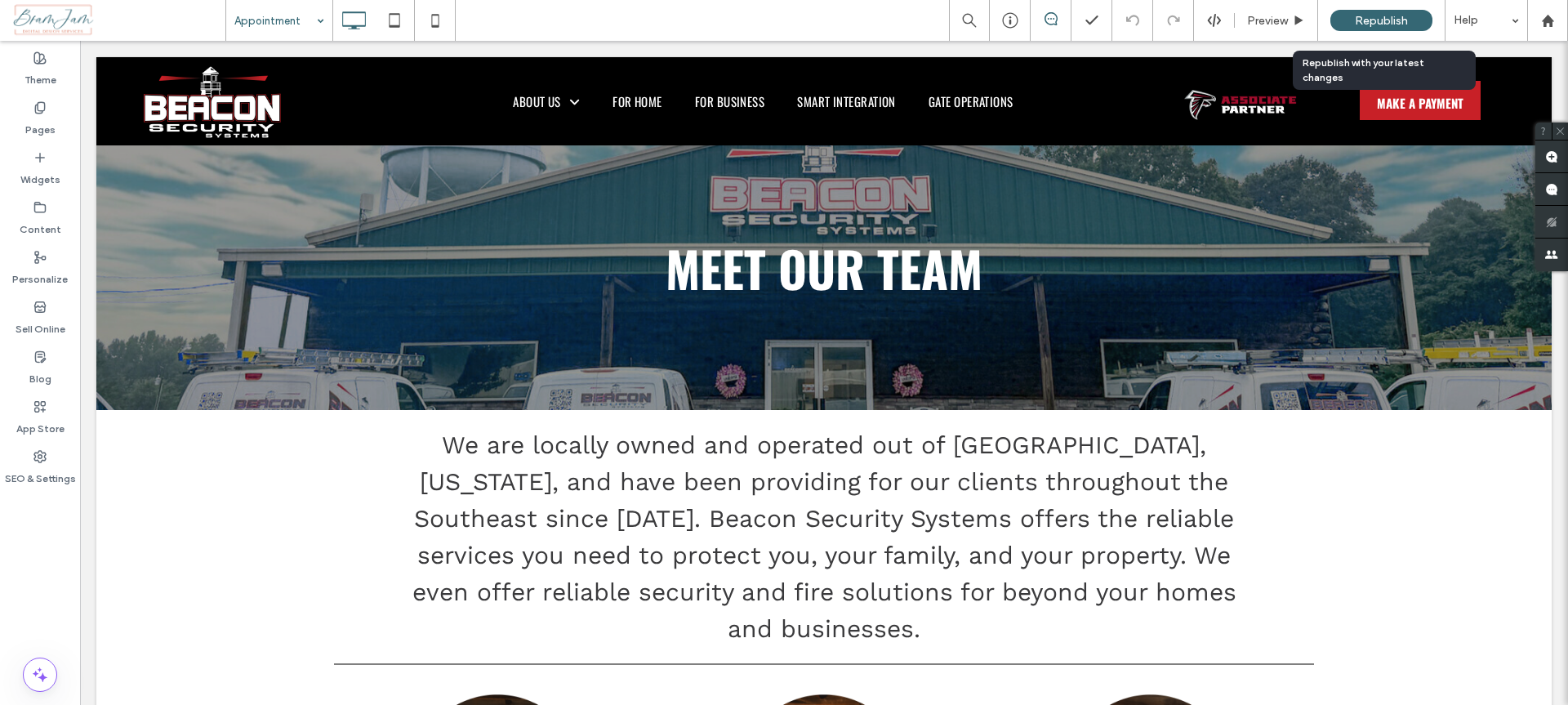
click at [1381, 23] on span "Republish" at bounding box center [1381, 21] width 53 height 14
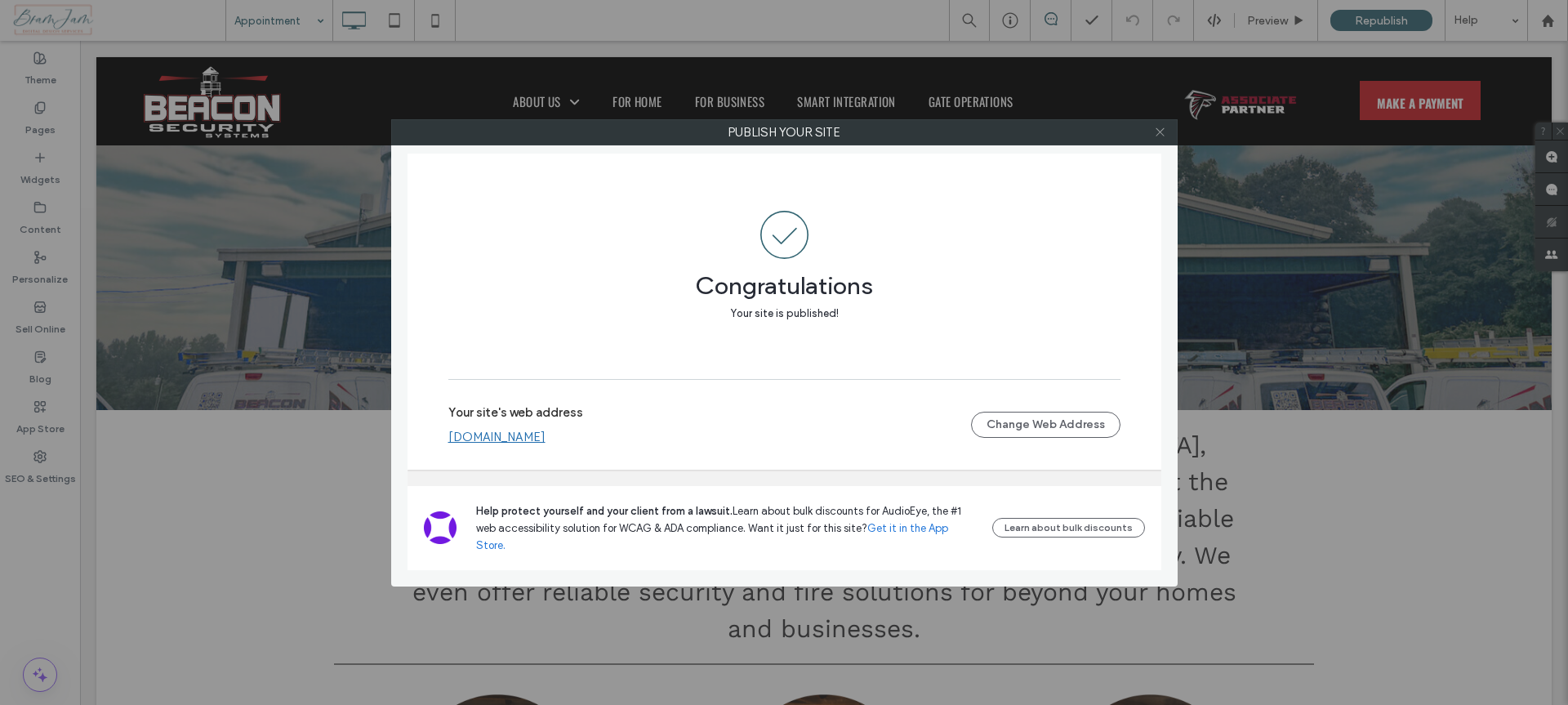
drag, startPoint x: 1164, startPoint y: 135, endPoint x: 1156, endPoint y: 132, distance: 8.5
click at [1164, 135] on icon at bounding box center [1160, 132] width 12 height 12
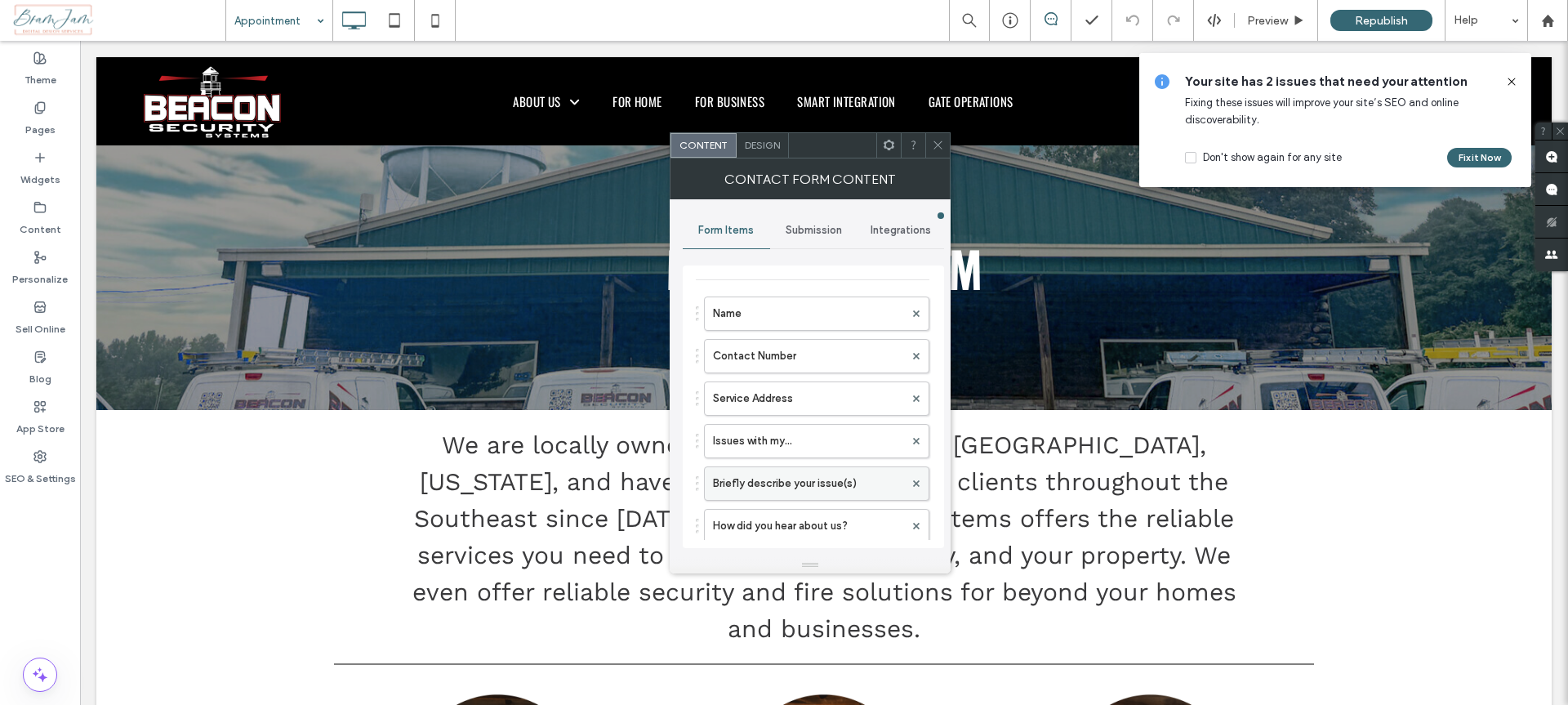
scroll to position [49, 0]
click at [913, 520] on use at bounding box center [916, 522] width 7 height 7
click at [933, 142] on icon at bounding box center [937, 145] width 12 height 12
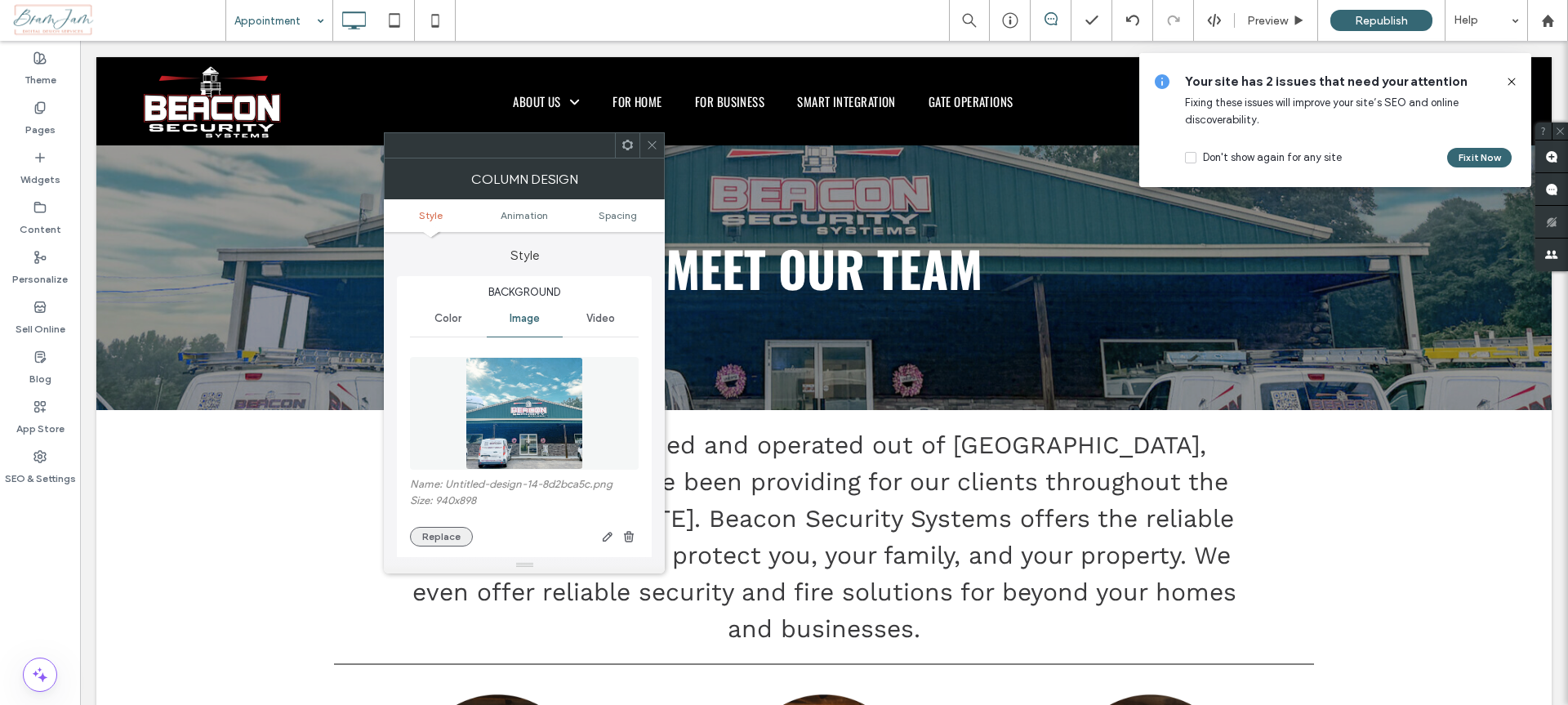
click at [452, 532] on button "Replace" at bounding box center [441, 537] width 62 height 20
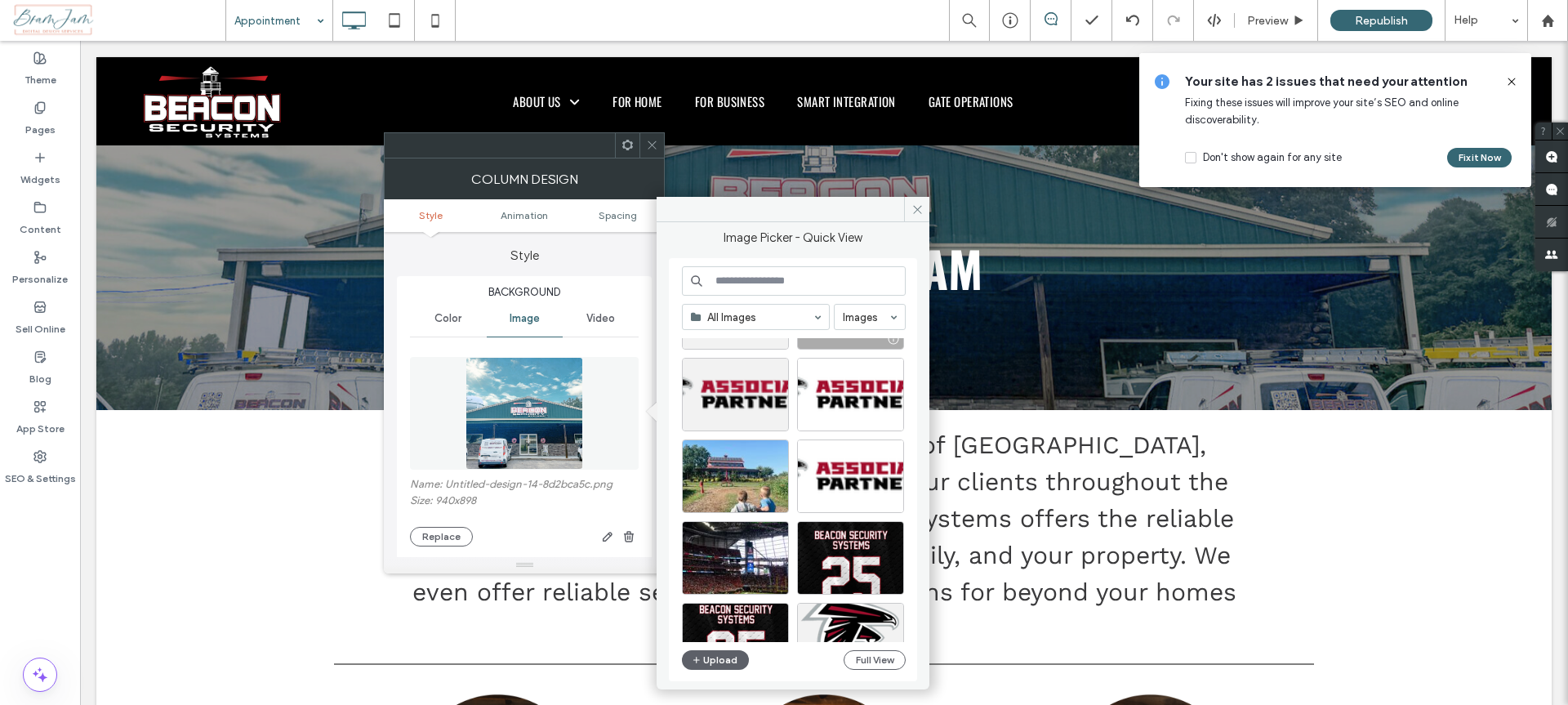
scroll to position [2193, 0]
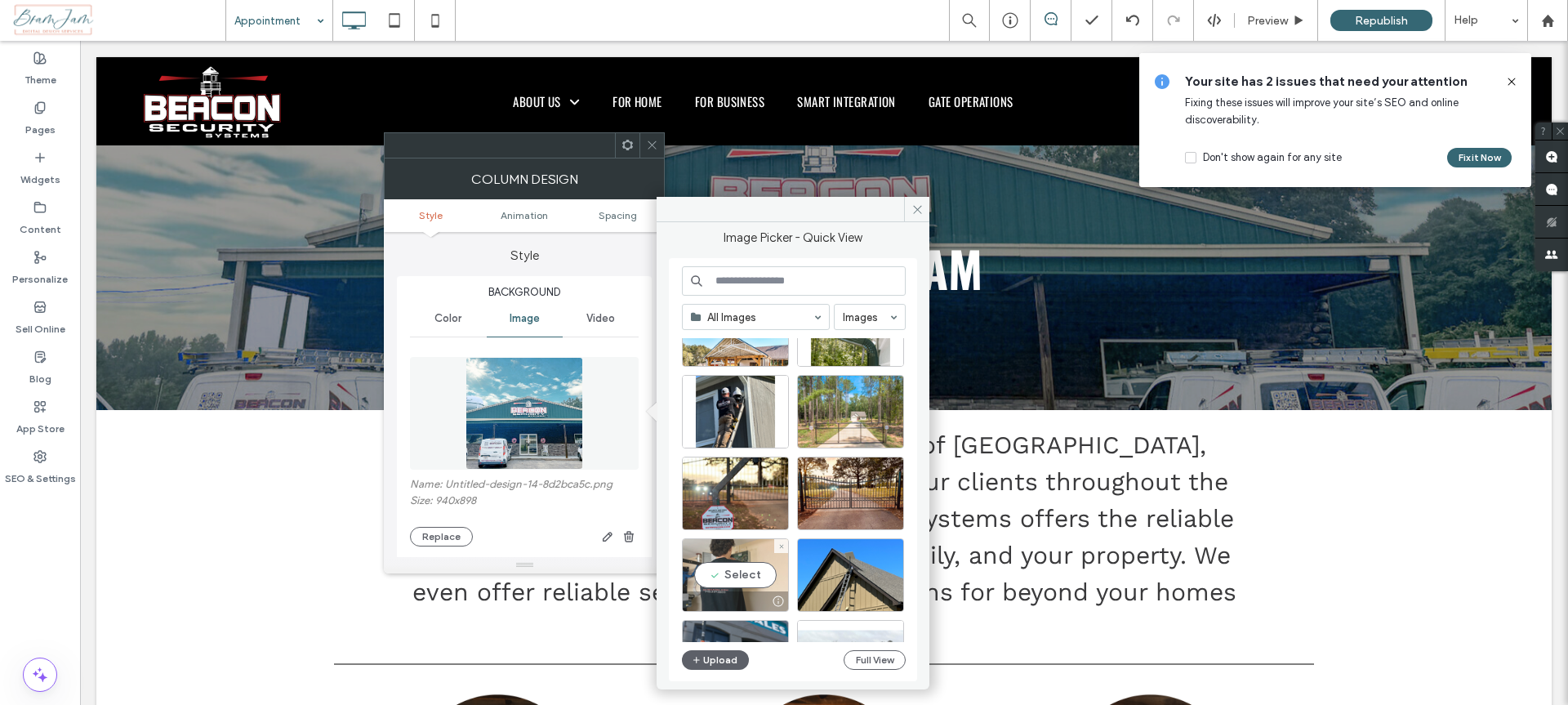
click at [722, 579] on div "Select" at bounding box center [735, 575] width 107 height 73
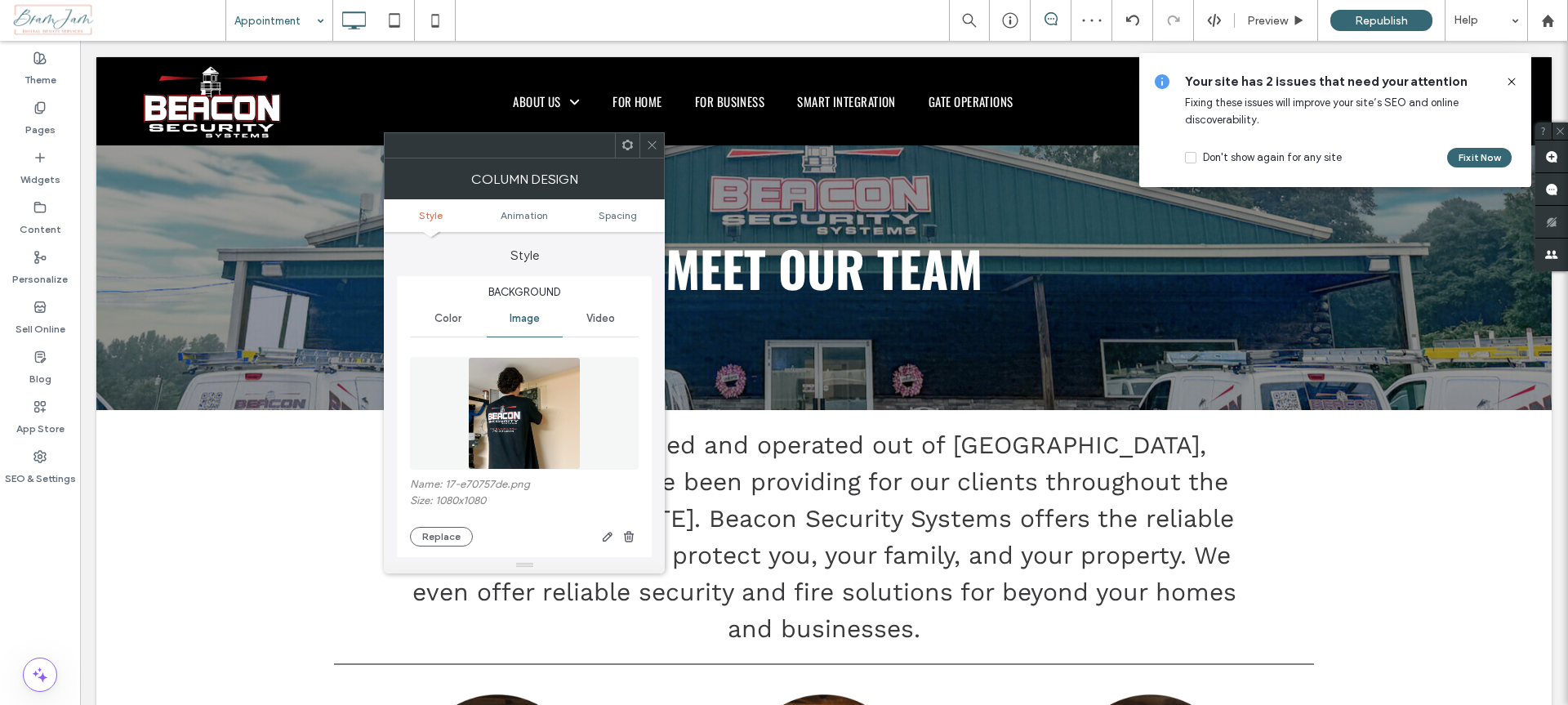
click at [654, 141] on icon at bounding box center [652, 145] width 12 height 12
click at [608, 534] on use "button" at bounding box center [607, 537] width 10 height 10
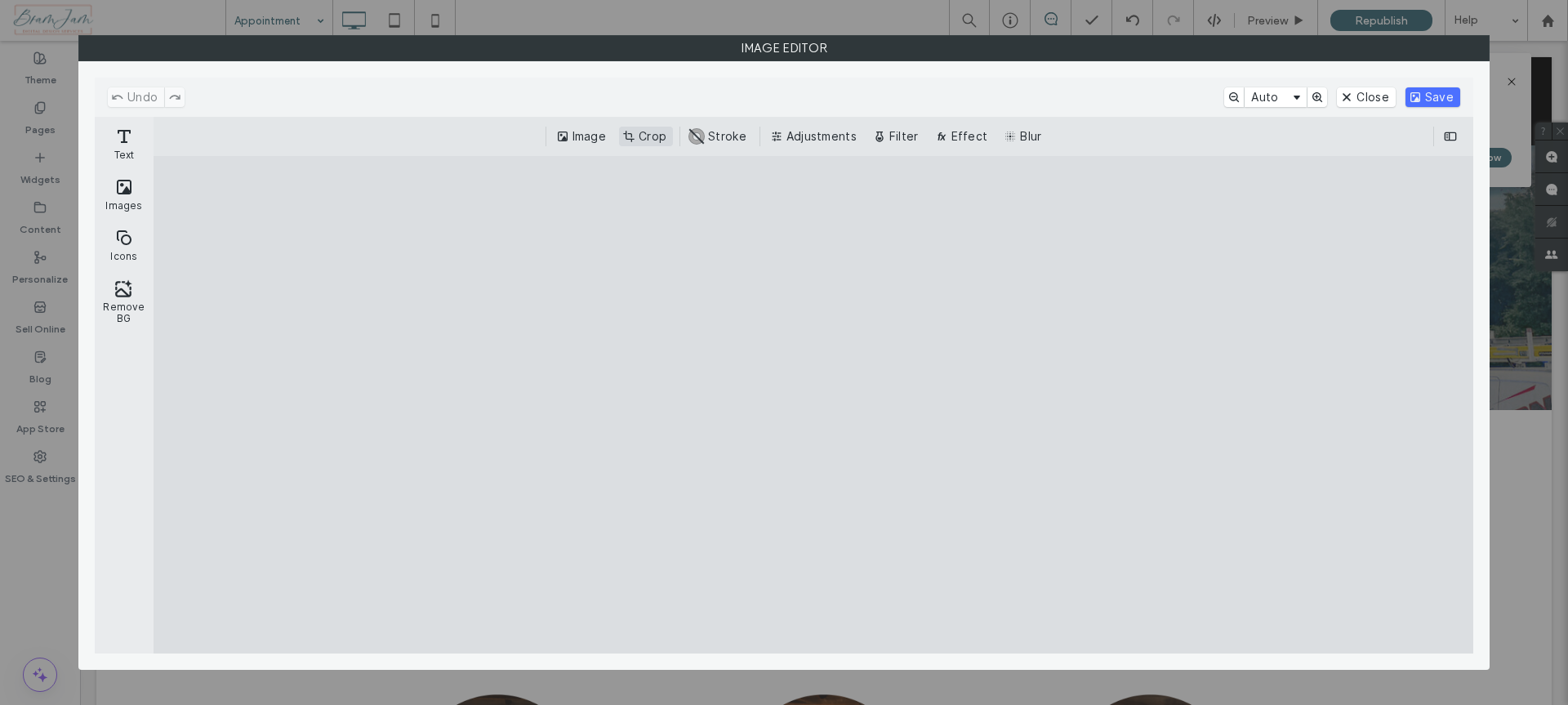
click at [667, 128] on button "Crop" at bounding box center [646, 137] width 54 height 20
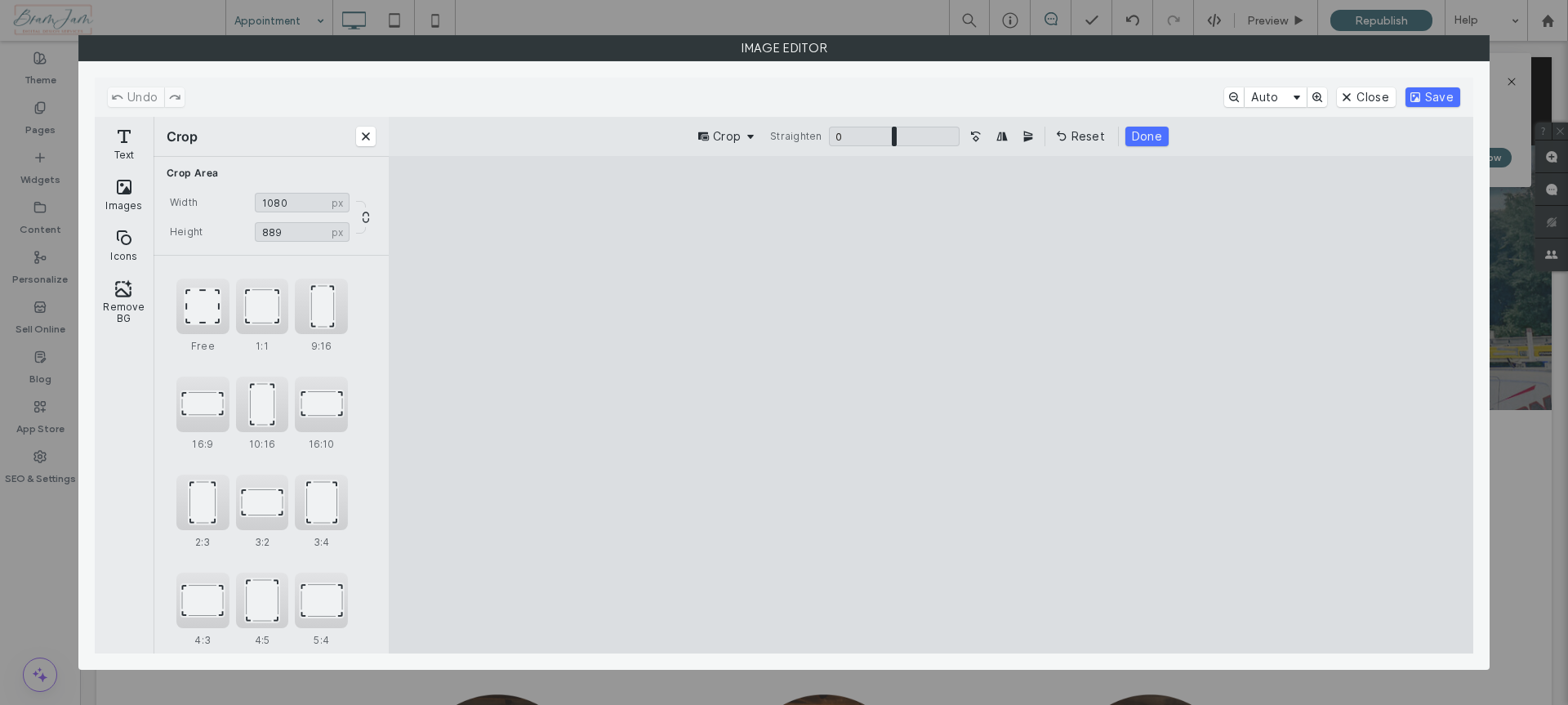
drag, startPoint x: 926, startPoint y: 608, endPoint x: 945, endPoint y: 525, distance: 85.1
click at [931, 405] on cesdk-canvas "Editor canvas" at bounding box center [931, 405] width 0 height 0
type input "***"
click at [1428, 95] on button "Save" at bounding box center [1433, 98] width 55 height 20
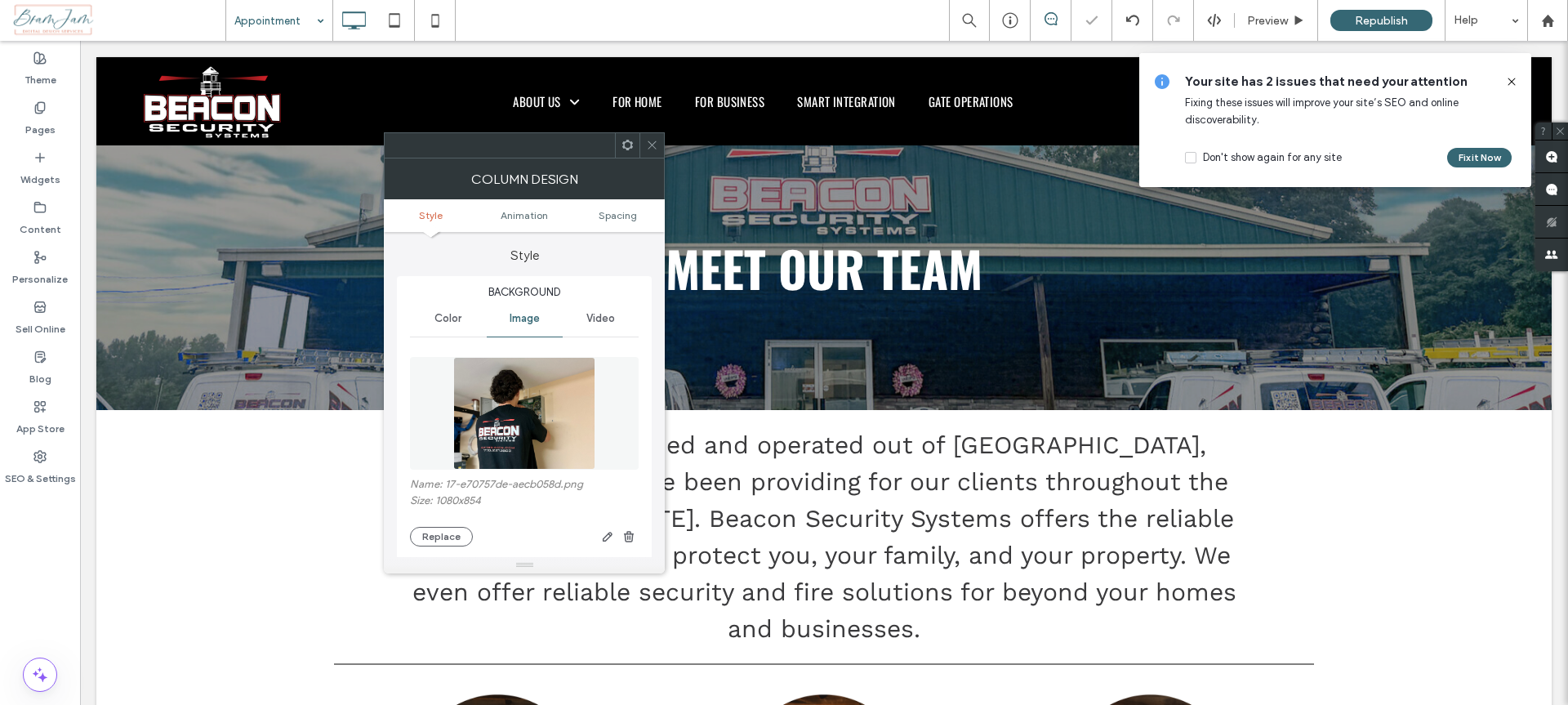
click at [652, 144] on icon at bounding box center [652, 145] width 12 height 12
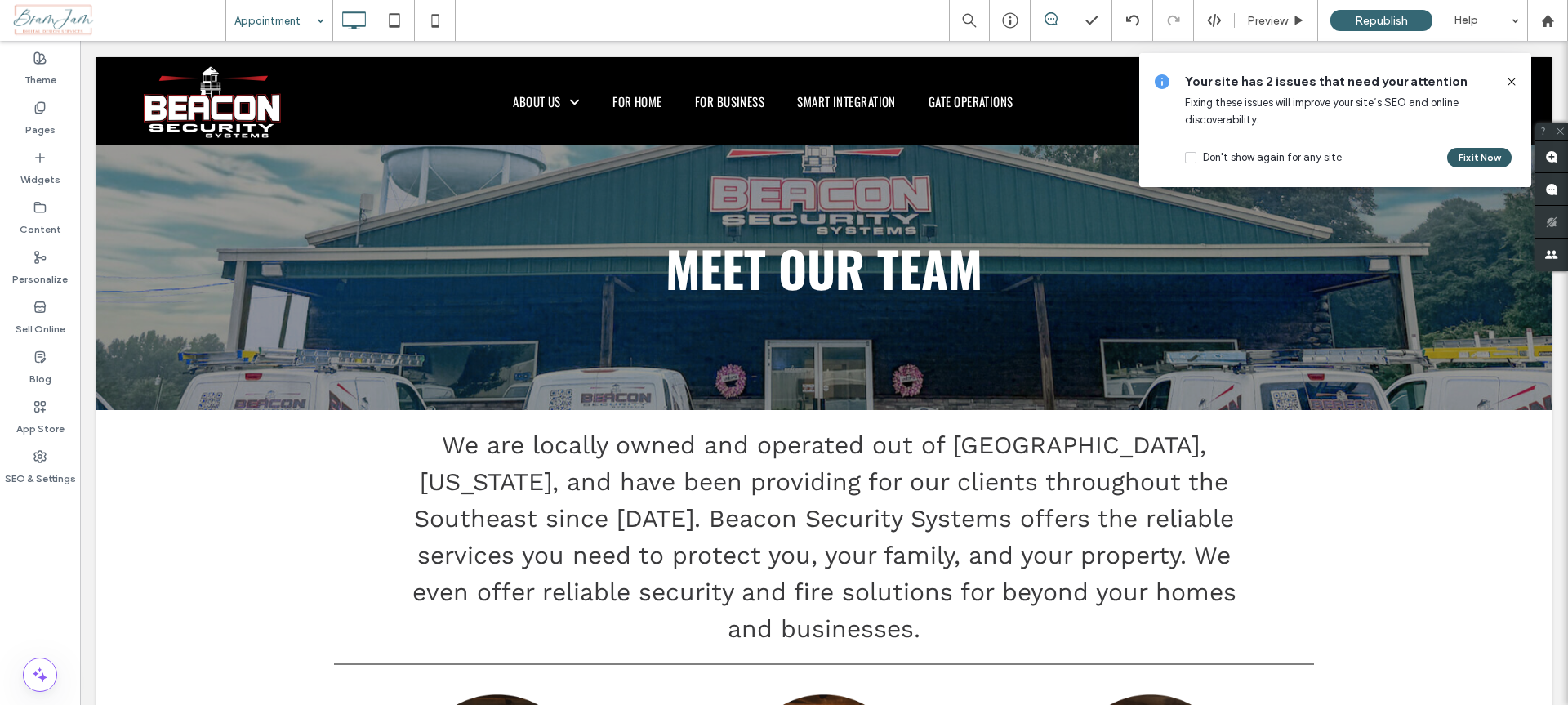
click at [1486, 154] on button "Fix it Now" at bounding box center [1479, 158] width 64 height 20
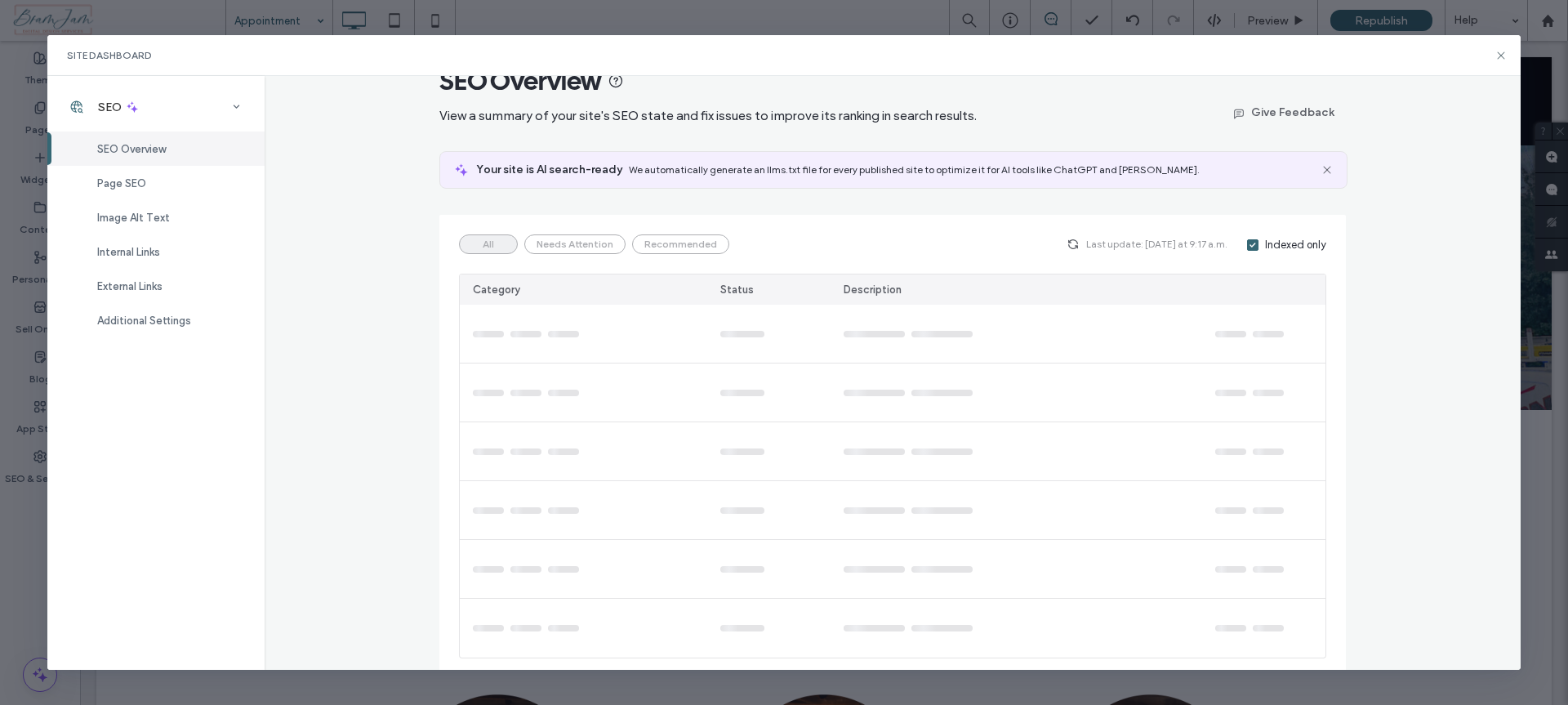
scroll to position [46, 0]
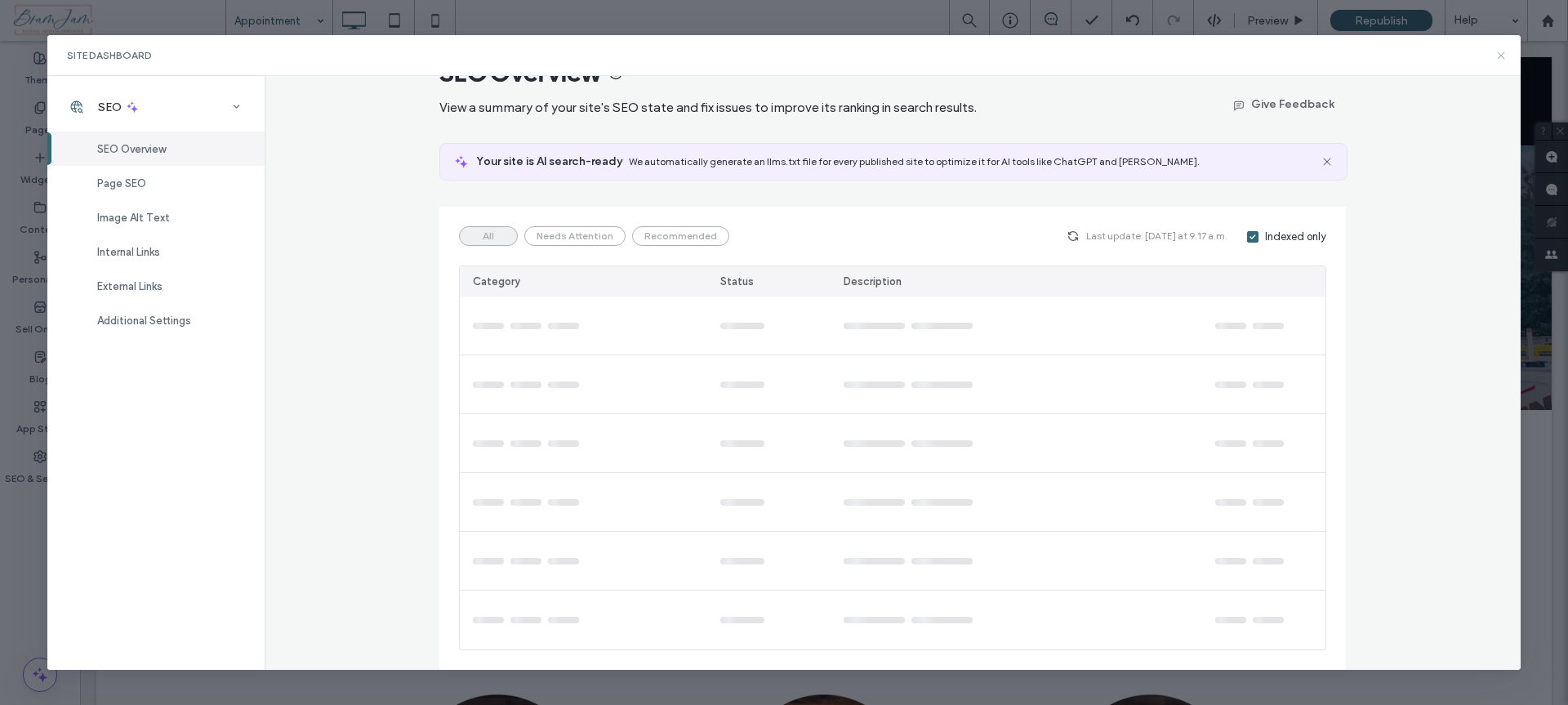
click at [1504, 58] on icon at bounding box center [1501, 56] width 13 height 13
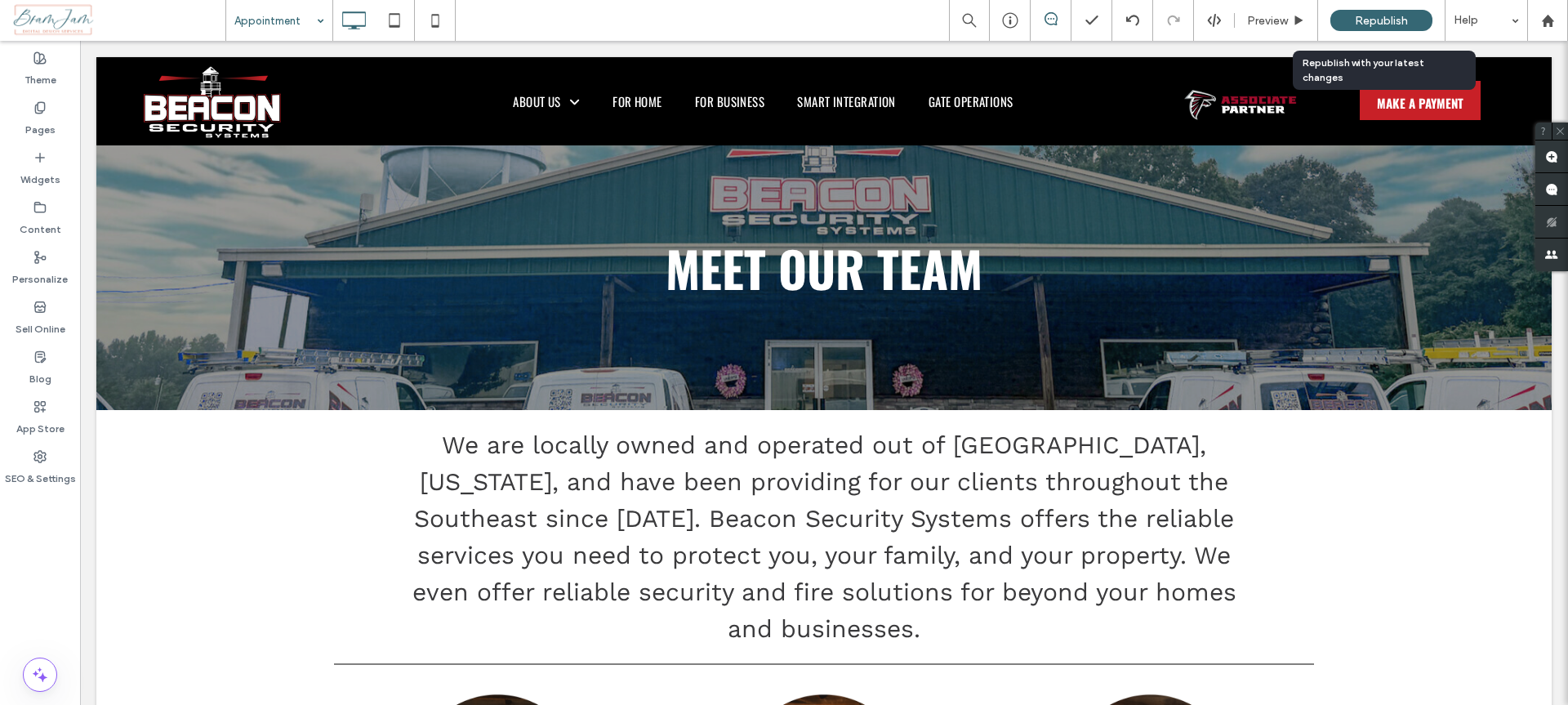
click at [1376, 21] on span "Republish" at bounding box center [1381, 21] width 53 height 14
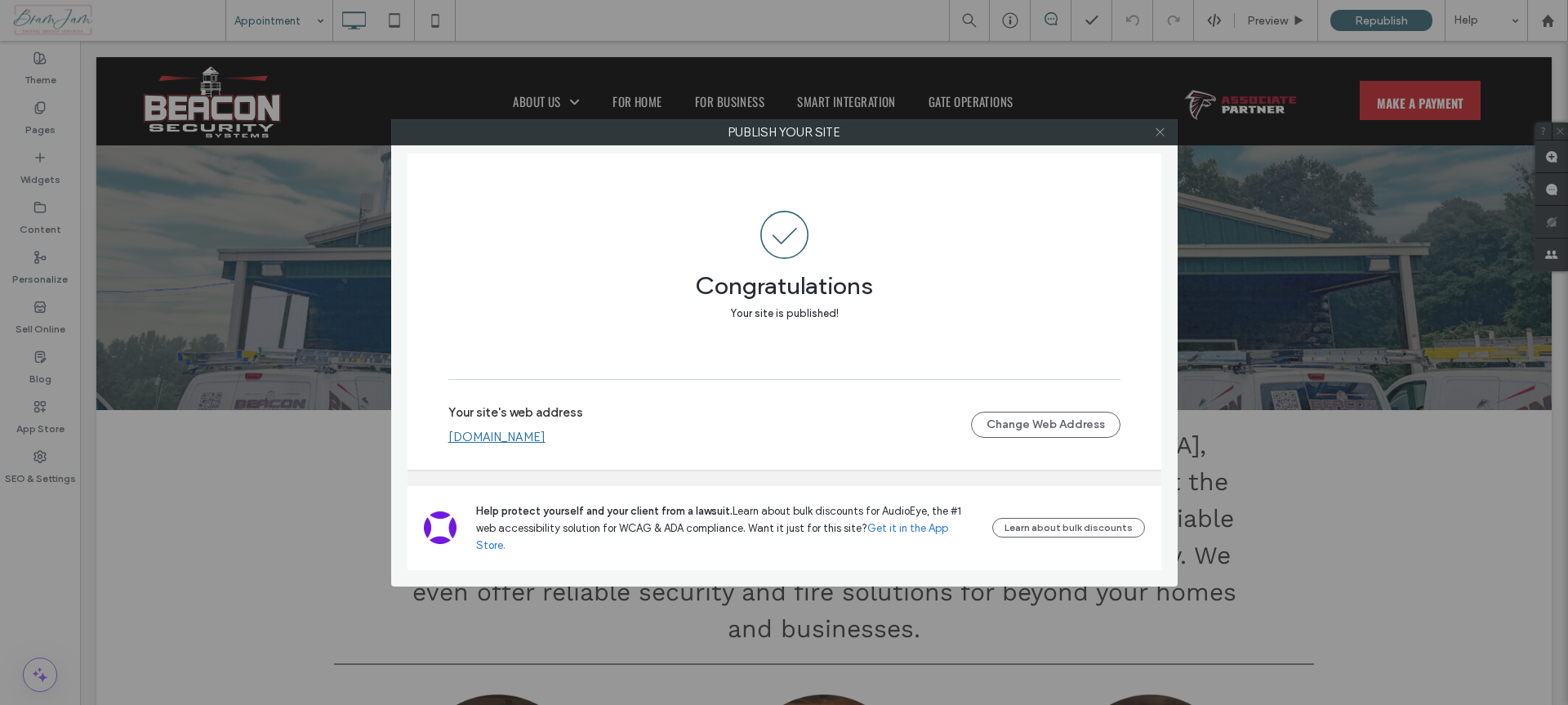
click at [1164, 132] on icon at bounding box center [1160, 132] width 12 height 12
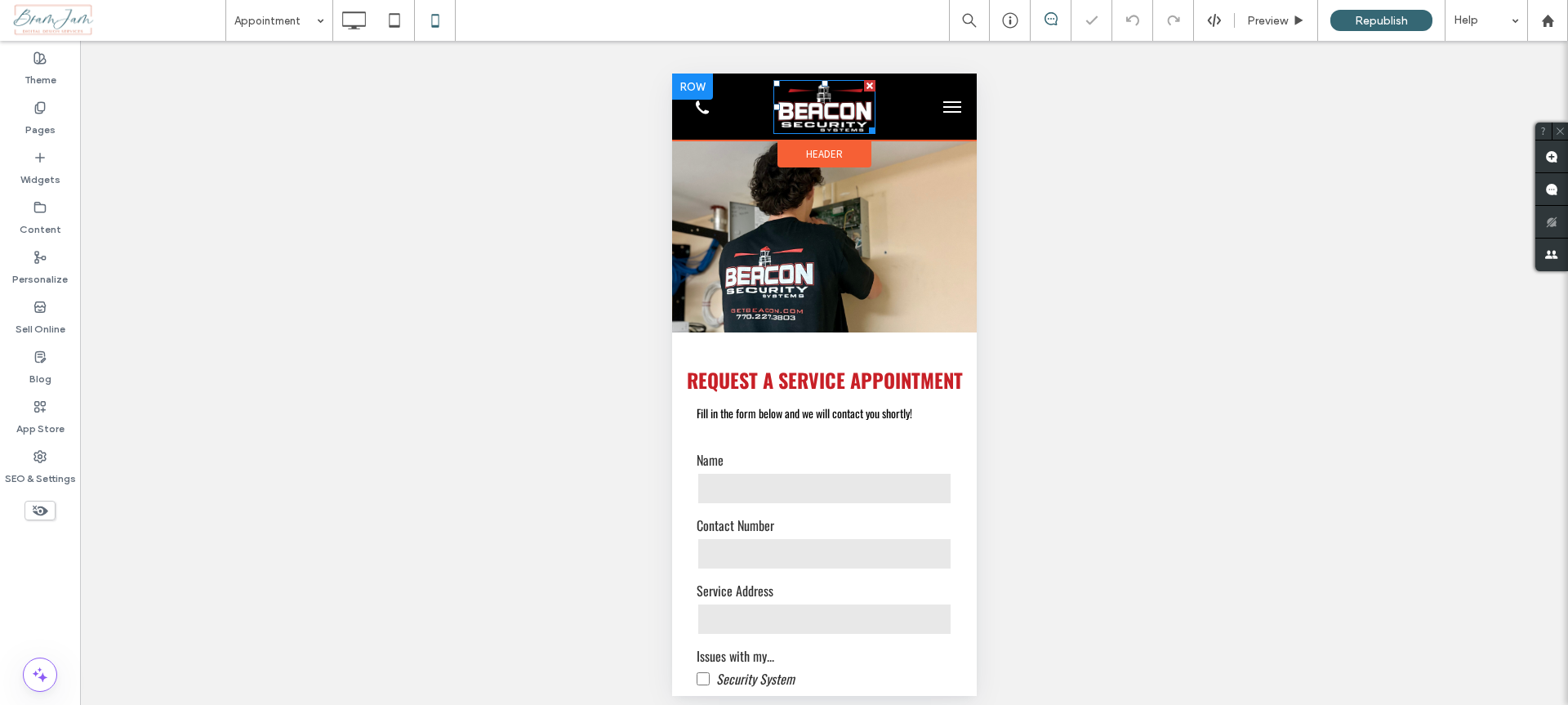
click at [824, 121] on img at bounding box center [823, 107] width 102 height 54
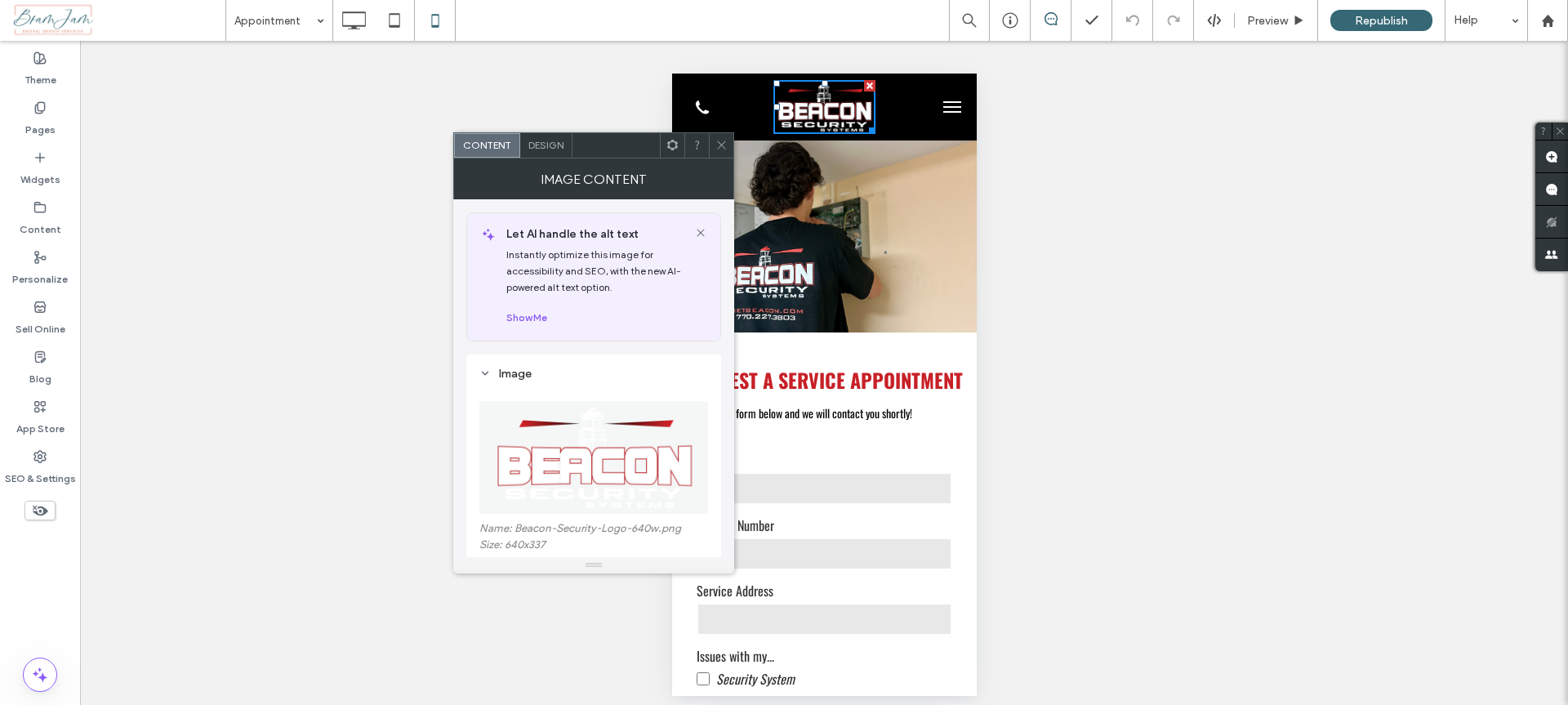
click at [718, 148] on icon at bounding box center [722, 145] width 12 height 12
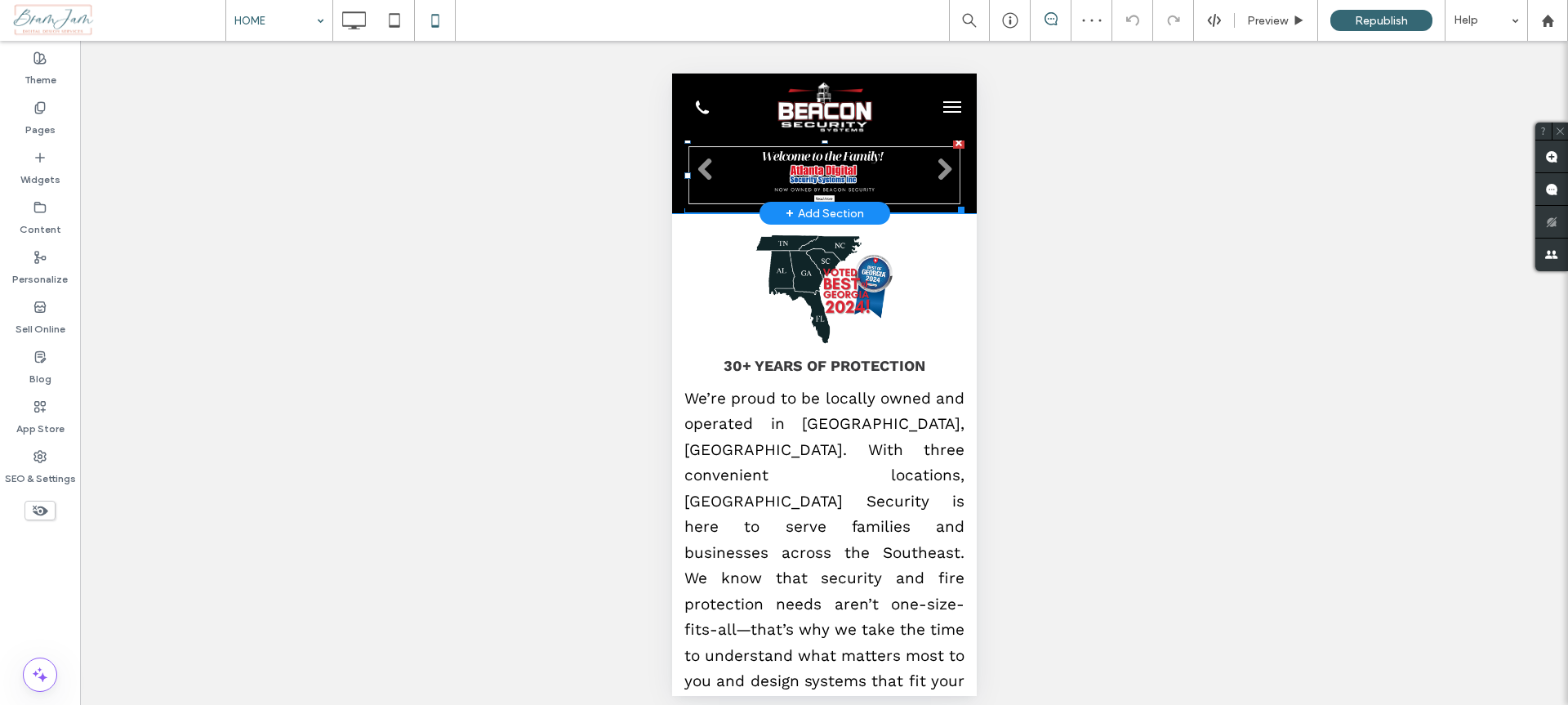
click at [829, 177] on li "Slide title Write your caption here Button" at bounding box center [823, 175] width 280 height 76
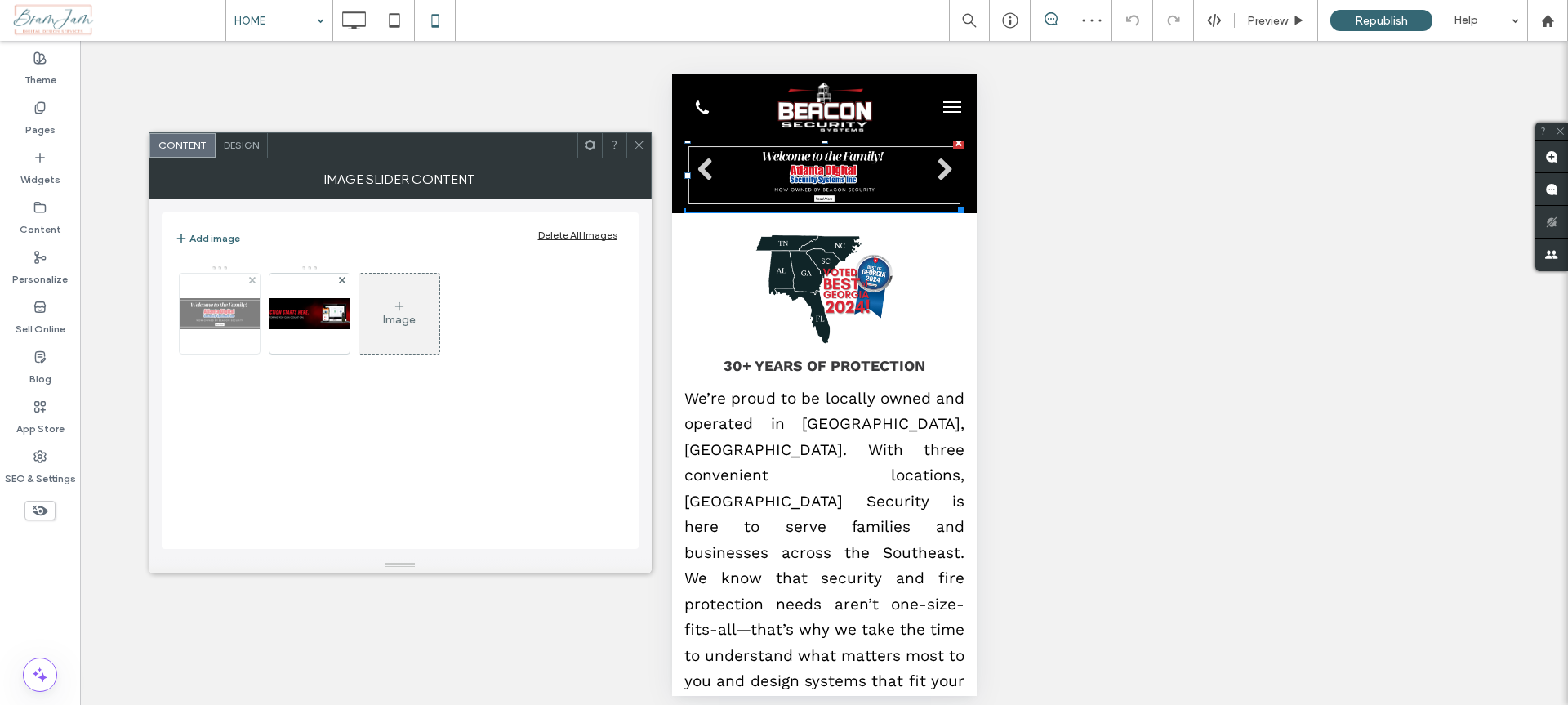
click at [237, 318] on img at bounding box center [219, 313] width 131 height 31
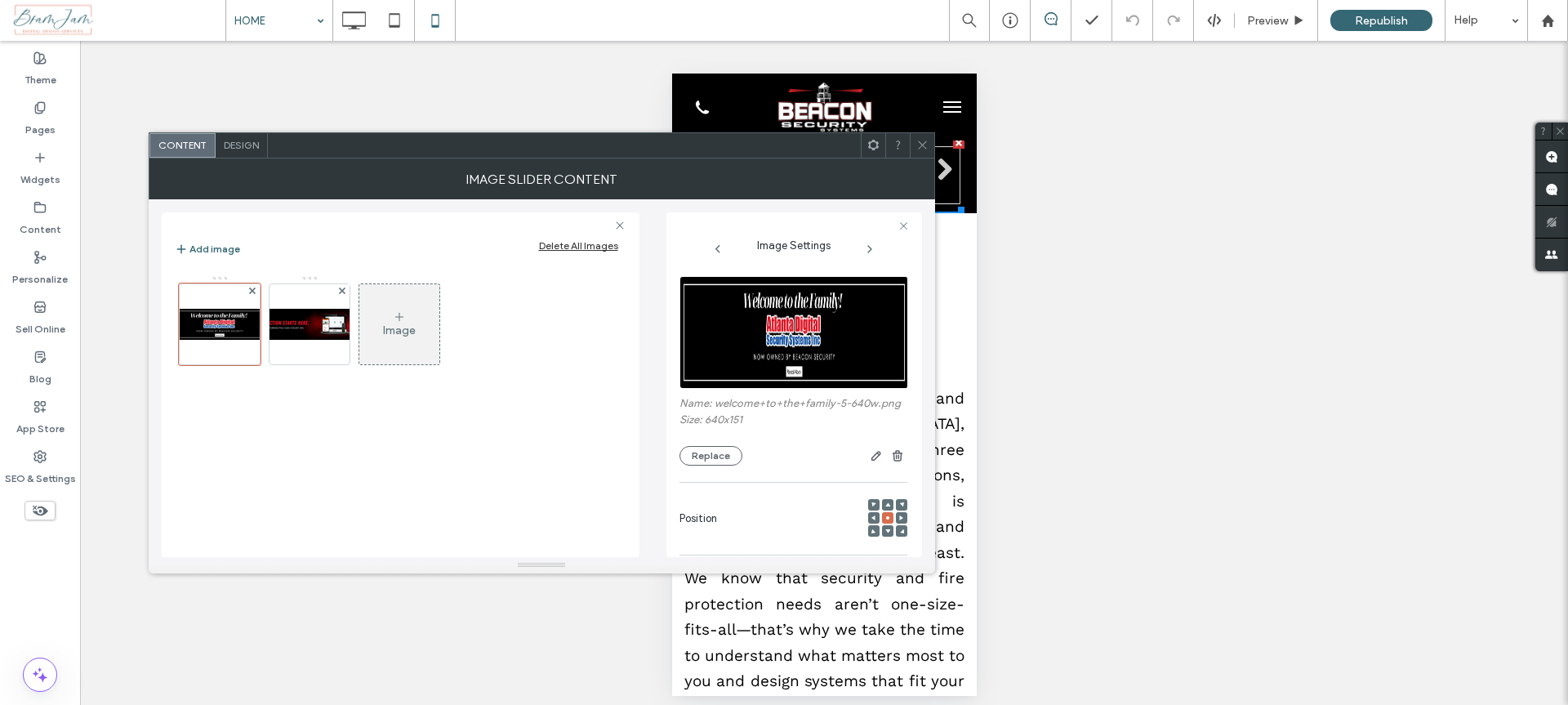
click at [1136, 260] on div "Unhide? Yes Unhide? Yes Unhide? Yes Unhide? Yes" at bounding box center [824, 378] width 1488 height 676
click at [925, 142] on icon at bounding box center [922, 145] width 12 height 12
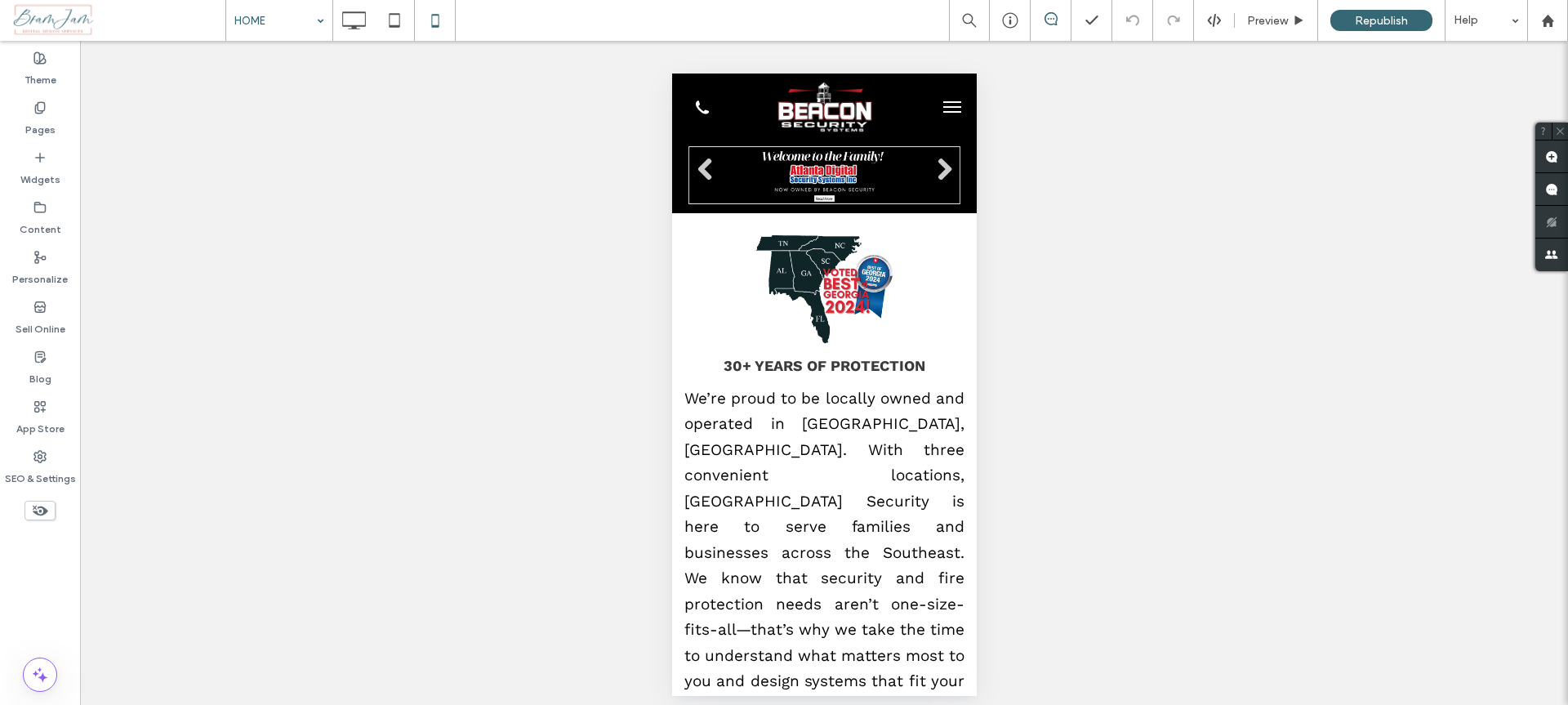
click at [601, 2] on div "HOME Preview Republish Help" at bounding box center [896, 20] width 1342 height 41
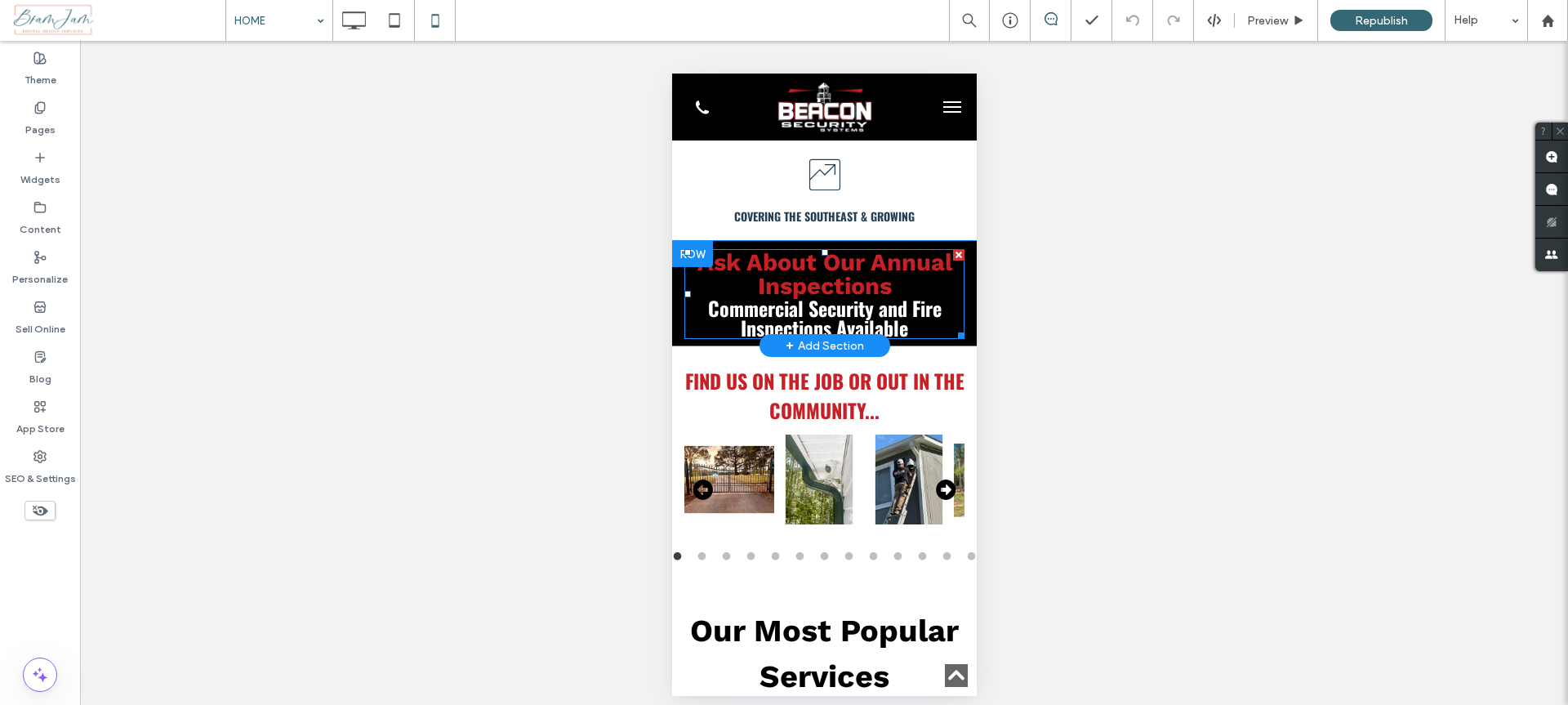
scroll to position [922, 0]
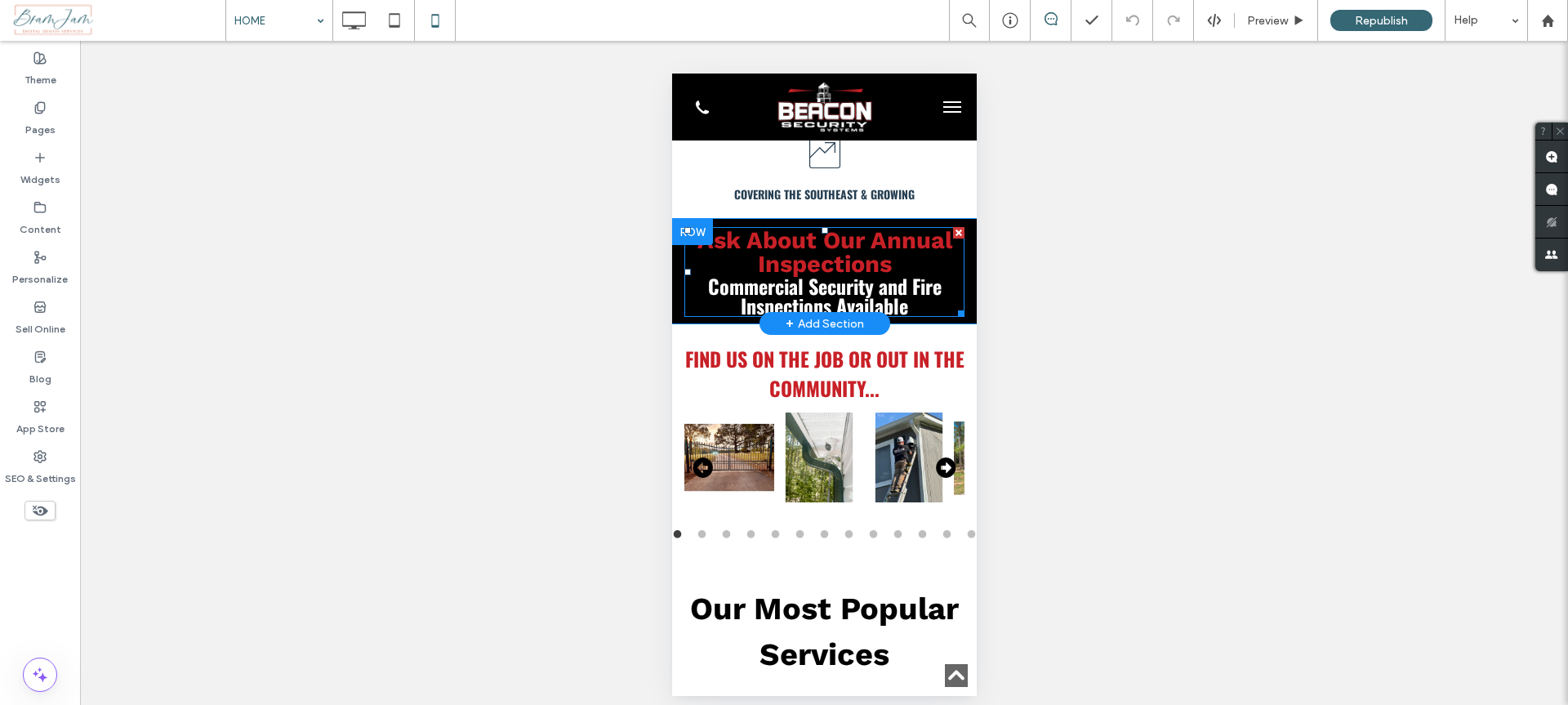
click at [938, 247] on p "Ask About Our Annual Inspections Commercial Security and Fire Inspections Avail…" at bounding box center [823, 272] width 280 height 87
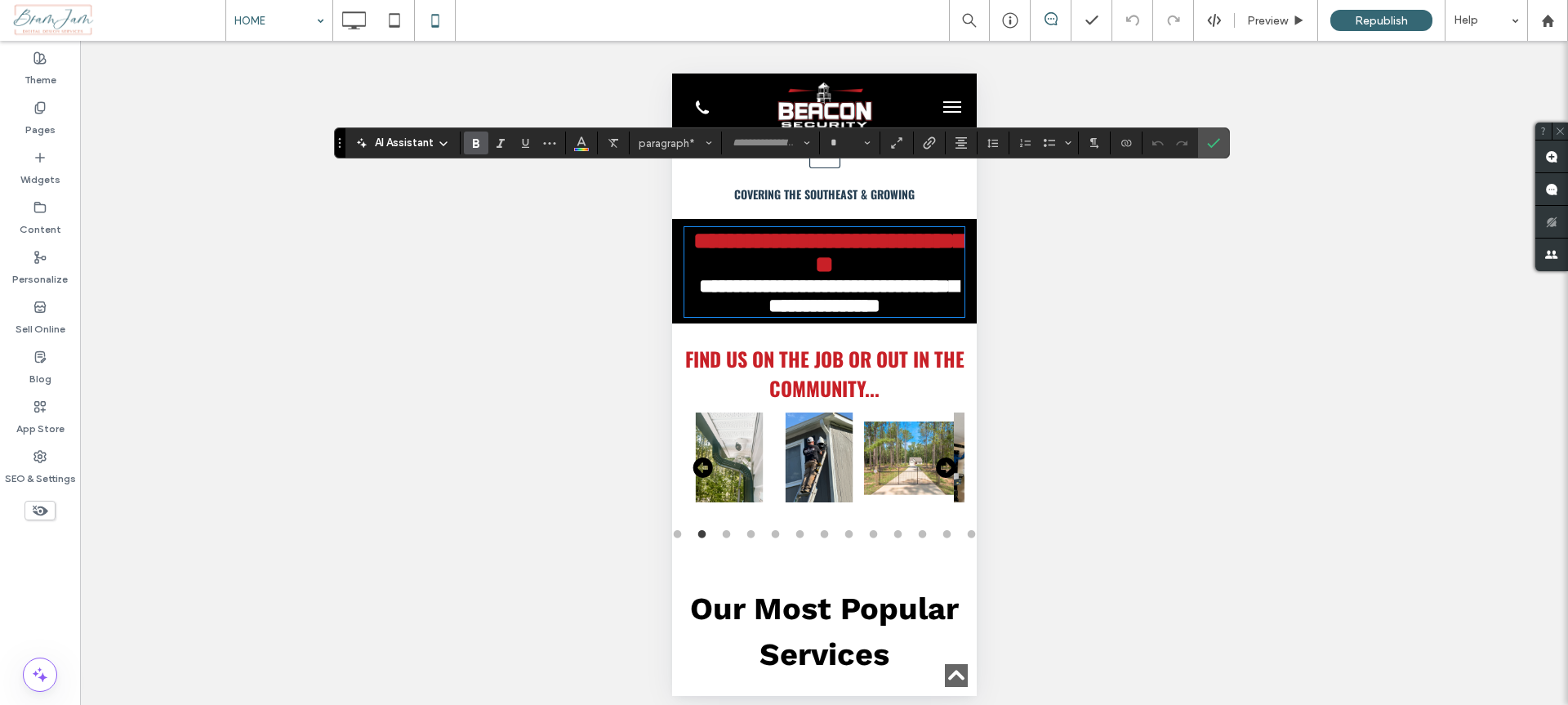
click at [929, 276] on strong "**********" at bounding box center [827, 295] width 259 height 39
type input "******"
type input "**"
click at [1204, 148] on label "Confirm" at bounding box center [1213, 142] width 24 height 29
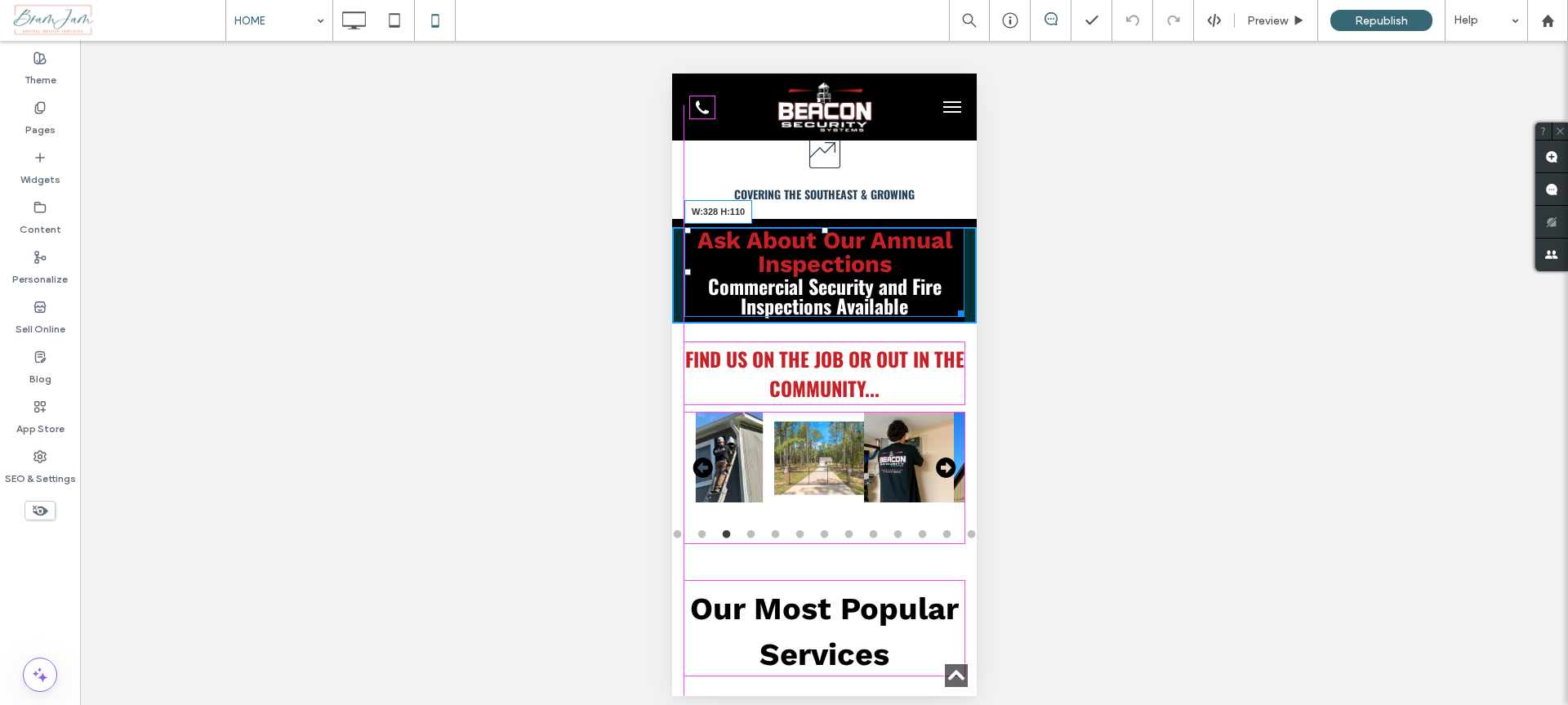
drag, startPoint x: 945, startPoint y: 258, endPoint x: 956, endPoint y: 254, distance: 11.7
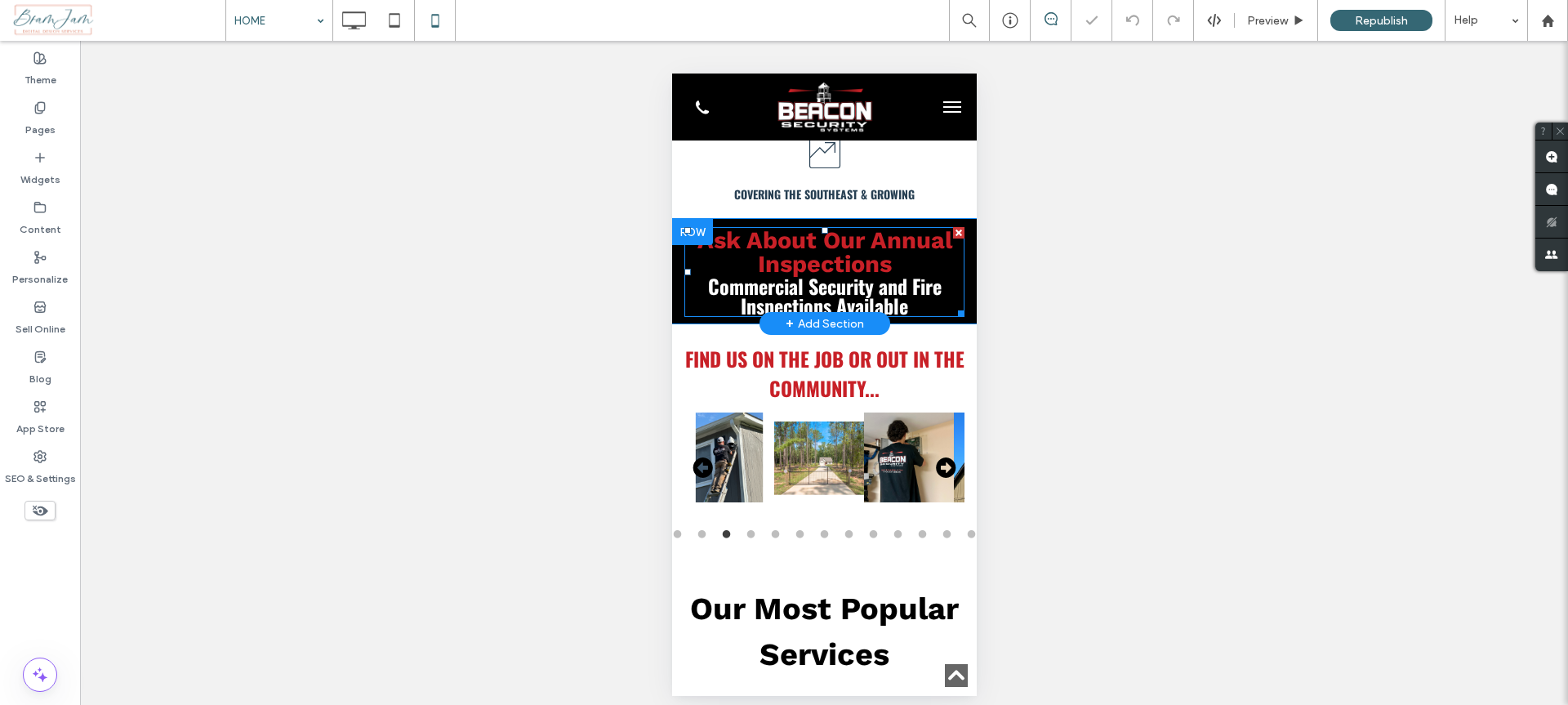
click at [927, 251] on p "Ask About Our Annual Inspections Commercial Security and Fire Inspections Avail…" at bounding box center [823, 272] width 280 height 87
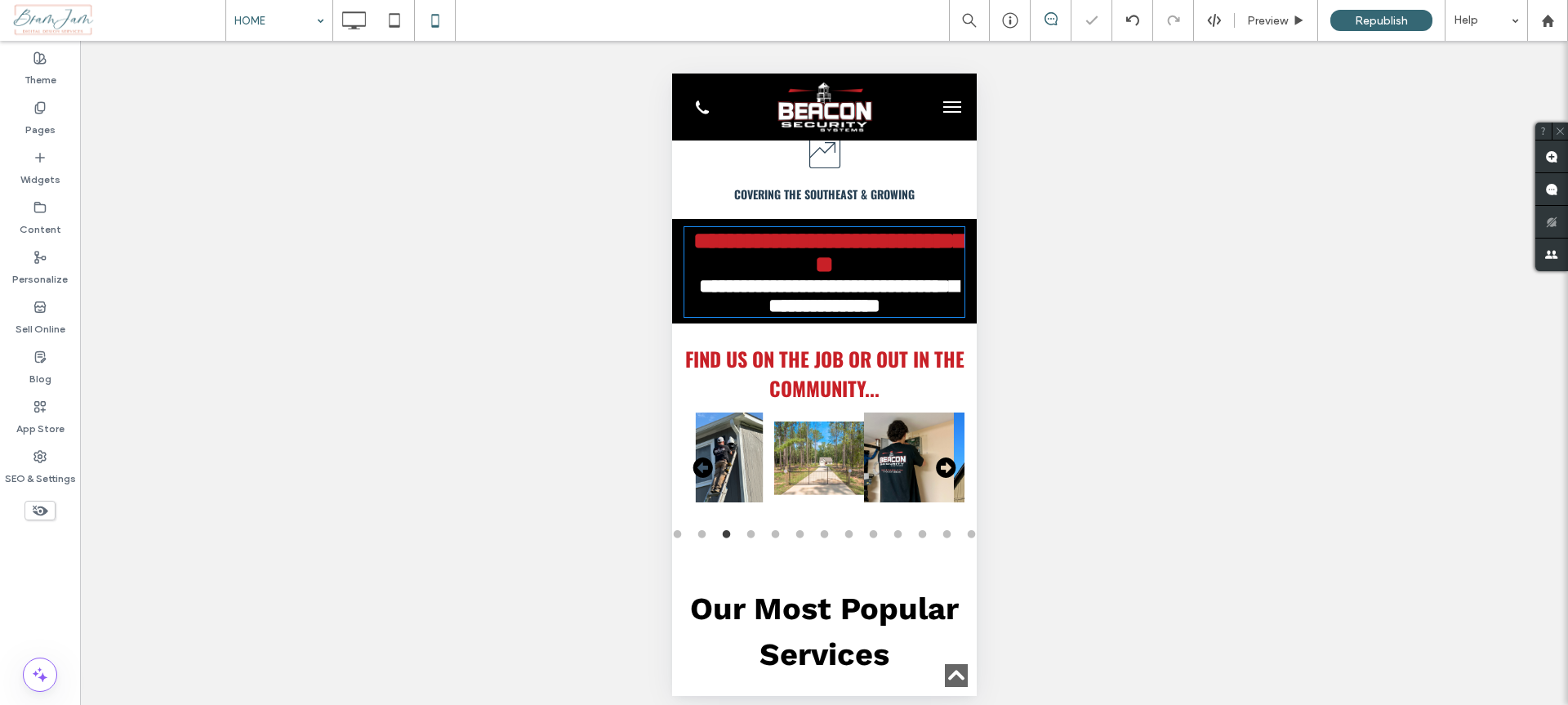
click at [927, 251] on p "**********" at bounding box center [823, 272] width 280 height 87
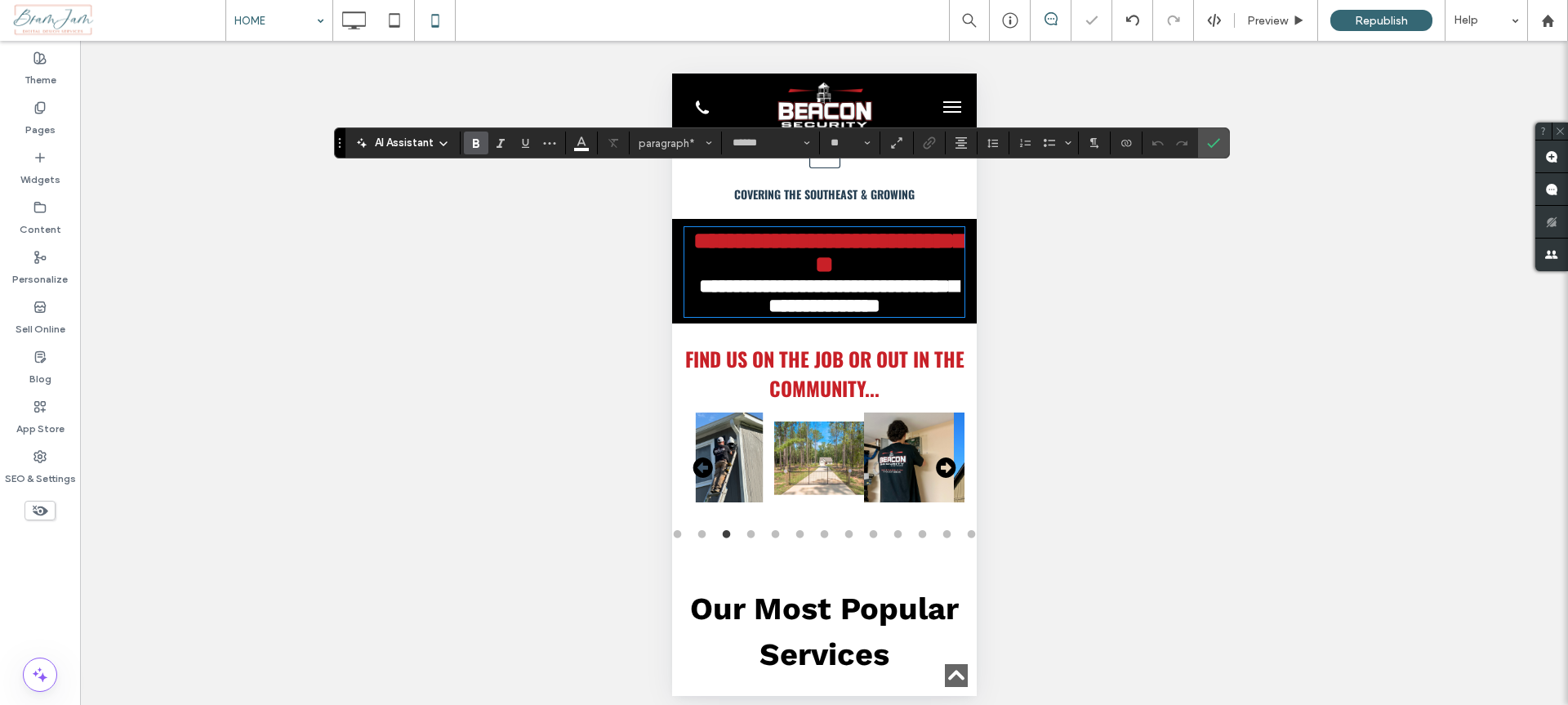
scroll to position [5, 0]
type input "*"
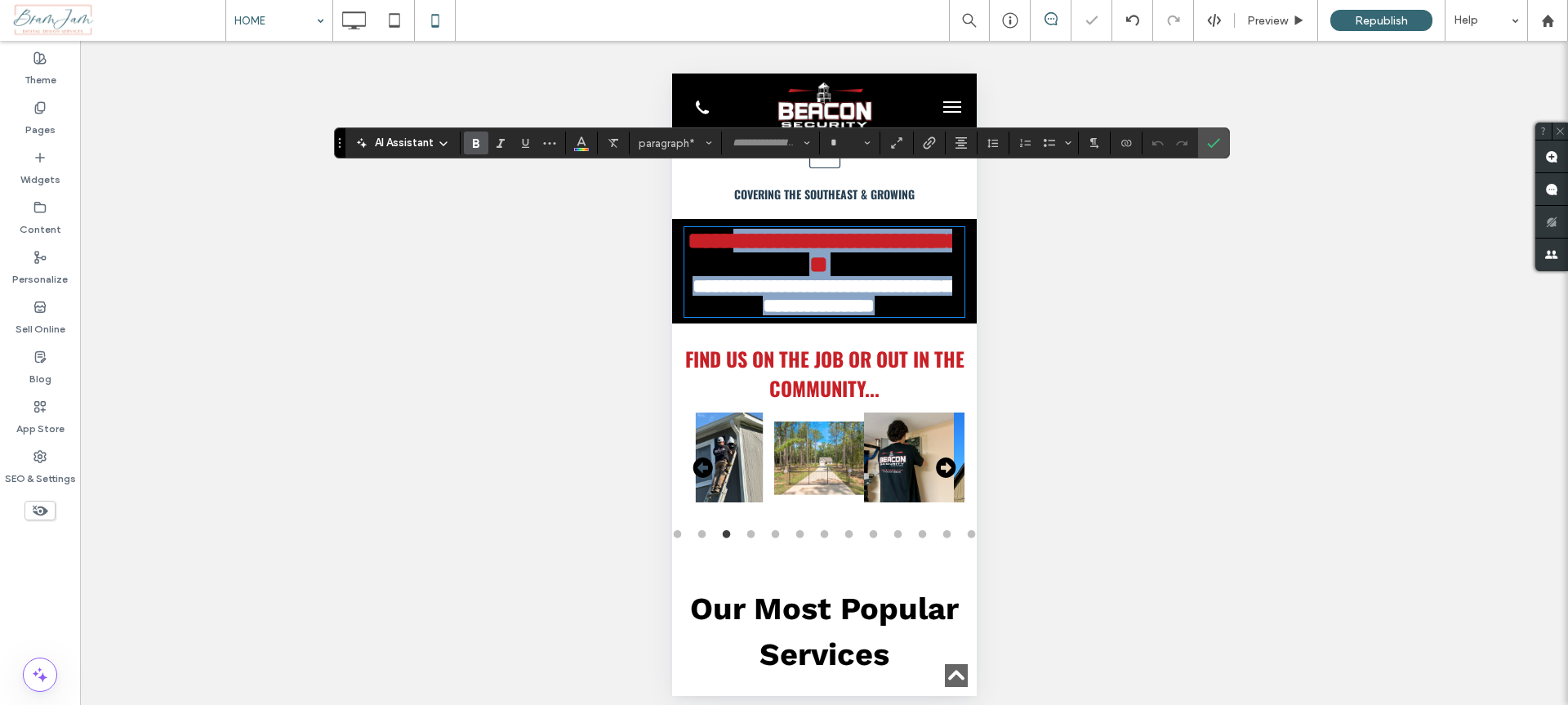
scroll to position [0, 0]
drag, startPoint x: 921, startPoint y: 241, endPoint x: 692, endPoint y: 177, distance: 237.8
click at [688, 228] on p "**********" at bounding box center [817, 272] width 268 height 87
click at [776, 228] on strong "**********" at bounding box center [821, 252] width 271 height 48
type input "*********"
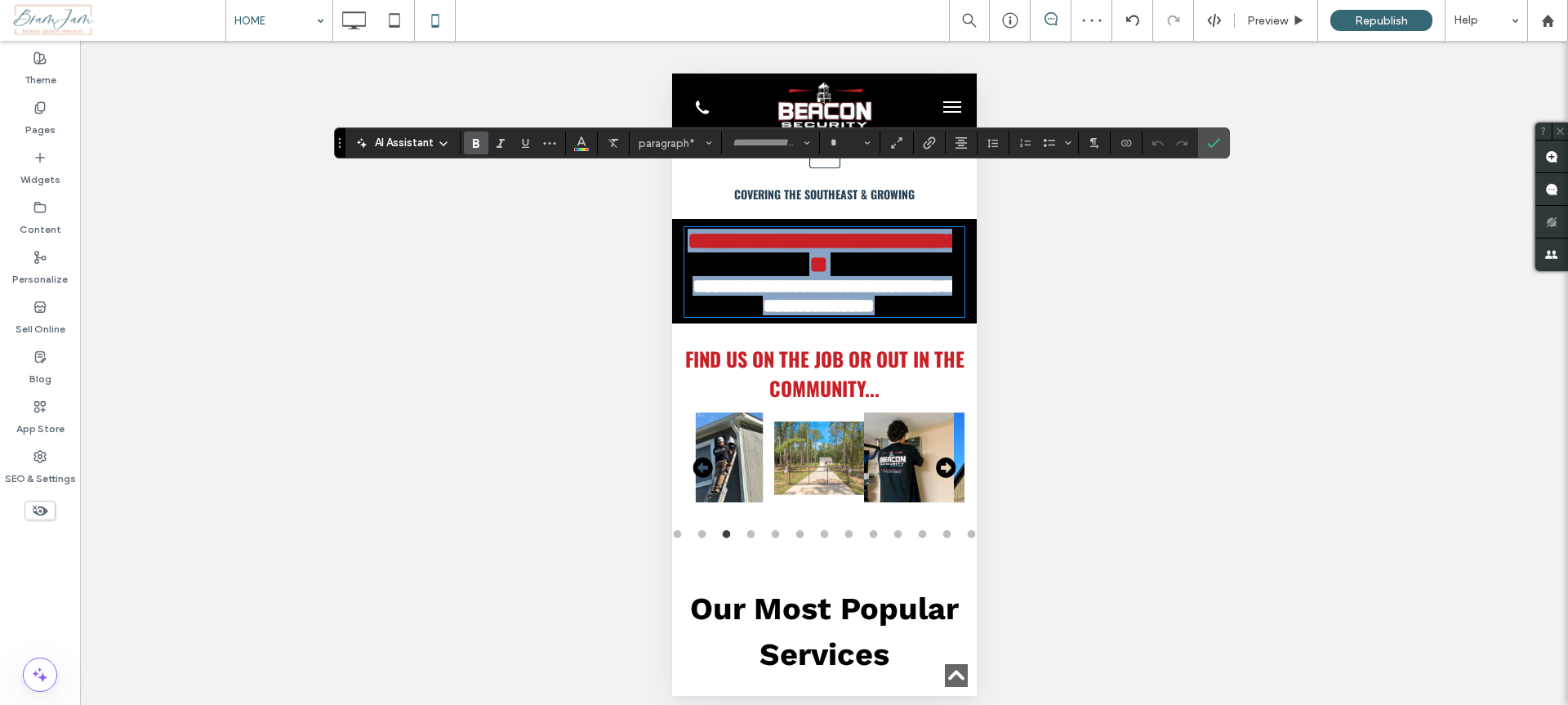
type input "**"
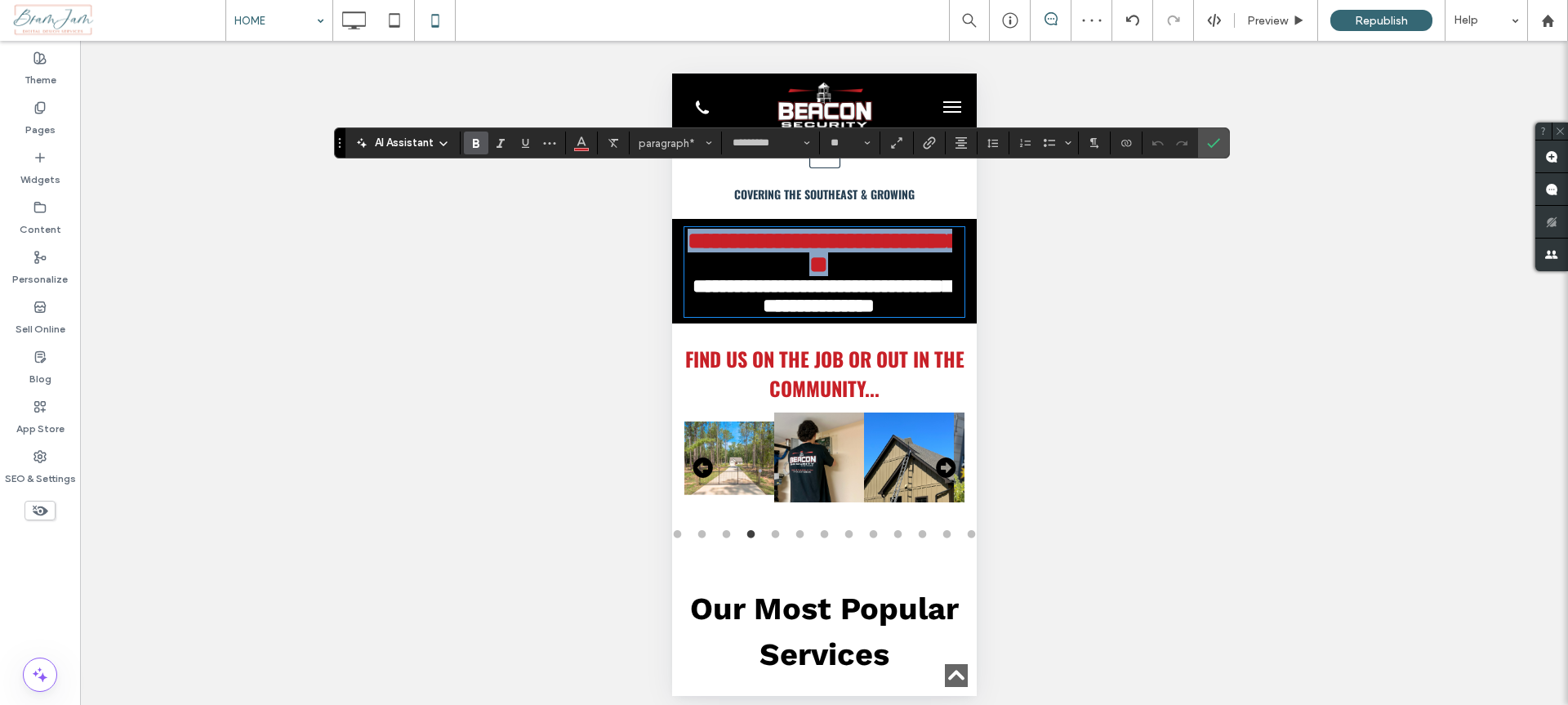
drag, startPoint x: 869, startPoint y: 207, endPoint x: 660, endPoint y: 182, distance: 210.5
click at [875, 142] on button "**" at bounding box center [850, 142] width 53 height 22
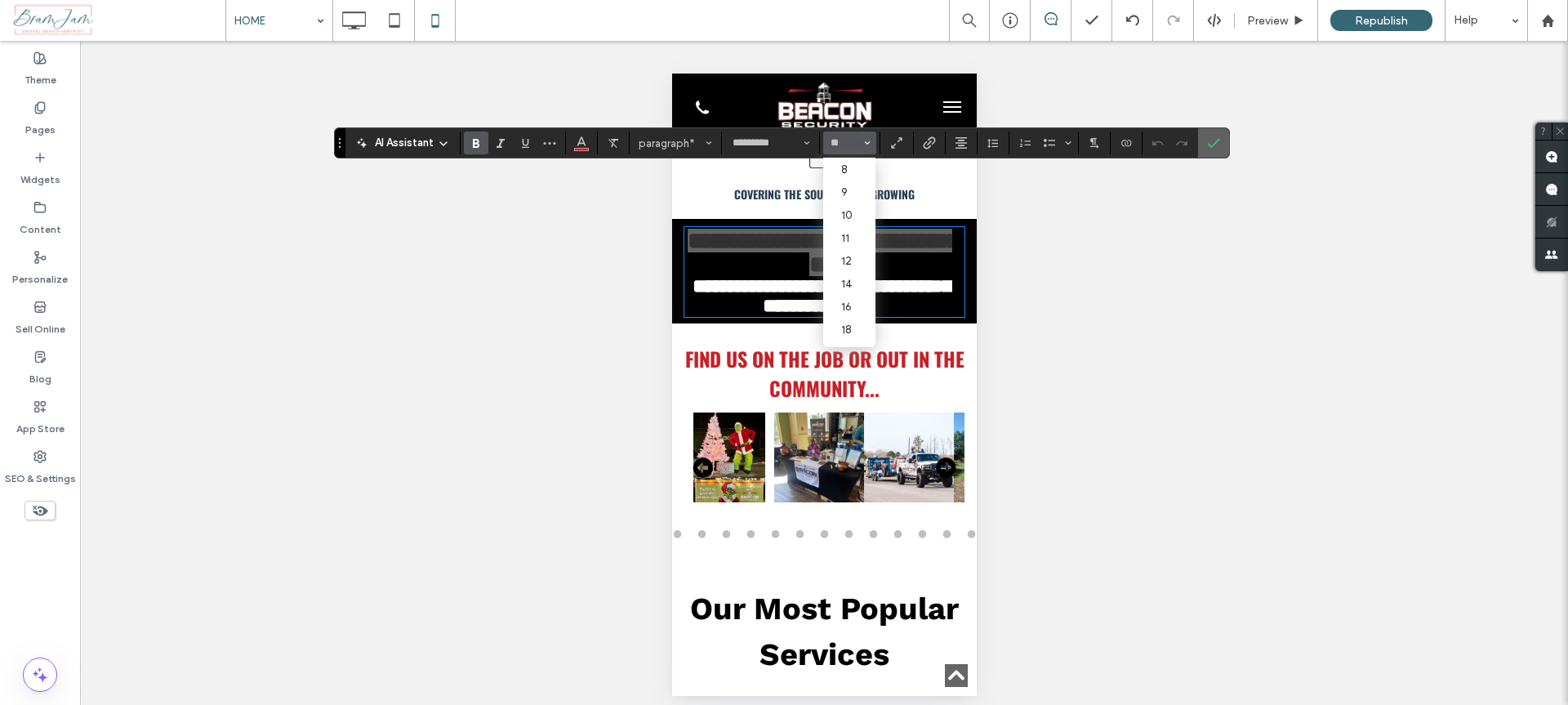
click at [1210, 148] on icon "Confirm" at bounding box center [1214, 143] width 13 height 13
click at [1210, 148] on div "Unhide? Yes Unhide? Yes Unhide? Yes Unhide? Yes" at bounding box center [824, 378] width 1488 height 676
